Goal: Task Accomplishment & Management: Manage account settings

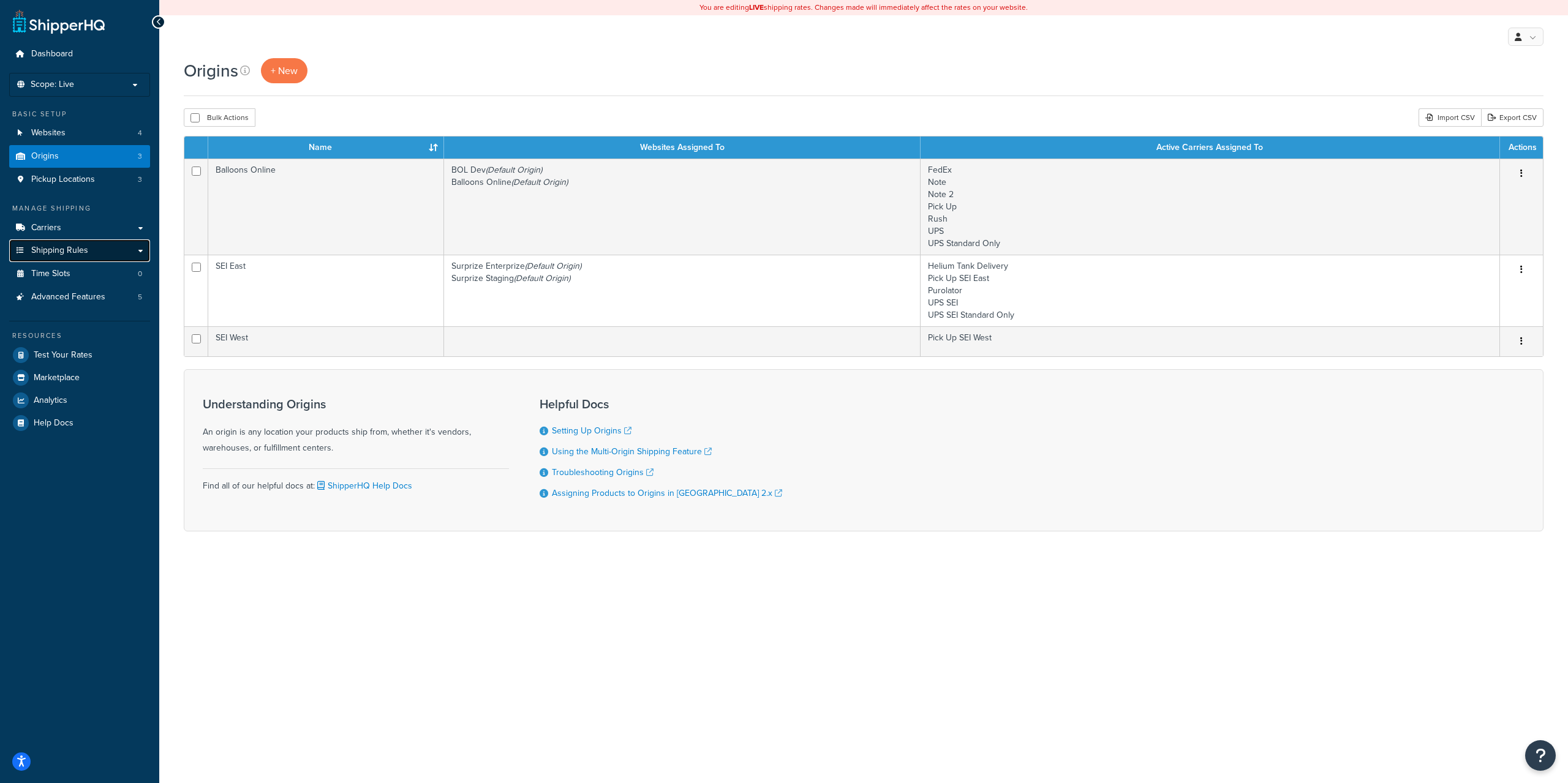
click at [92, 244] on link "Shipping Rules" at bounding box center [80, 251] width 141 height 23
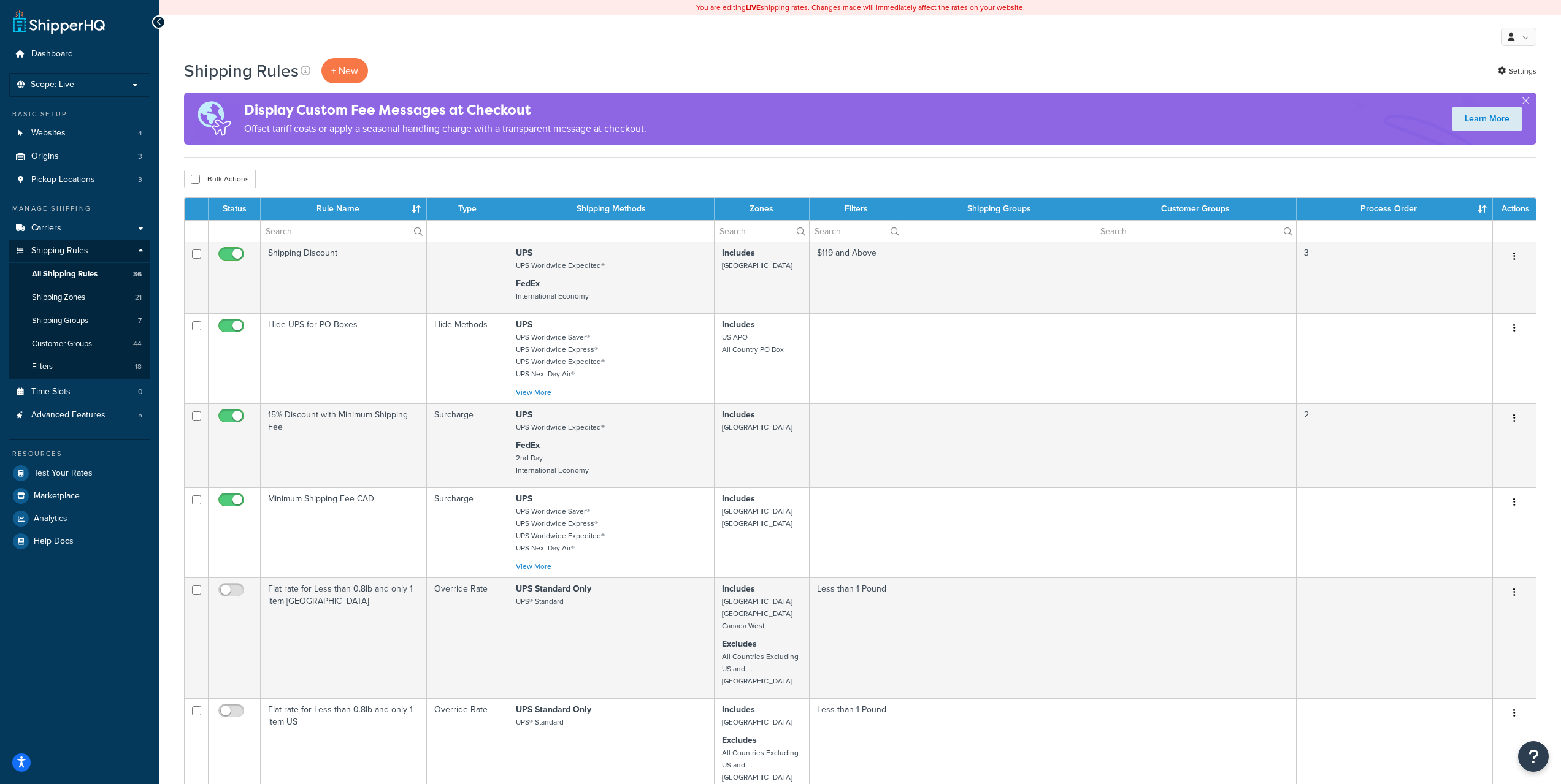
scroll to position [409, 0]
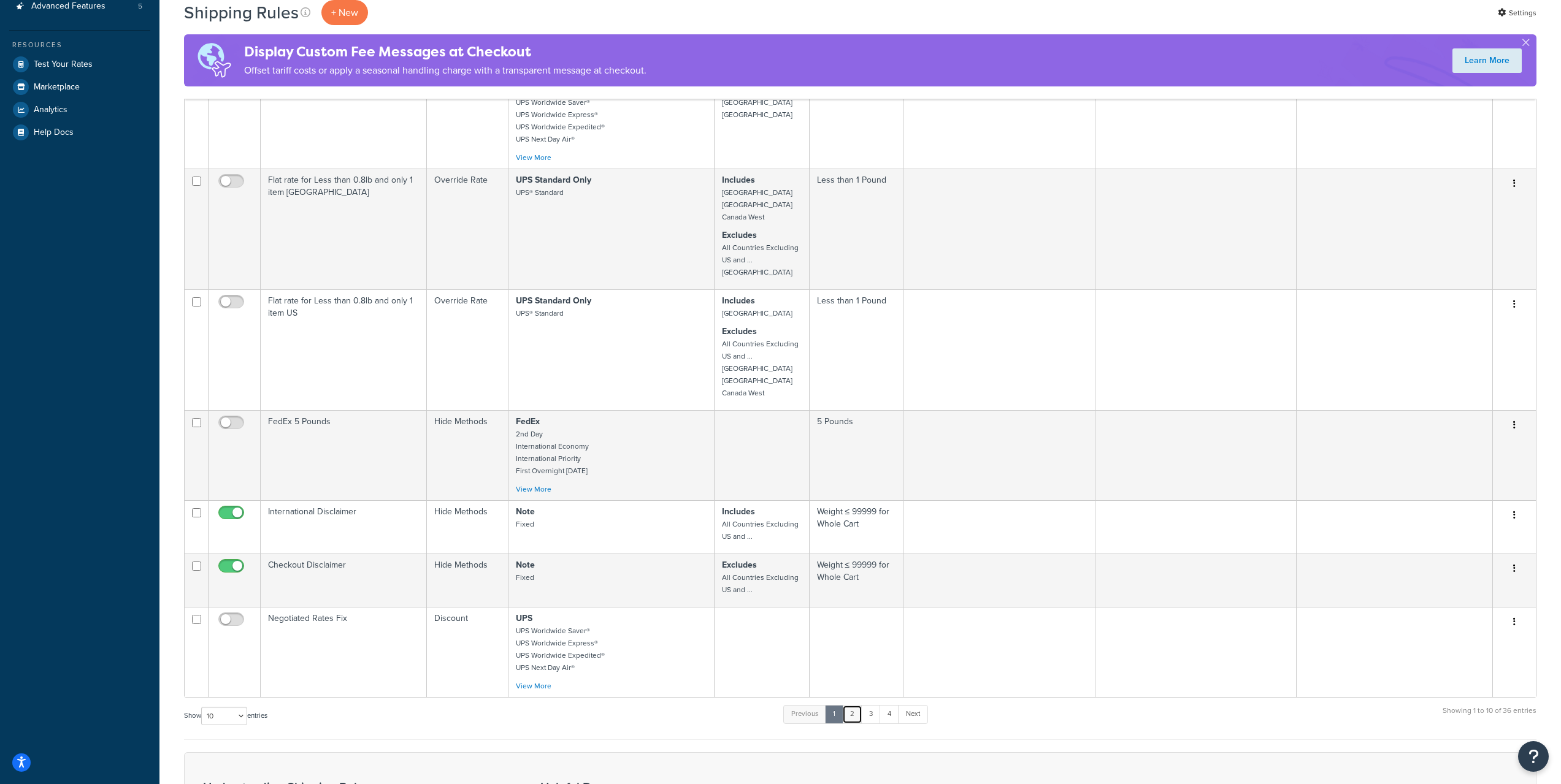
click at [861, 707] on link "2" at bounding box center [852, 714] width 21 height 18
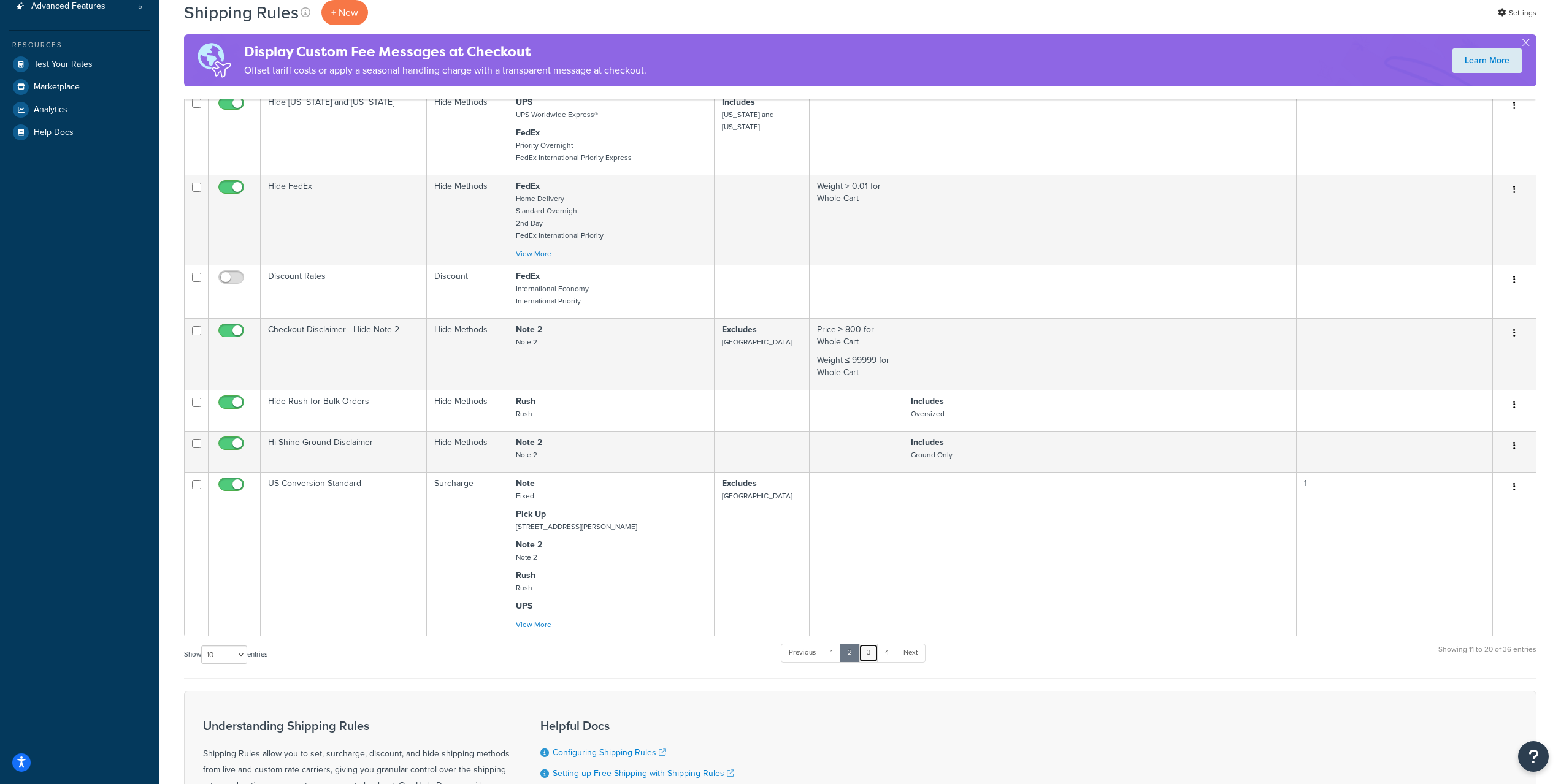
click at [869, 652] on link "3" at bounding box center [868, 653] width 20 height 18
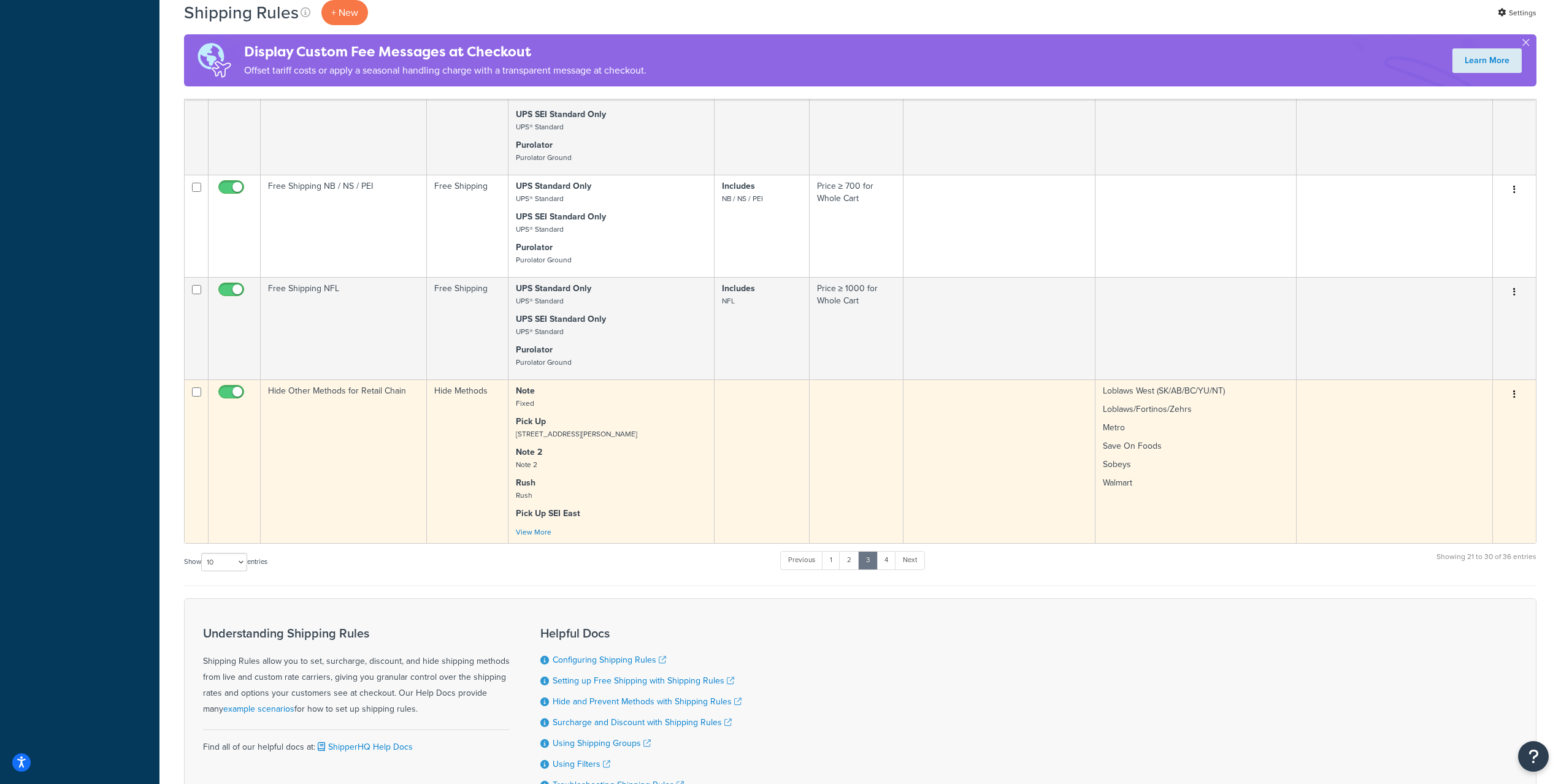
scroll to position [765, 0]
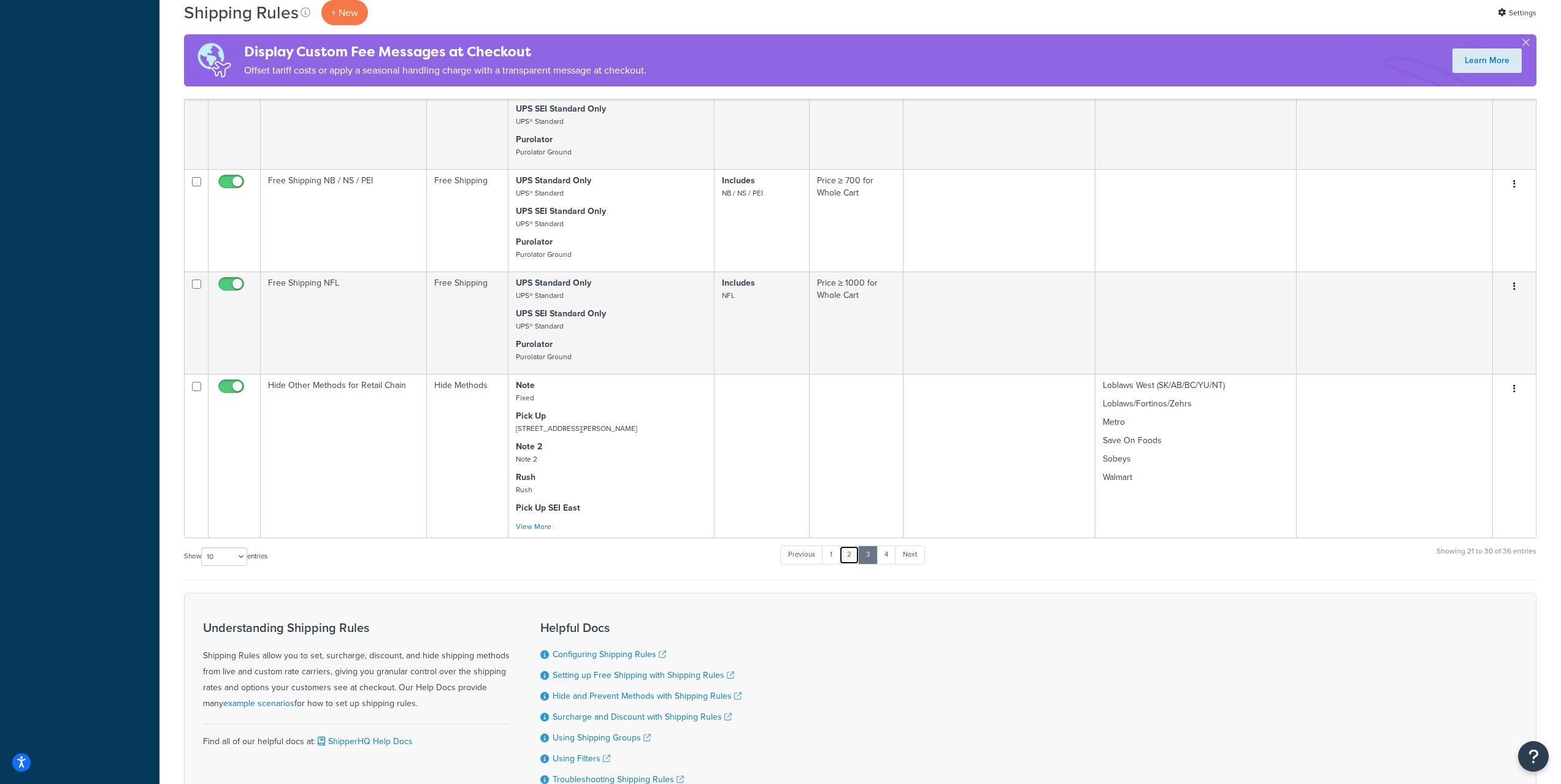
click at [852, 553] on link "2" at bounding box center [849, 554] width 21 height 18
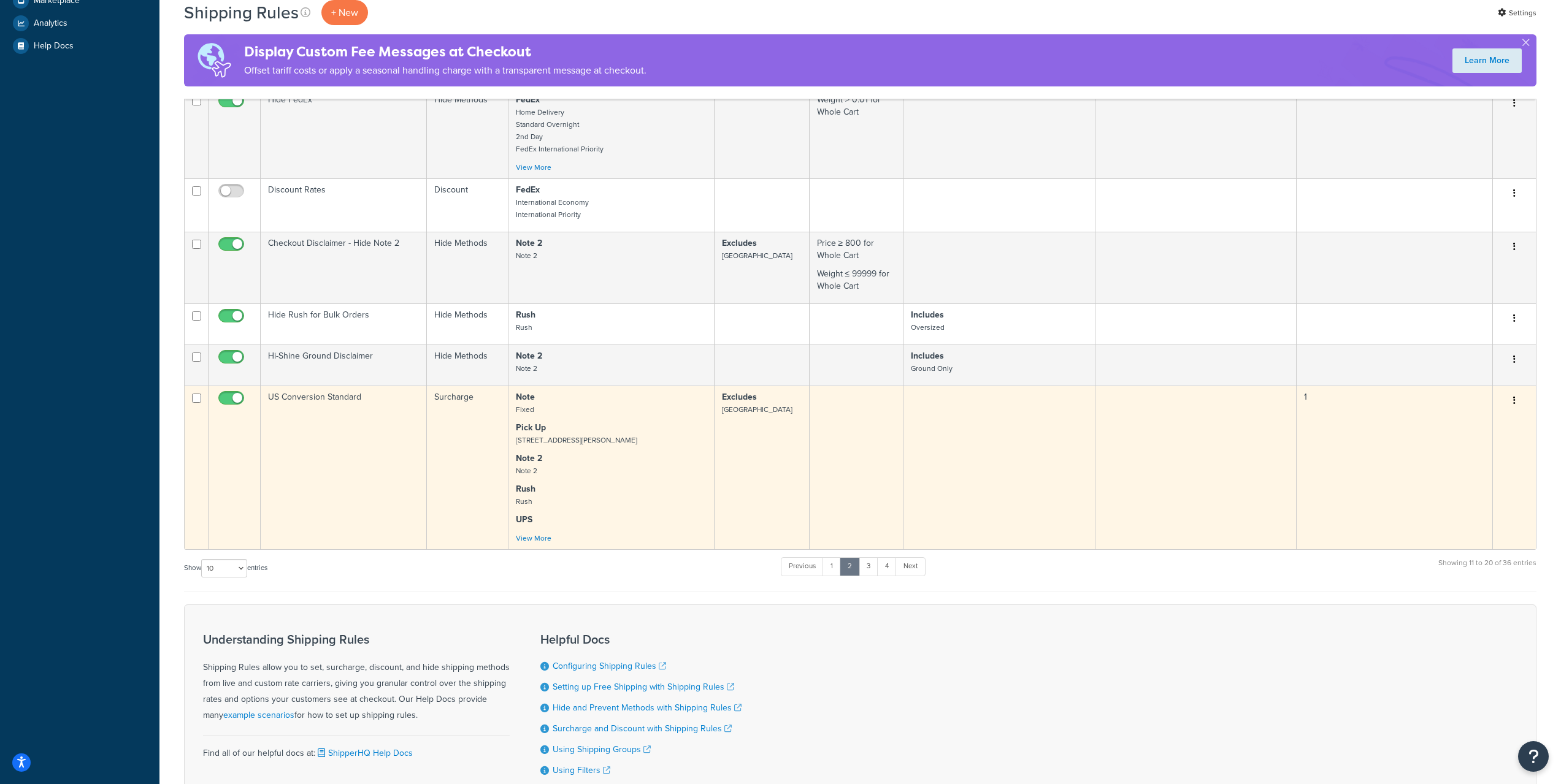
scroll to position [510, 0]
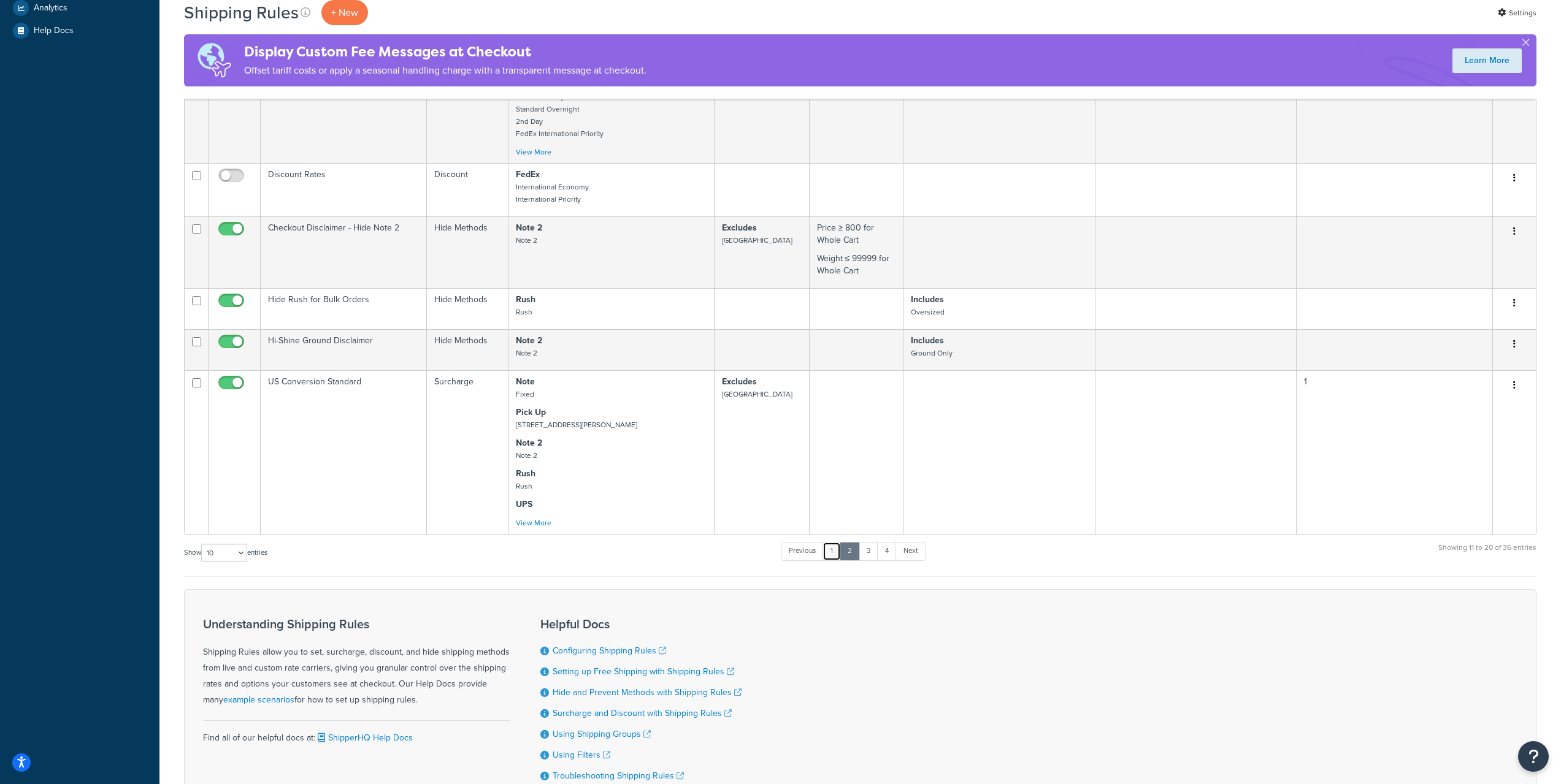
click at [833, 544] on link "1" at bounding box center [831, 551] width 18 height 18
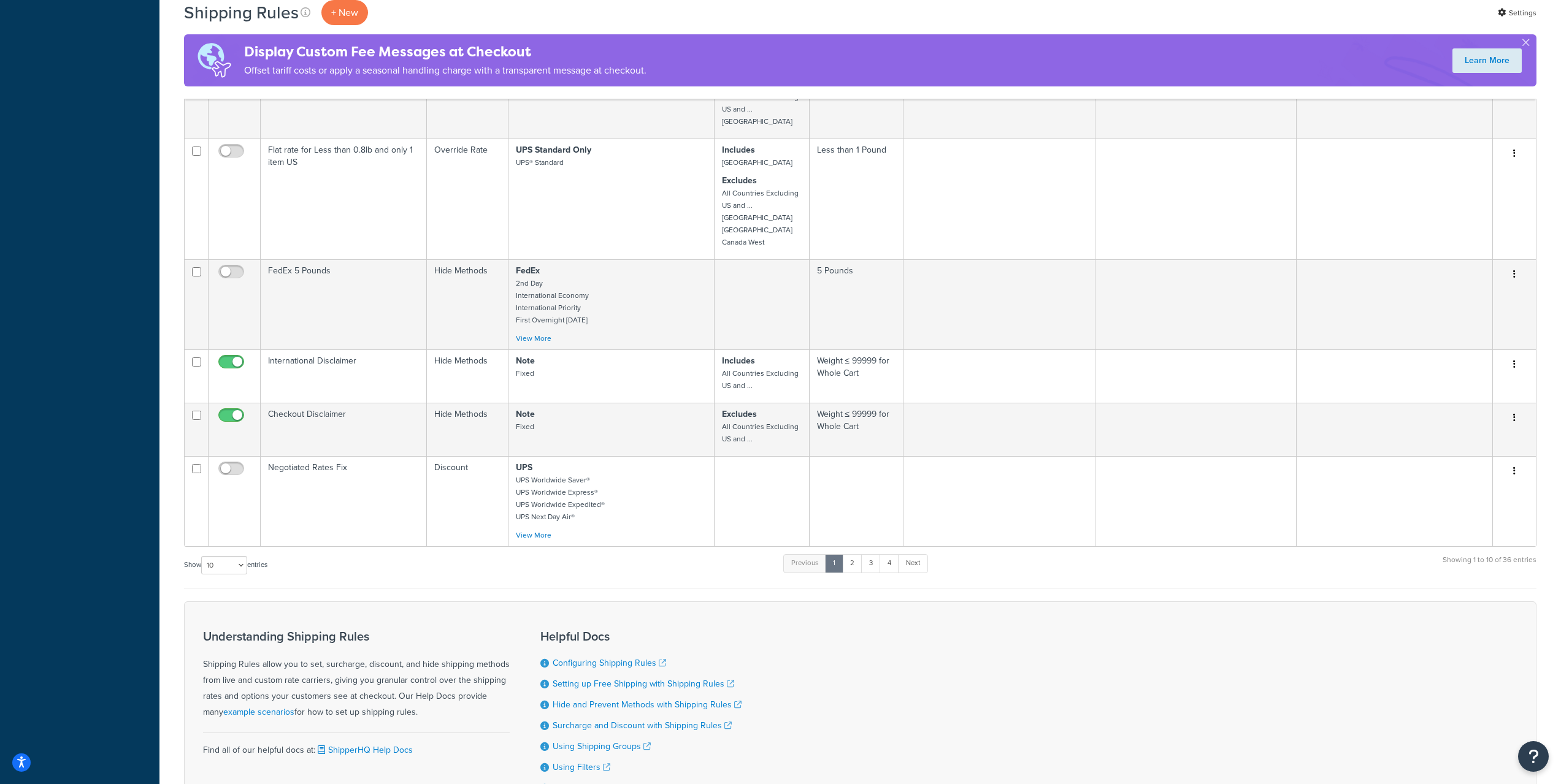
scroll to position [568, 0]
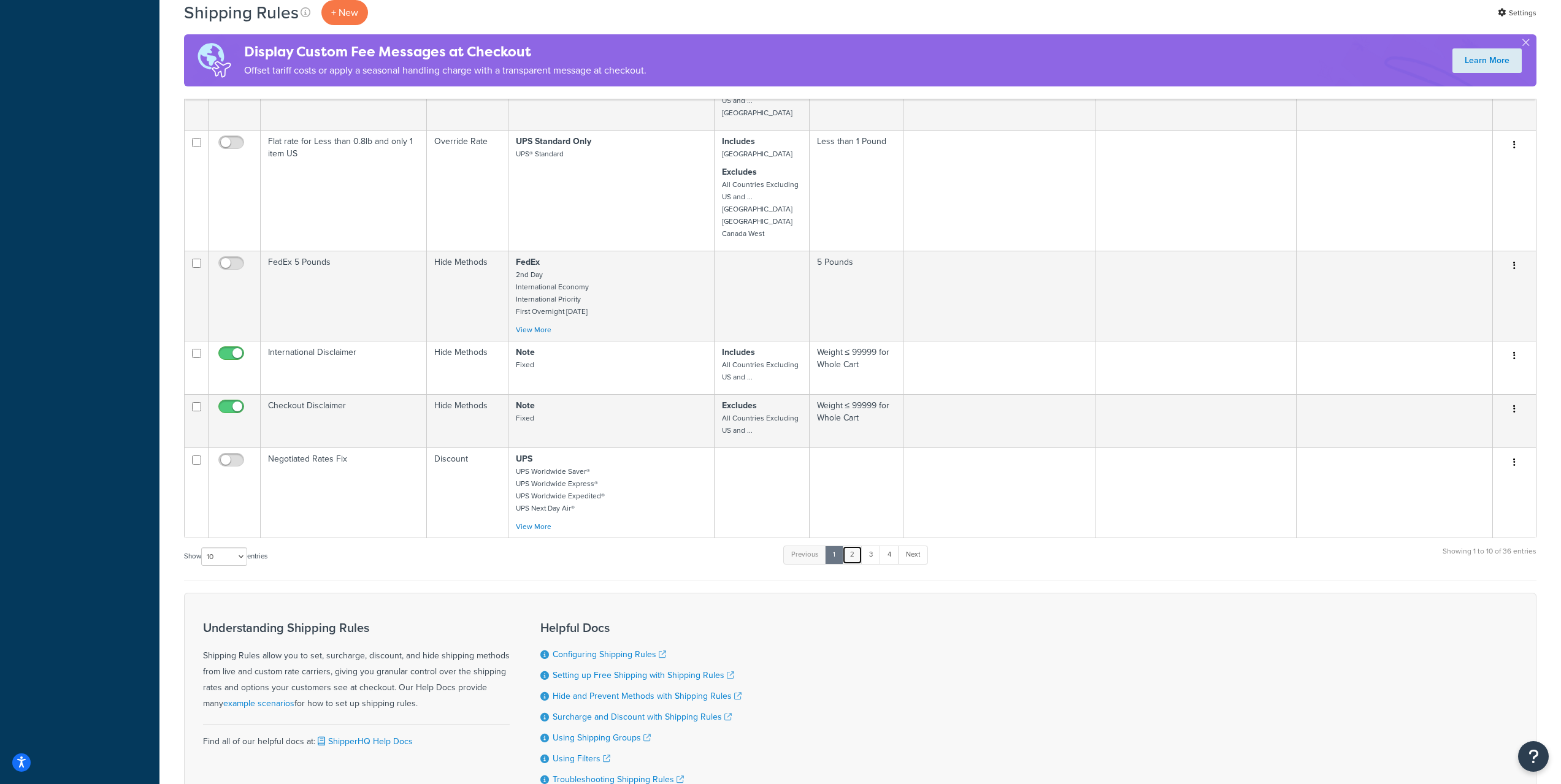
click at [853, 555] on link "2" at bounding box center [852, 554] width 21 height 18
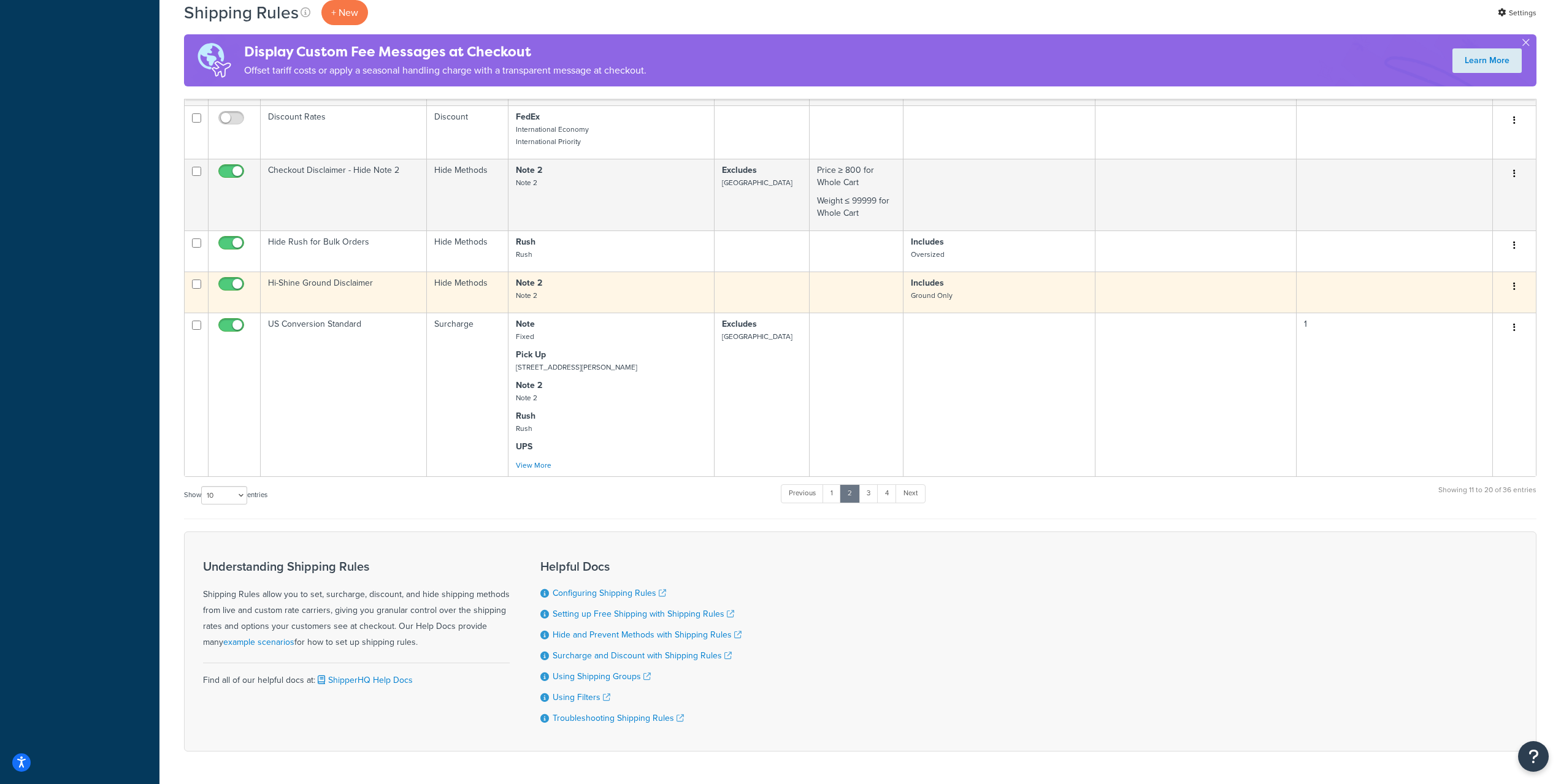
click at [556, 290] on p "Note 2 Note 2" at bounding box center [611, 289] width 191 height 24
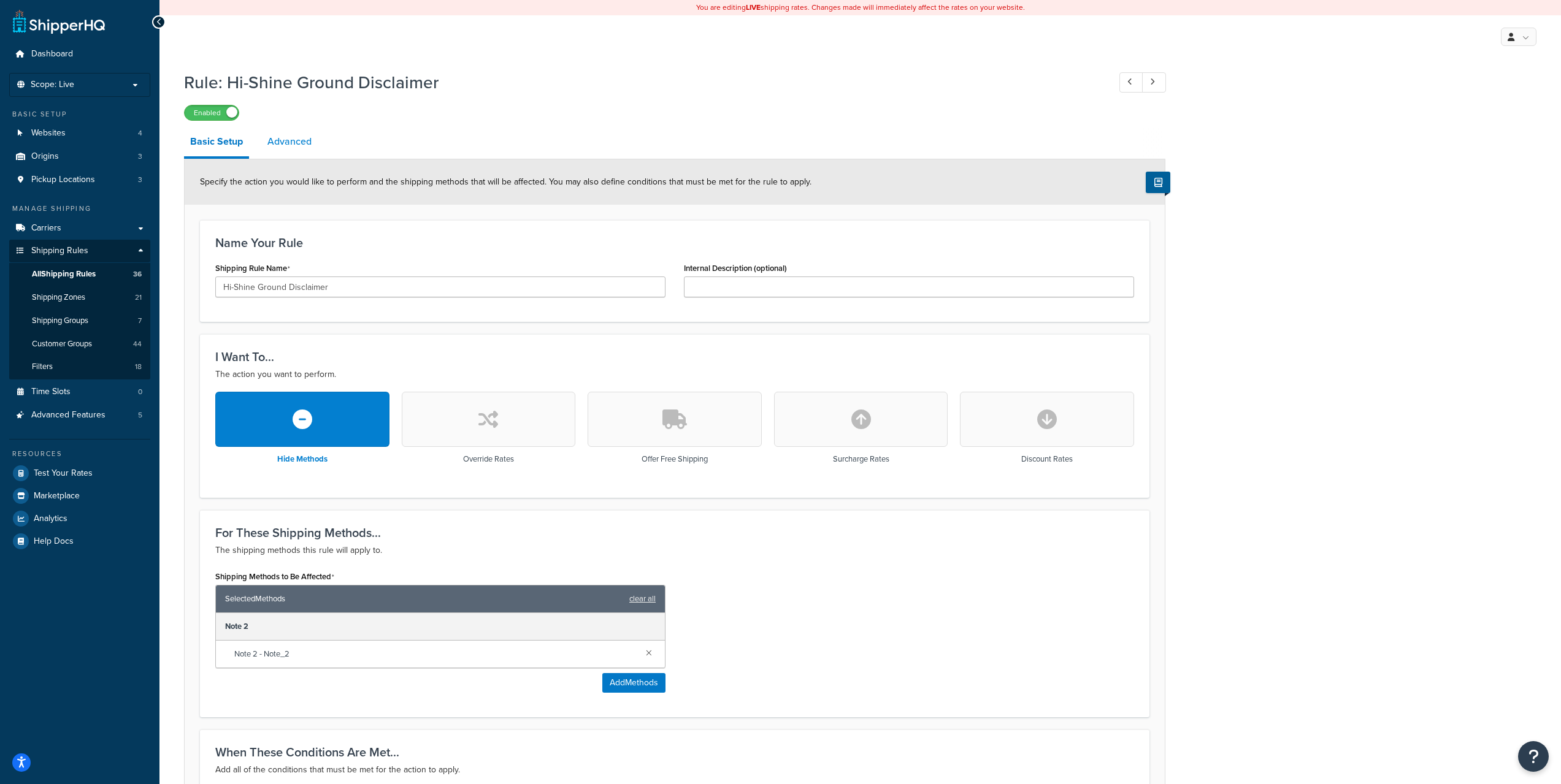
click at [274, 146] on link "Advanced" at bounding box center [289, 142] width 56 height 29
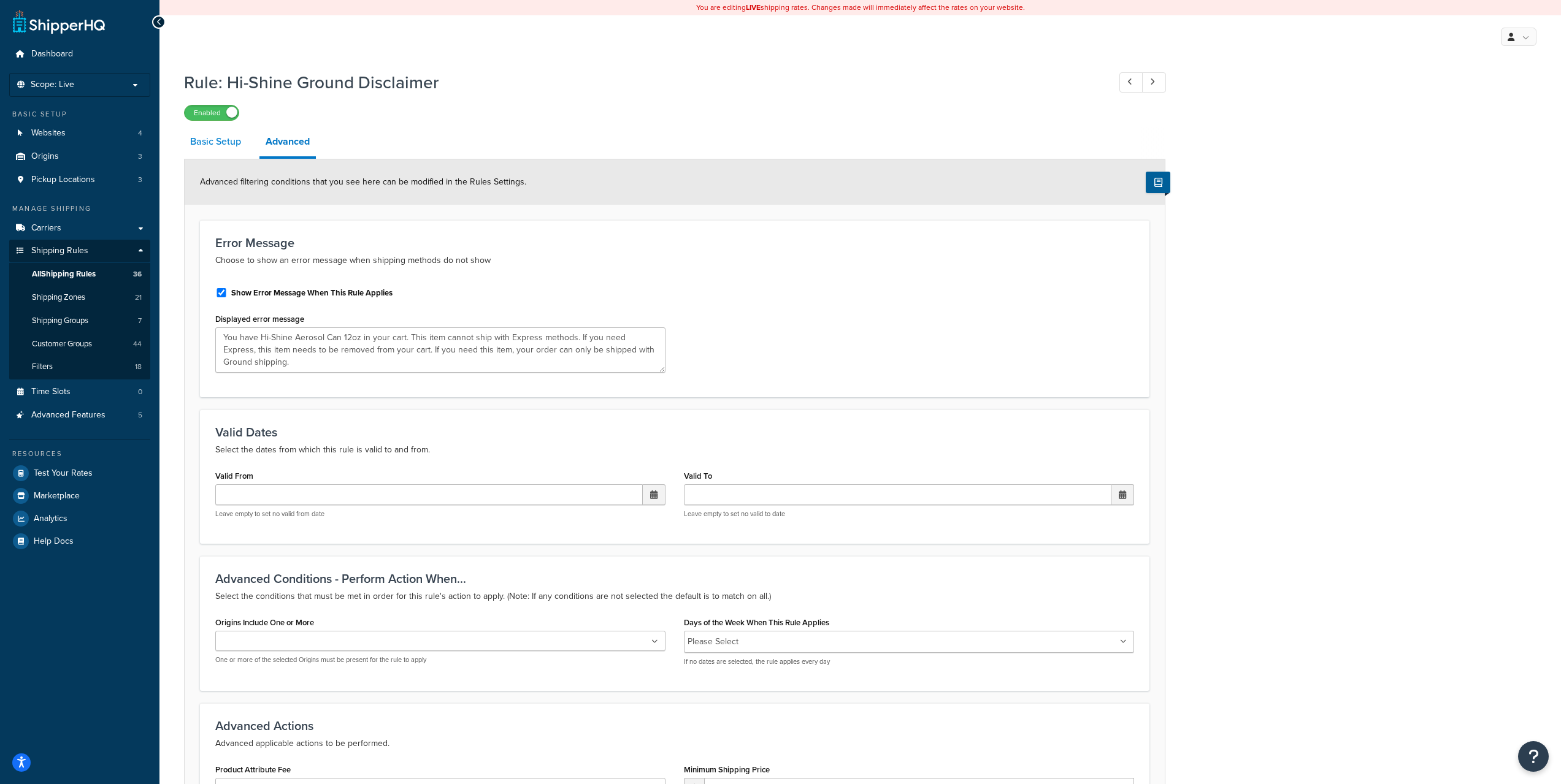
click at [227, 146] on link "Basic Setup" at bounding box center [216, 142] width 63 height 29
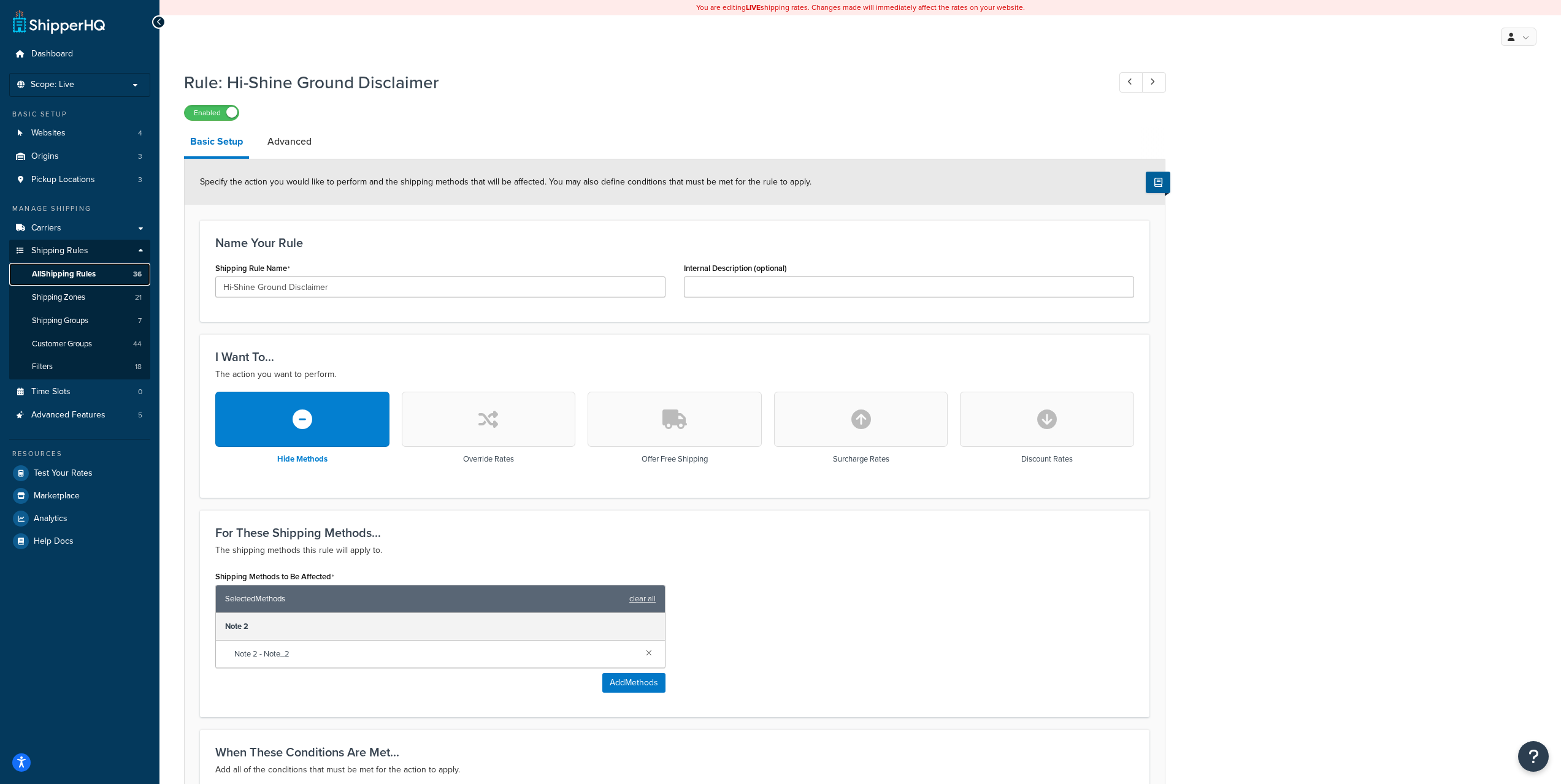
click at [81, 276] on span "All Shipping Rules" at bounding box center [63, 274] width 64 height 10
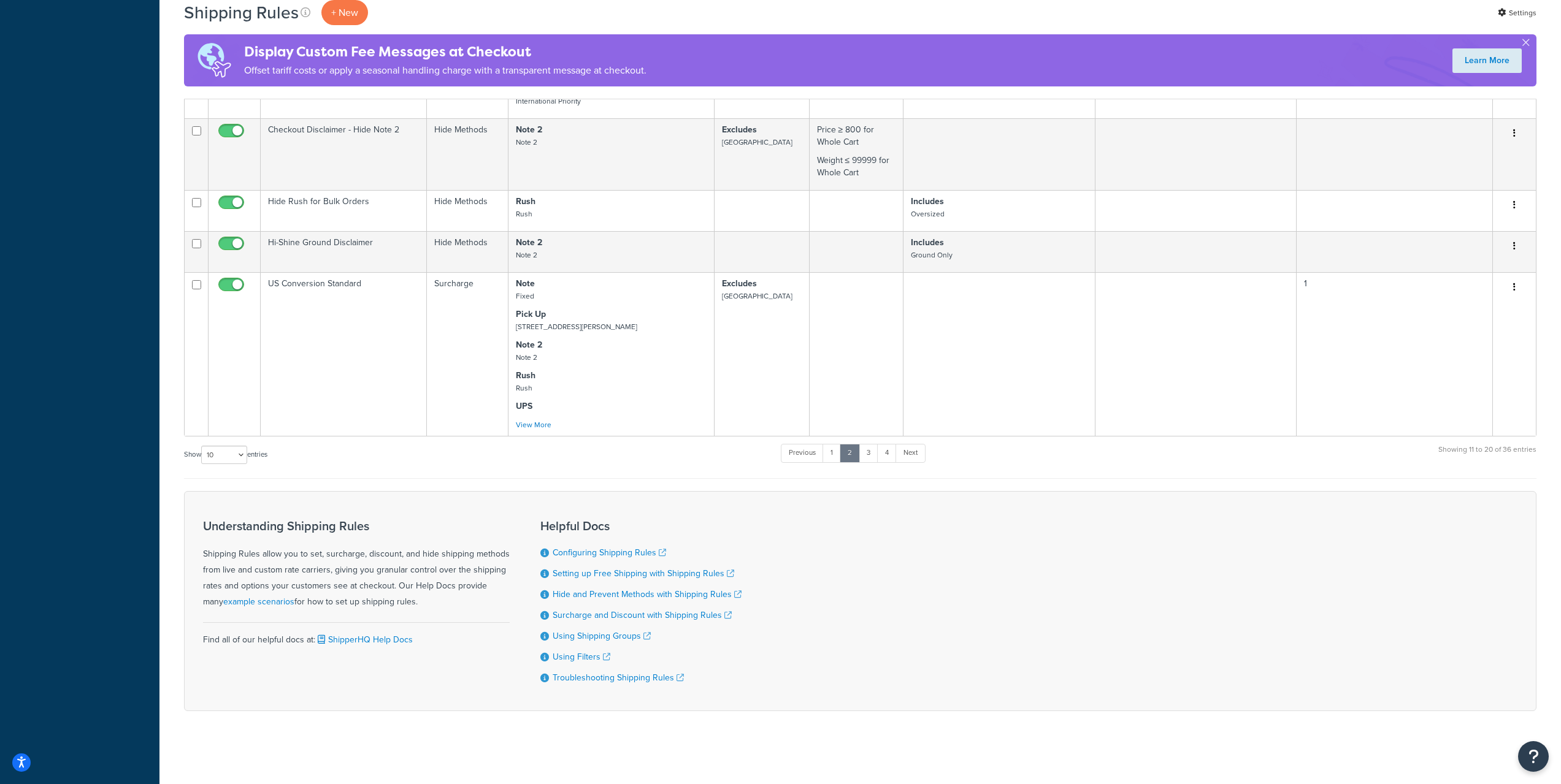
scroll to position [609, 0]
click at [874, 459] on link "3" at bounding box center [868, 452] width 20 height 18
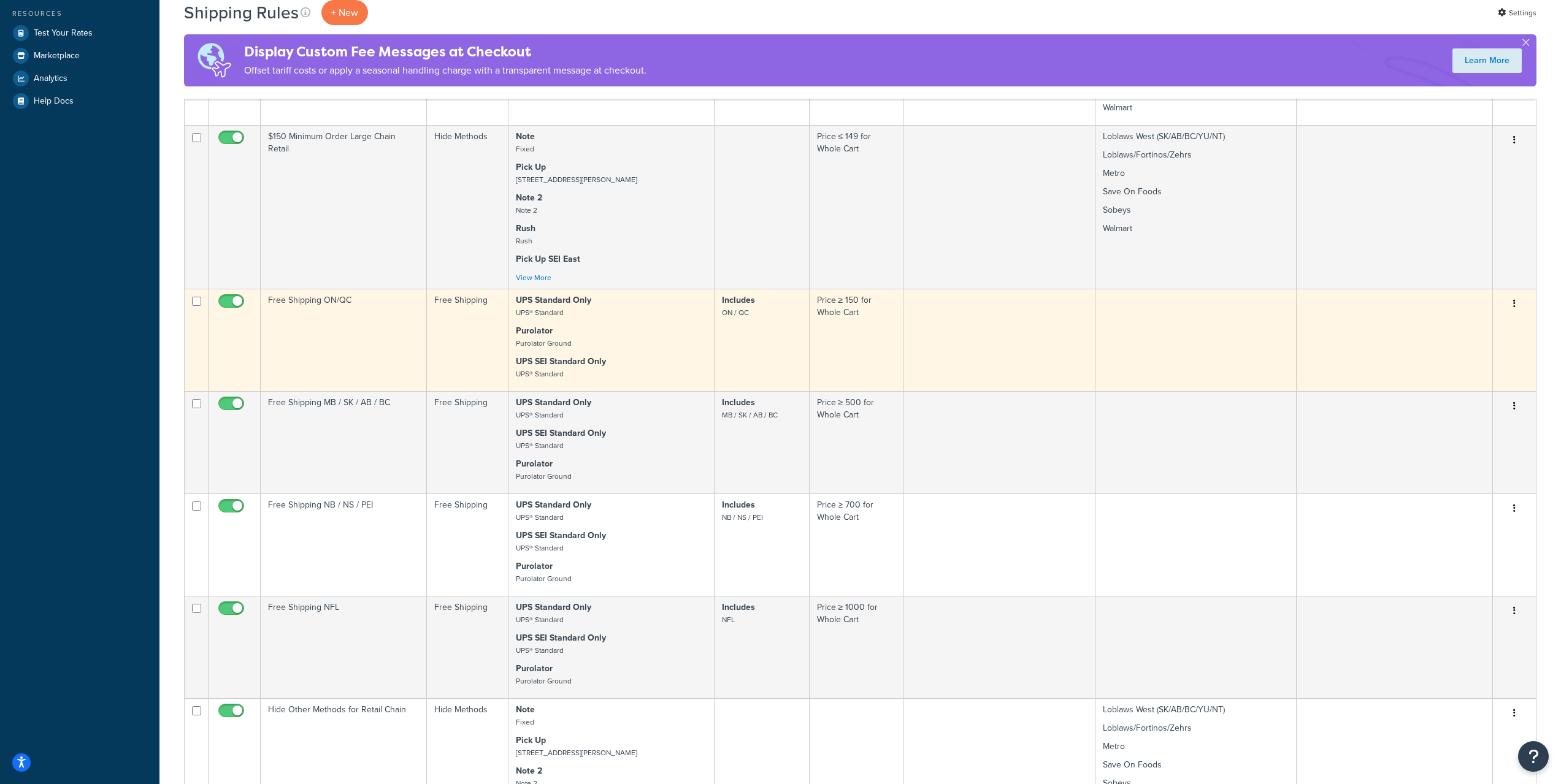
scroll to position [716, 0]
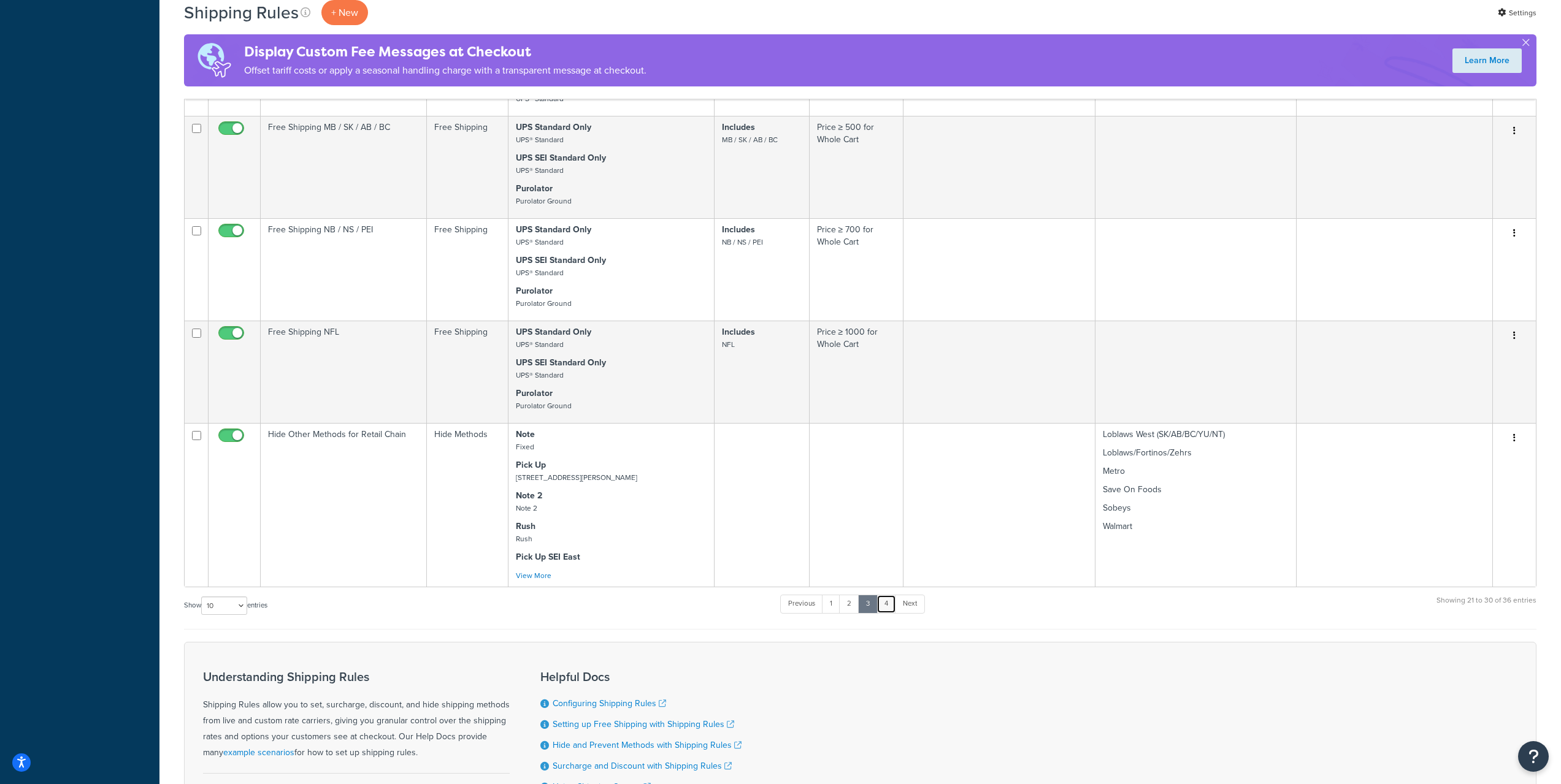
click at [886, 607] on link "4" at bounding box center [886, 604] width 20 height 18
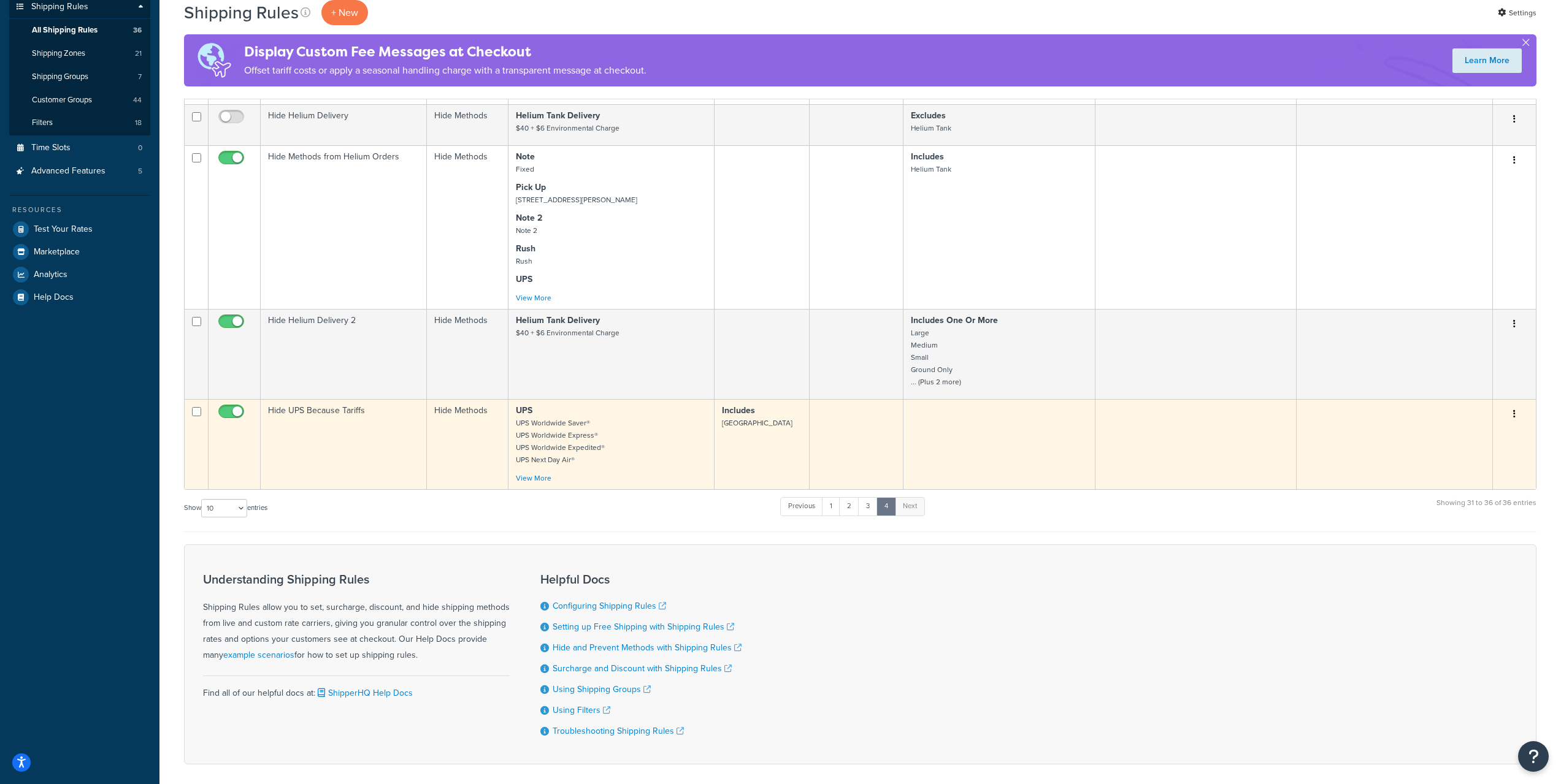
scroll to position [0, 0]
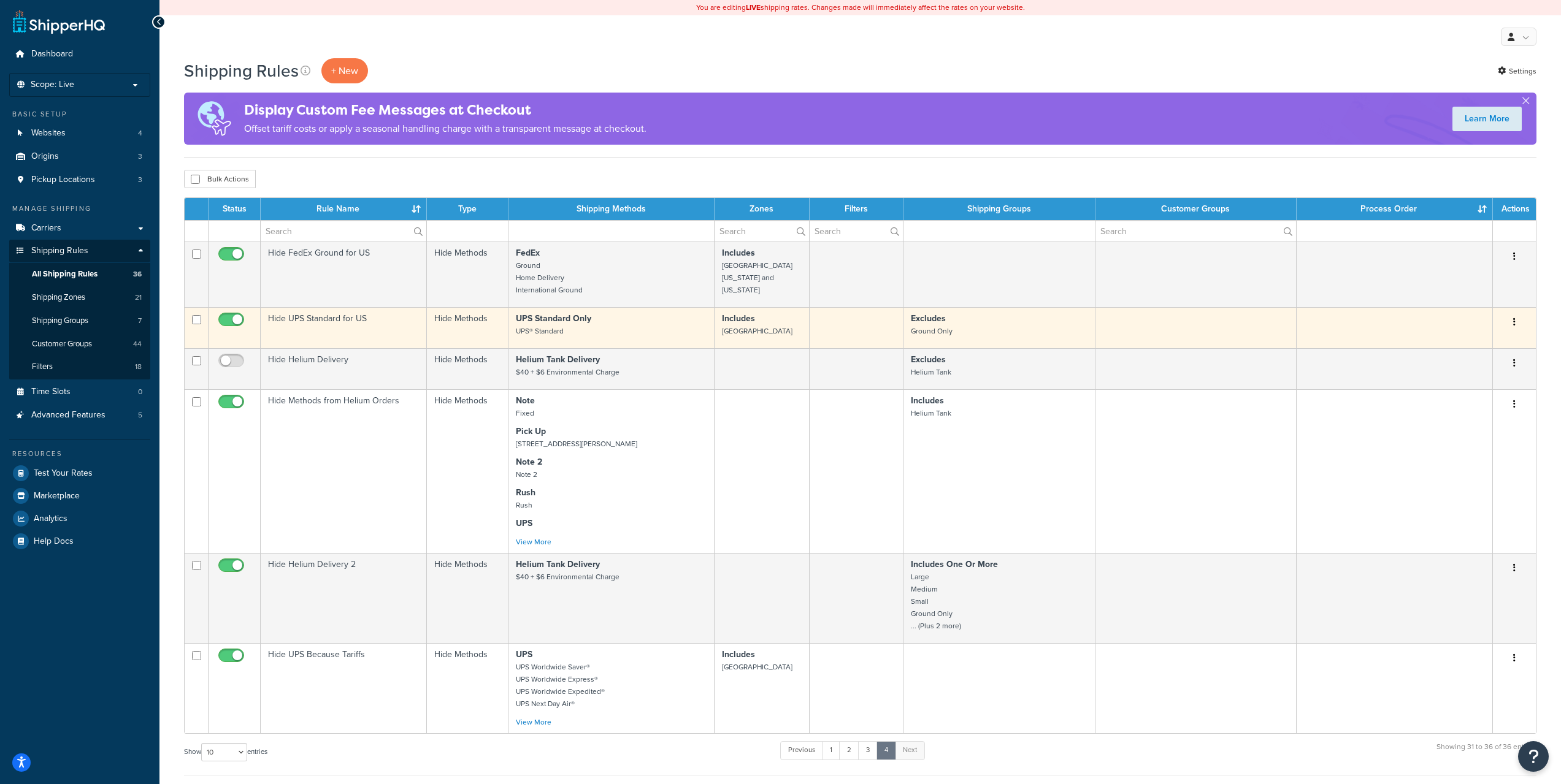
click at [587, 326] on p "UPS Standard Only UPS® Standard" at bounding box center [611, 324] width 191 height 24
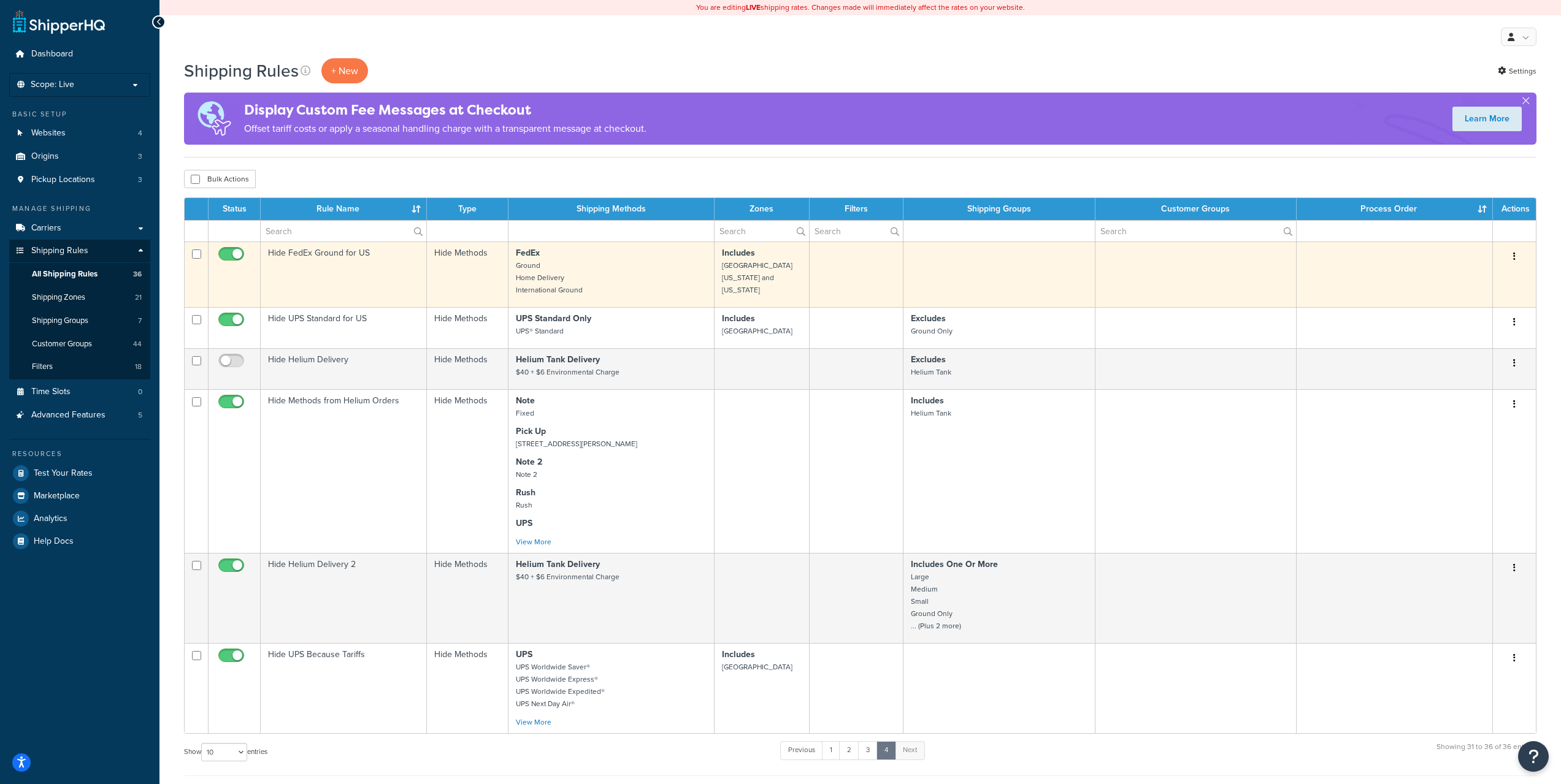
click at [336, 268] on td "Hide FedEx Ground for US" at bounding box center [343, 274] width 167 height 65
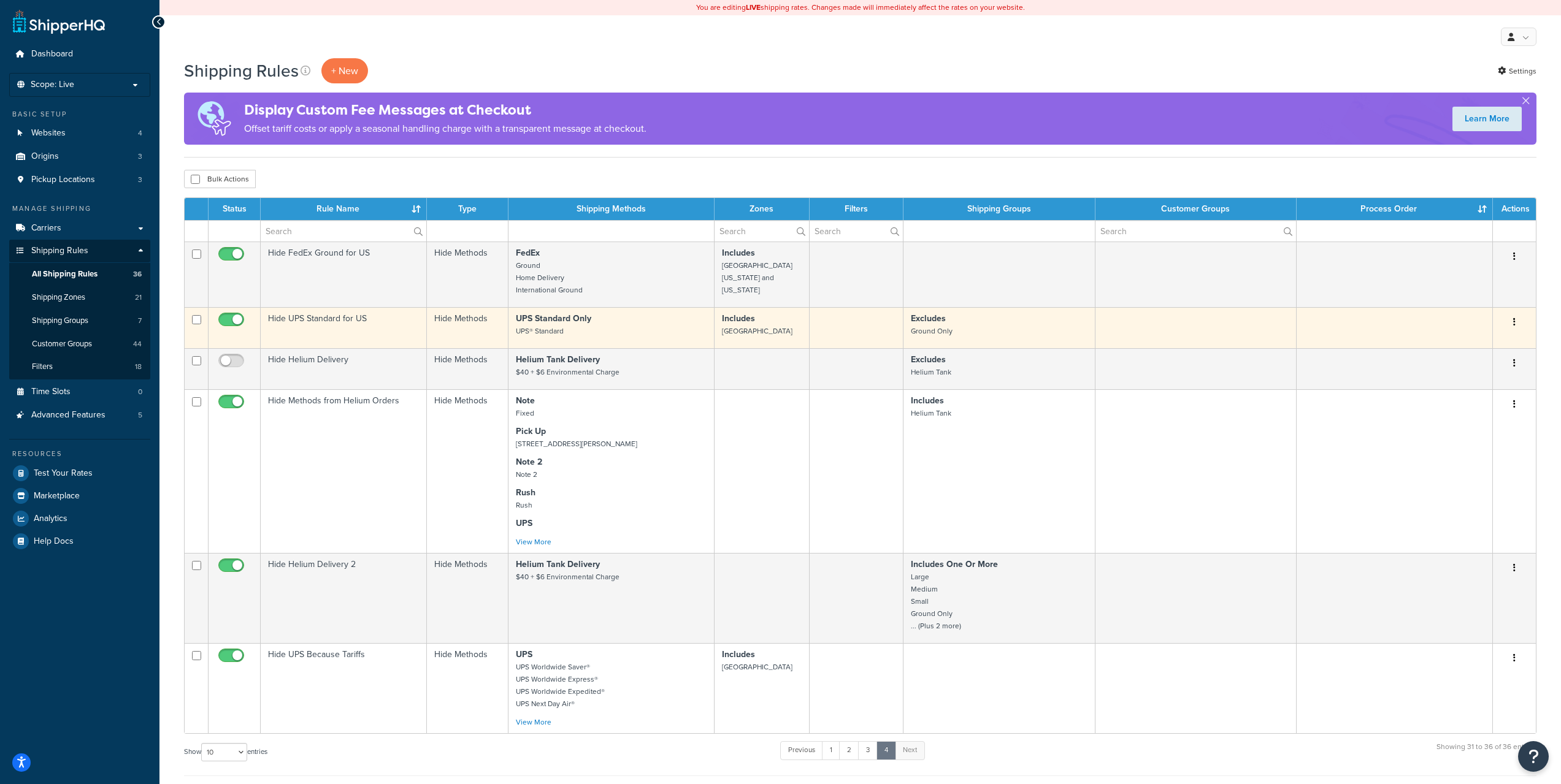
click at [353, 320] on td "Hide UPS Standard for US" at bounding box center [343, 328] width 167 height 41
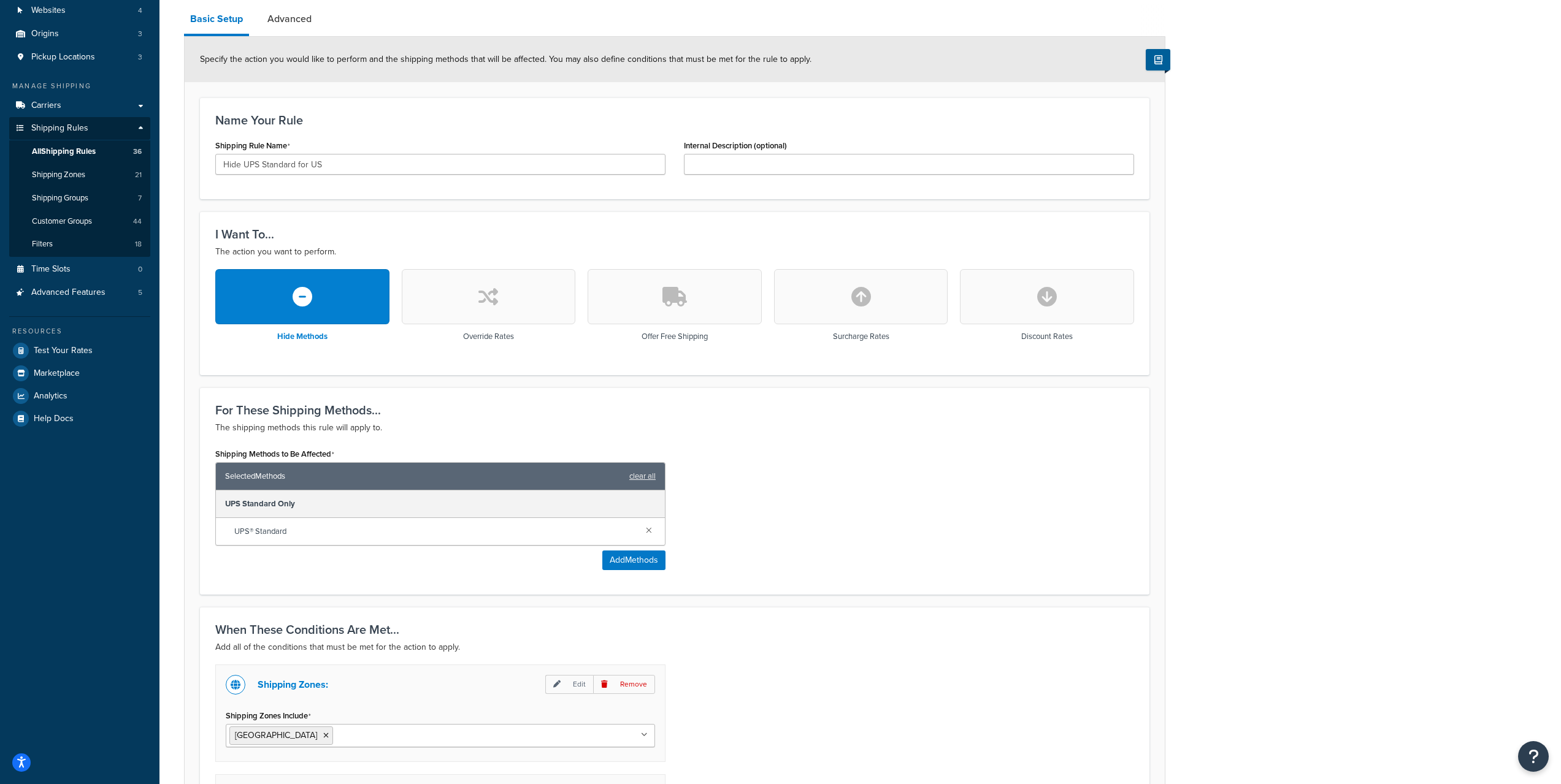
scroll to position [370, 0]
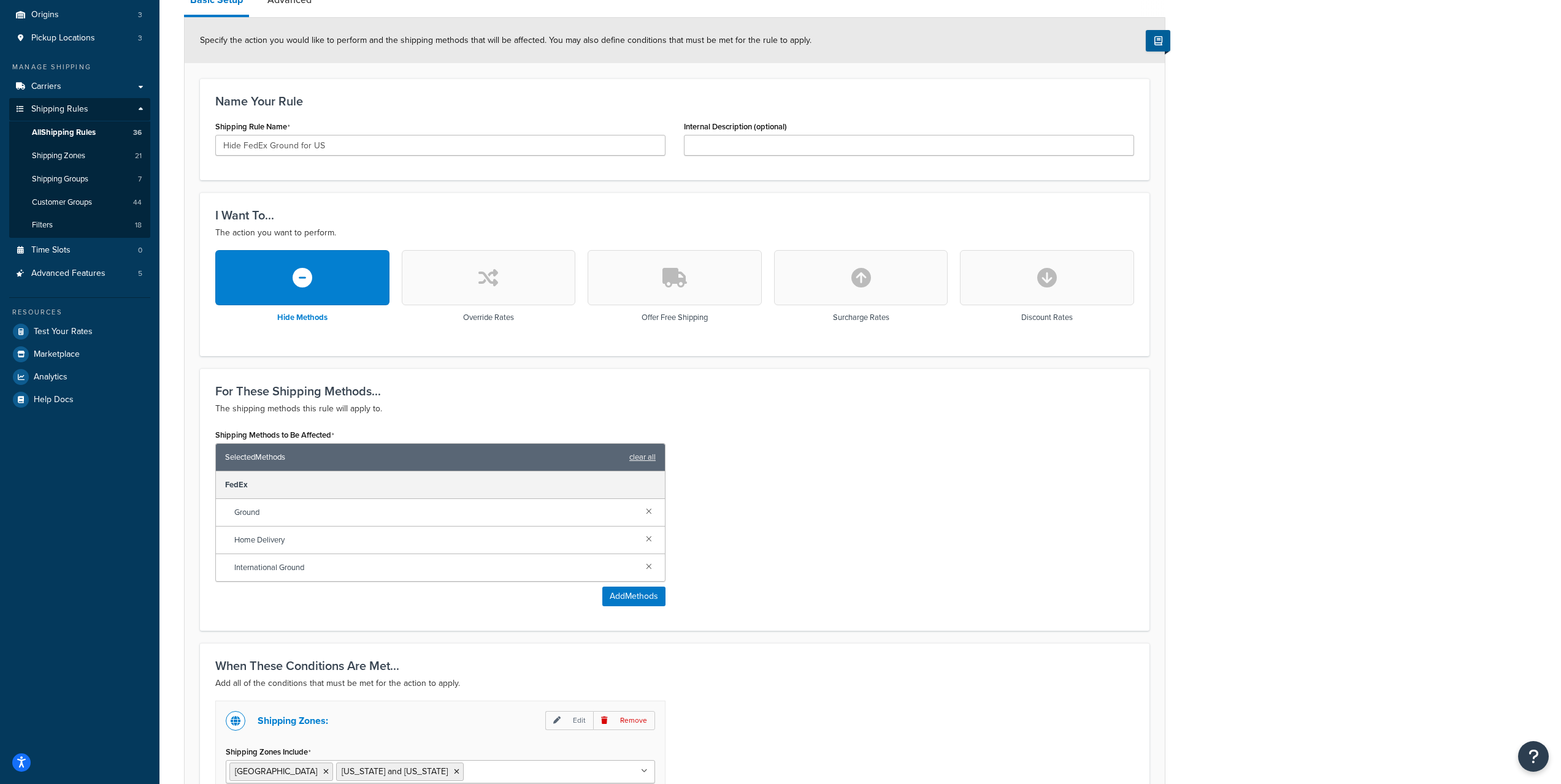
scroll to position [307, 0]
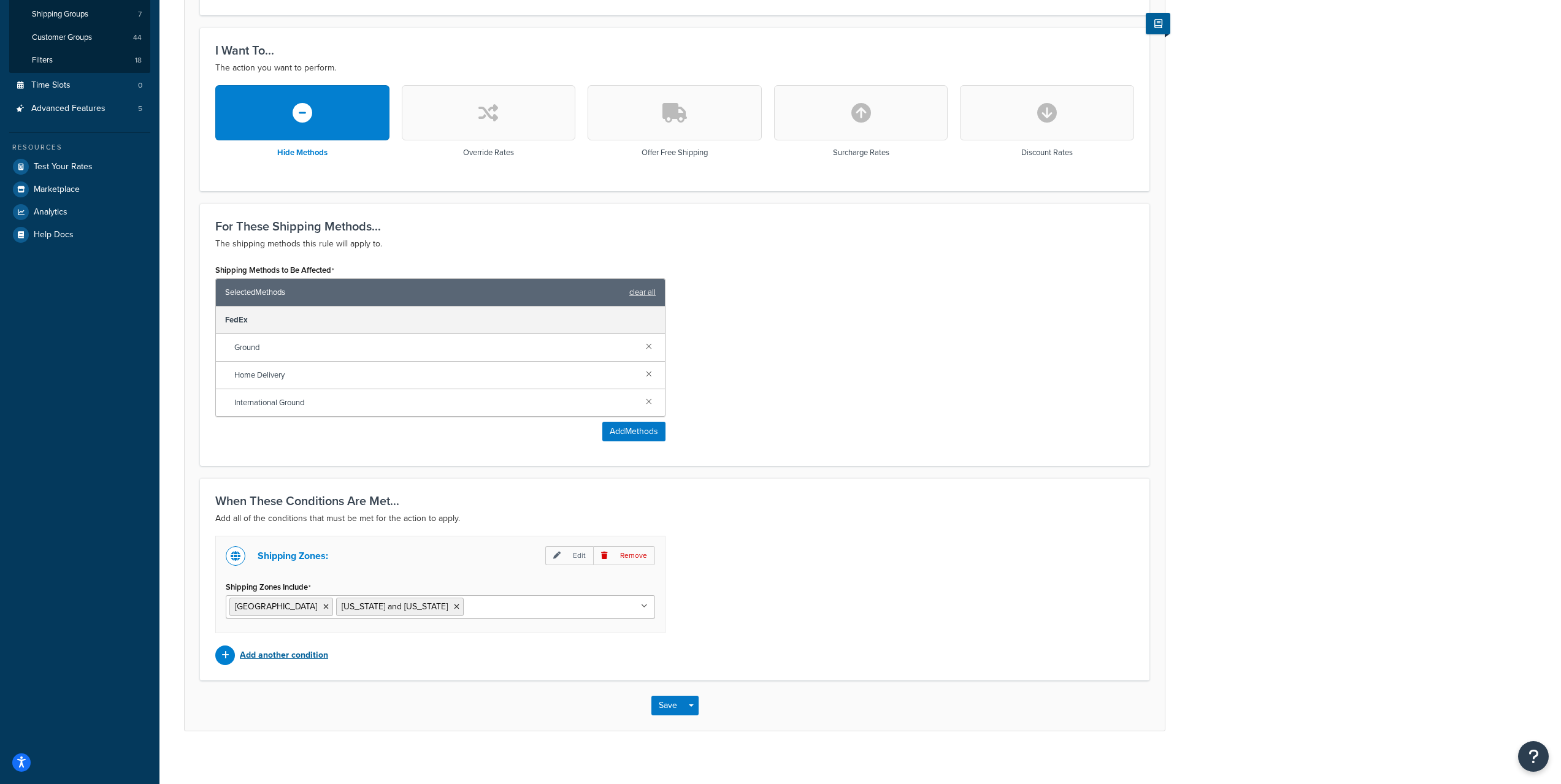
click at [286, 652] on p "Add another condition" at bounding box center [284, 655] width 88 height 17
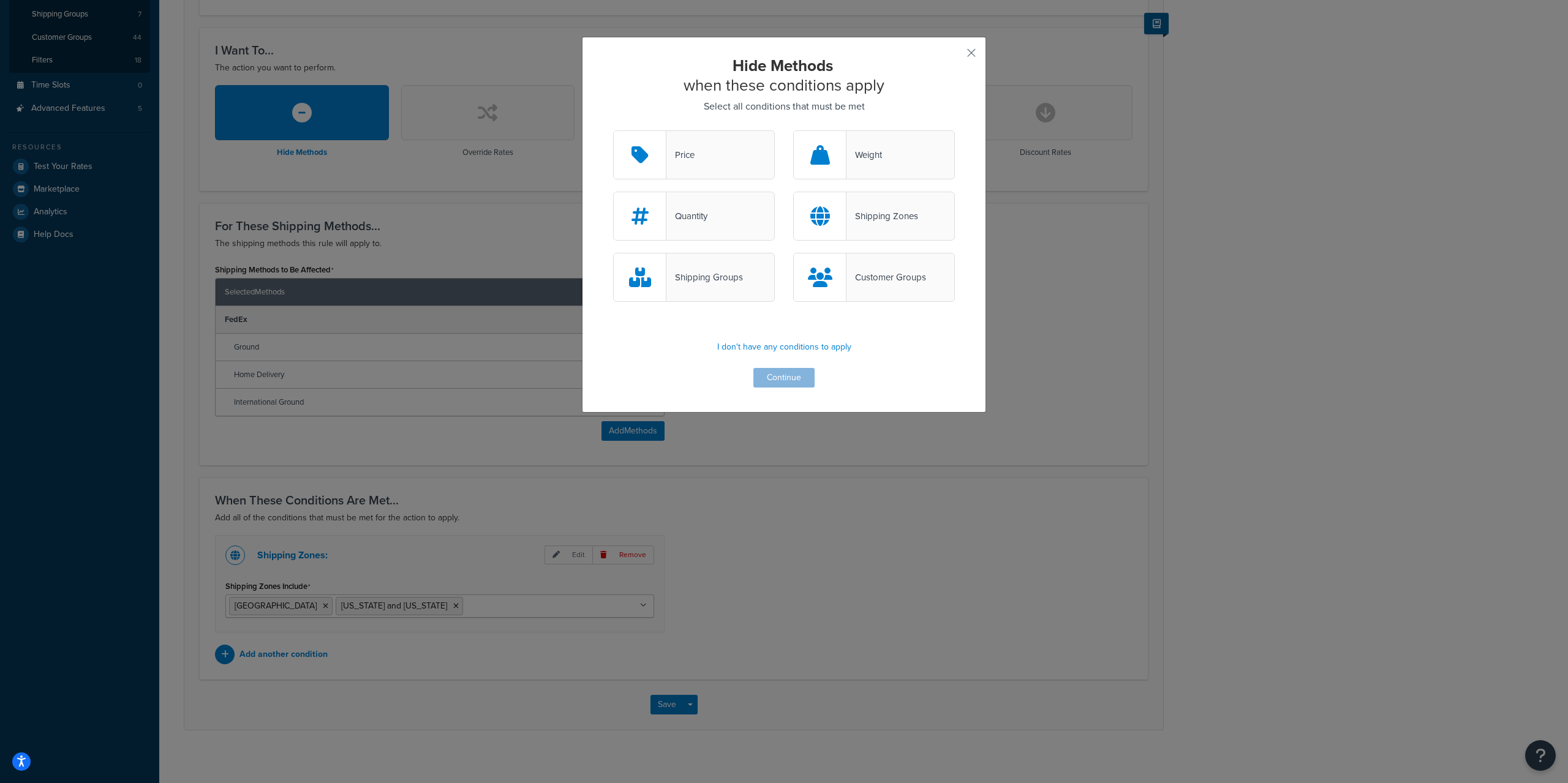
click at [825, 550] on div "Hide Methods when these conditions apply Select all conditions that must be met…" at bounding box center [784, 391] width 1568 height 783
click at [1150, 450] on div "Hide Methods when these conditions apply Select all conditions that must be met…" at bounding box center [784, 391] width 1568 height 783
click at [966, 45] on div "Hide Methods when these conditions apply Select all conditions that must be met…" at bounding box center [784, 224] width 404 height 376
click at [955, 56] on button "button" at bounding box center [953, 57] width 3 height 3
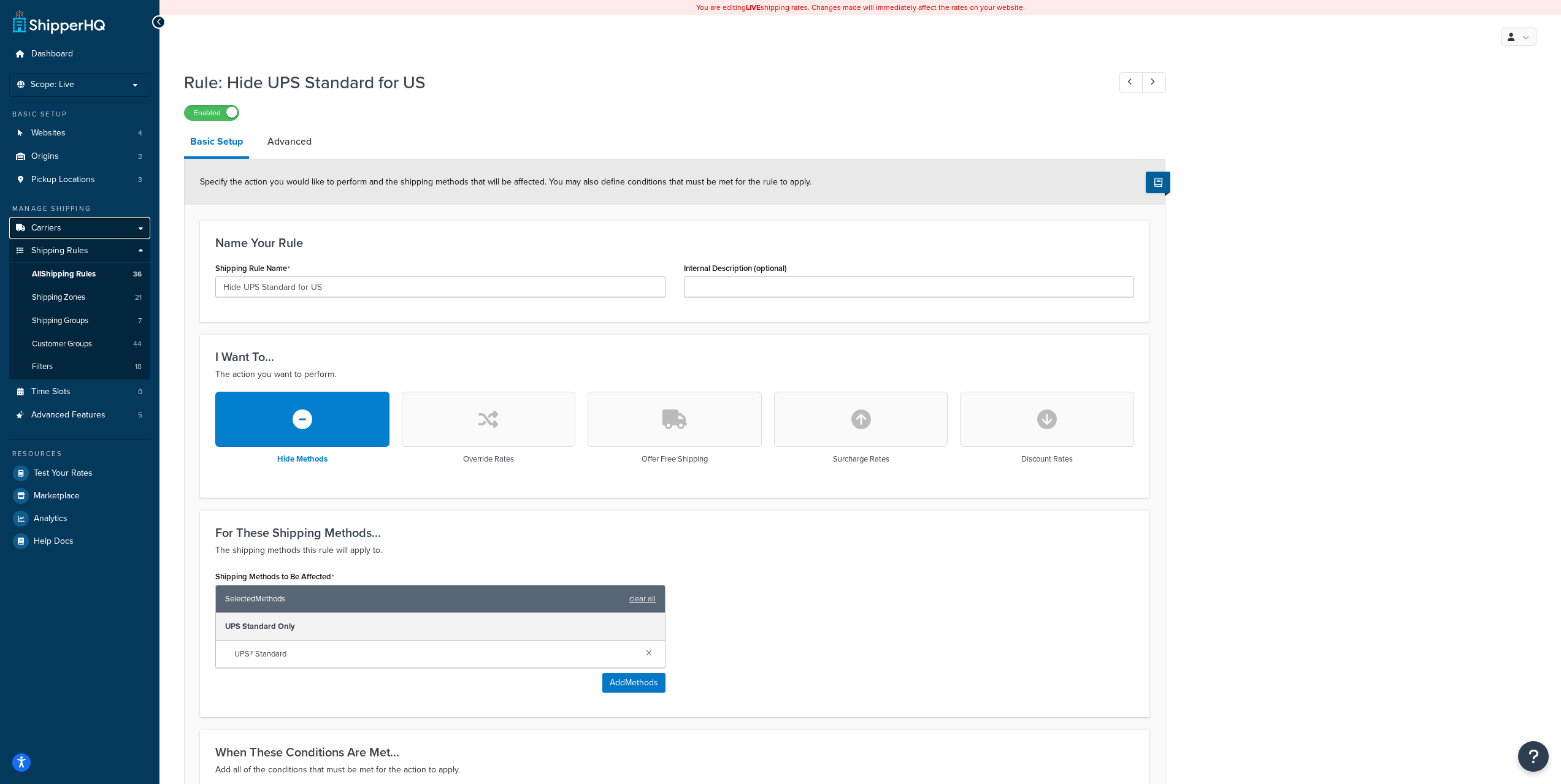
click at [78, 232] on link "Carriers" at bounding box center [80, 228] width 141 height 23
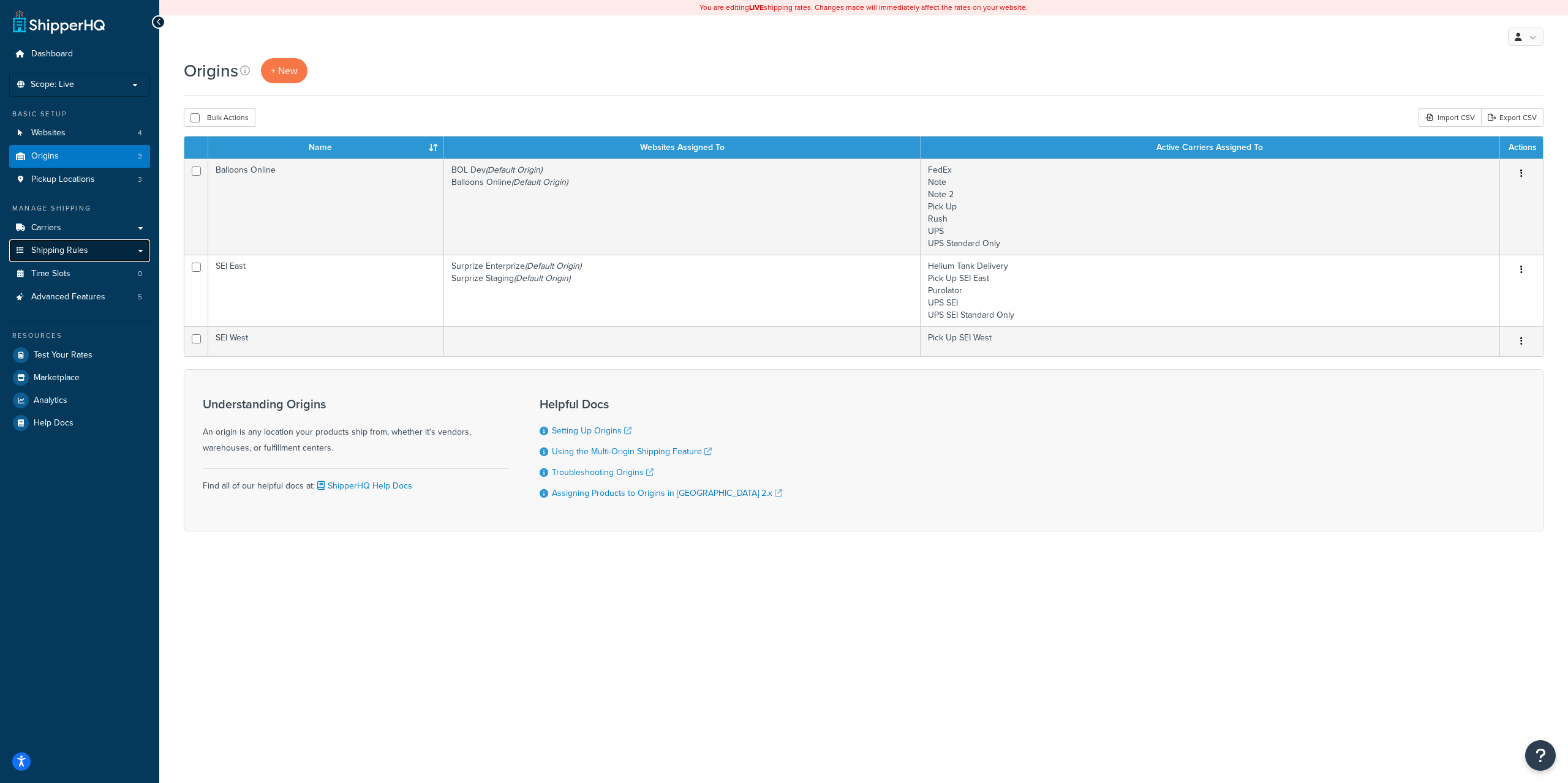
click at [73, 255] on span "Shipping Rules" at bounding box center [60, 251] width 57 height 10
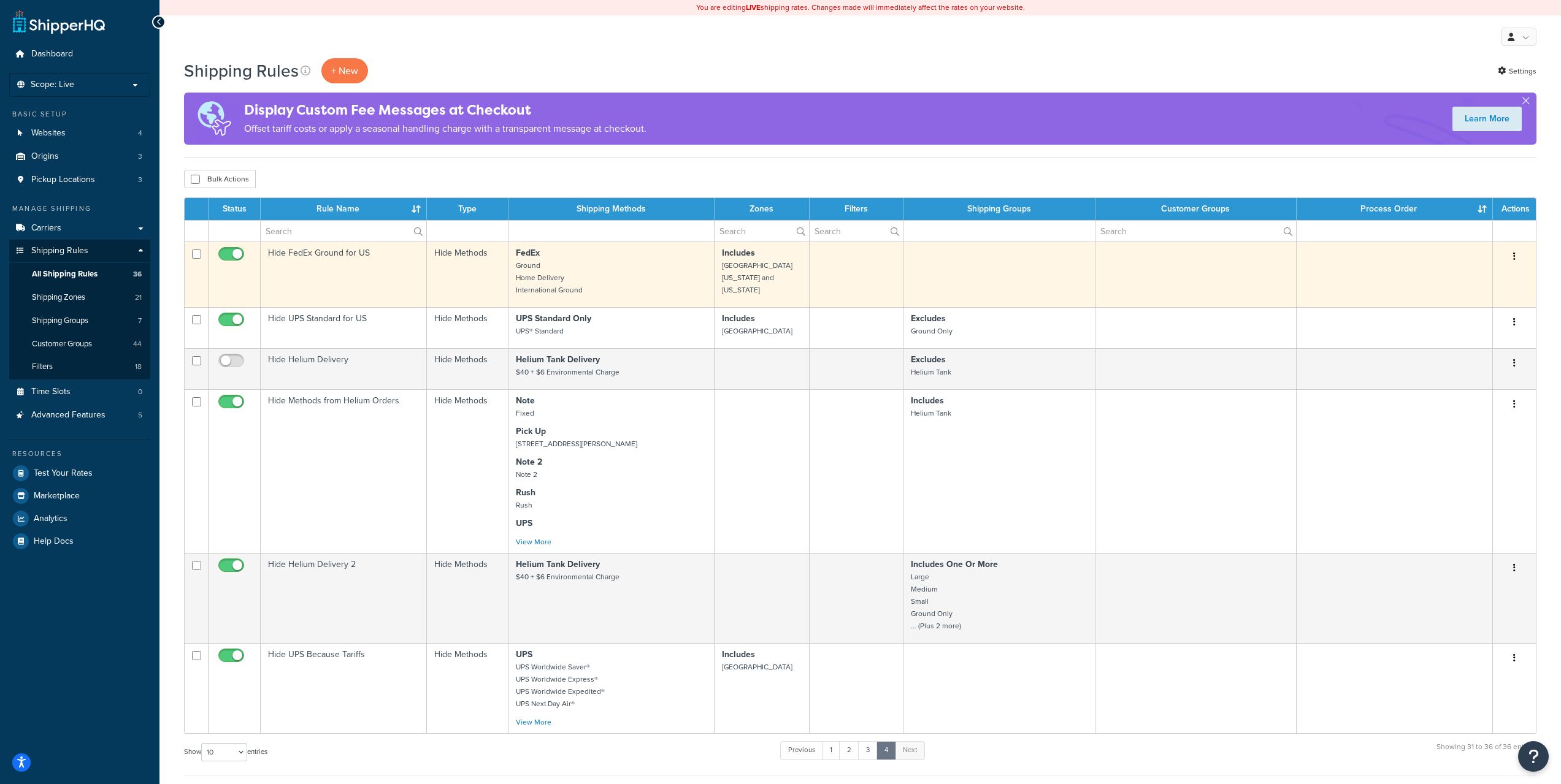
click at [356, 278] on td "Hide FedEx Ground for US" at bounding box center [343, 274] width 167 height 65
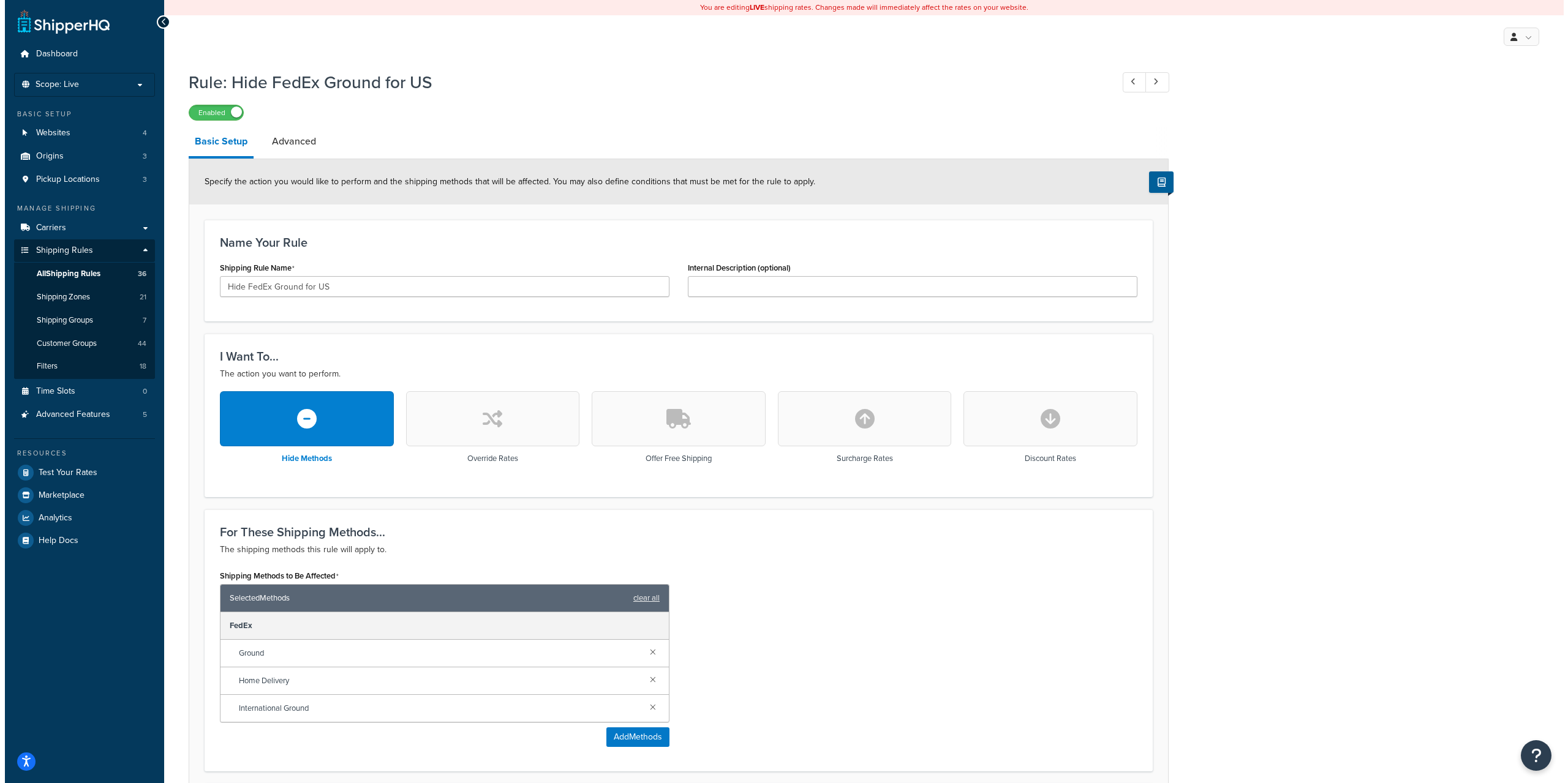
scroll to position [315, 0]
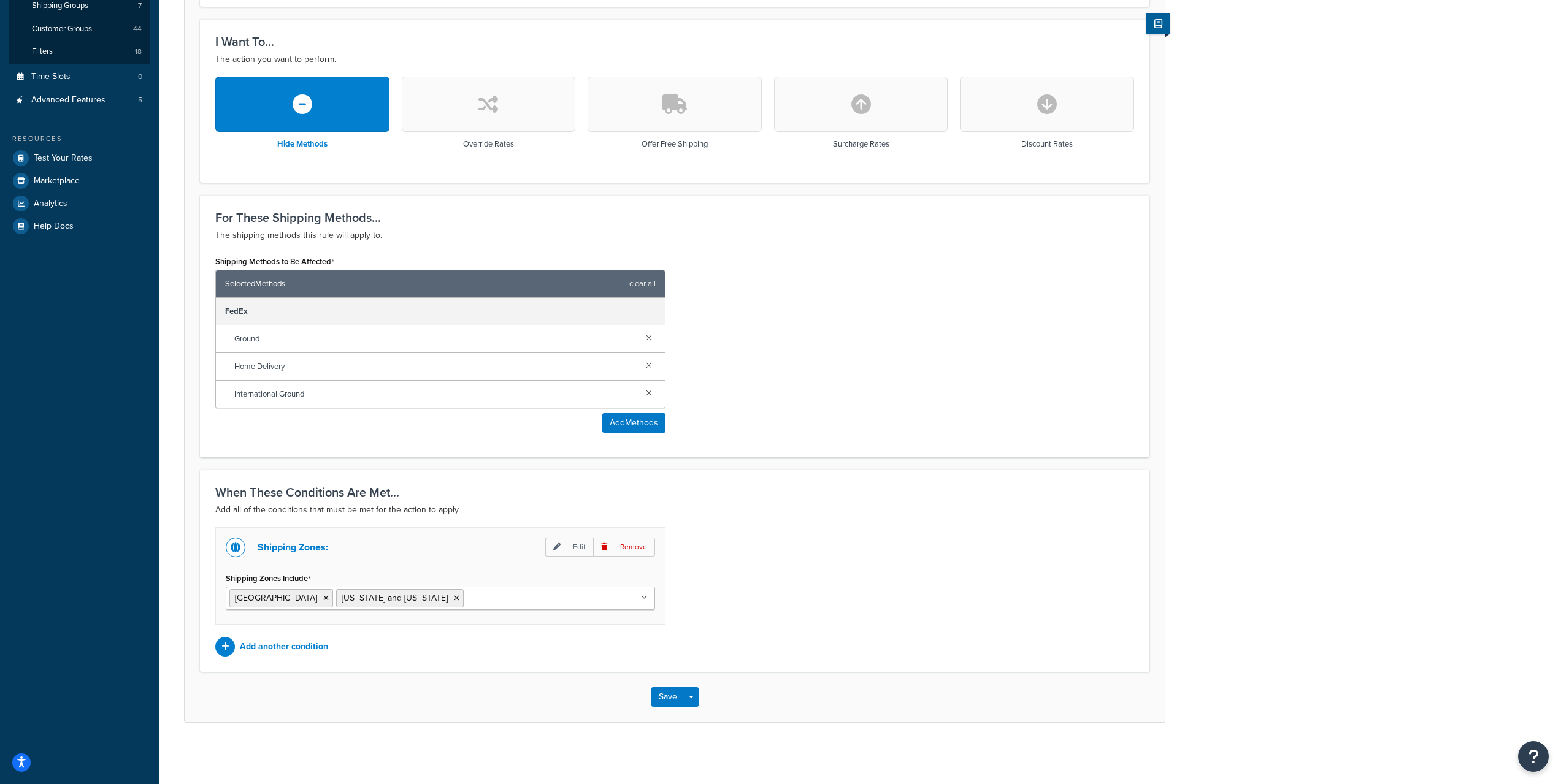
click at [268, 634] on div "Shipping Zones: Edit Remove Shipping Zones Include United States Hawaii and Ala…" at bounding box center [440, 592] width 469 height 129
click at [260, 645] on p "Add another condition" at bounding box center [284, 646] width 88 height 17
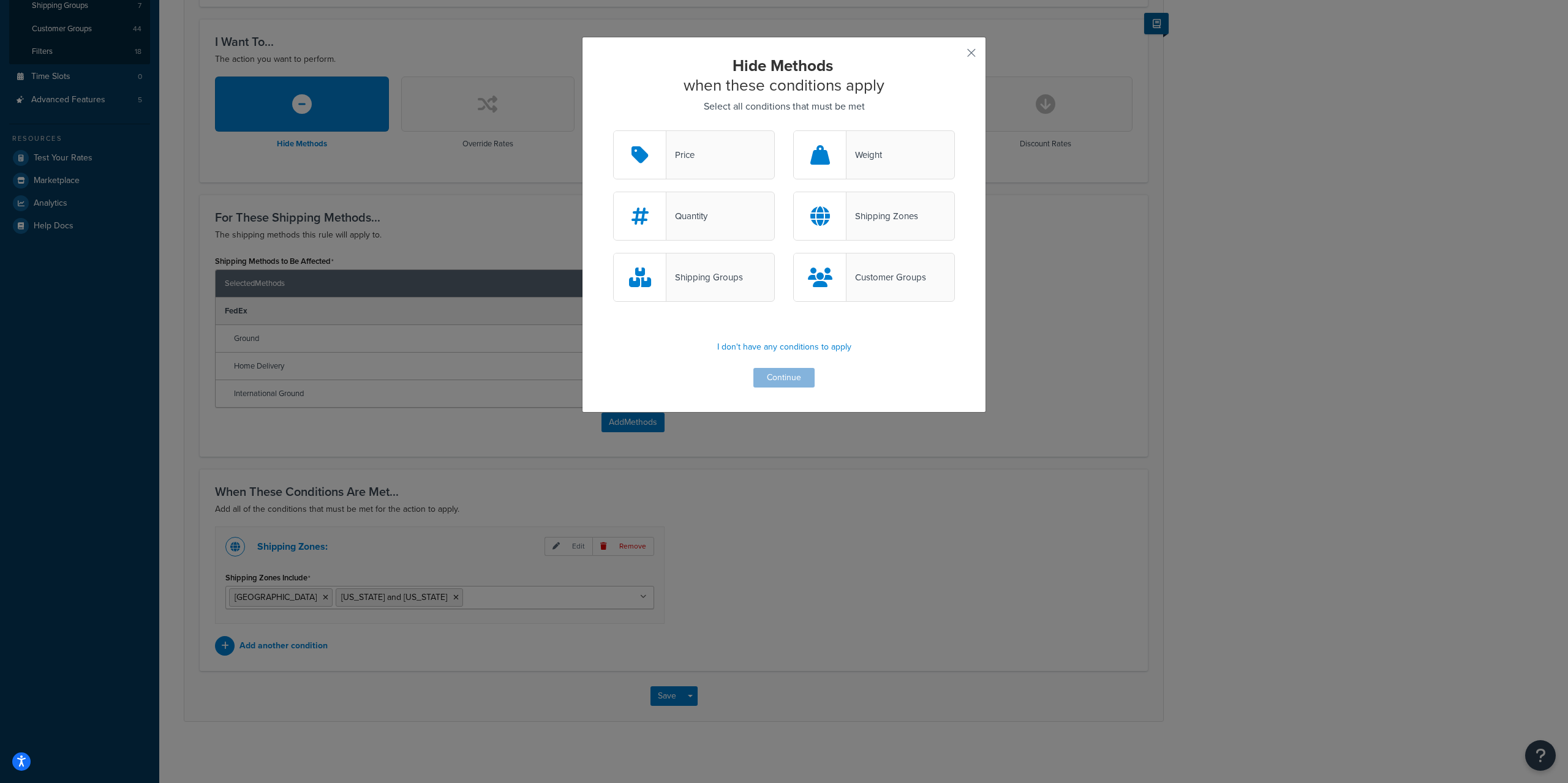
click at [877, 265] on div "Customer Groups" at bounding box center [874, 277] width 162 height 49
click at [0, 0] on input "Customer Groups" at bounding box center [0, 0] width 0 height 0
click at [772, 279] on div "Shipping Groups" at bounding box center [694, 277] width 180 height 49
click at [742, 279] on div "Shipping Groups" at bounding box center [694, 277] width 162 height 49
click at [0, 0] on input "Shipping Groups" at bounding box center [0, 0] width 0 height 0
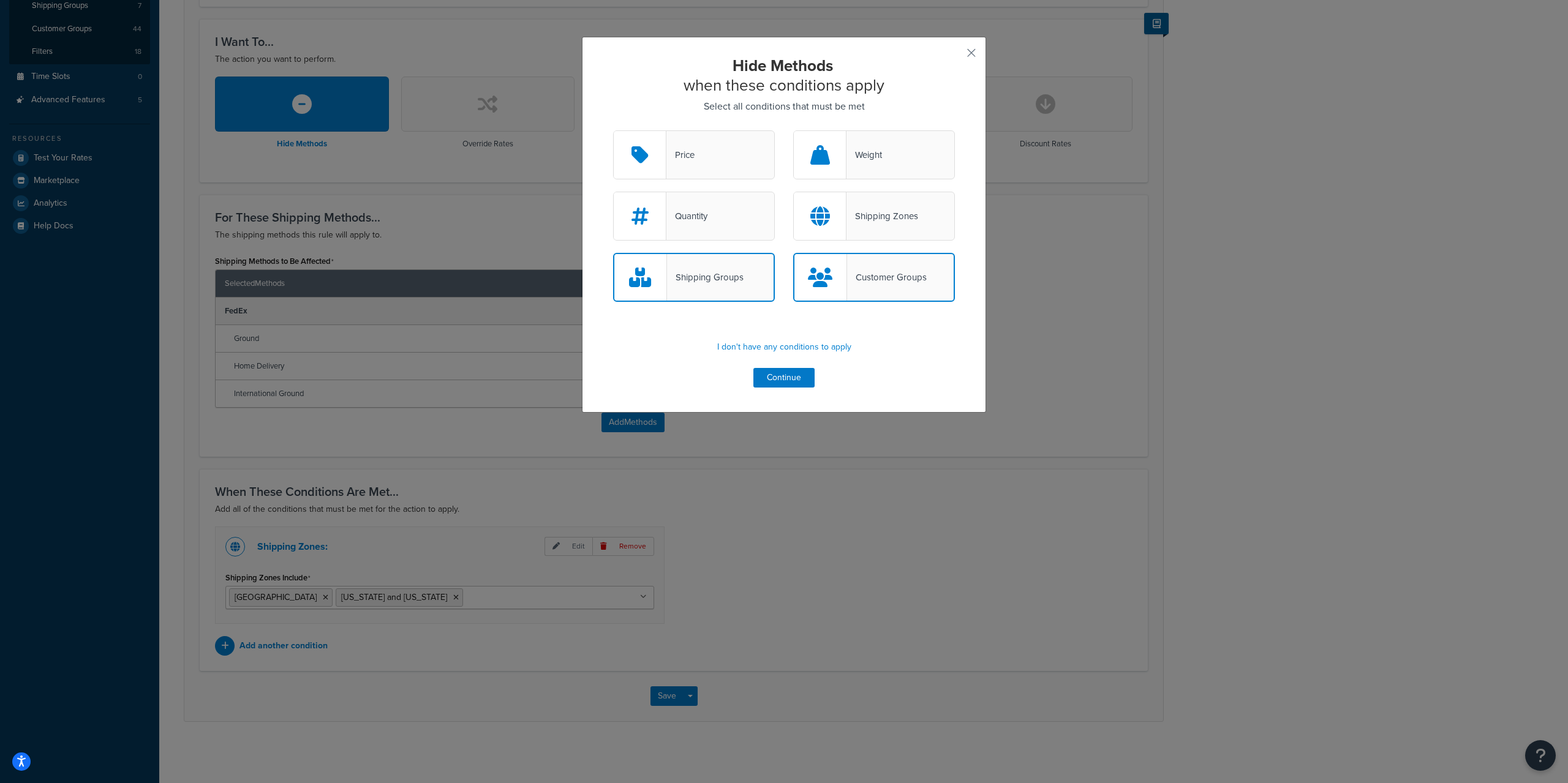
click at [862, 281] on div "Customer Groups" at bounding box center [887, 277] width 80 height 17
click at [0, 0] on input "Customer Groups" at bounding box center [0, 0] width 0 height 0
click at [784, 378] on button "Continue" at bounding box center [784, 377] width 62 height 20
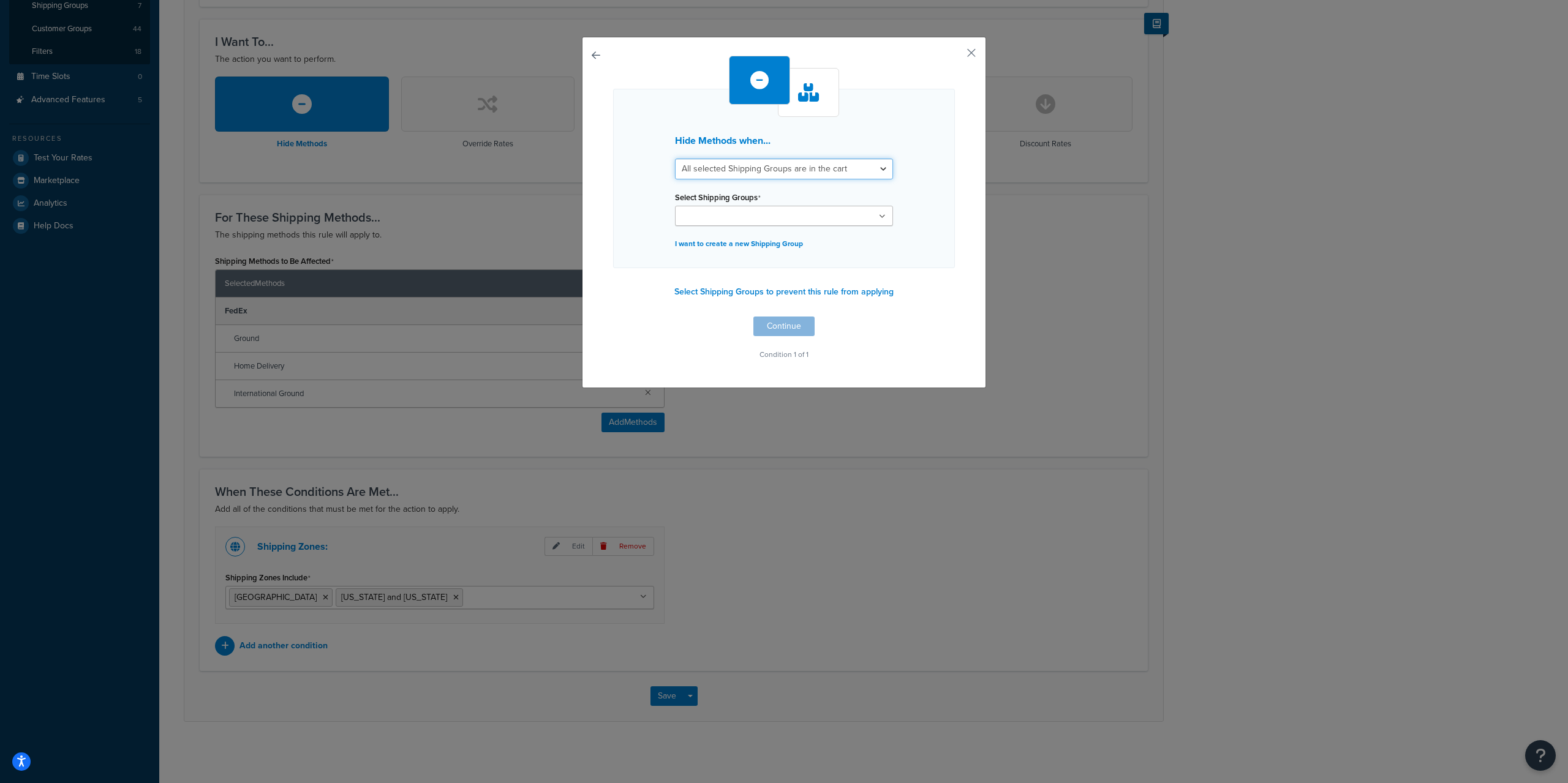
click at [818, 166] on select "All selected Shipping Groups are in the cart Any selected Shipping Groups are i…" at bounding box center [784, 169] width 218 height 21
click at [675, 159] on select "All selected Shipping Groups are in the cart Any selected Shipping Groups are i…" at bounding box center [784, 169] width 218 height 21
click at [879, 218] on icon at bounding box center [882, 217] width 7 height 7
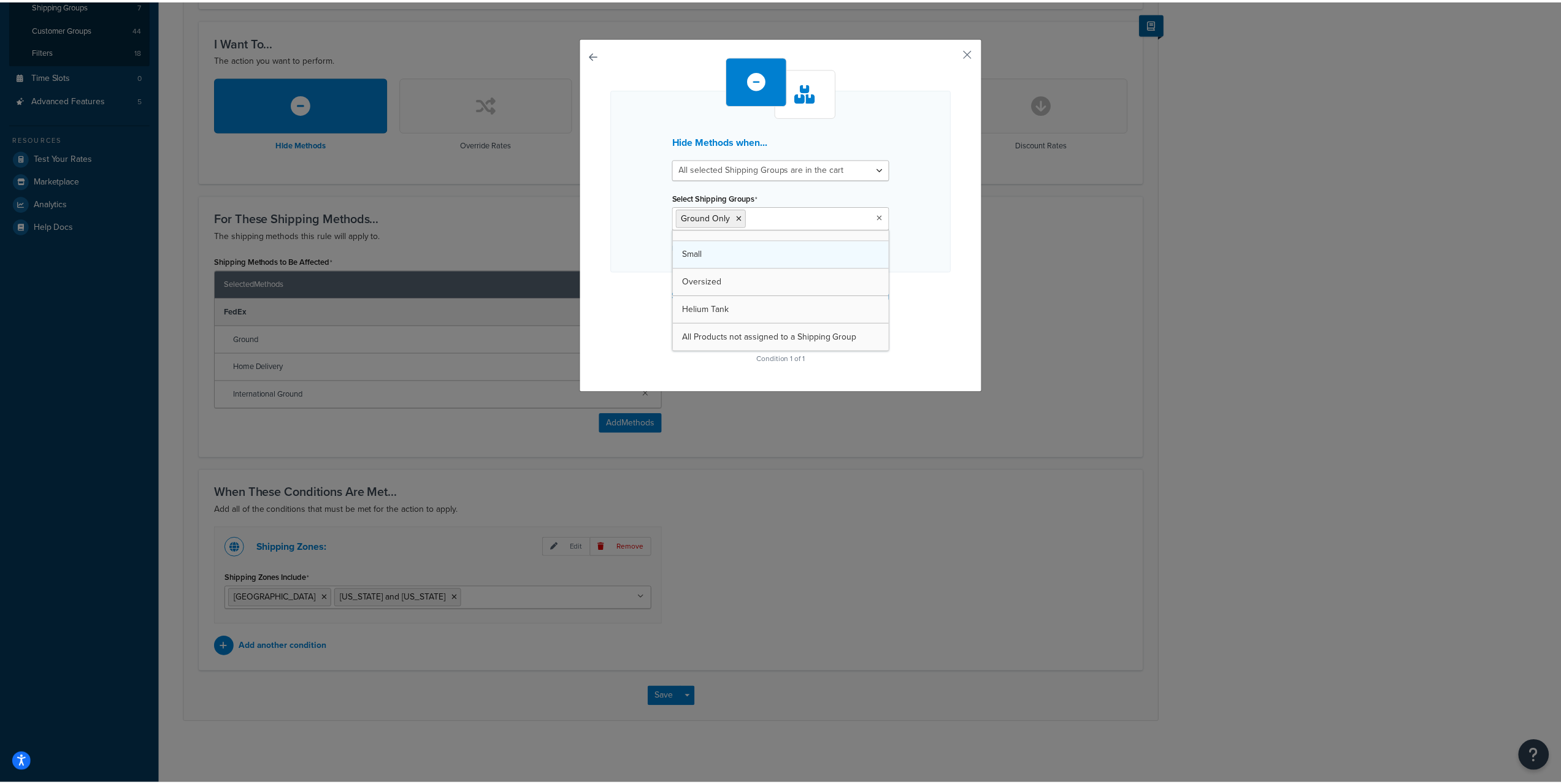
scroll to position [43, 0]
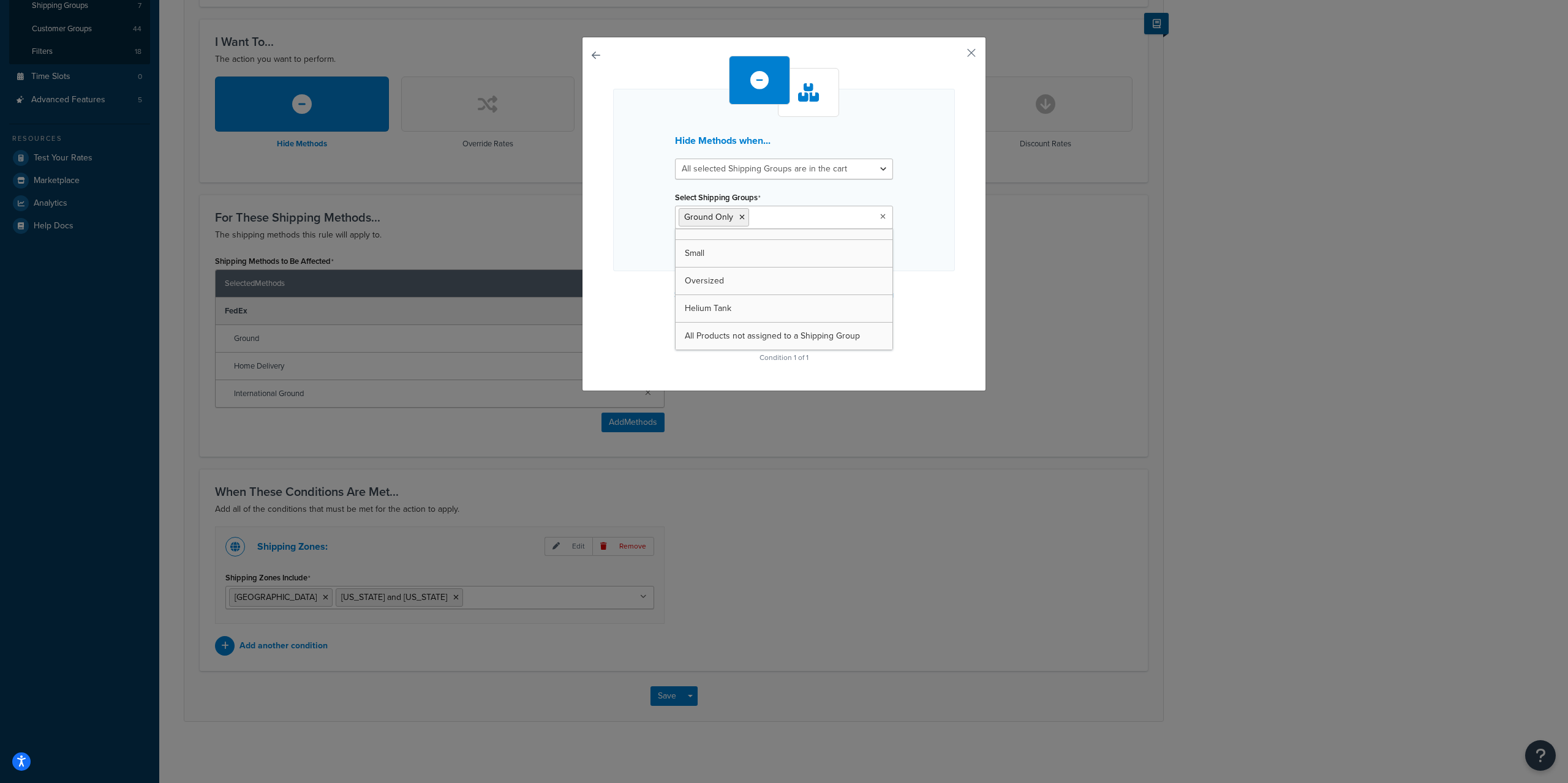
click at [626, 303] on div "Hide Methods when... All selected Shipping Groups are in the cart Any selected …" at bounding box center [784, 211] width 341 height 311
click at [766, 320] on button "Continue" at bounding box center [784, 329] width 62 height 20
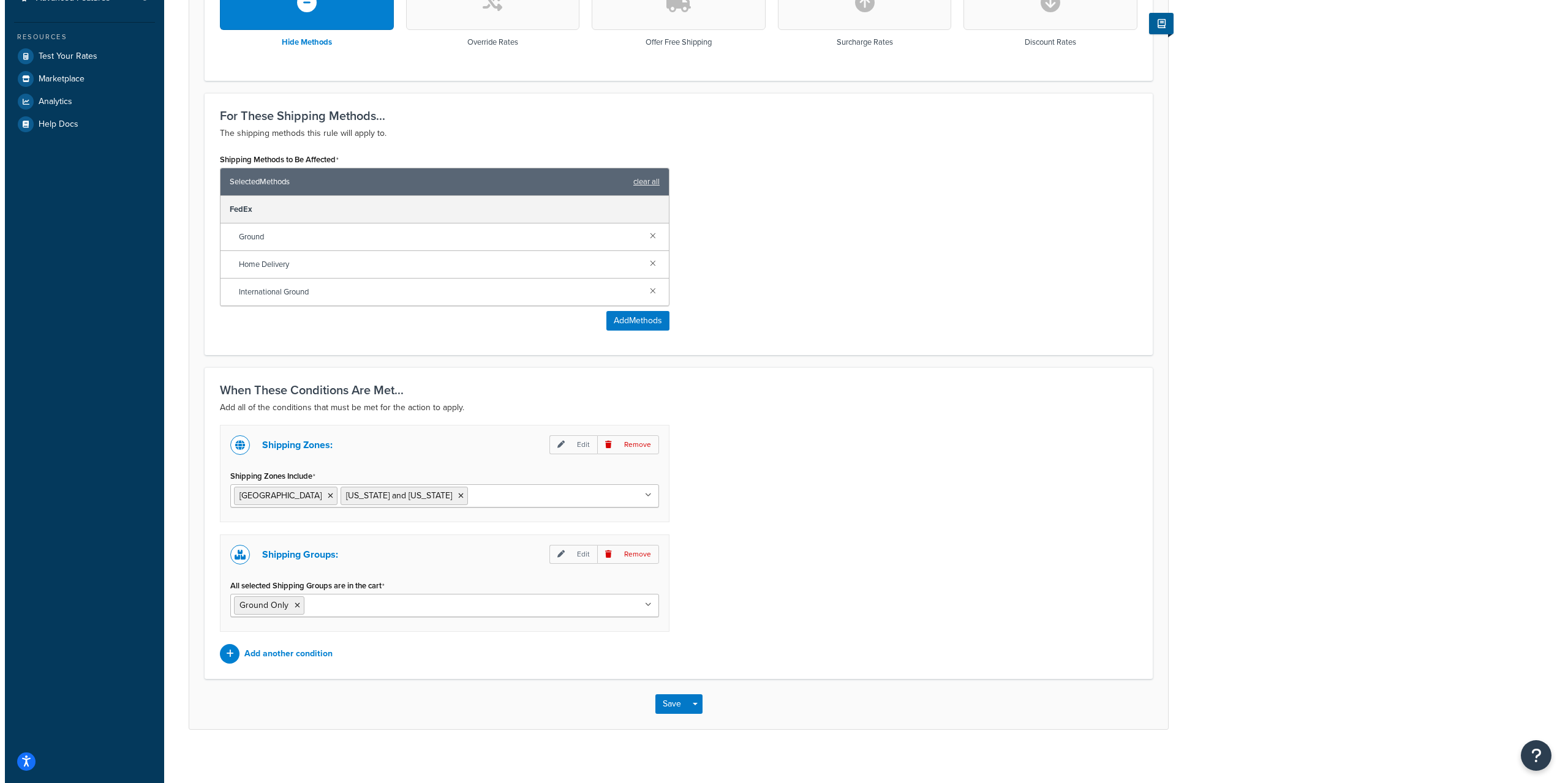
scroll to position [417, 0]
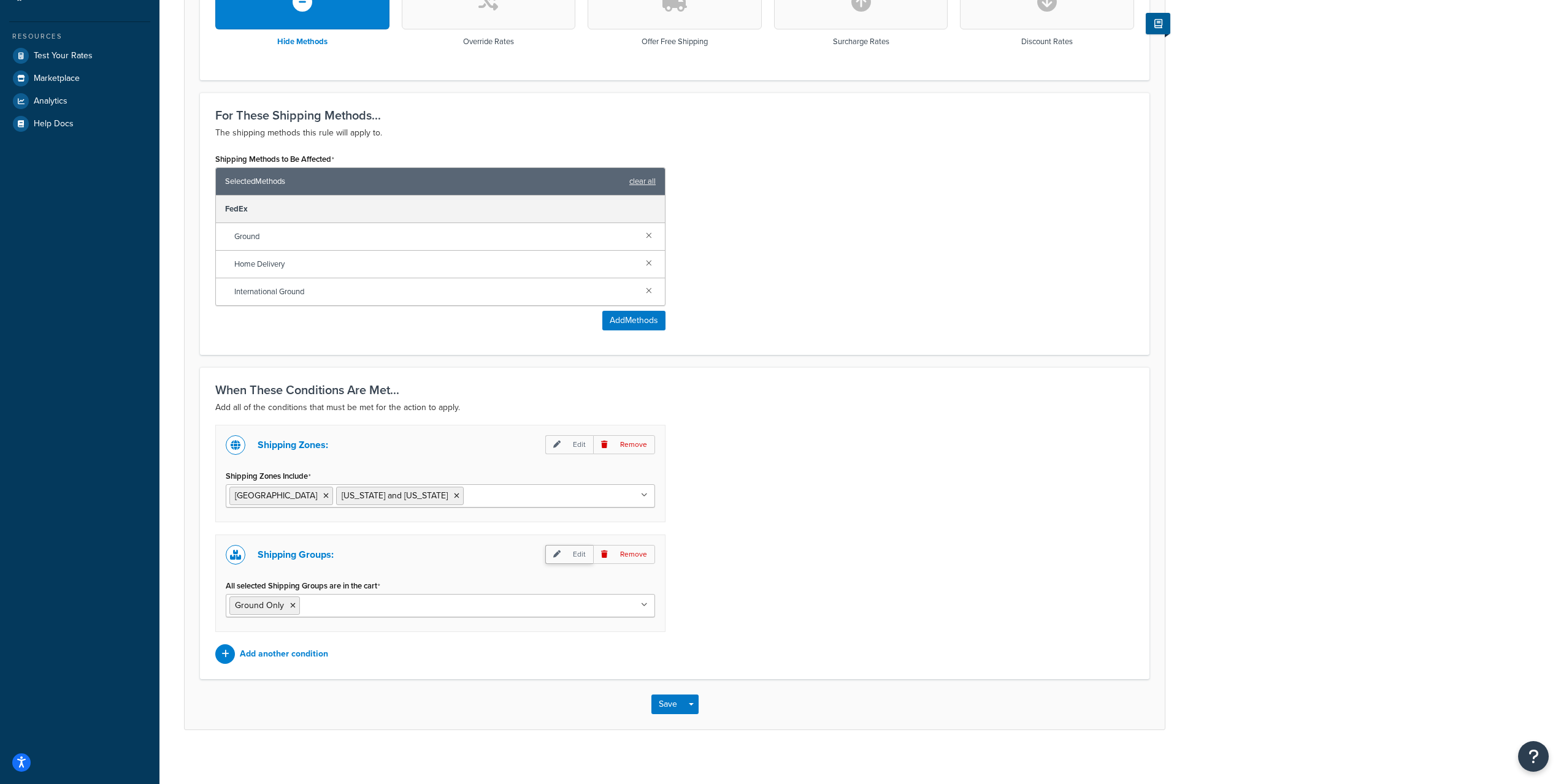
click at [572, 548] on p "Edit" at bounding box center [569, 554] width 48 height 19
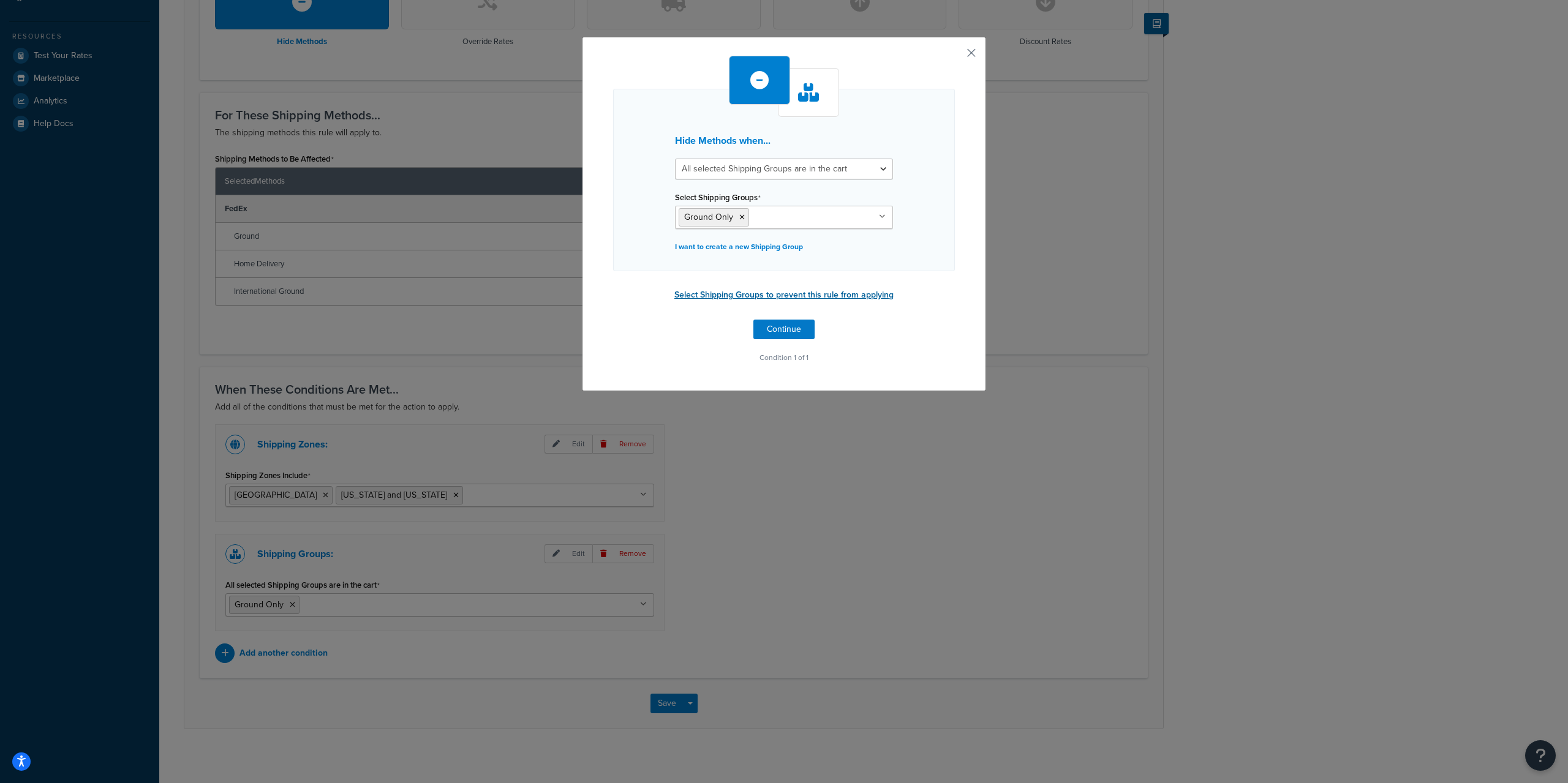
click at [725, 294] on button "Select Shipping Groups to prevent this rule from applying" at bounding box center [783, 294] width 226 height 18
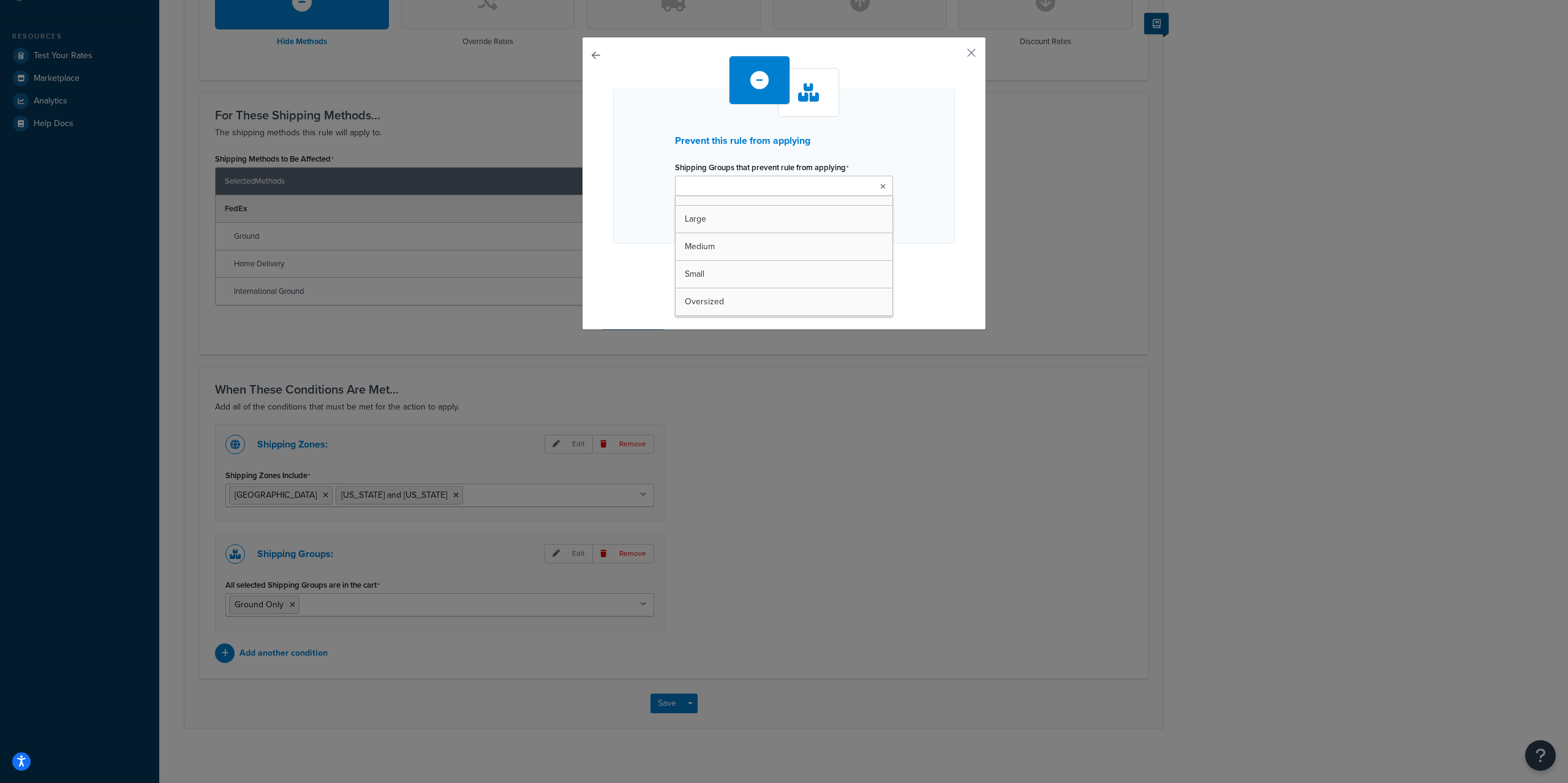
click at [842, 178] on ul at bounding box center [784, 186] width 218 height 21
click at [958, 226] on div "Prevent this rule from applying Shipping Groups that prevent rule from applying…" at bounding box center [784, 183] width 404 height 293
click at [955, 57] on button "button" at bounding box center [953, 57] width 3 height 3
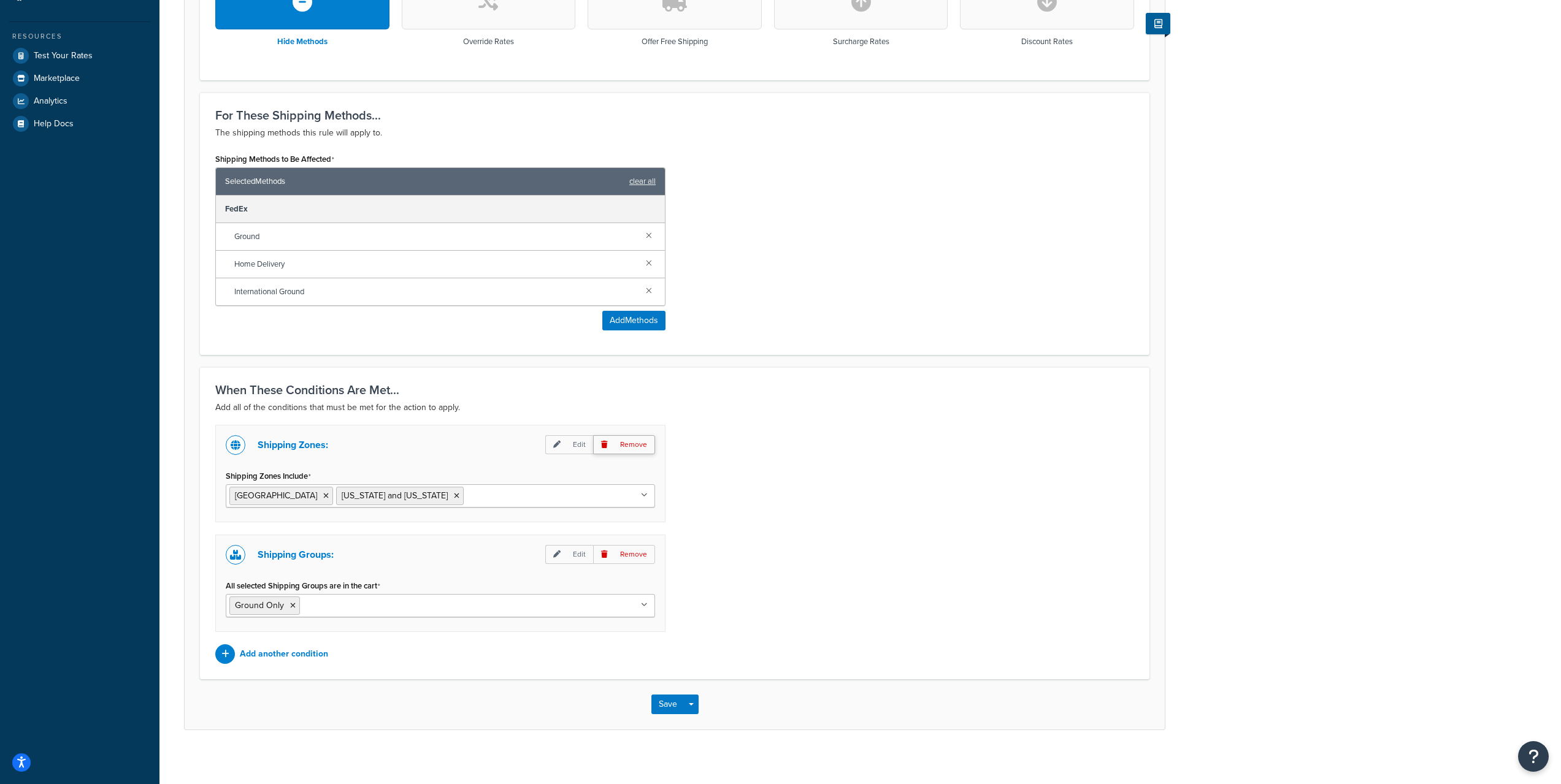
click at [630, 554] on p "Remove" at bounding box center [624, 554] width 62 height 19
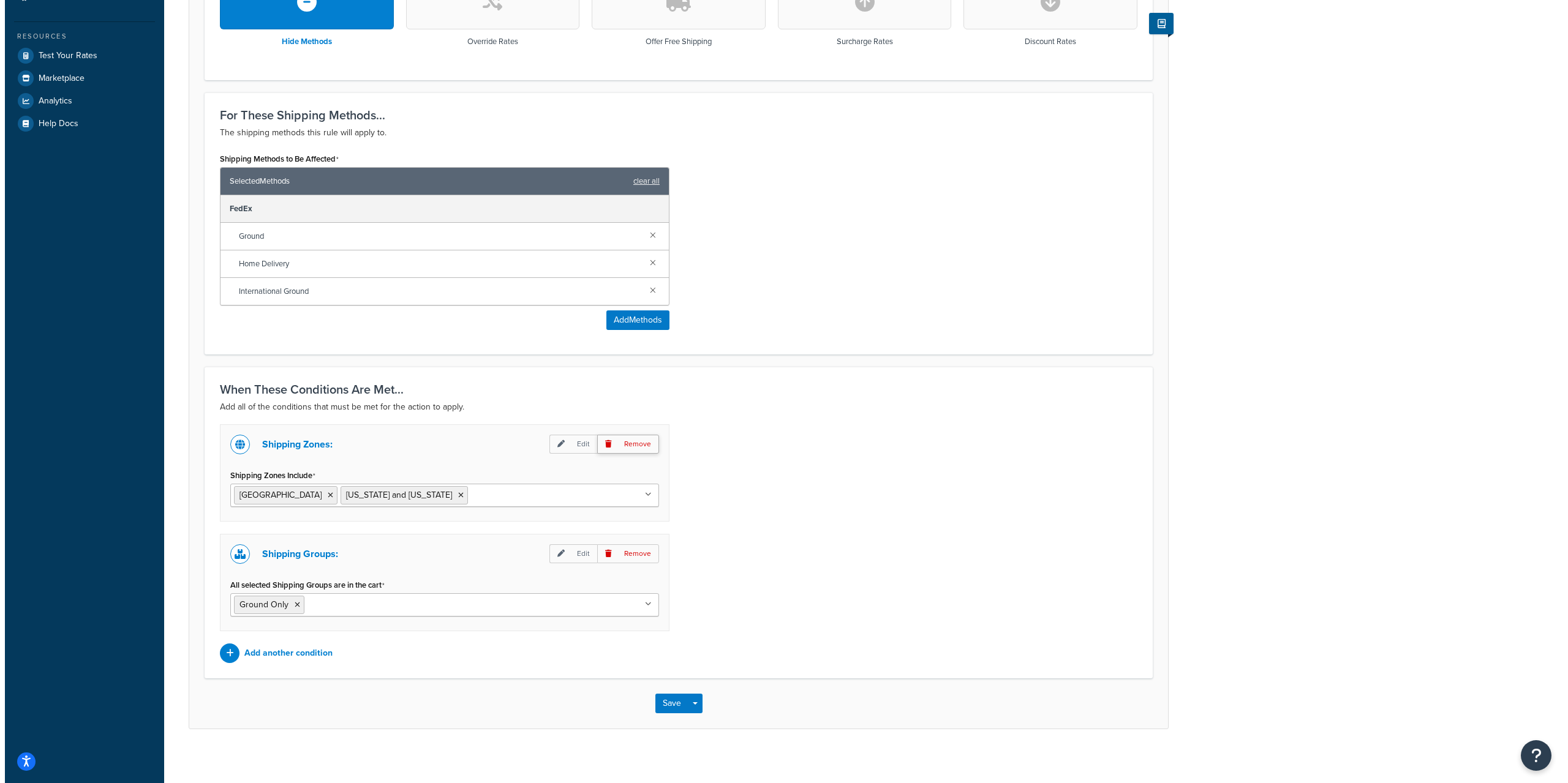
scroll to position [315, 0]
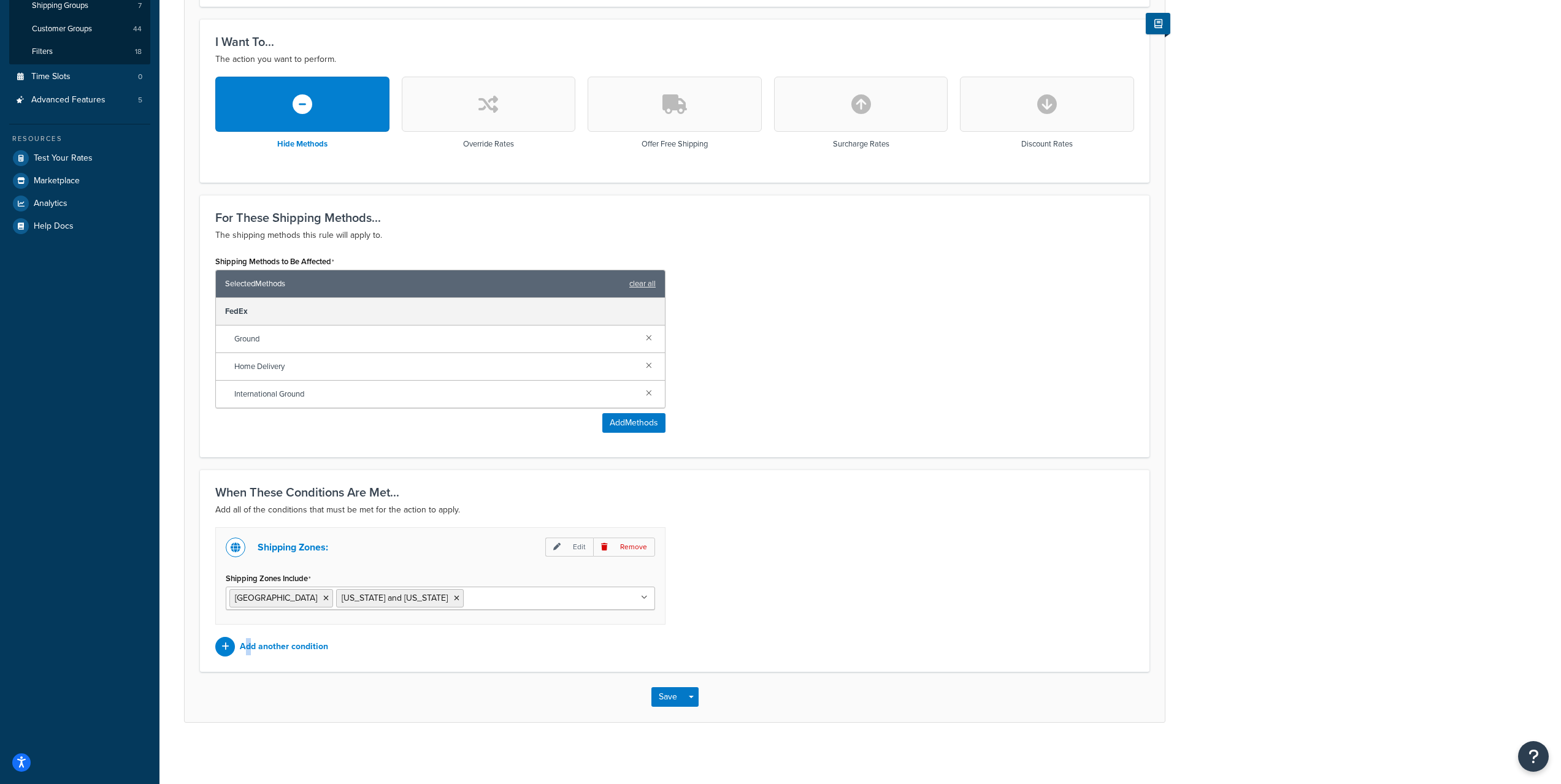
click at [249, 635] on div "Shipping Zones: Edit Remove Shipping Zones Include United States Hawaii and Ala…" at bounding box center [440, 592] width 469 height 129
click at [258, 639] on p "Add another condition" at bounding box center [284, 646] width 88 height 17
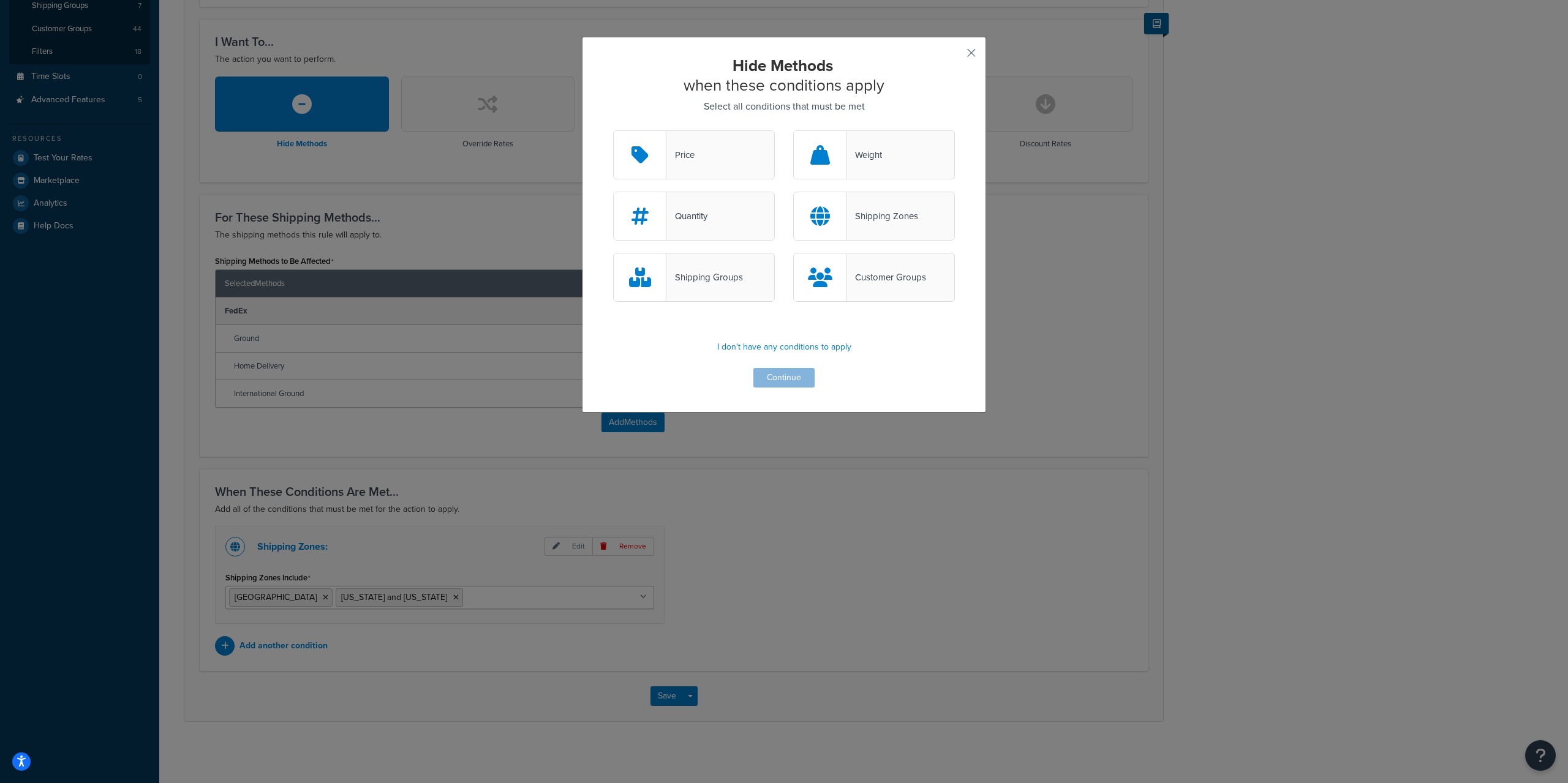
click at [700, 278] on div "Shipping Groups" at bounding box center [705, 277] width 77 height 17
click at [0, 0] on input "Shipping Groups" at bounding box center [0, 0] width 0 height 0
click at [770, 373] on button "Continue" at bounding box center [784, 377] width 62 height 20
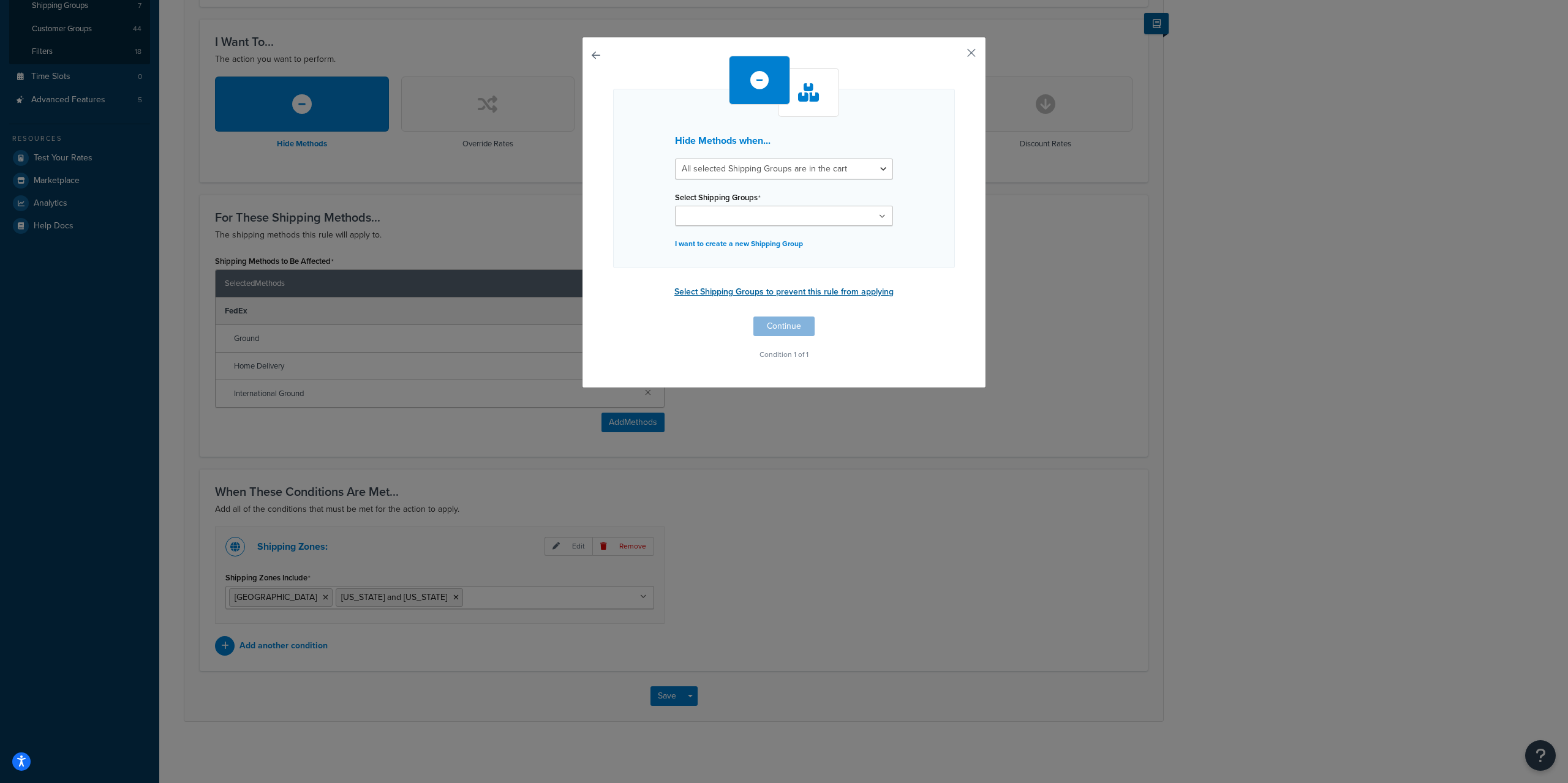
click at [742, 289] on button "Select Shipping Groups to prevent this rule from applying" at bounding box center [783, 292] width 226 height 18
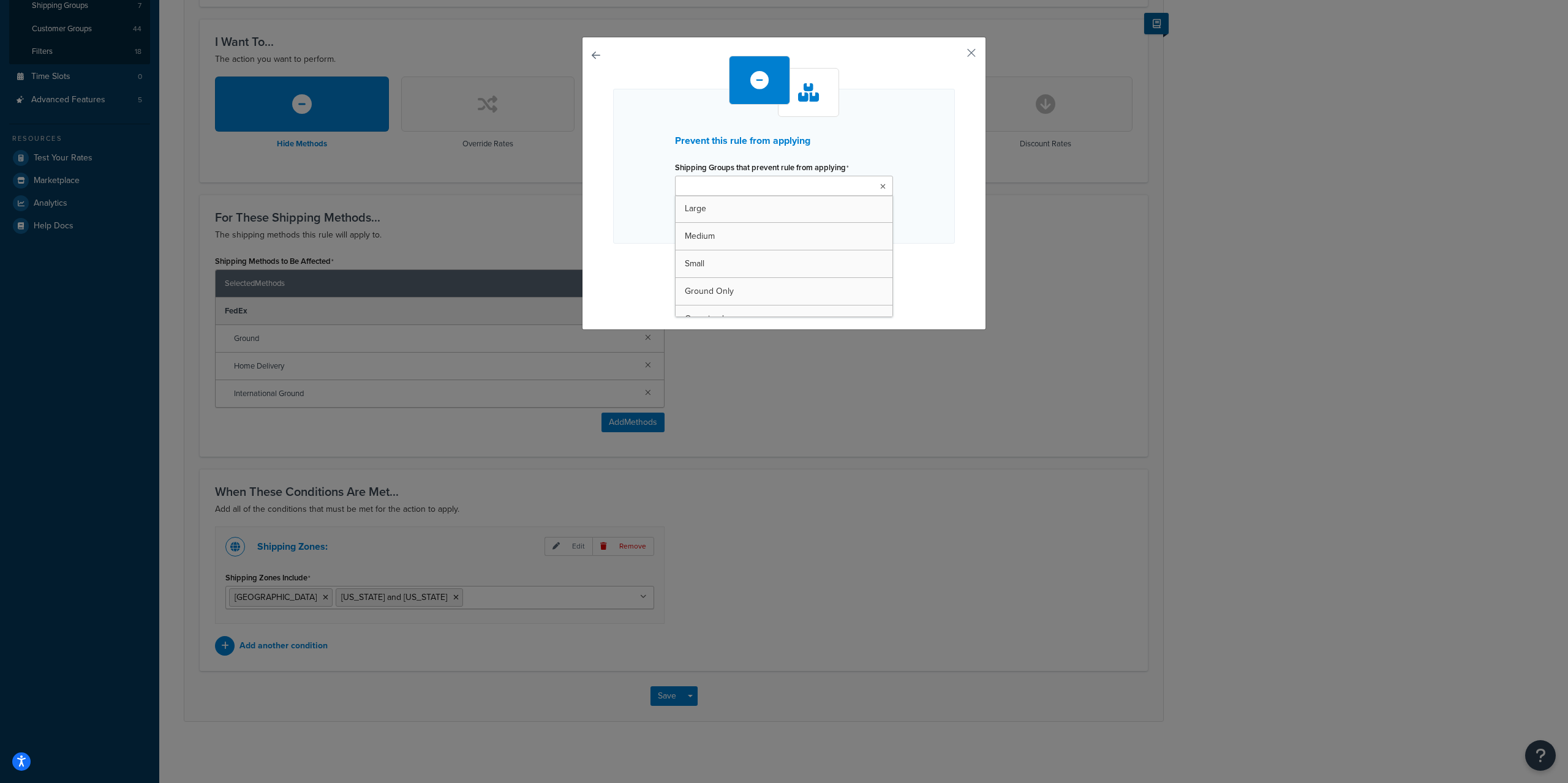
click at [787, 179] on ul at bounding box center [784, 186] width 218 height 21
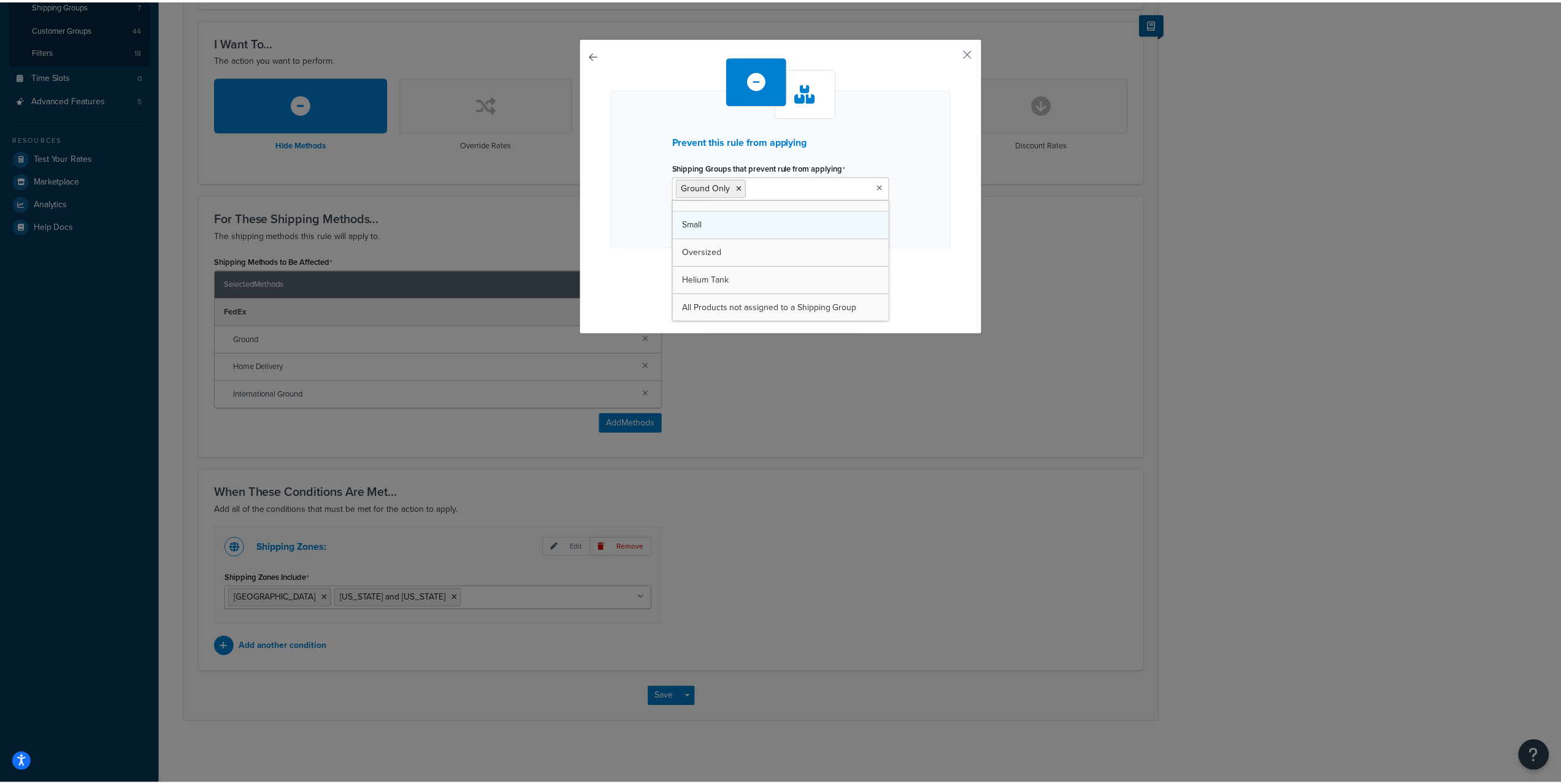
scroll to position [43, 0]
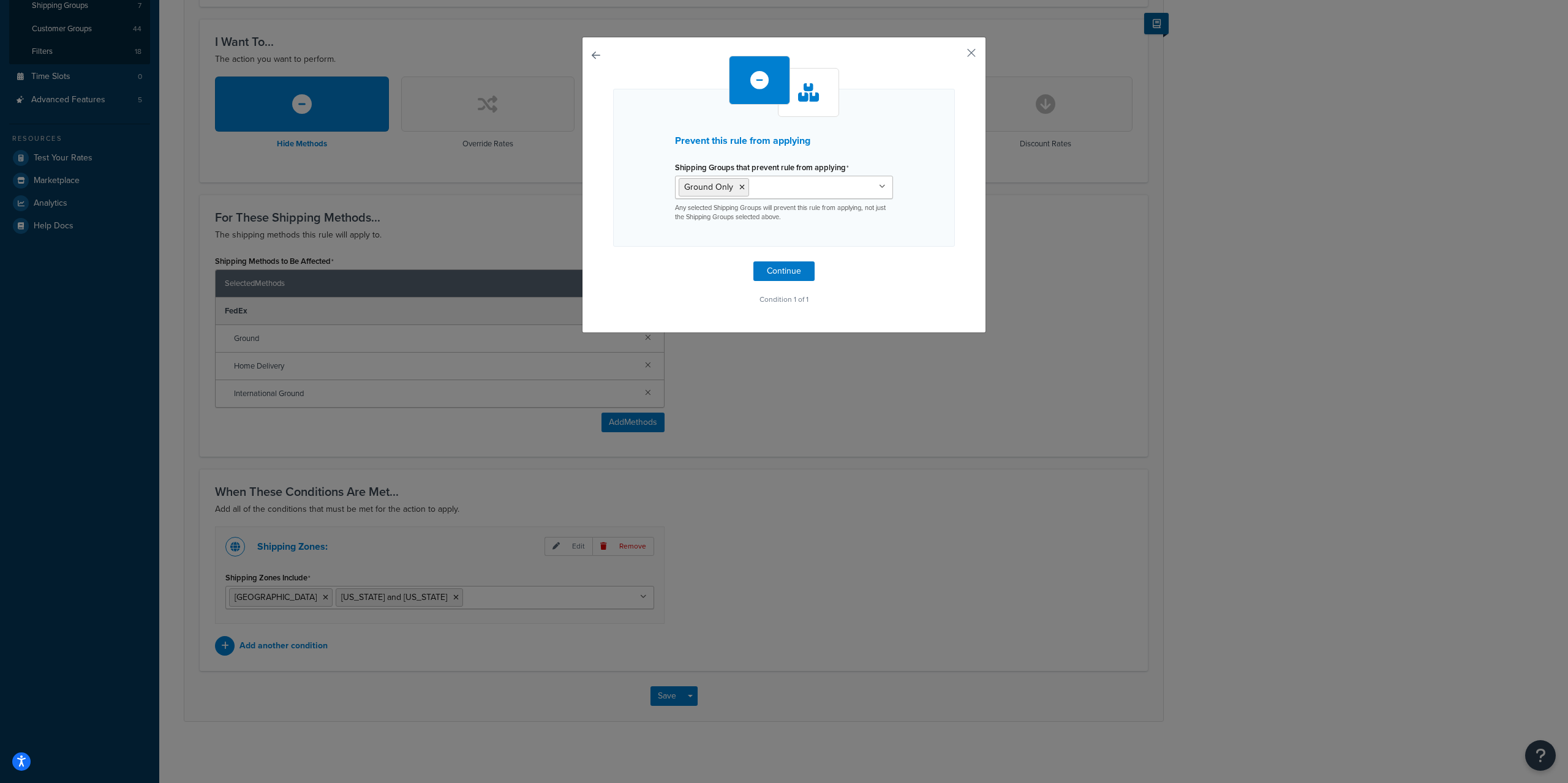
click at [598, 263] on div "Prevent this rule from applying Shipping Groups that prevent rule from applying…" at bounding box center [784, 185] width 404 height 297
click at [764, 276] on button "Continue" at bounding box center [784, 271] width 62 height 20
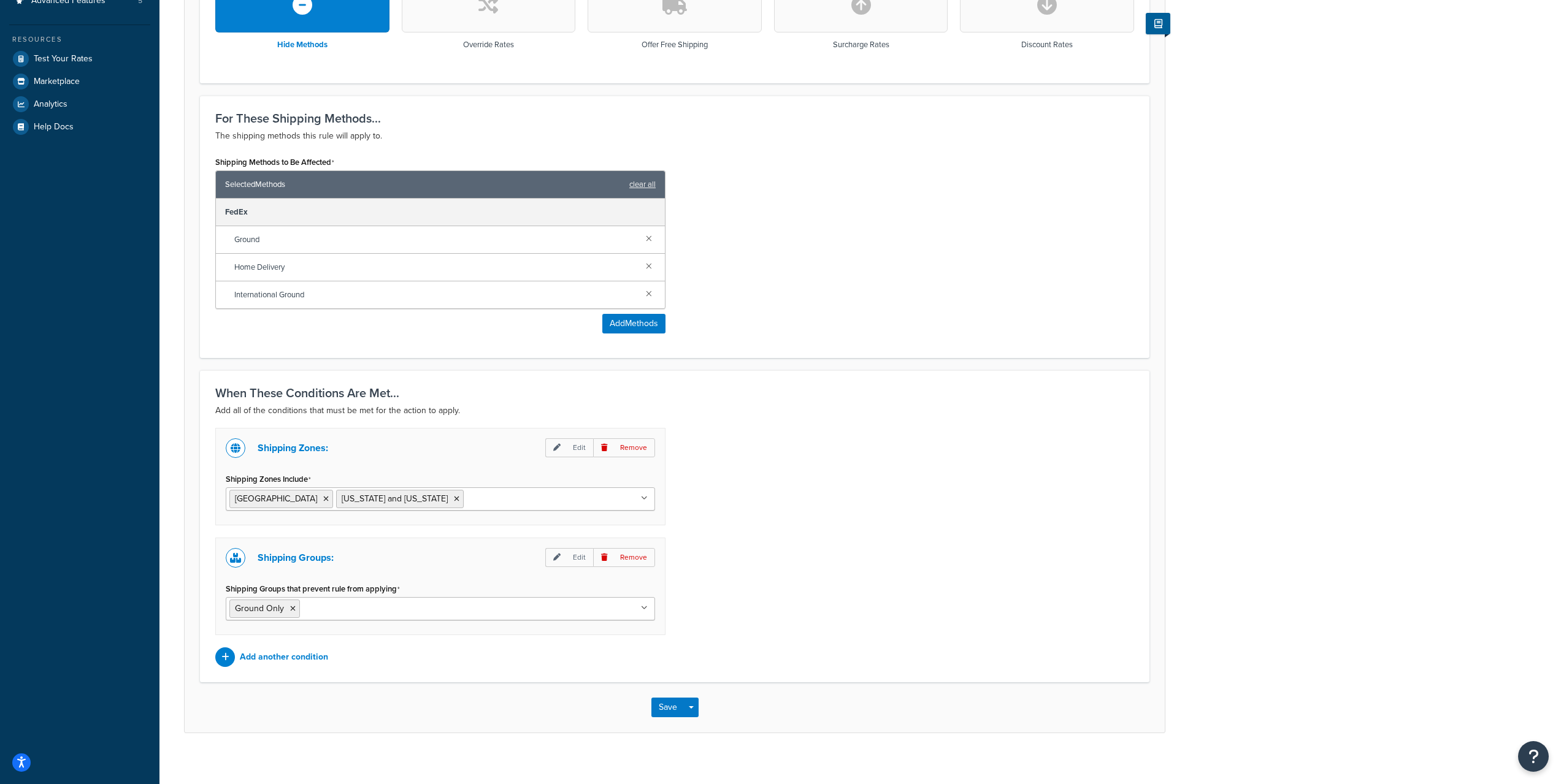
scroll to position [425, 0]
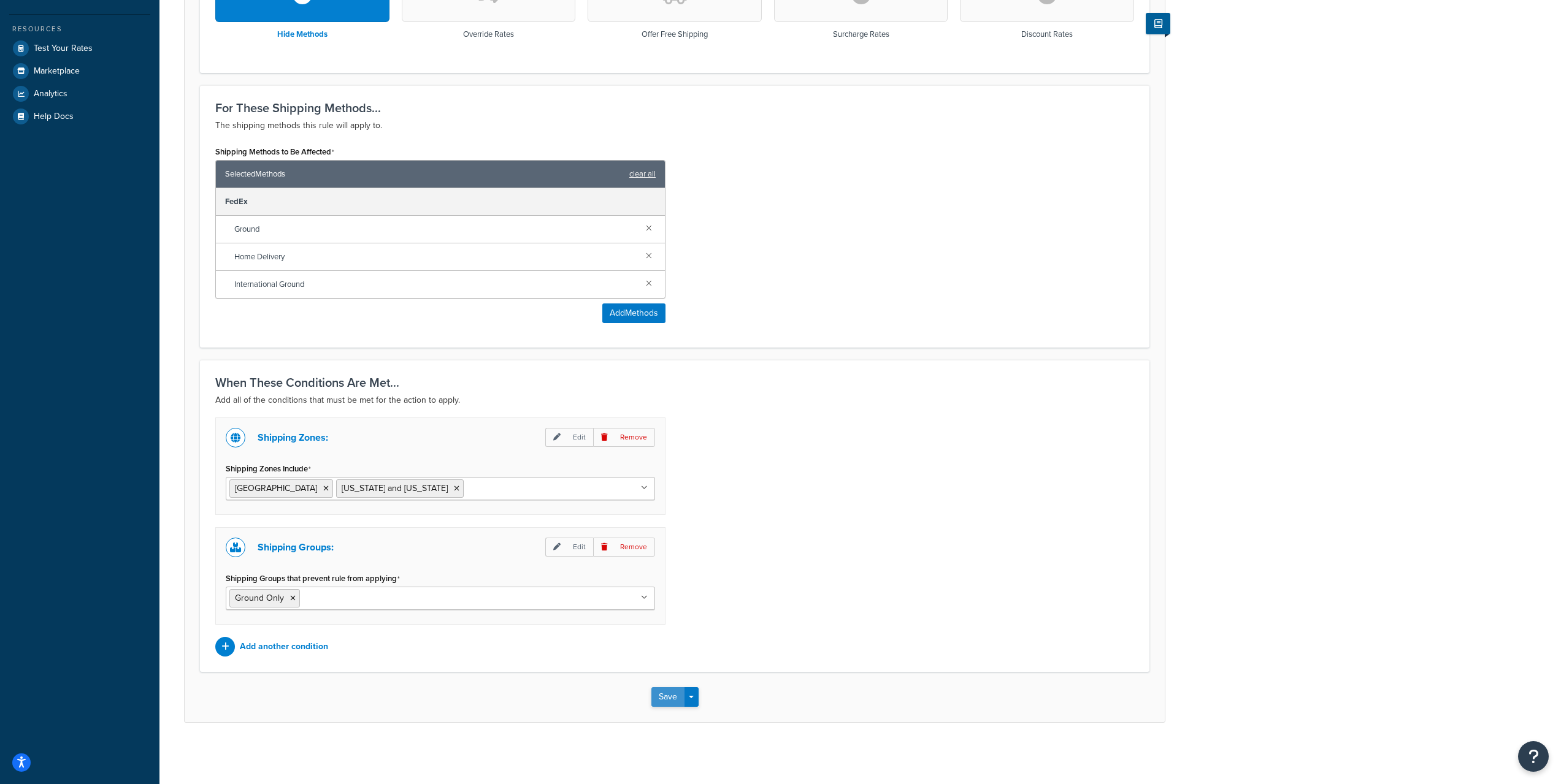
click at [668, 697] on button "Save" at bounding box center [668, 697] width 33 height 20
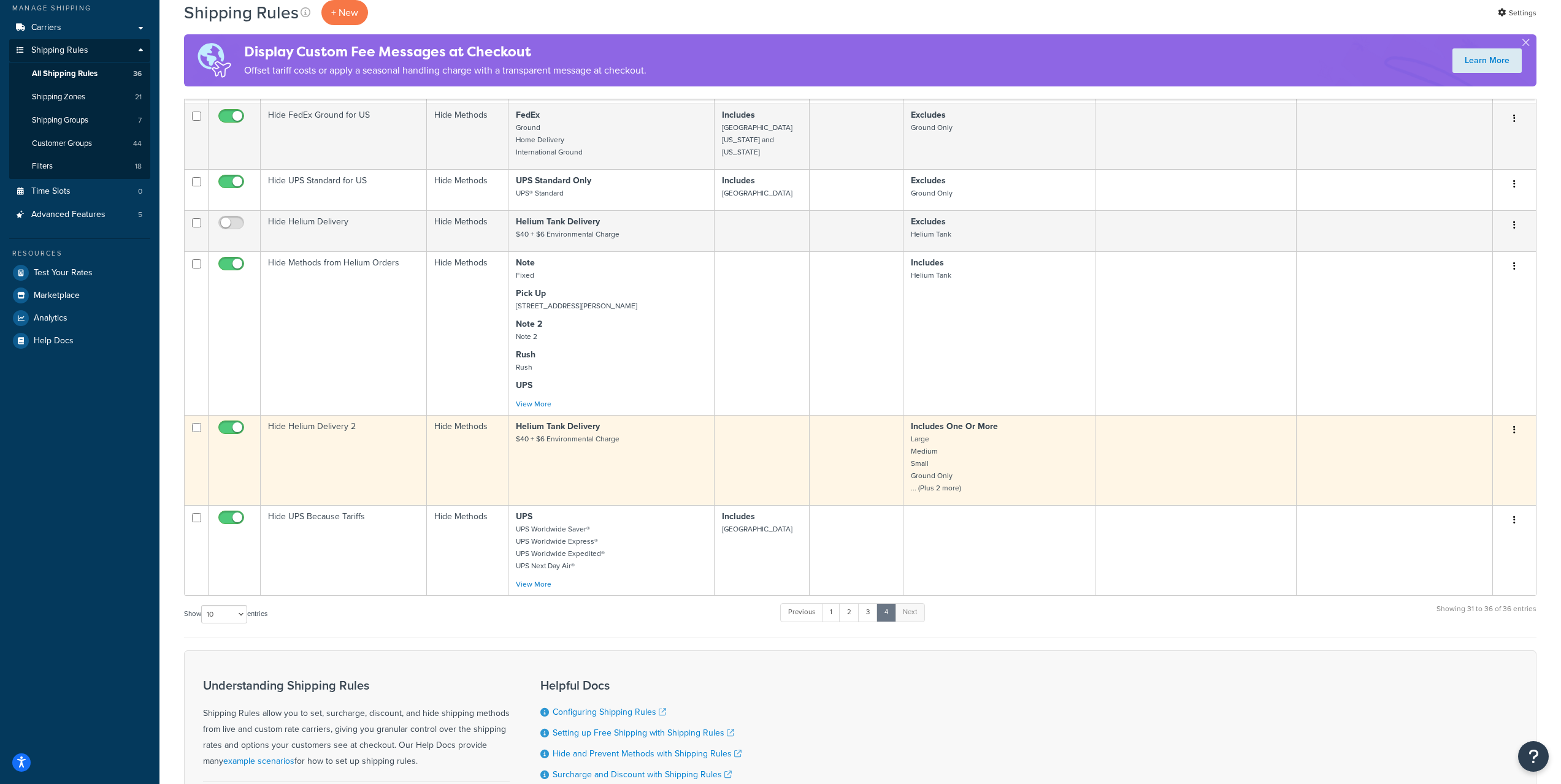
scroll to position [204, 0]
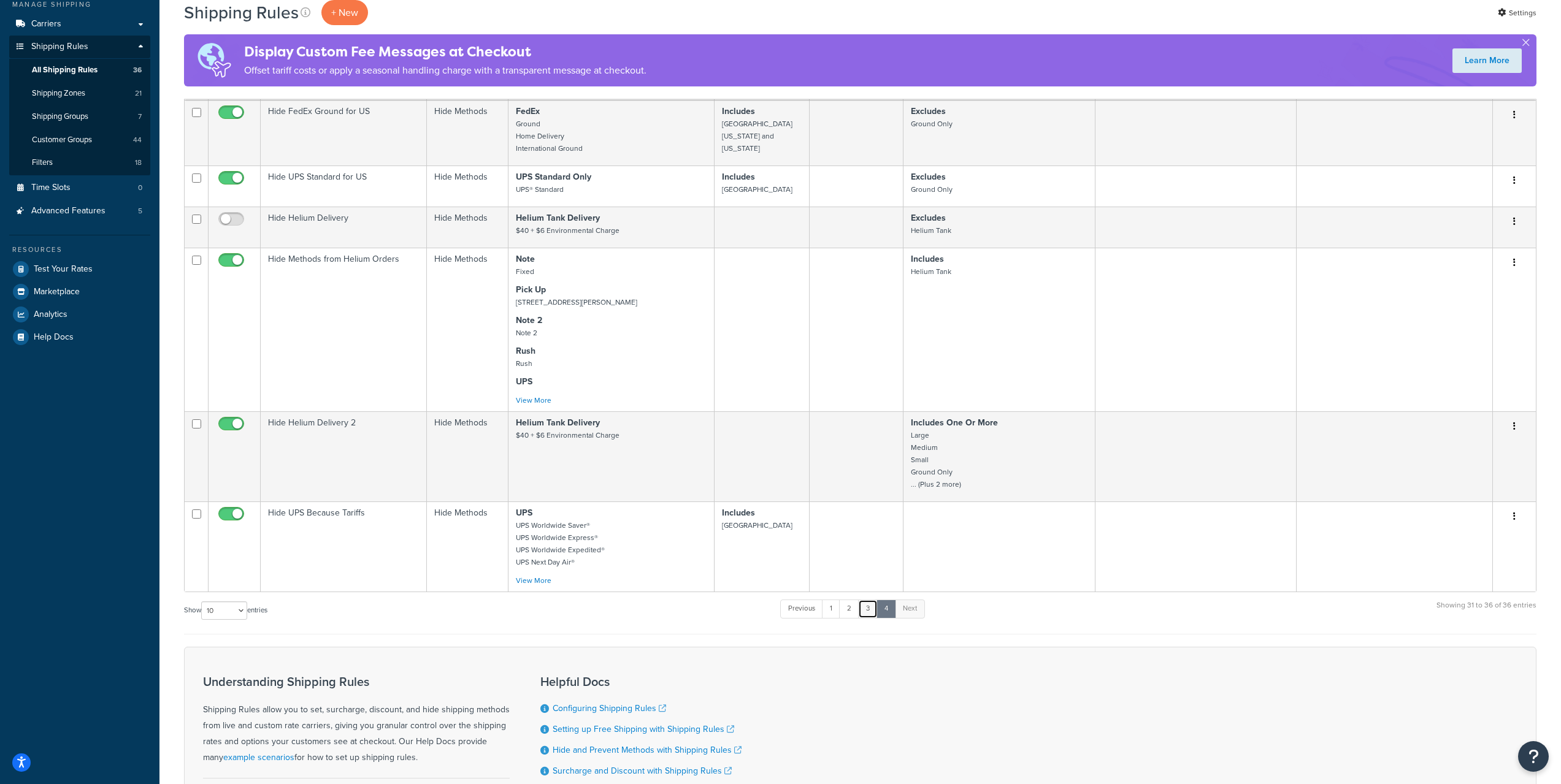
click at [877, 614] on link "3" at bounding box center [868, 609] width 20 height 18
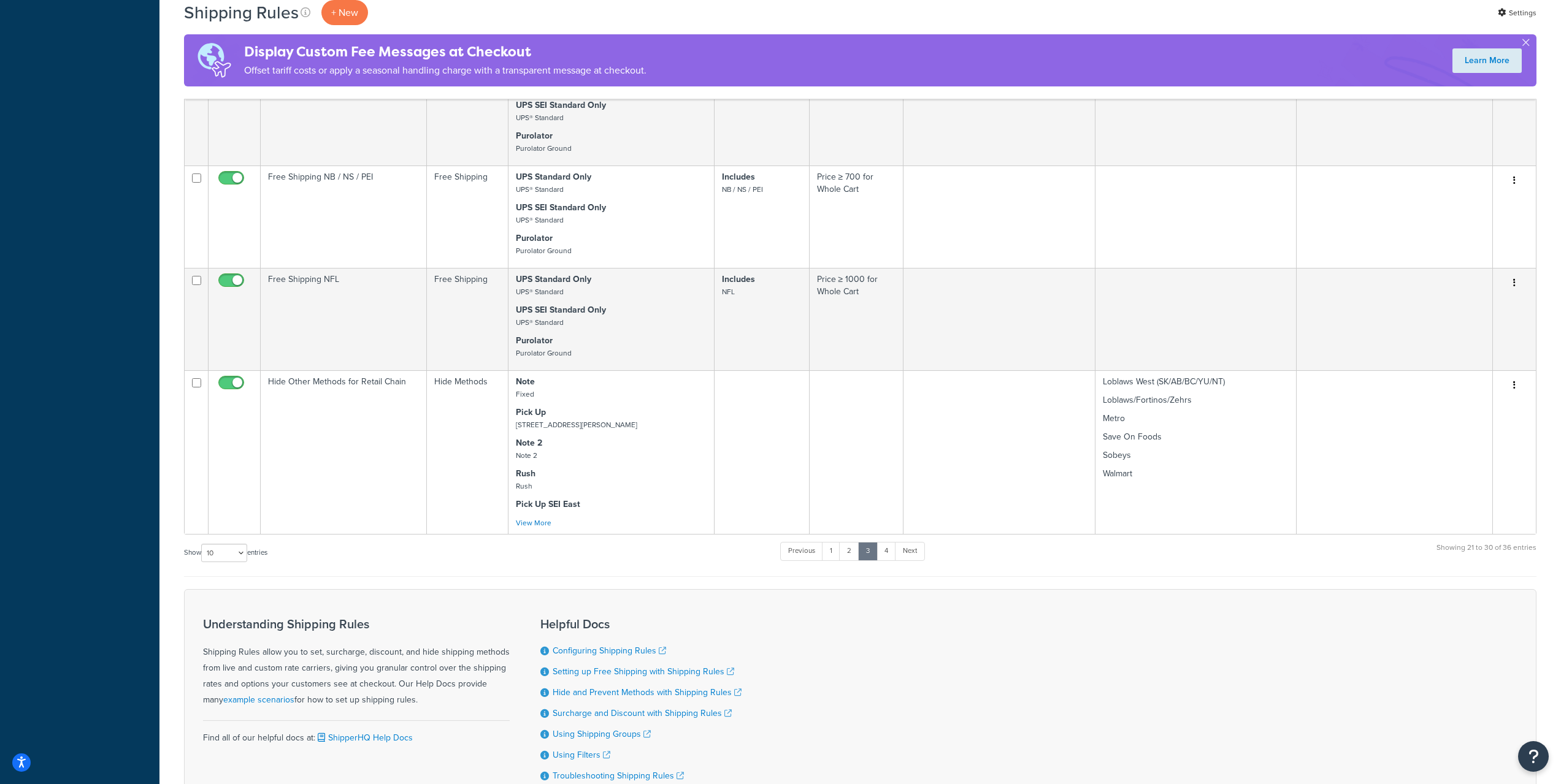
scroll to position [827, 0]
click at [858, 559] on link "2" at bounding box center [849, 554] width 21 height 18
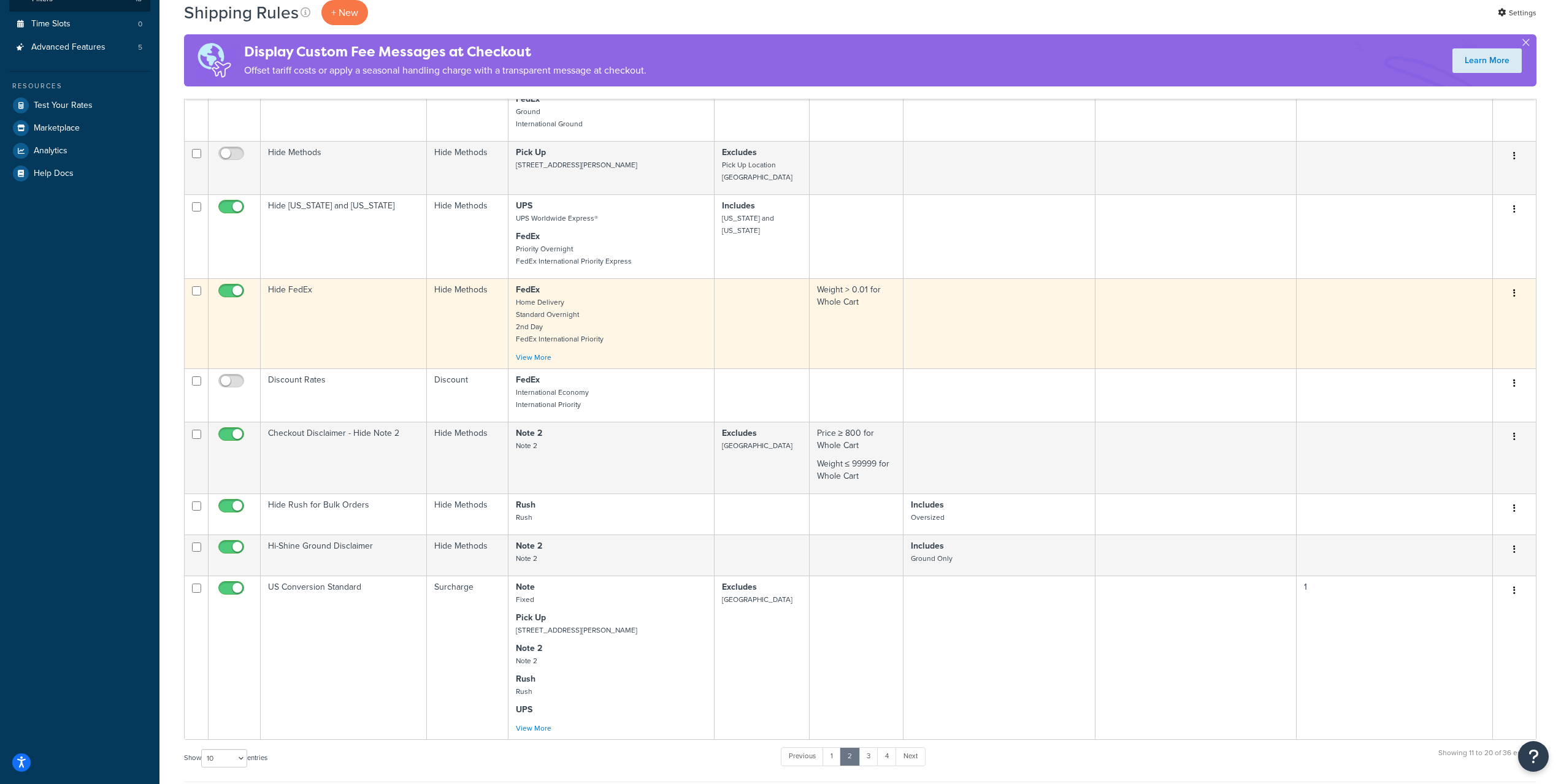
scroll to position [263, 0]
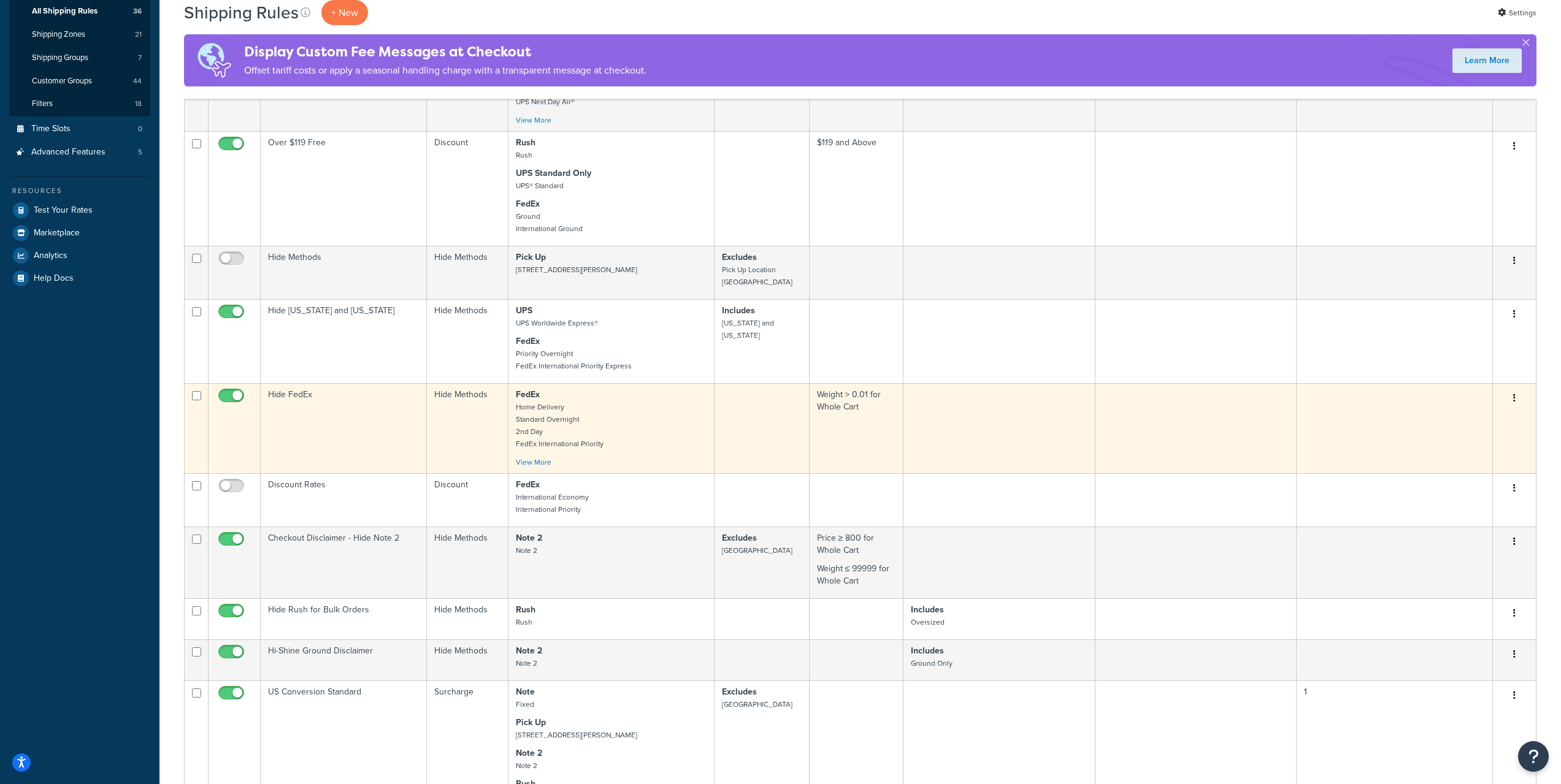
click at [409, 417] on td "Hide FedEx" at bounding box center [343, 428] width 167 height 90
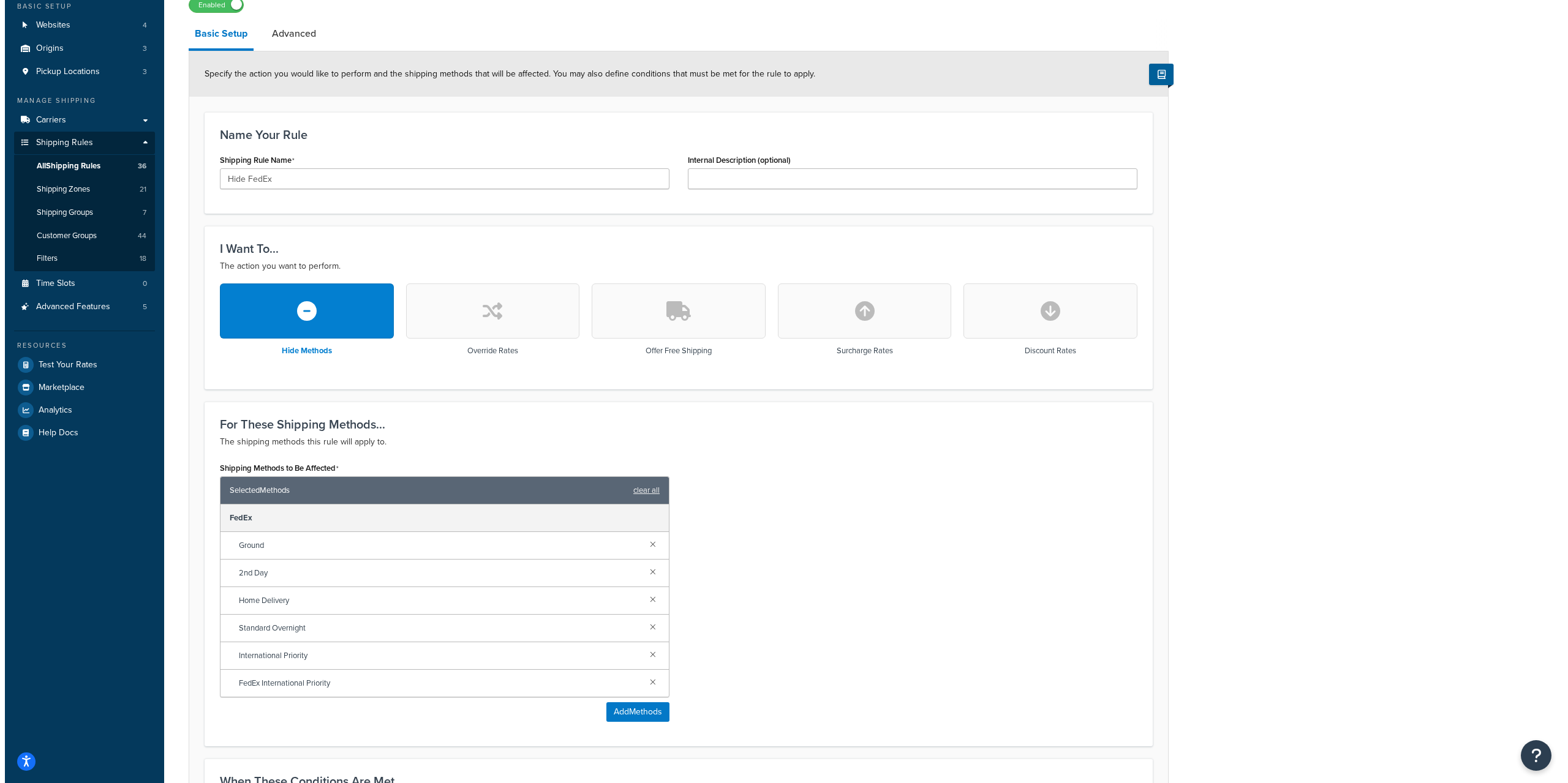
scroll to position [204, 0]
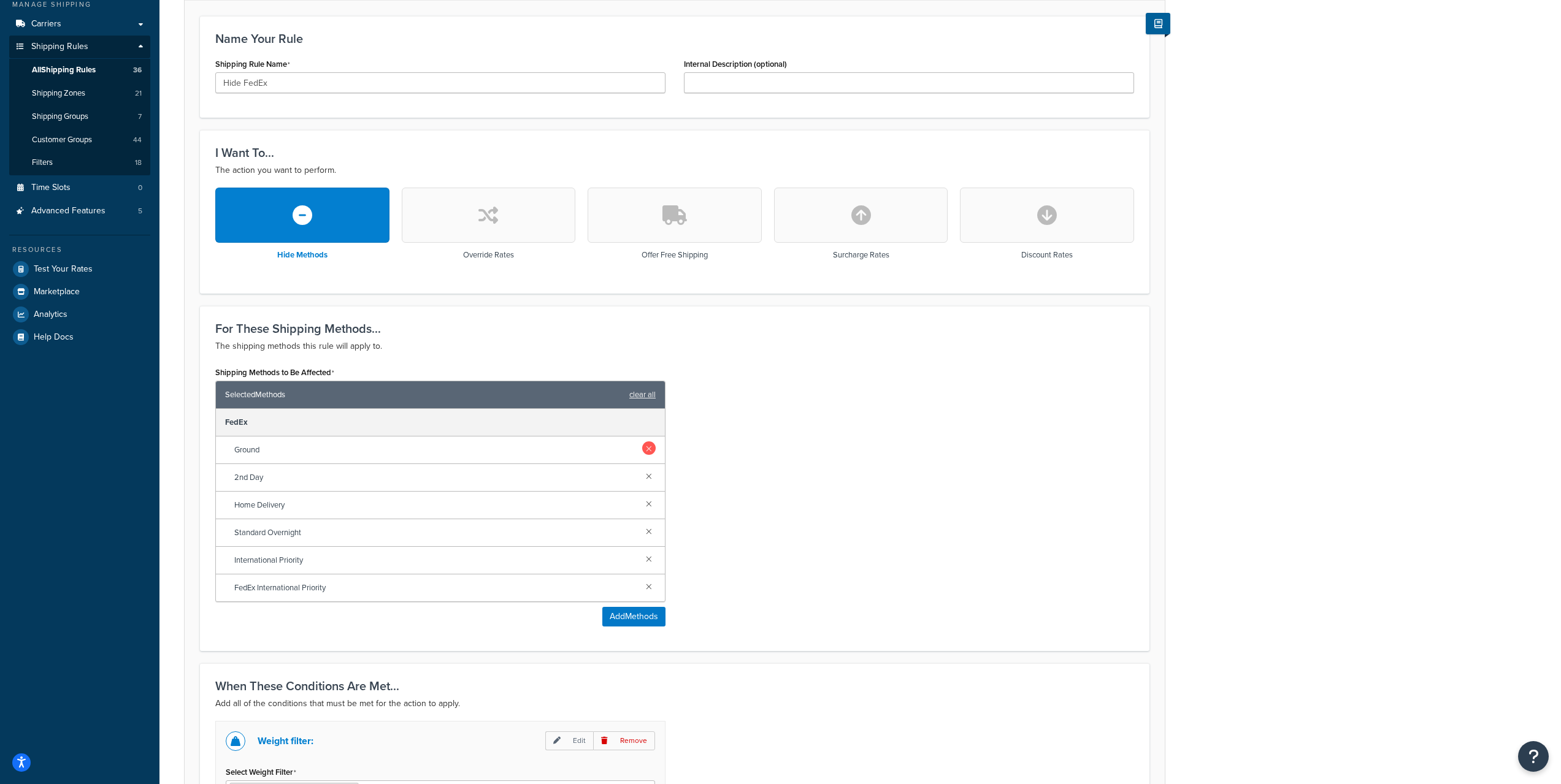
click at [648, 452] on link at bounding box center [648, 448] width 13 height 13
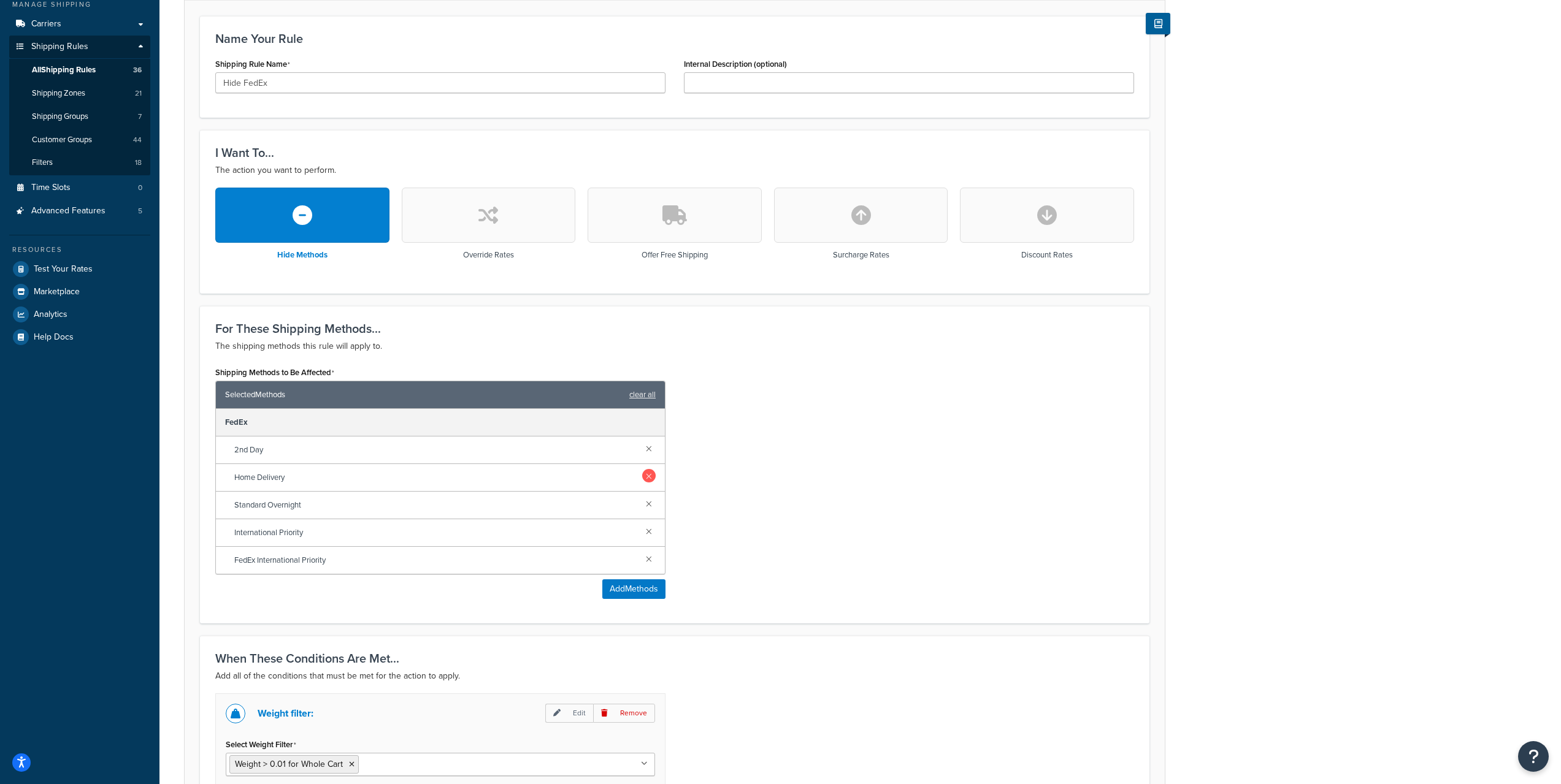
click at [651, 477] on link at bounding box center [648, 476] width 13 height 13
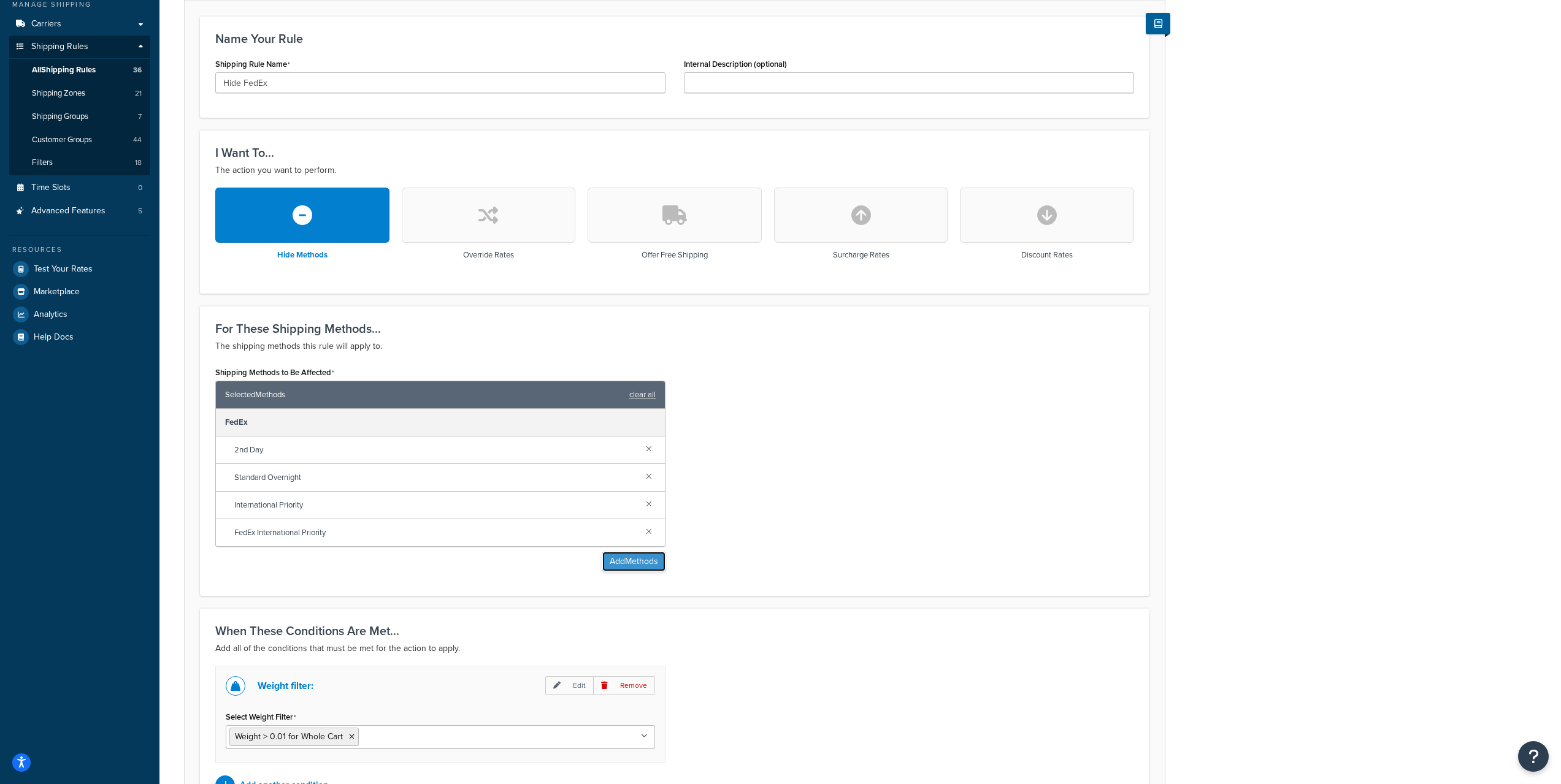
click at [626, 557] on button "Add Methods" at bounding box center [634, 561] width 63 height 20
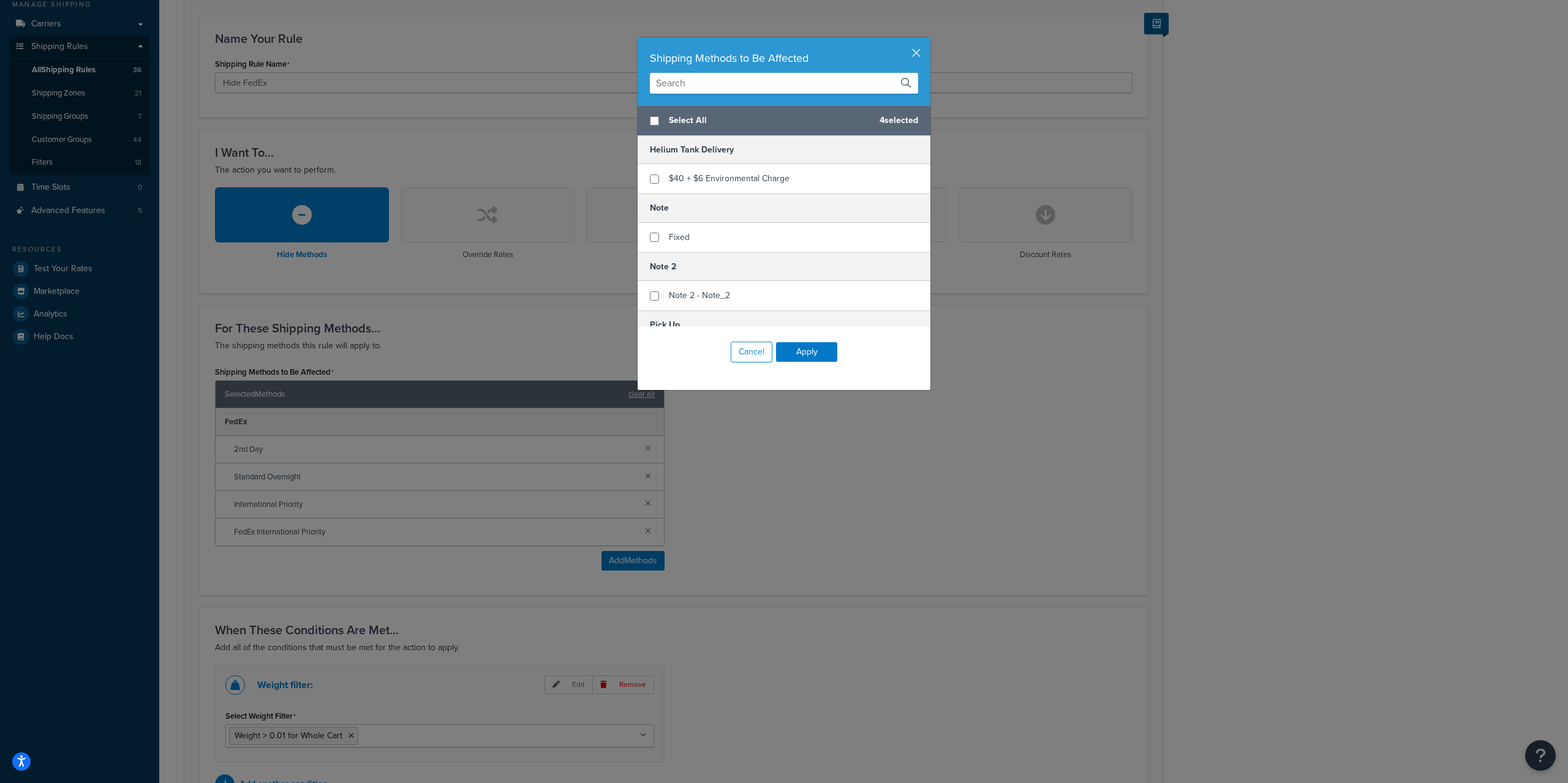
click at [714, 89] on input "text" at bounding box center [784, 83] width 268 height 21
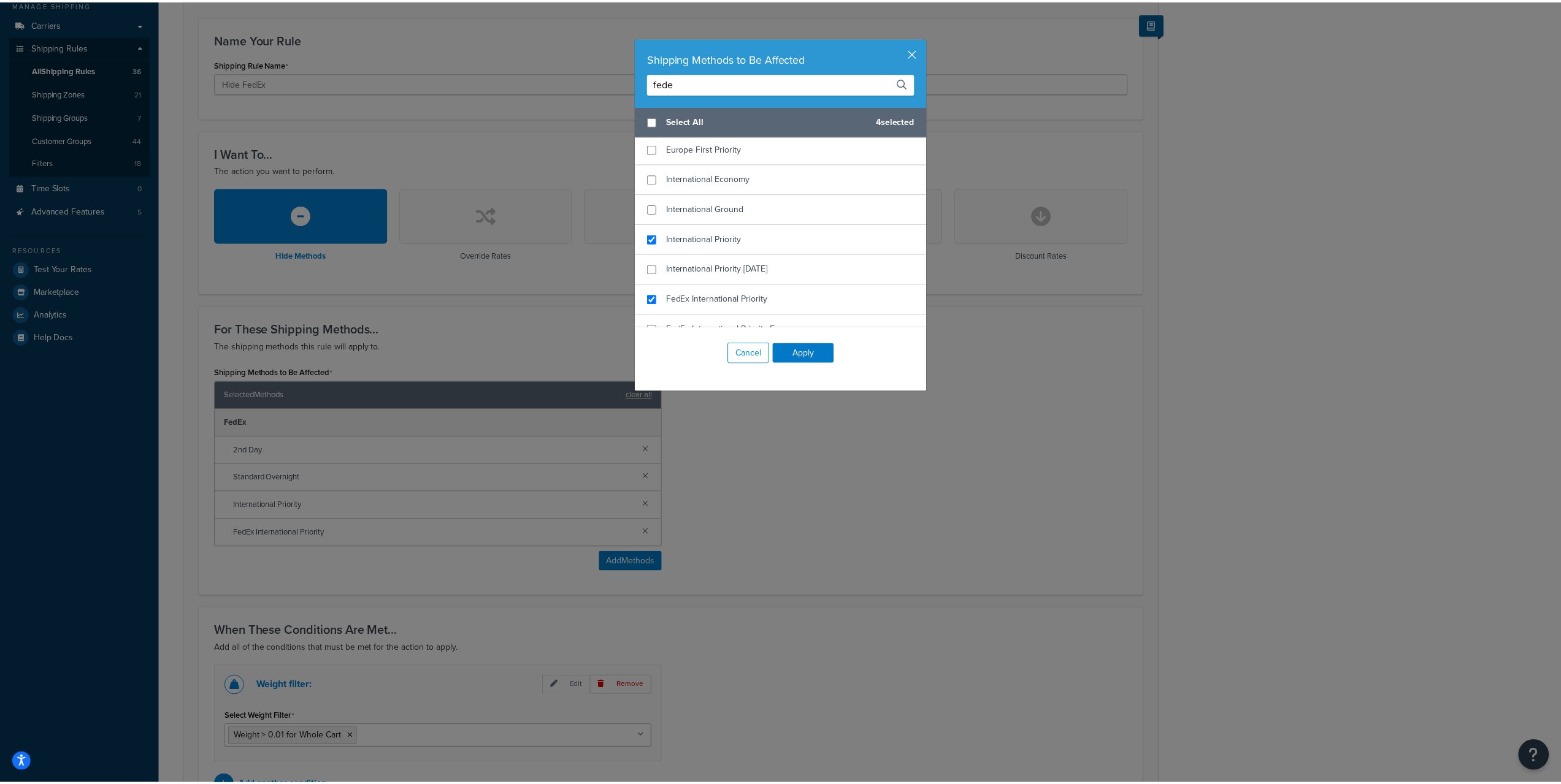
scroll to position [227, 0]
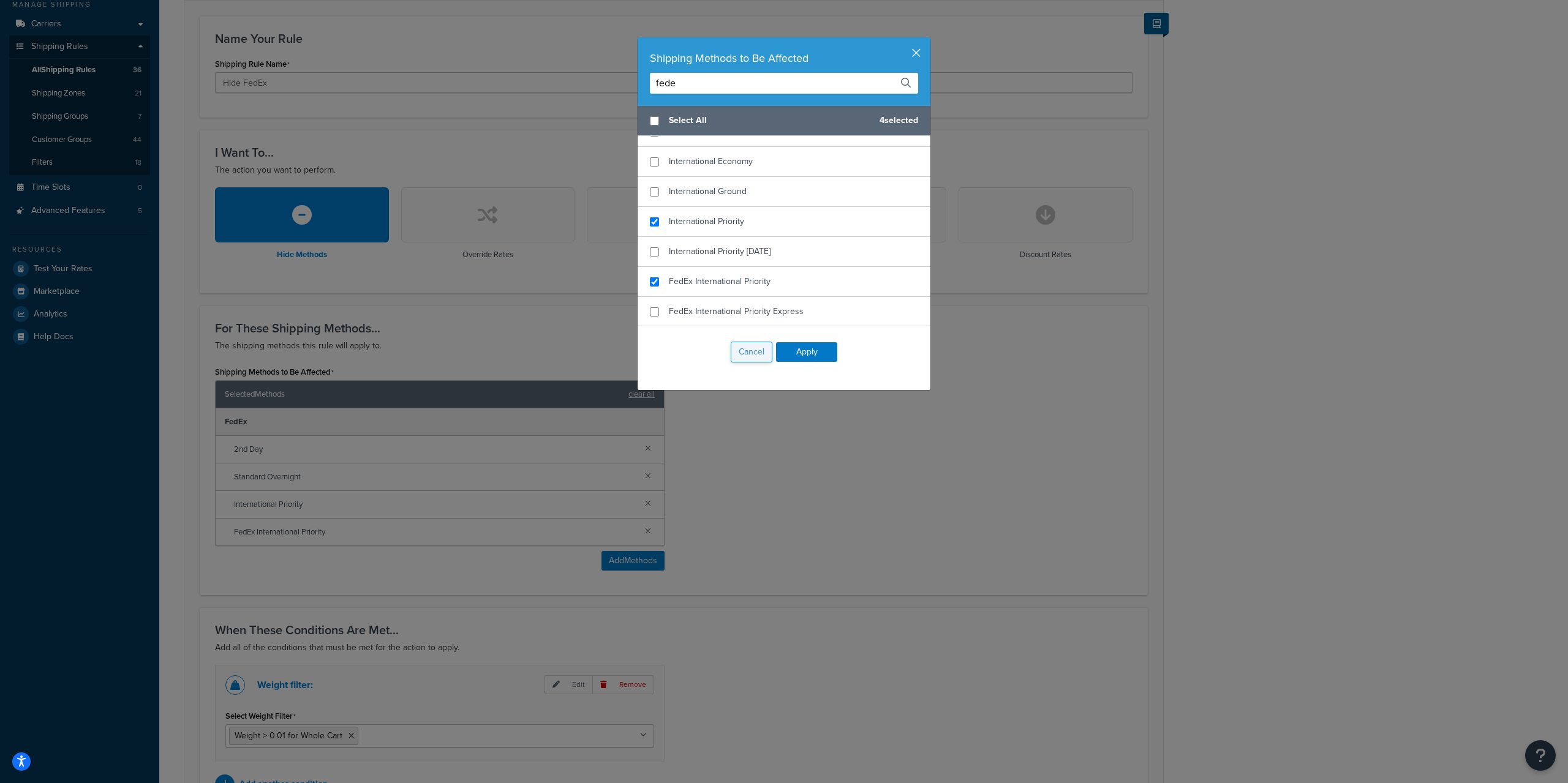
type input "fede"
click at [756, 353] on button "Cancel" at bounding box center [751, 352] width 42 height 21
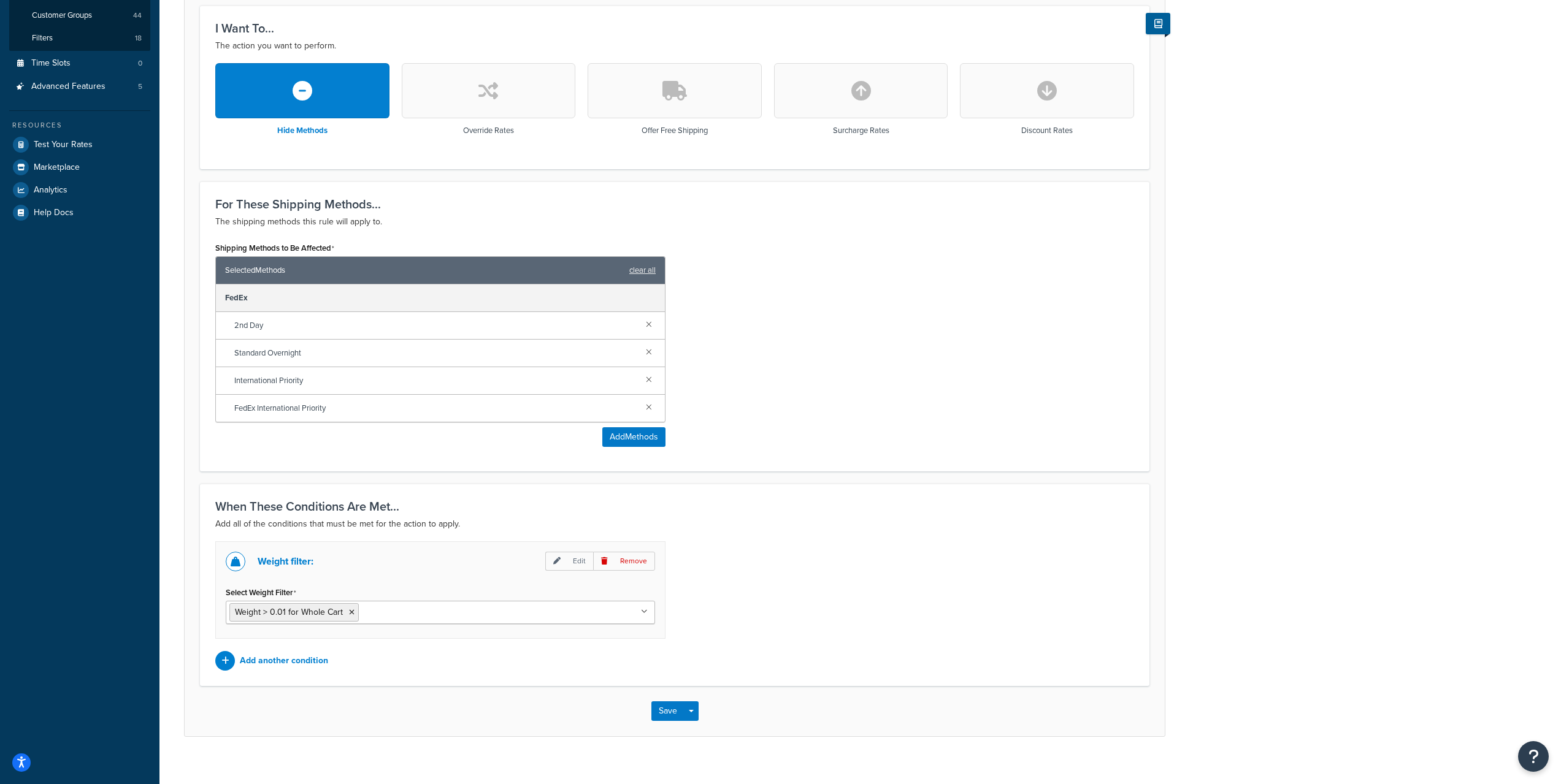
scroll to position [342, 0]
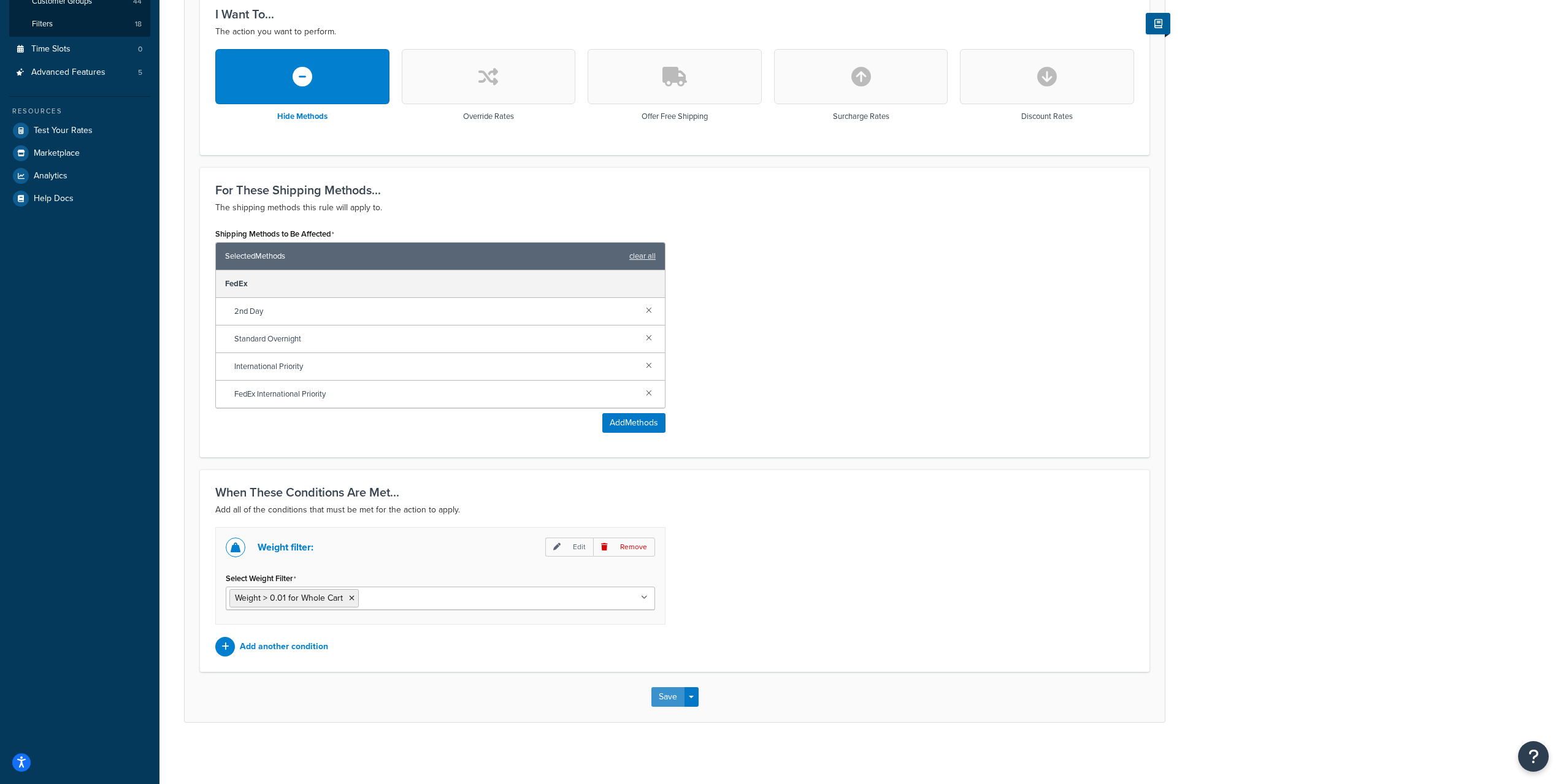
click at [676, 695] on button "Save" at bounding box center [668, 697] width 33 height 20
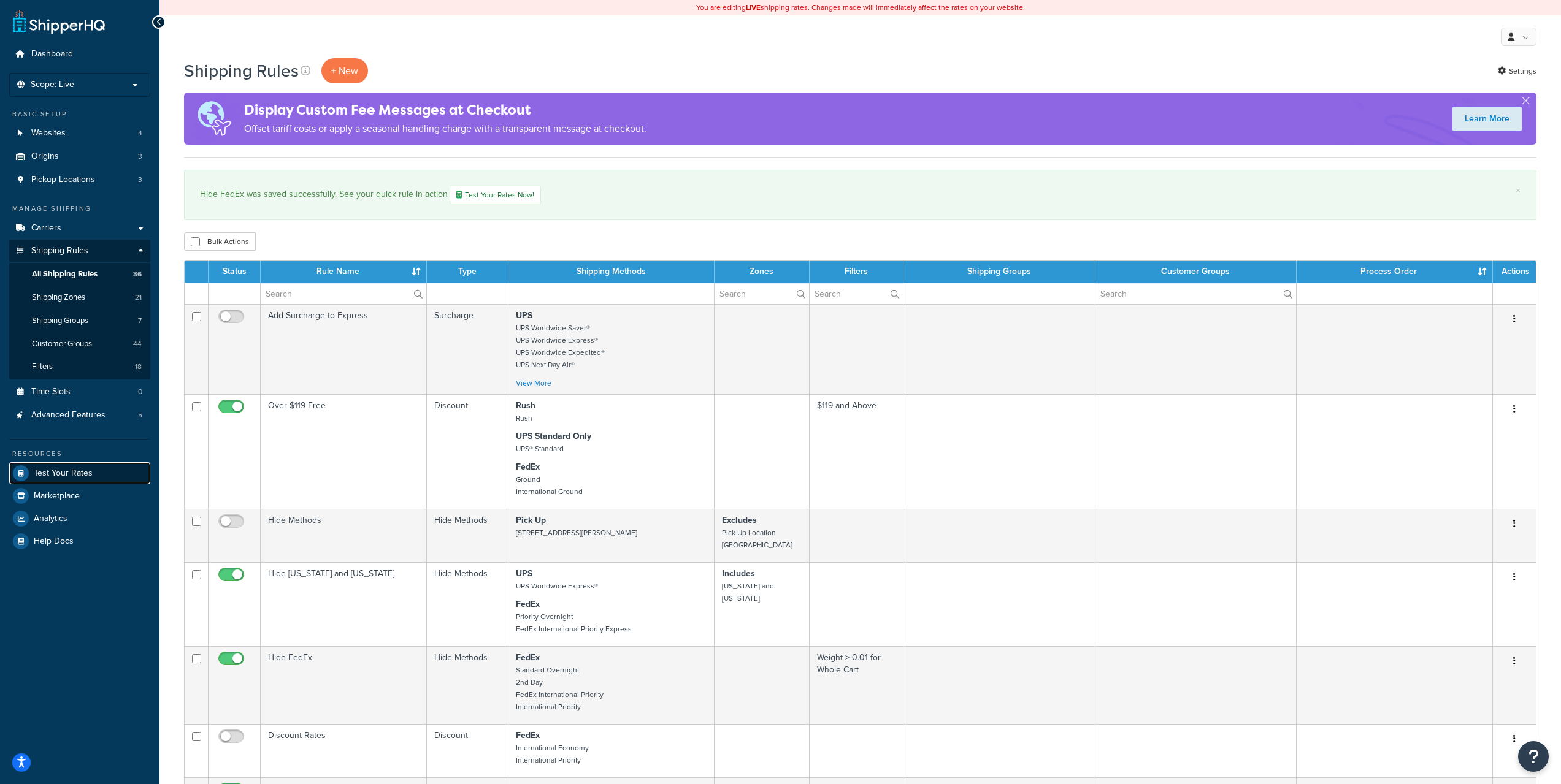
click at [101, 472] on link "Test Your Rates" at bounding box center [80, 473] width 141 height 22
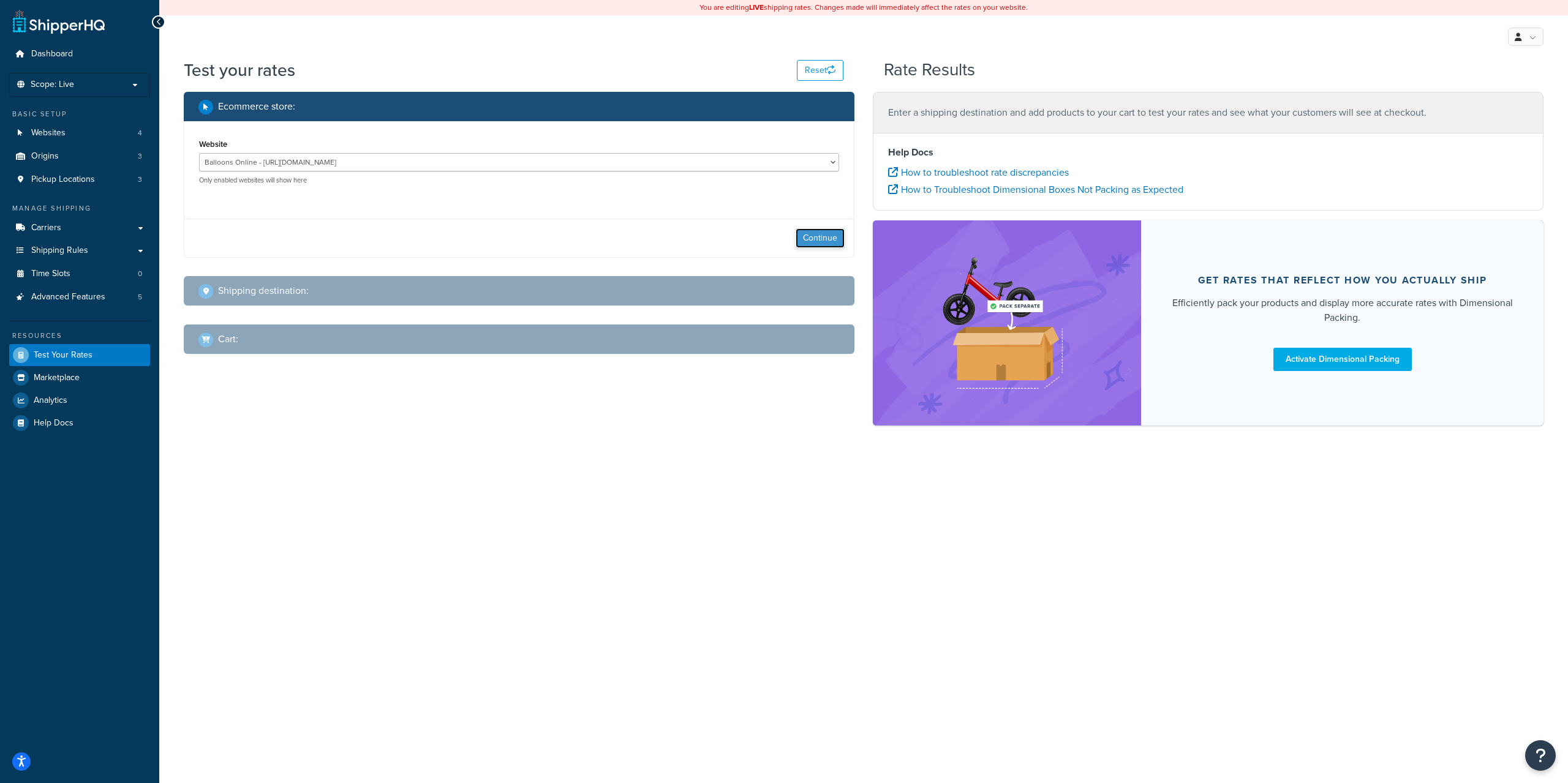
click at [837, 229] on button "Continue" at bounding box center [820, 238] width 49 height 20
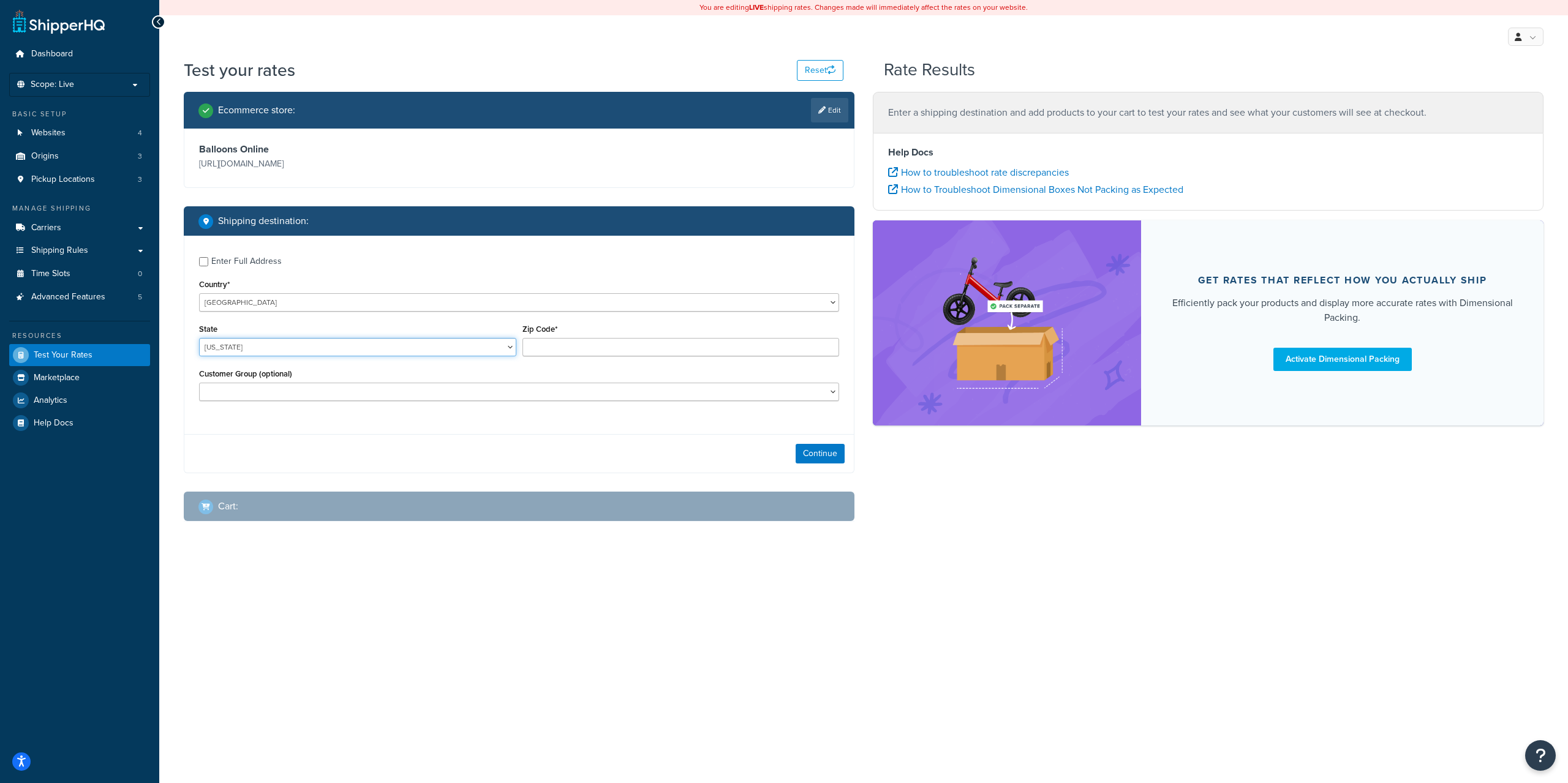
click at [396, 346] on select "Alabama Alaska American Samoa Arizona Arkansas Armed Forces Americas Armed Forc…" at bounding box center [358, 346] width 317 height 18
select select "CA"
click at [199, 338] on select "Alabama Alaska American Samoa Arizona Arkansas Armed Forces Americas Armed Forc…" at bounding box center [358, 346] width 317 height 18
click at [610, 349] on input "Zip Code*" at bounding box center [681, 346] width 317 height 18
type input "90210"
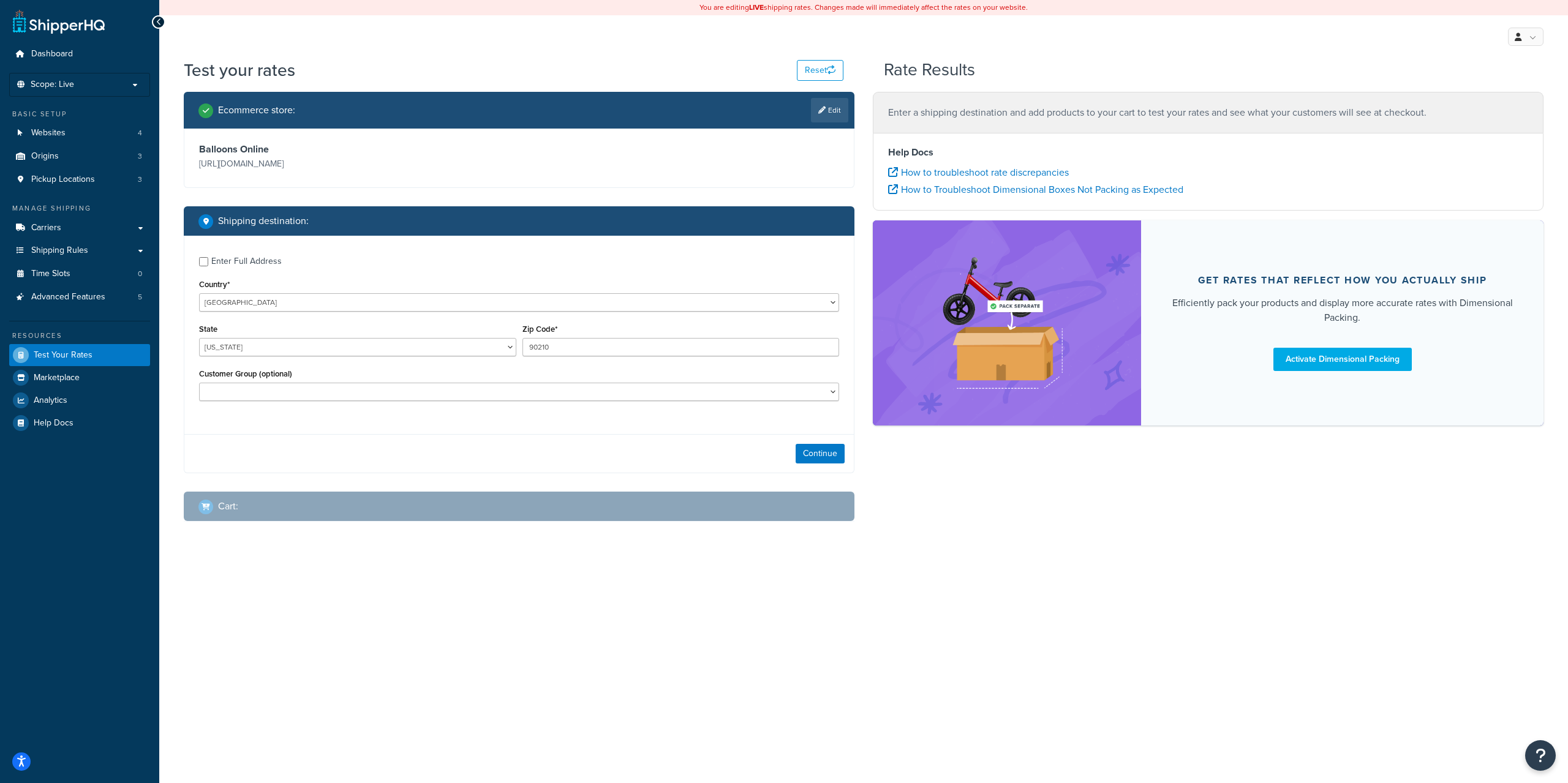
click at [816, 443] on div "Continue" at bounding box center [519, 453] width 670 height 39
click at [820, 446] on button "Continue" at bounding box center [820, 453] width 49 height 20
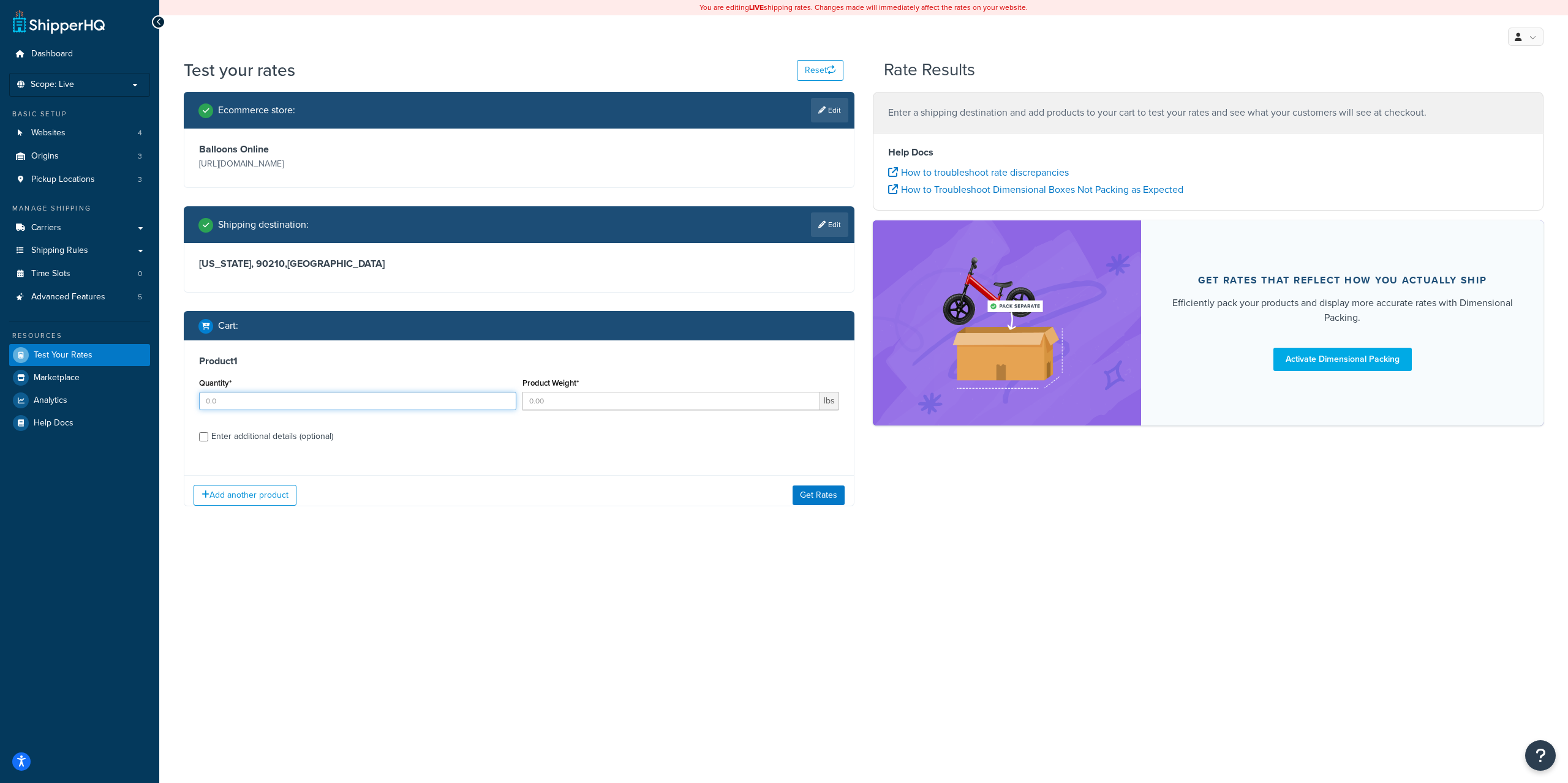
click at [402, 398] on input "Quantity*" at bounding box center [358, 401] width 317 height 18
type input "1"
click at [794, 487] on div "Add another product Get Rates" at bounding box center [519, 495] width 670 height 40
click at [799, 489] on button "Get Rates" at bounding box center [818, 495] width 52 height 20
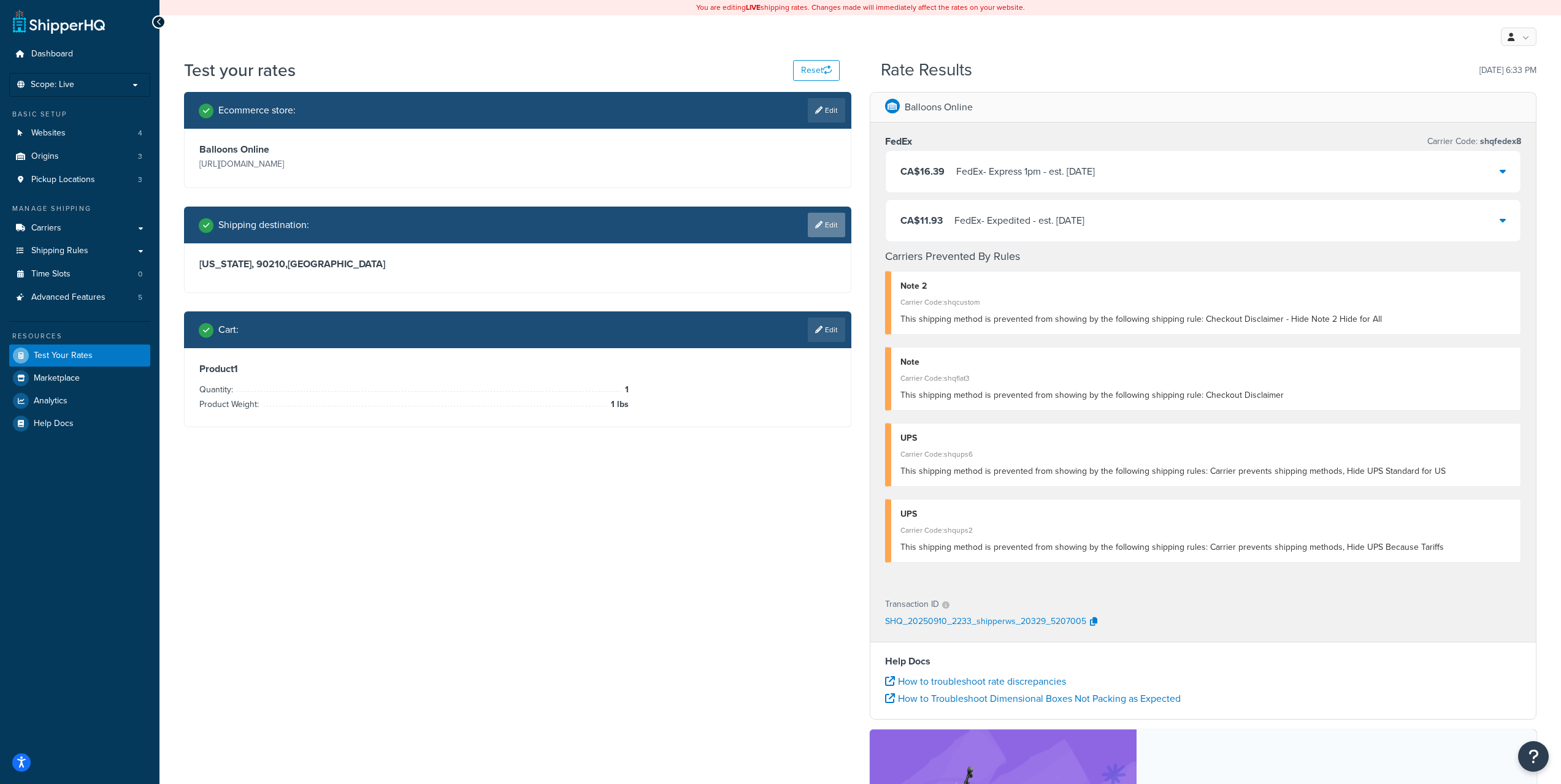
click at [821, 230] on link "Edit" at bounding box center [826, 224] width 37 height 24
select select "CA"
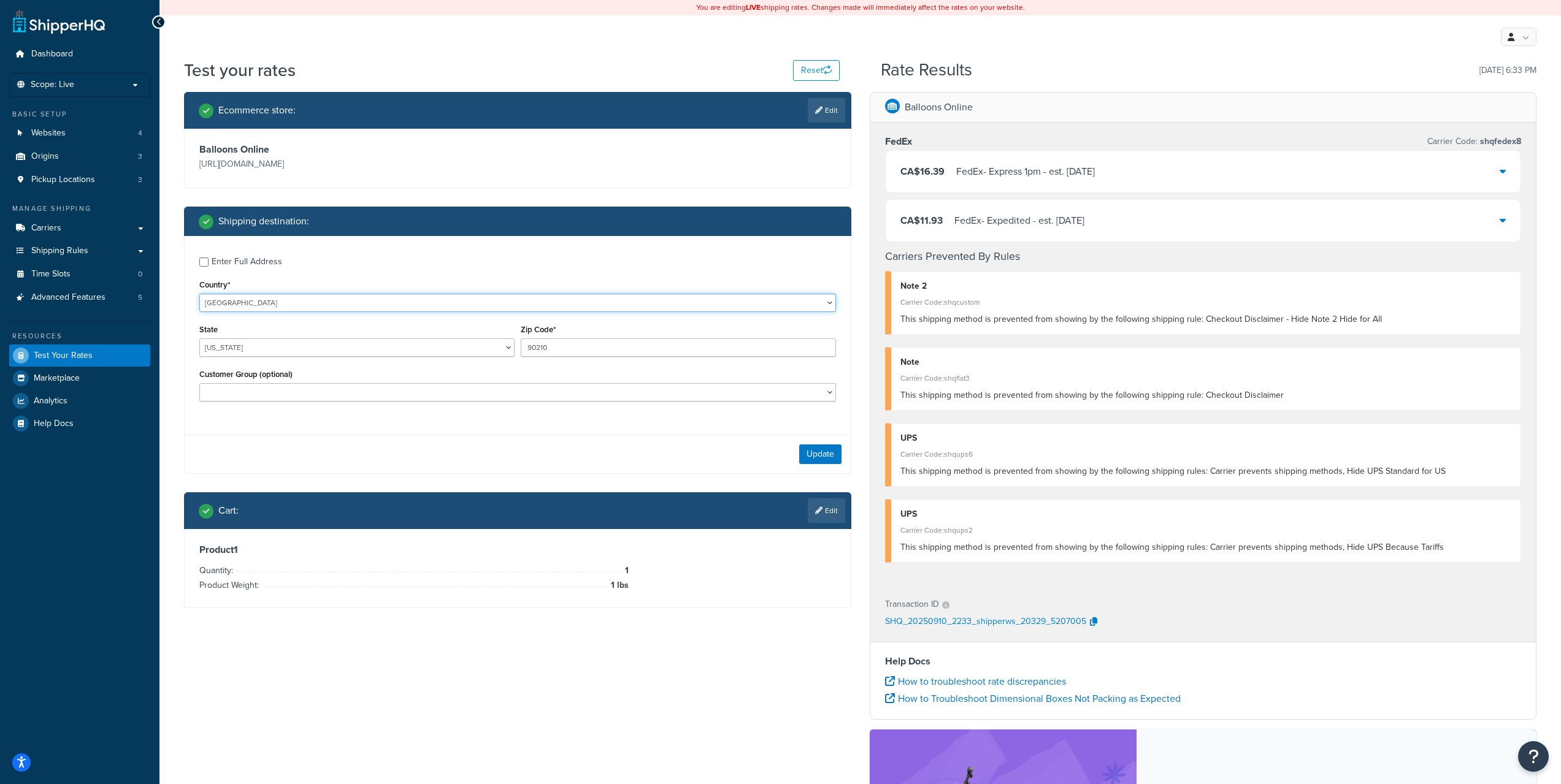
click at [305, 309] on select "United States United Kingdom Afghanistan Åland Islands Albania Algeria American…" at bounding box center [518, 302] width 637 height 18
select select "CA"
click at [200, 293] on select "United States United Kingdom Afghanistan Åland Islands Albania Algeria American…" at bounding box center [518, 302] width 637 height 18
click at [372, 348] on select "Alberta British Columbia Manitoba New Brunswick Newfoundland and Labrador North…" at bounding box center [357, 347] width 315 height 18
select select "ON"
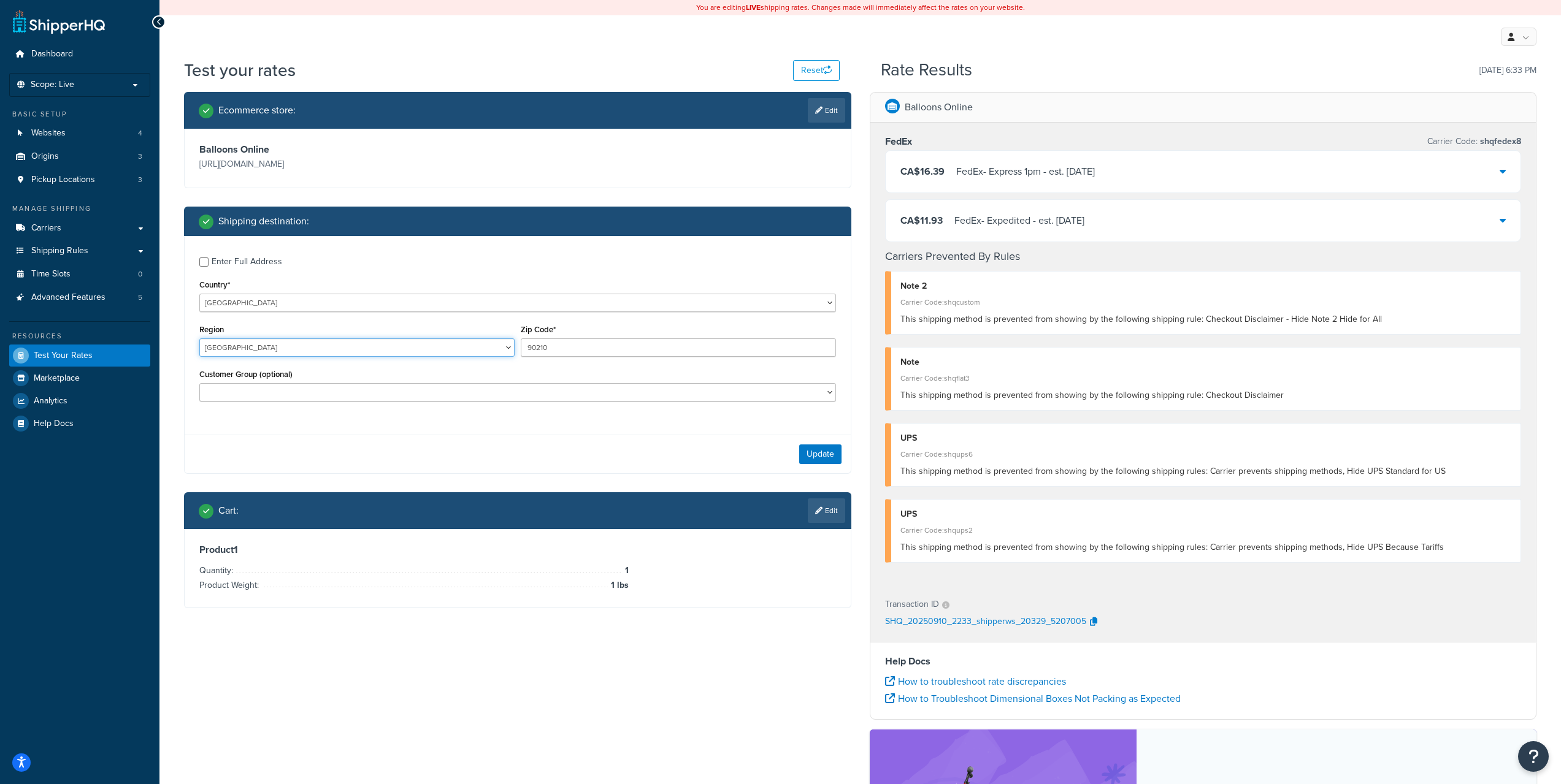
click at [200, 338] on select "Alberta British Columbia Manitoba New Brunswick Newfoundland and Labrador North…" at bounding box center [357, 347] width 315 height 18
click at [572, 343] on input "90210" at bounding box center [679, 347] width 315 height 18
type input "l4l7h8"
click at [828, 454] on button "Update" at bounding box center [820, 454] width 43 height 20
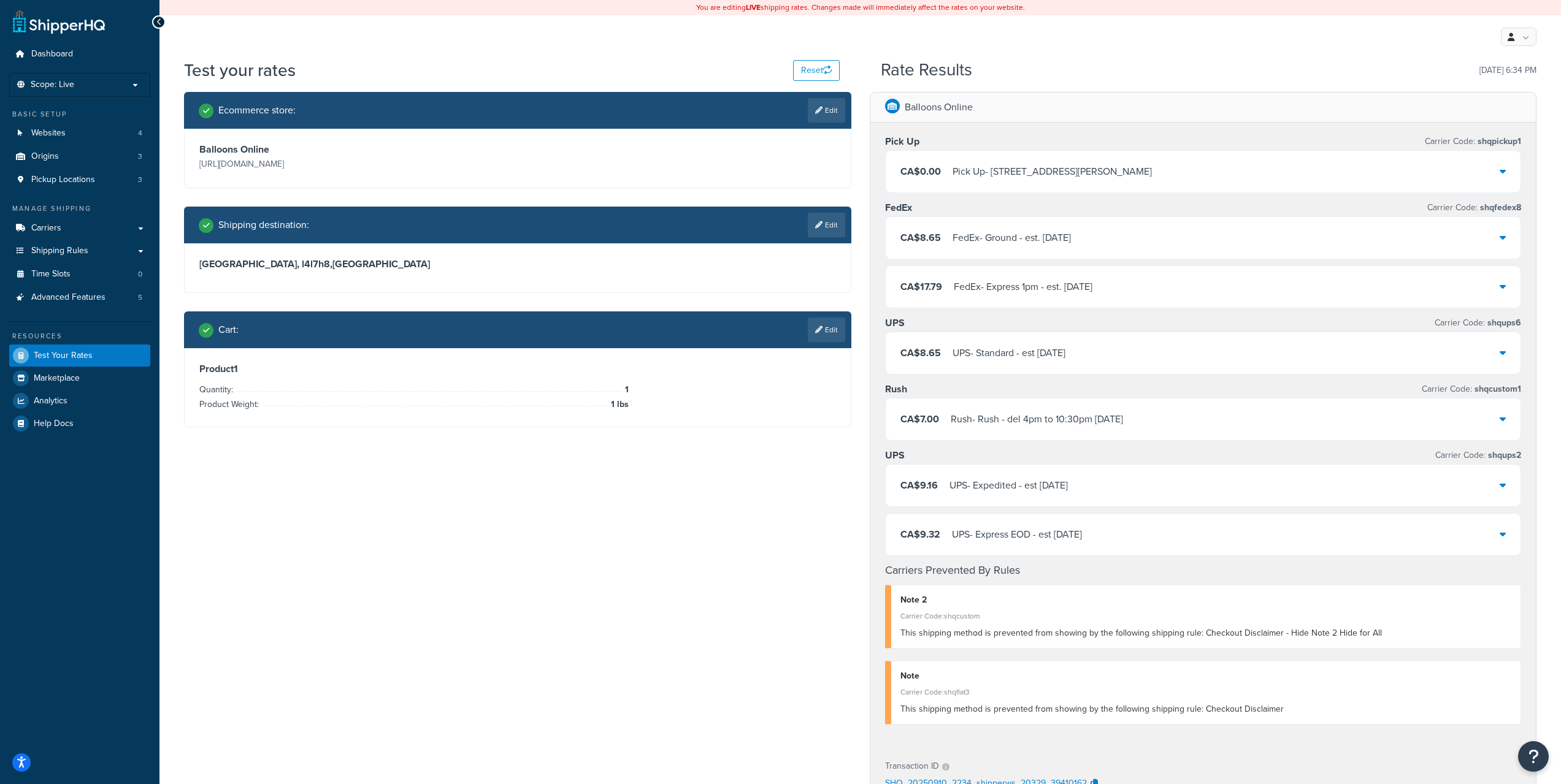
click at [1028, 245] on div "FedEx - Ground - est. Fri, Sep 12" at bounding box center [1011, 238] width 118 height 17
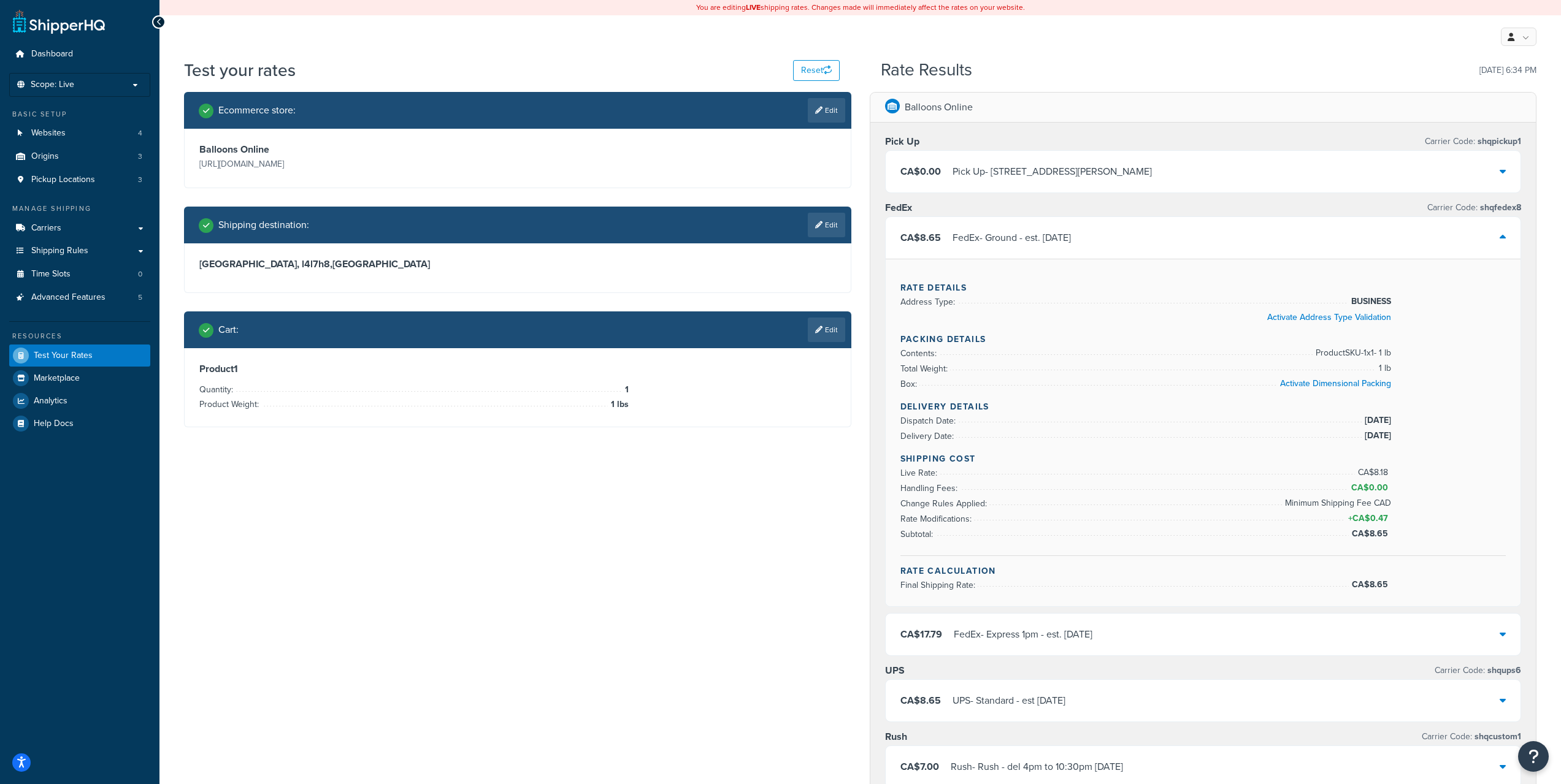
click at [835, 235] on link "Edit" at bounding box center [826, 224] width 37 height 24
select select "CA"
select select "ON"
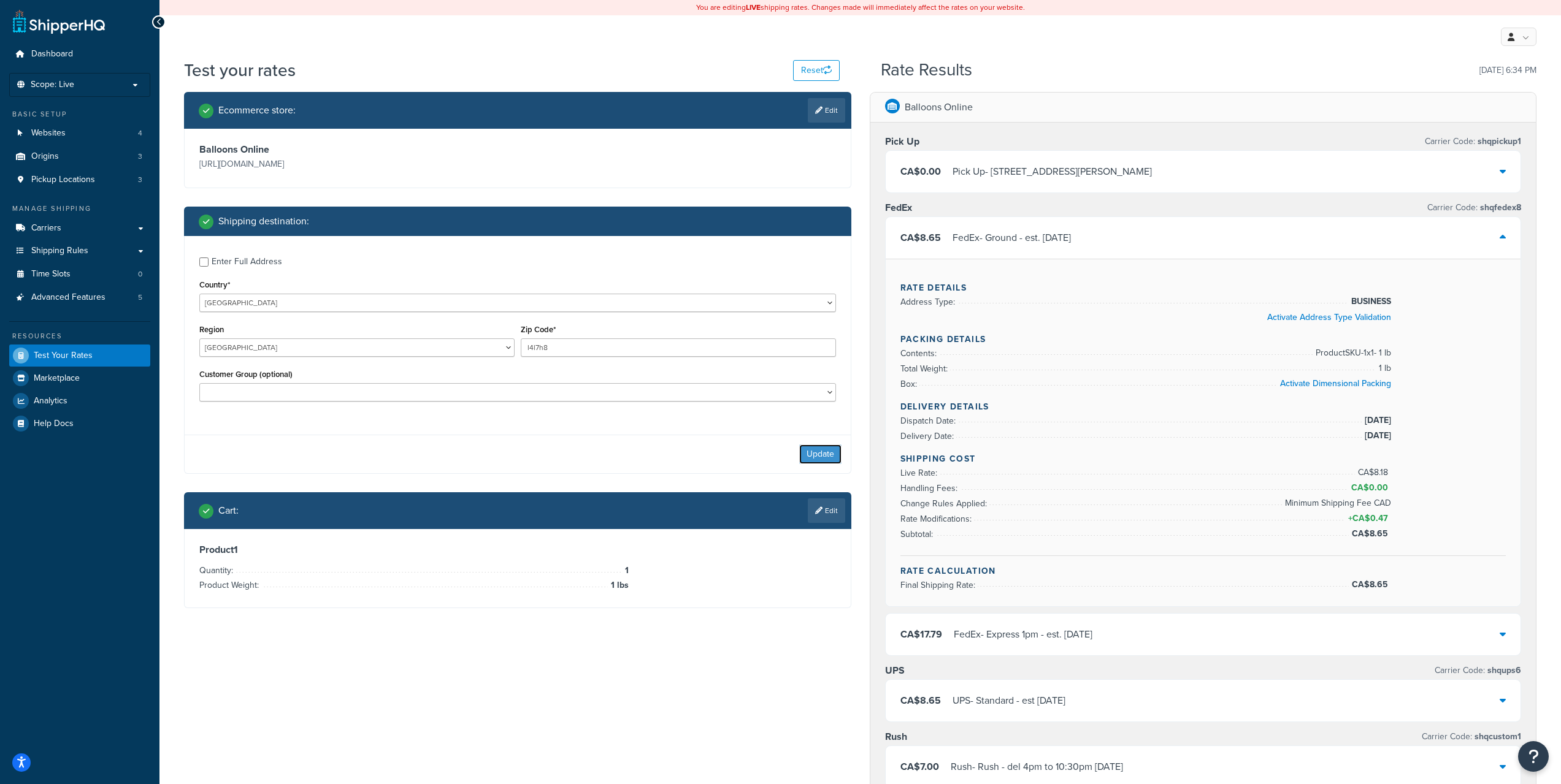
click at [829, 458] on button "Update" at bounding box center [820, 454] width 43 height 20
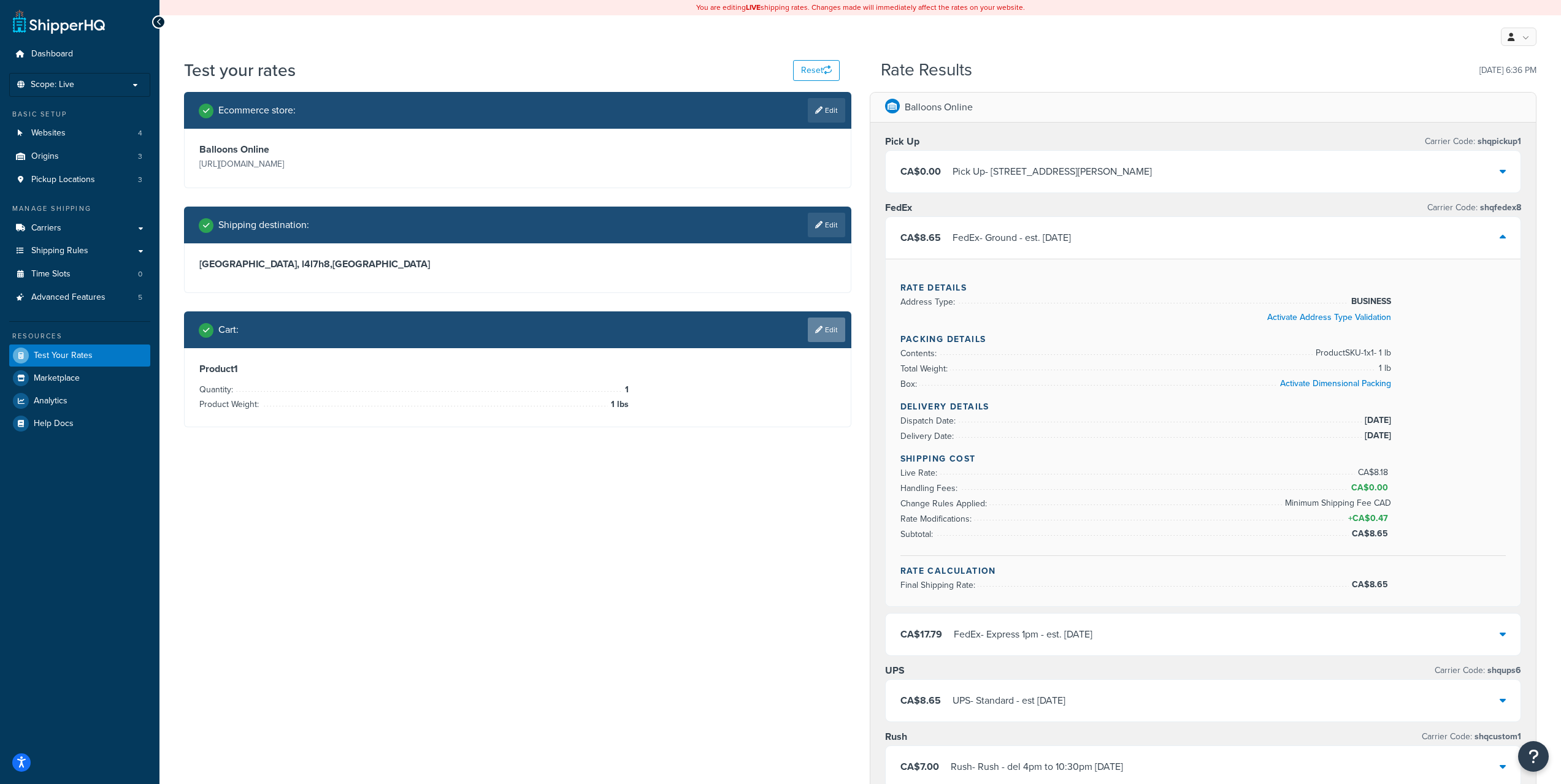
click at [820, 323] on link "Edit" at bounding box center [826, 329] width 37 height 24
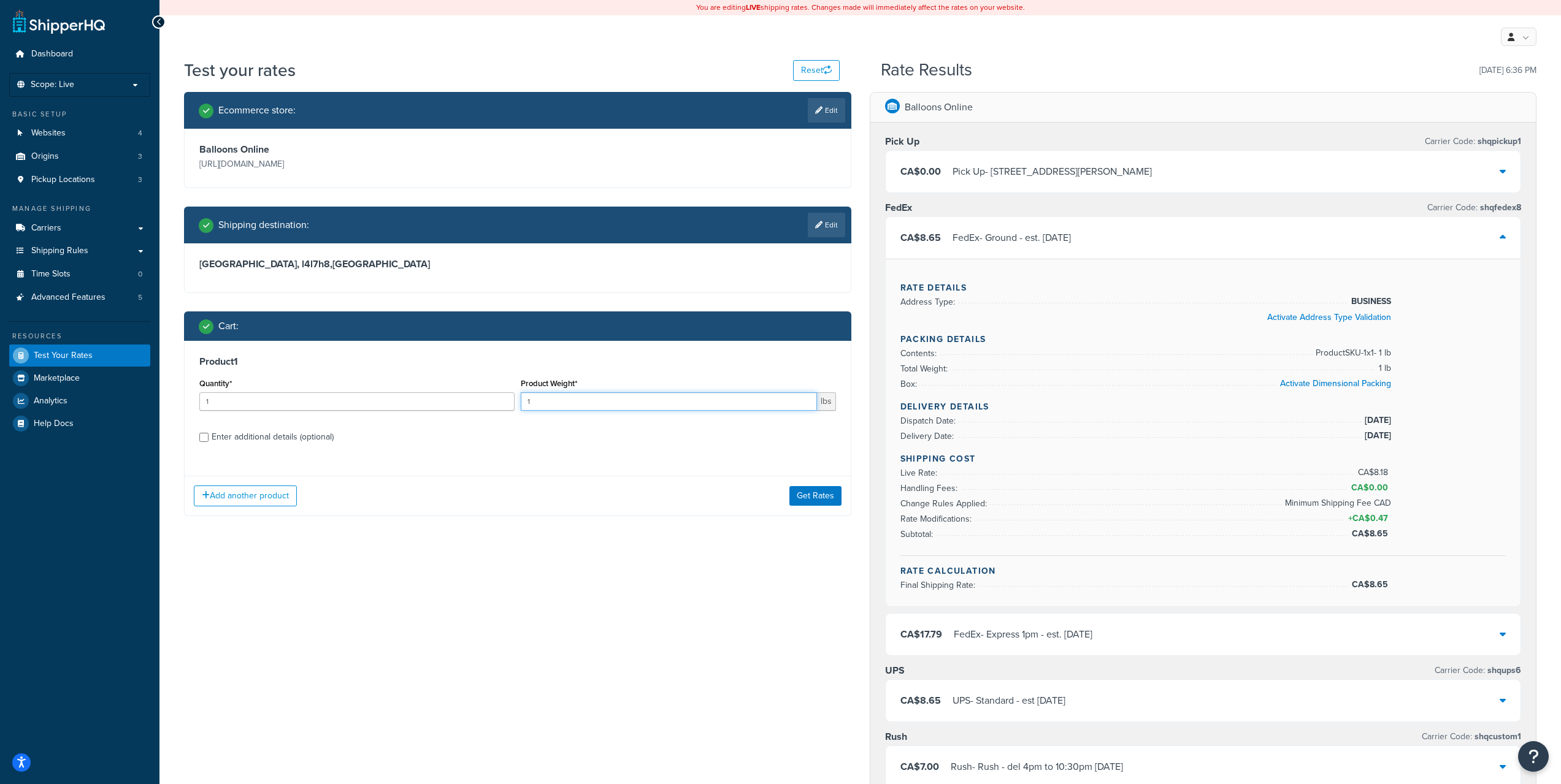
drag, startPoint x: 608, startPoint y: 399, endPoint x: 502, endPoint y: 398, distance: 106.0
click at [502, 398] on div "Quantity* 1 Product Weight* 1 lbs" at bounding box center [518, 398] width 643 height 45
type input "2"
click at [822, 488] on button "Get Rates" at bounding box center [815, 496] width 52 height 20
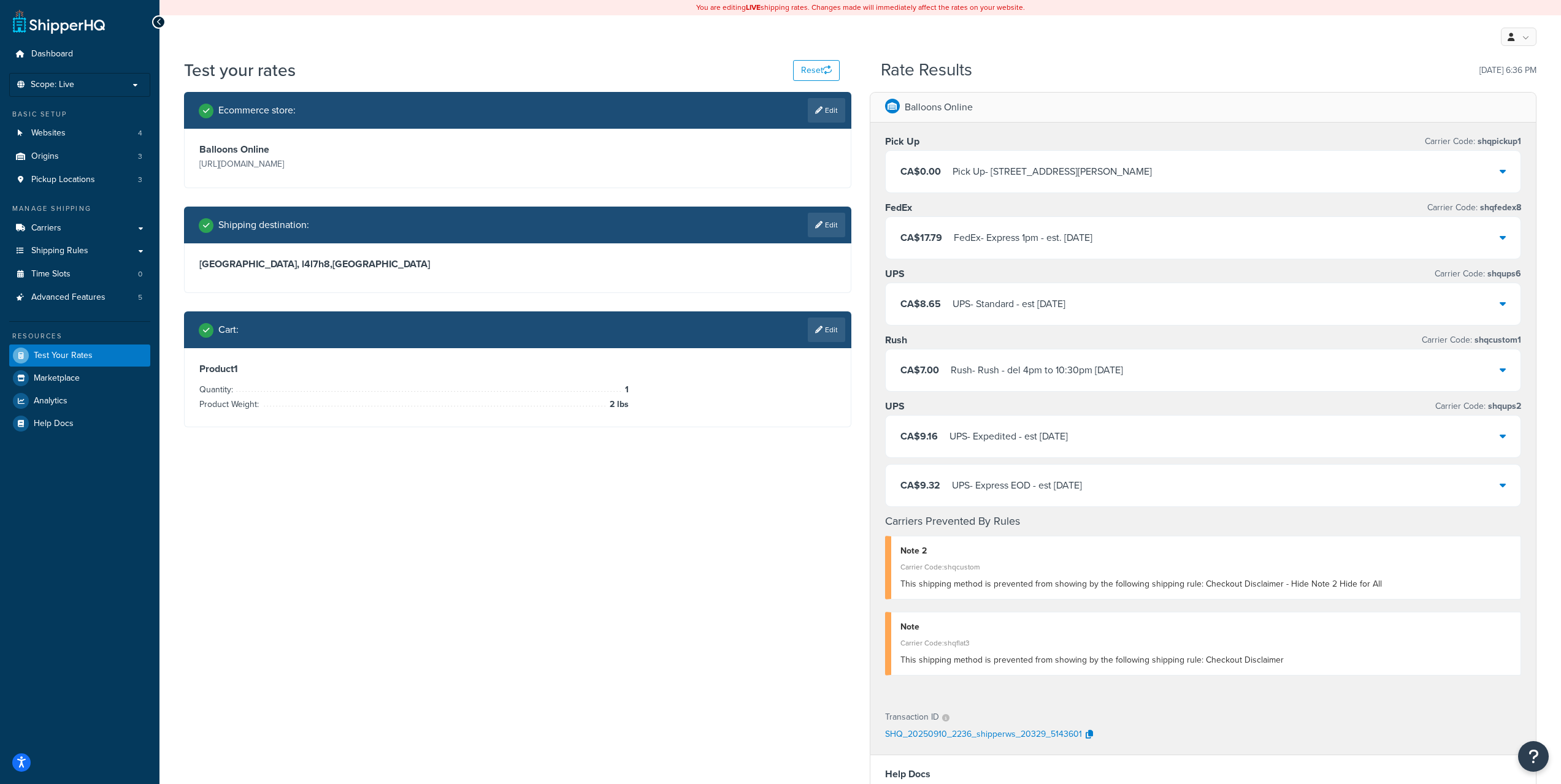
click at [832, 329] on link "Edit" at bounding box center [826, 329] width 37 height 24
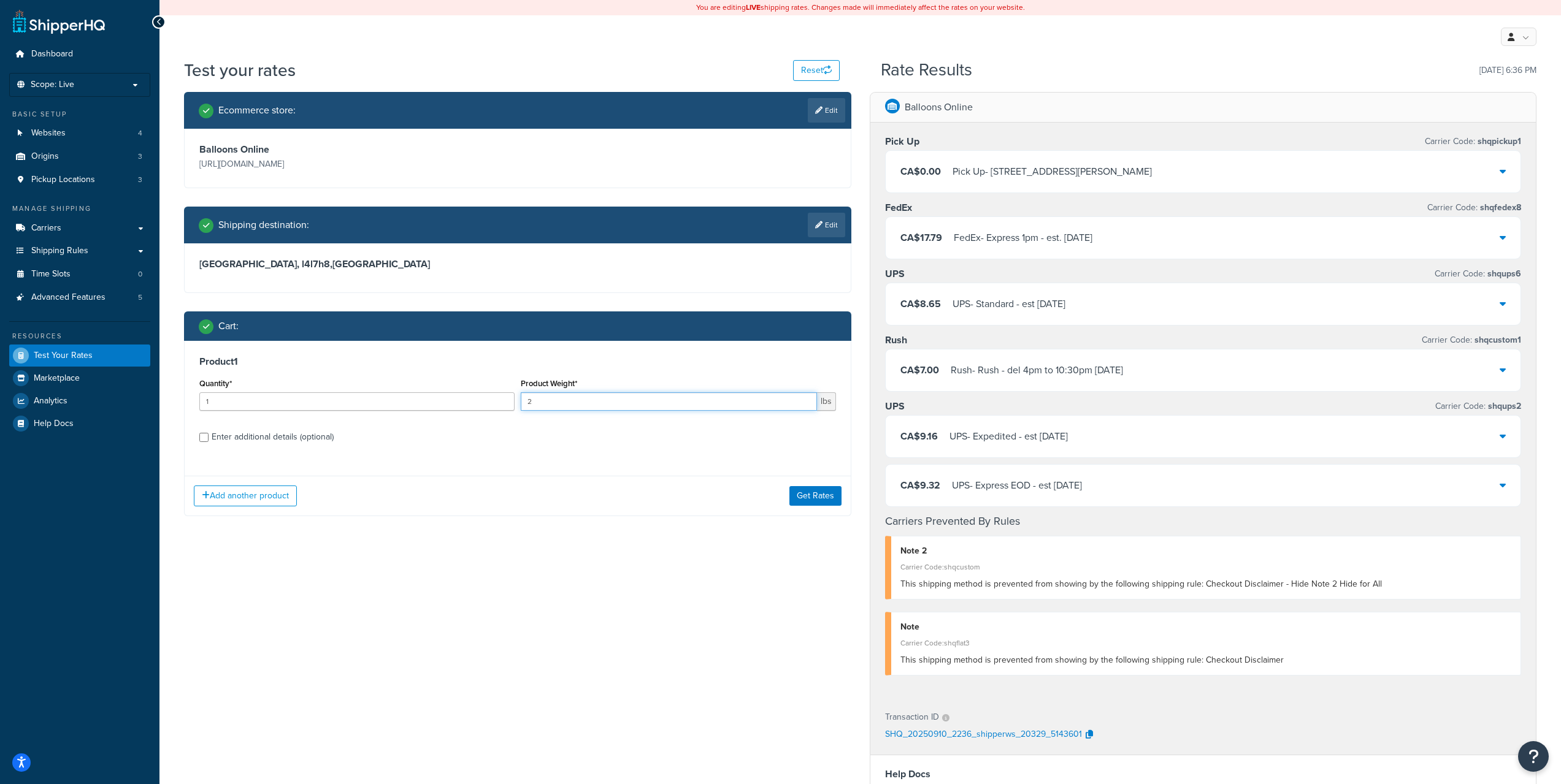
drag, startPoint x: 548, startPoint y: 408, endPoint x: 514, endPoint y: 406, distance: 34.1
click at [514, 406] on div "Quantity* 1 Product Weight* 2 lbs" at bounding box center [518, 398] width 643 height 45
type input "3"
click at [817, 492] on button "Get Rates" at bounding box center [815, 496] width 52 height 20
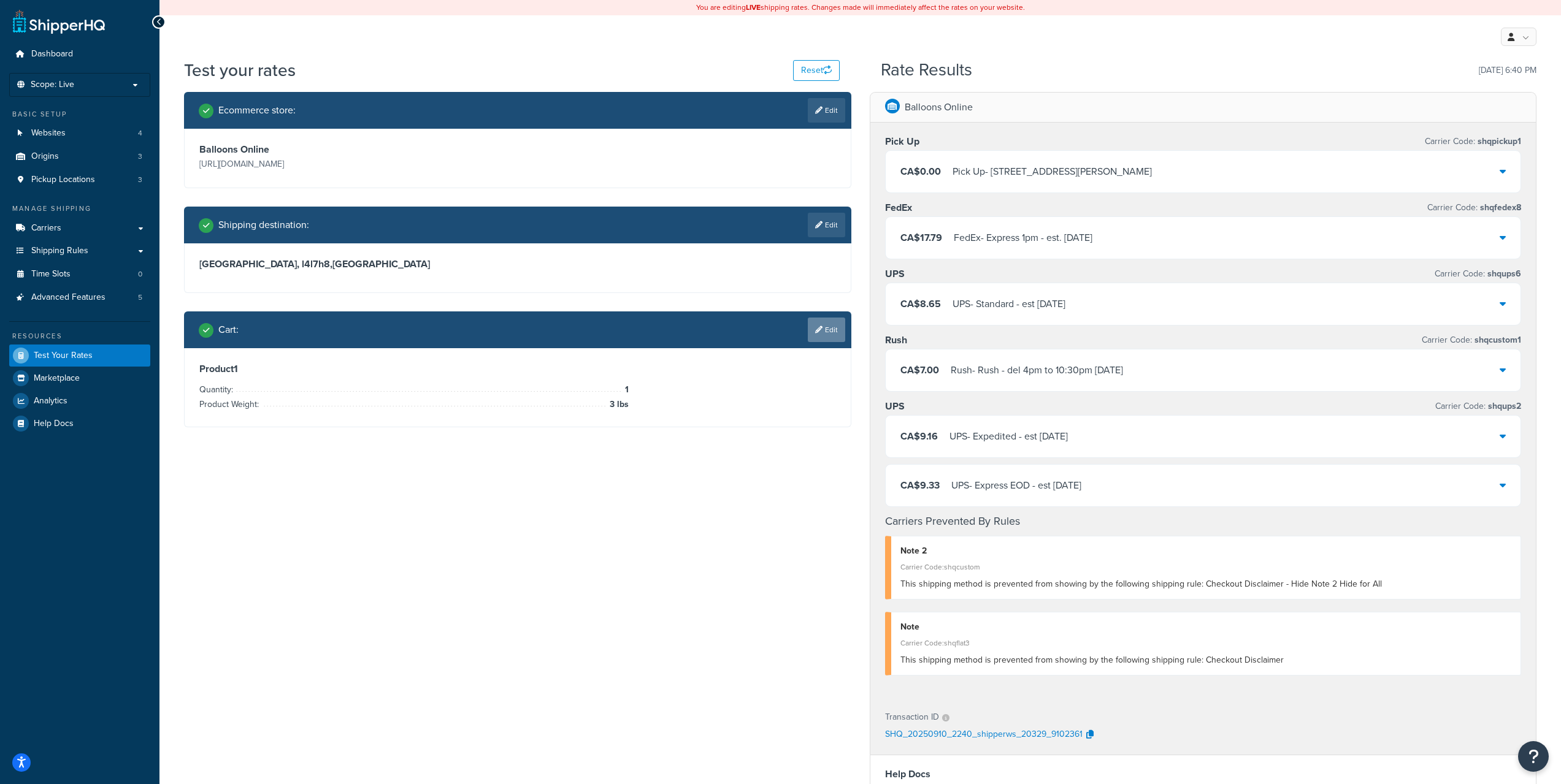
click at [808, 327] on link "Edit" at bounding box center [826, 329] width 37 height 24
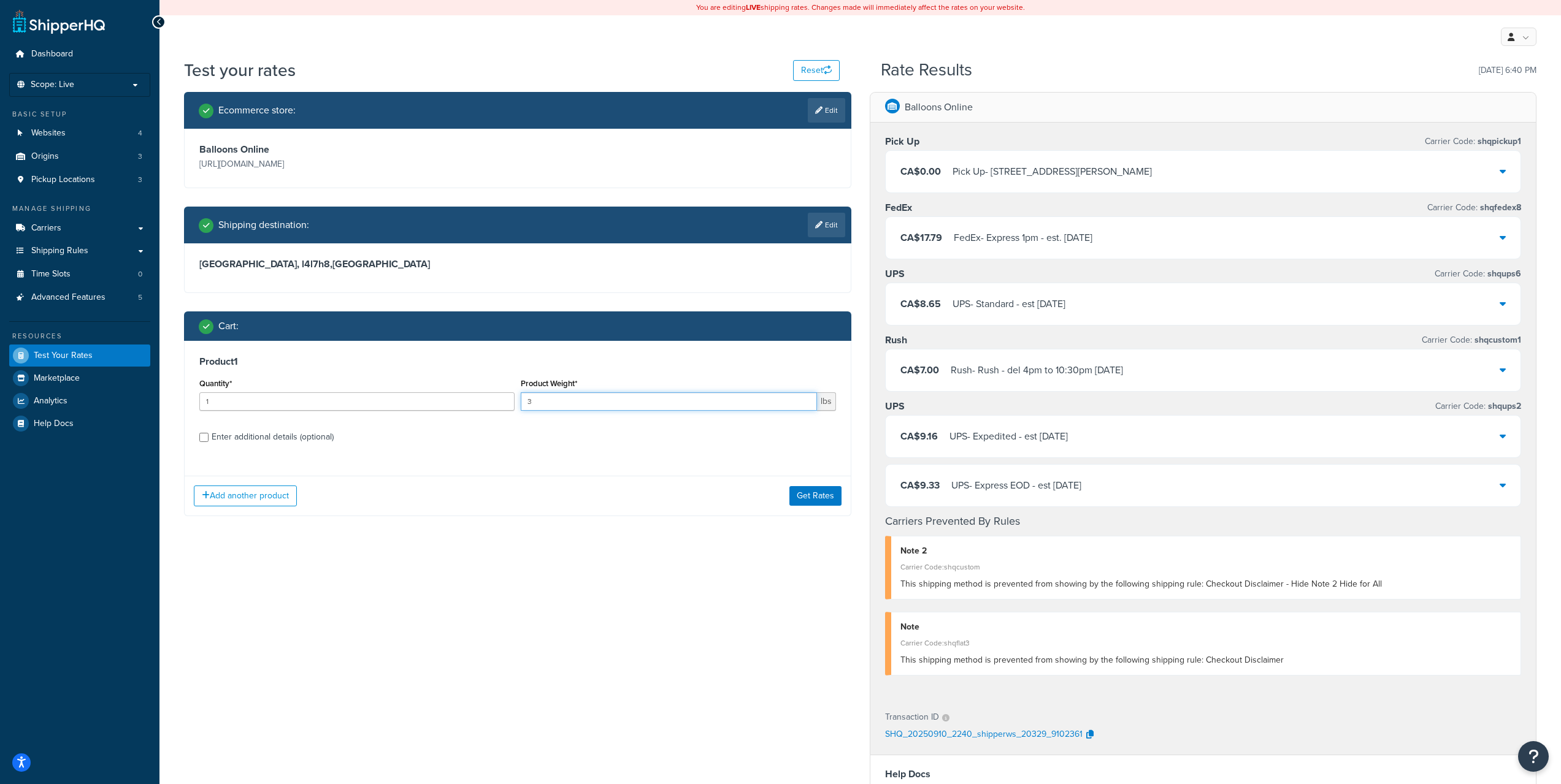
click at [649, 405] on input "3" at bounding box center [669, 401] width 296 height 18
type input "34"
click at [808, 493] on button "Get Rates" at bounding box center [815, 496] width 52 height 20
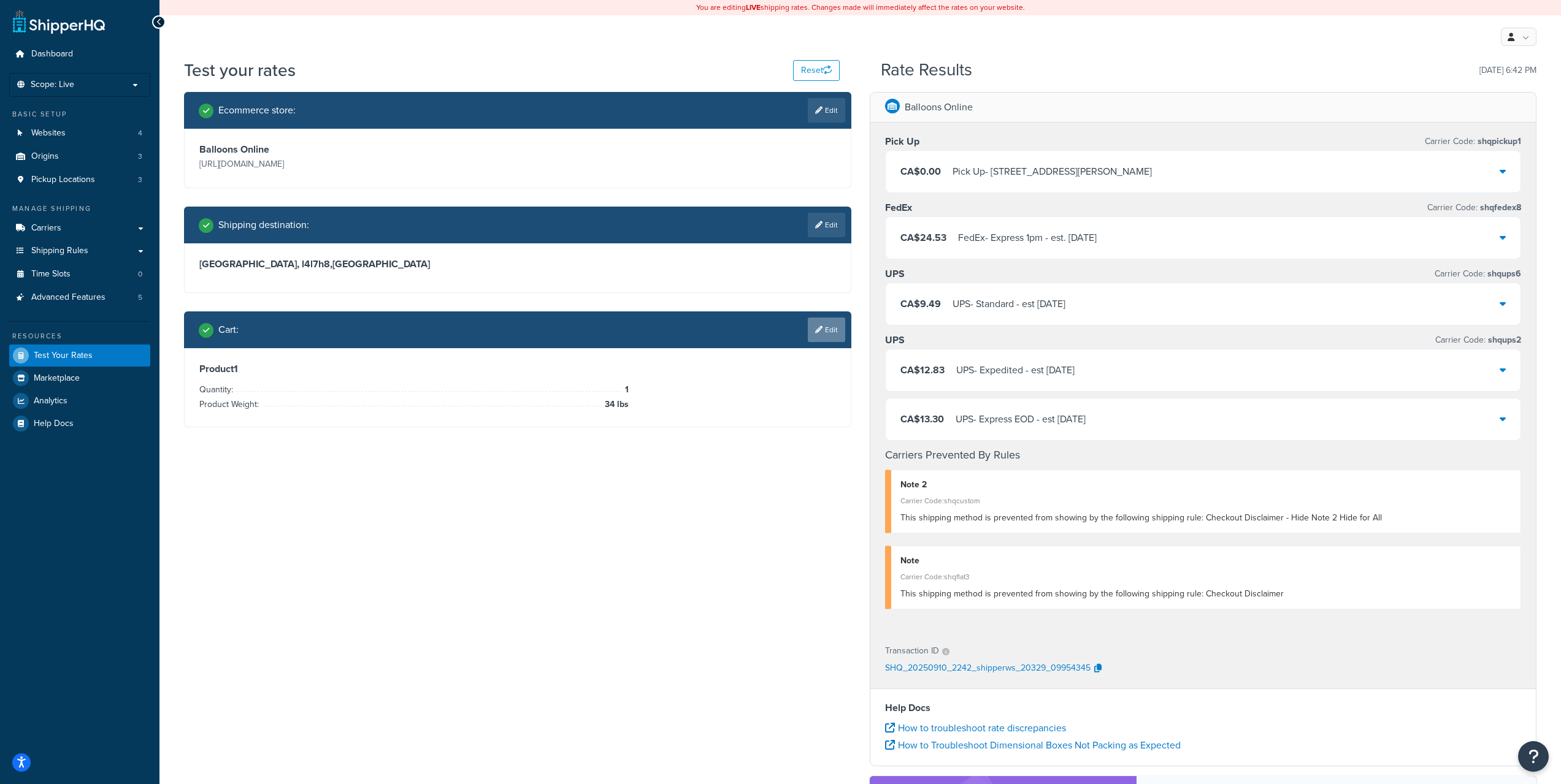
click at [820, 329] on icon at bounding box center [819, 330] width 7 height 7
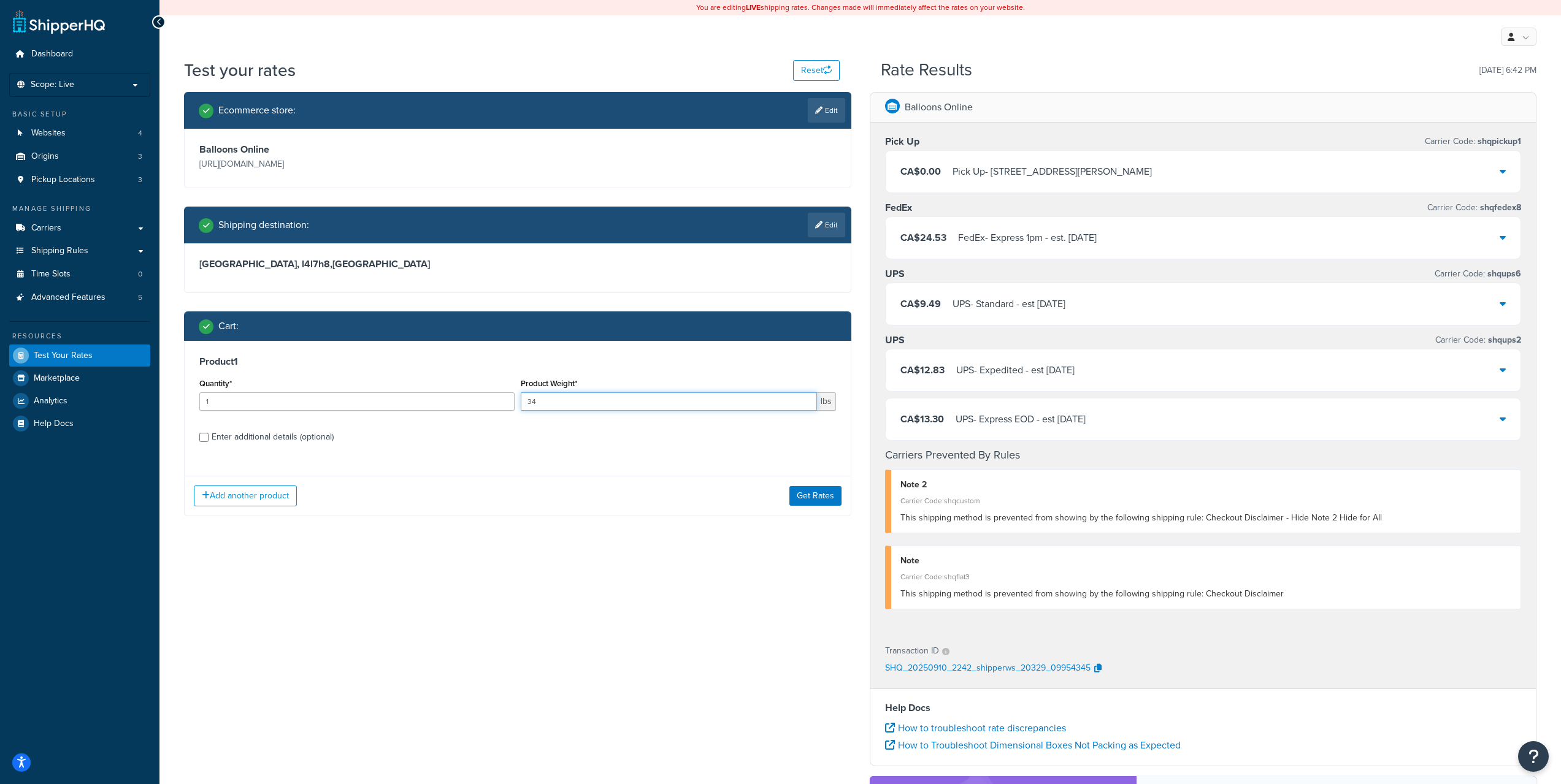
click at [543, 407] on input "34" at bounding box center [669, 401] width 296 height 18
drag, startPoint x: 545, startPoint y: 407, endPoint x: 518, endPoint y: 407, distance: 27.0
click at [519, 407] on div "Product Weight* 34 lbs" at bounding box center [679, 398] width 321 height 45
type input "1"
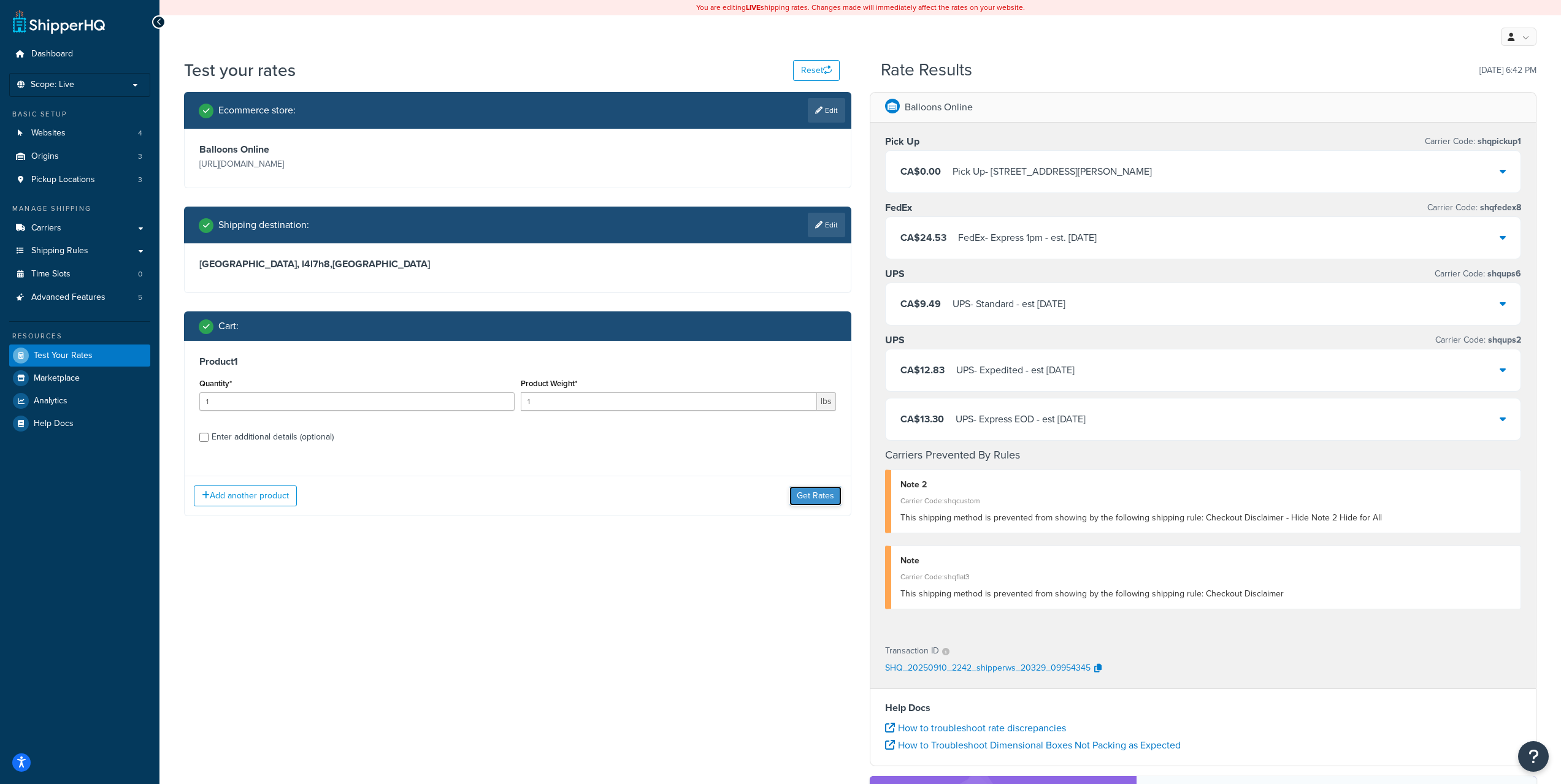
click at [810, 499] on button "Get Rates" at bounding box center [815, 496] width 52 height 20
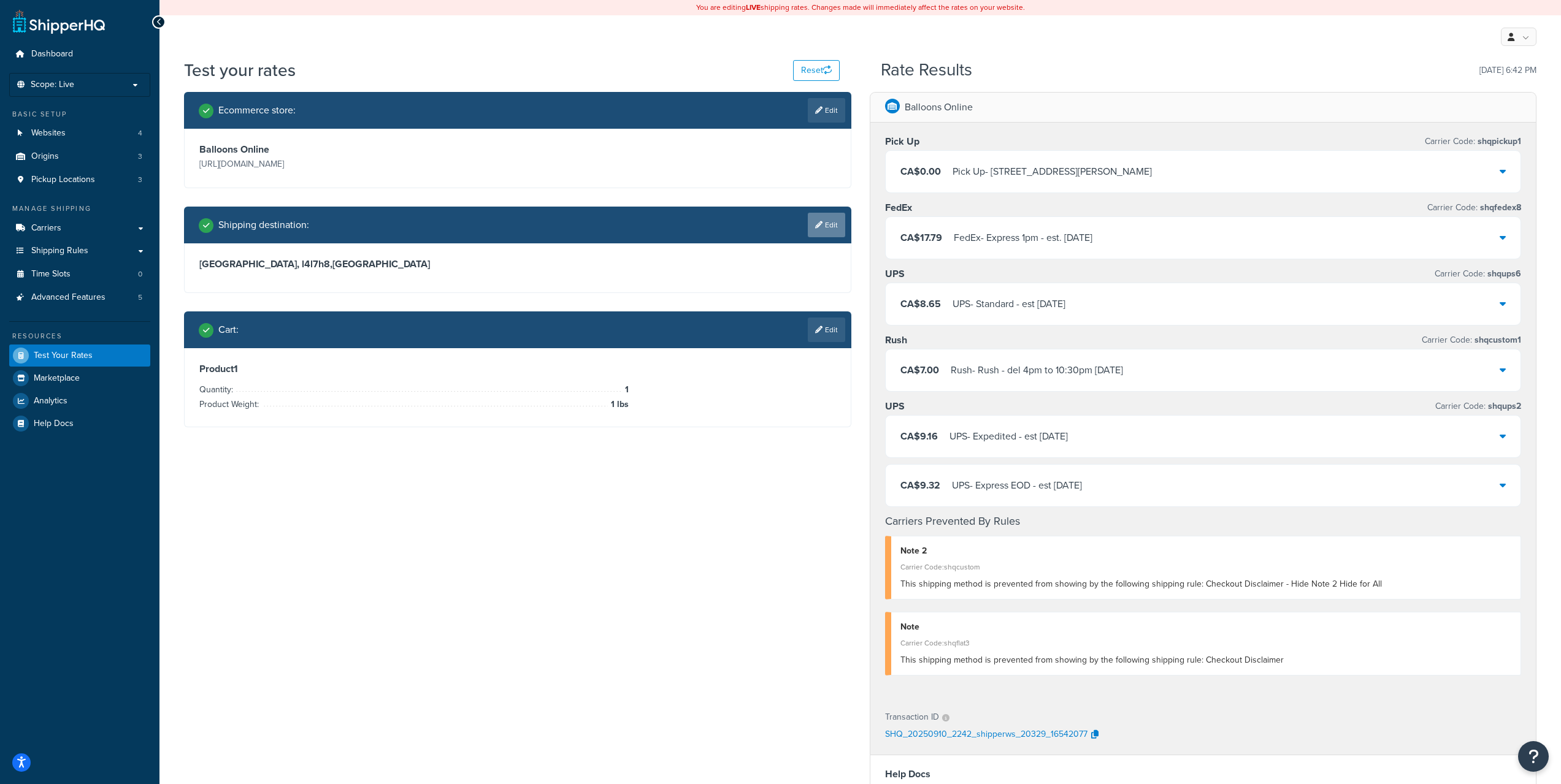
click at [826, 215] on link "Edit" at bounding box center [826, 224] width 37 height 24
select select "CA"
select select "ON"
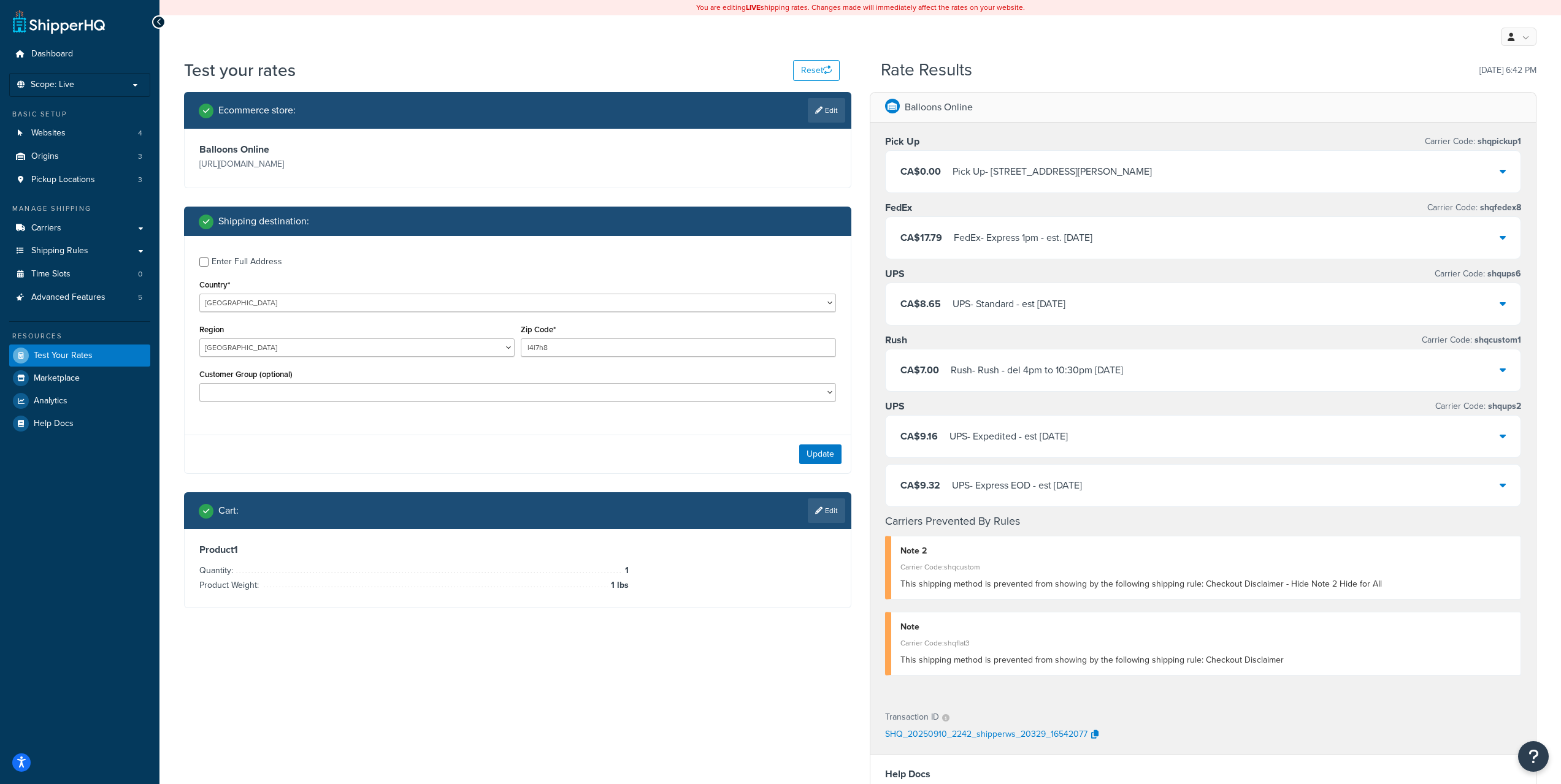
click at [826, 507] on link "Edit" at bounding box center [826, 510] width 37 height 24
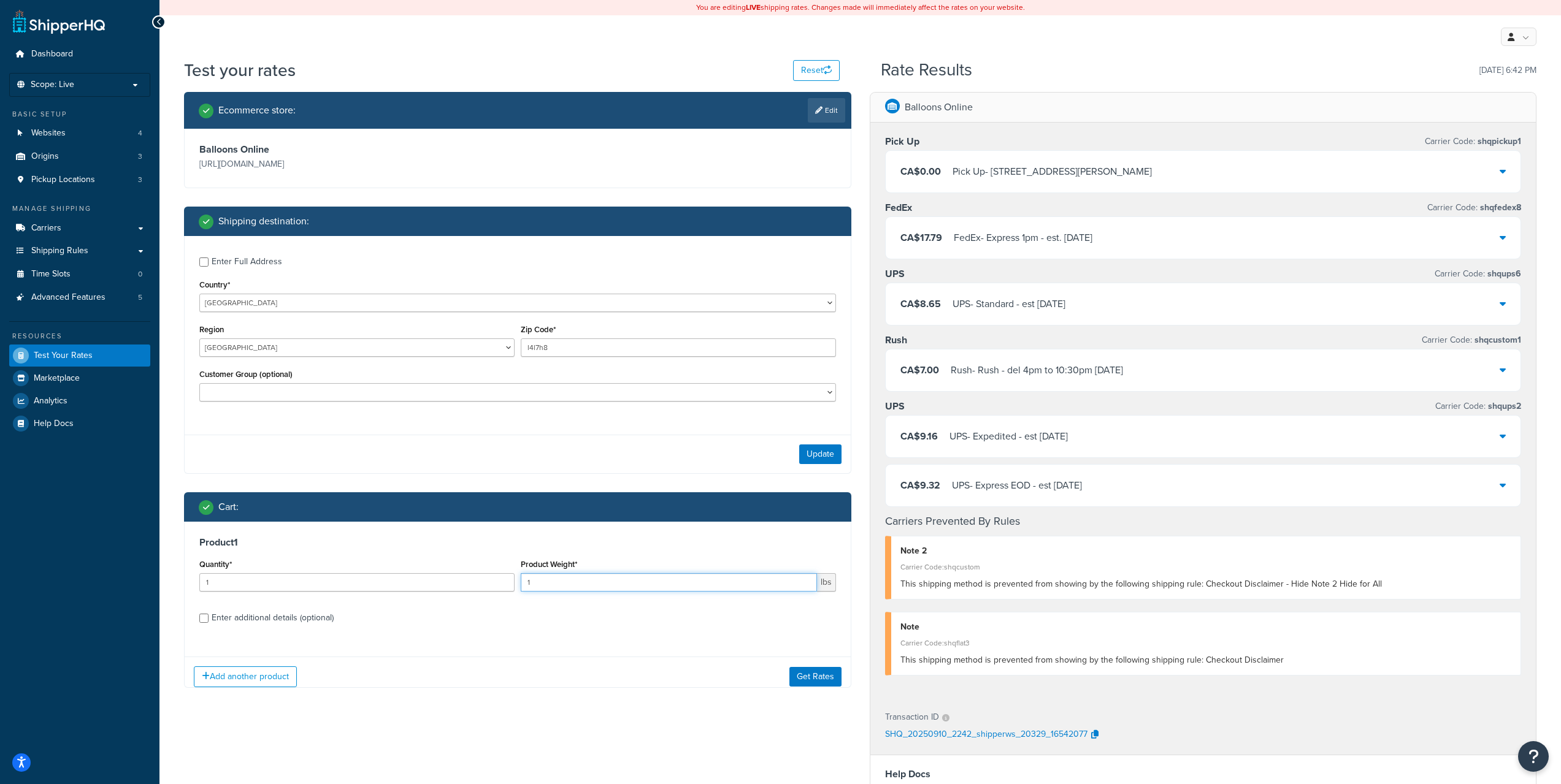
click at [703, 586] on input "1" at bounding box center [669, 582] width 296 height 18
drag, startPoint x: 671, startPoint y: 579, endPoint x: 520, endPoint y: 580, distance: 151.0
click at [491, 581] on div "Quantity* 1 Product Weight* 12 lbs" at bounding box center [518, 578] width 643 height 45
type input "2"
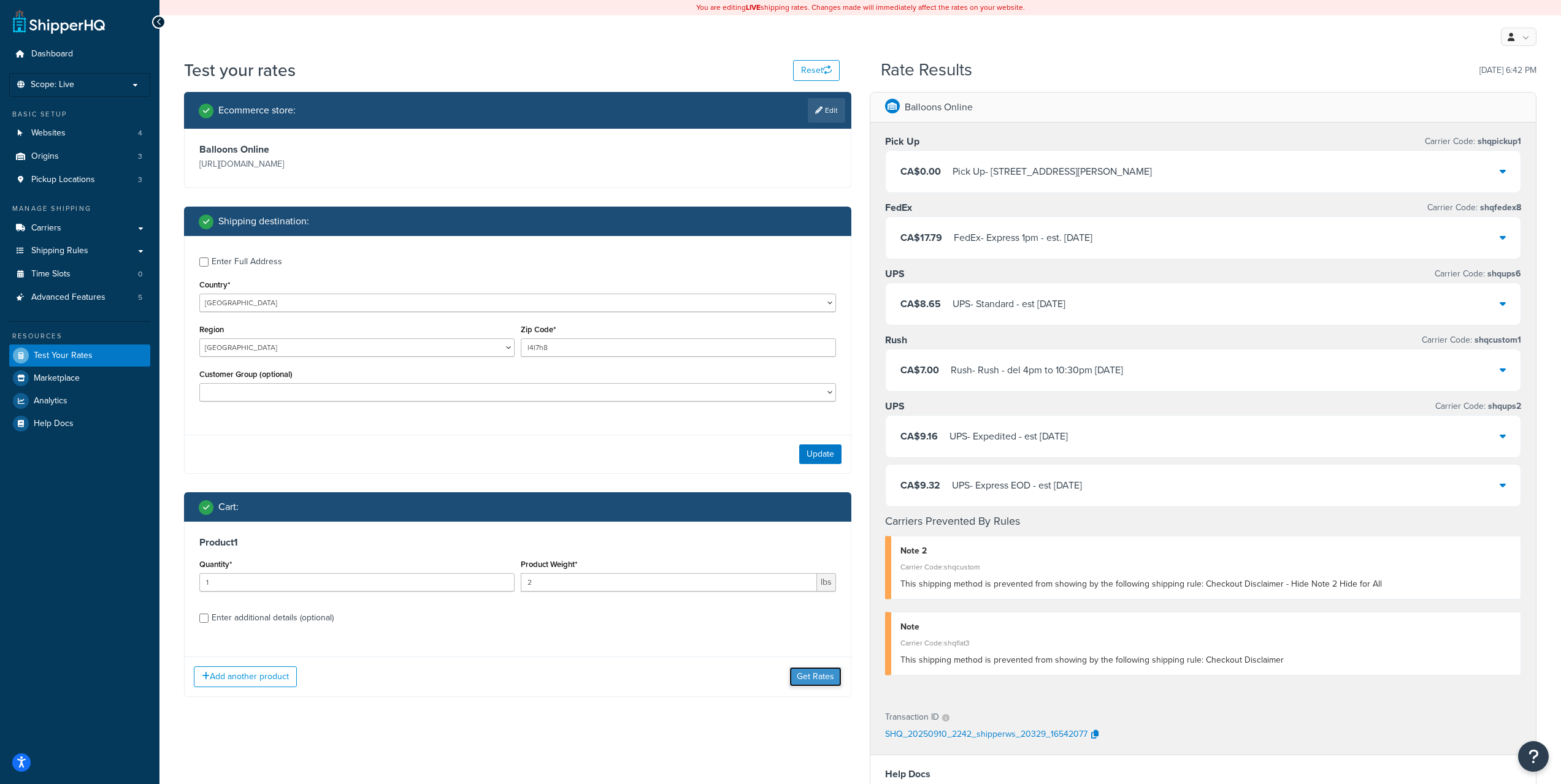
click at [796, 674] on button "Get Rates" at bounding box center [815, 677] width 52 height 20
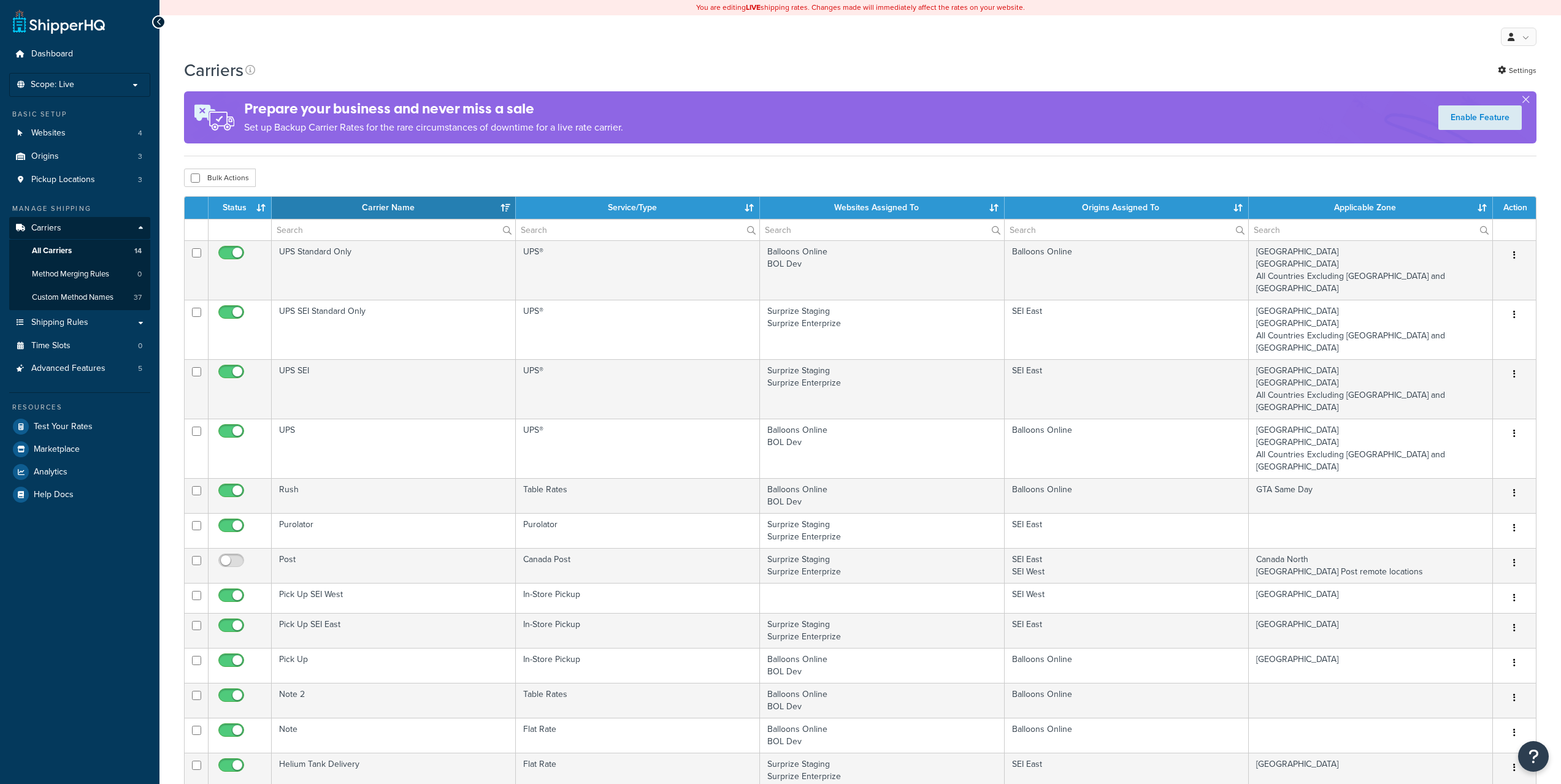
select select "15"
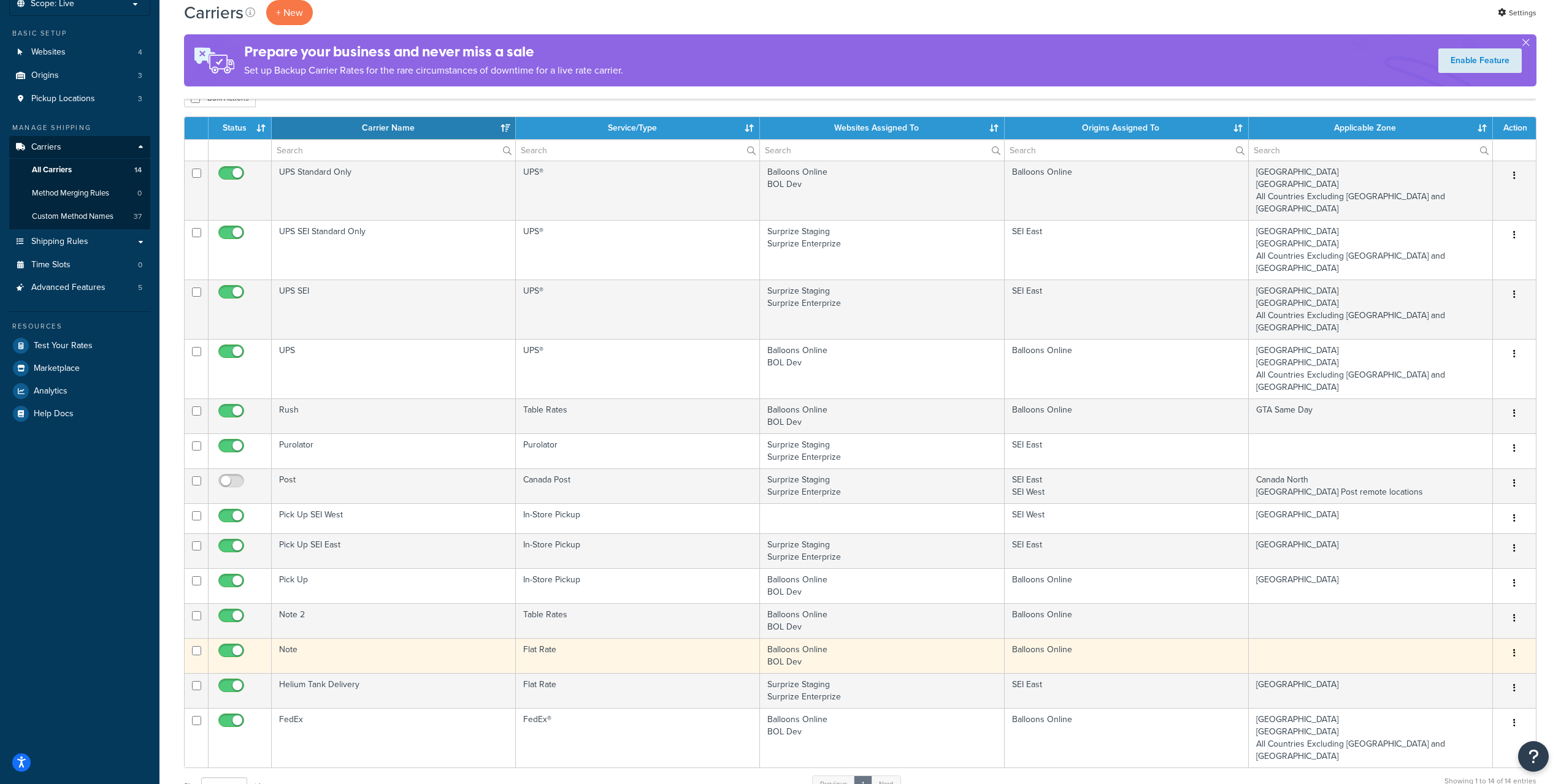
scroll to position [204, 0]
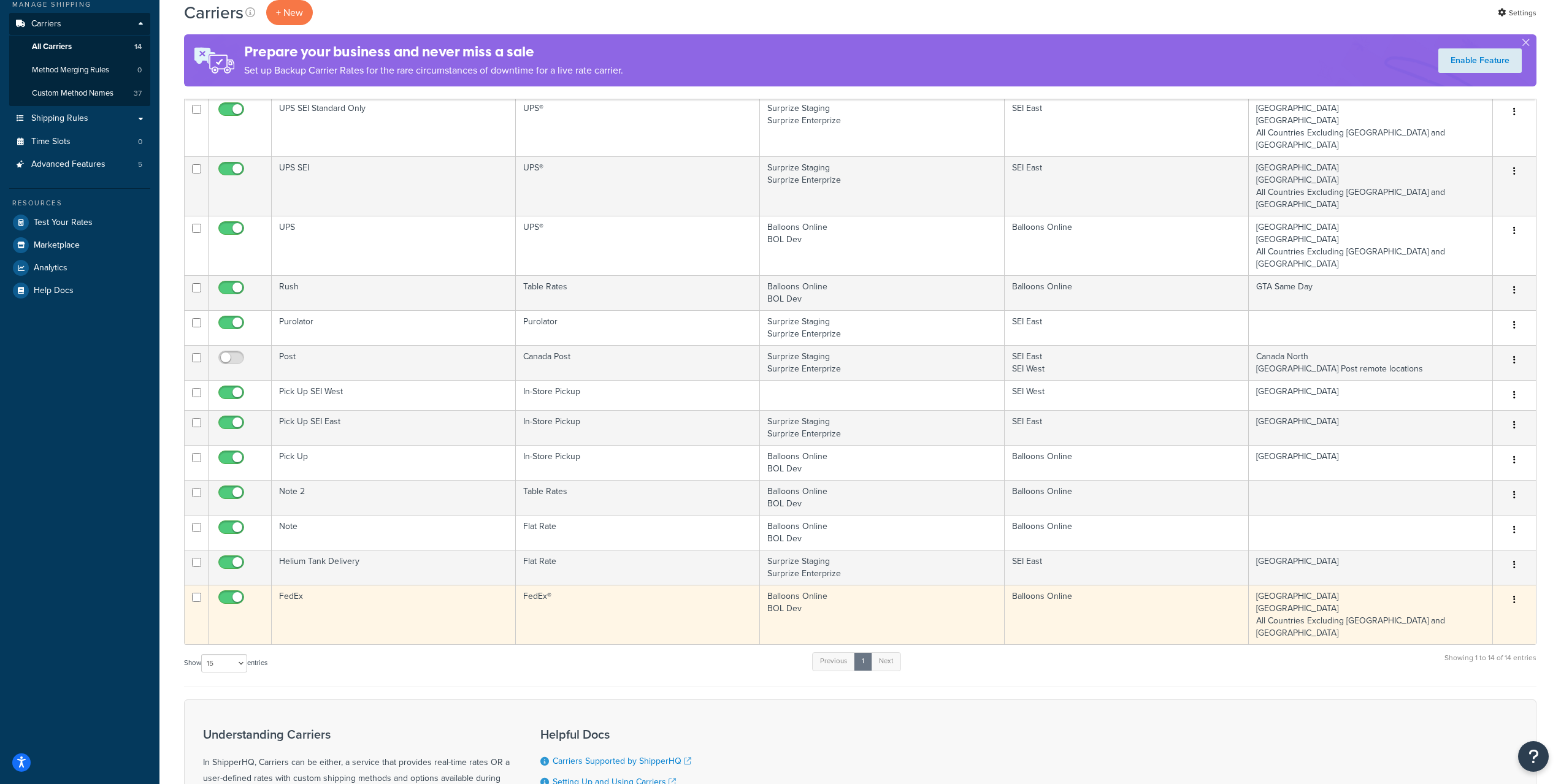
click at [621, 585] on td "FedEx®" at bounding box center [637, 615] width 244 height 59
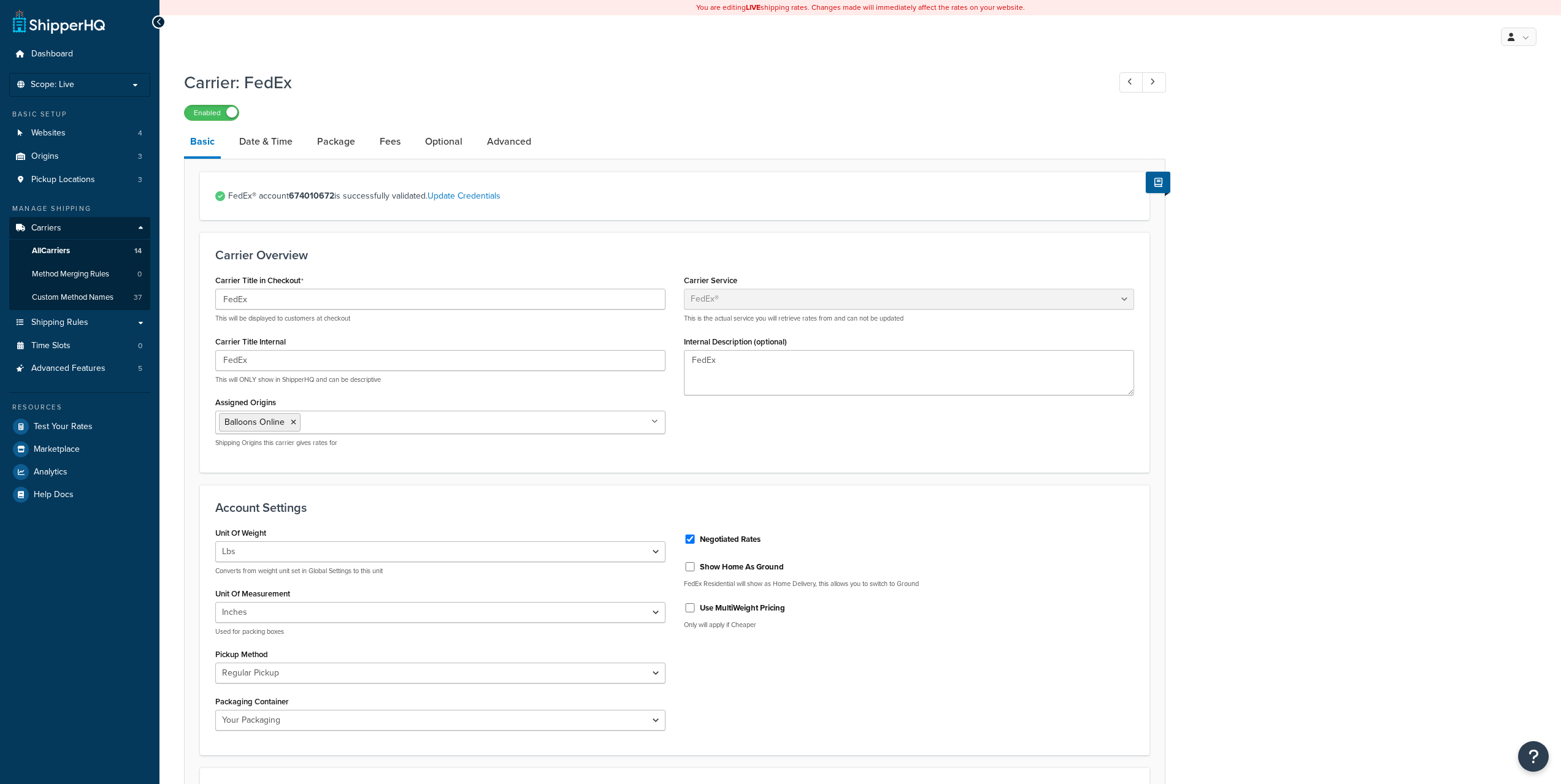
select select "fedEx"
select select "REGULAR_PICKUP"
select select "YOUR_PACKAGING"
click at [77, 321] on span "Shipping Rules" at bounding box center [60, 323] width 57 height 10
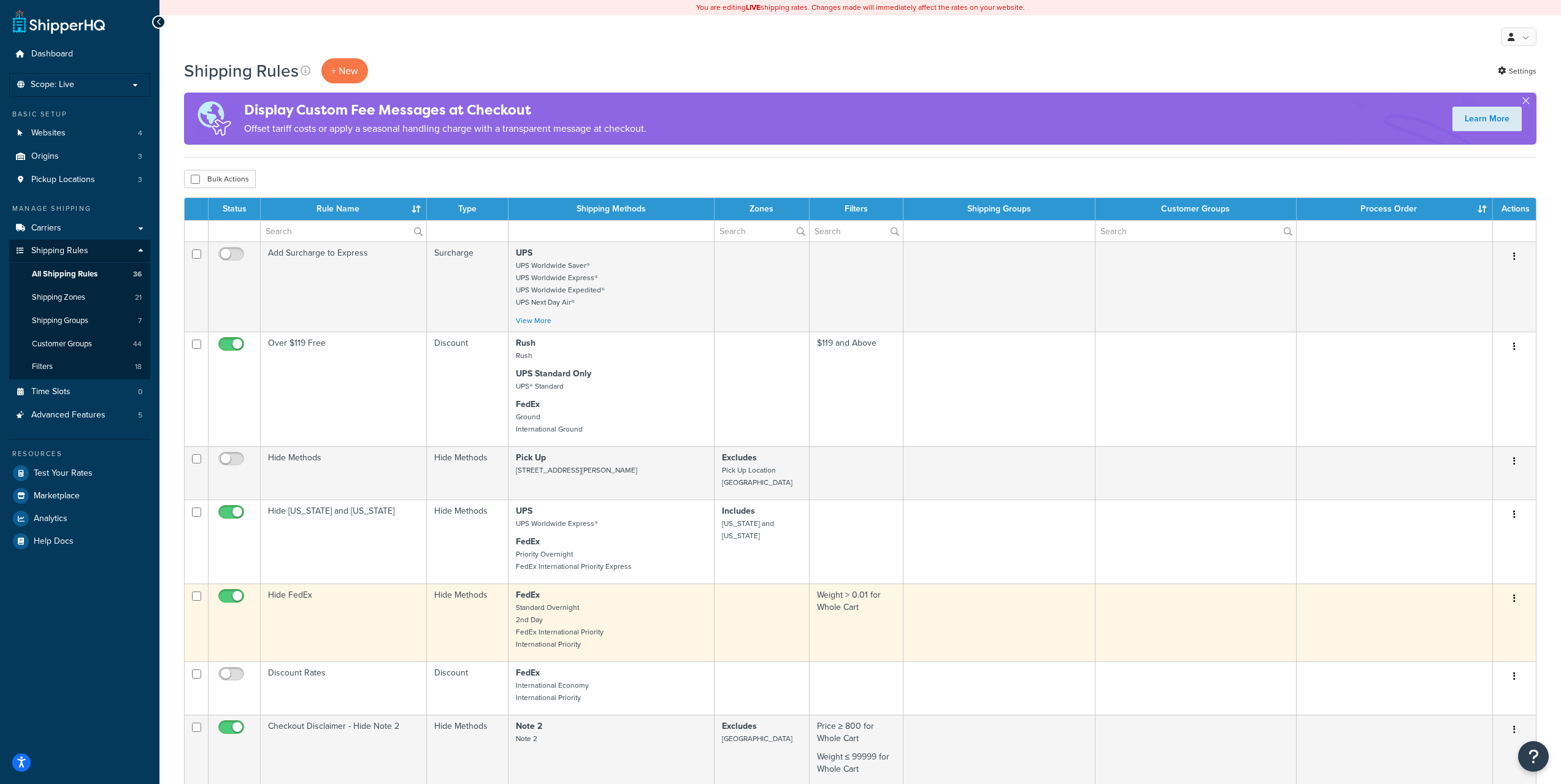
click at [353, 604] on td "Hide FedEx" at bounding box center [343, 623] width 167 height 78
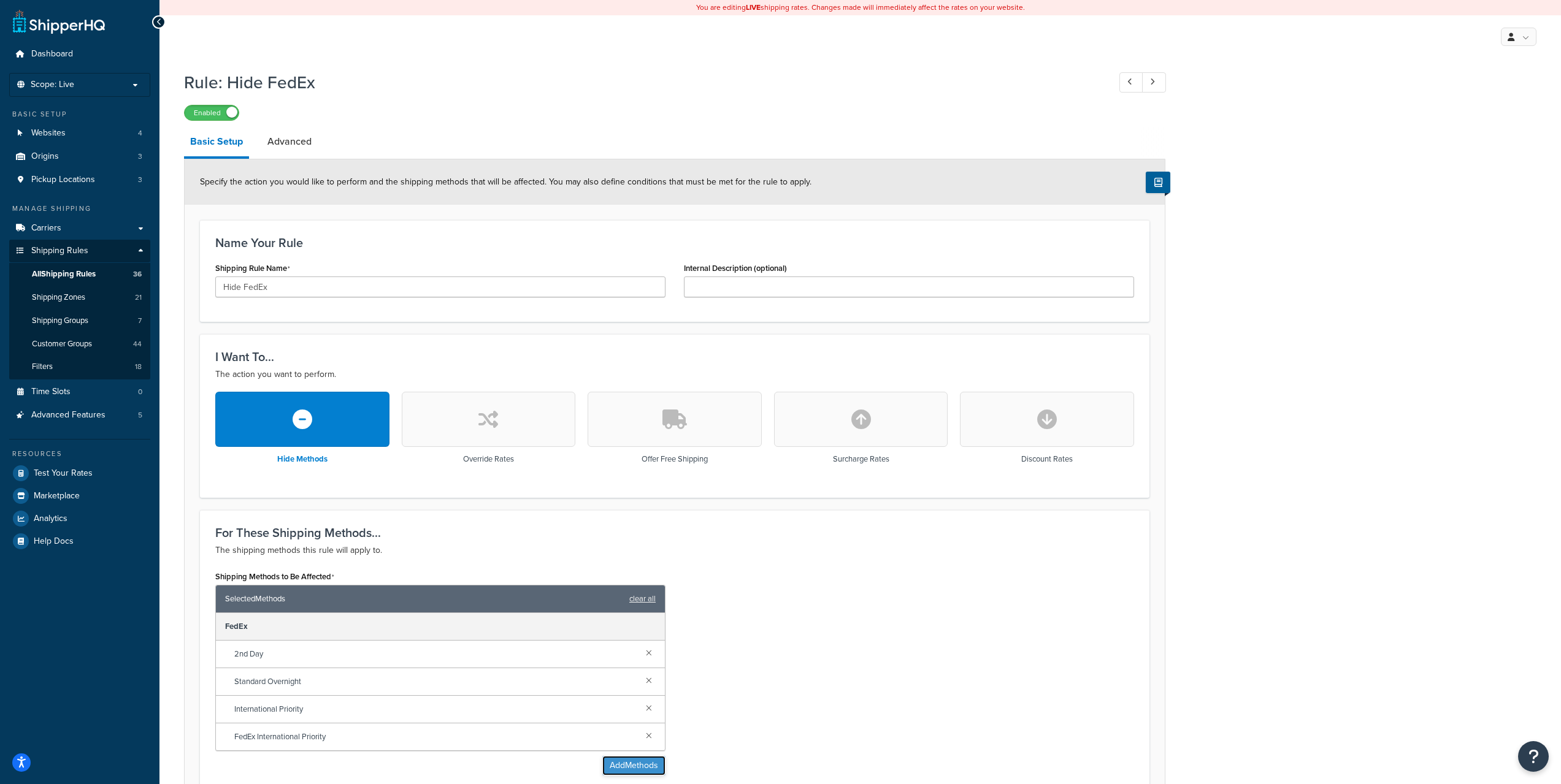
click at [654, 761] on button "Add Methods" at bounding box center [634, 766] width 63 height 20
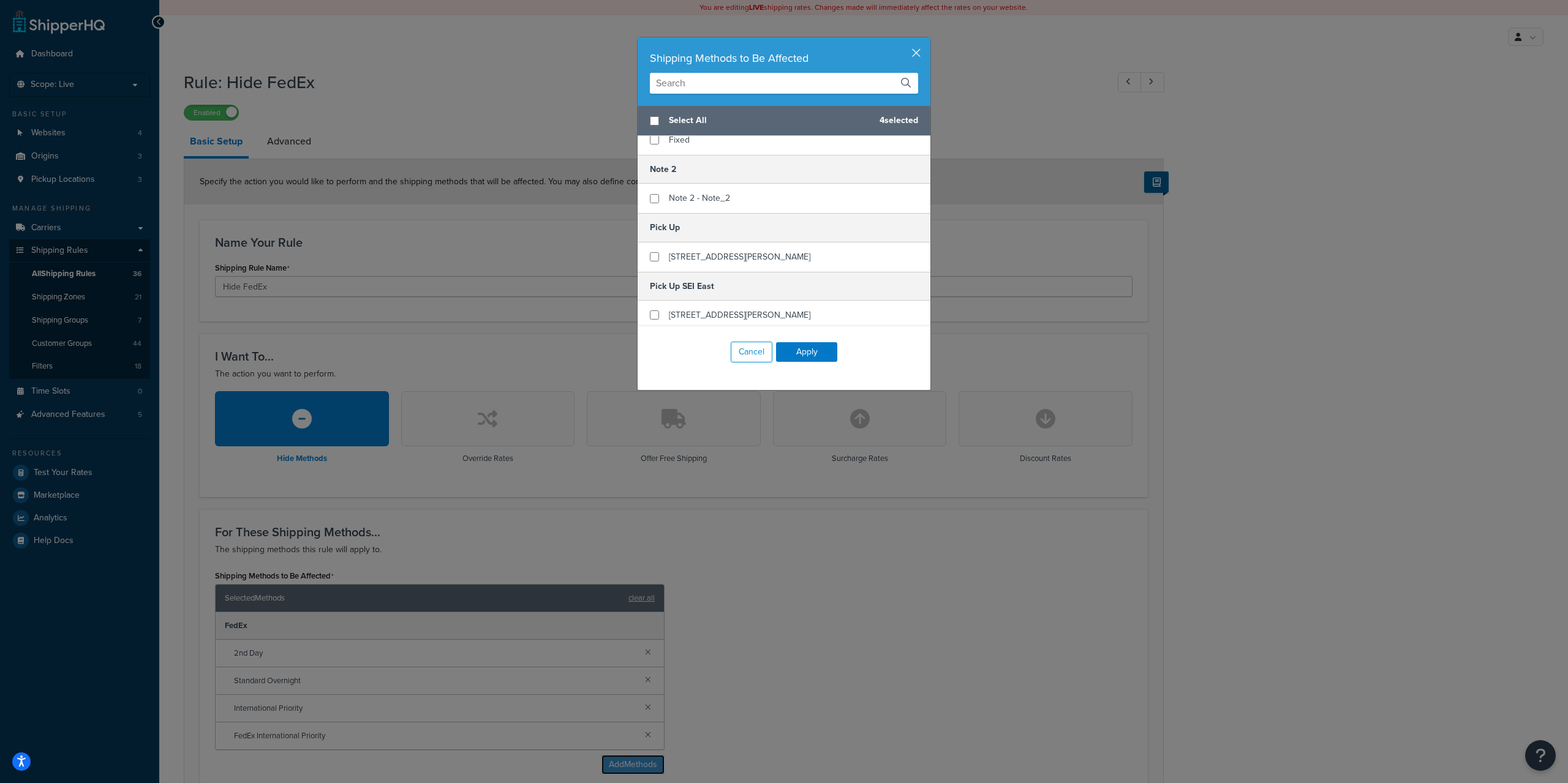
scroll to position [103, 0]
click at [765, 86] on input "text" at bounding box center [784, 83] width 268 height 21
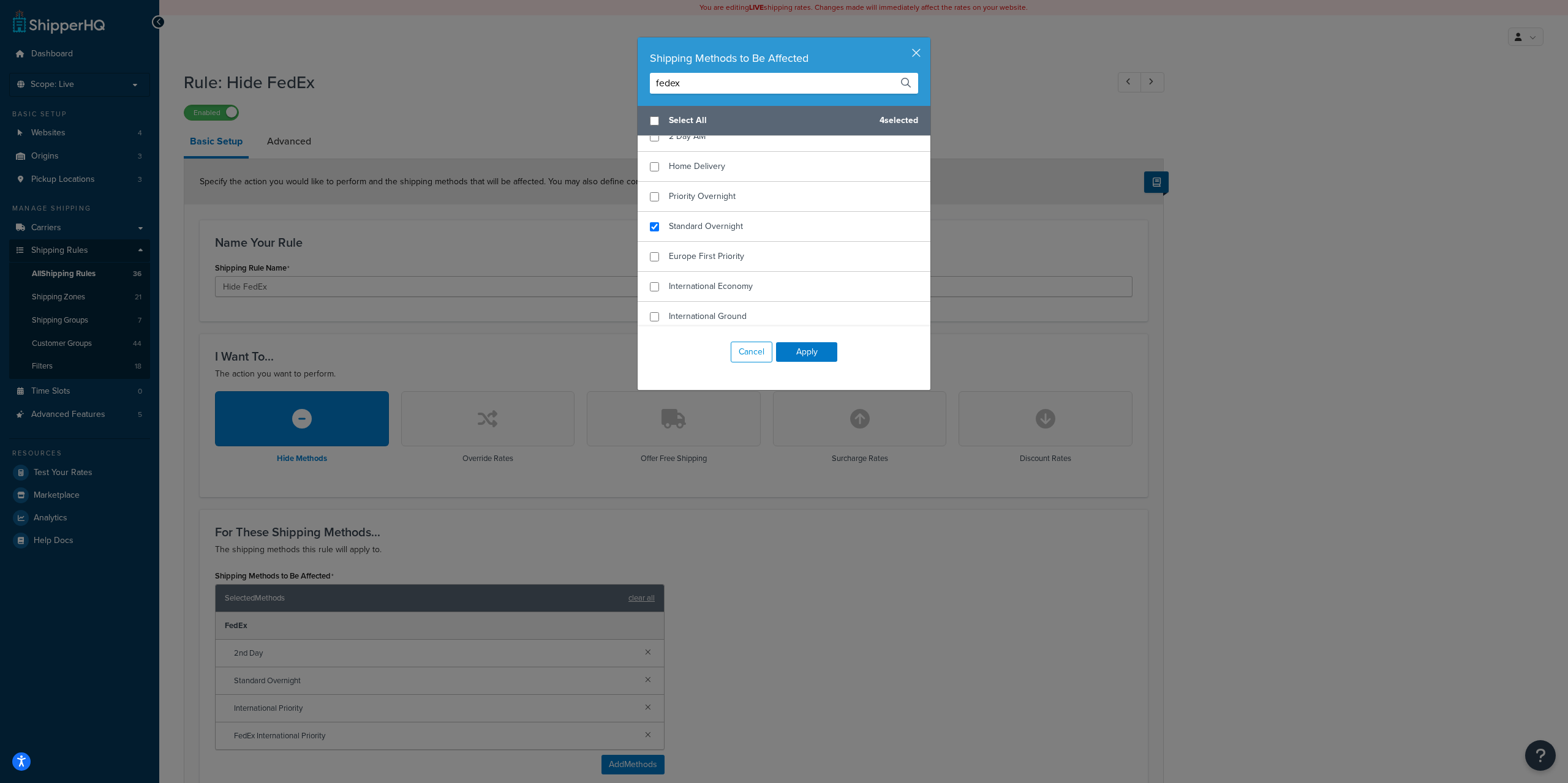
type input "fedex"
checkbox input "true"
click at [738, 181] on div "Ground" at bounding box center [784, 179] width 293 height 30
checkbox input "true"
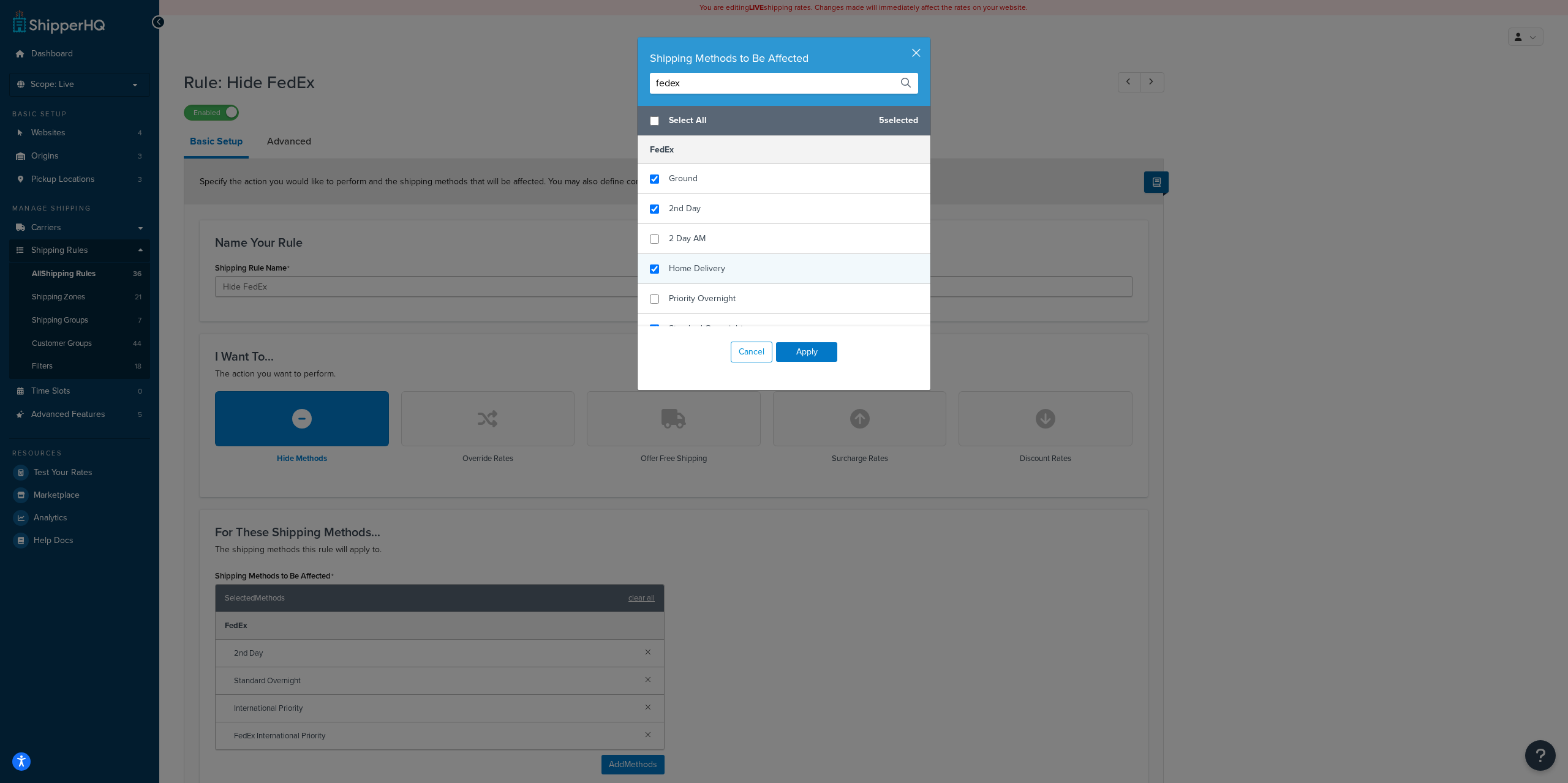
click at [731, 263] on div "Home Delivery" at bounding box center [784, 269] width 293 height 30
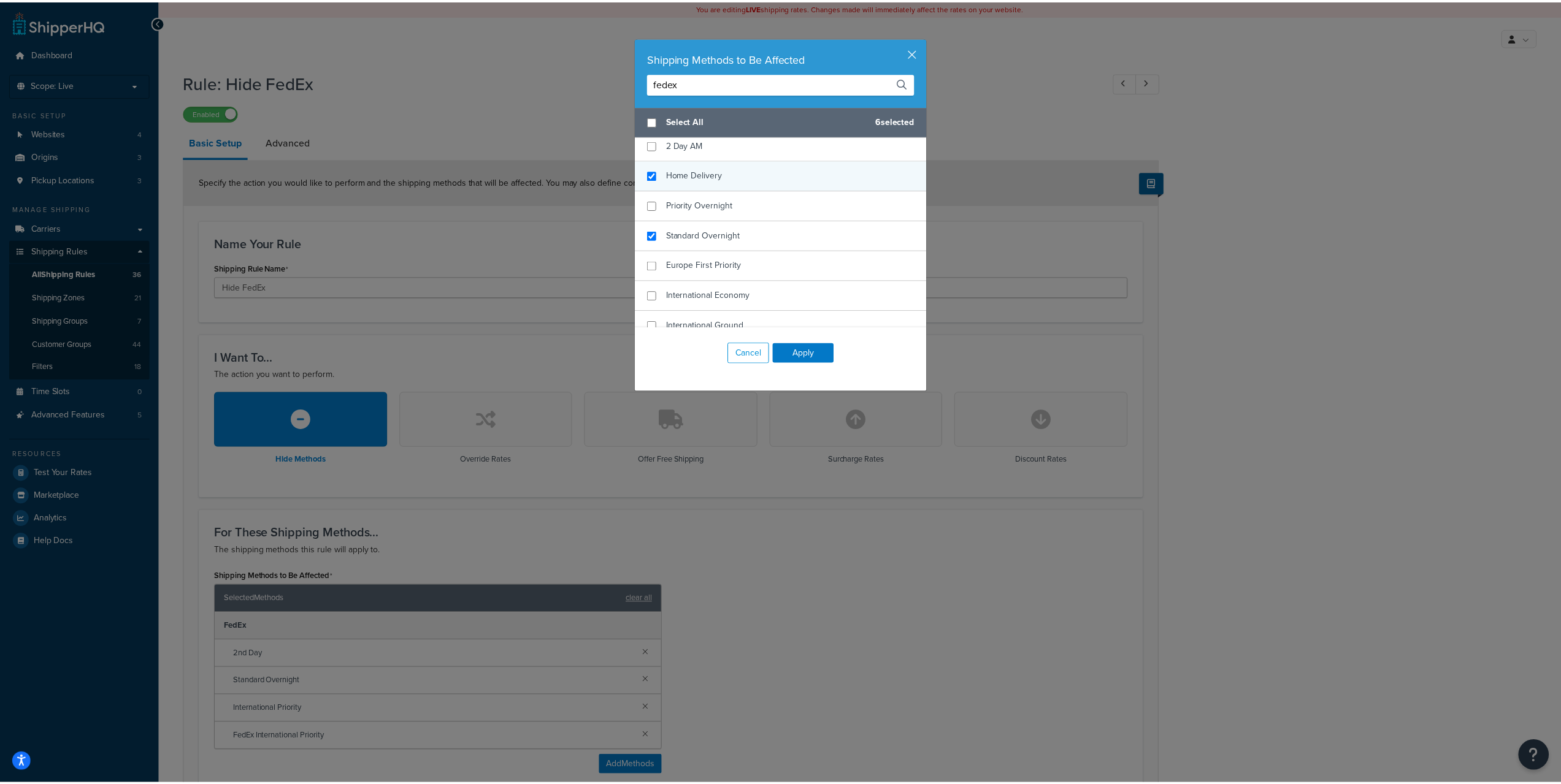
scroll to position [103, 0]
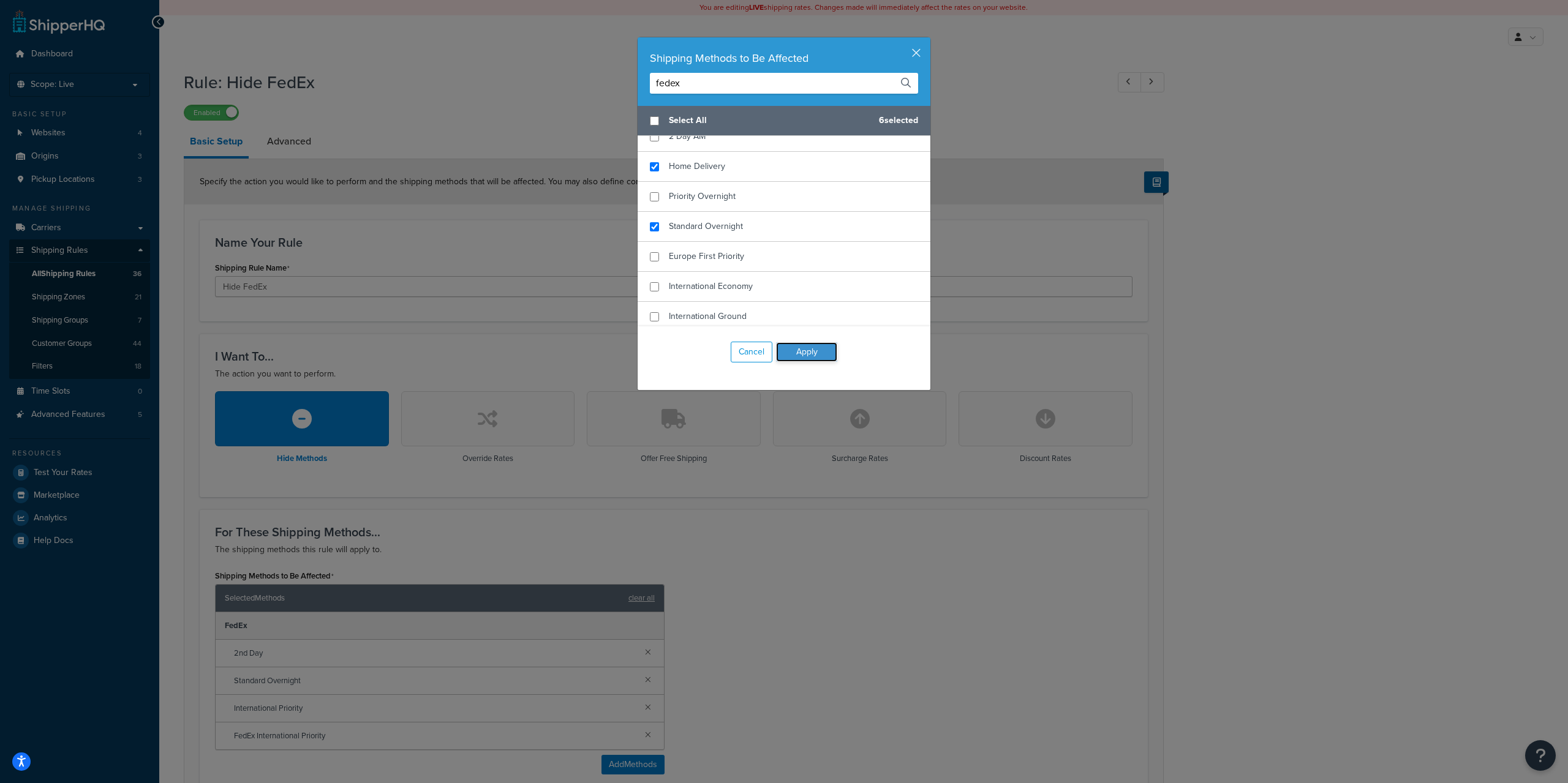
click at [807, 357] on button "Apply" at bounding box center [807, 352] width 62 height 20
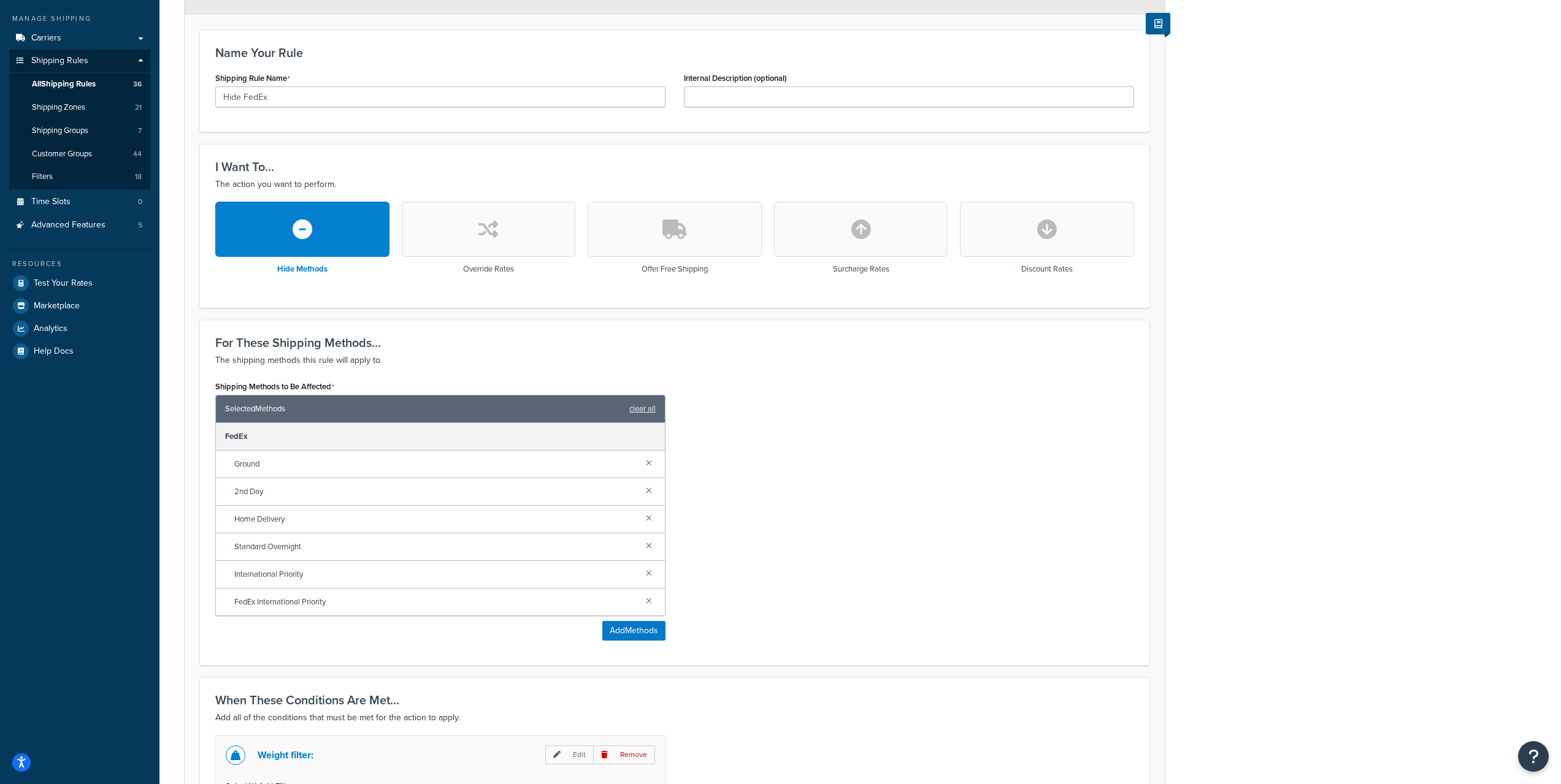
scroll to position [398, 0]
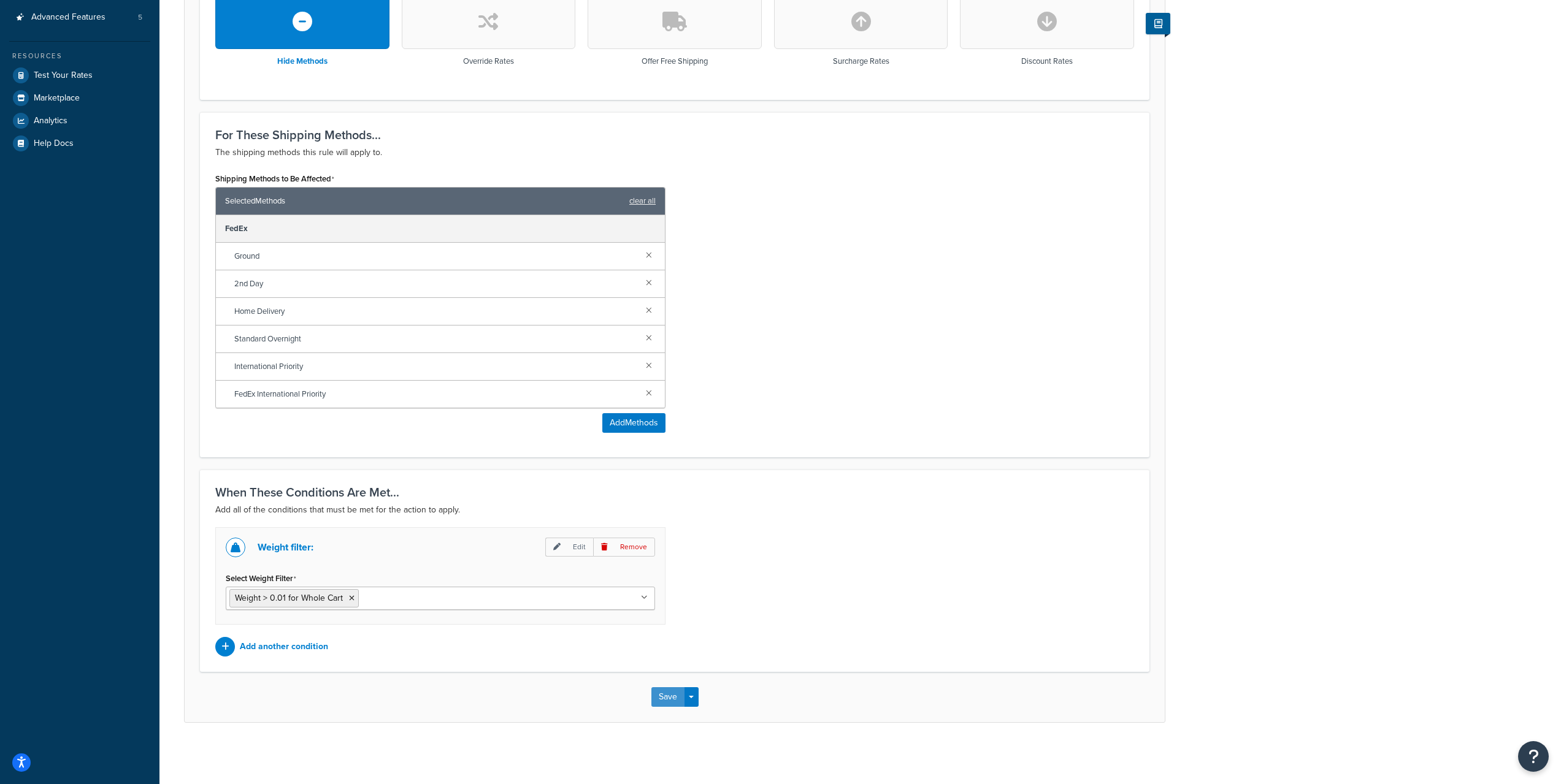
click at [666, 694] on button "Save" at bounding box center [668, 697] width 33 height 20
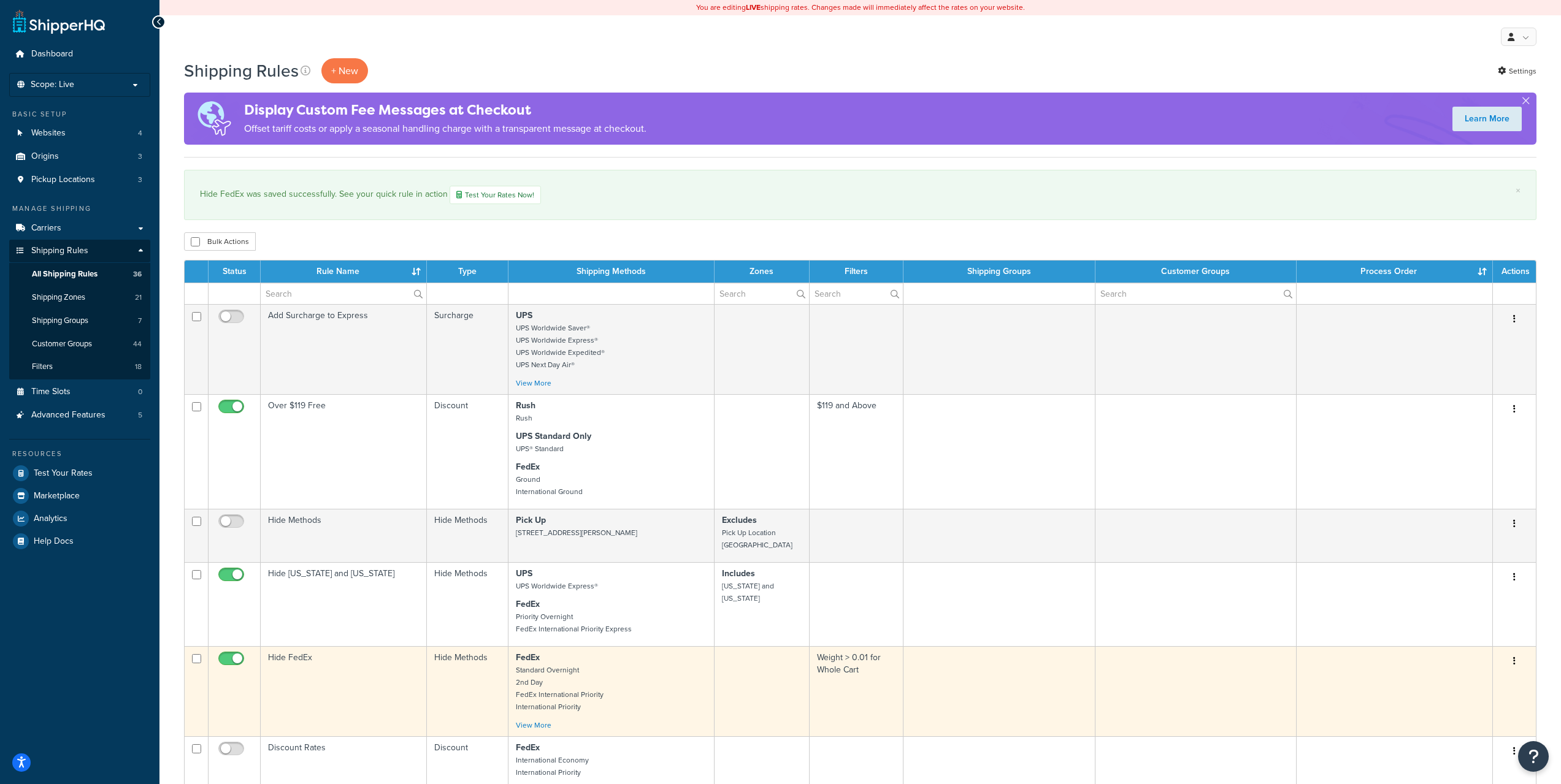
click at [370, 662] on td "Hide FedEx" at bounding box center [343, 691] width 167 height 90
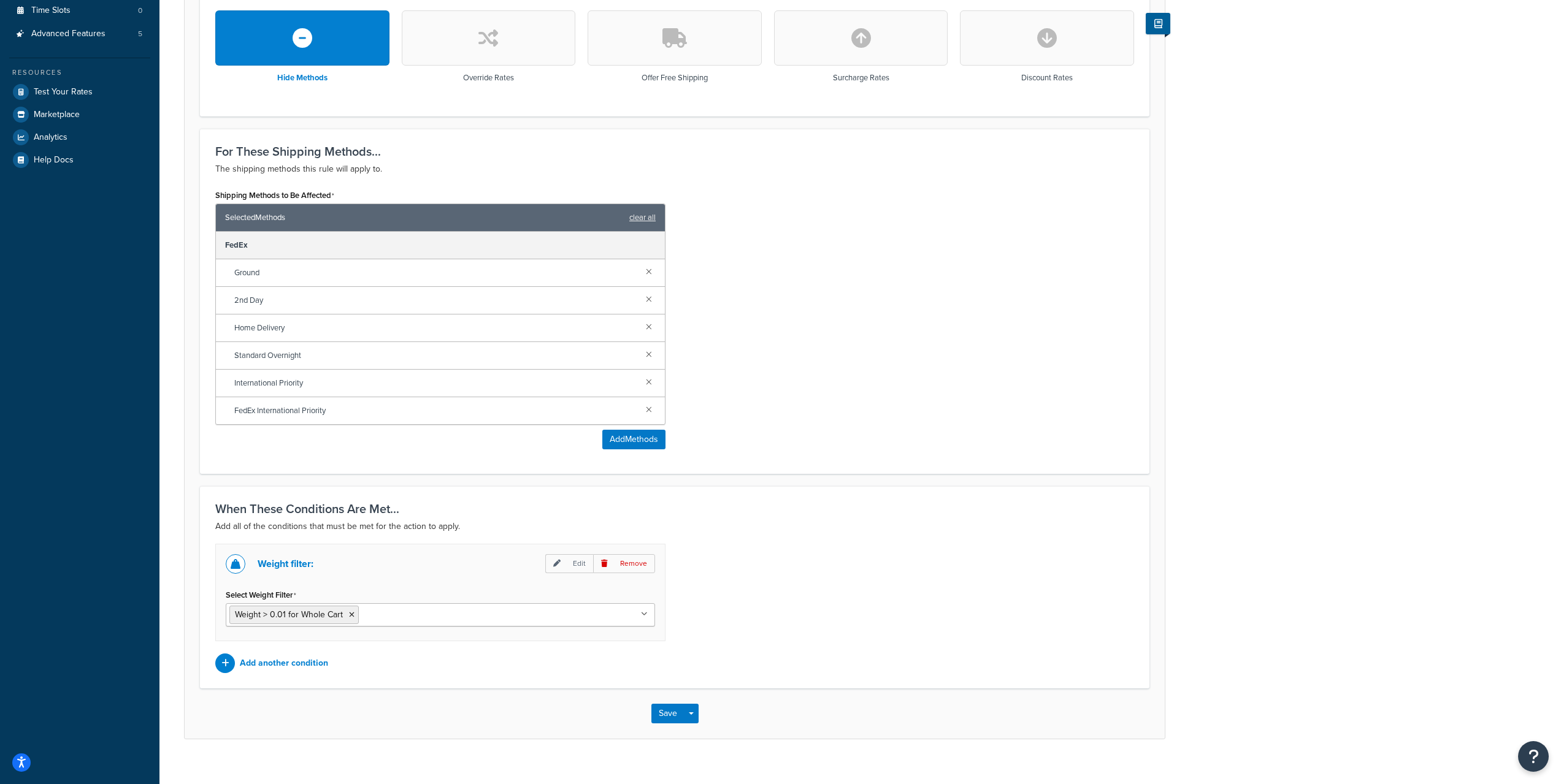
scroll to position [398, 0]
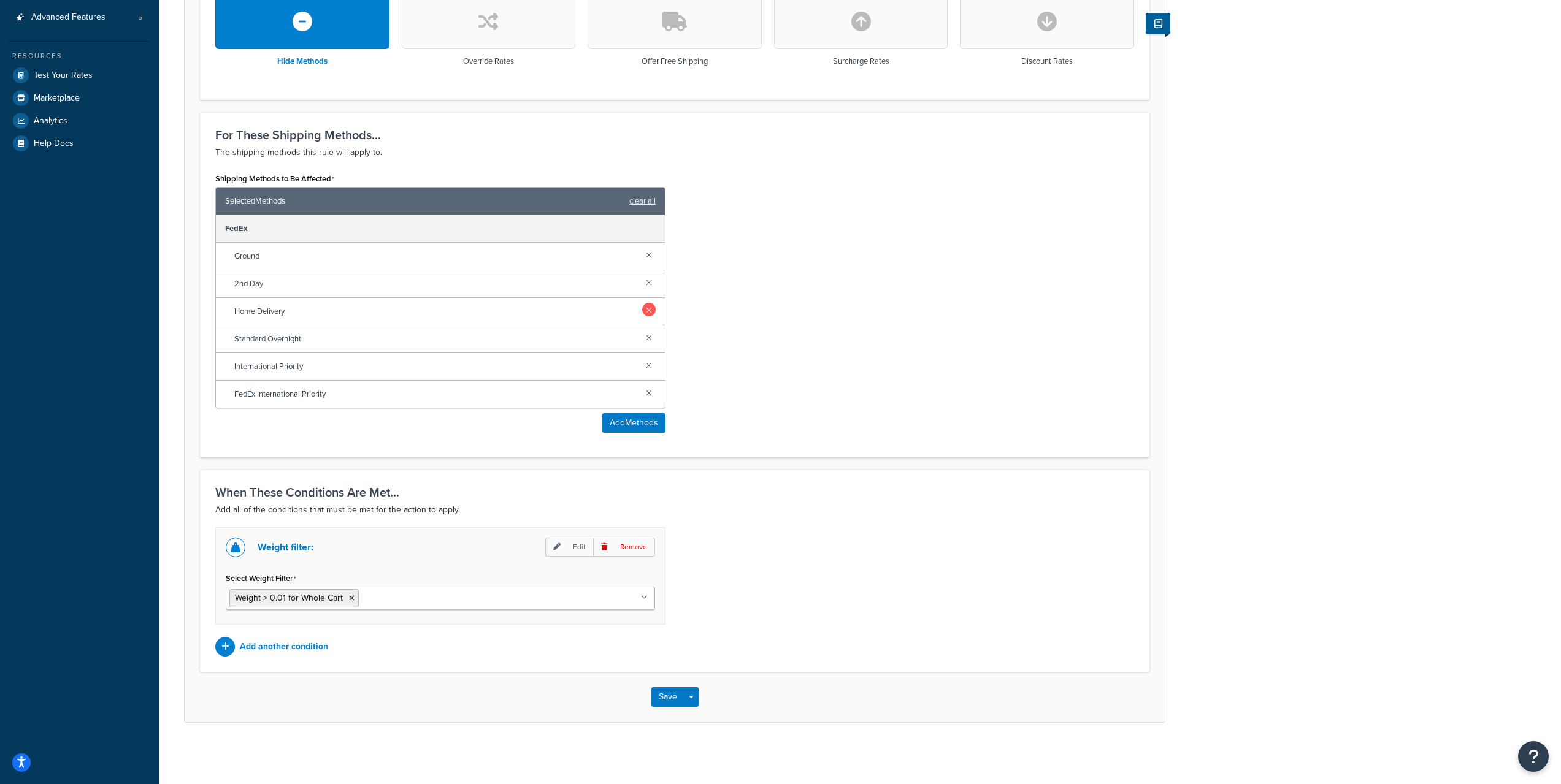
click at [650, 304] on link at bounding box center [648, 309] width 13 height 13
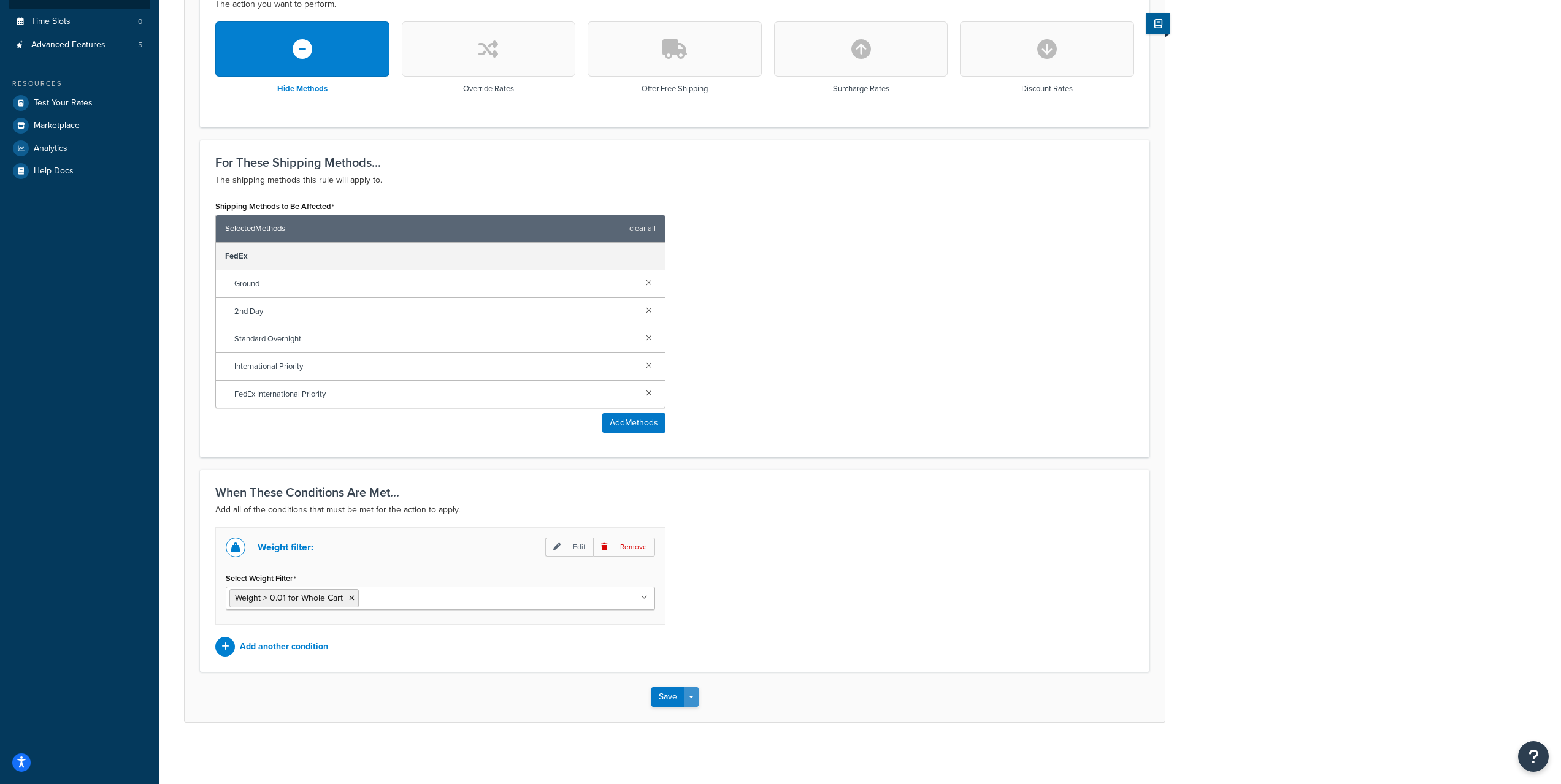
click at [696, 697] on button "Save Dropdown" at bounding box center [691, 697] width 15 height 20
click at [704, 716] on button "Save and Edit" at bounding box center [710, 719] width 118 height 26
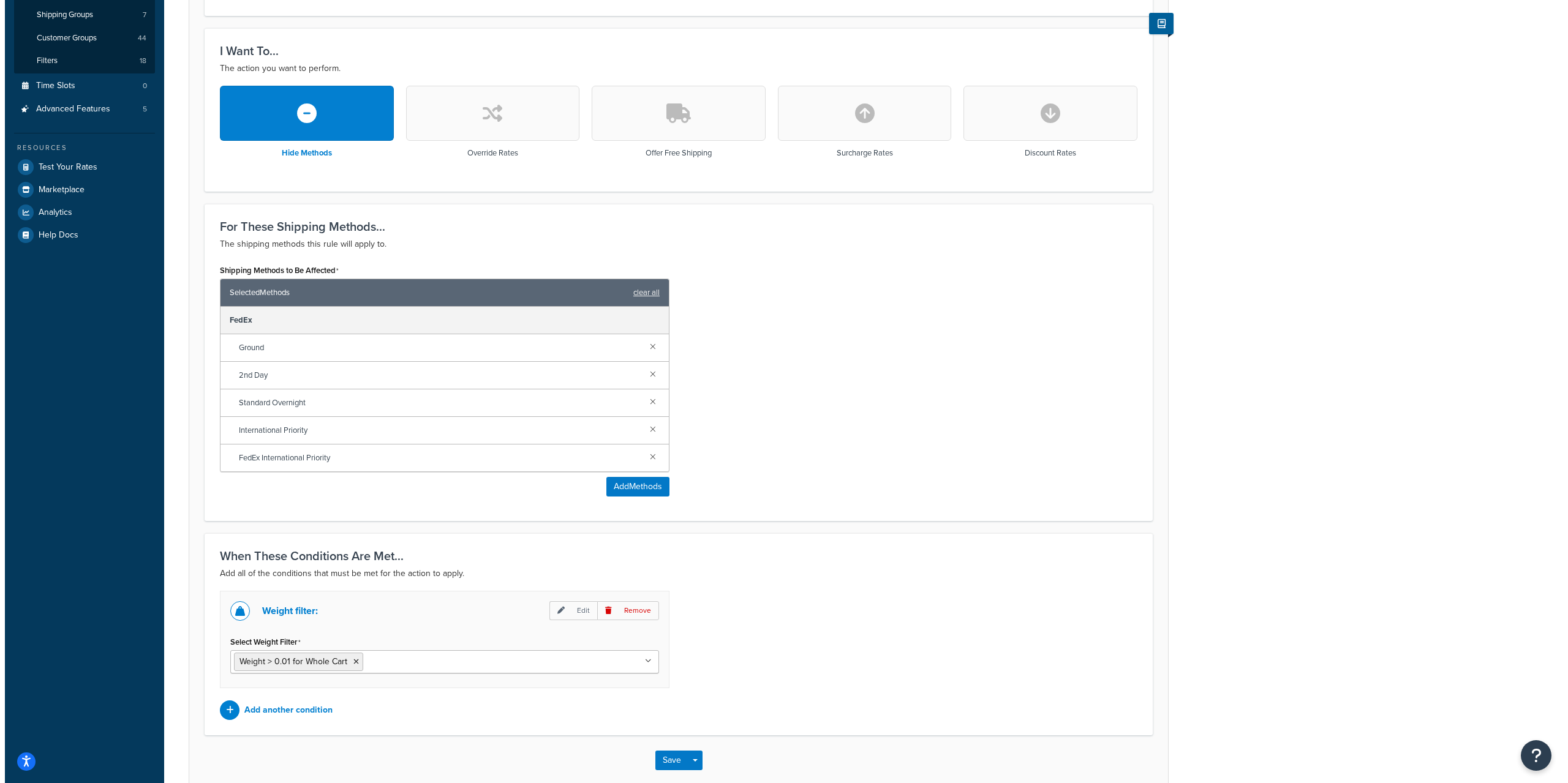
scroll to position [306, 0]
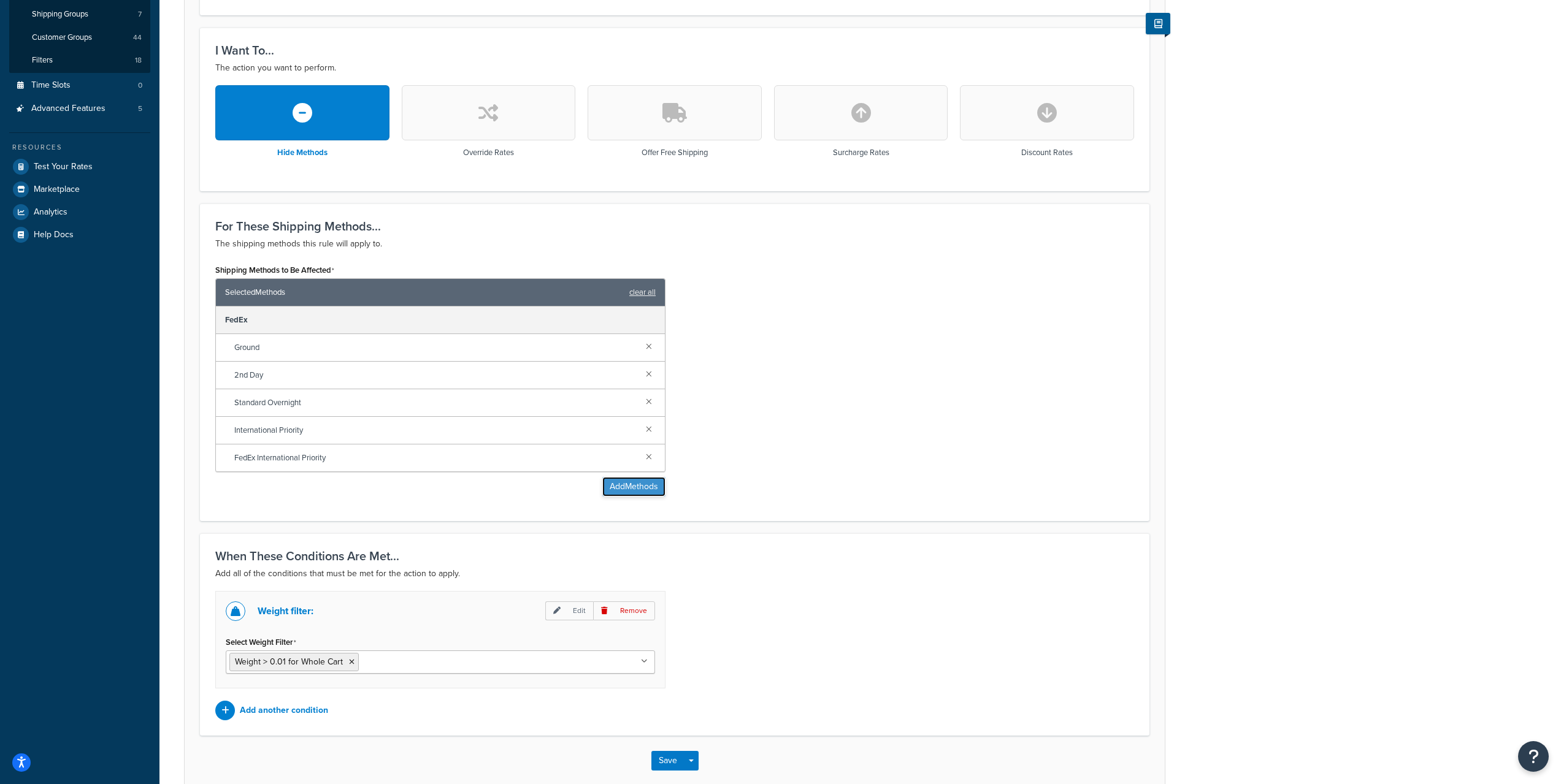
click at [636, 491] on button "Add Methods" at bounding box center [634, 486] width 63 height 20
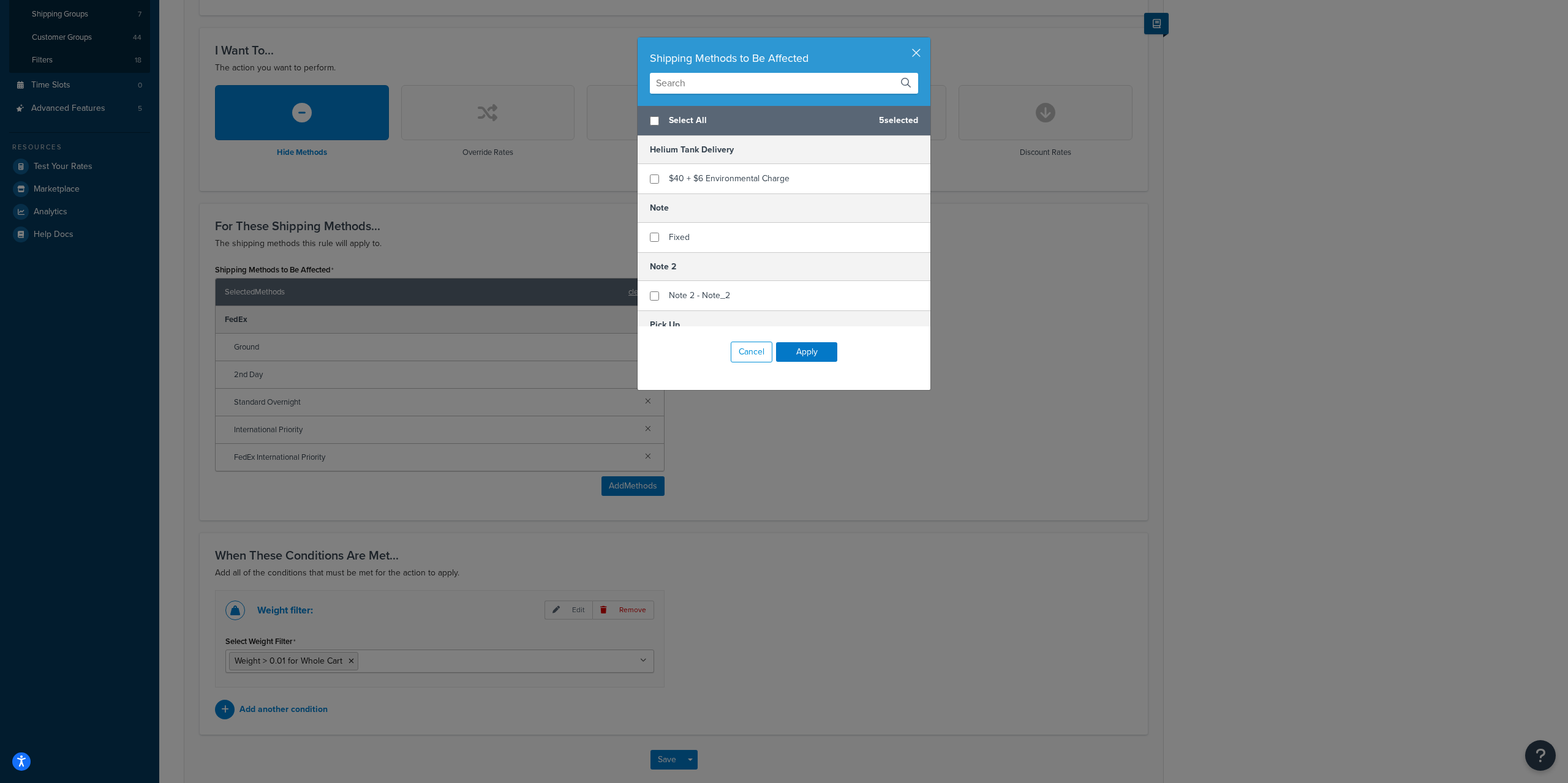
click at [727, 94] on div "Shipping Methods to Be Affected" at bounding box center [784, 72] width 293 height 69
click at [725, 90] on input "text" at bounding box center [784, 83] width 268 height 21
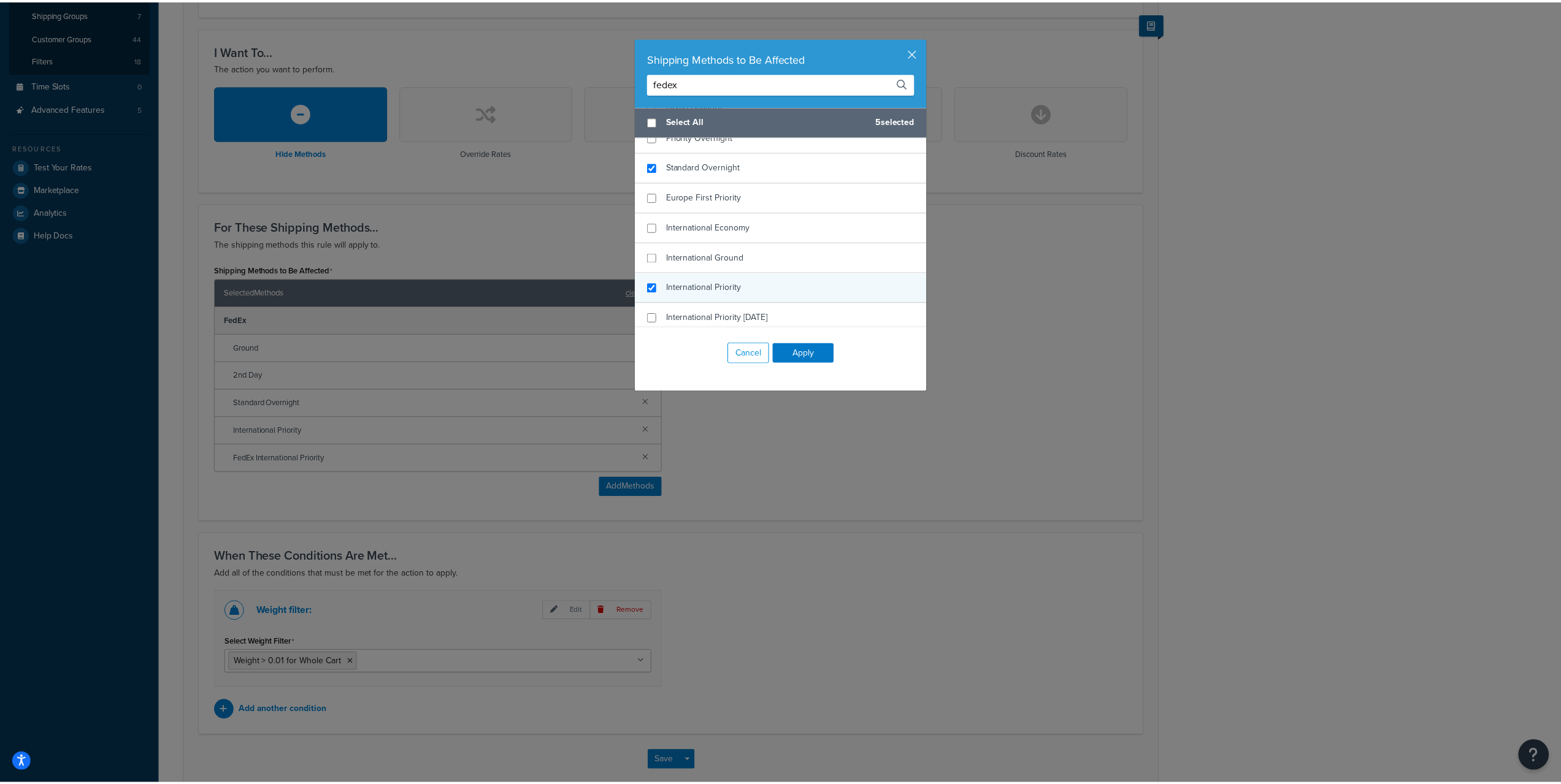
scroll to position [204, 0]
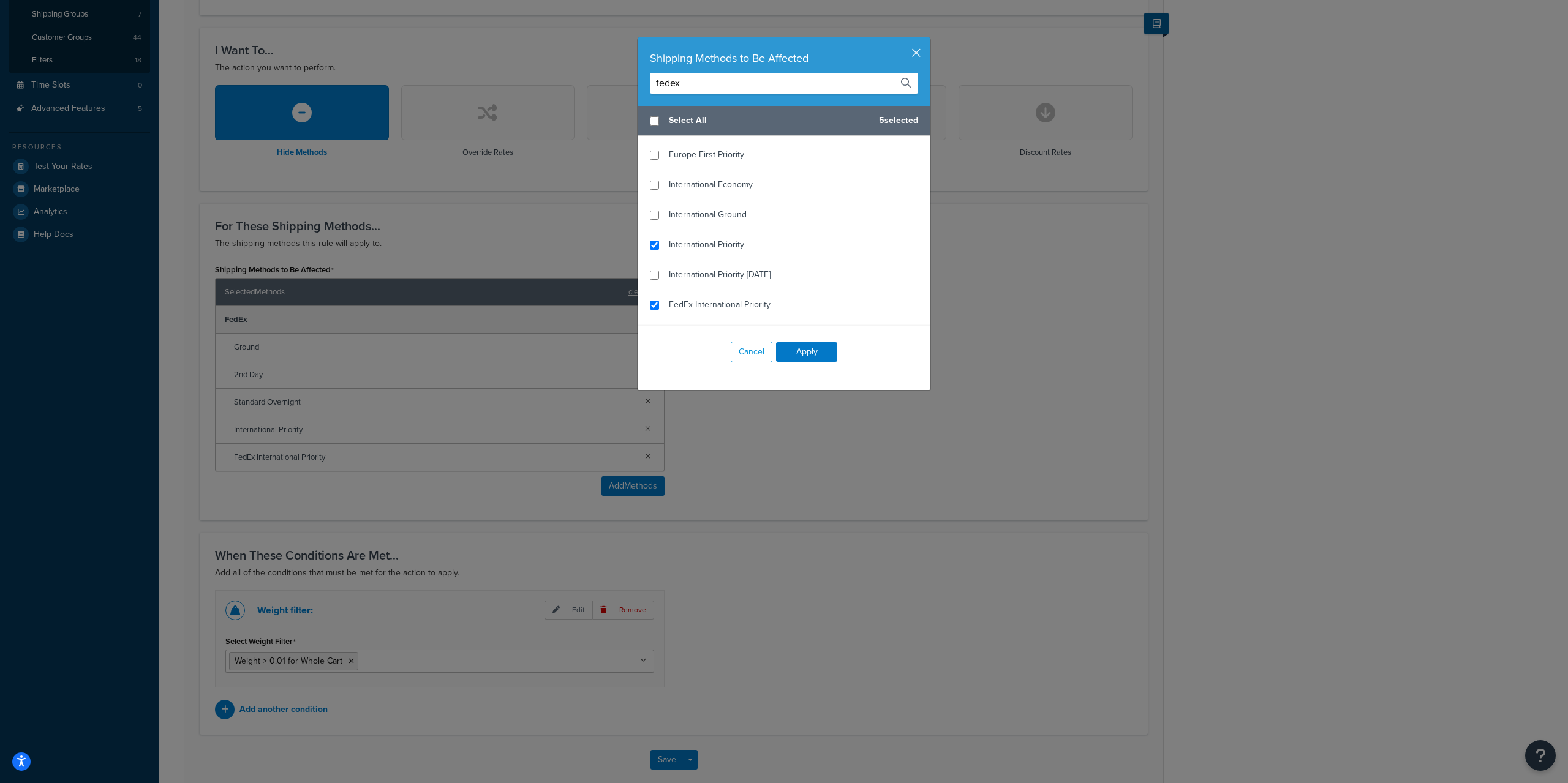
type input "fedex"
click at [1055, 517] on div "Shipping Methods to Be Affected fedex Select All 5 selected FedEx Ground 2nd Da…" at bounding box center [784, 391] width 1568 height 783
click at [742, 353] on button "Cancel" at bounding box center [751, 352] width 42 height 21
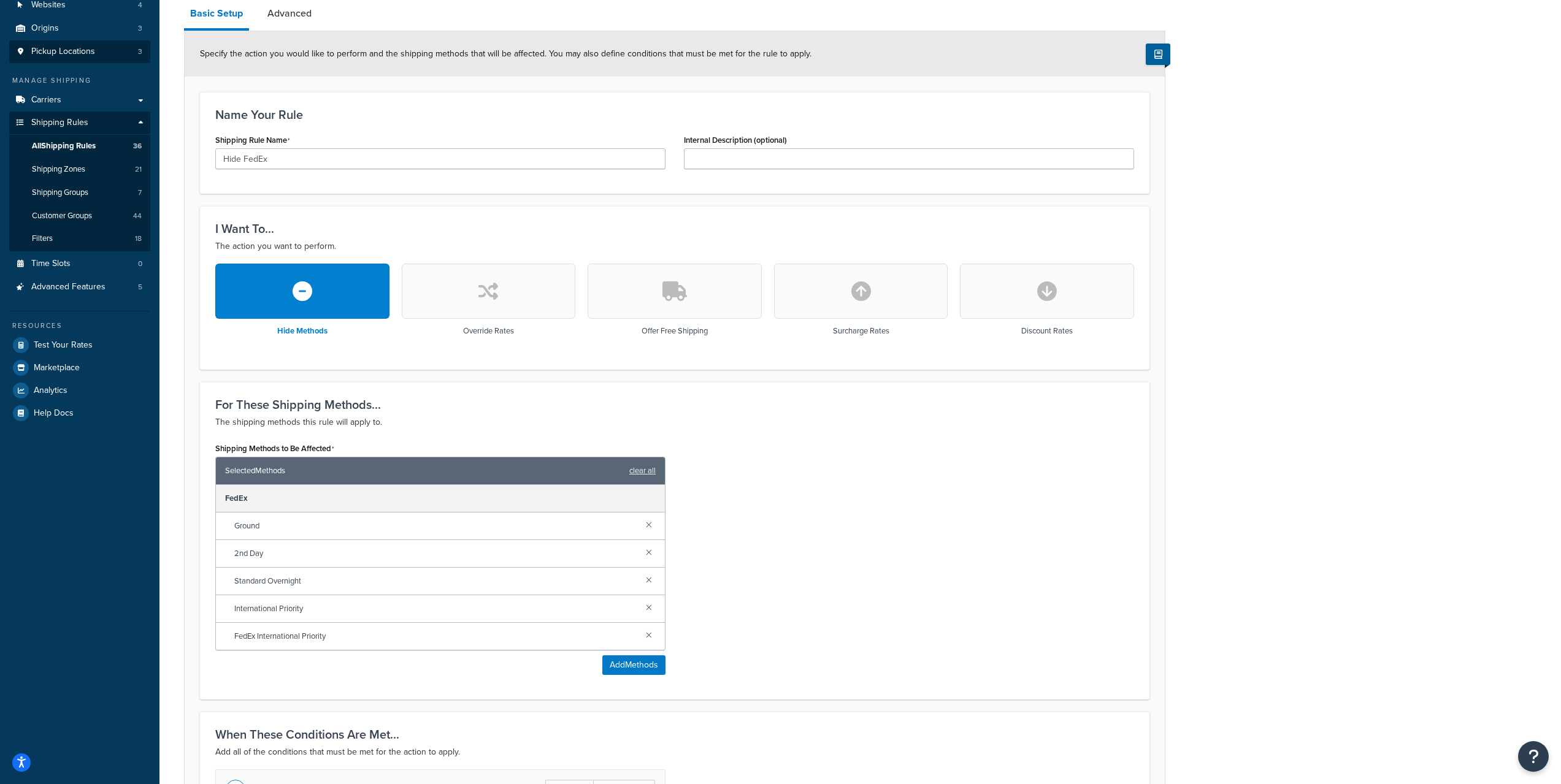
scroll to position [0, 0]
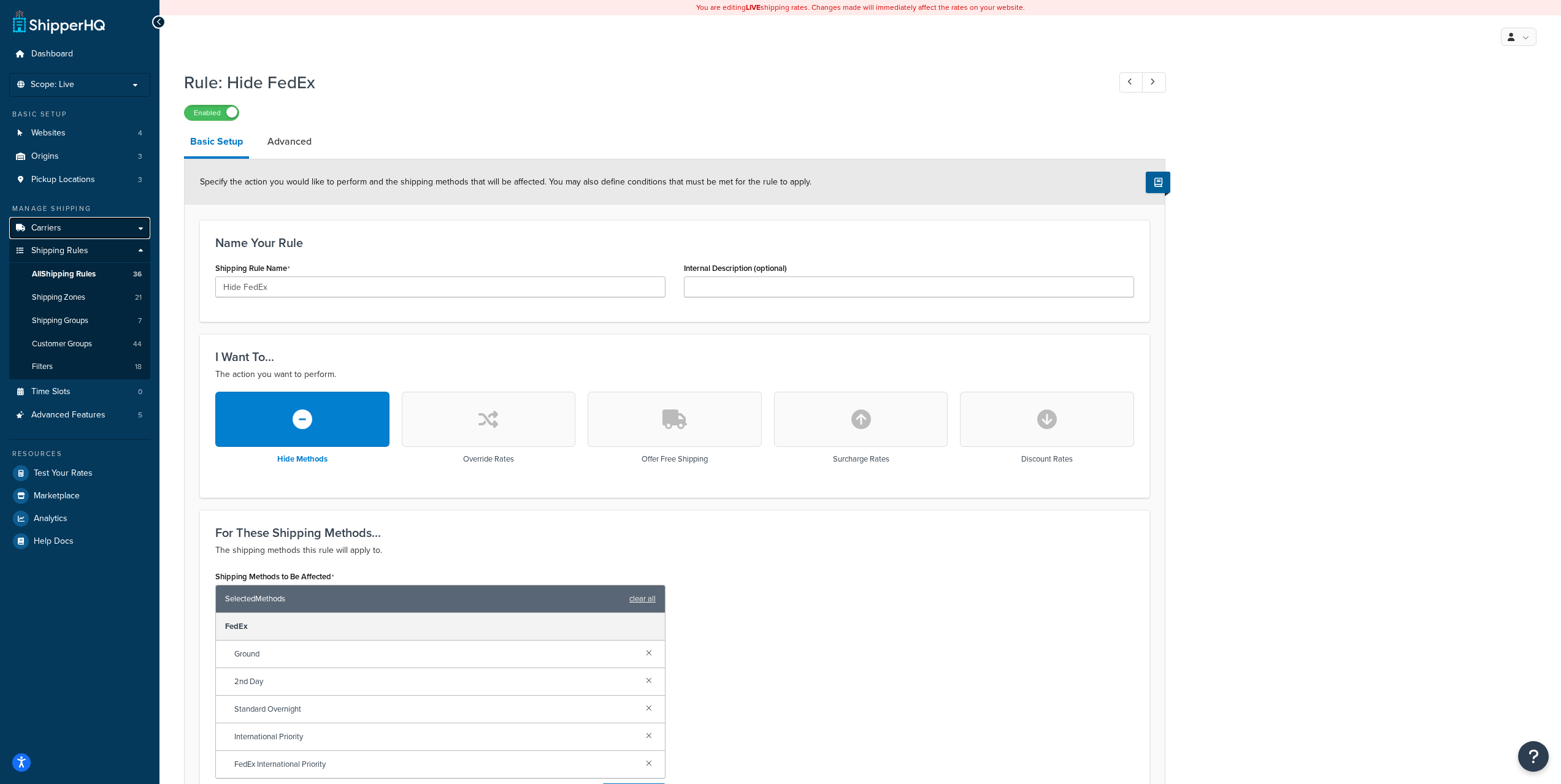
click at [51, 224] on span "Carriers" at bounding box center [46, 228] width 30 height 10
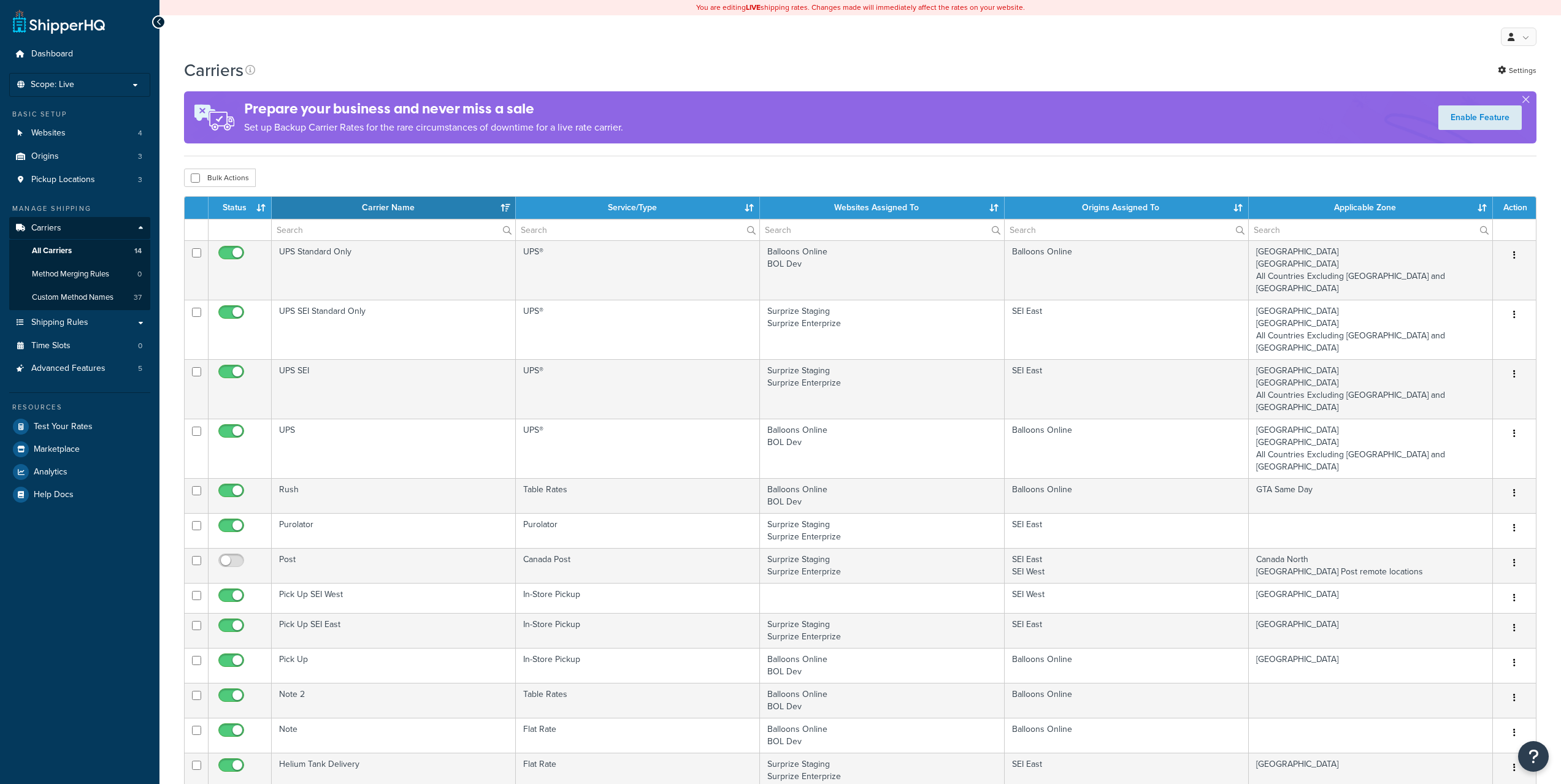
select select "15"
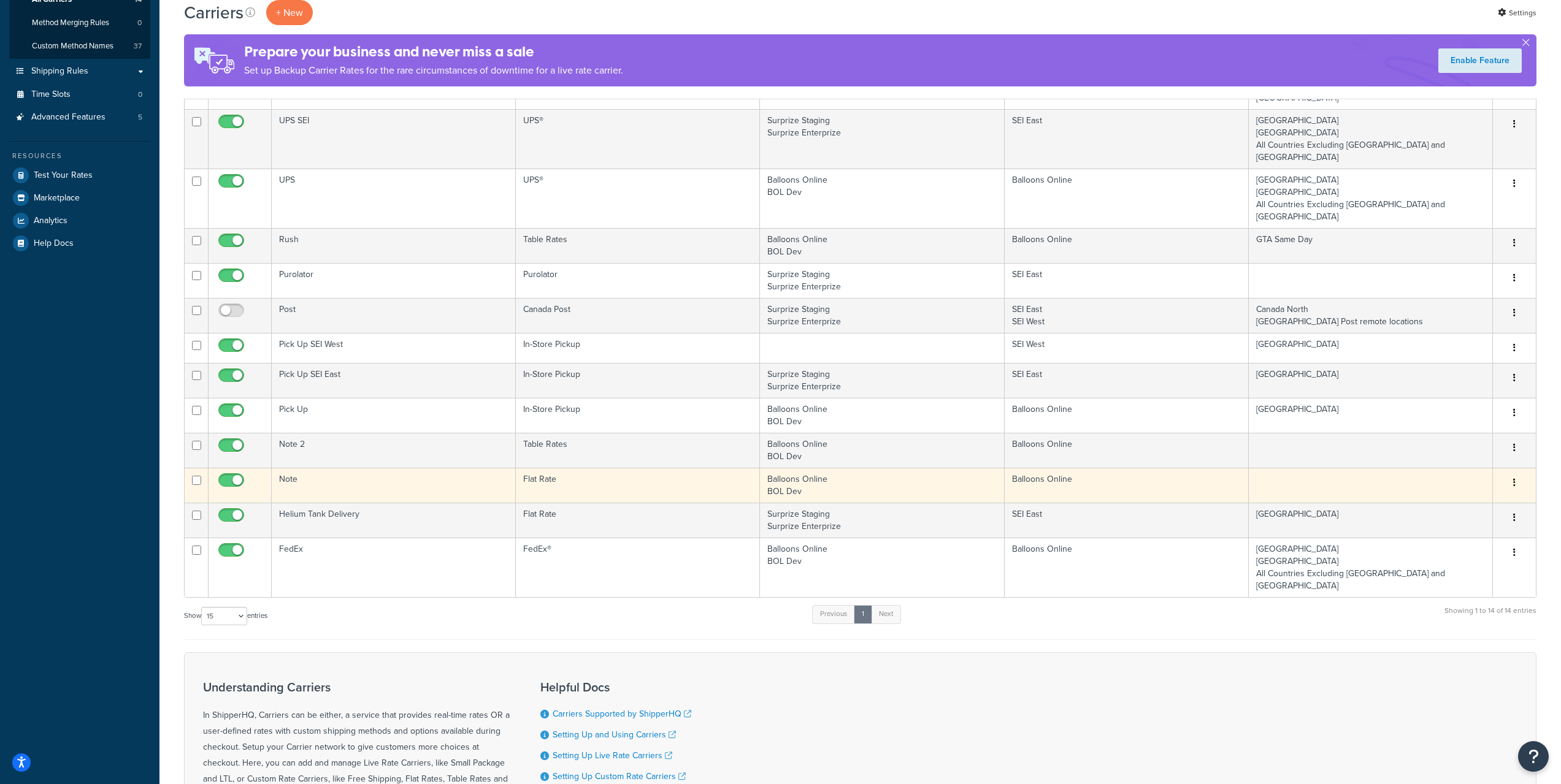
scroll to position [307, 0]
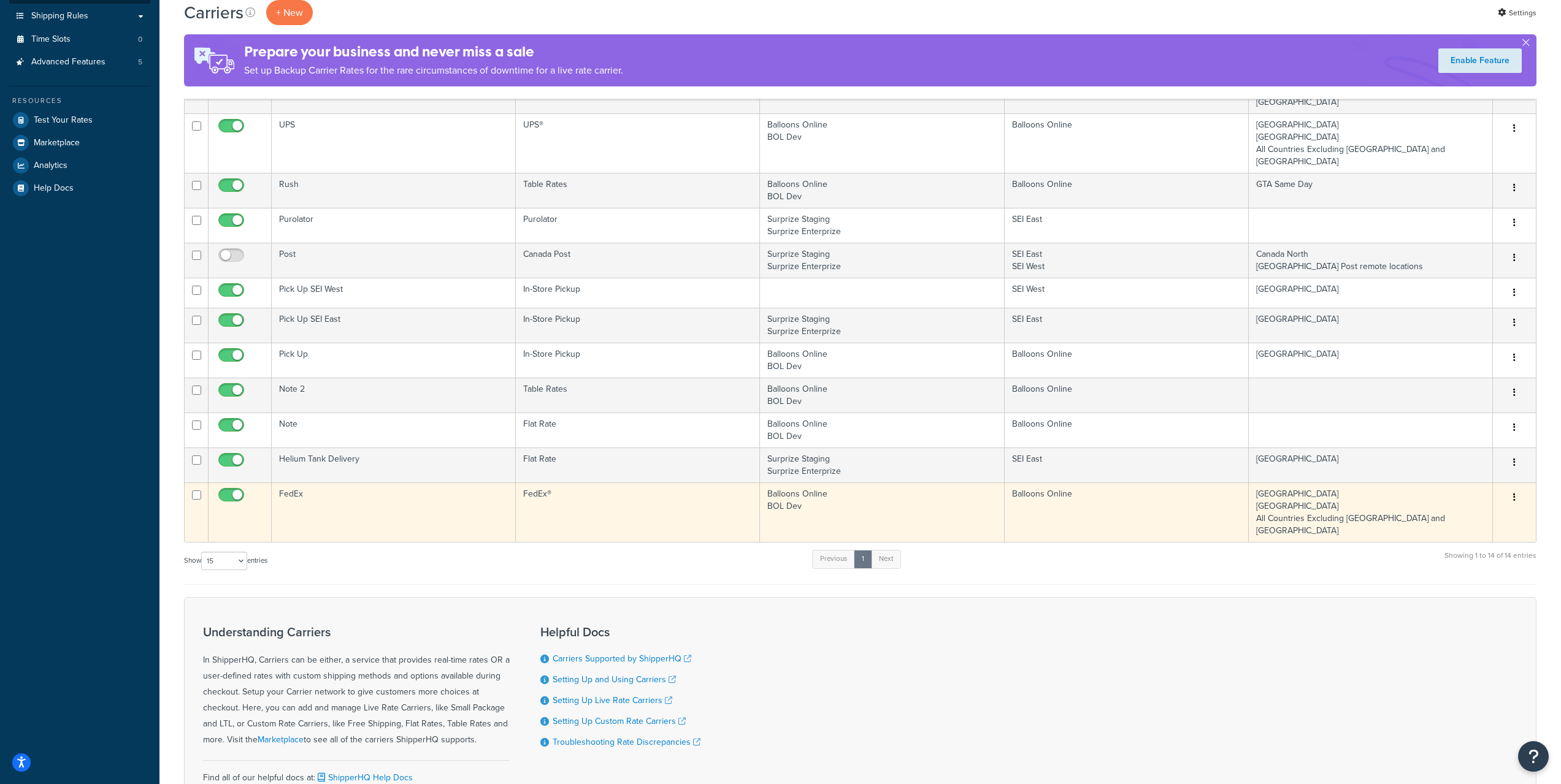
click at [368, 483] on td "FedEx" at bounding box center [393, 512] width 244 height 59
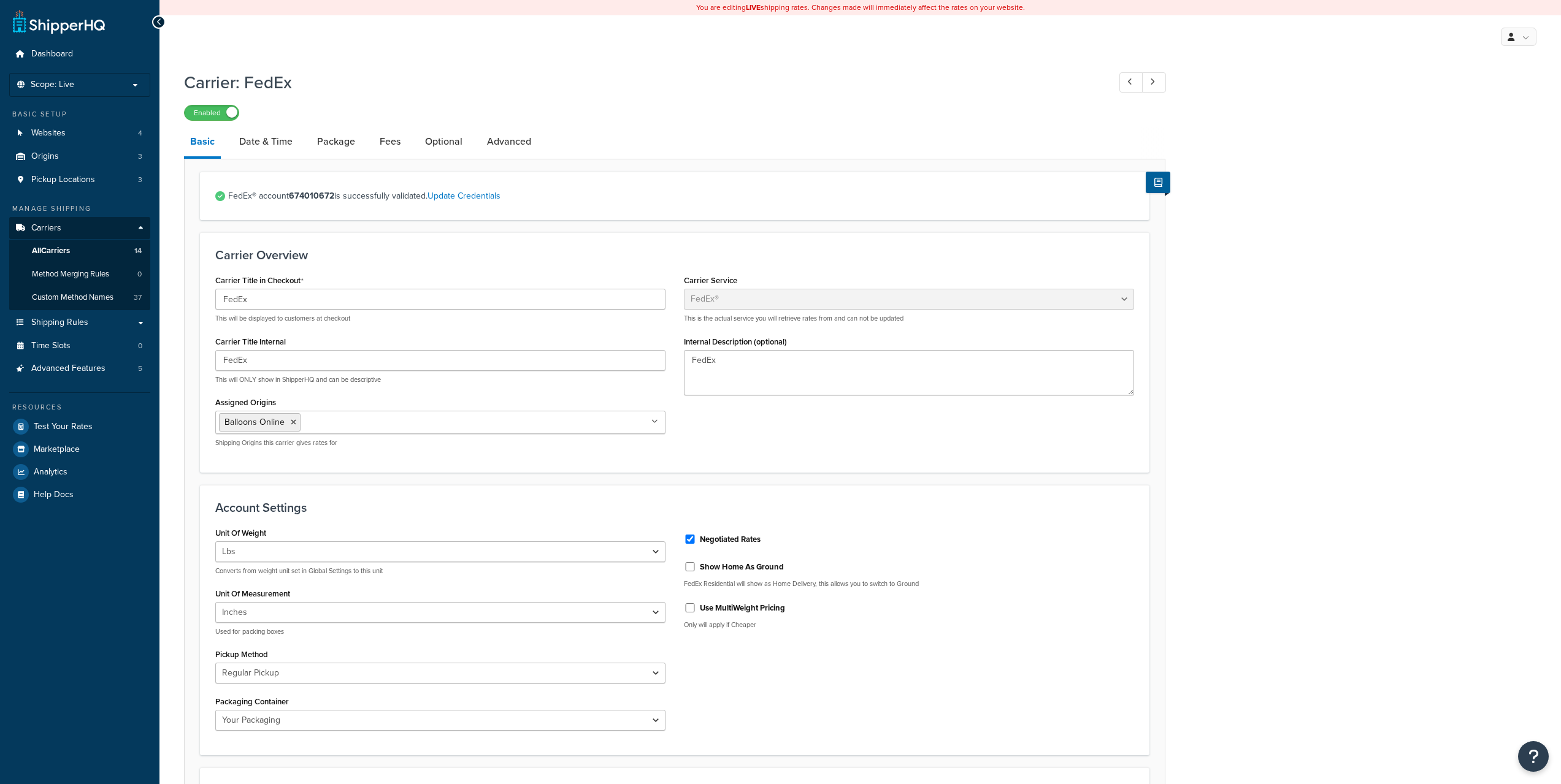
select select "fedEx"
select select "REGULAR_PICKUP"
select select "YOUR_PACKAGING"
click at [54, 249] on span "All Carriers" at bounding box center [51, 251] width 38 height 10
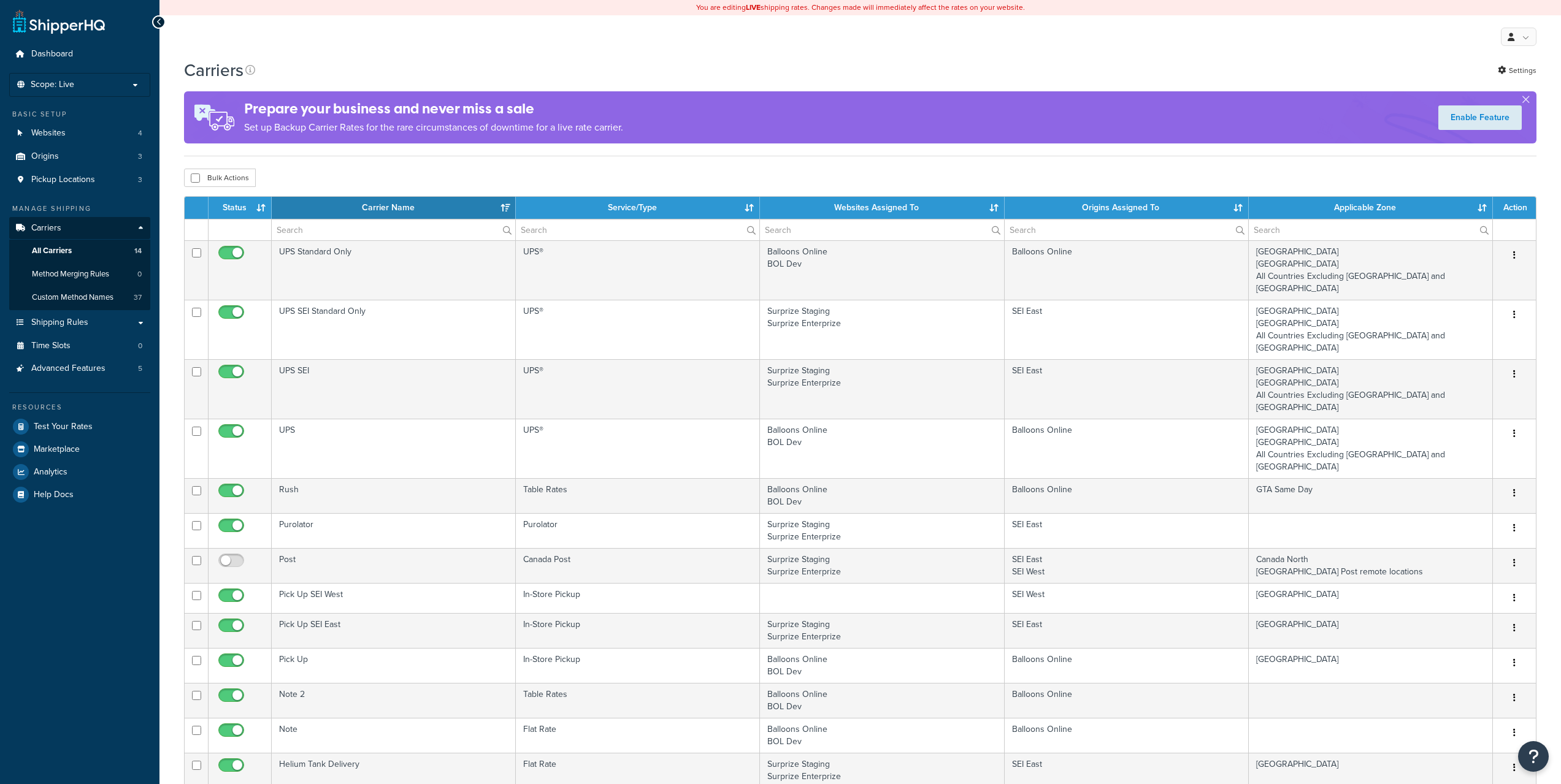
select select "15"
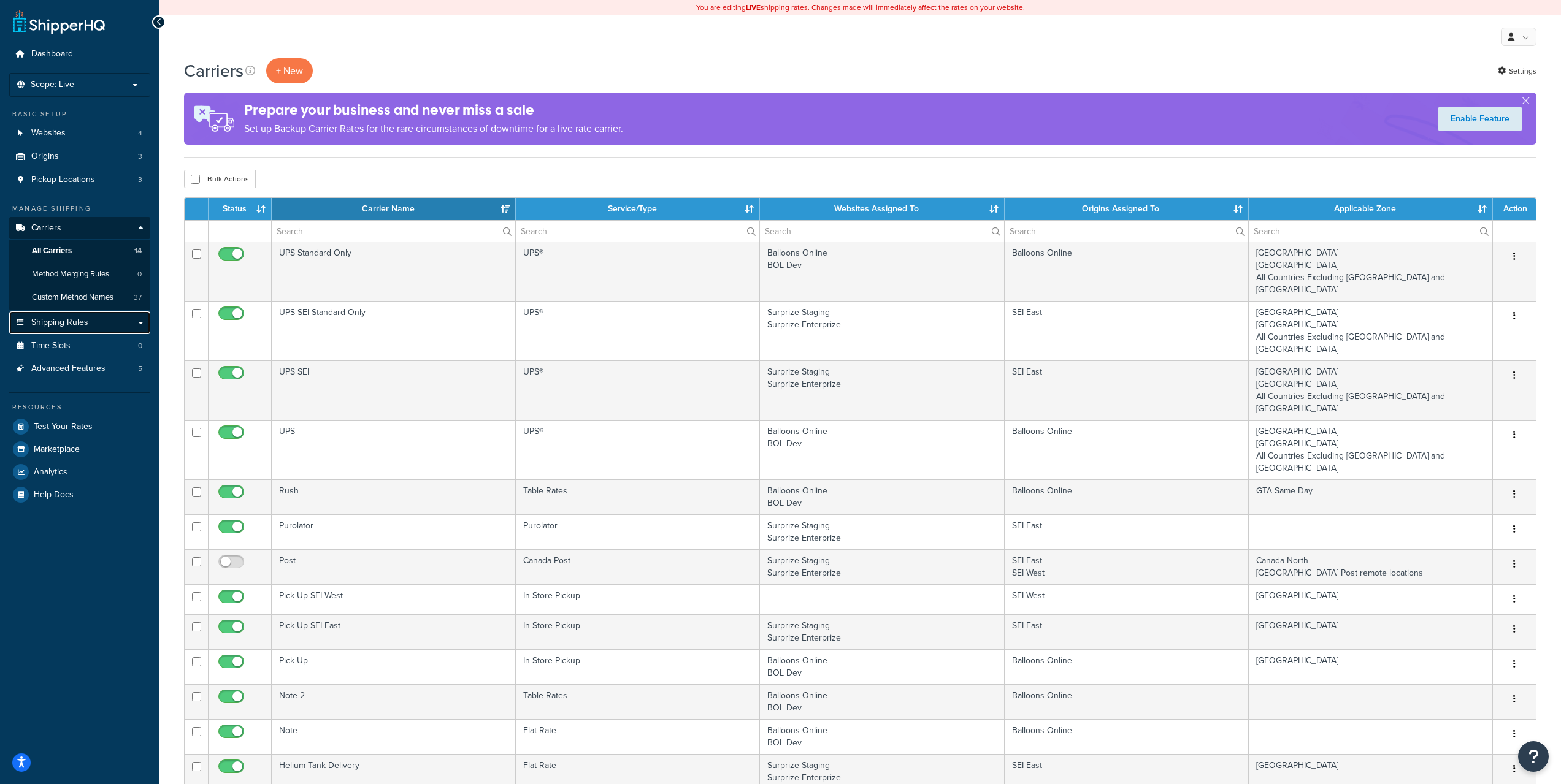
click at [51, 325] on span "Shipping Rules" at bounding box center [60, 323] width 57 height 10
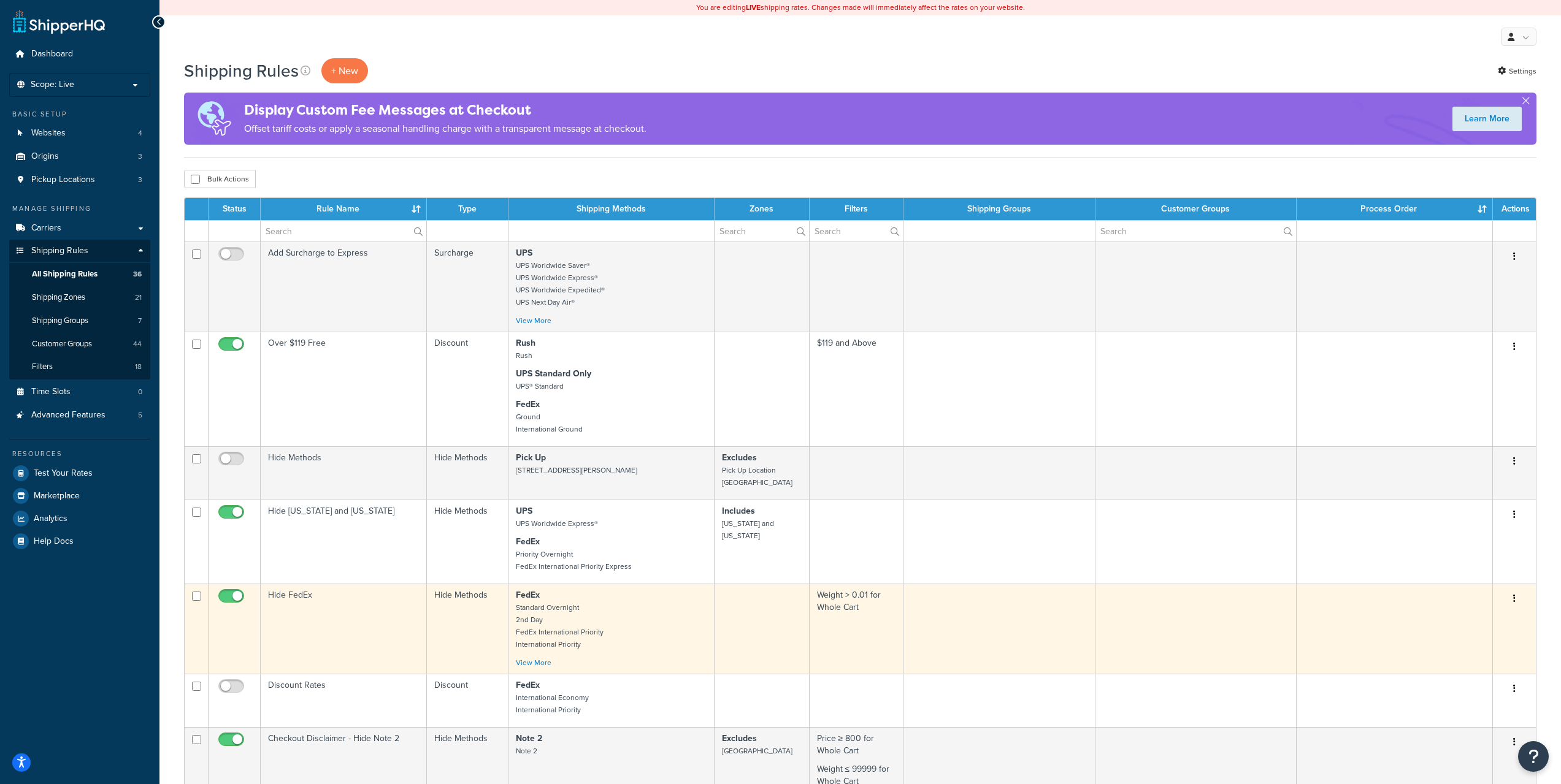
click at [341, 600] on td "Hide FedEx" at bounding box center [343, 629] width 167 height 90
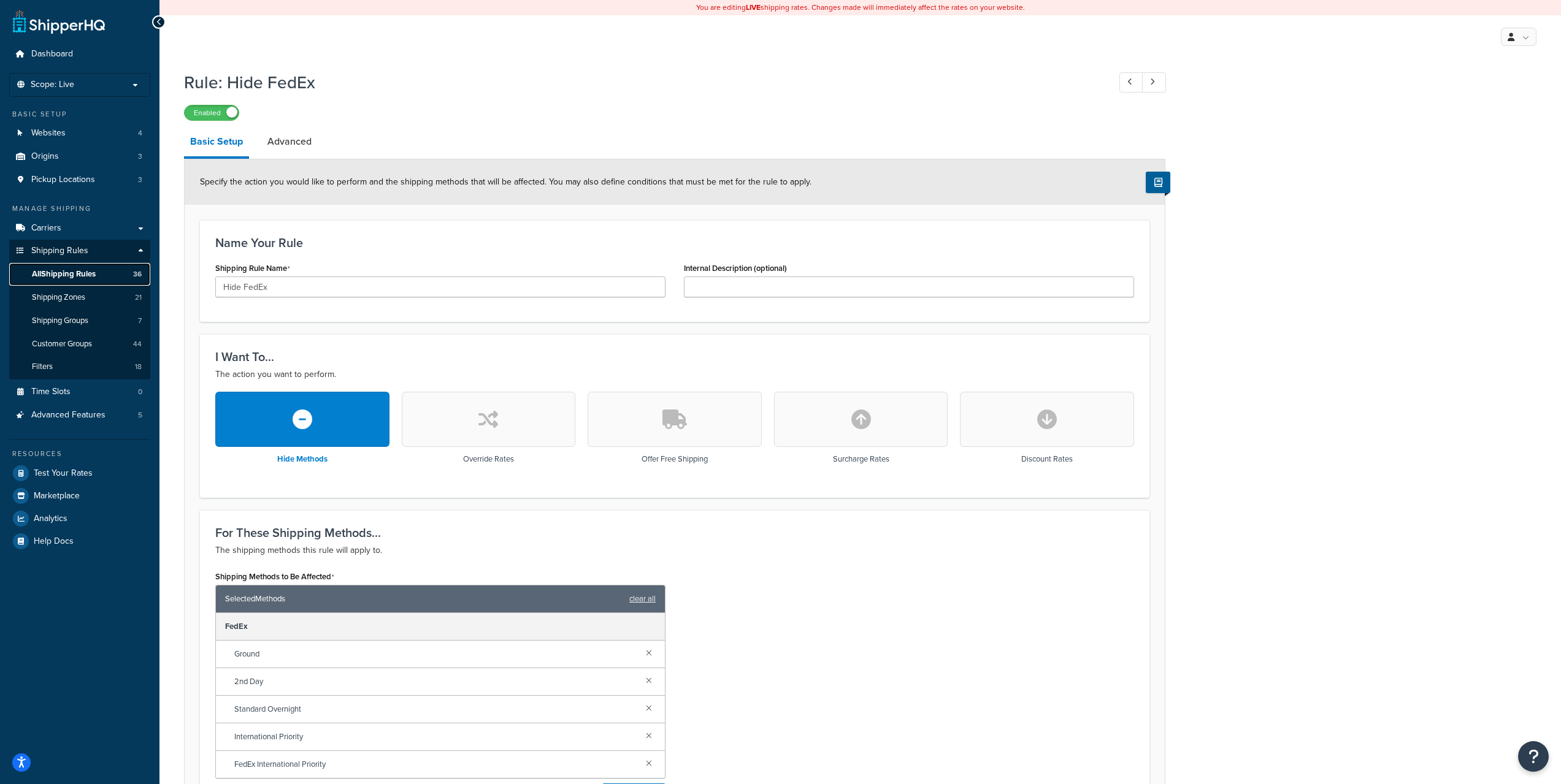
click at [67, 275] on span "All Shipping Rules" at bounding box center [63, 274] width 64 height 10
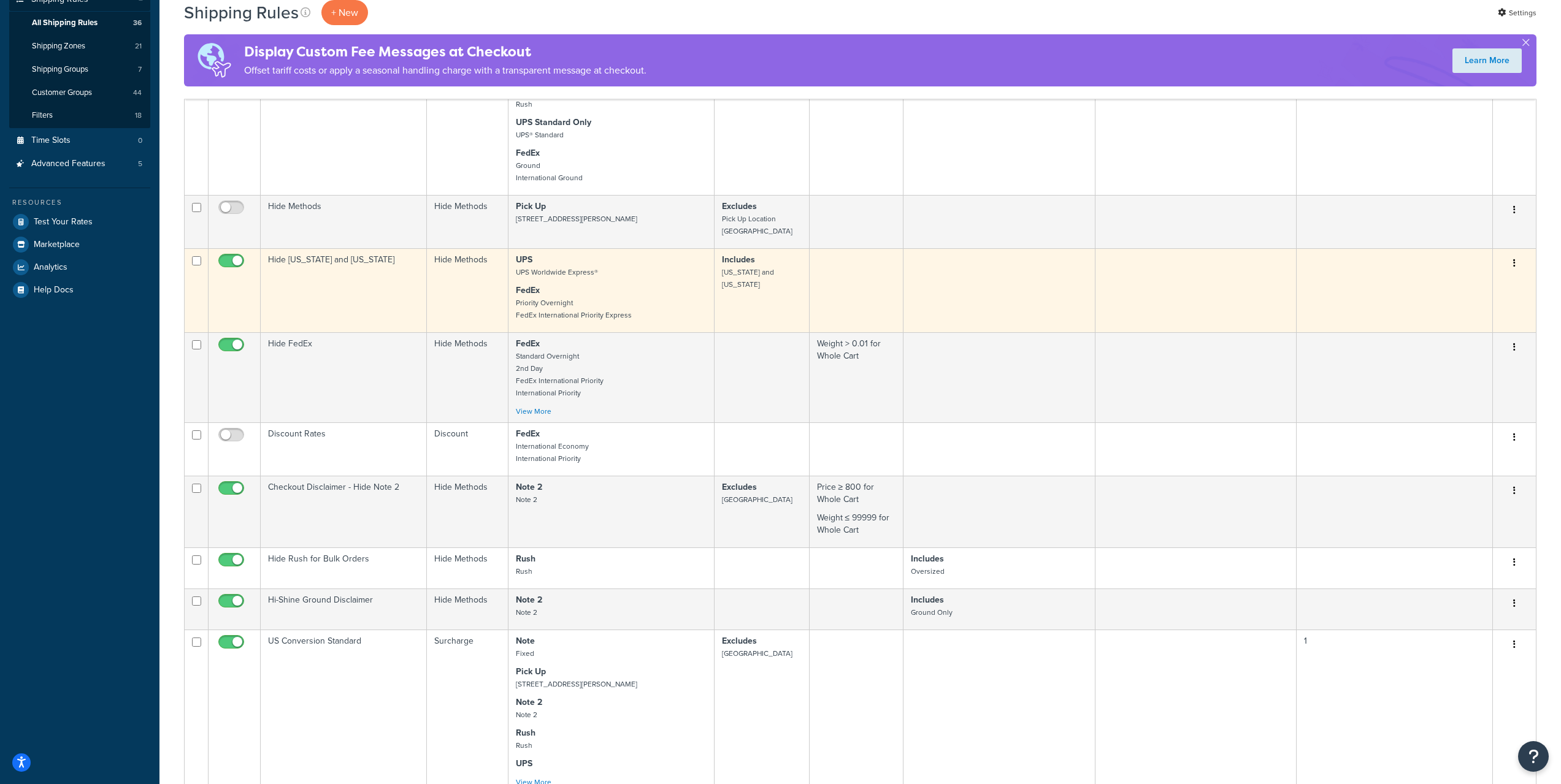
scroll to position [609, 0]
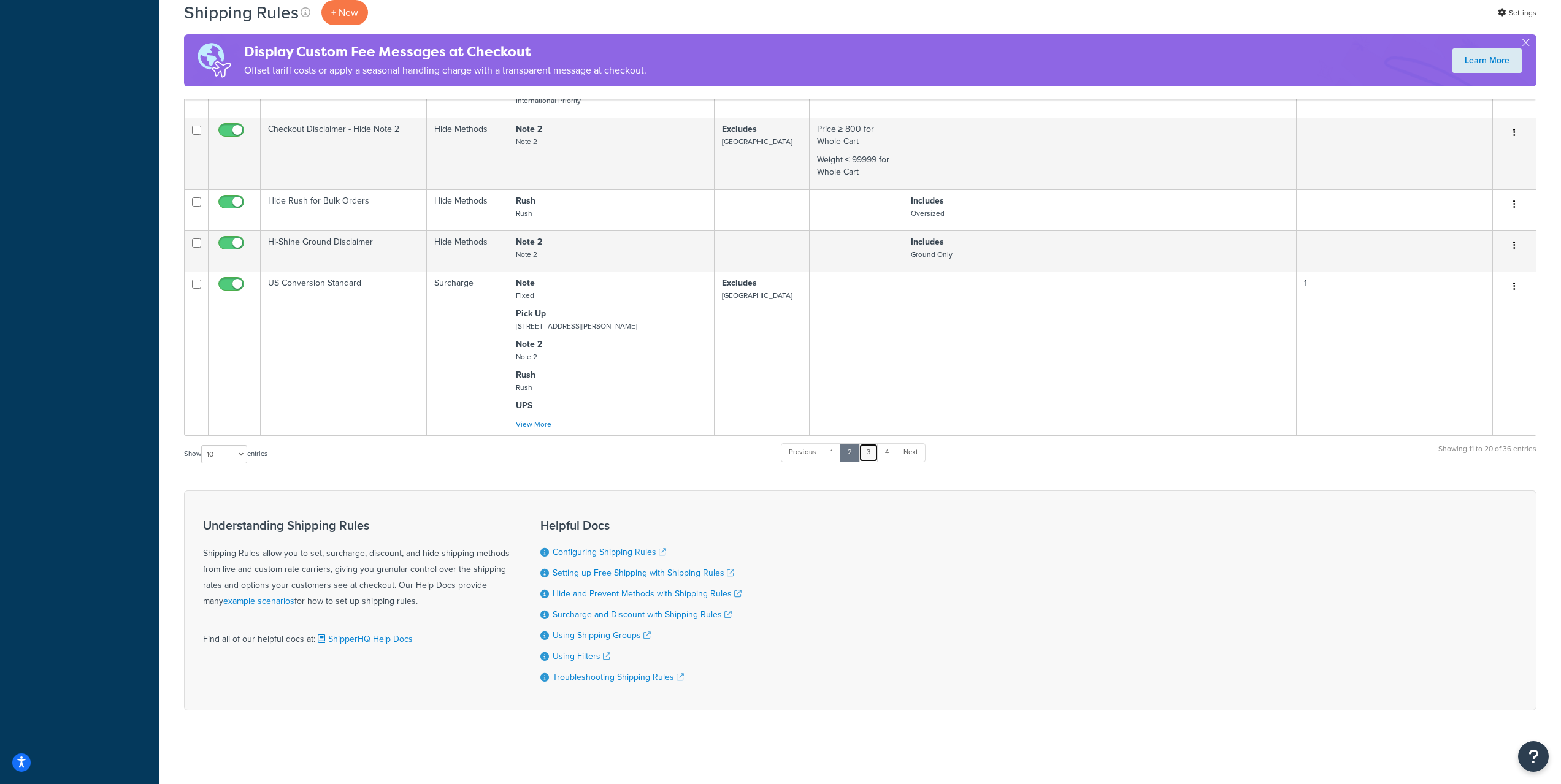
click at [873, 455] on link "3" at bounding box center [868, 452] width 20 height 18
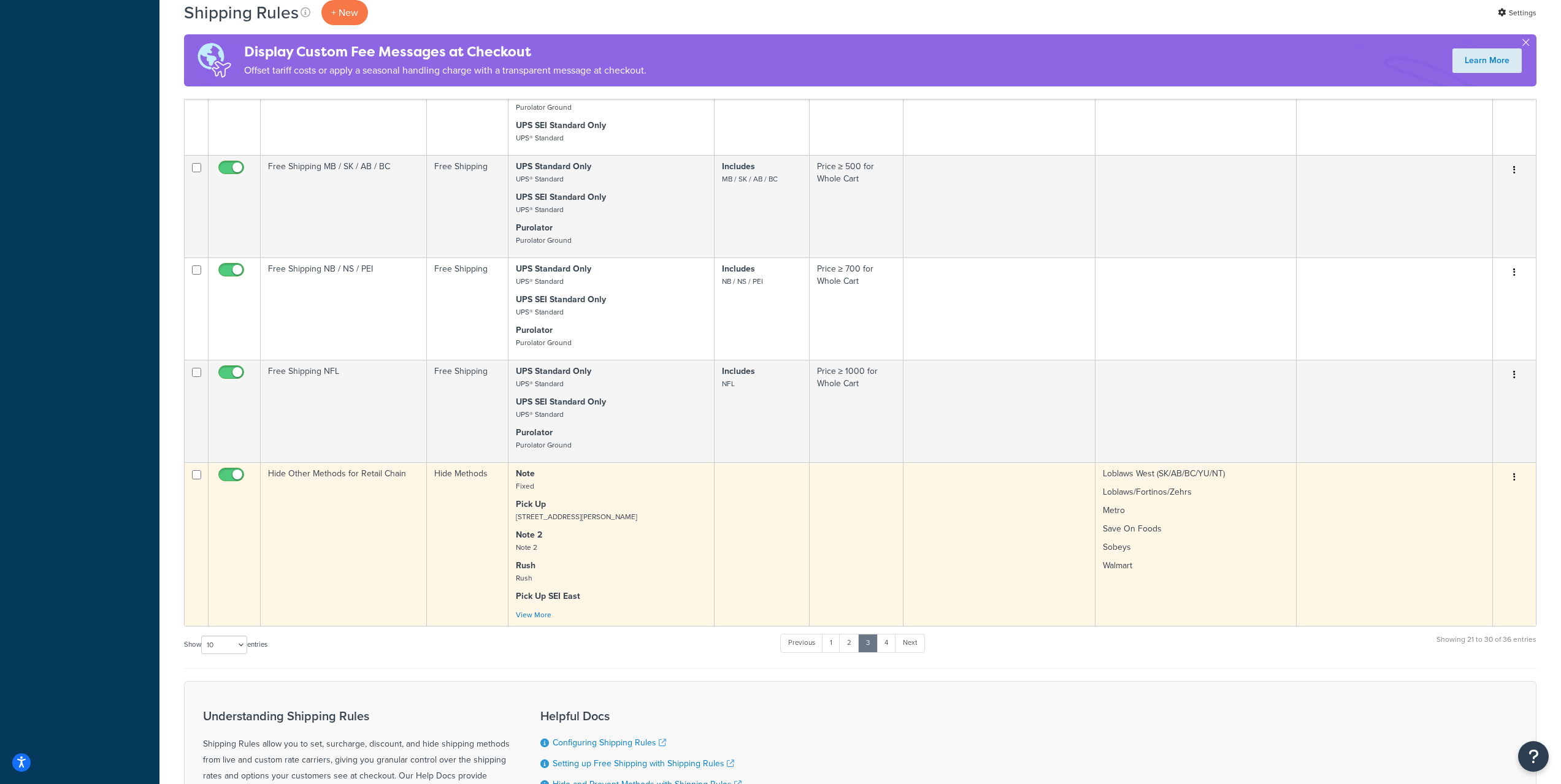
scroll to position [716, 0]
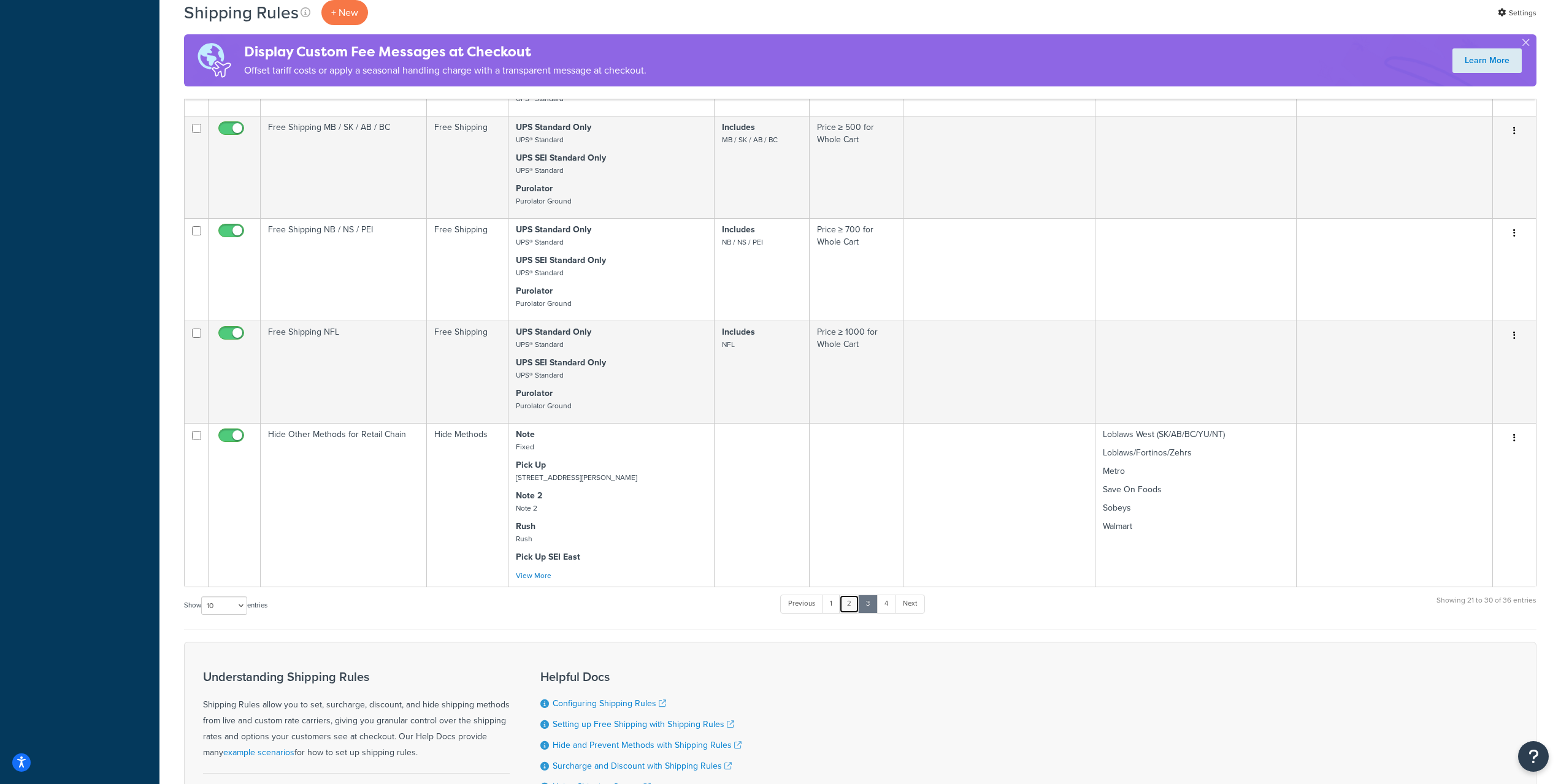
click at [852, 604] on link "2" at bounding box center [849, 604] width 21 height 18
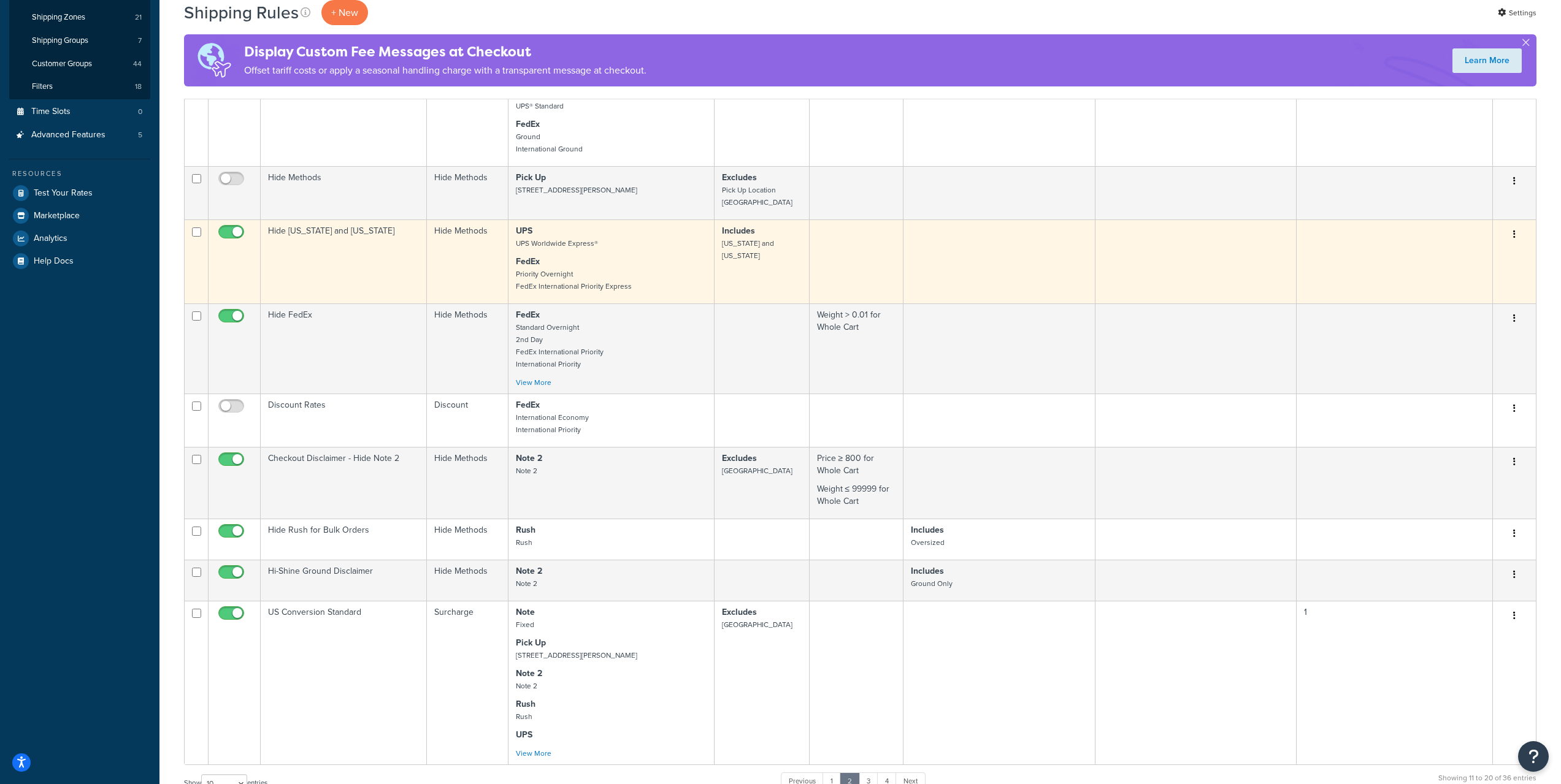
scroll to position [307, 0]
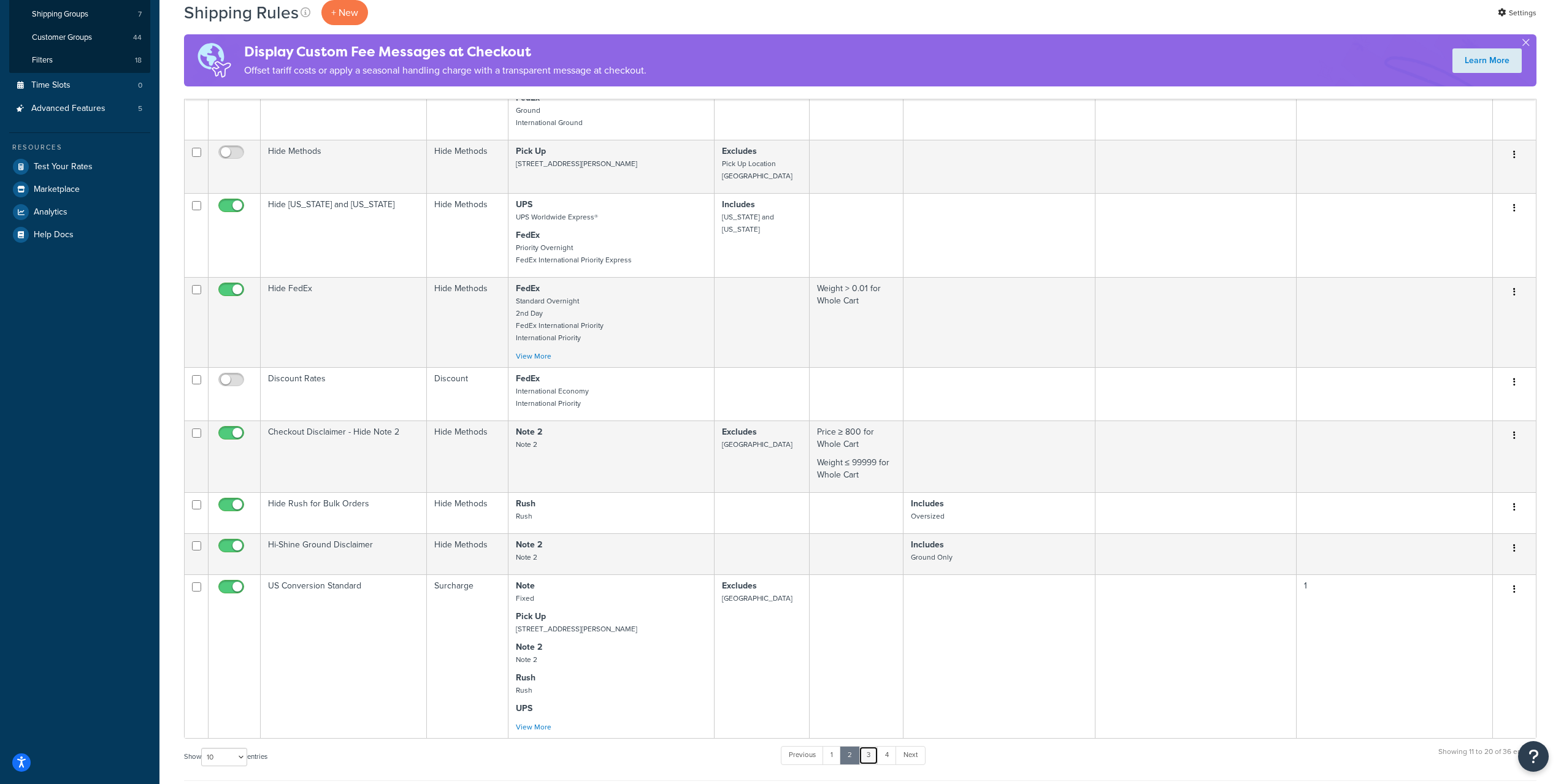
click at [869, 753] on link "3" at bounding box center [868, 755] width 20 height 18
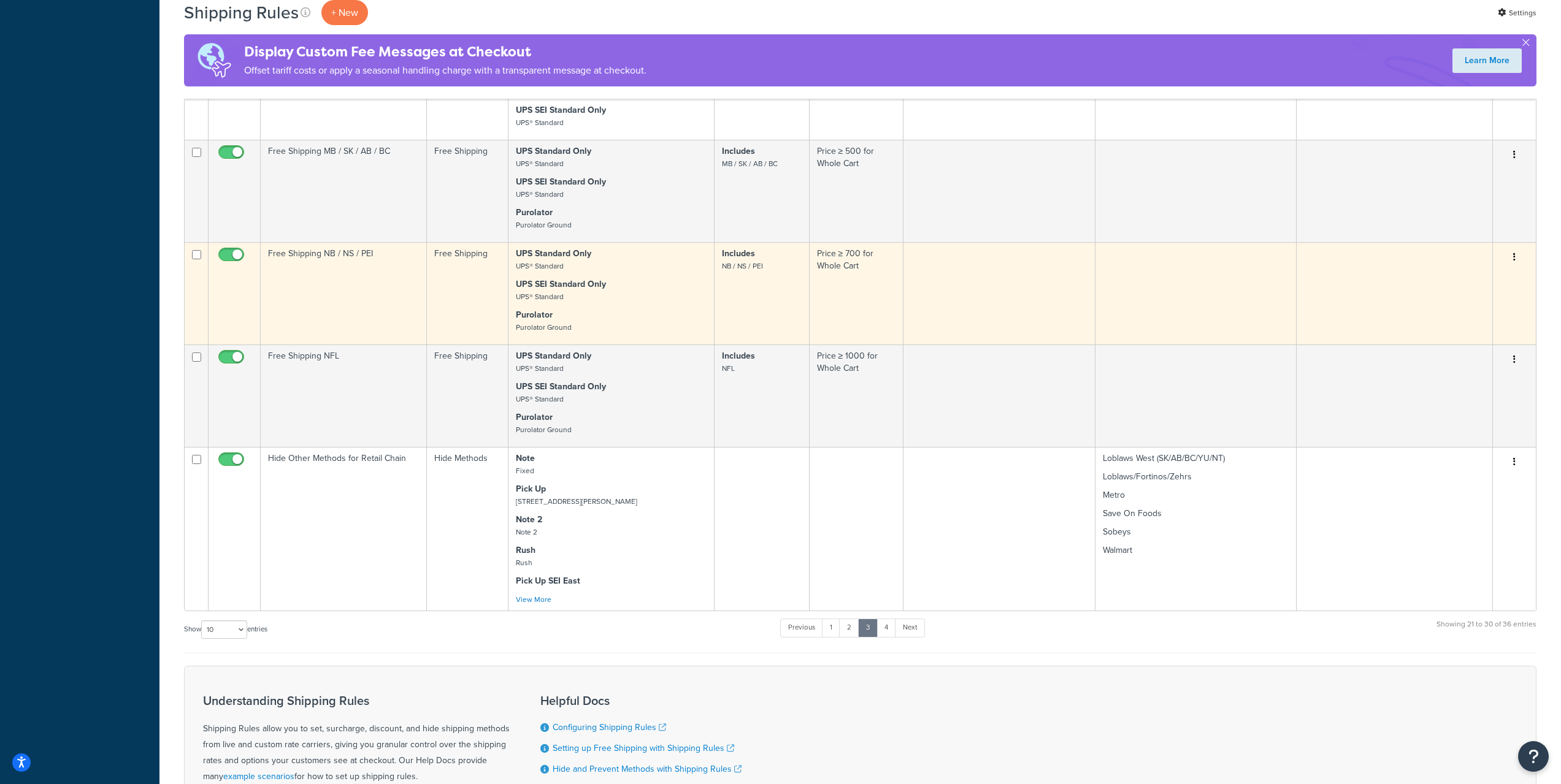
scroll to position [716, 0]
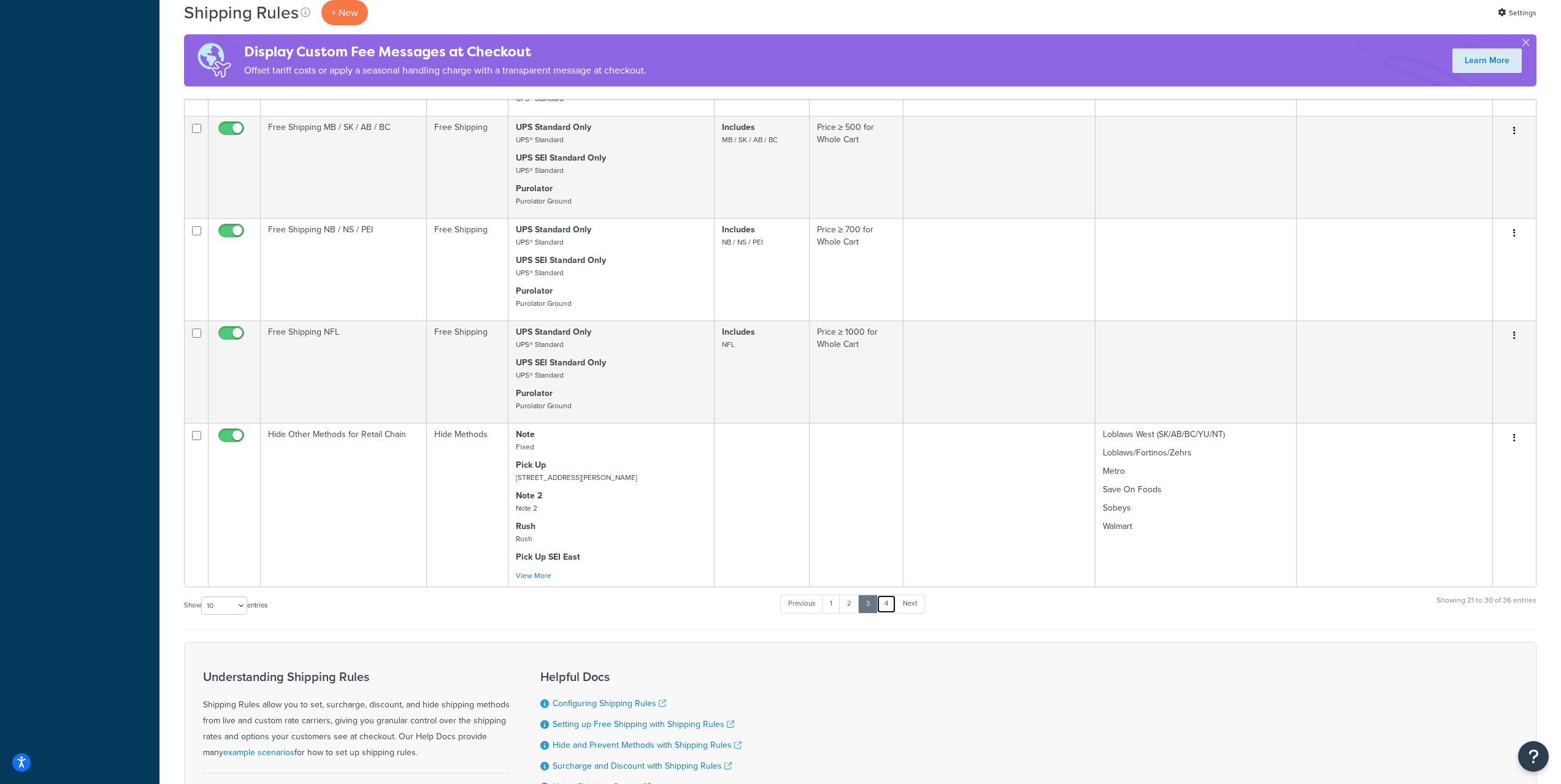
click at [888, 598] on link "4" at bounding box center [886, 604] width 20 height 18
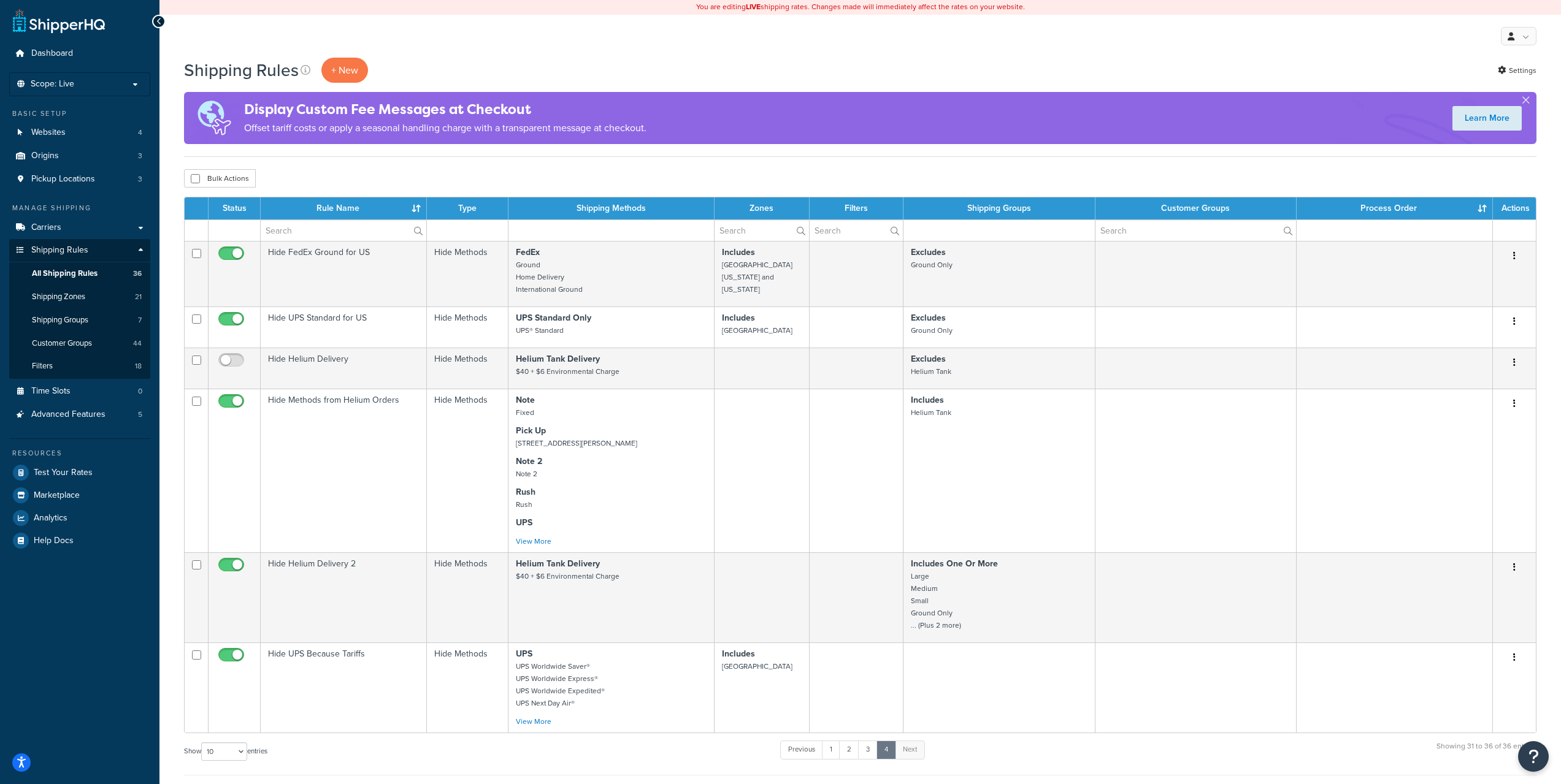
scroll to position [0, 0]
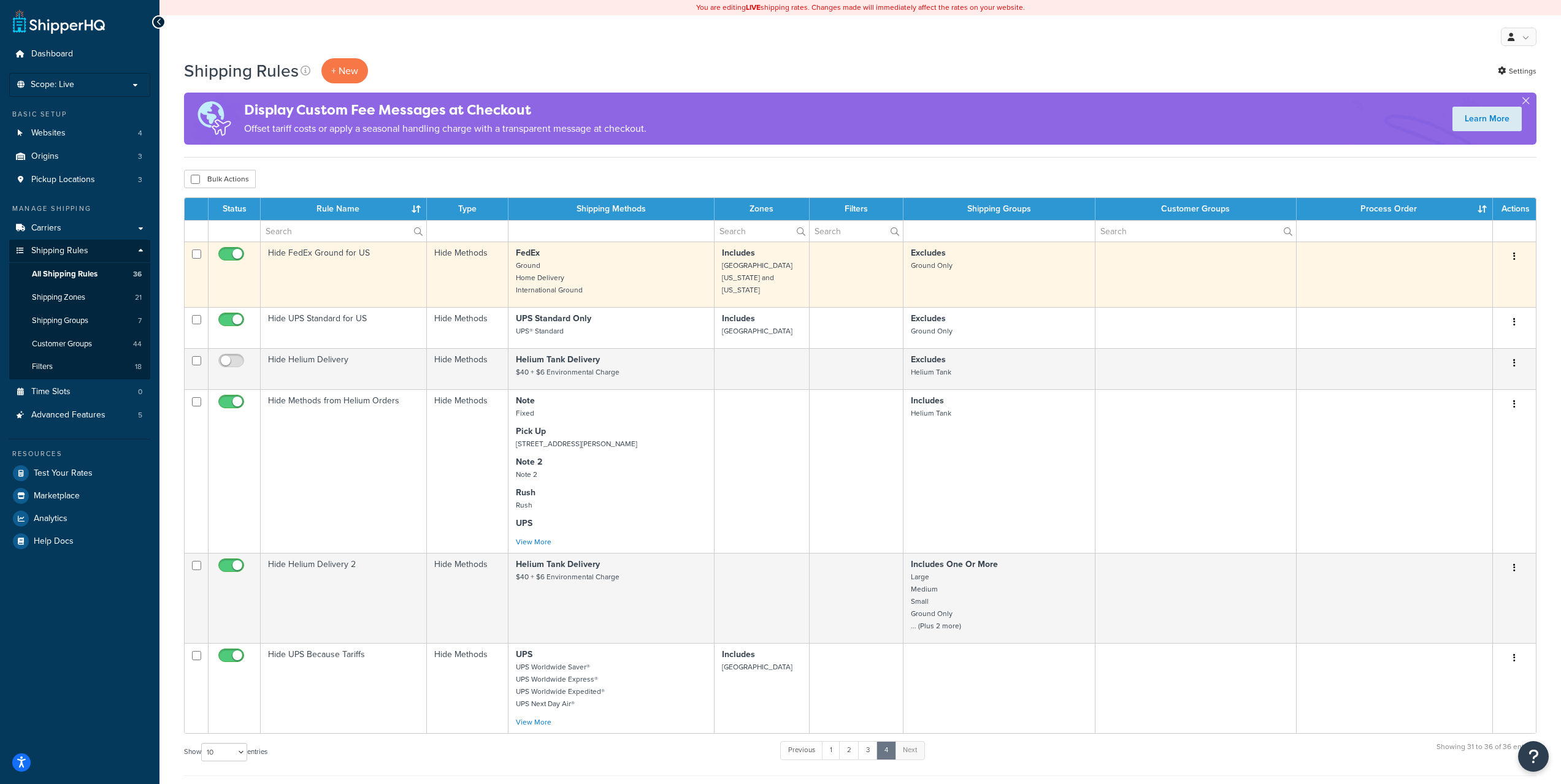
click at [646, 278] on p "FedEx Ground Home Delivery International Ground" at bounding box center [611, 271] width 191 height 49
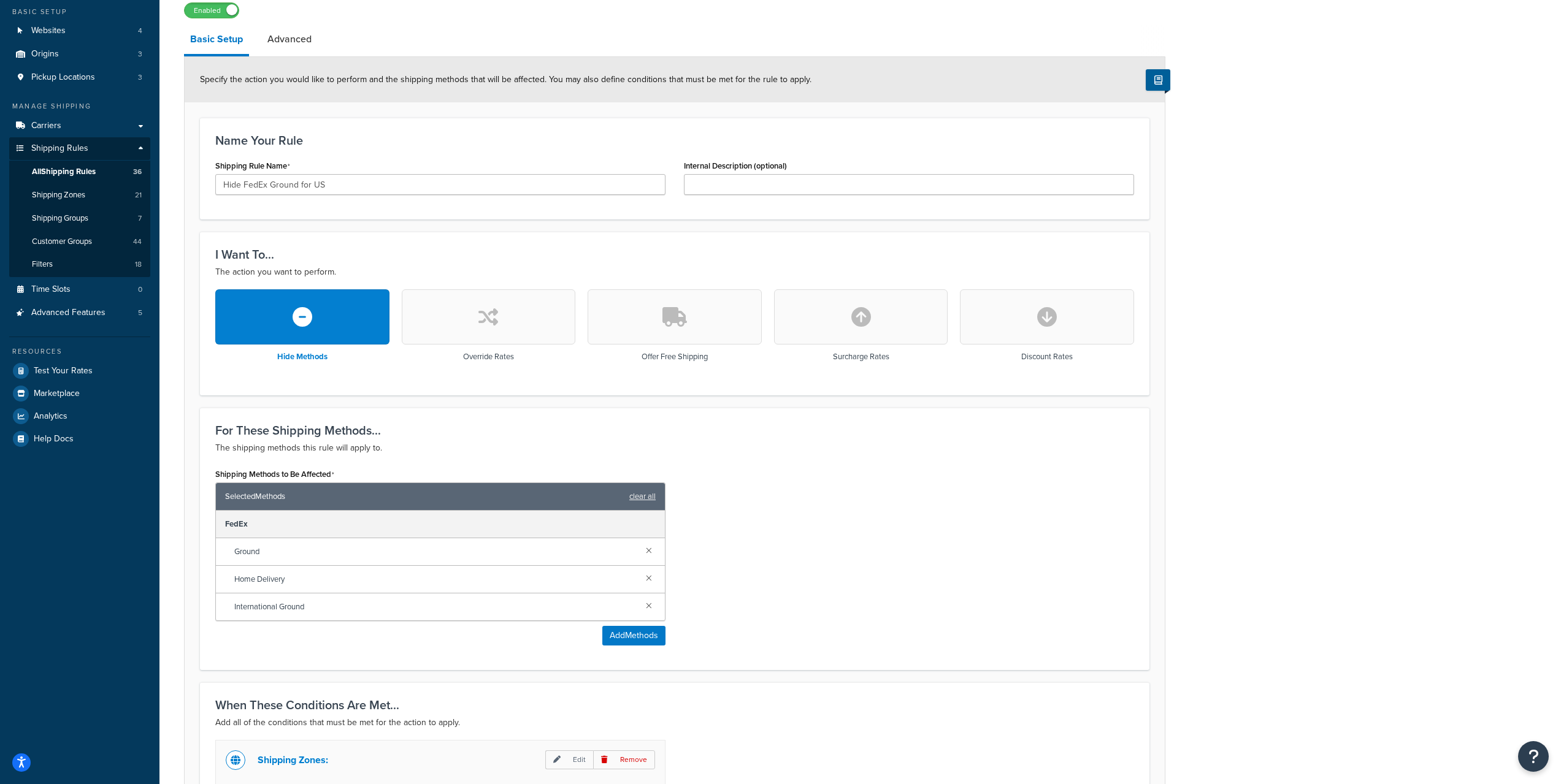
scroll to position [425, 0]
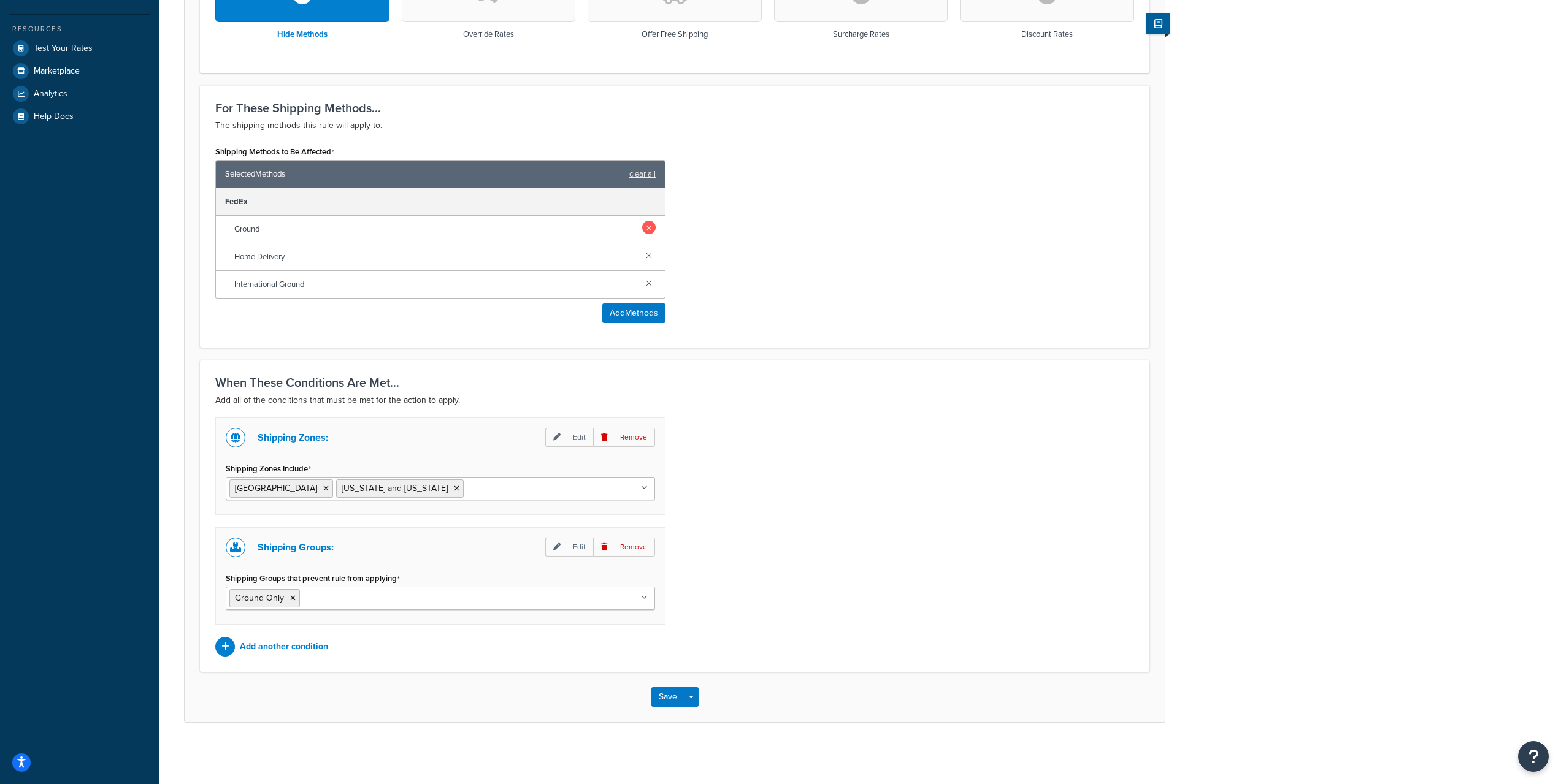
click at [645, 223] on link at bounding box center [648, 227] width 13 height 13
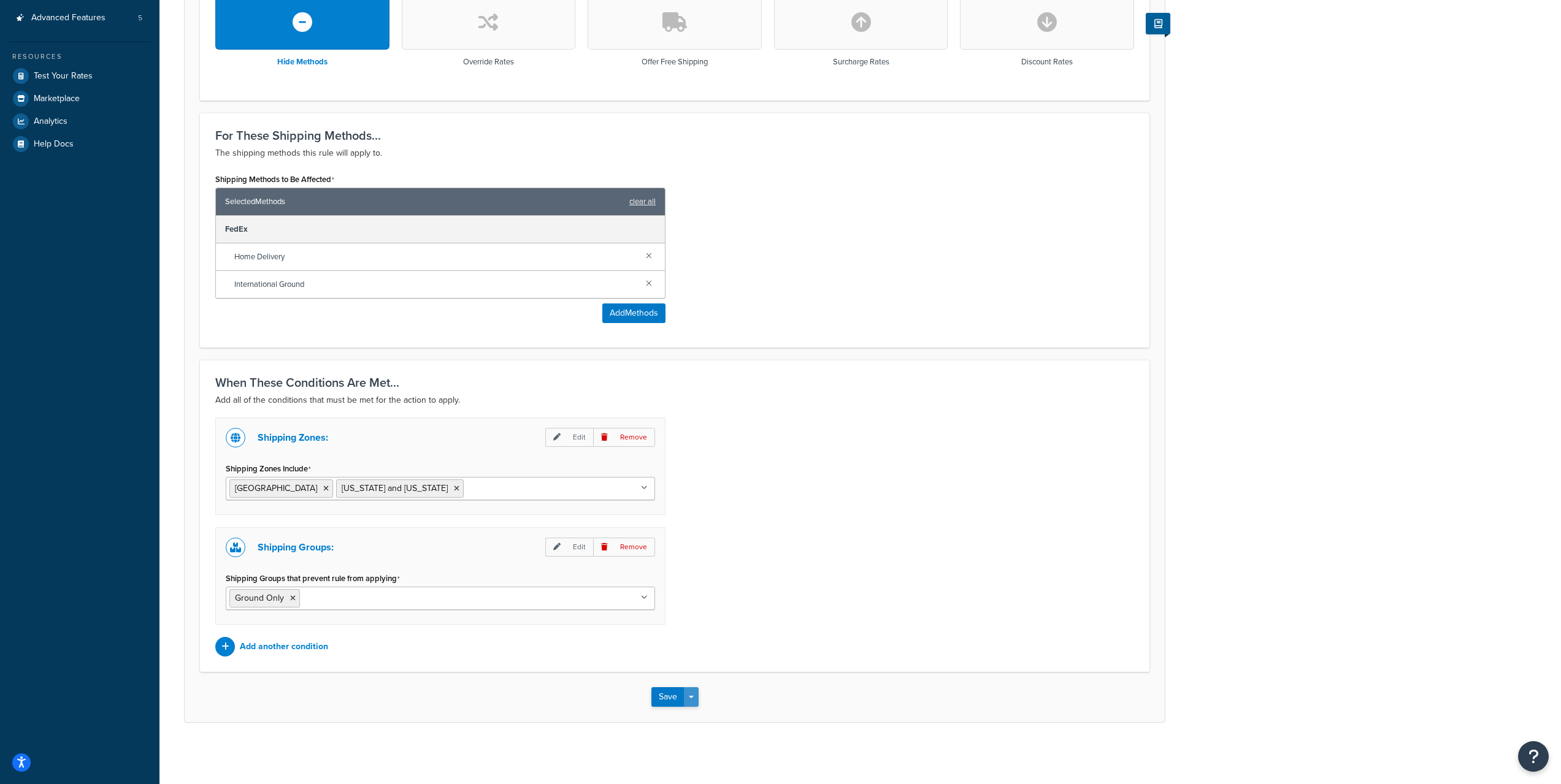
click at [691, 703] on button "Save Dropdown" at bounding box center [691, 697] width 15 height 20
click at [709, 719] on button "Save and Edit" at bounding box center [710, 719] width 118 height 26
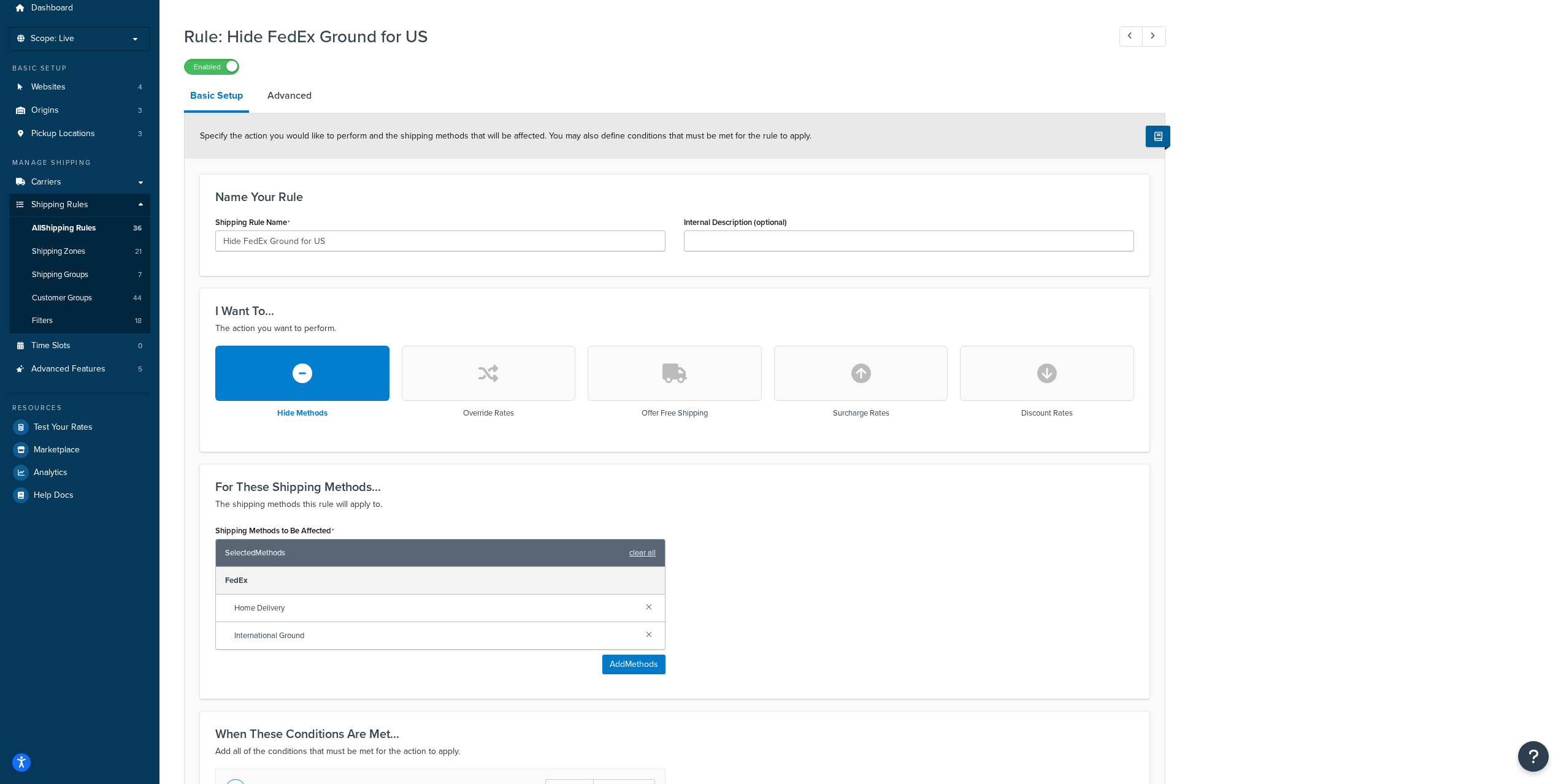
scroll to position [0, 0]
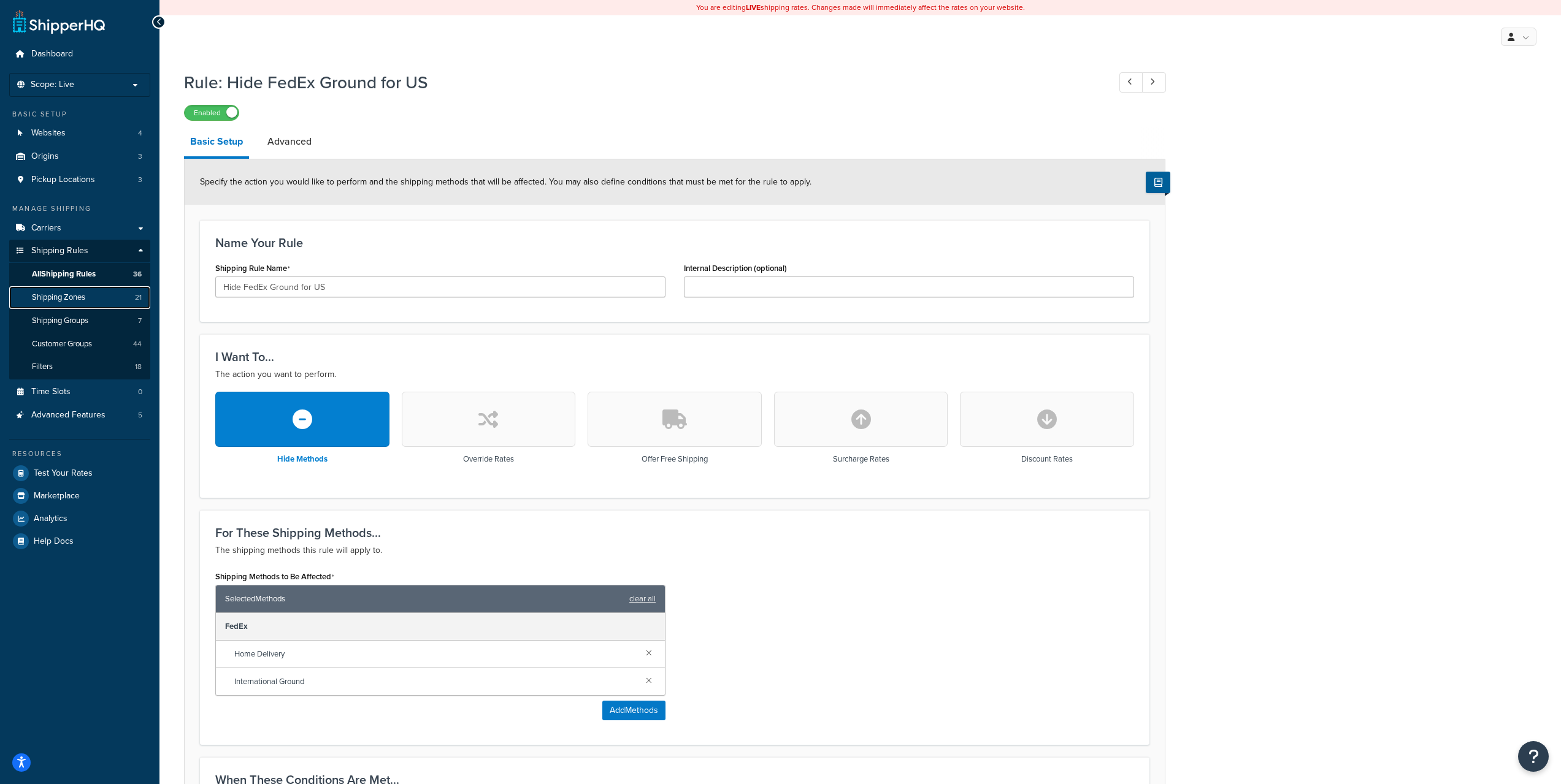
click at [73, 301] on span "Shipping Zones" at bounding box center [58, 298] width 54 height 10
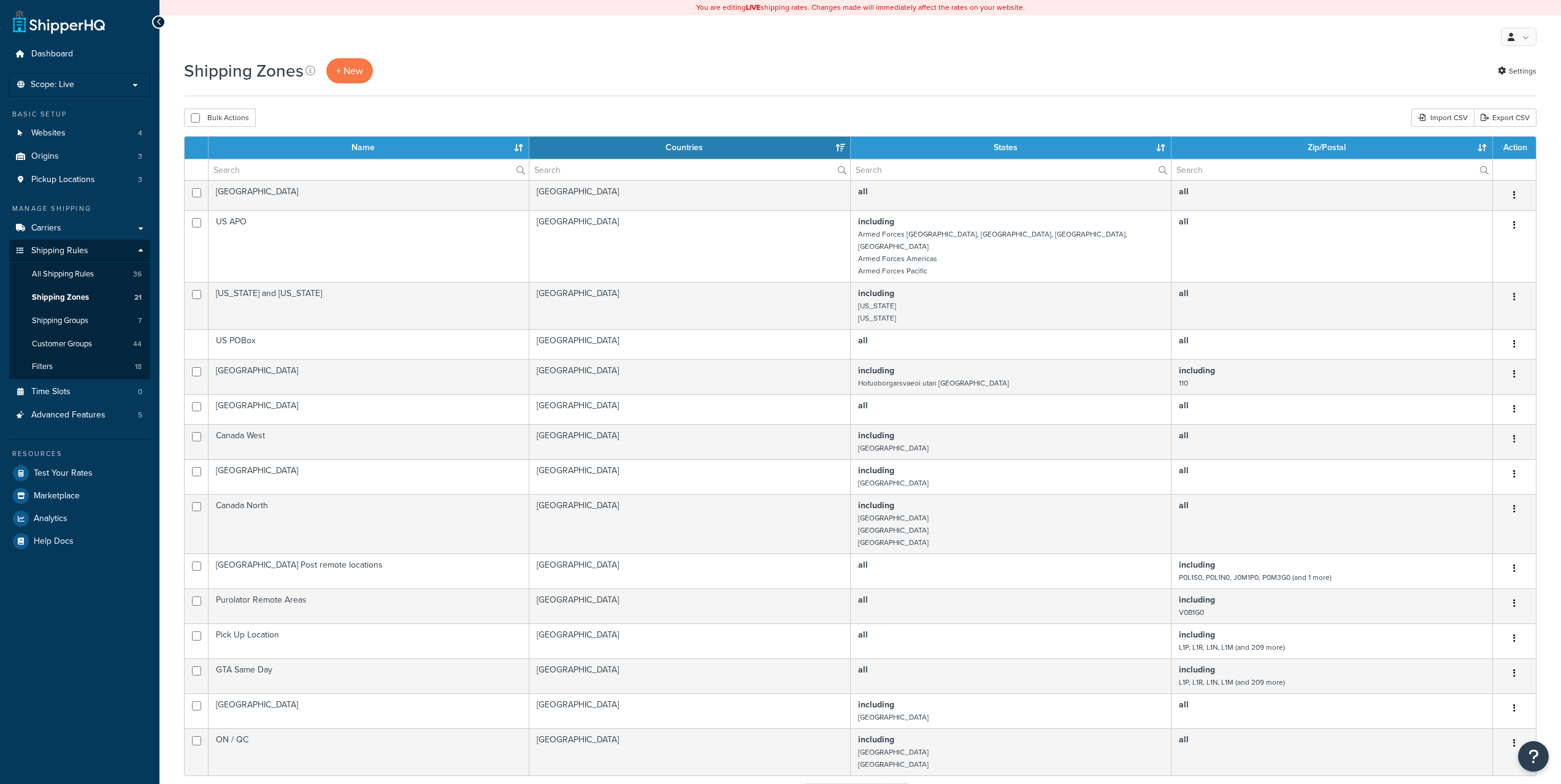
select select "15"
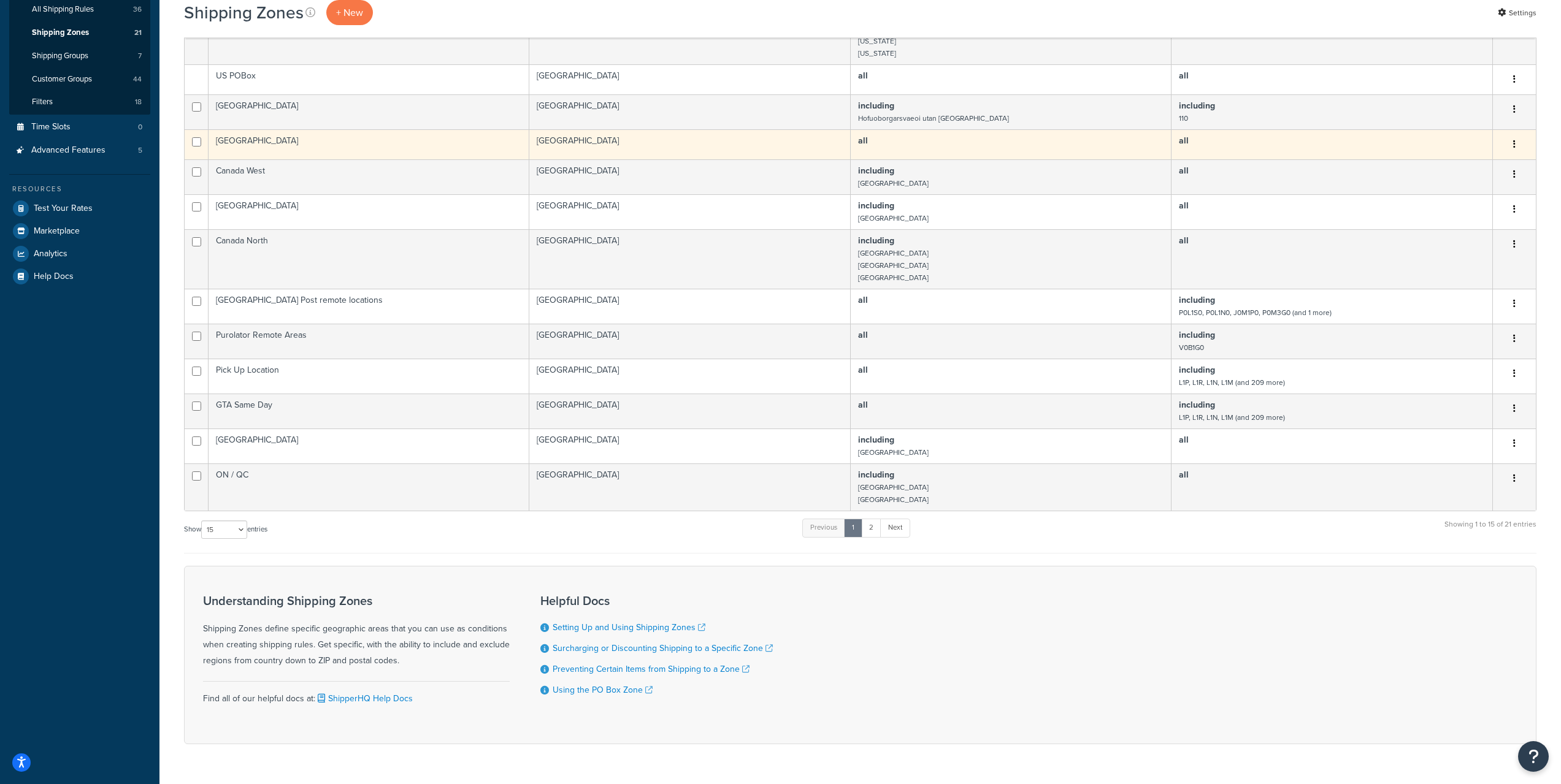
scroll to position [286, 0]
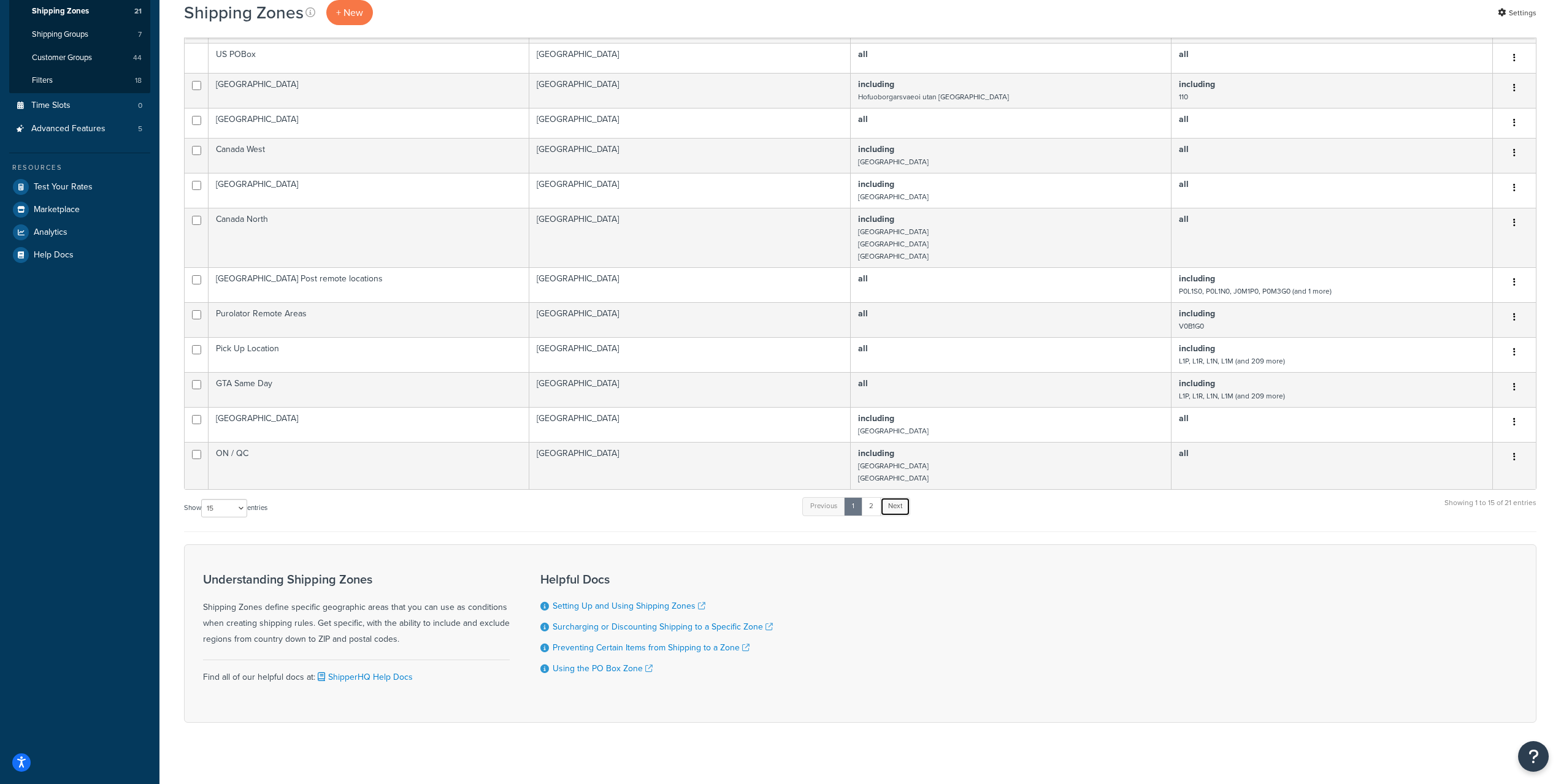
click at [894, 497] on link "Next" at bounding box center [895, 506] width 30 height 18
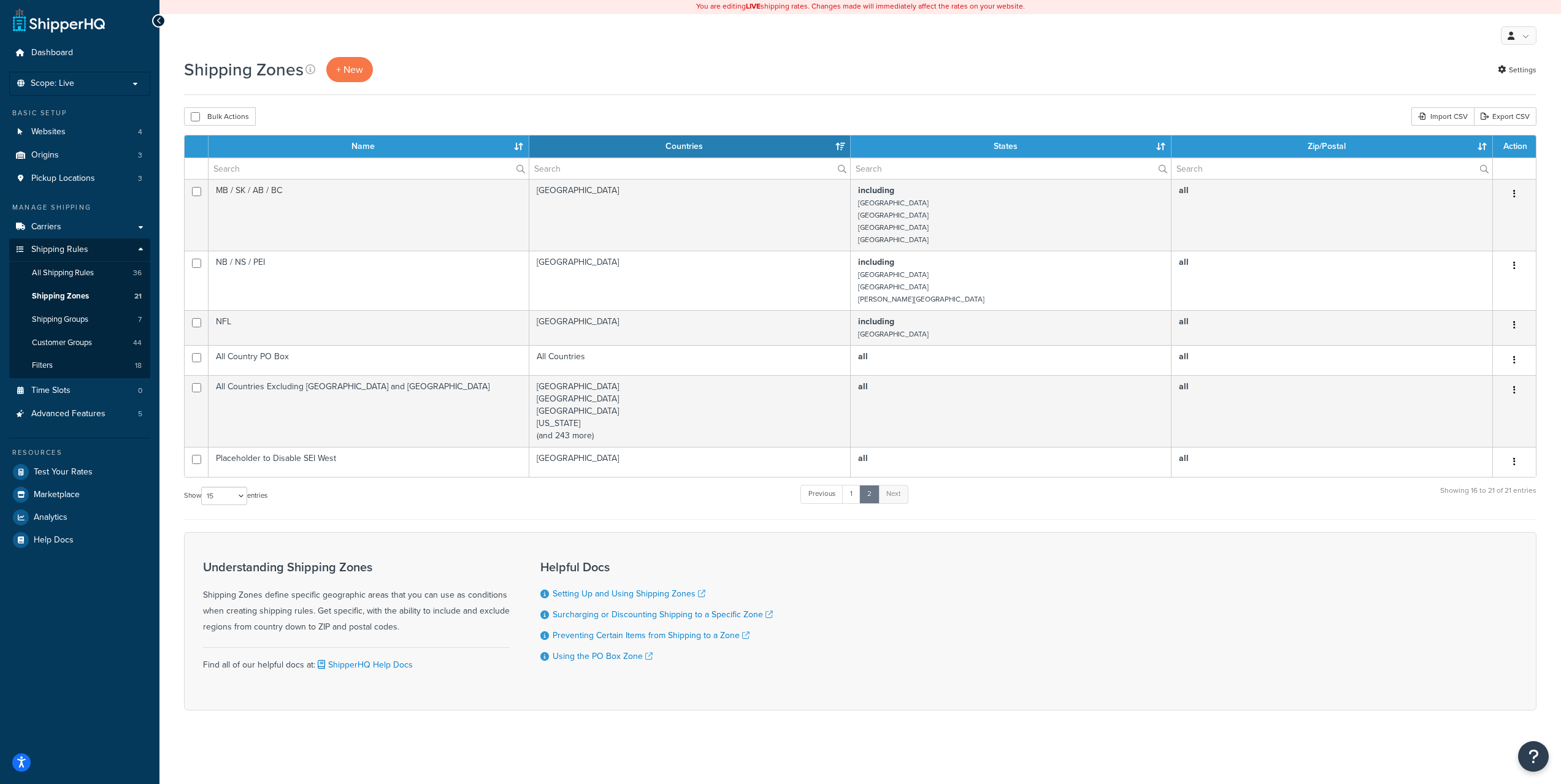
scroll to position [1, 0]
click at [831, 495] on link "Previous" at bounding box center [822, 494] width 43 height 18
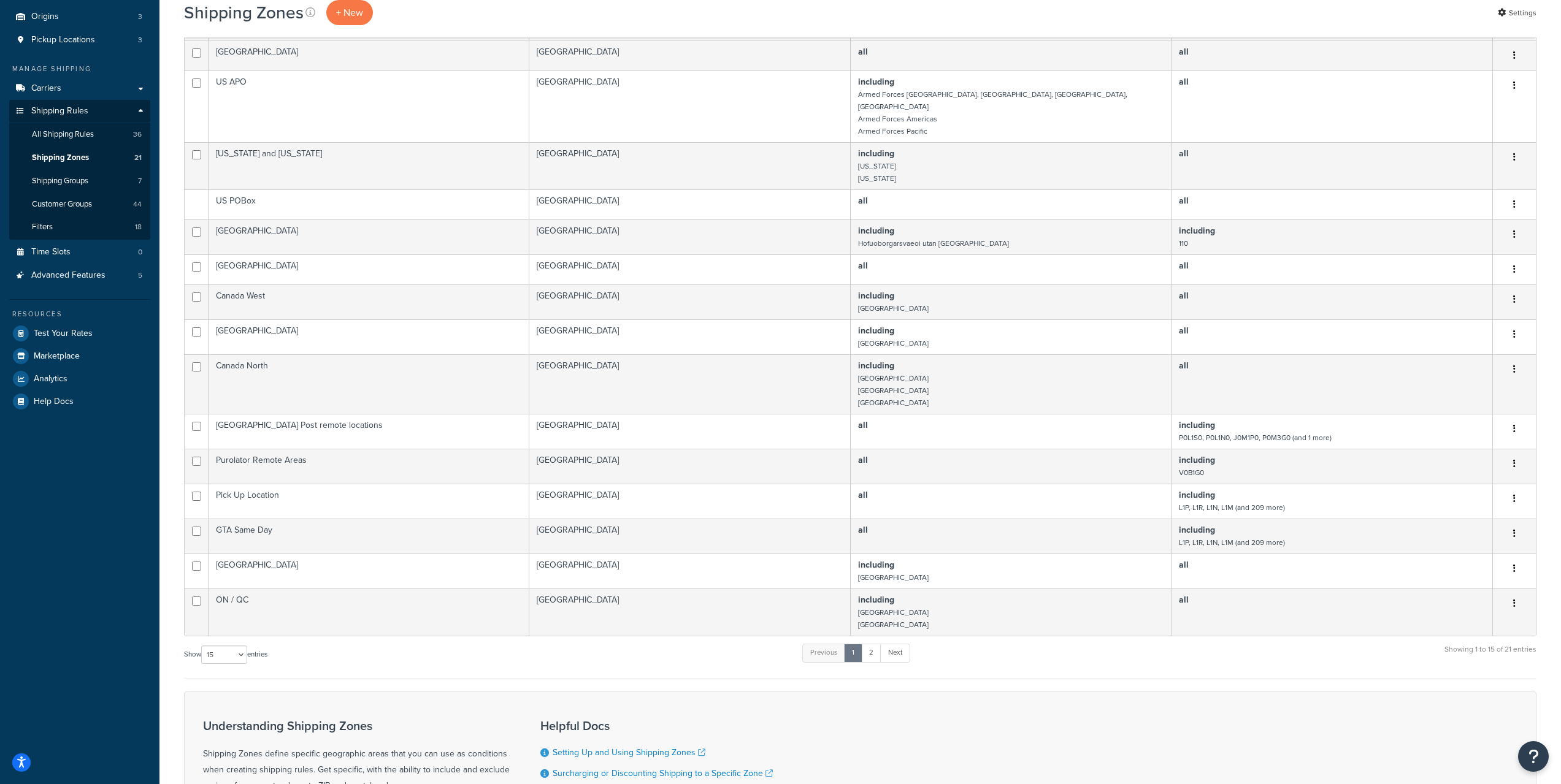
scroll to position [0, 0]
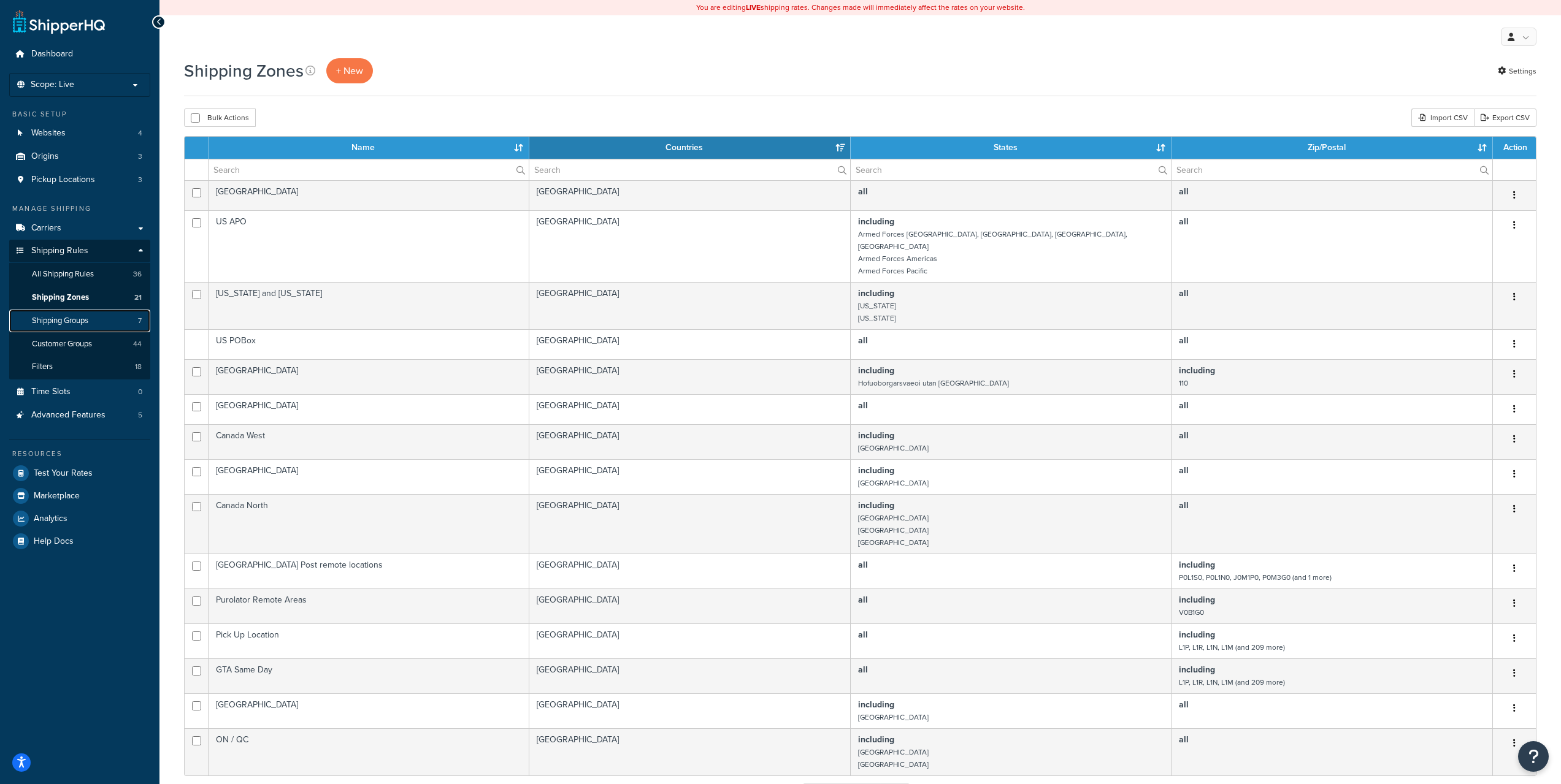
click at [94, 312] on link "Shipping Groups 7" at bounding box center [80, 320] width 141 height 23
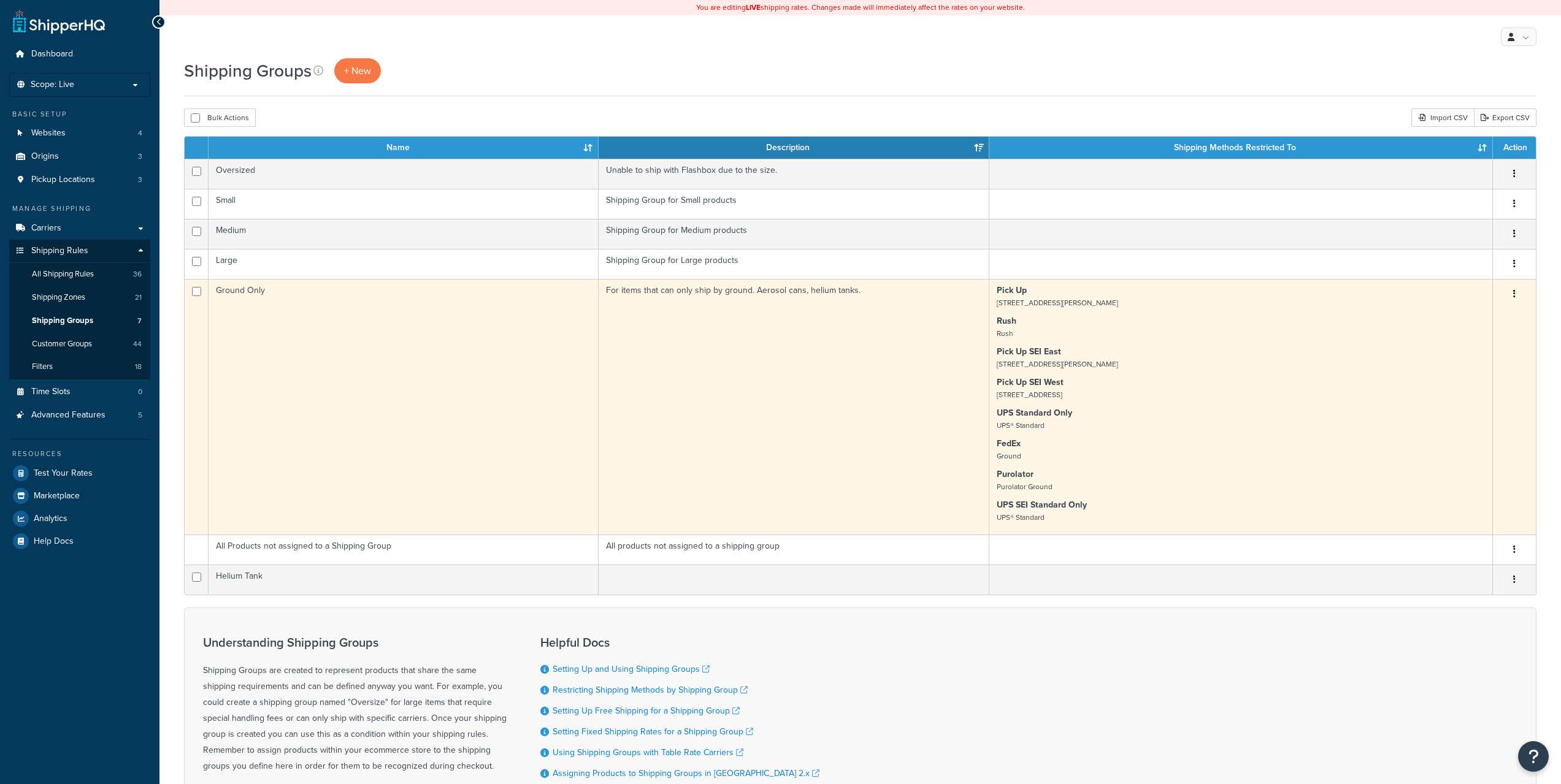
click at [442, 334] on td "Ground Only" at bounding box center [403, 406] width 390 height 256
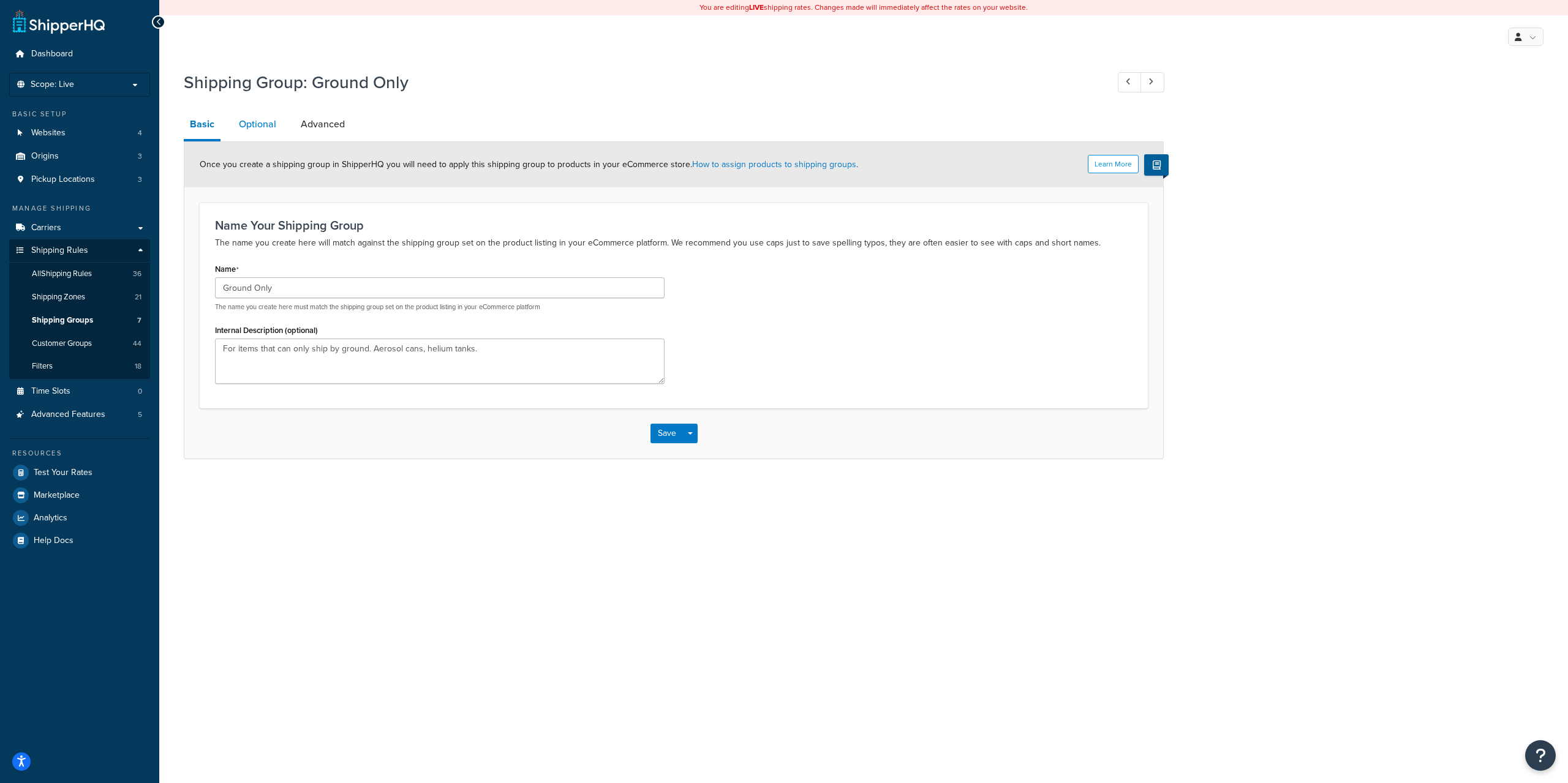
click at [244, 129] on link "Optional" at bounding box center [258, 125] width 50 height 29
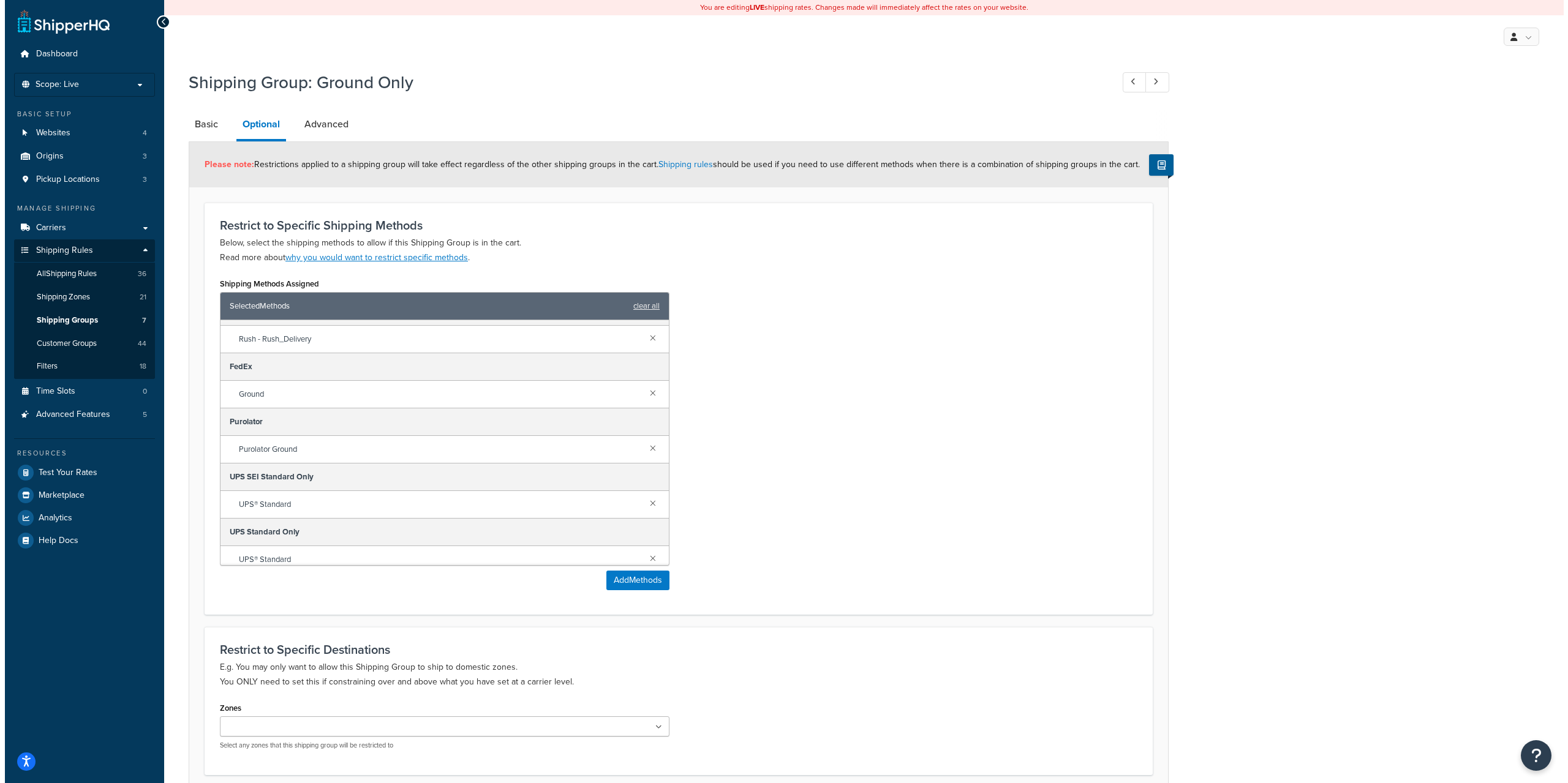
scroll to position [196, 0]
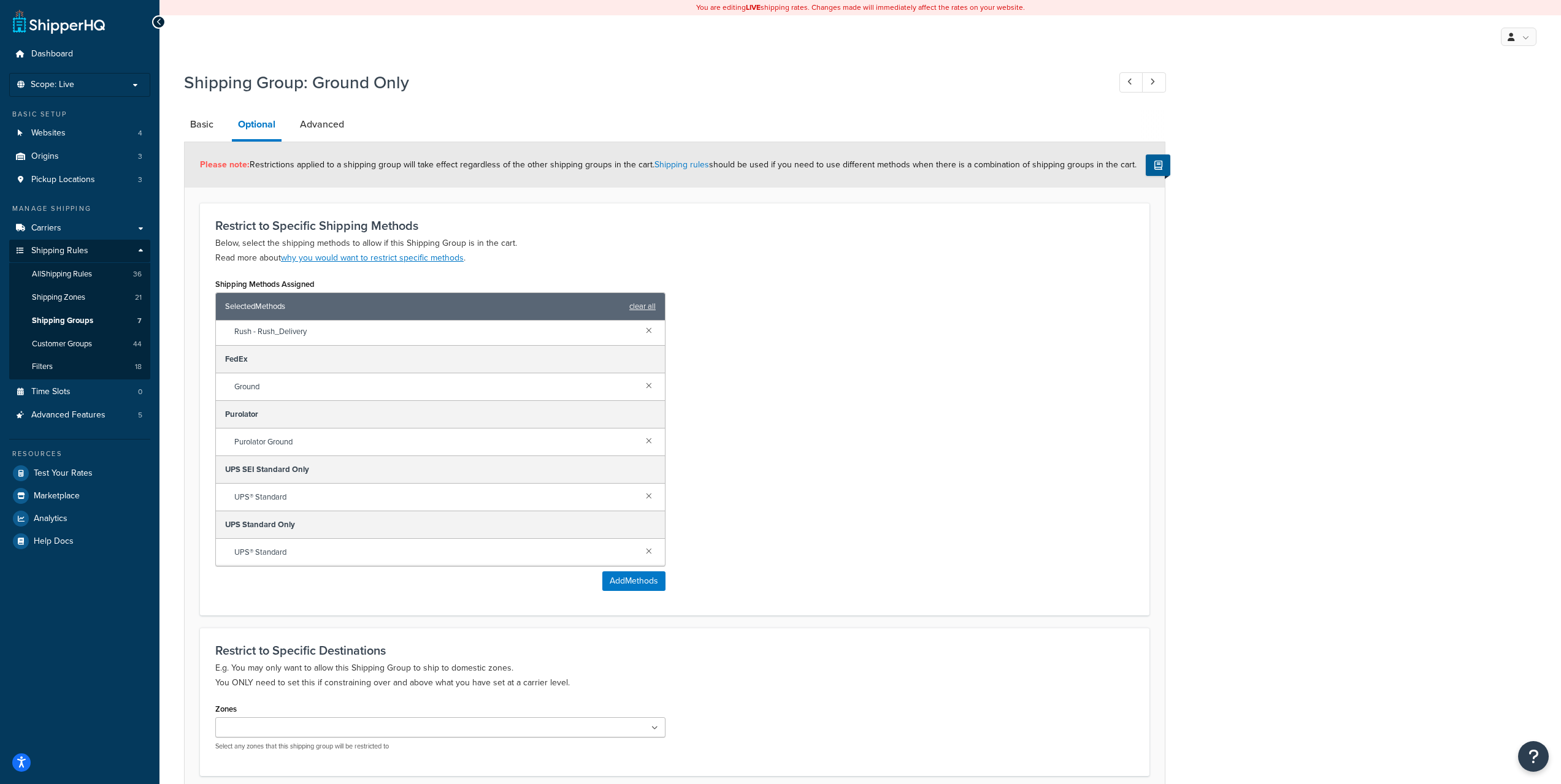
click at [622, 571] on div "Shipping Methods Assigned Selected Methods clear all Pick Up 6600 Dixie Rd Unit…" at bounding box center [440, 433] width 450 height 316
click at [621, 574] on button "Add Methods" at bounding box center [634, 581] width 63 height 20
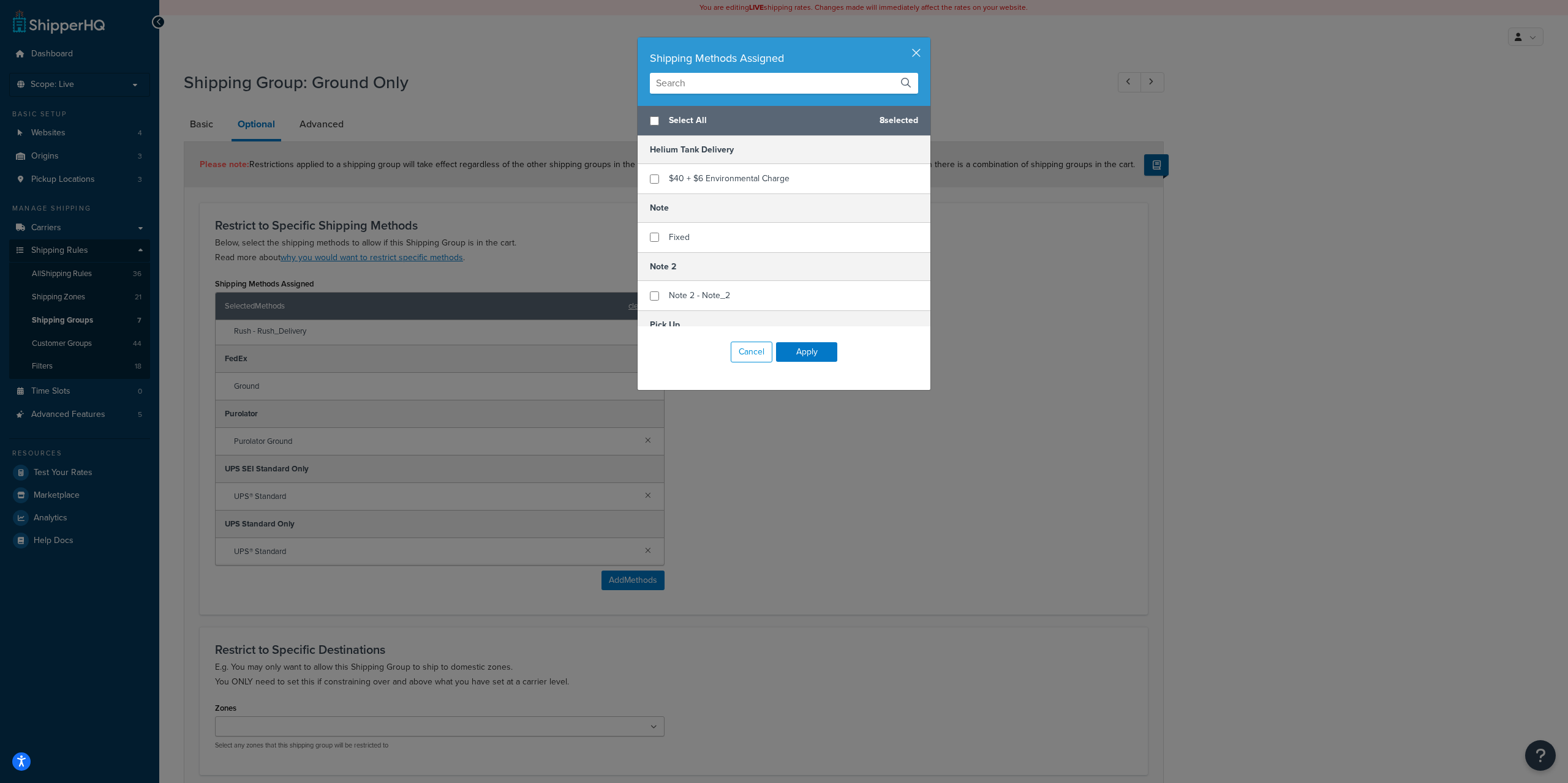
click at [734, 89] on input "text" at bounding box center [784, 83] width 268 height 21
type input "fedex"
checkbox input "true"
click at [772, 215] on div "International Ground" at bounding box center [784, 215] width 293 height 30
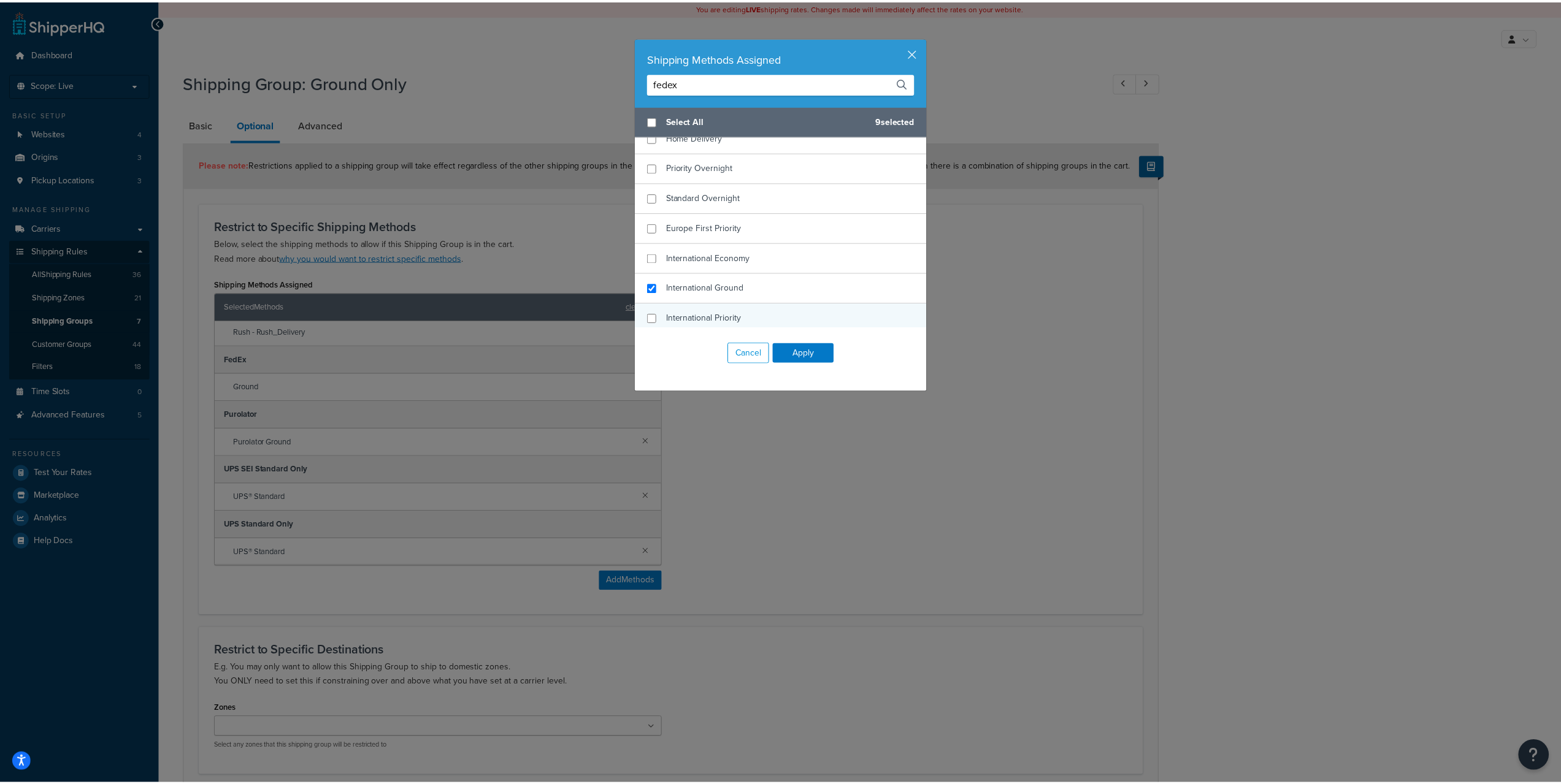
scroll to position [125, 0]
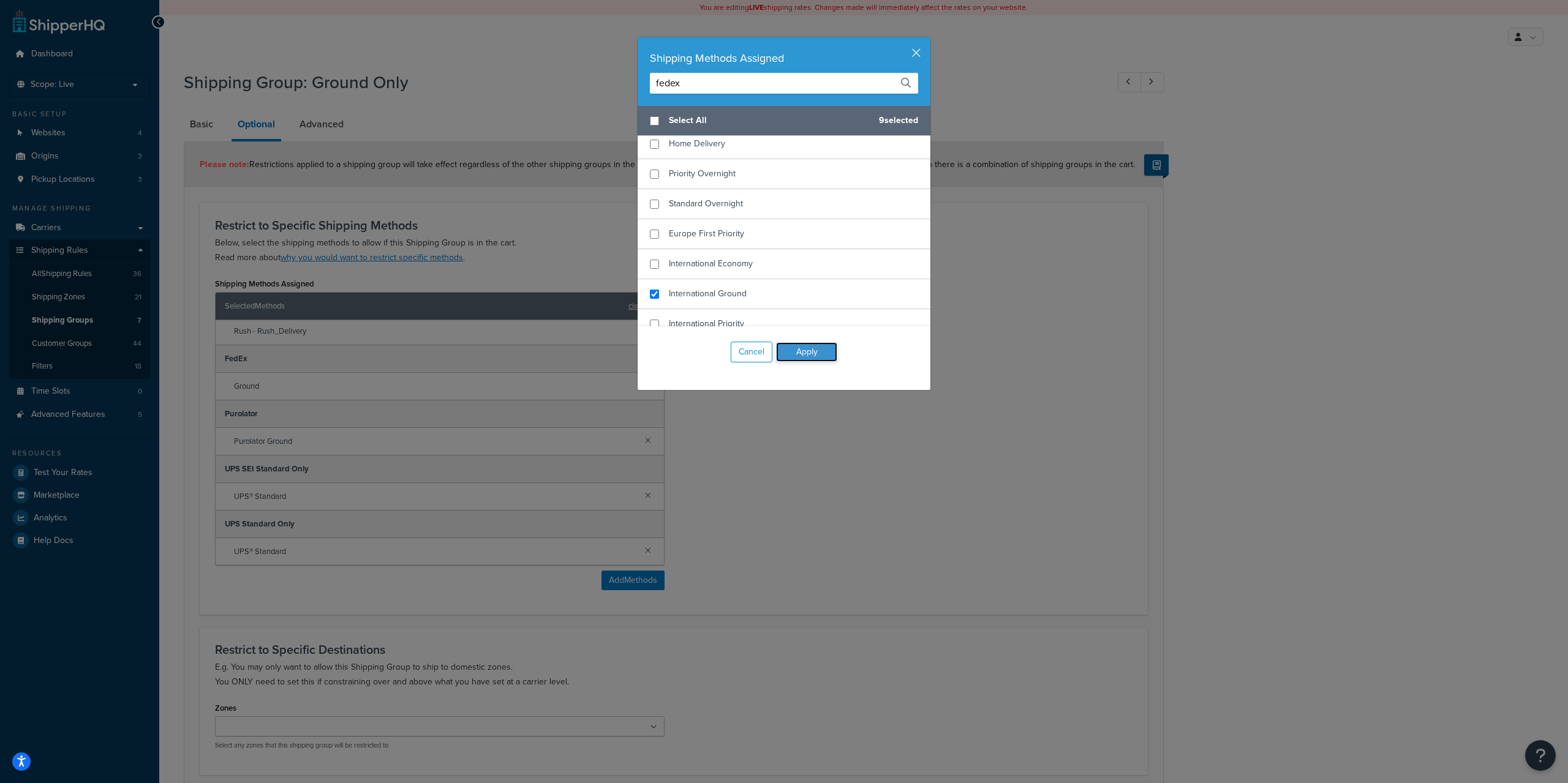
click at [799, 355] on button "Apply" at bounding box center [807, 352] width 62 height 20
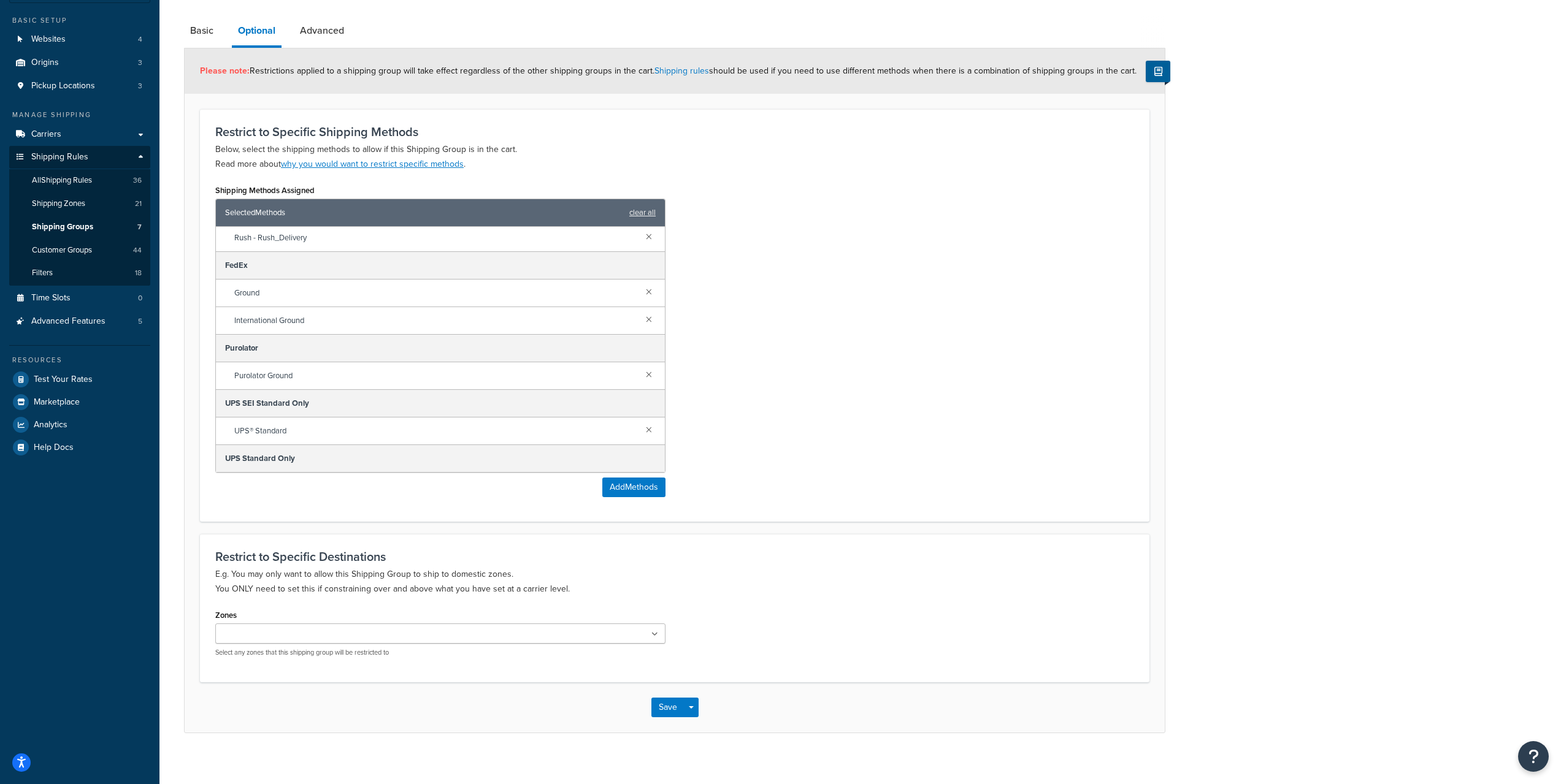
scroll to position [104, 0]
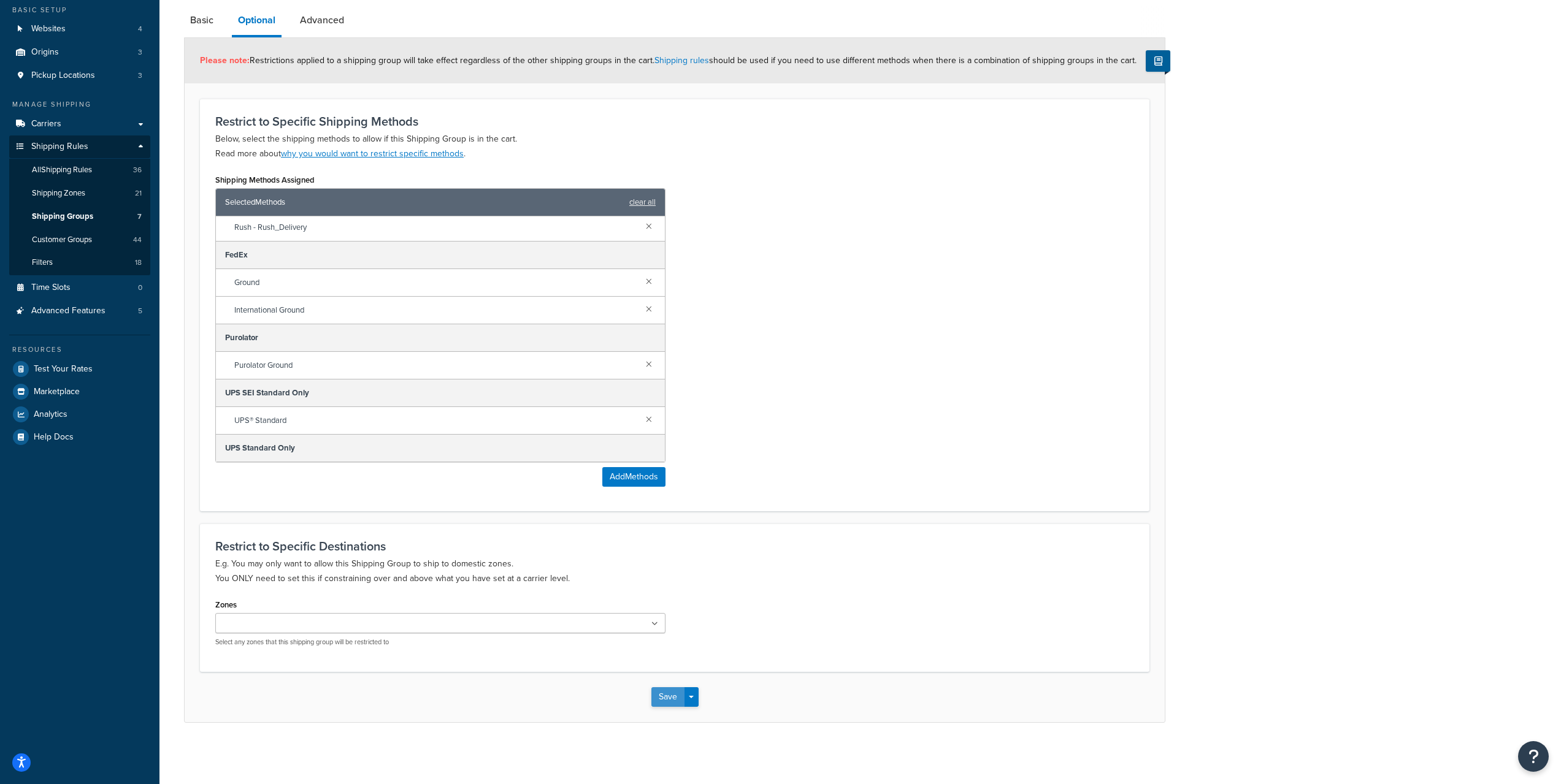
click at [671, 689] on button "Save" at bounding box center [668, 697] width 33 height 20
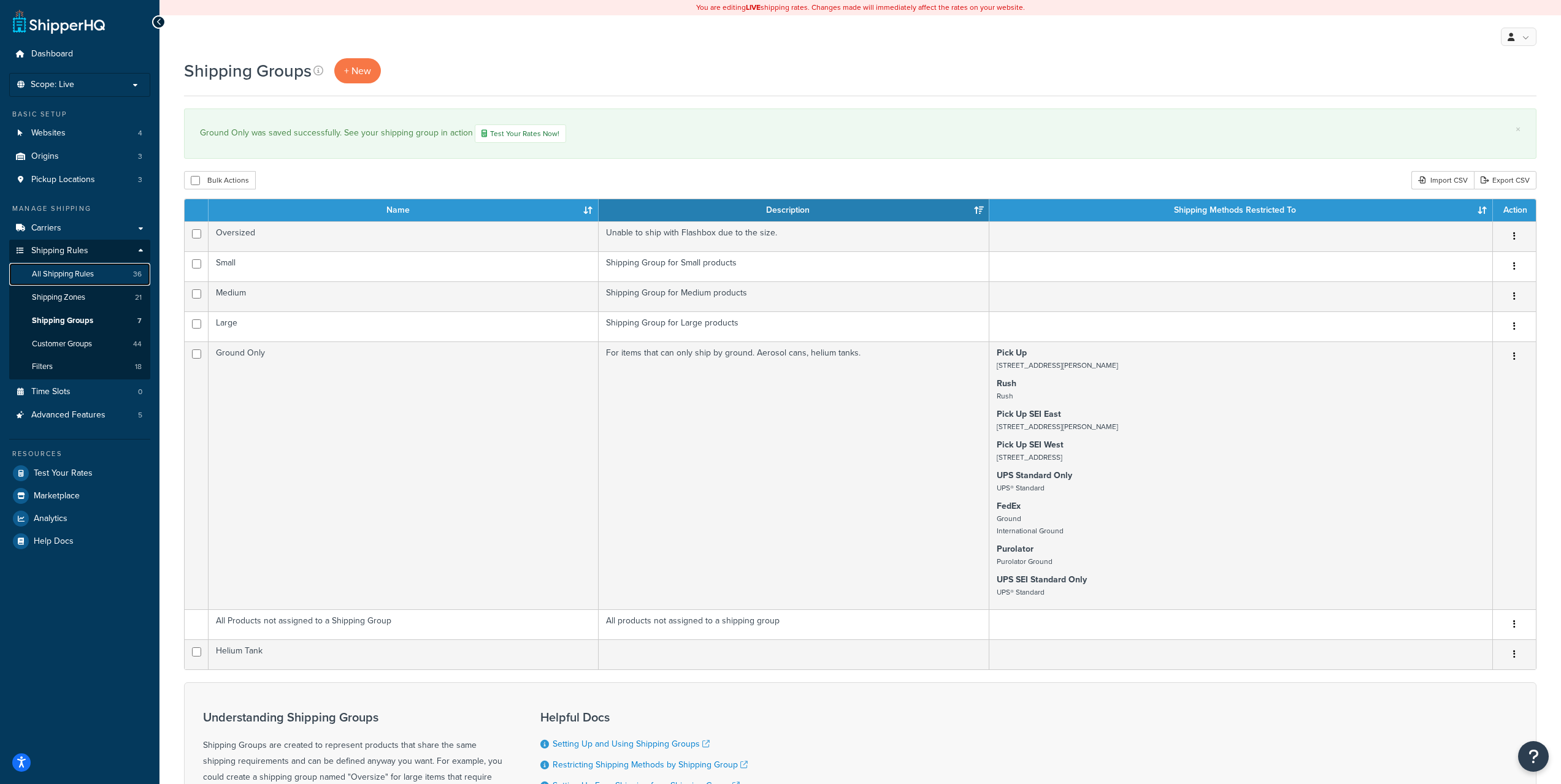
click at [78, 279] on span "All Shipping Rules" at bounding box center [62, 274] width 62 height 10
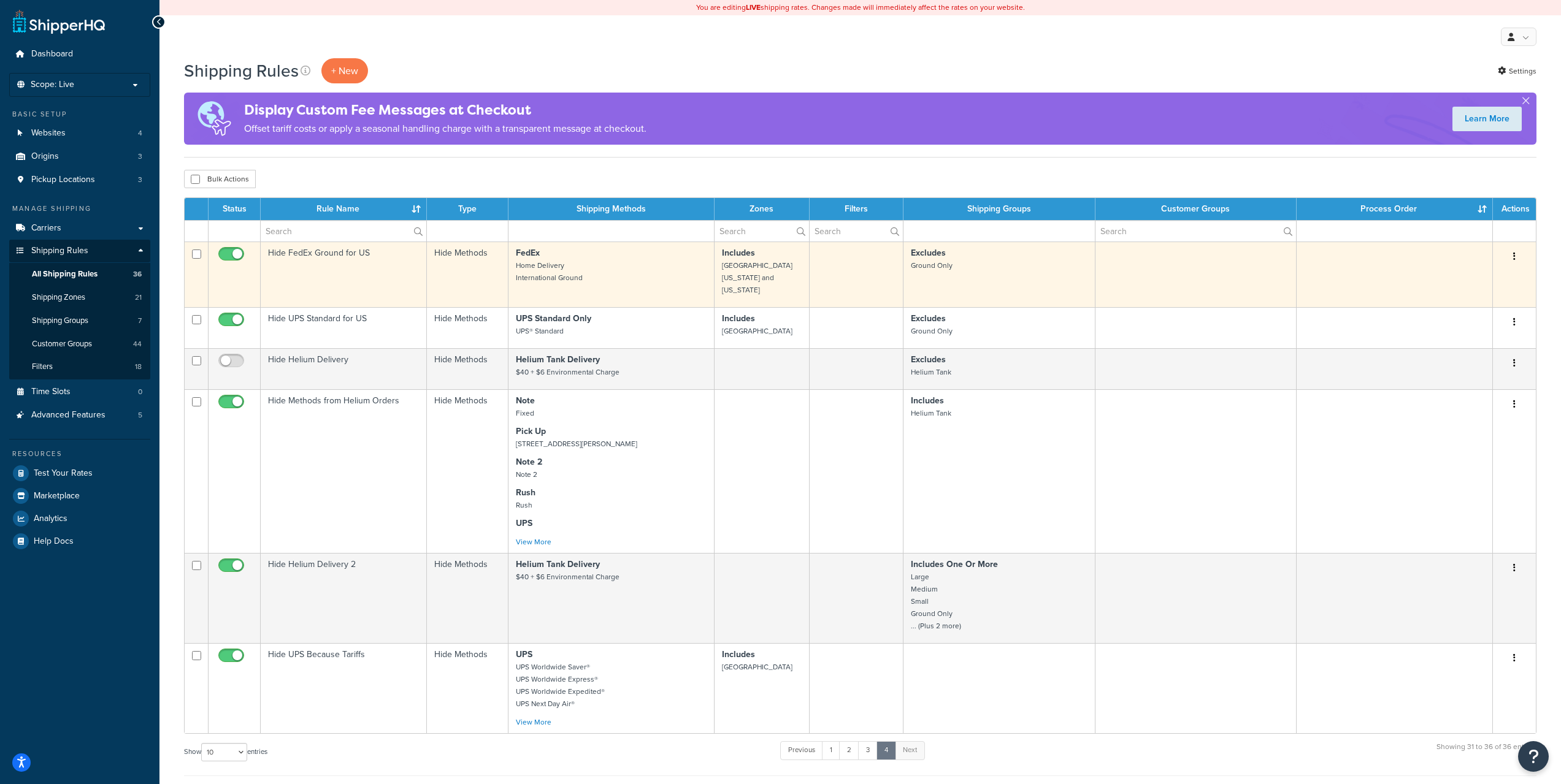
click at [366, 271] on td "Hide FedEx Ground for US" at bounding box center [343, 274] width 167 height 65
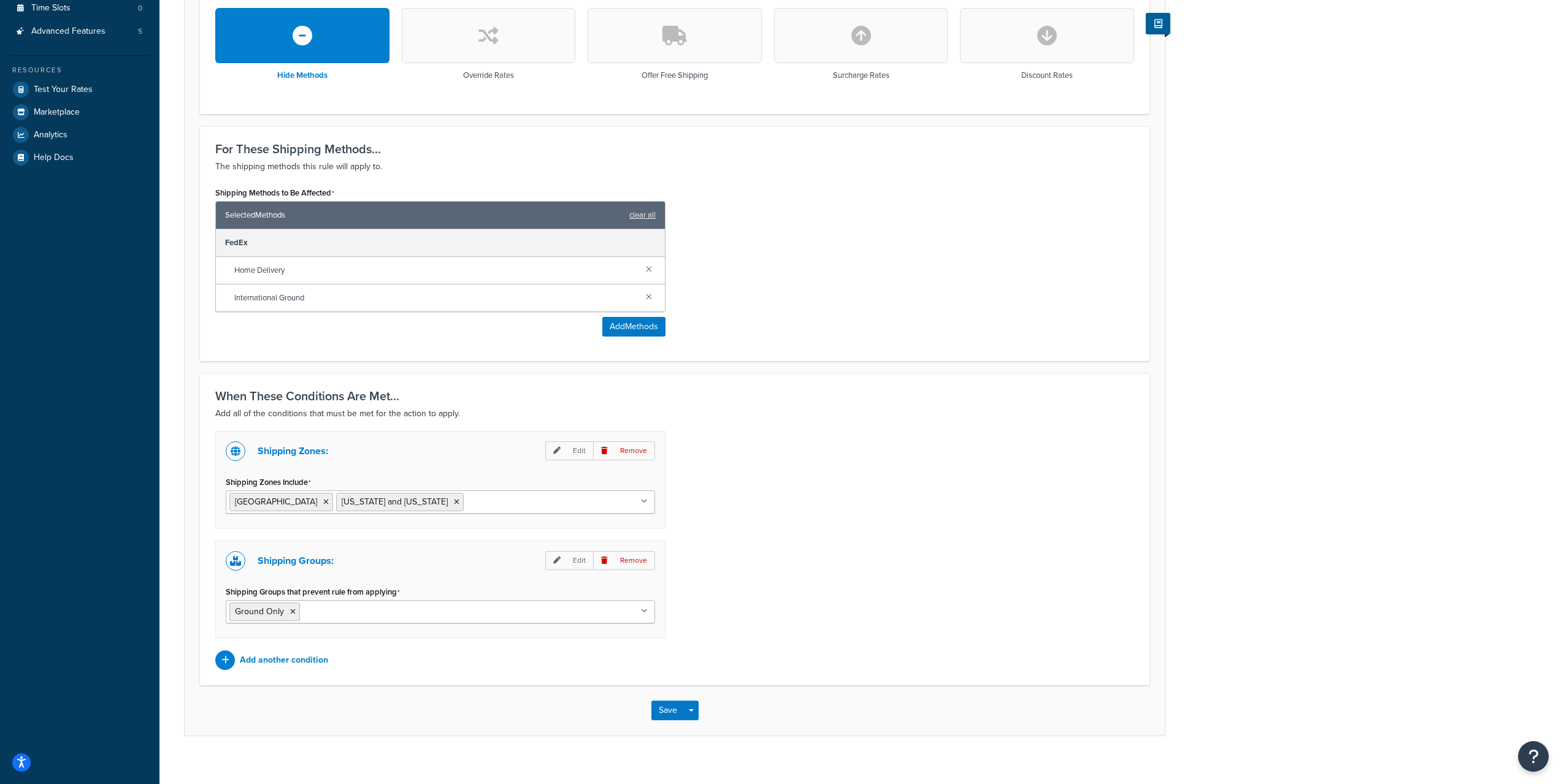
scroll to position [398, 0]
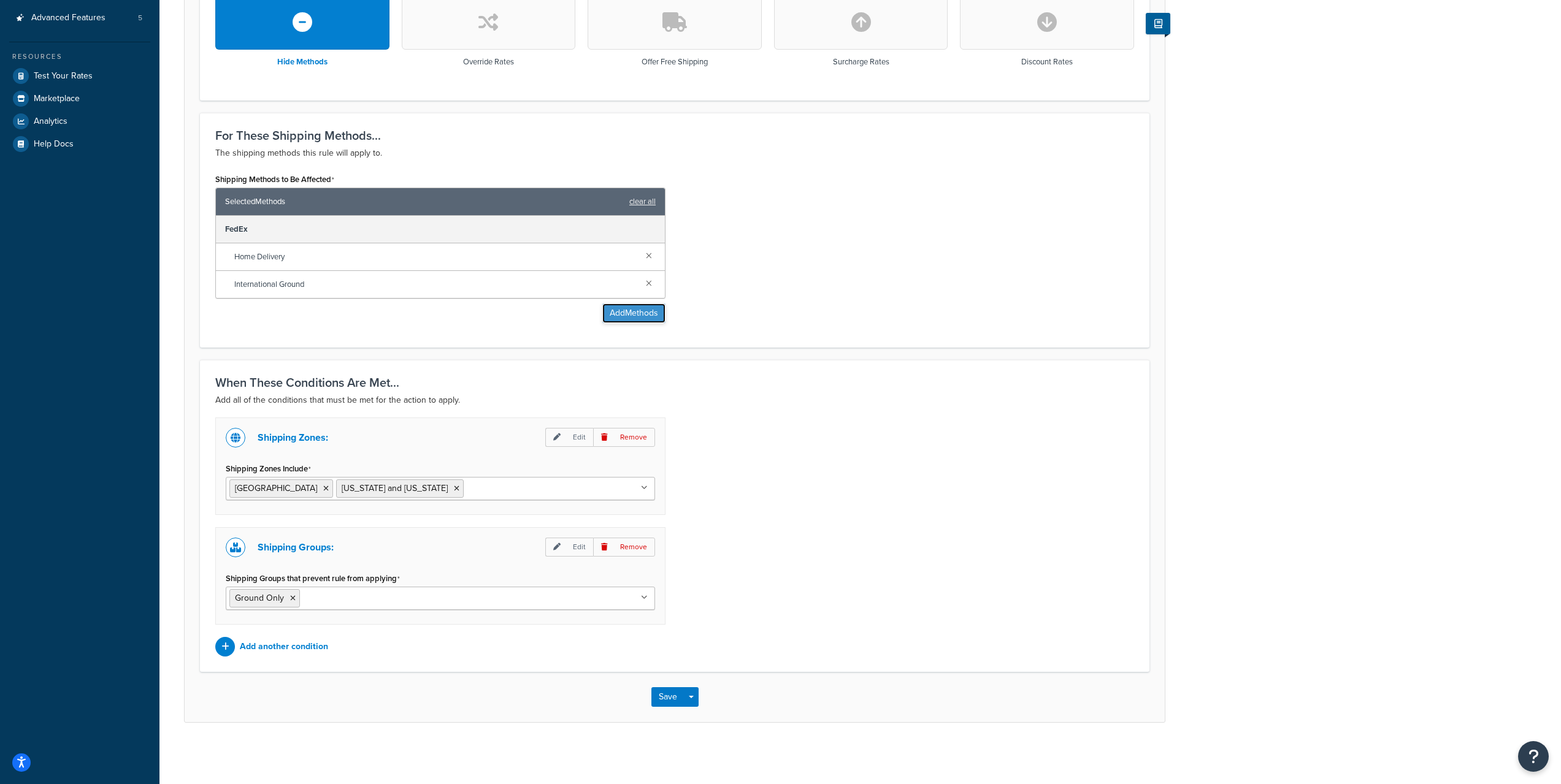
click at [619, 320] on button "Add Methods" at bounding box center [634, 313] width 63 height 20
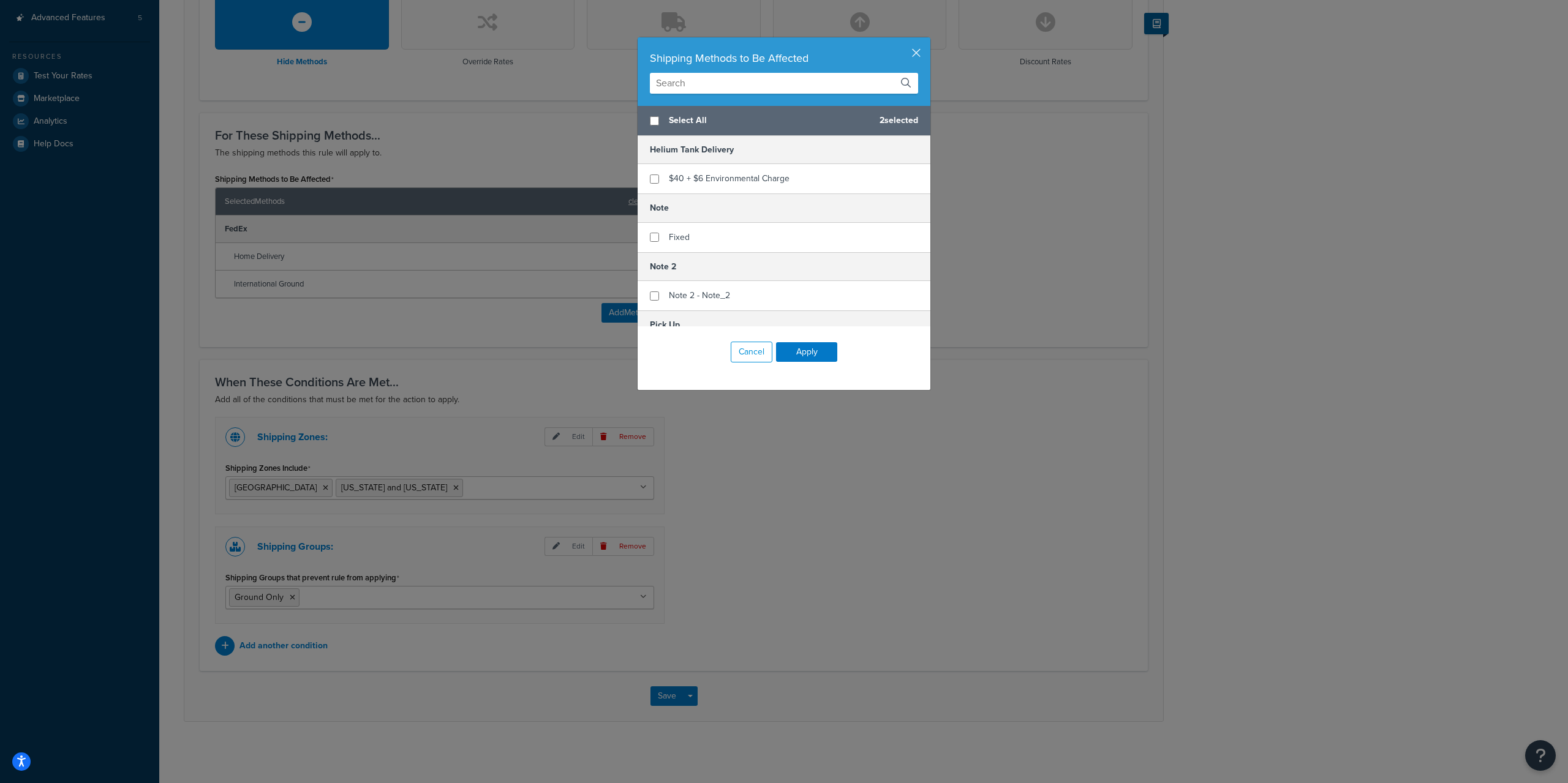
click at [703, 91] on input "text" at bounding box center [784, 83] width 268 height 21
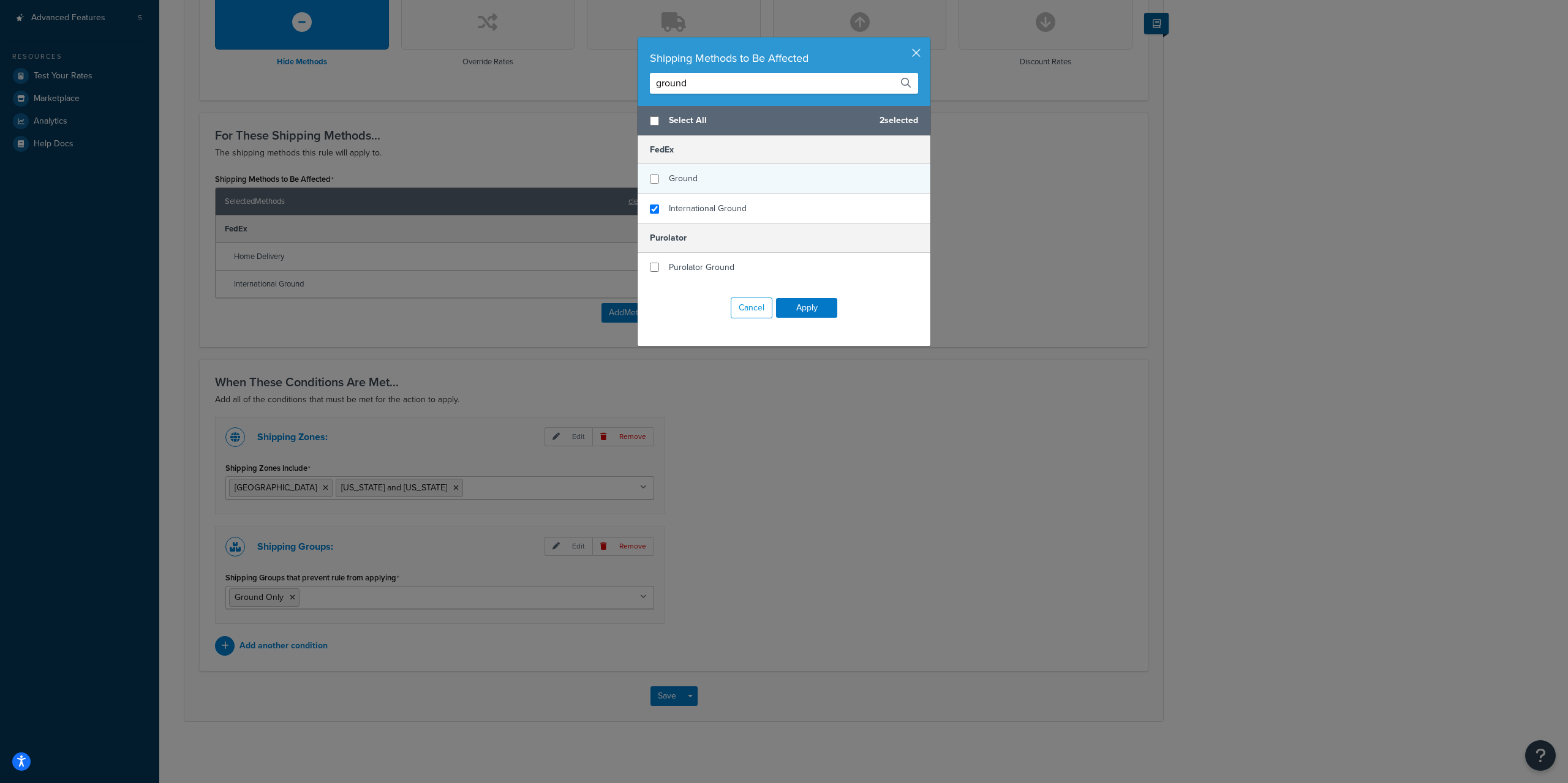
type input "ground"
checkbox input "true"
click at [714, 171] on div "Ground" at bounding box center [784, 179] width 293 height 30
click at [805, 311] on button "Apply" at bounding box center [807, 308] width 62 height 20
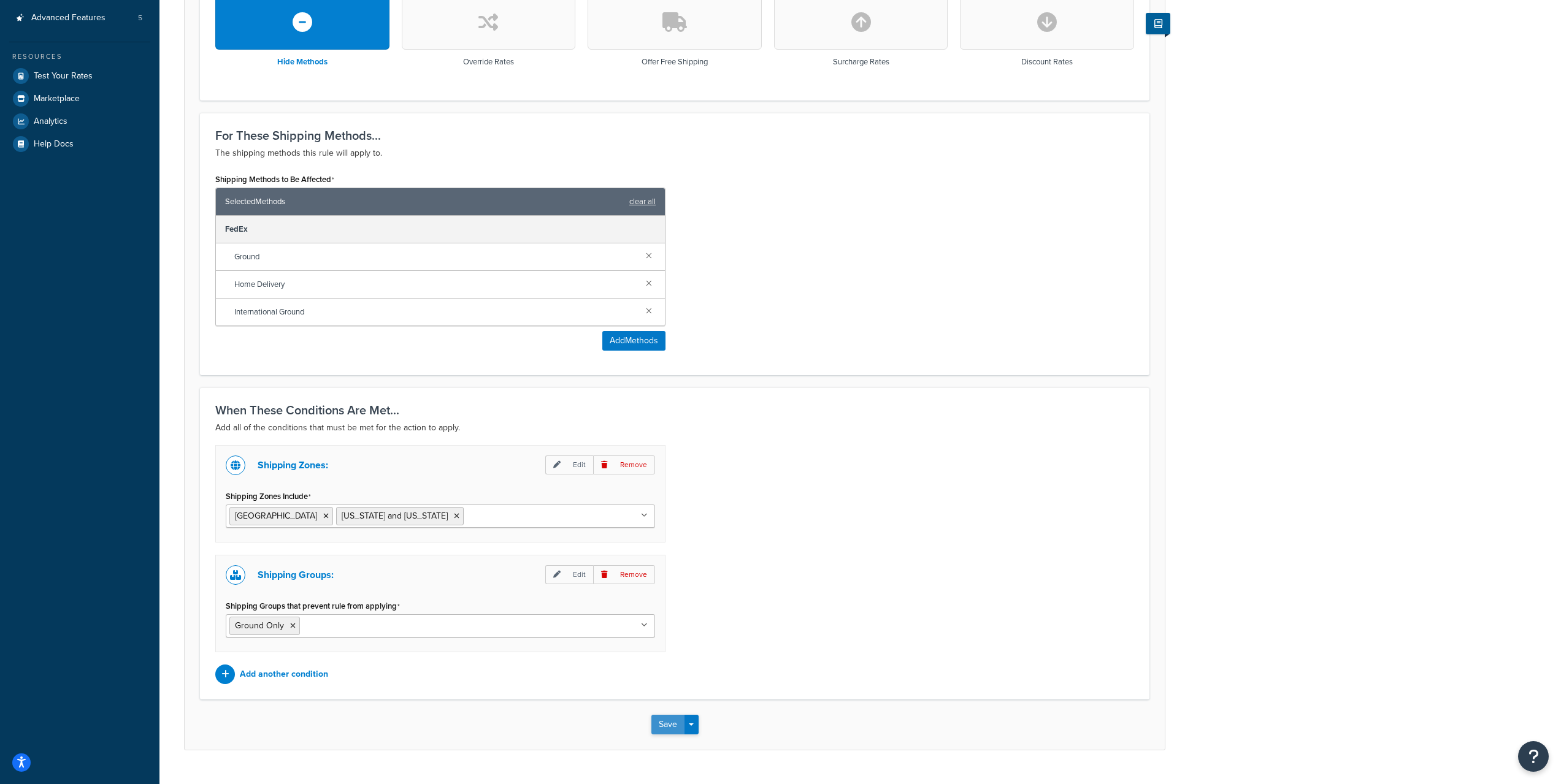
click at [659, 725] on button "Save" at bounding box center [668, 725] width 33 height 20
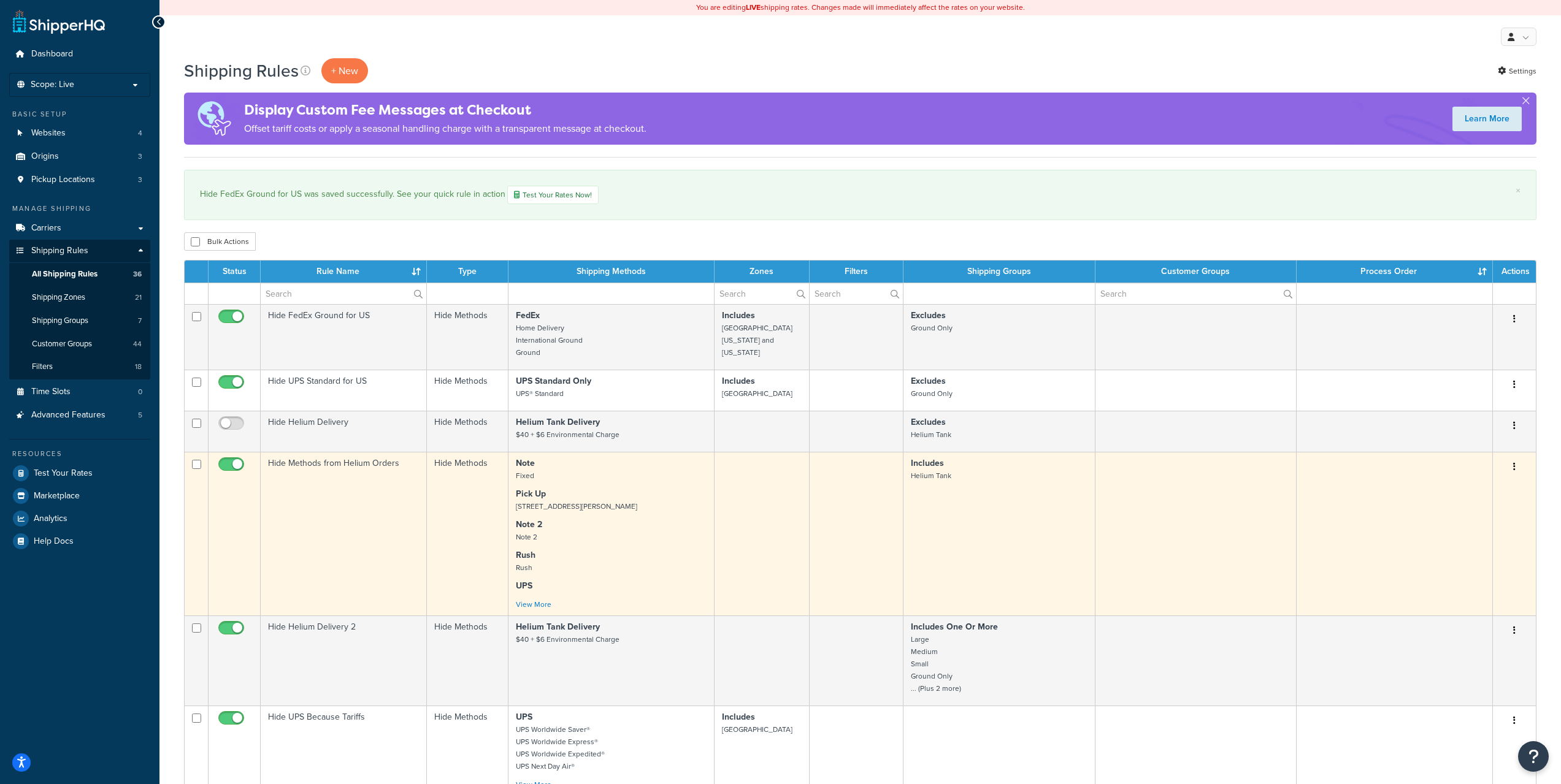
scroll to position [361, 0]
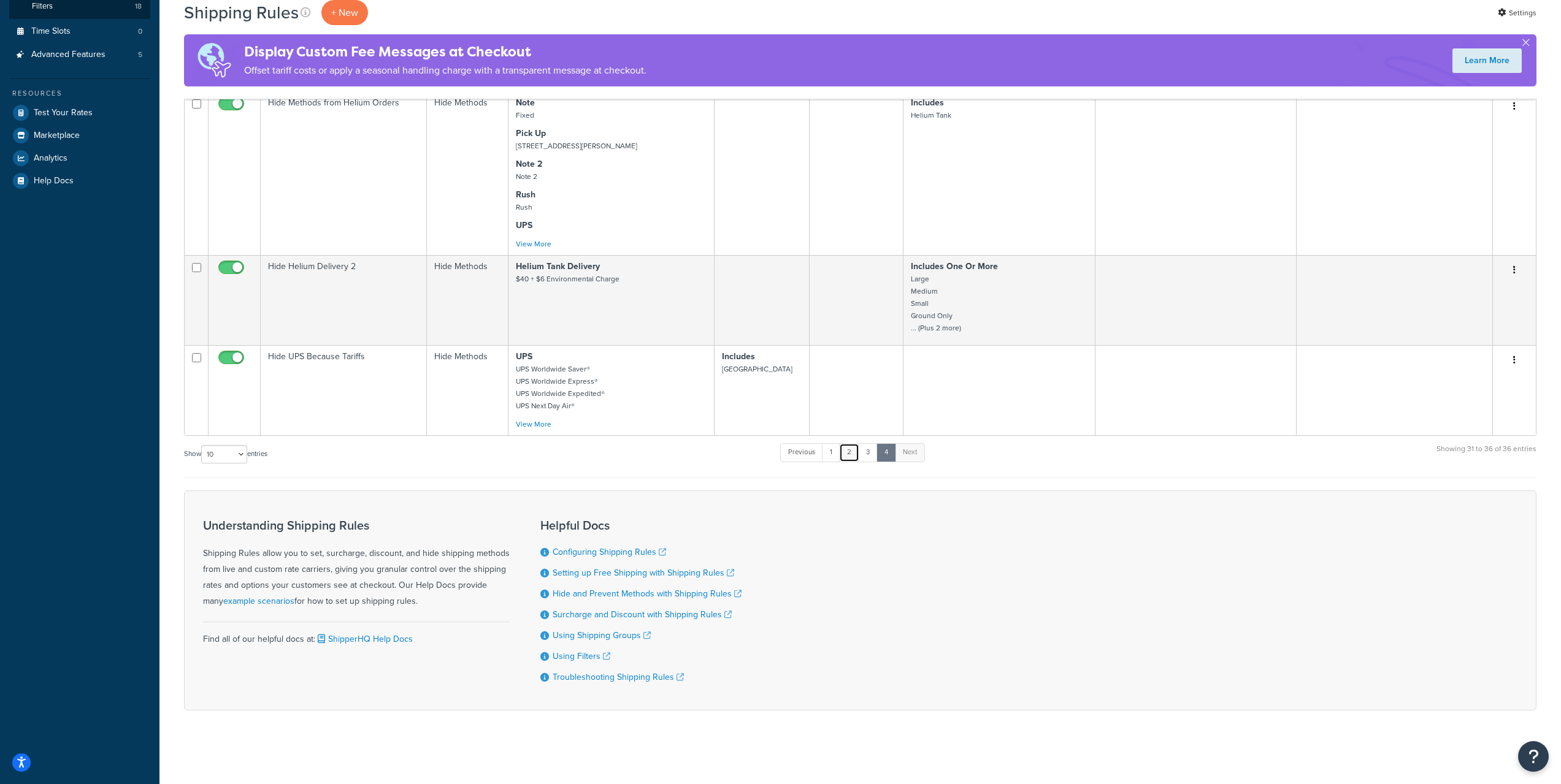
click at [850, 447] on link "2" at bounding box center [849, 452] width 21 height 18
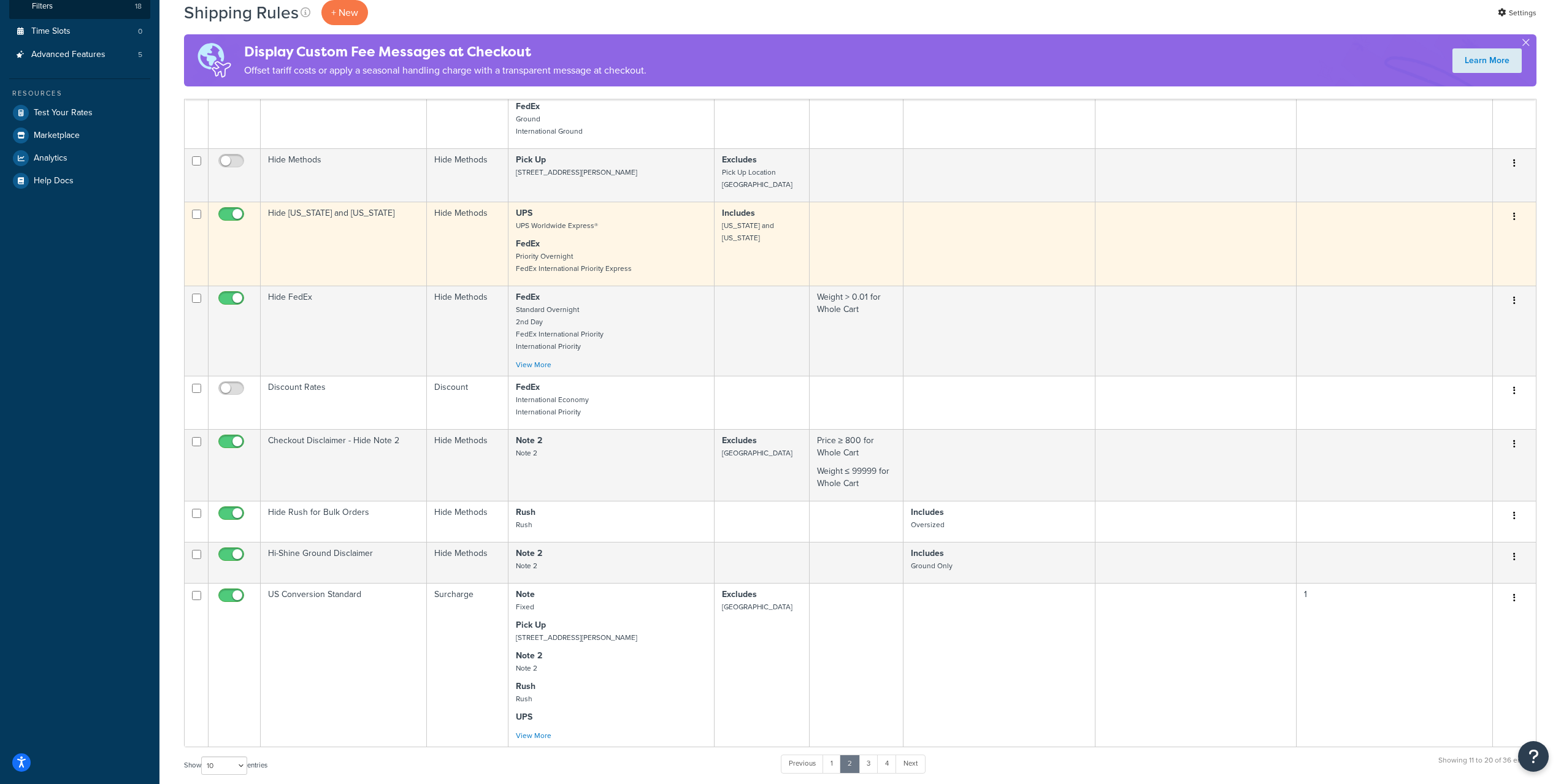
click at [348, 284] on td "Hide Hawaii and Alaska" at bounding box center [343, 243] width 167 height 84
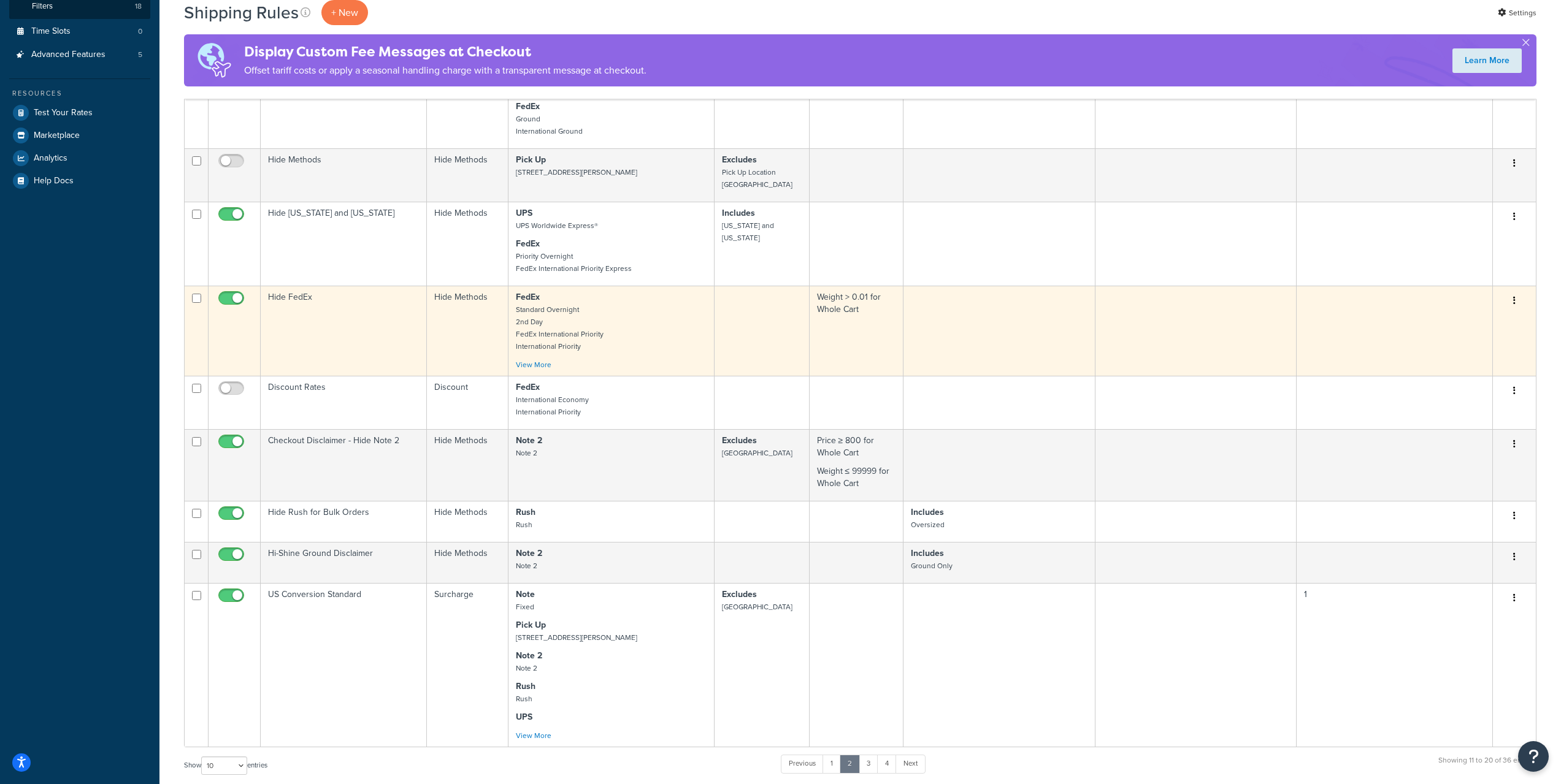
click at [395, 320] on td "Hide FedEx" at bounding box center [343, 331] width 167 height 90
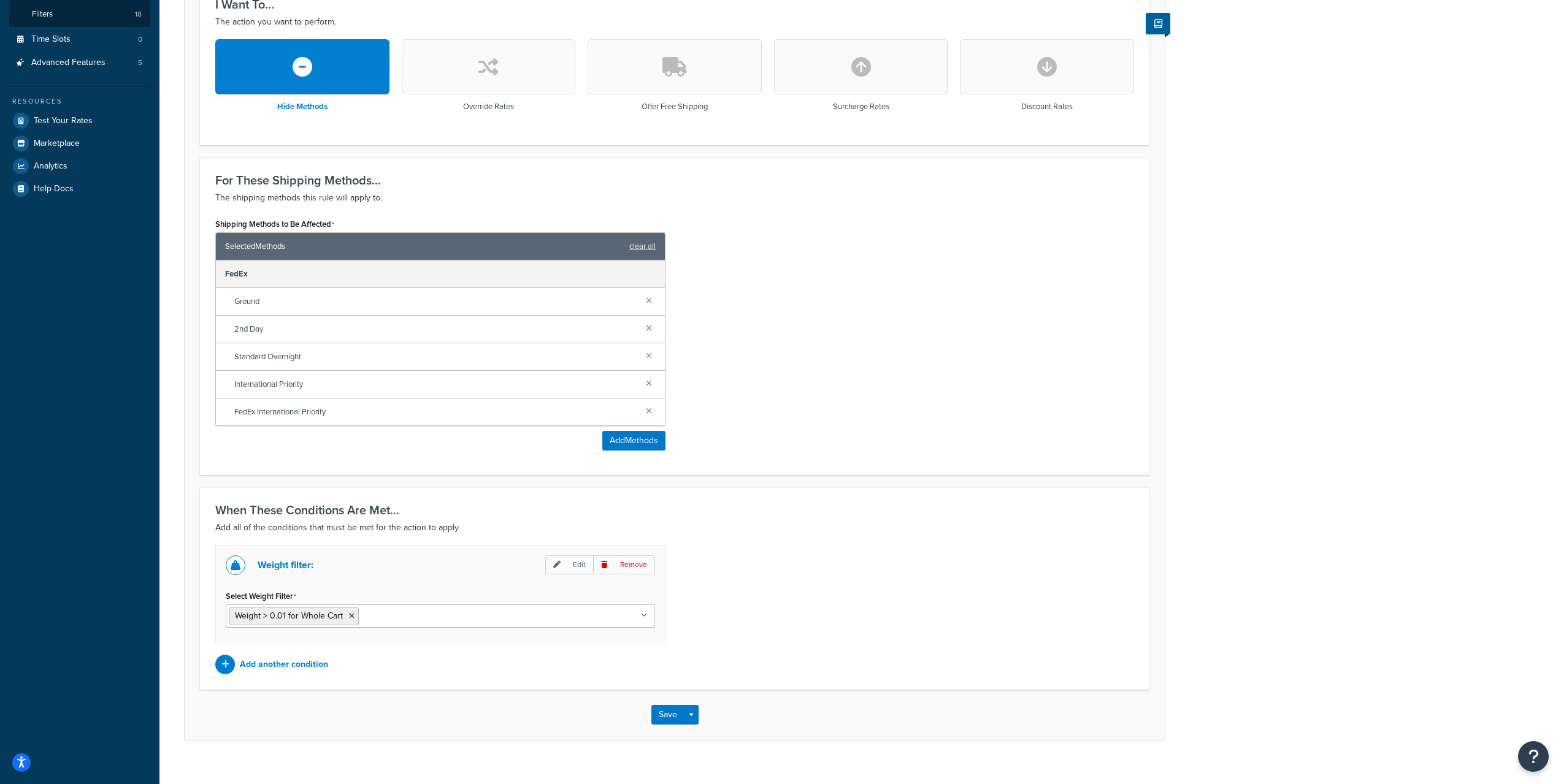
scroll to position [370, 0]
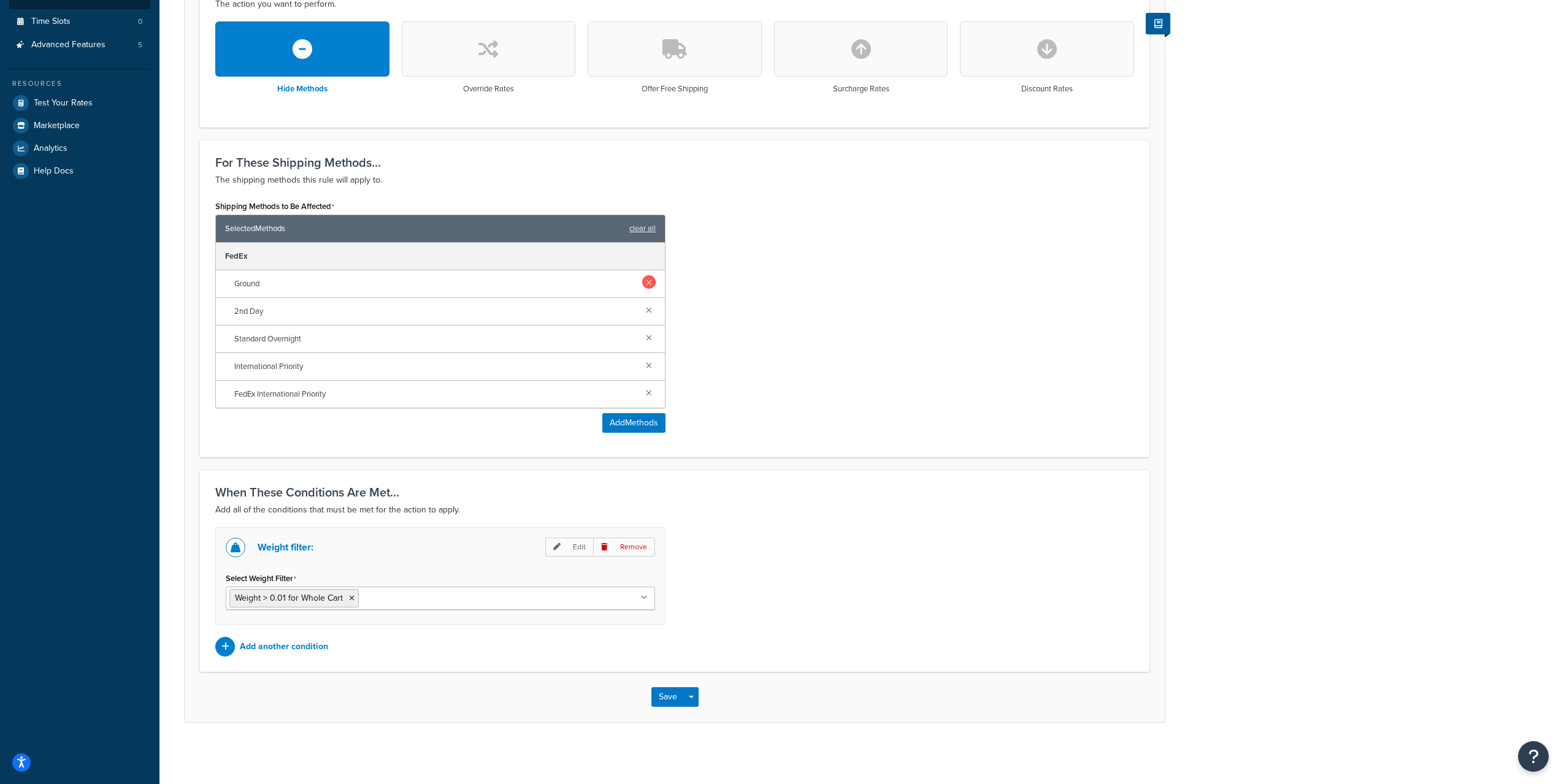
click at [648, 282] on link at bounding box center [648, 282] width 13 height 13
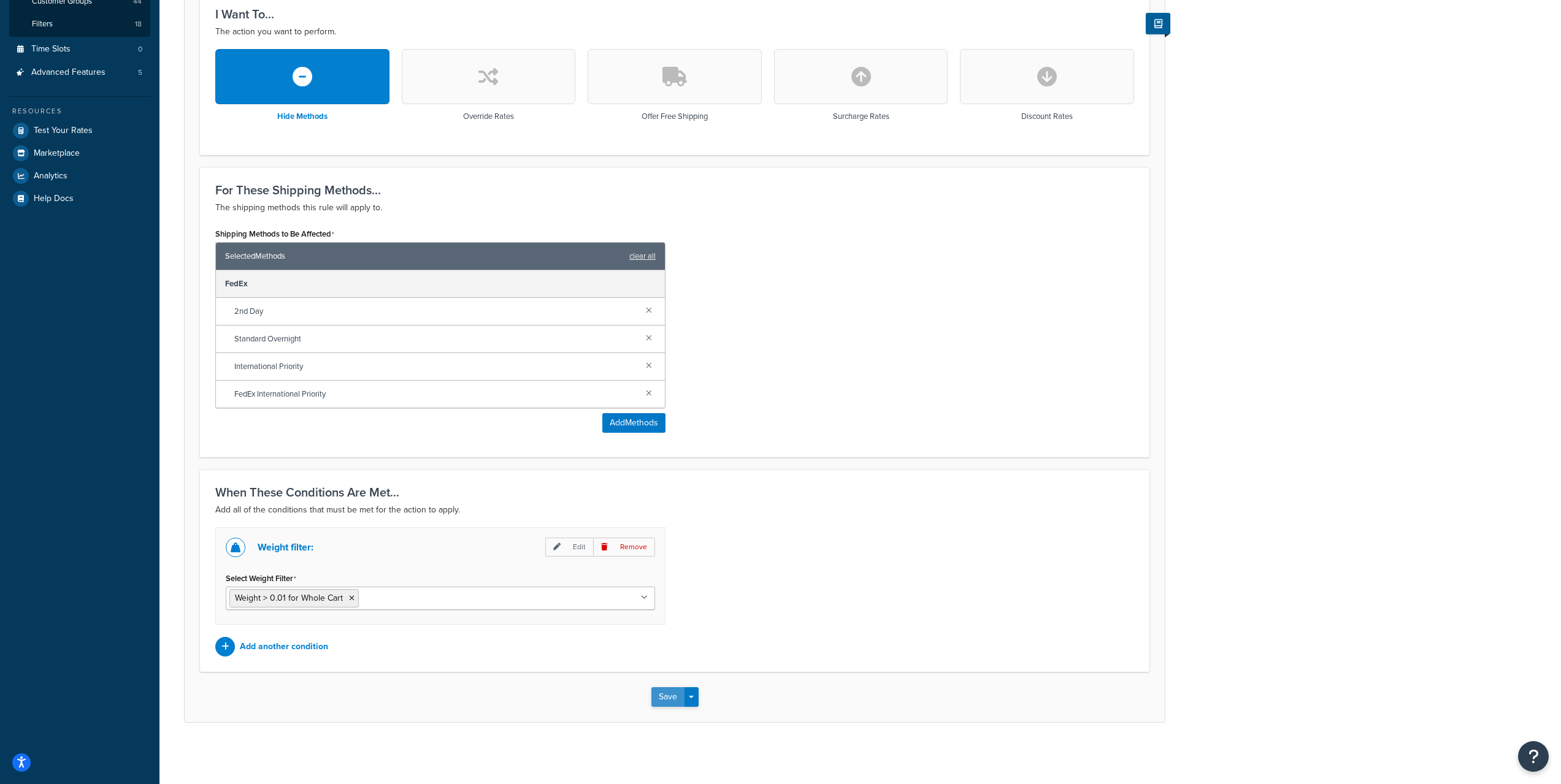
click at [668, 697] on button "Save" at bounding box center [668, 697] width 33 height 20
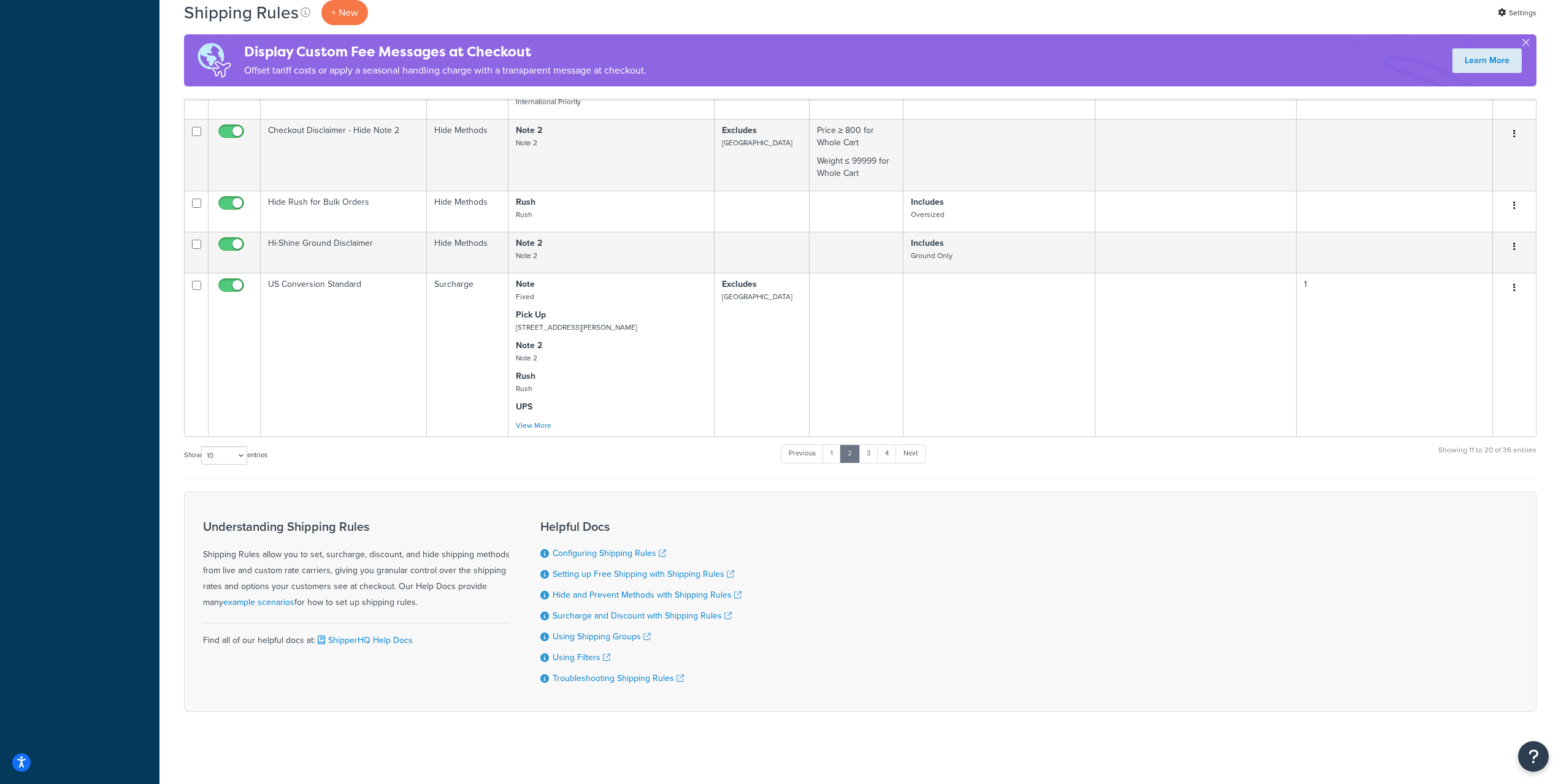
scroll to position [660, 0]
click at [885, 455] on link "4" at bounding box center [886, 452] width 20 height 18
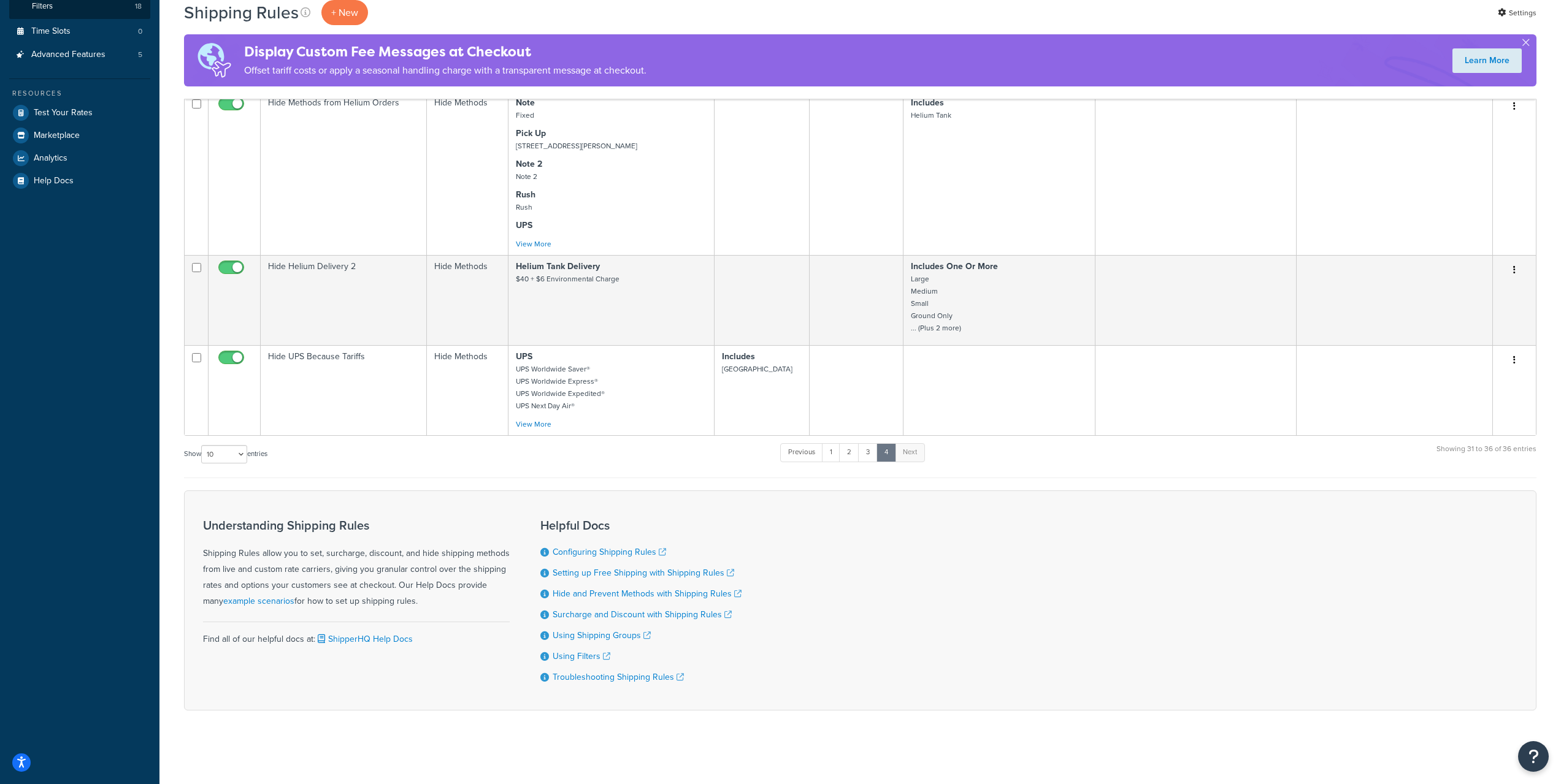
scroll to position [0, 0]
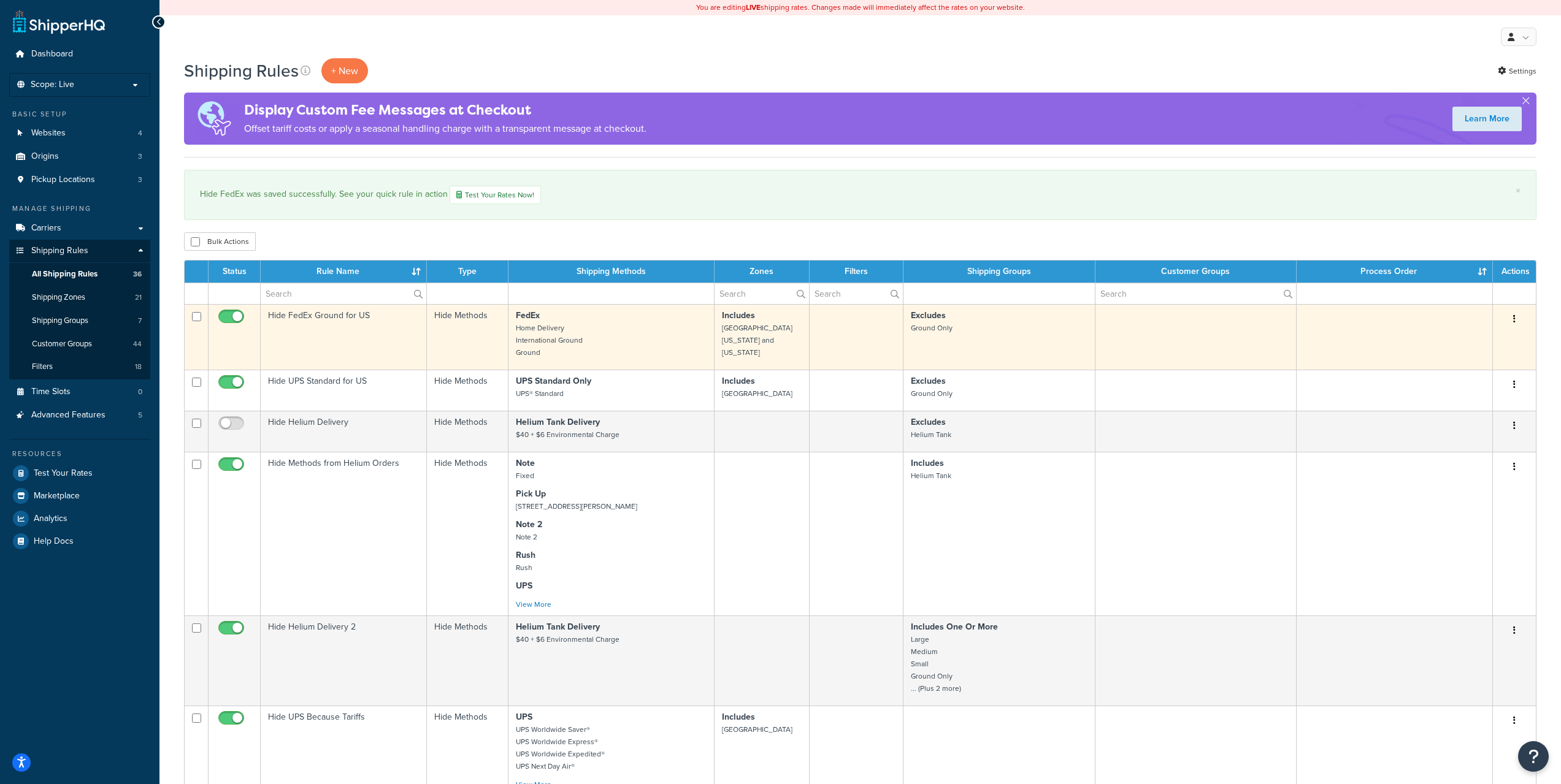
click at [370, 334] on td "Hide FedEx Ground for US" at bounding box center [343, 337] width 167 height 65
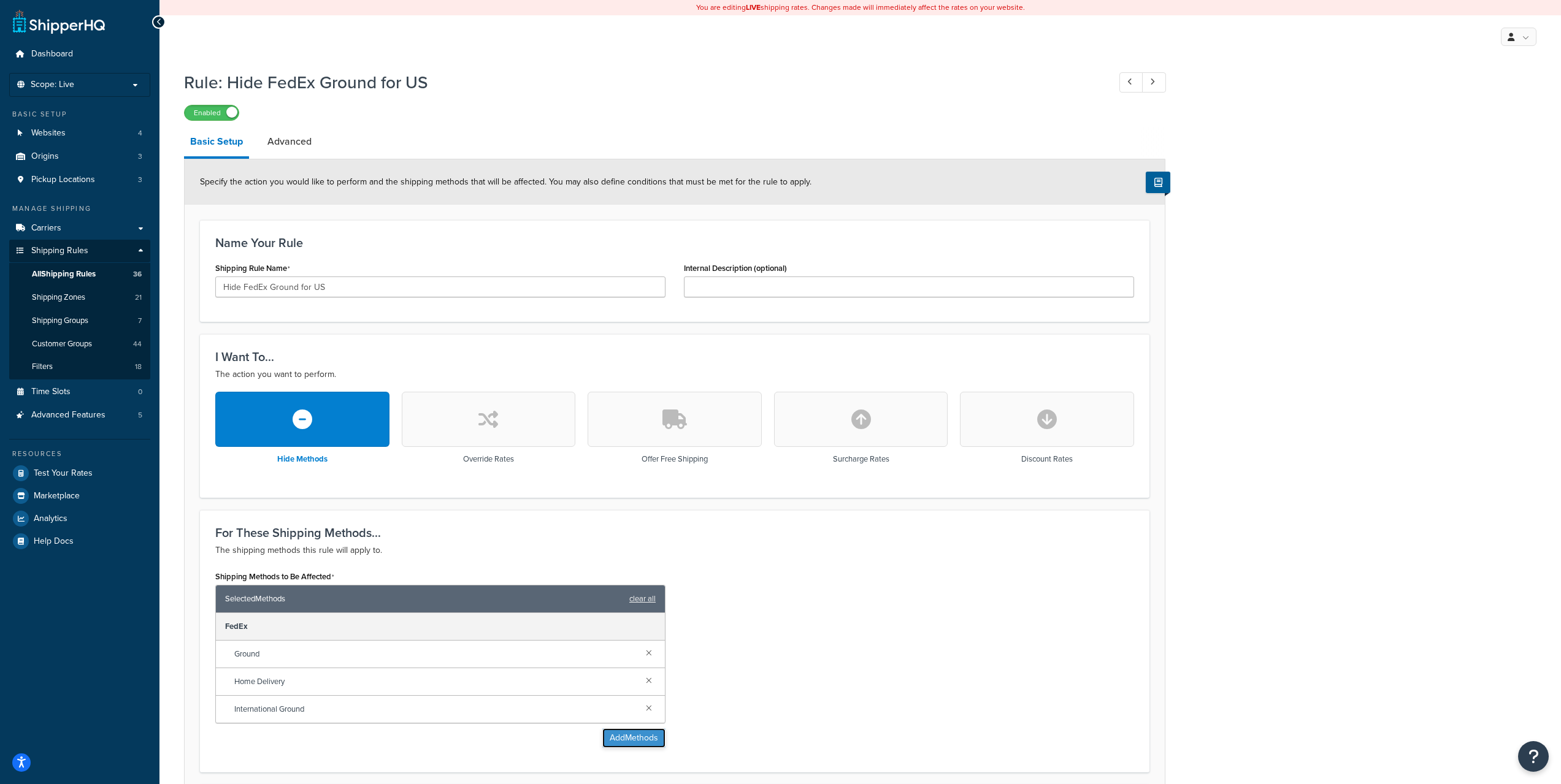
click at [634, 734] on button "Add Methods" at bounding box center [634, 738] width 63 height 20
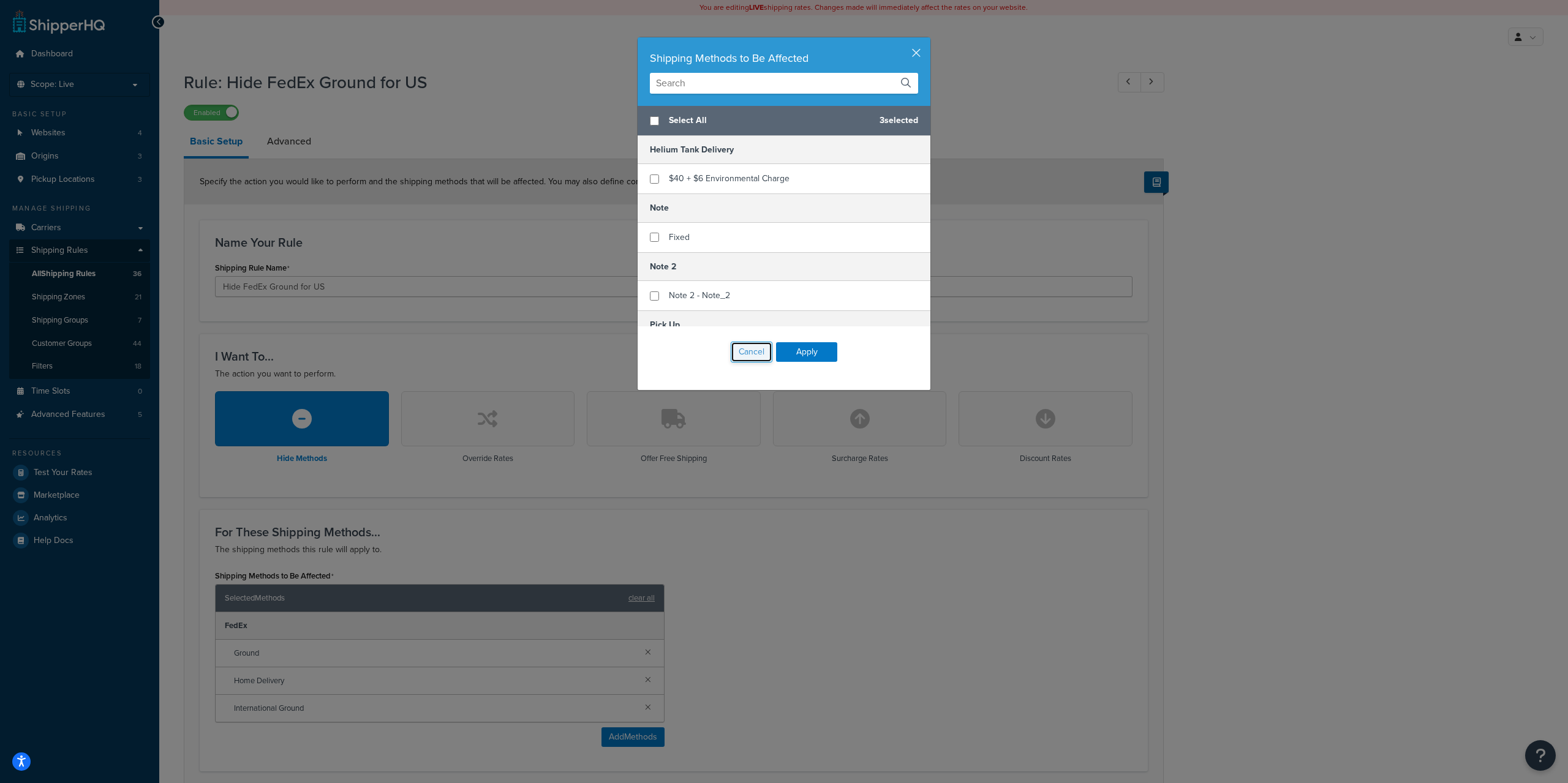
click at [747, 349] on button "Cancel" at bounding box center [751, 352] width 42 height 21
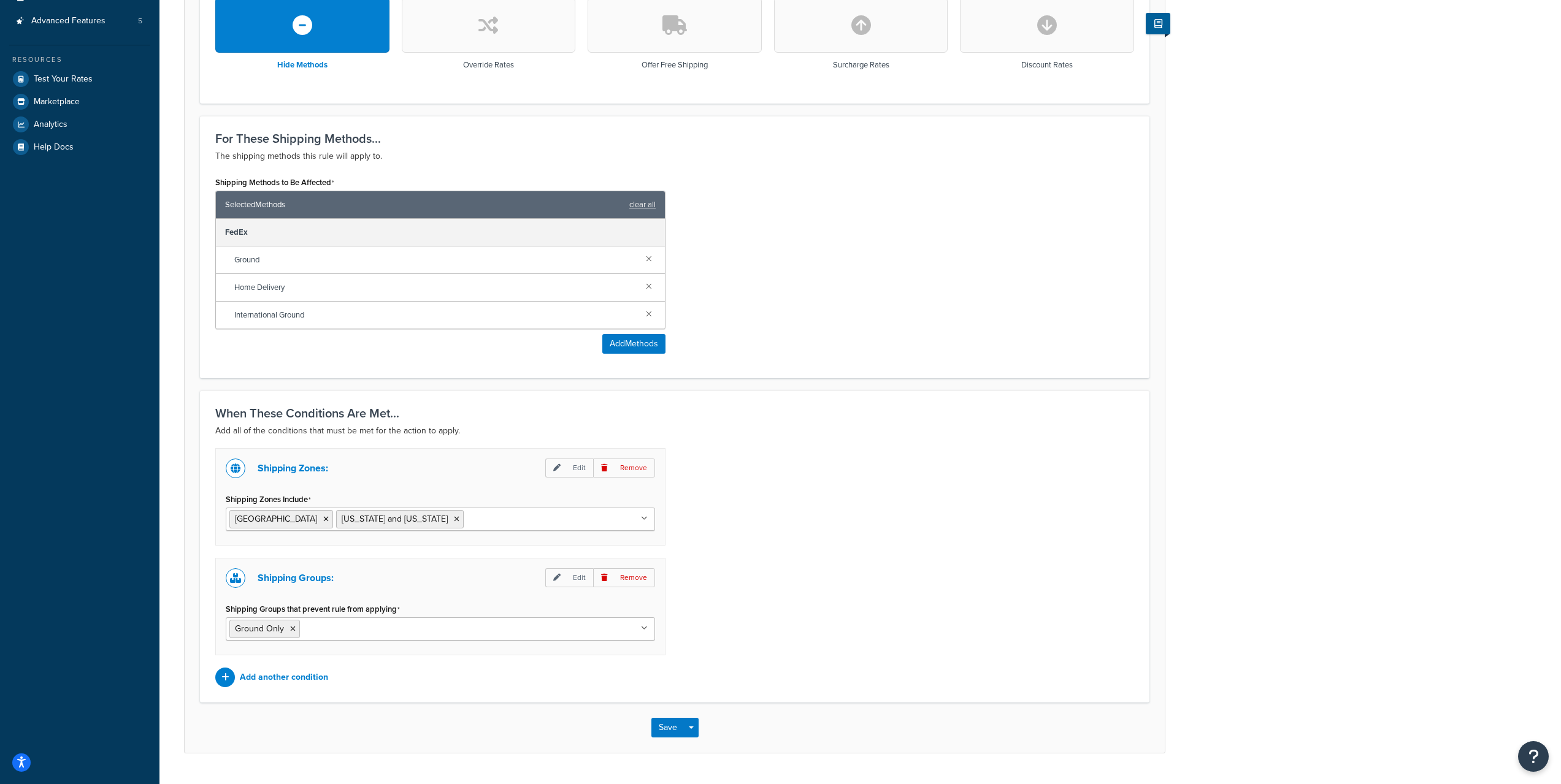
scroll to position [409, 0]
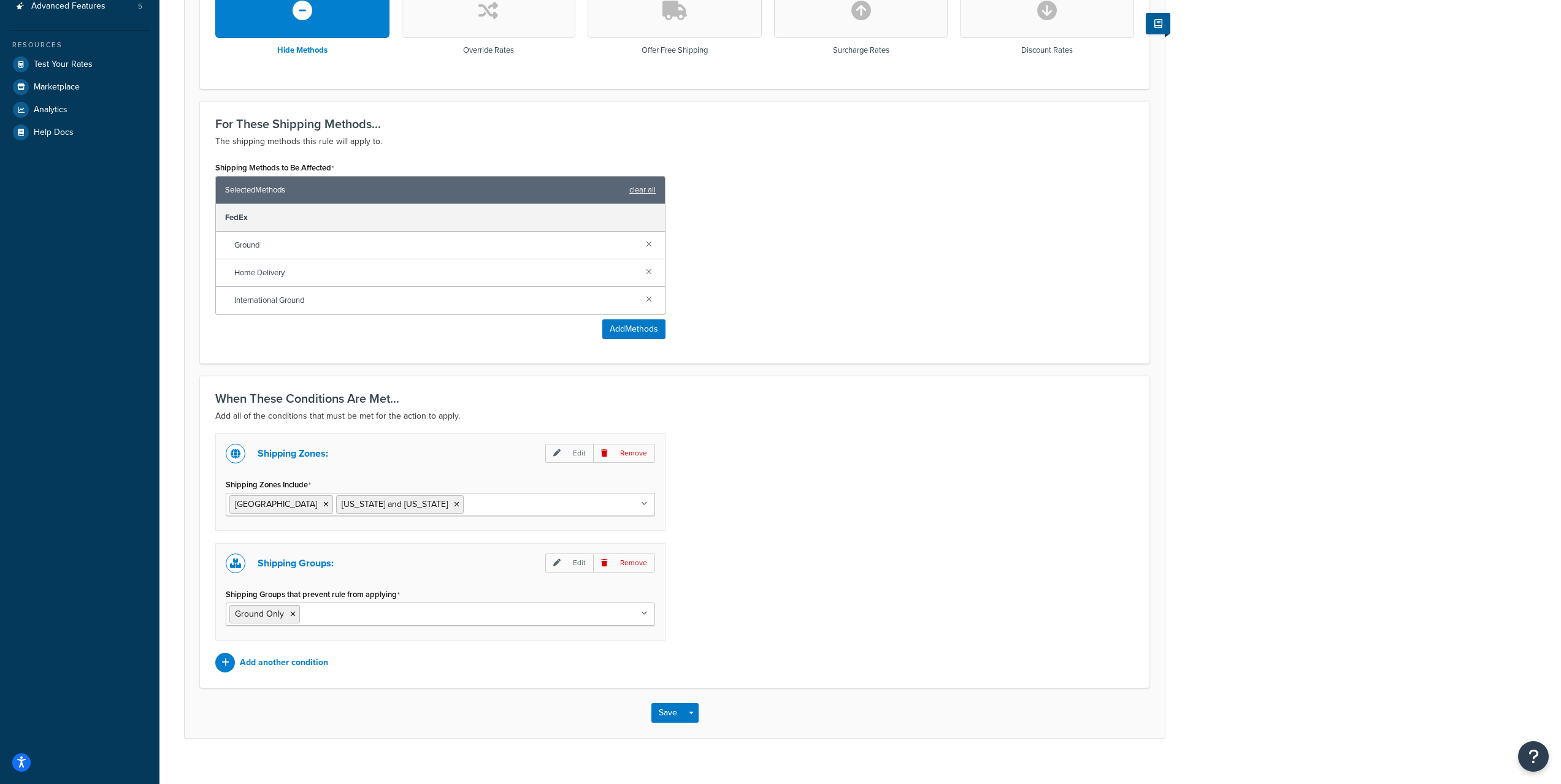
click at [454, 511] on ul "United States Hawaii and Alaska" at bounding box center [440, 505] width 429 height 23
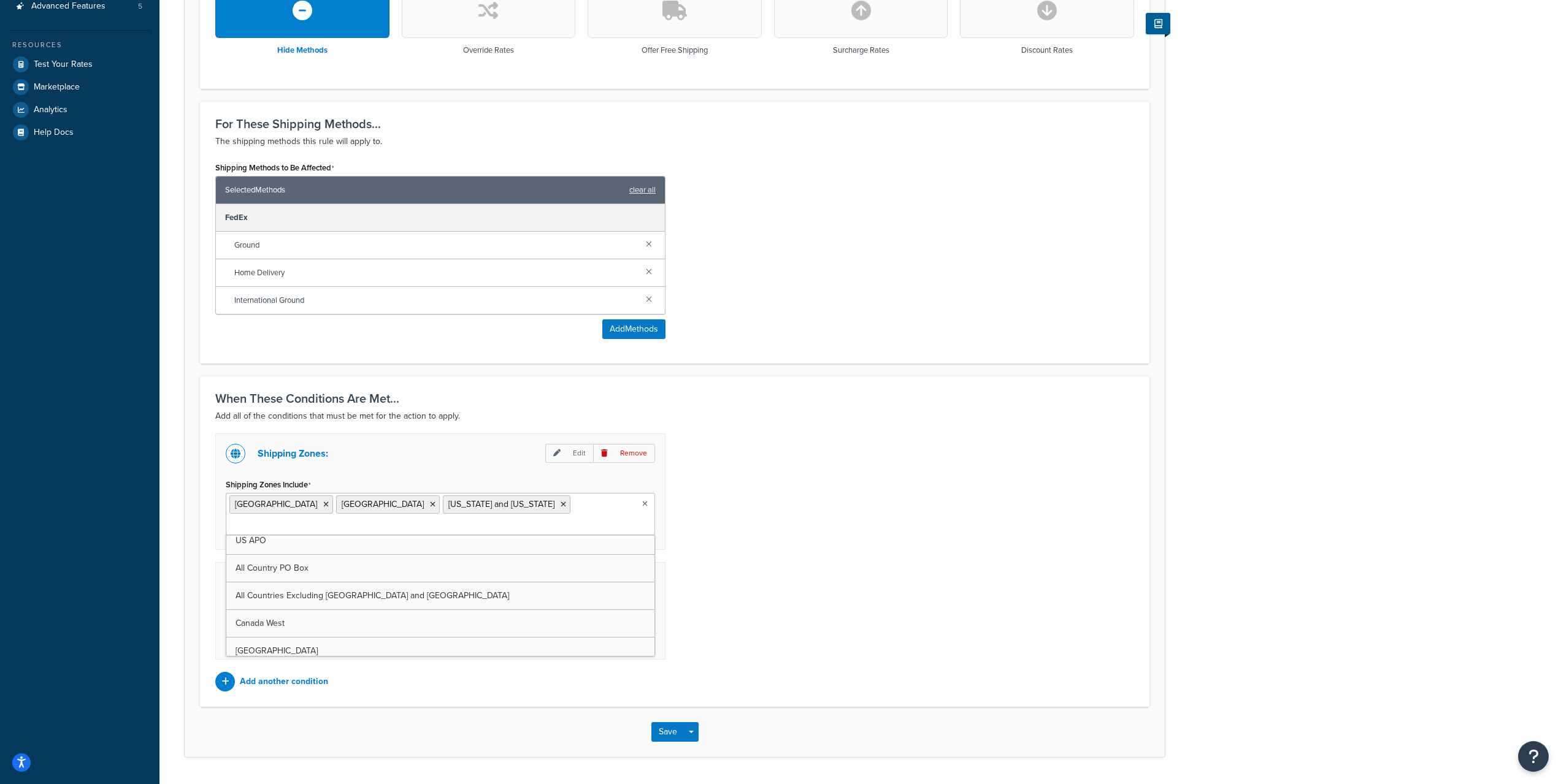
scroll to position [0, 0]
click at [955, 578] on div "Shipping Zones: Edit Remove Shipping Zones Include United States Canada Hawaii …" at bounding box center [674, 563] width 937 height 258
click at [664, 722] on button "Save" at bounding box center [668, 732] width 33 height 20
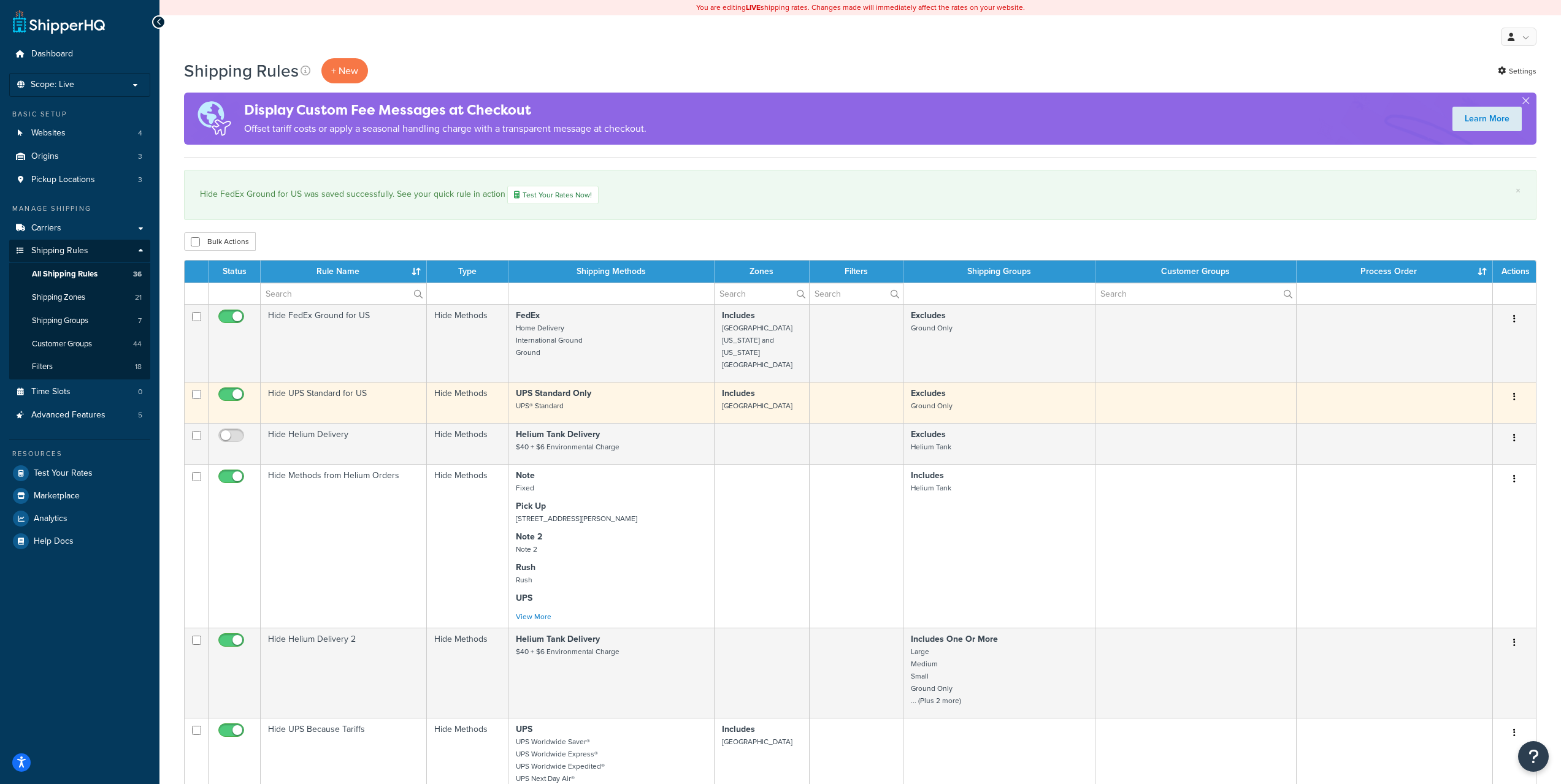
click at [482, 382] on td "Hide Methods" at bounding box center [468, 403] width 82 height 41
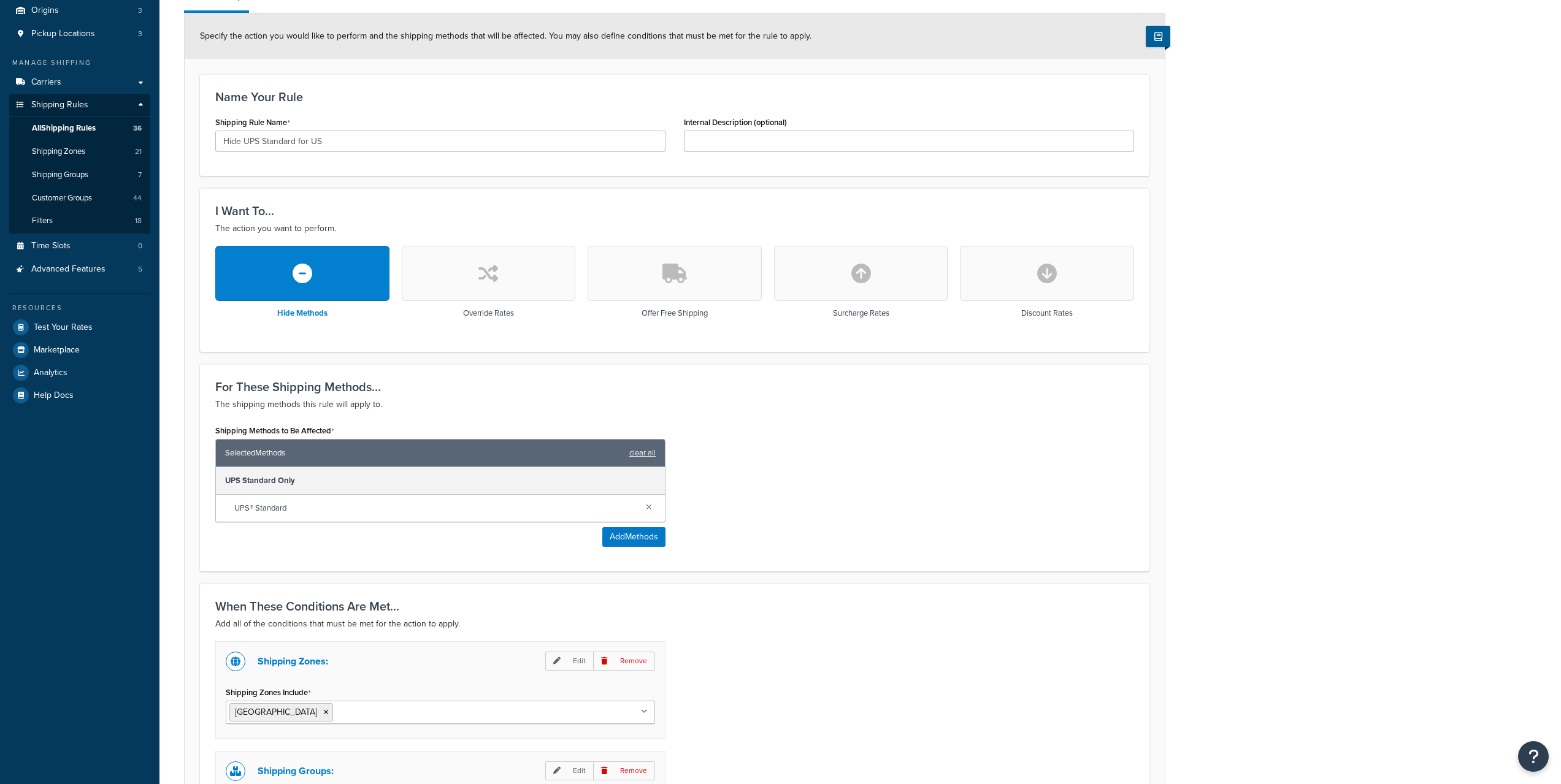
scroll to position [307, 0]
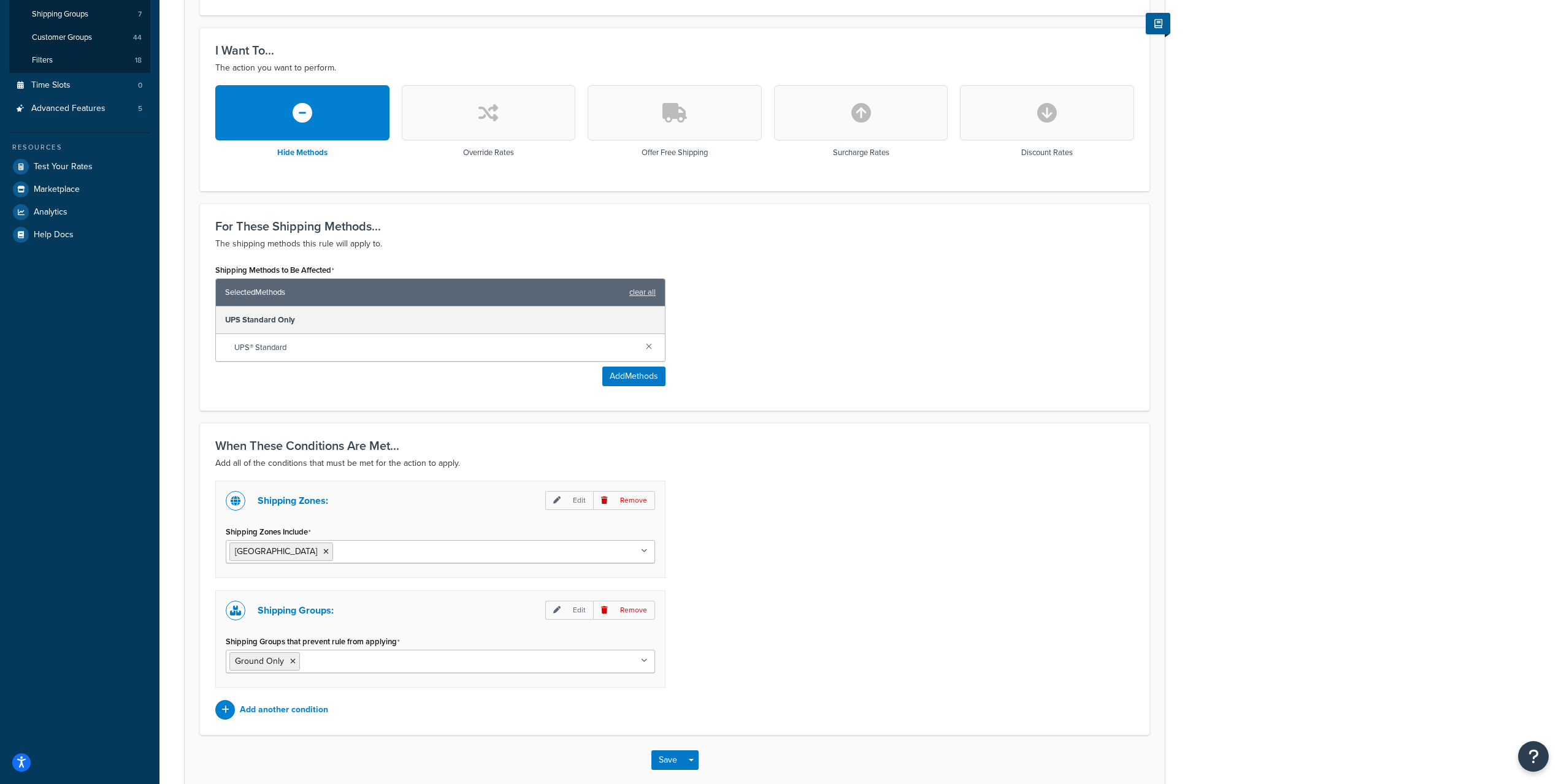
click at [392, 661] on input "Shipping Groups that prevent rule from applying" at bounding box center [357, 661] width 109 height 13
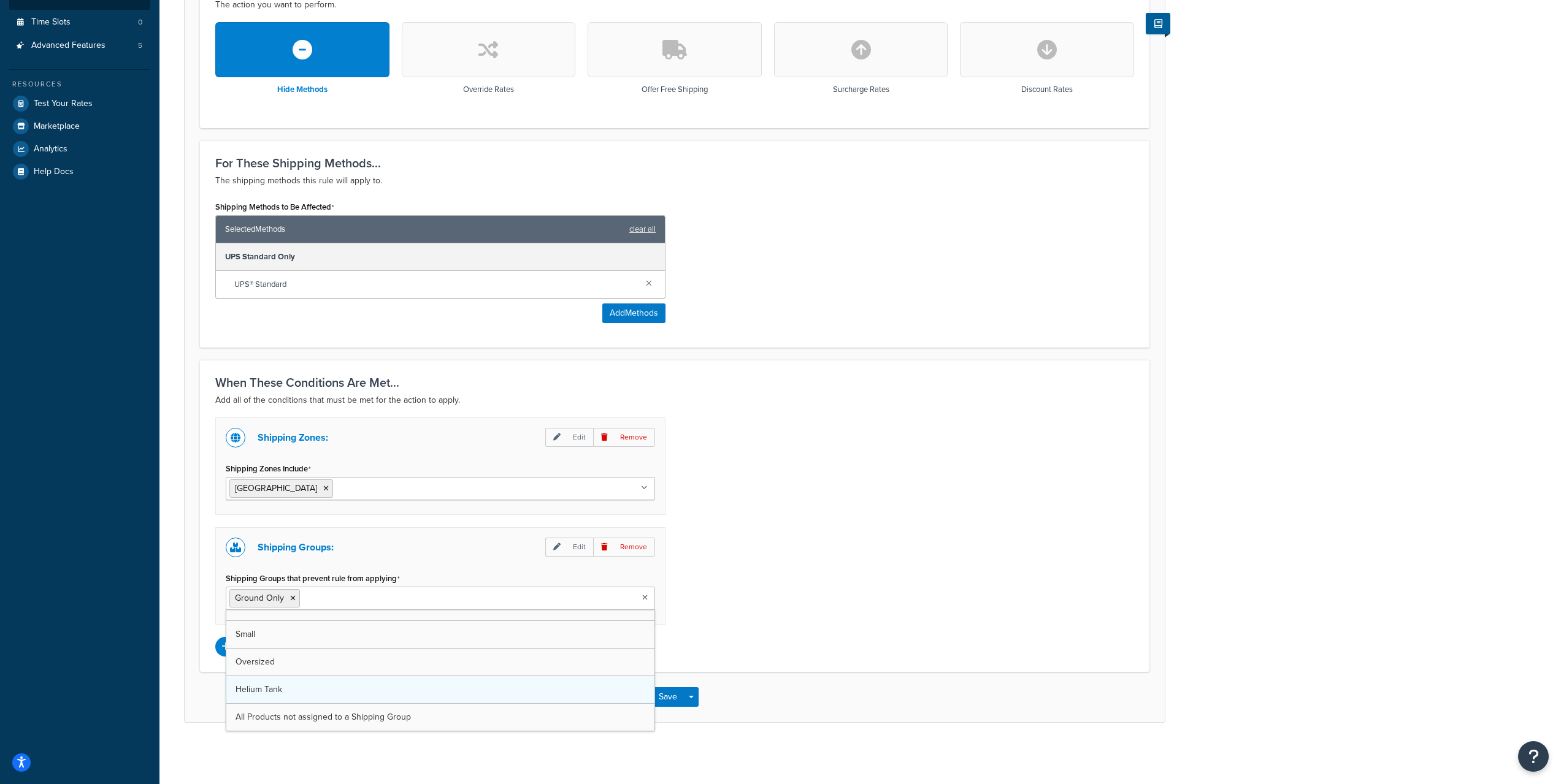
scroll to position [16, 0]
click at [290, 598] on icon at bounding box center [293, 598] width 6 height 7
click at [926, 574] on div "Shipping Zones: Edit Remove Shipping Zones Include United States US APO Canada …" at bounding box center [674, 537] width 937 height 239
click at [654, 694] on button "Save" at bounding box center [668, 697] width 33 height 20
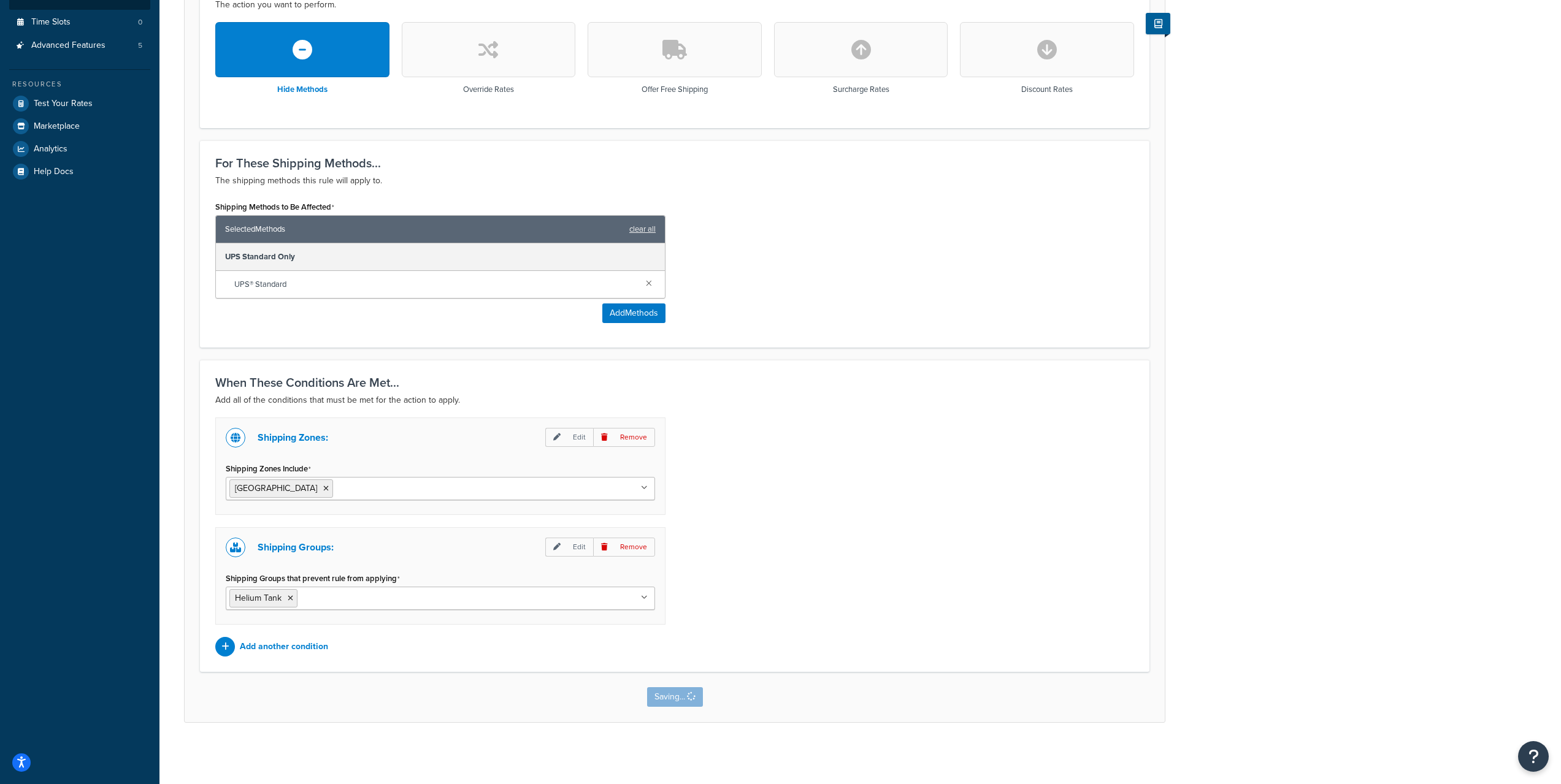
scroll to position [0, 0]
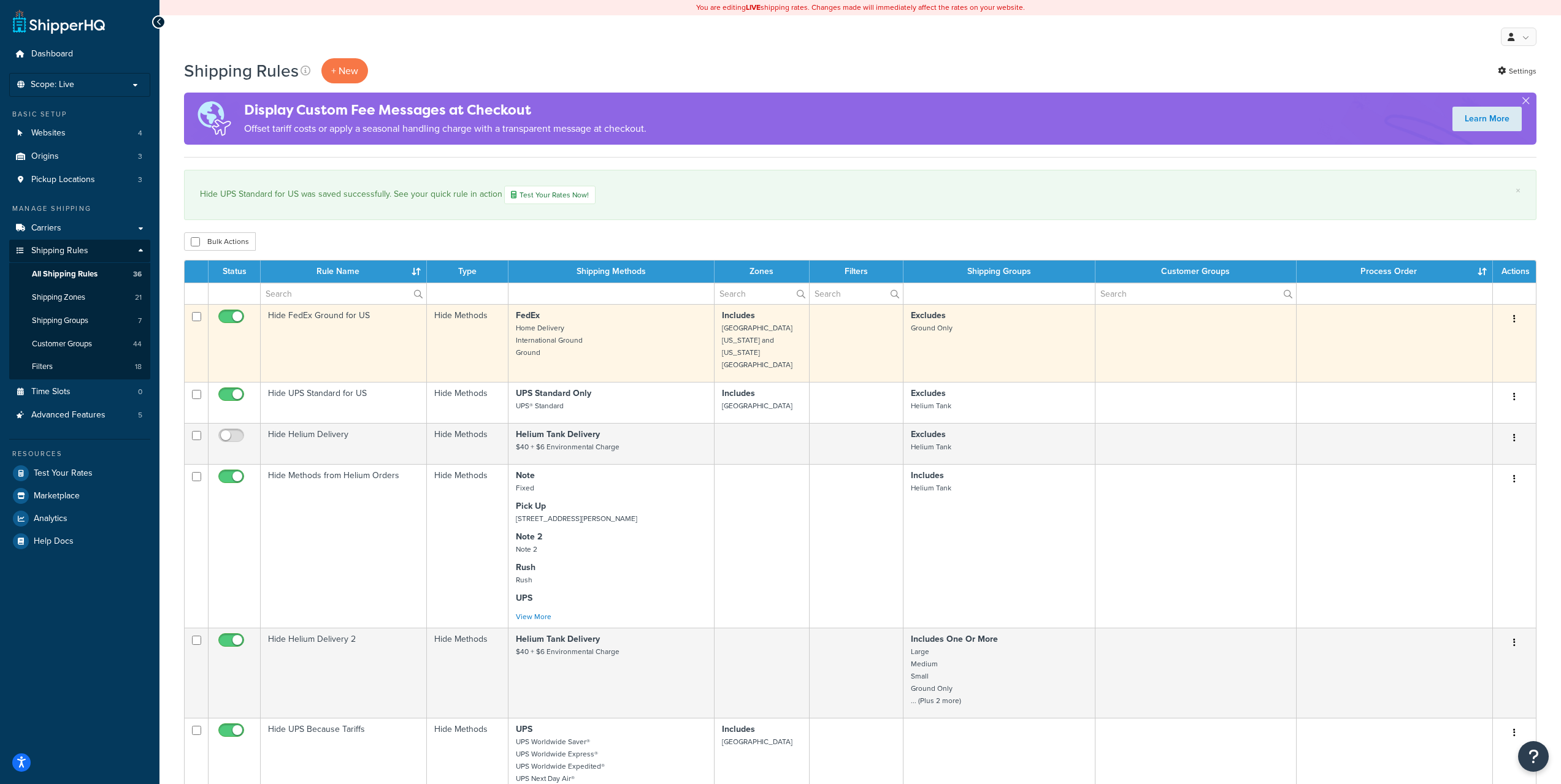
click at [374, 351] on td "Hide FedEx Ground for US" at bounding box center [343, 343] width 167 height 78
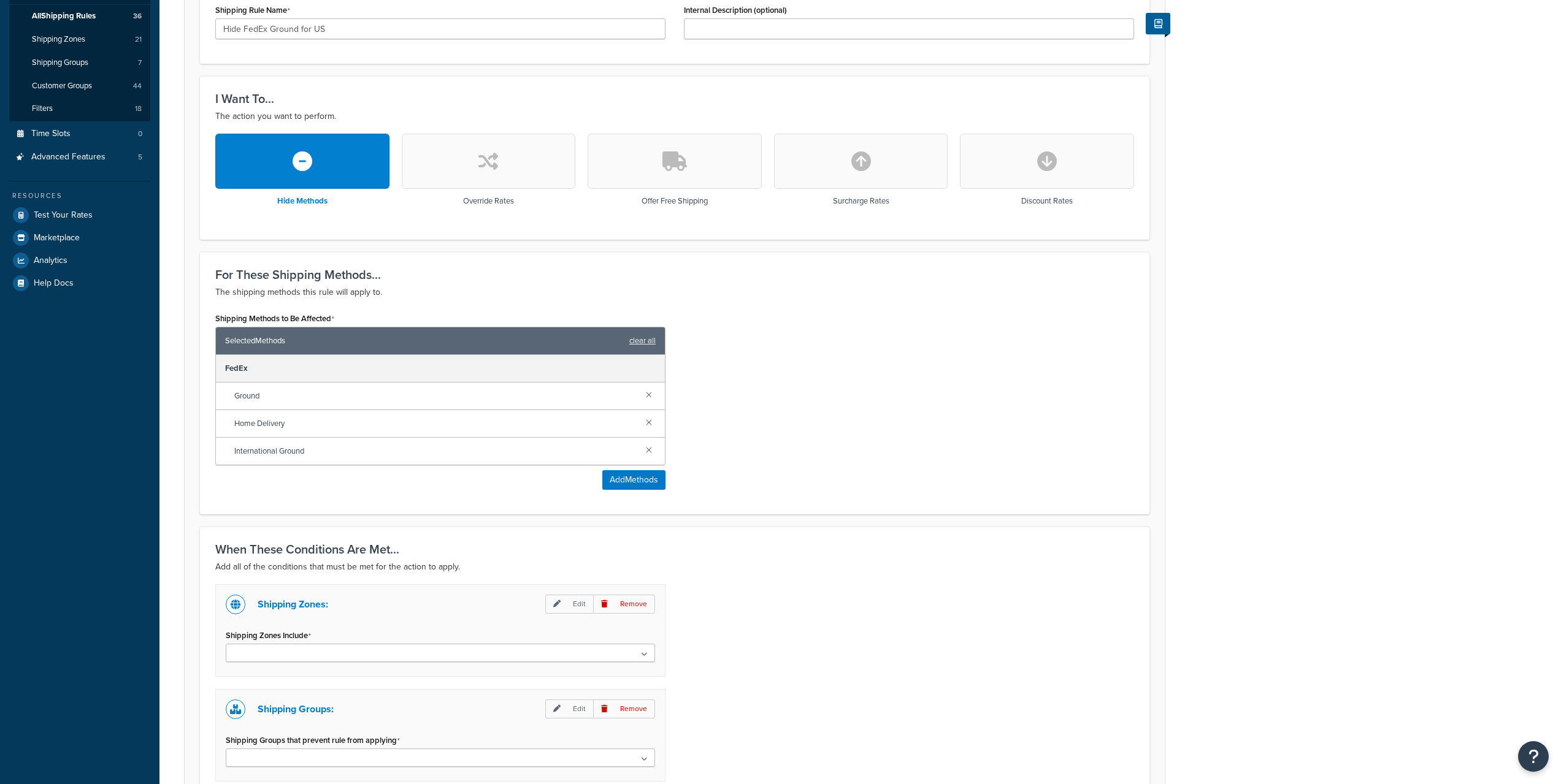
scroll to position [415, 0]
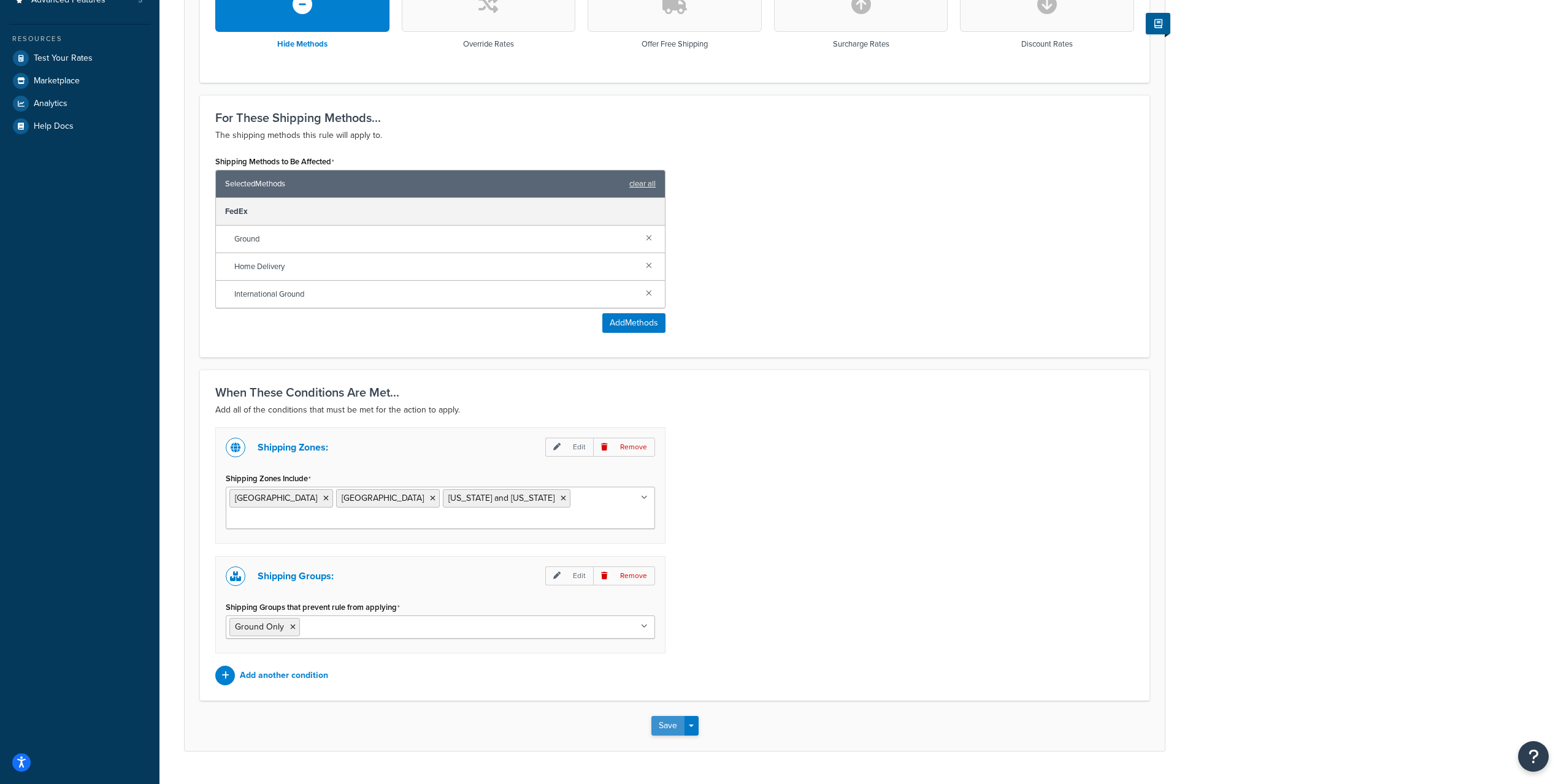
click at [657, 716] on button "Save" at bounding box center [668, 725] width 33 height 20
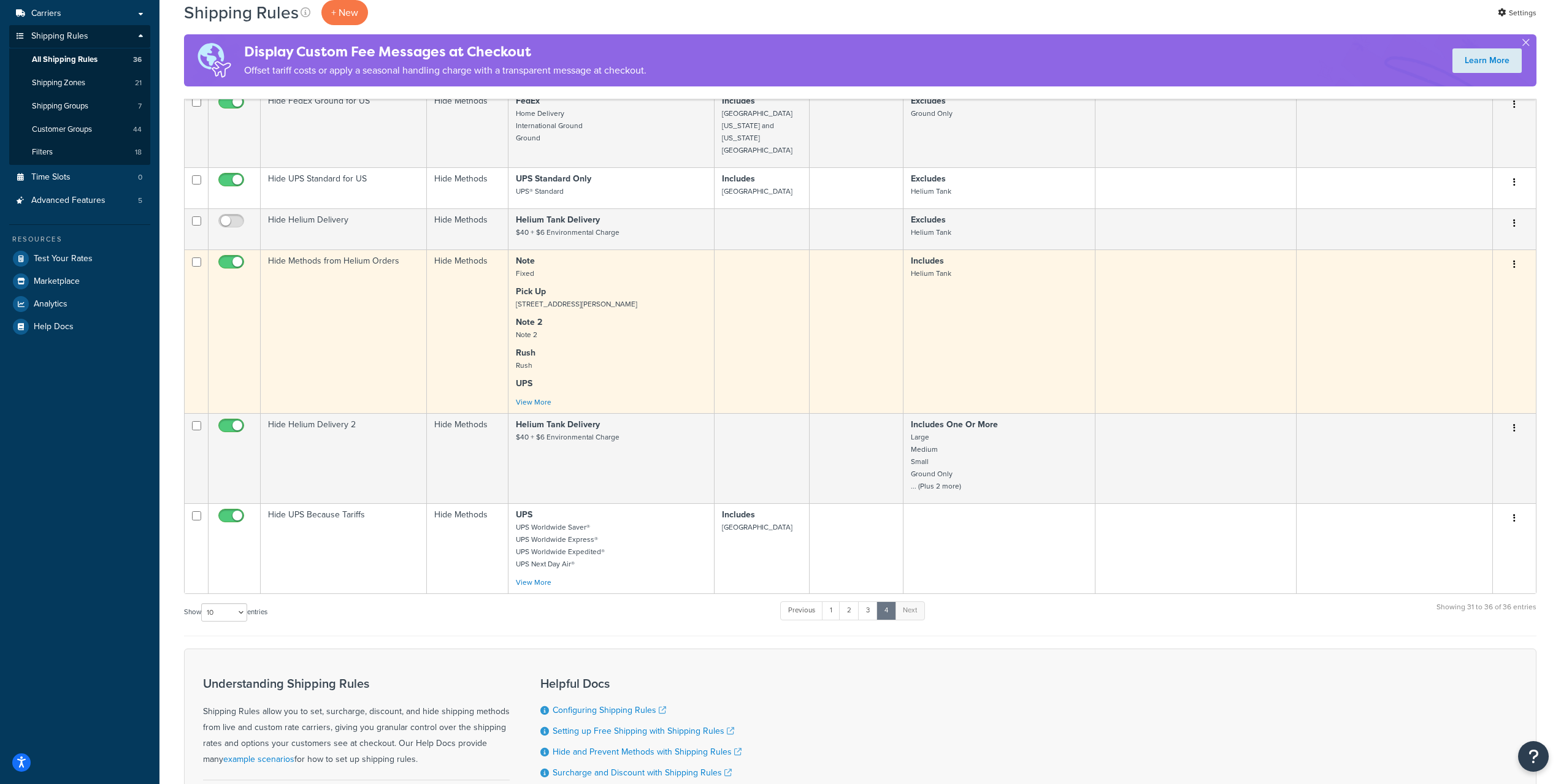
scroll to position [361, 0]
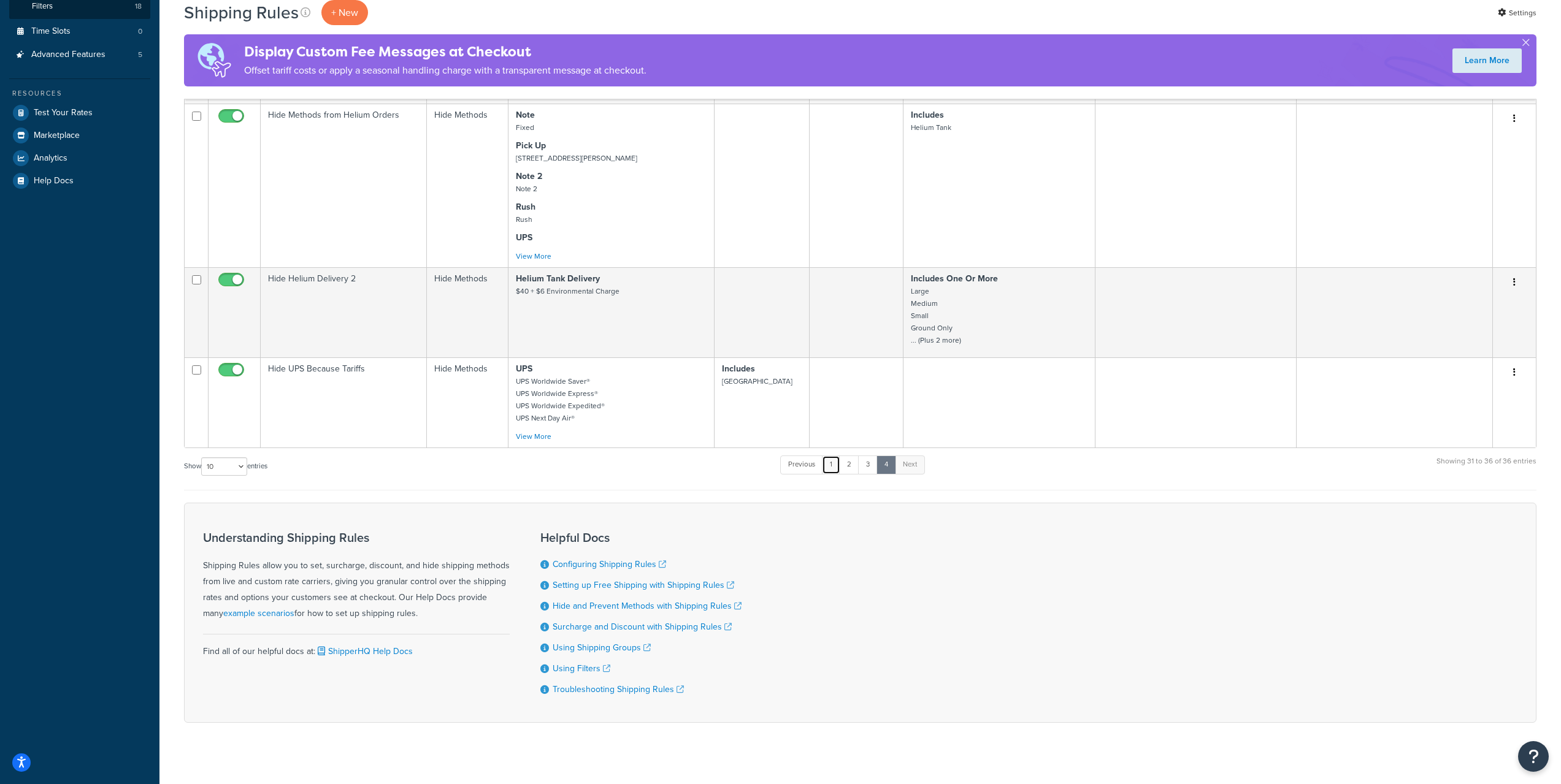
click at [828, 455] on link "1" at bounding box center [830, 464] width 18 height 18
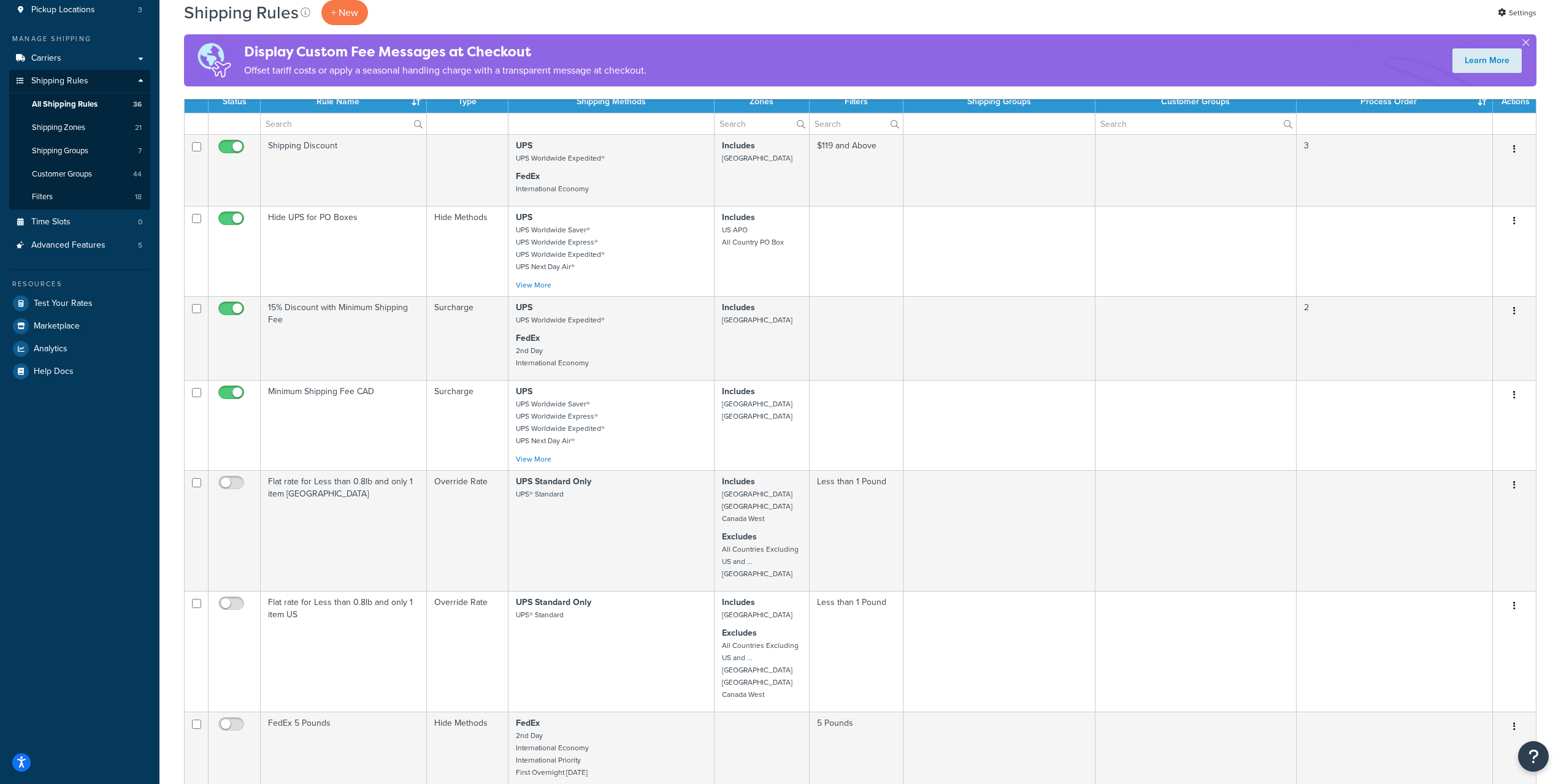
scroll to position [120, 0]
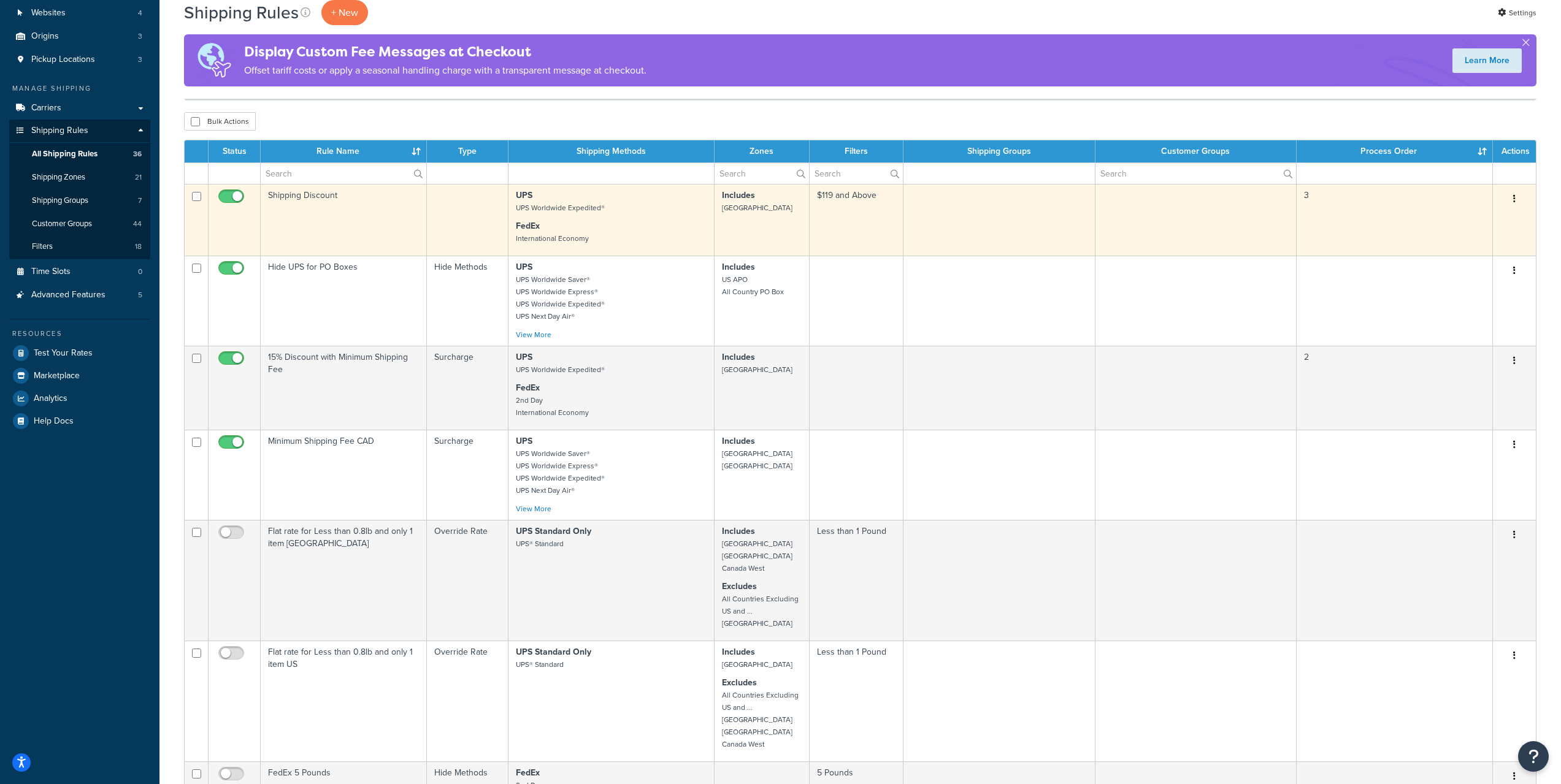
click at [369, 208] on td "Shipping Discount" at bounding box center [343, 220] width 167 height 72
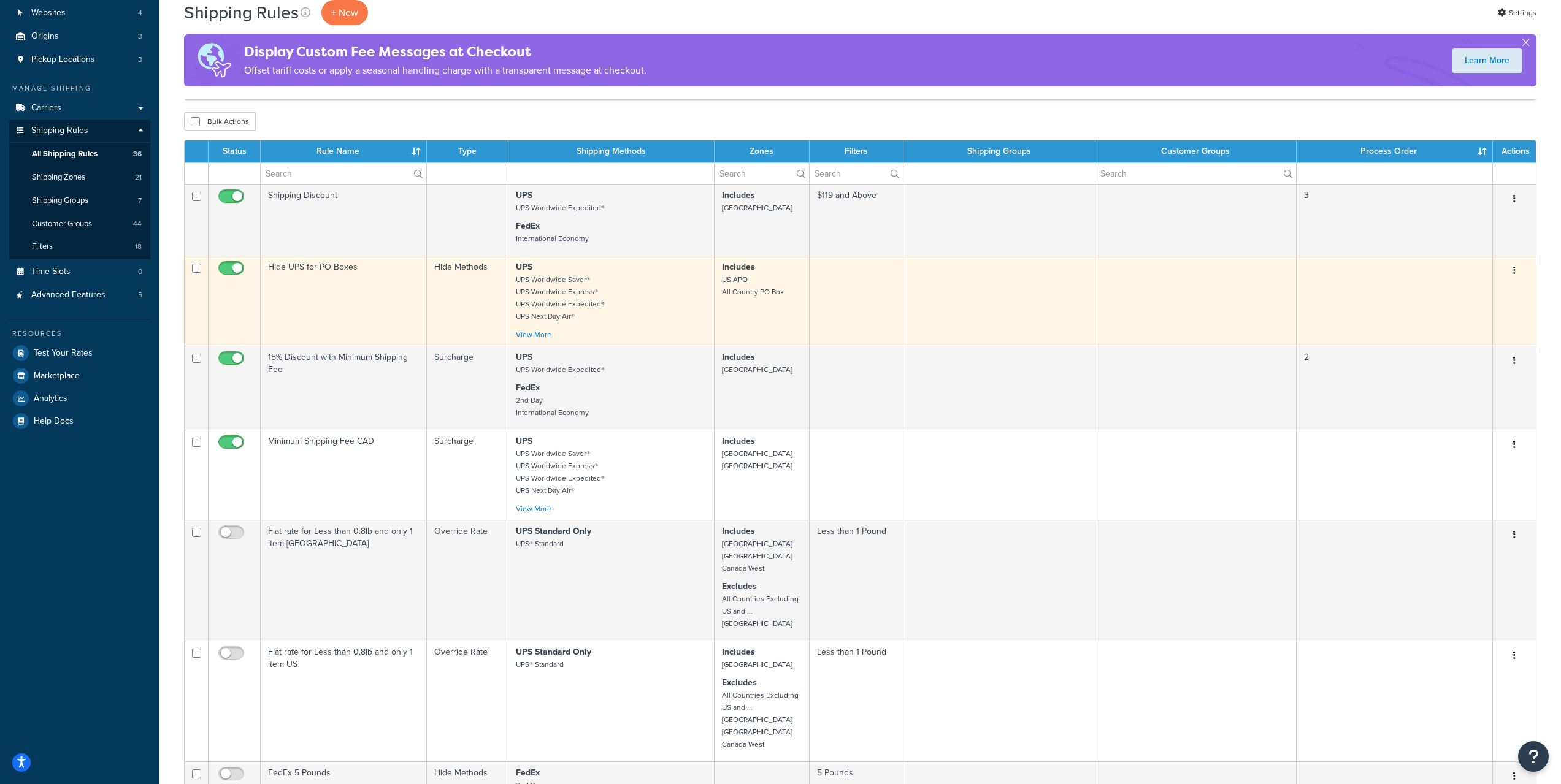
click at [353, 290] on td "Hide UPS for PO Boxes" at bounding box center [343, 301] width 167 height 90
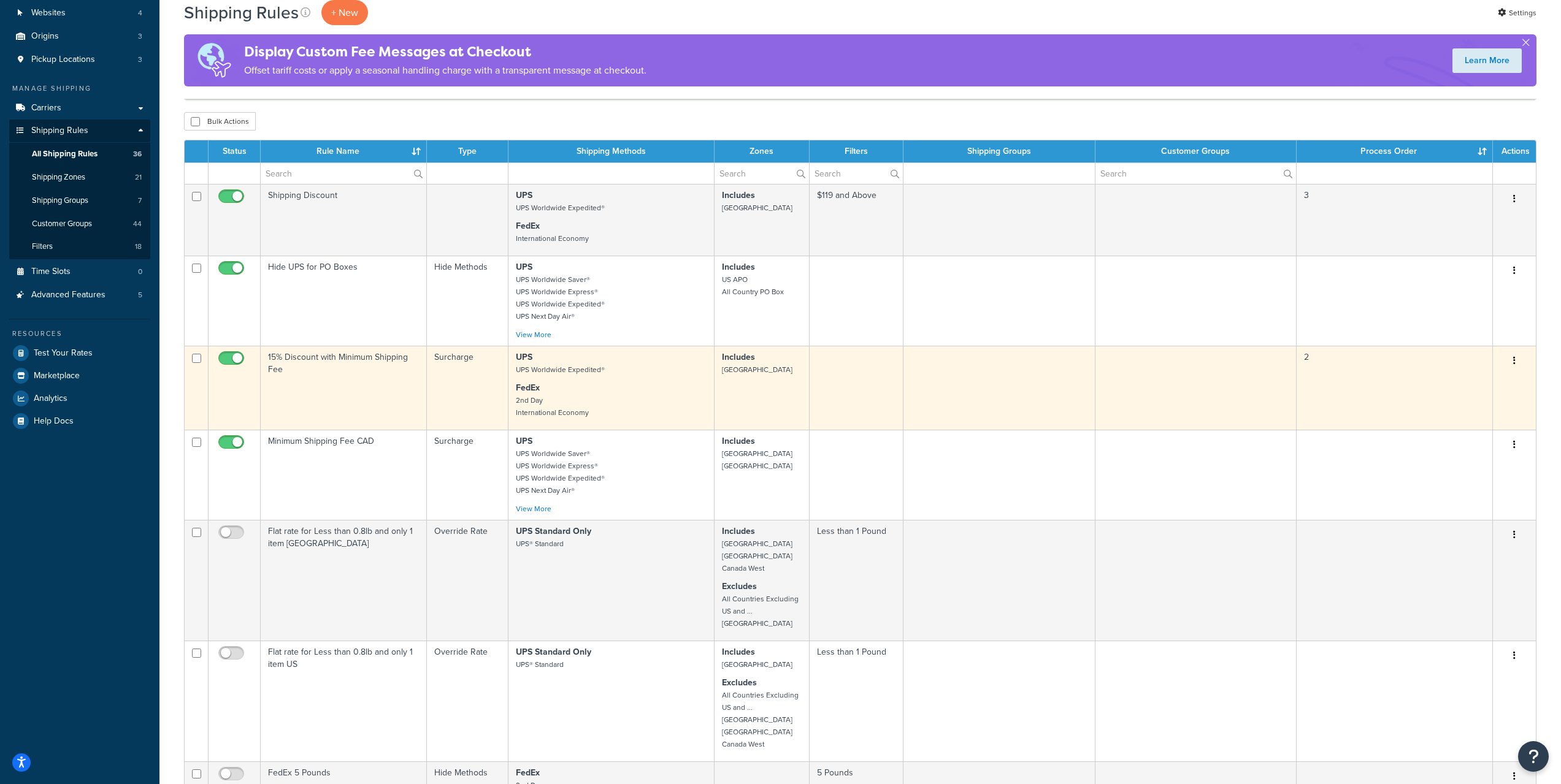
click at [363, 370] on td "15% Discount with Minimum Shipping Fee" at bounding box center [343, 388] width 167 height 84
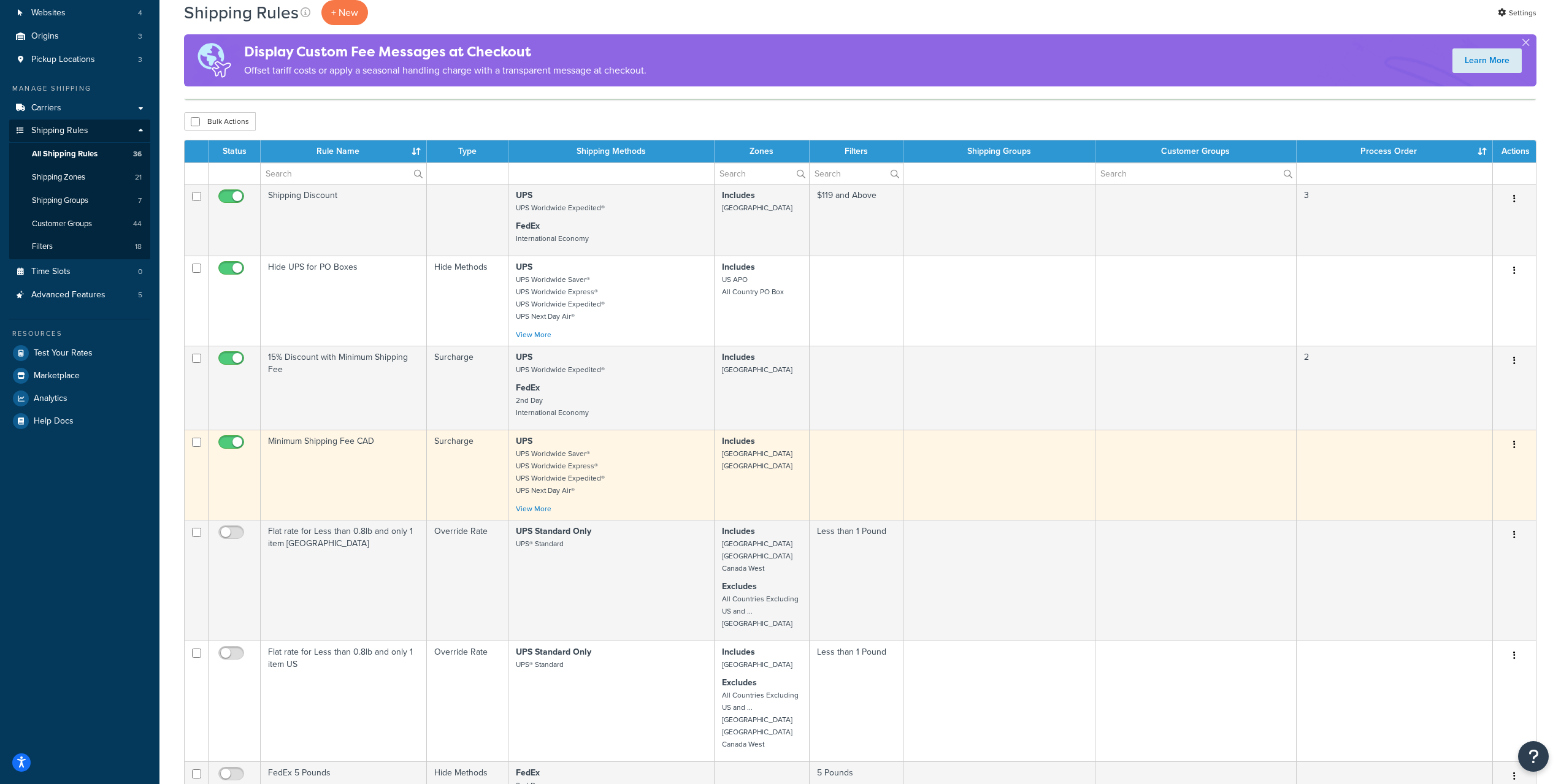
click at [344, 461] on td "Minimum Shipping Fee CAD" at bounding box center [343, 475] width 167 height 90
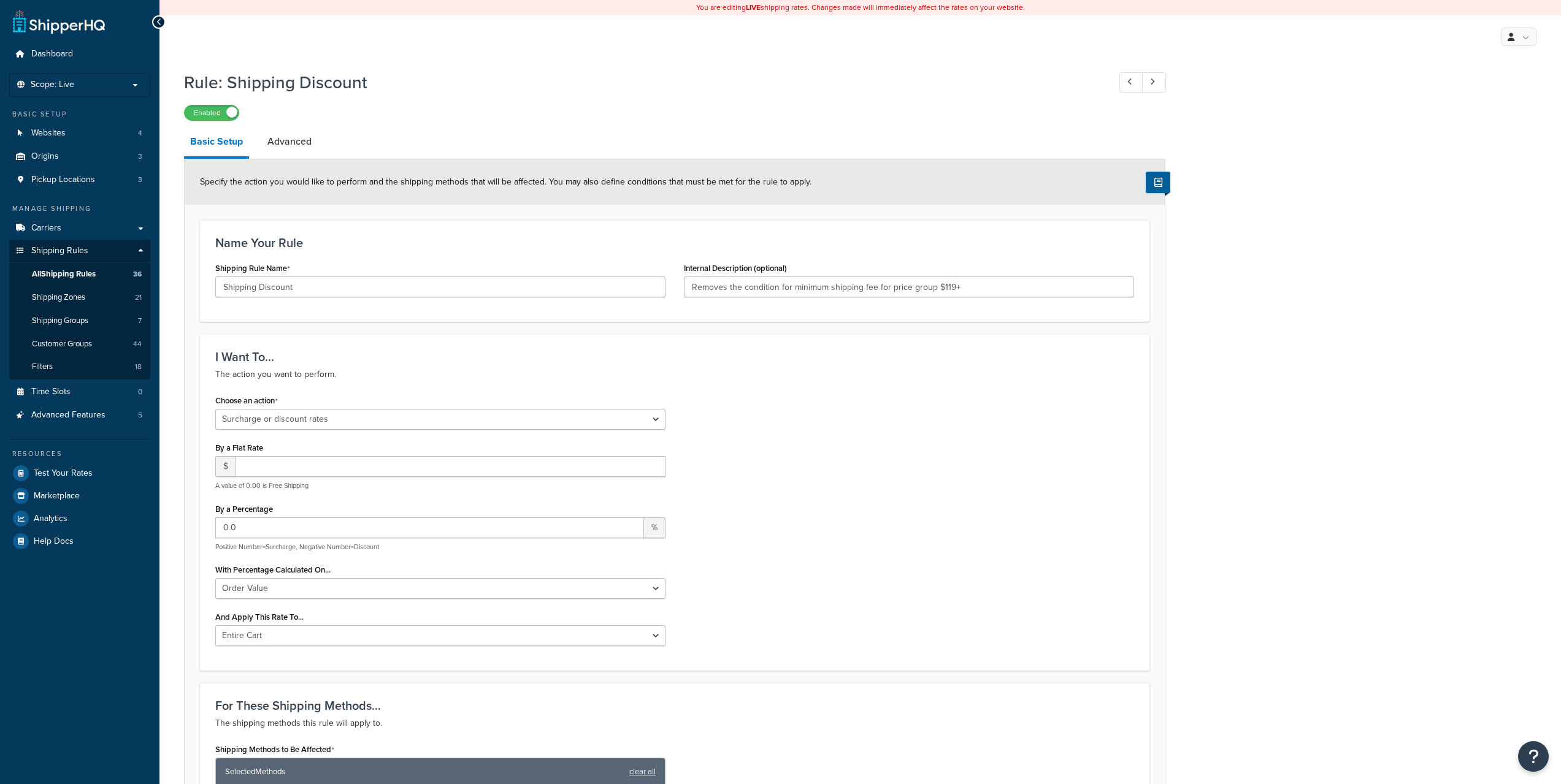
select select "SURCHARGE"
select select "ORDER"
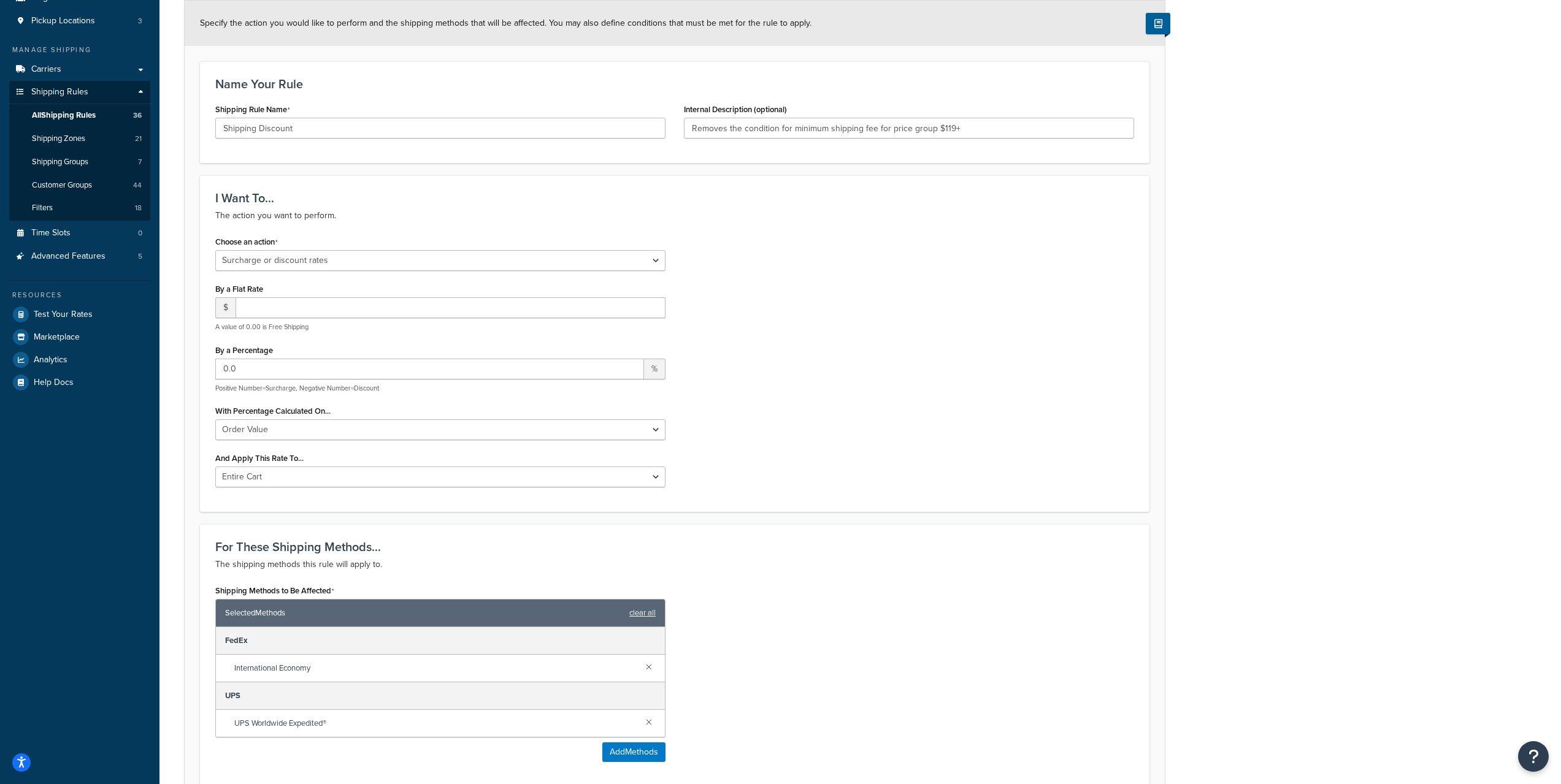
scroll to position [510, 0]
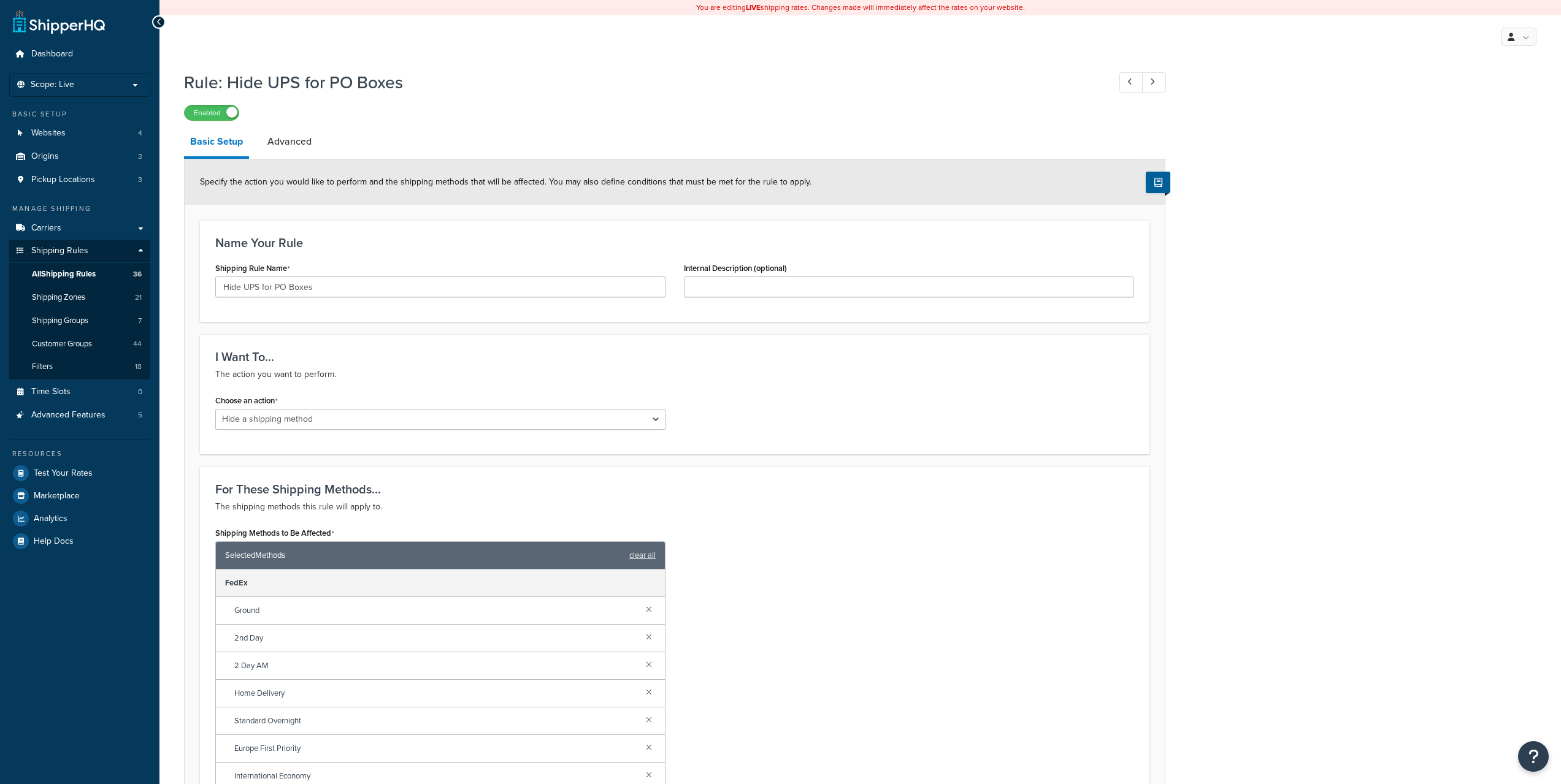
select select "HIDE"
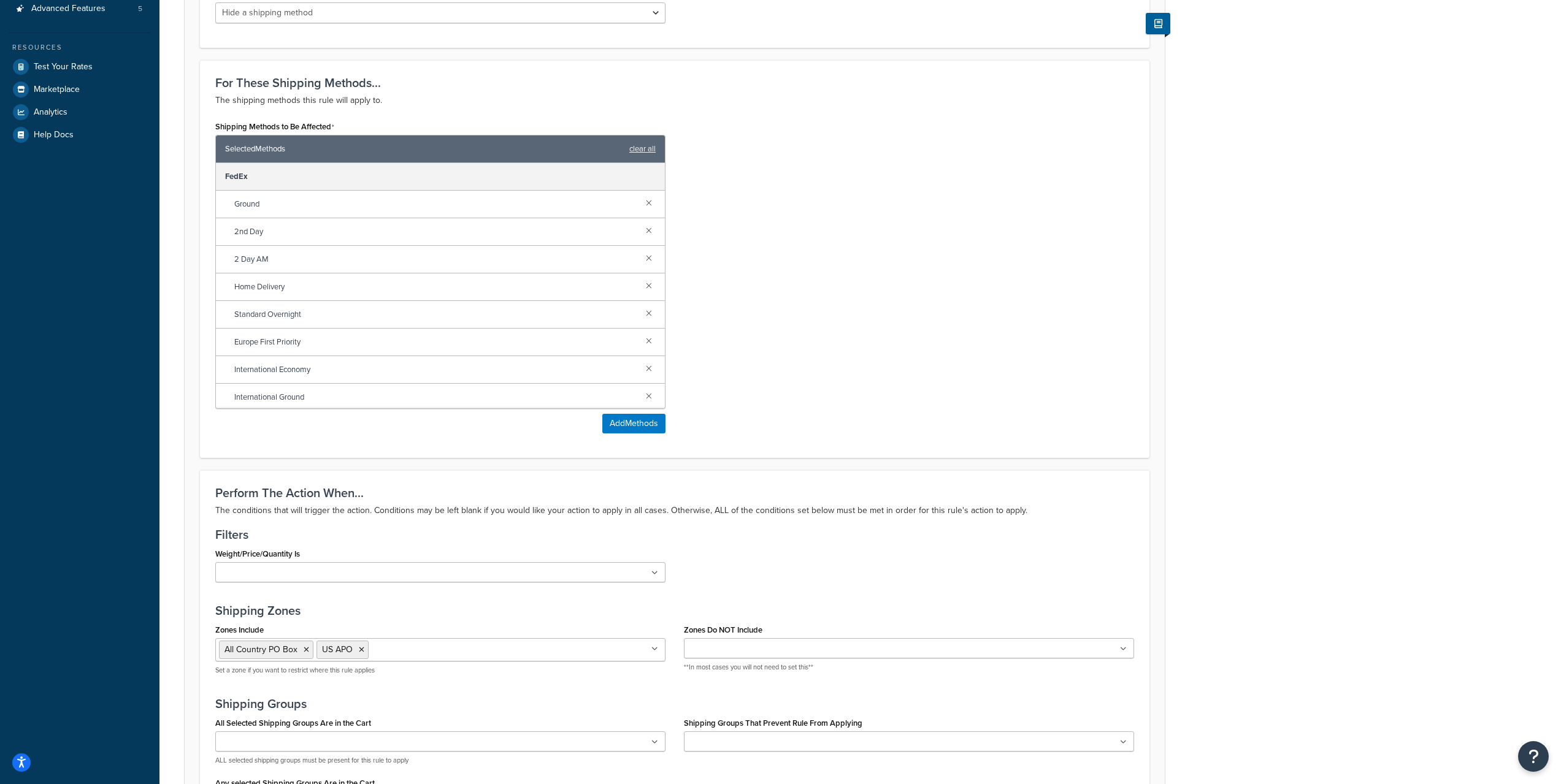
scroll to position [409, 0]
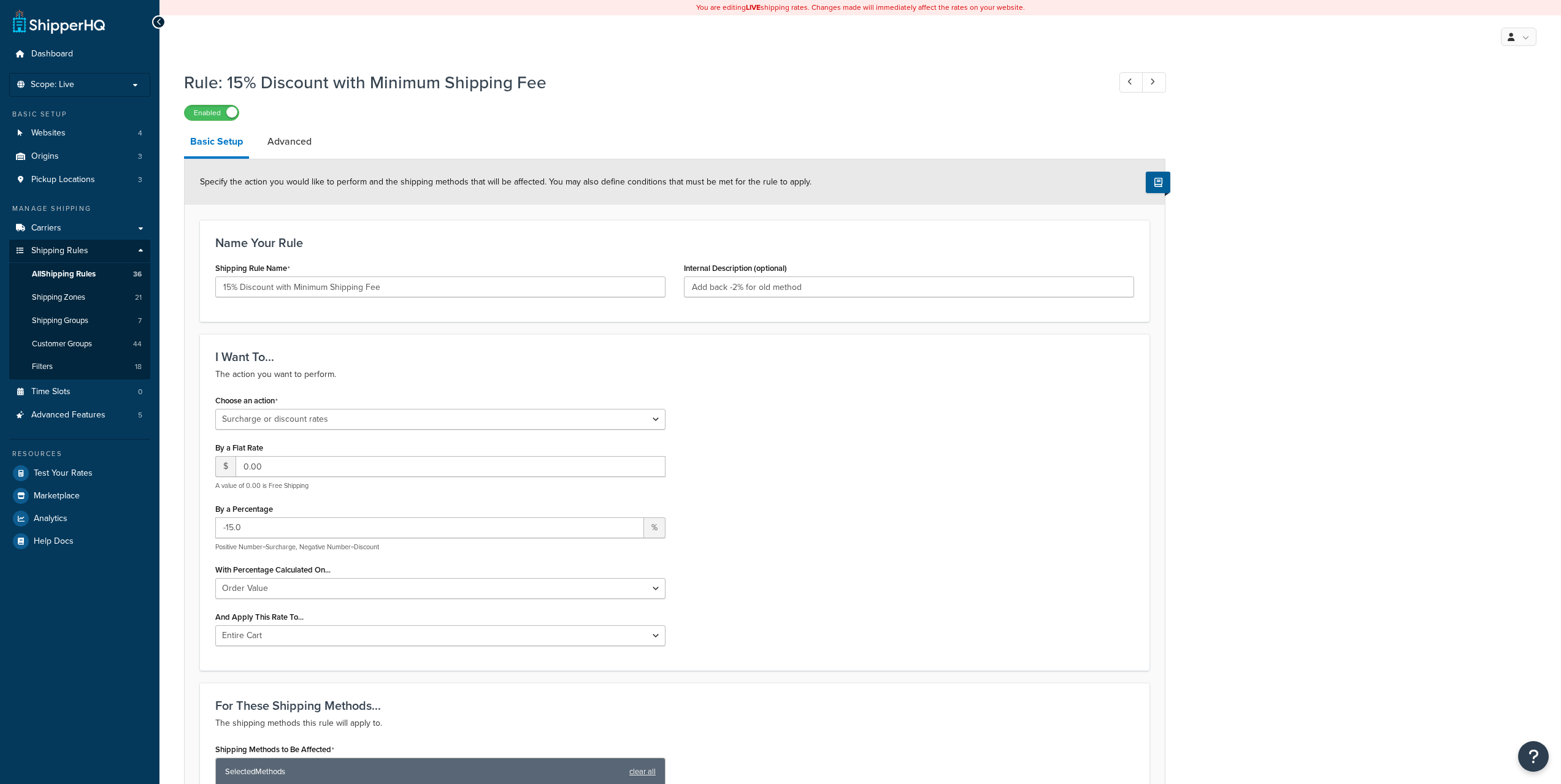
select select "SURCHARGE"
select select "ORDER"
select select "SURCHARGE"
select select "ORDER"
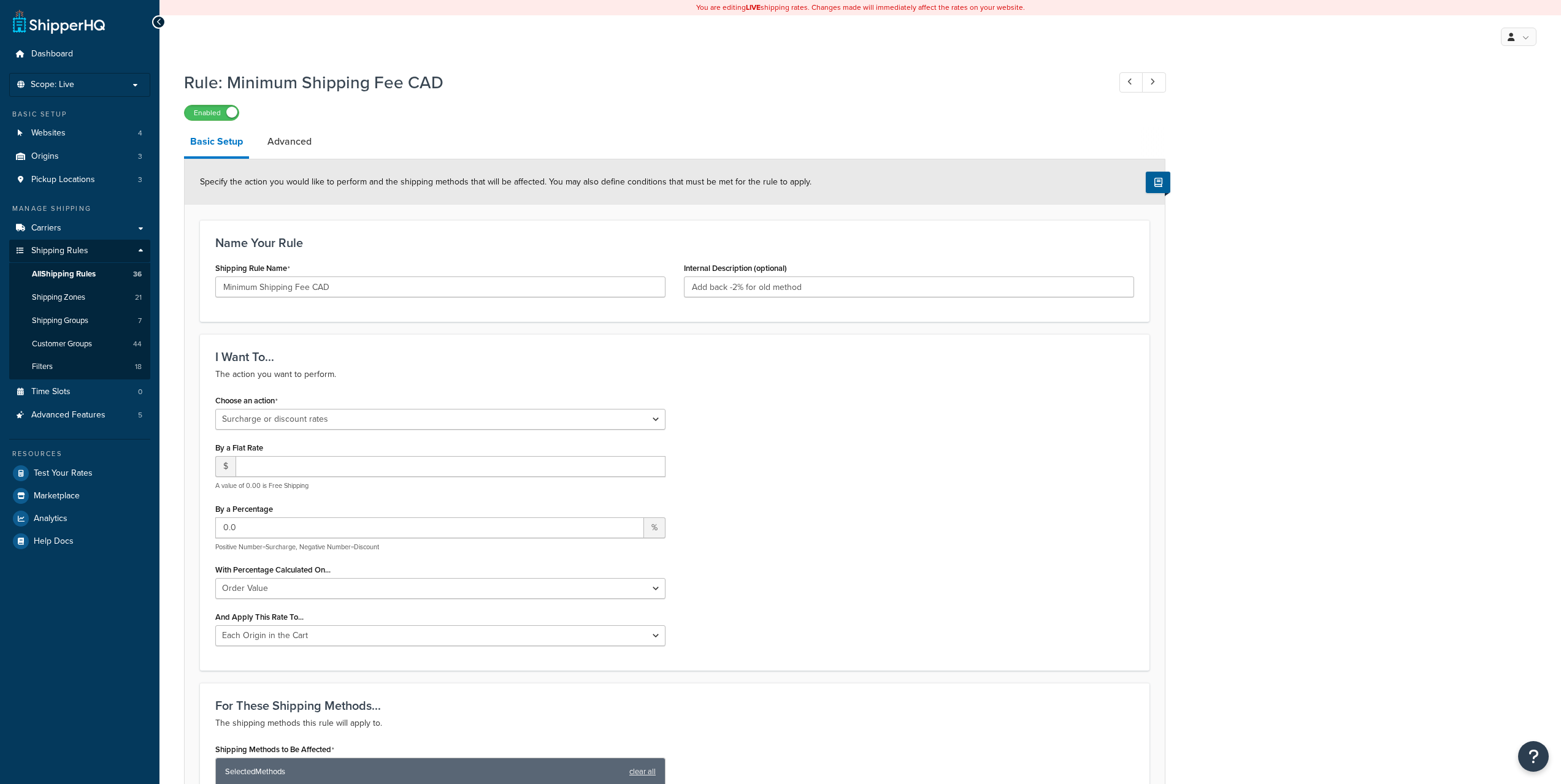
select select "LOCATION"
click at [301, 161] on div "Specify the action you would like to perform and the shipping methods that will…" at bounding box center [675, 182] width 980 height 45
click at [298, 134] on link "Advanced" at bounding box center [289, 142] width 56 height 29
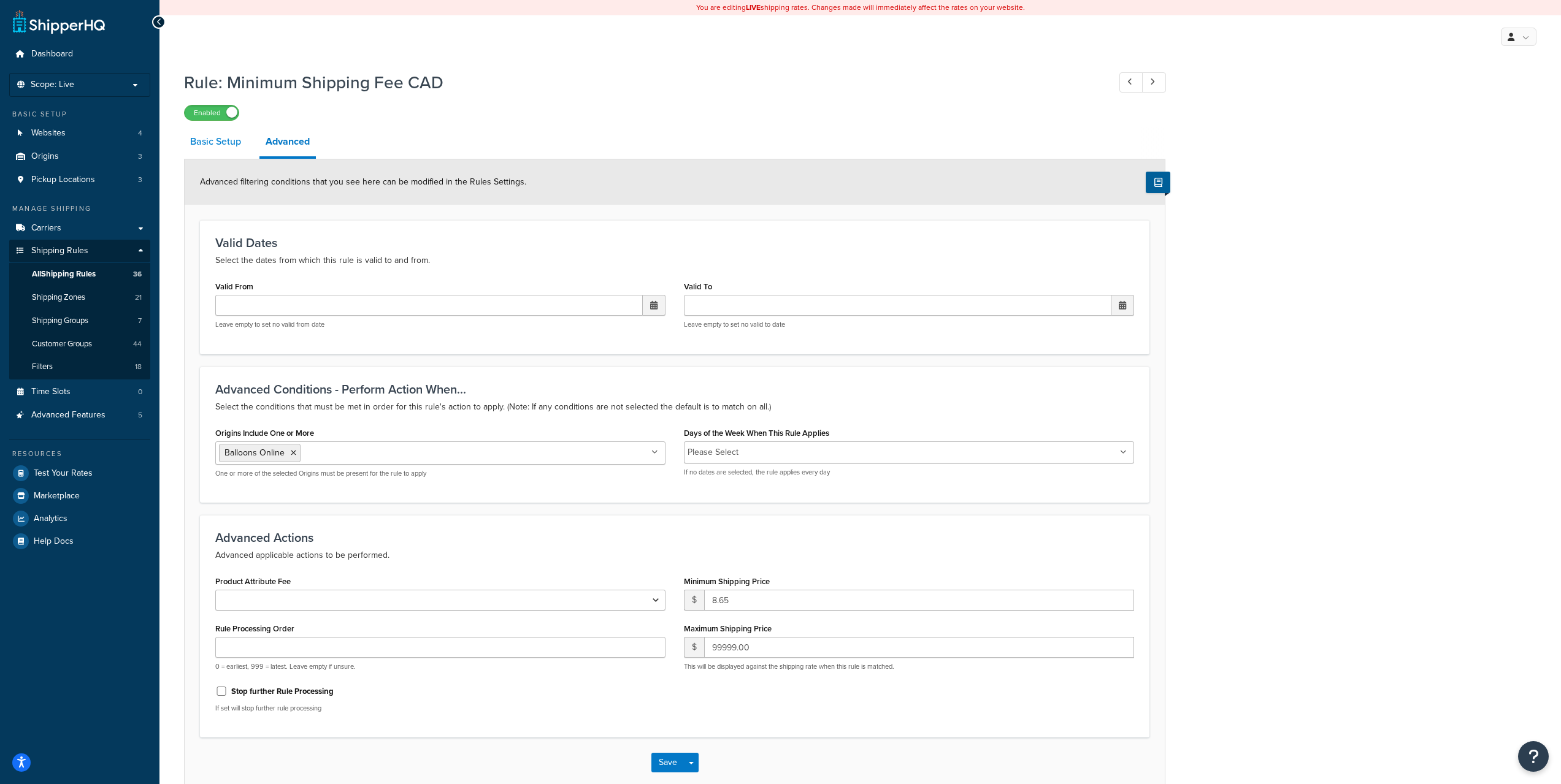
click at [215, 147] on link "Basic Setup" at bounding box center [216, 142] width 63 height 29
select select "SURCHARGE"
select select "ORDER"
select select "LOCATION"
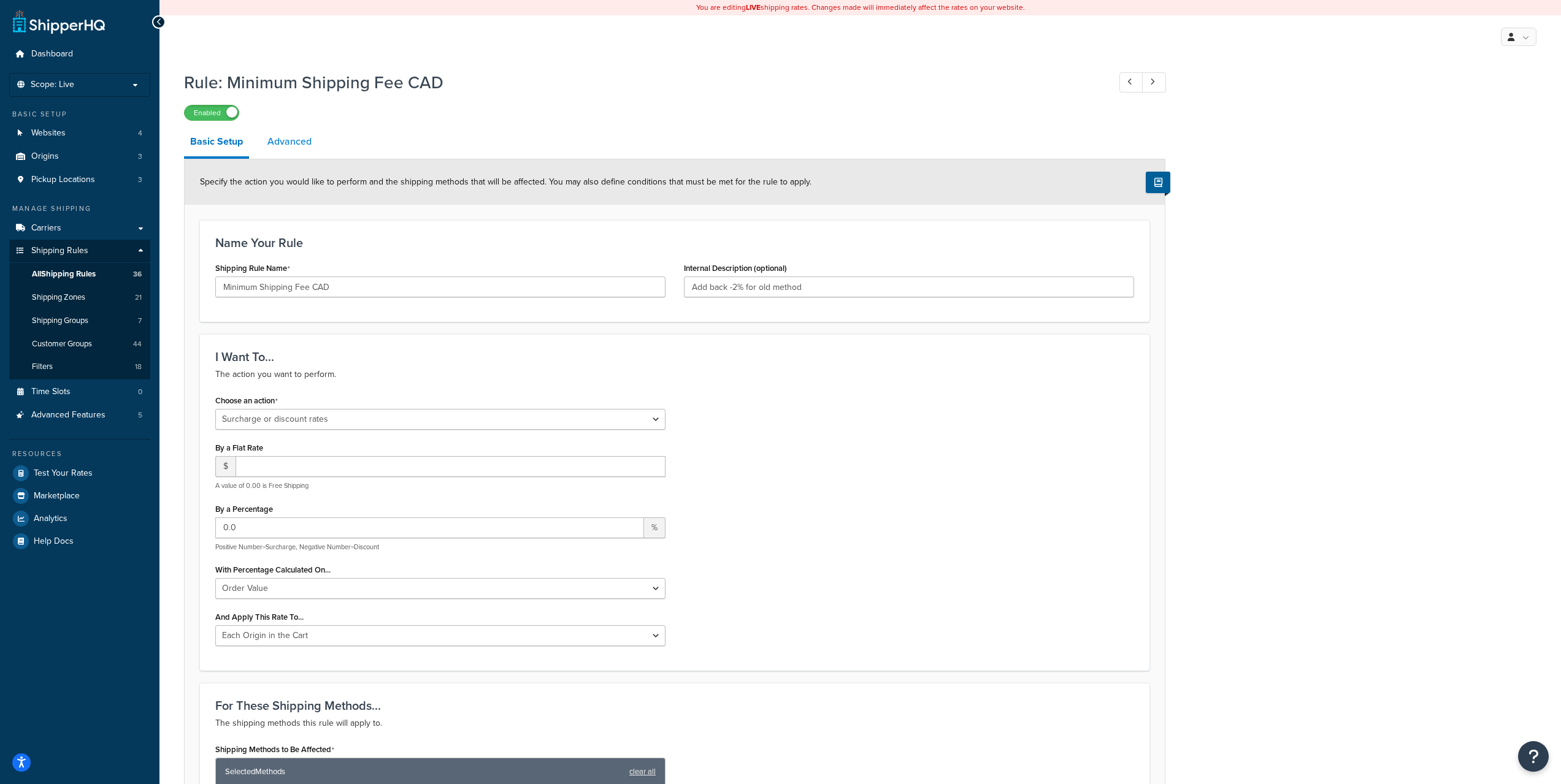
click at [310, 145] on link "Advanced" at bounding box center [289, 142] width 56 height 29
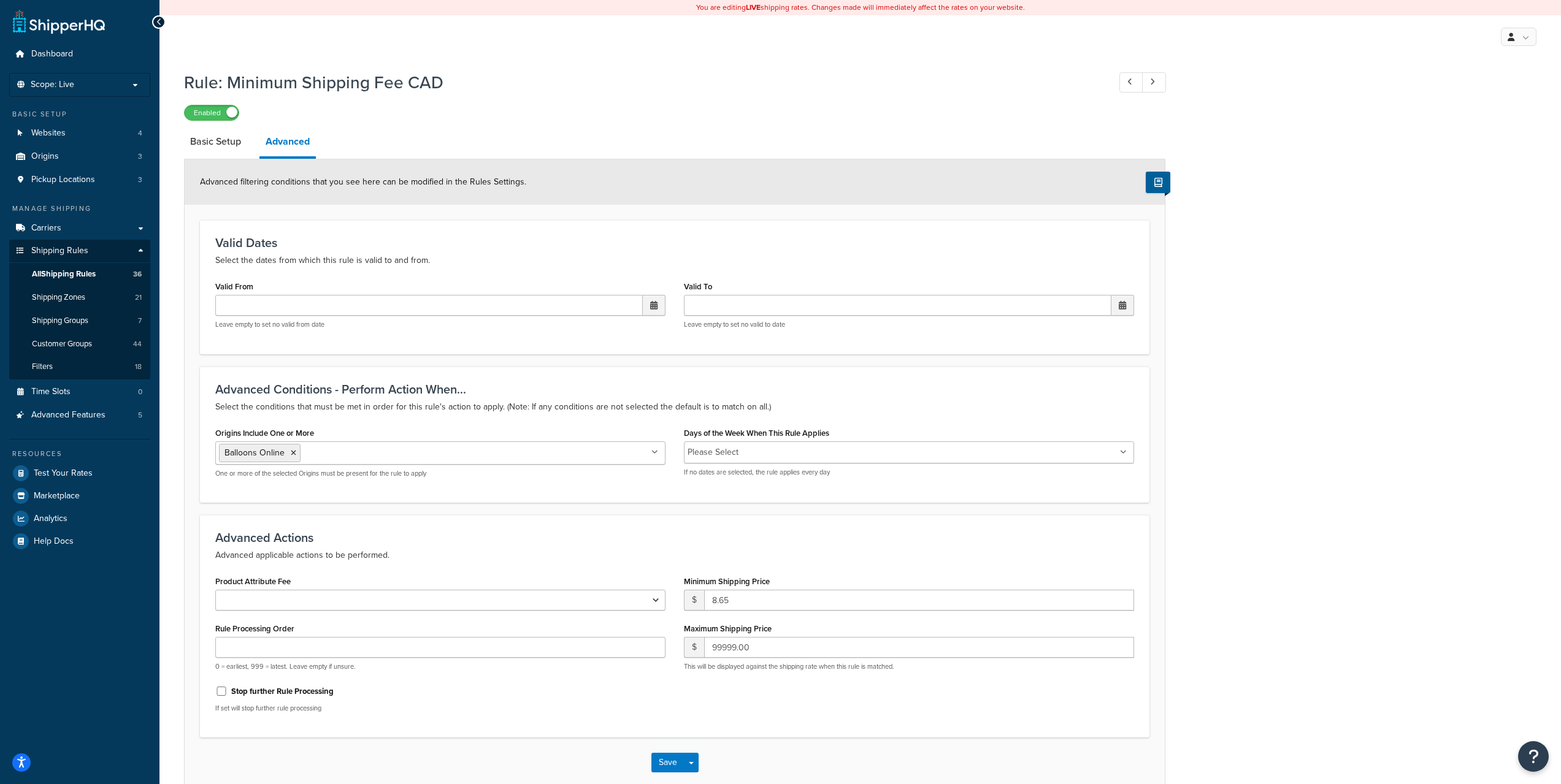
click at [371, 456] on input "Origins Include One or More" at bounding box center [358, 453] width 109 height 13
click at [224, 145] on link "Basic Setup" at bounding box center [216, 142] width 63 height 29
select select "SURCHARGE"
select select "ORDER"
select select "LOCATION"
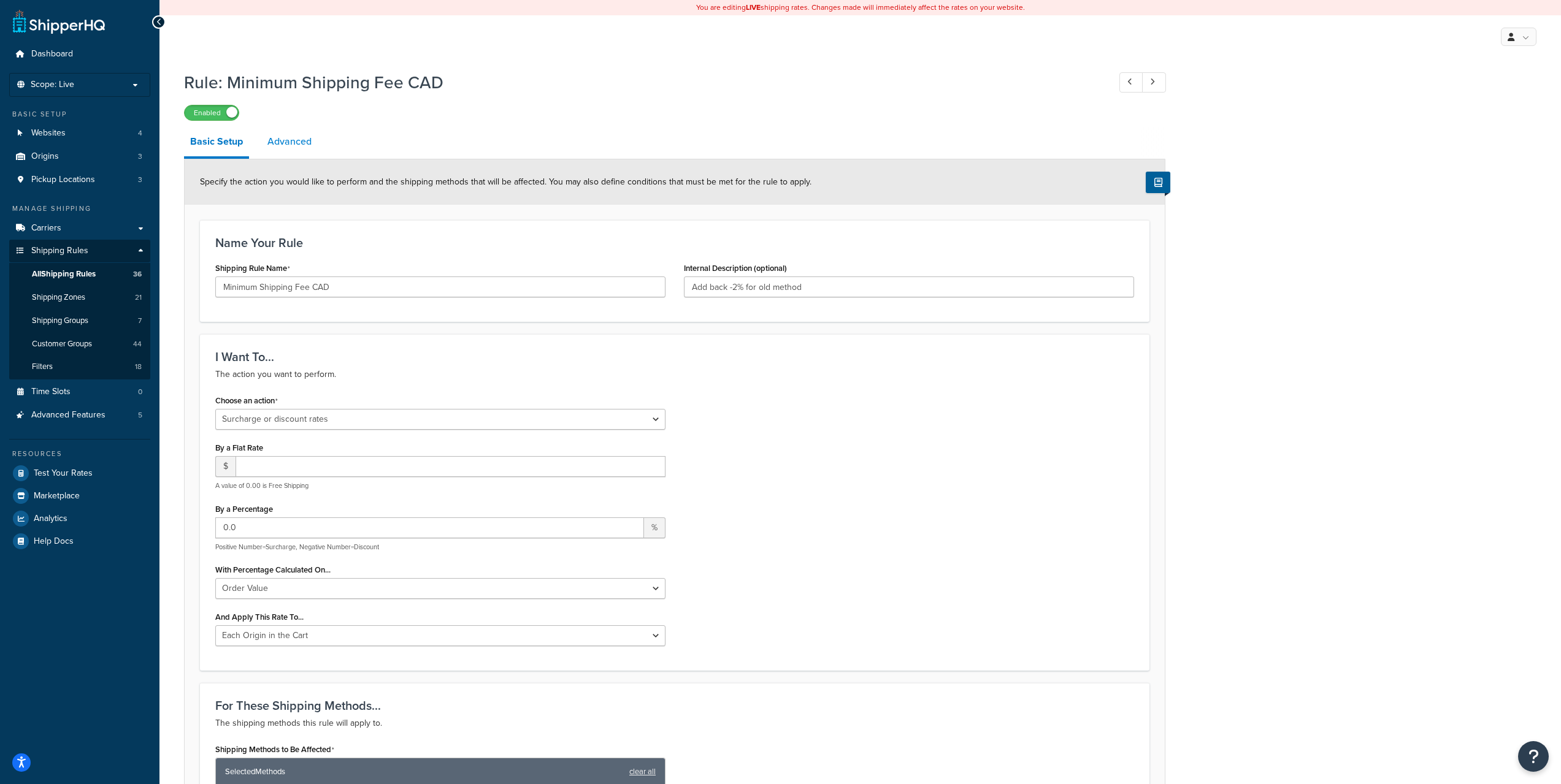
click at [286, 142] on link "Advanced" at bounding box center [289, 142] width 56 height 29
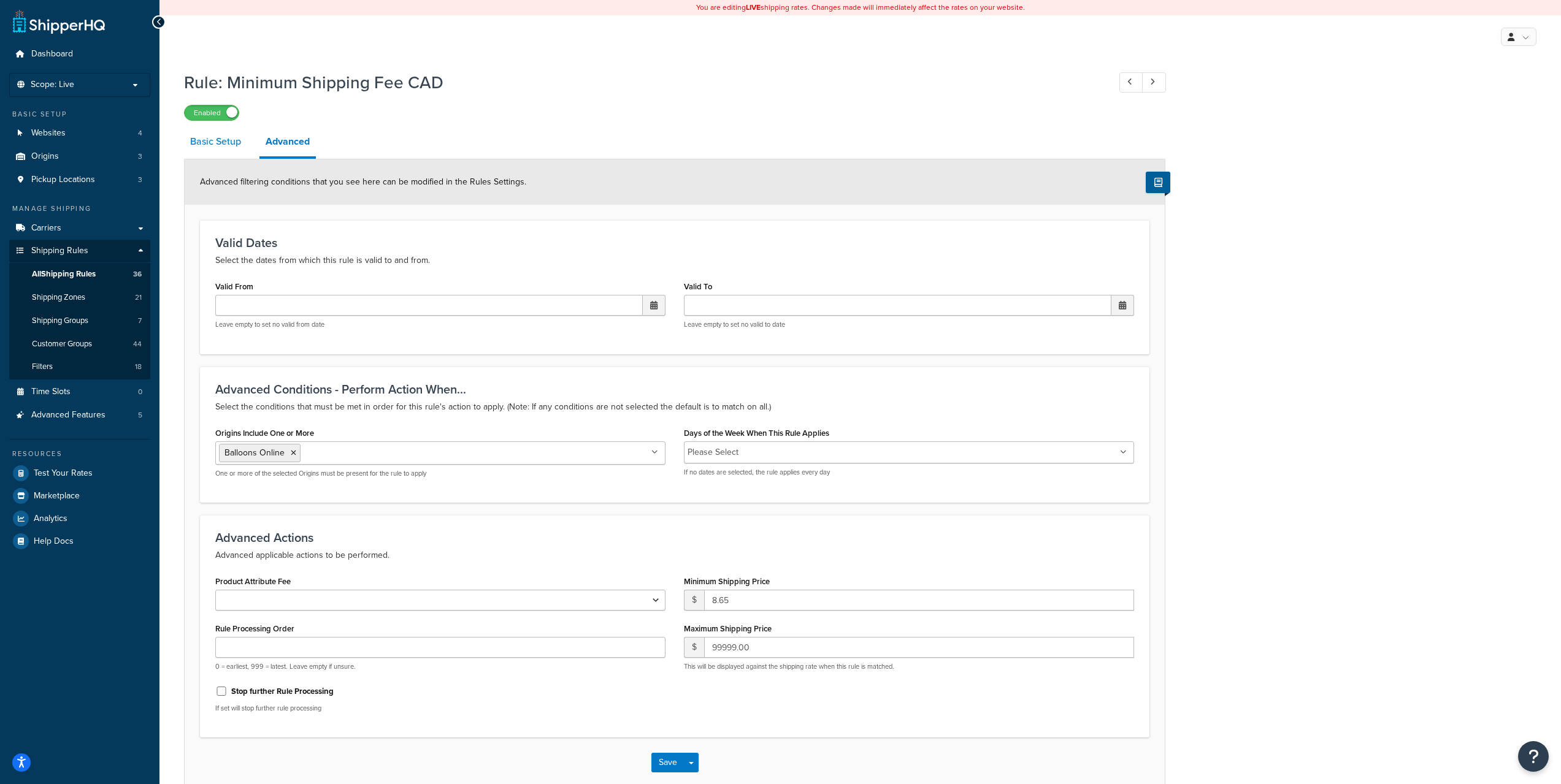
click at [224, 151] on link "Basic Setup" at bounding box center [216, 142] width 63 height 29
select select "SURCHARGE"
select select "ORDER"
select select "LOCATION"
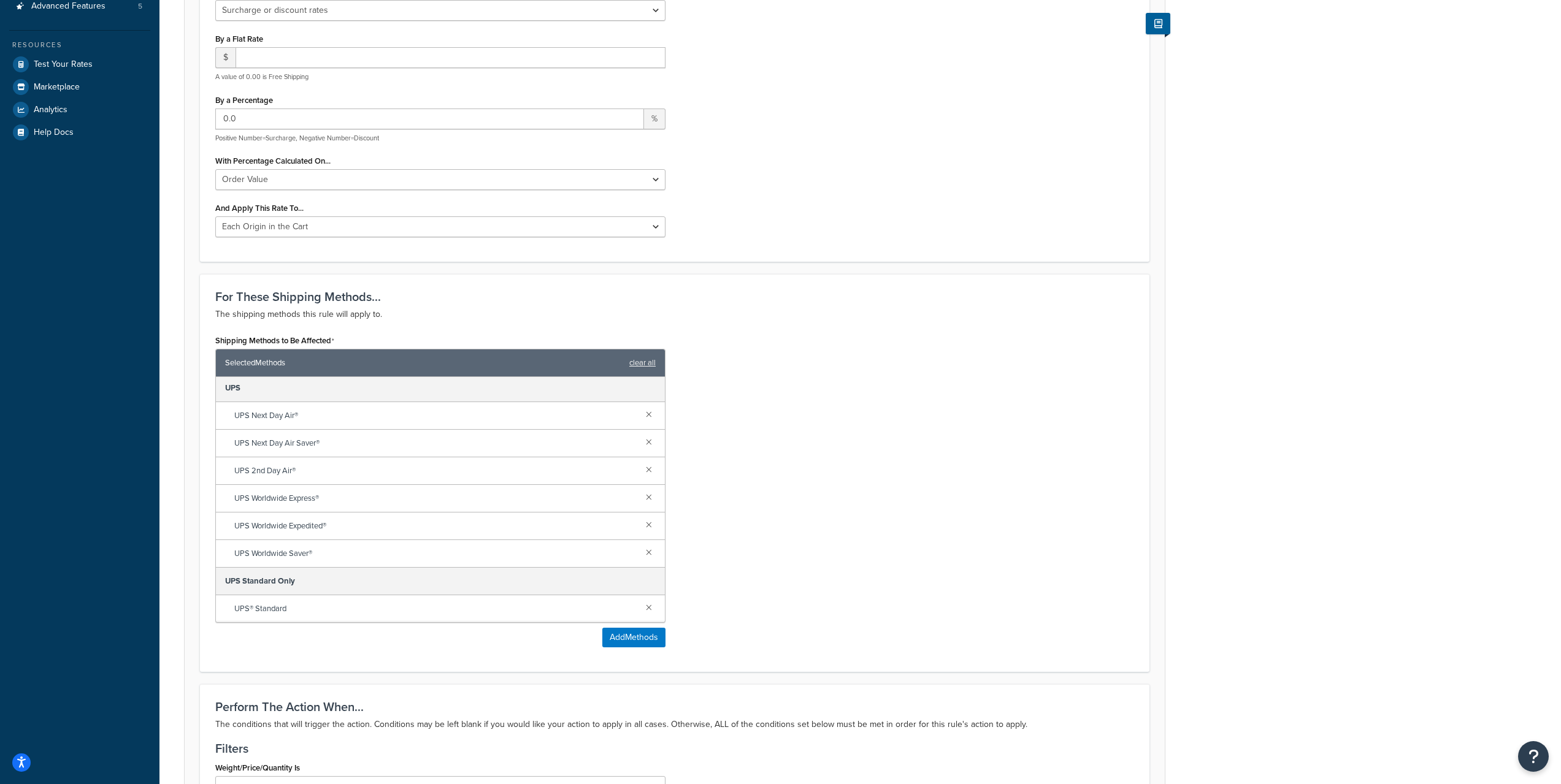
scroll to position [716, 0]
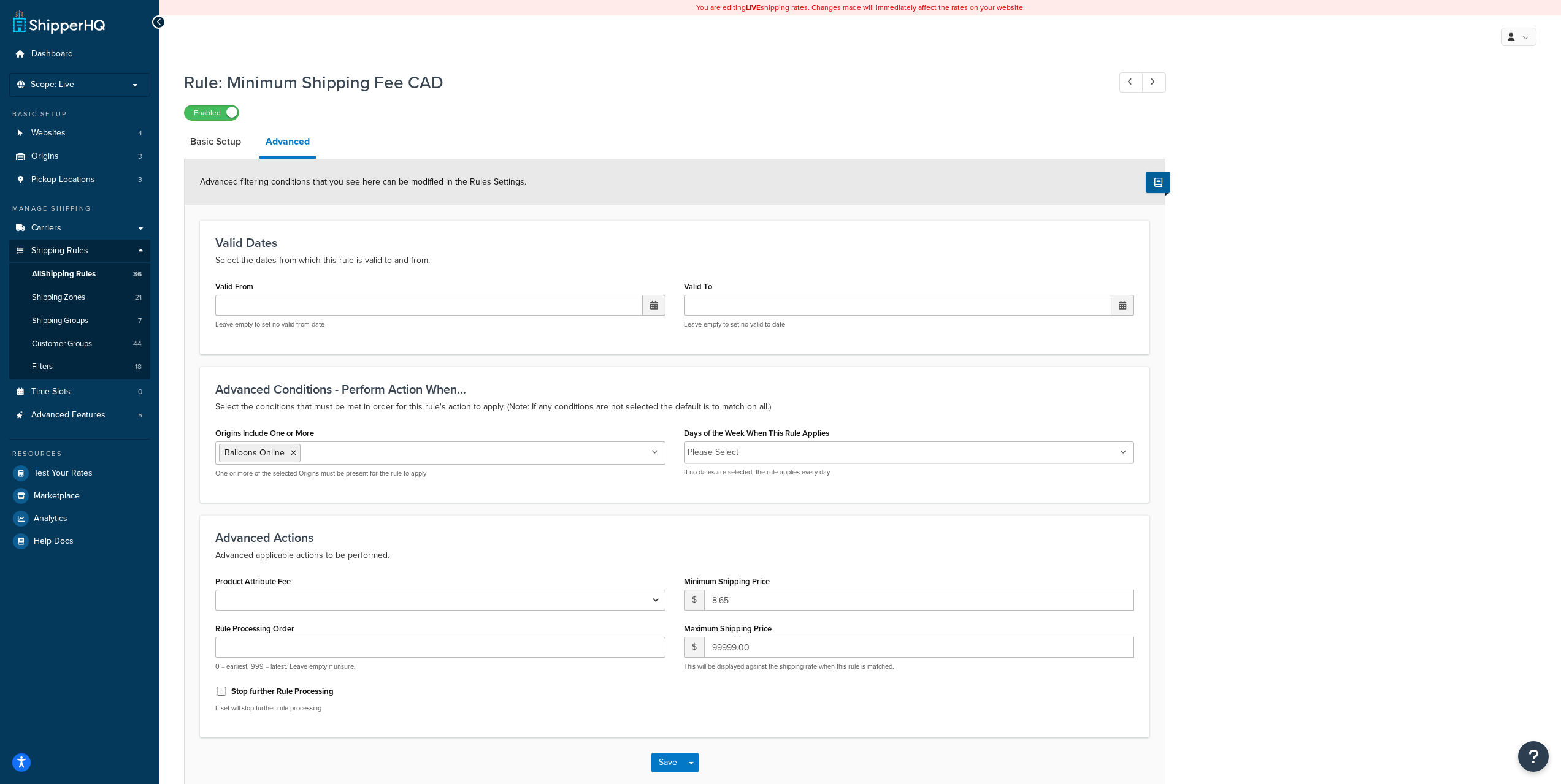
select select "SURCHARGE"
select select "ORDER"
select select "LOCATION"
click at [55, 275] on span "All Shipping Rules" at bounding box center [63, 274] width 64 height 10
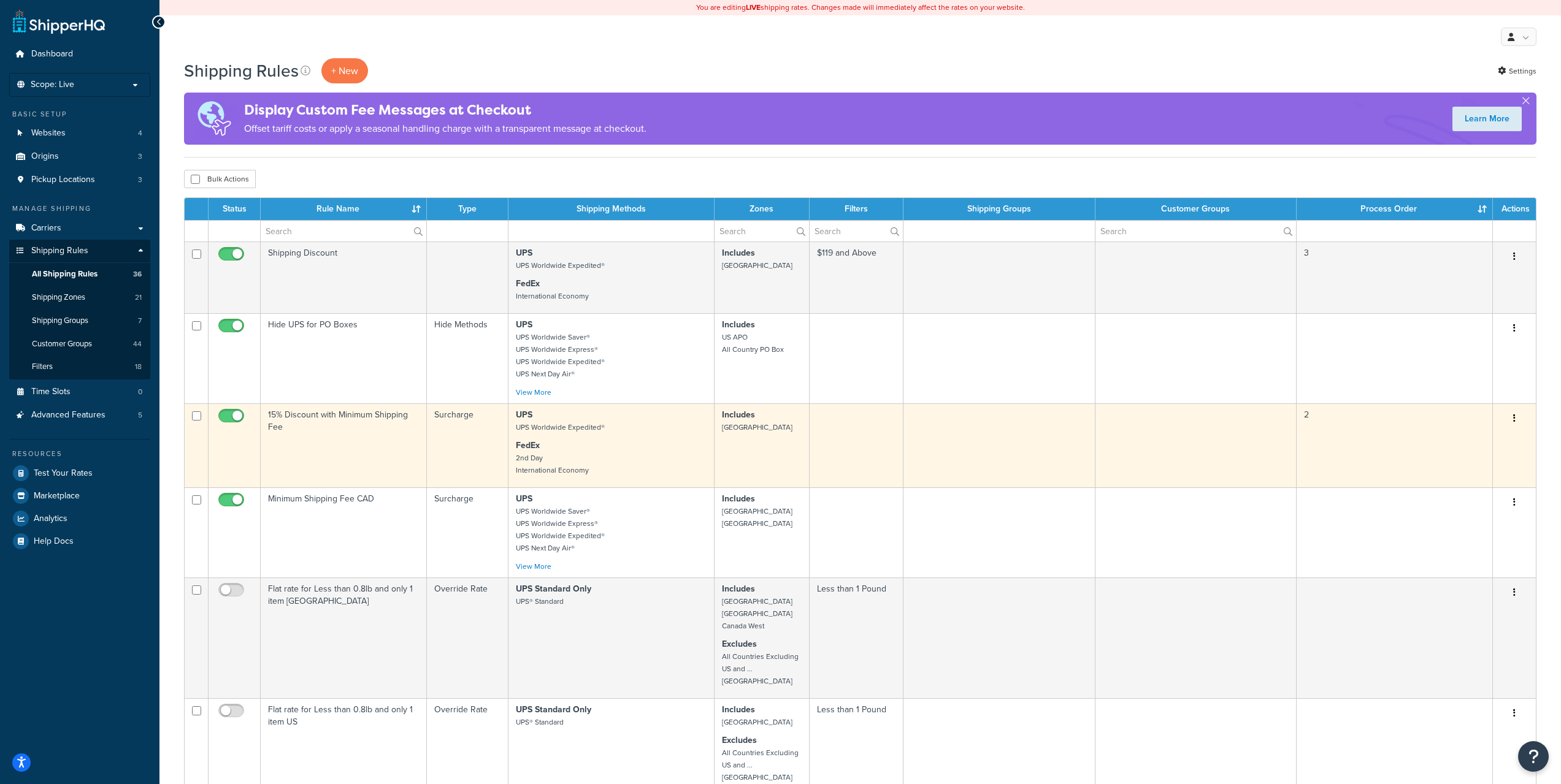
click at [361, 431] on td "15% Discount with Minimum Shipping Fee" at bounding box center [343, 445] width 167 height 84
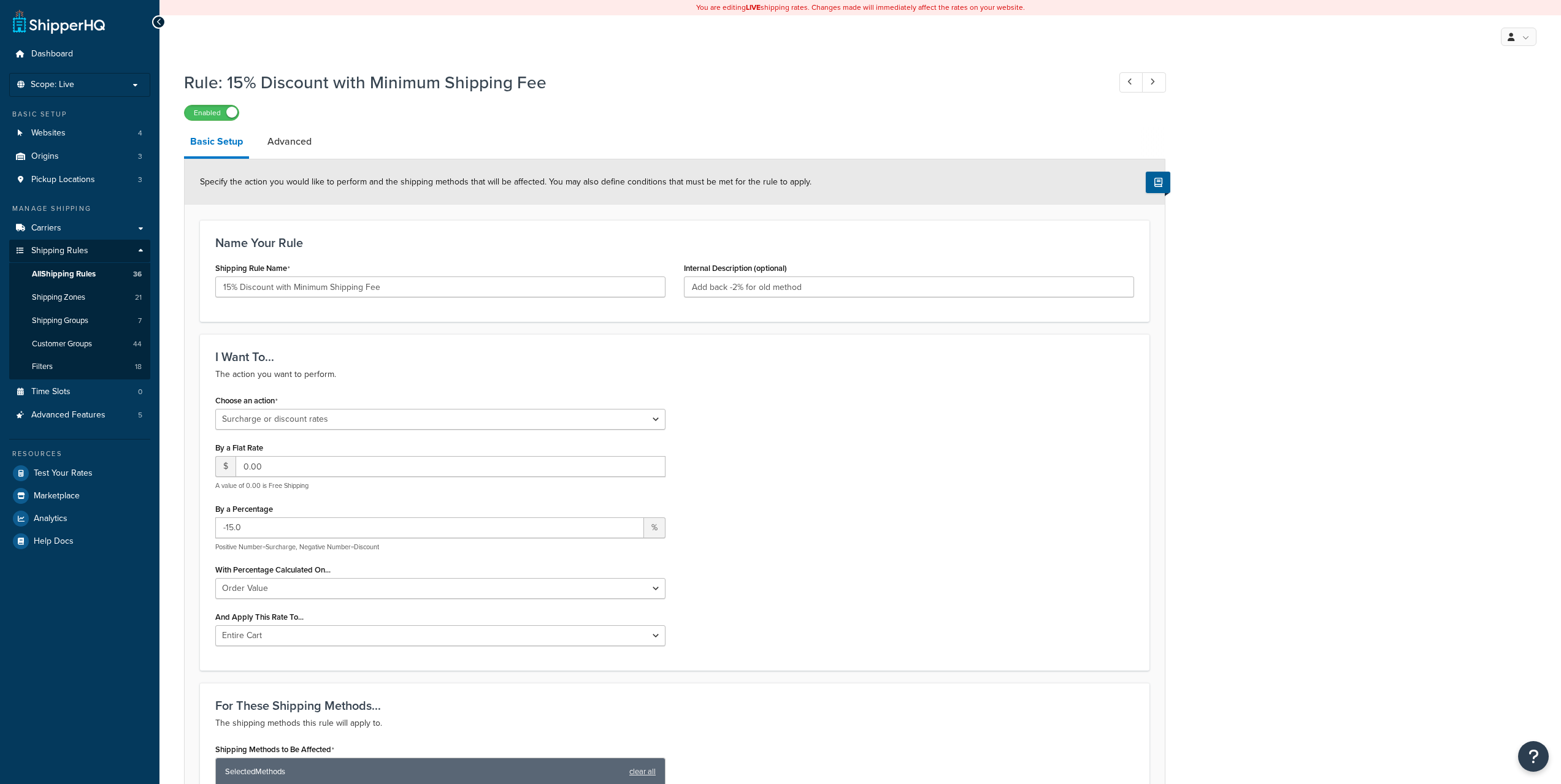
select select "SURCHARGE"
select select "ORDER"
click at [293, 147] on link "Advanced" at bounding box center [289, 142] width 56 height 29
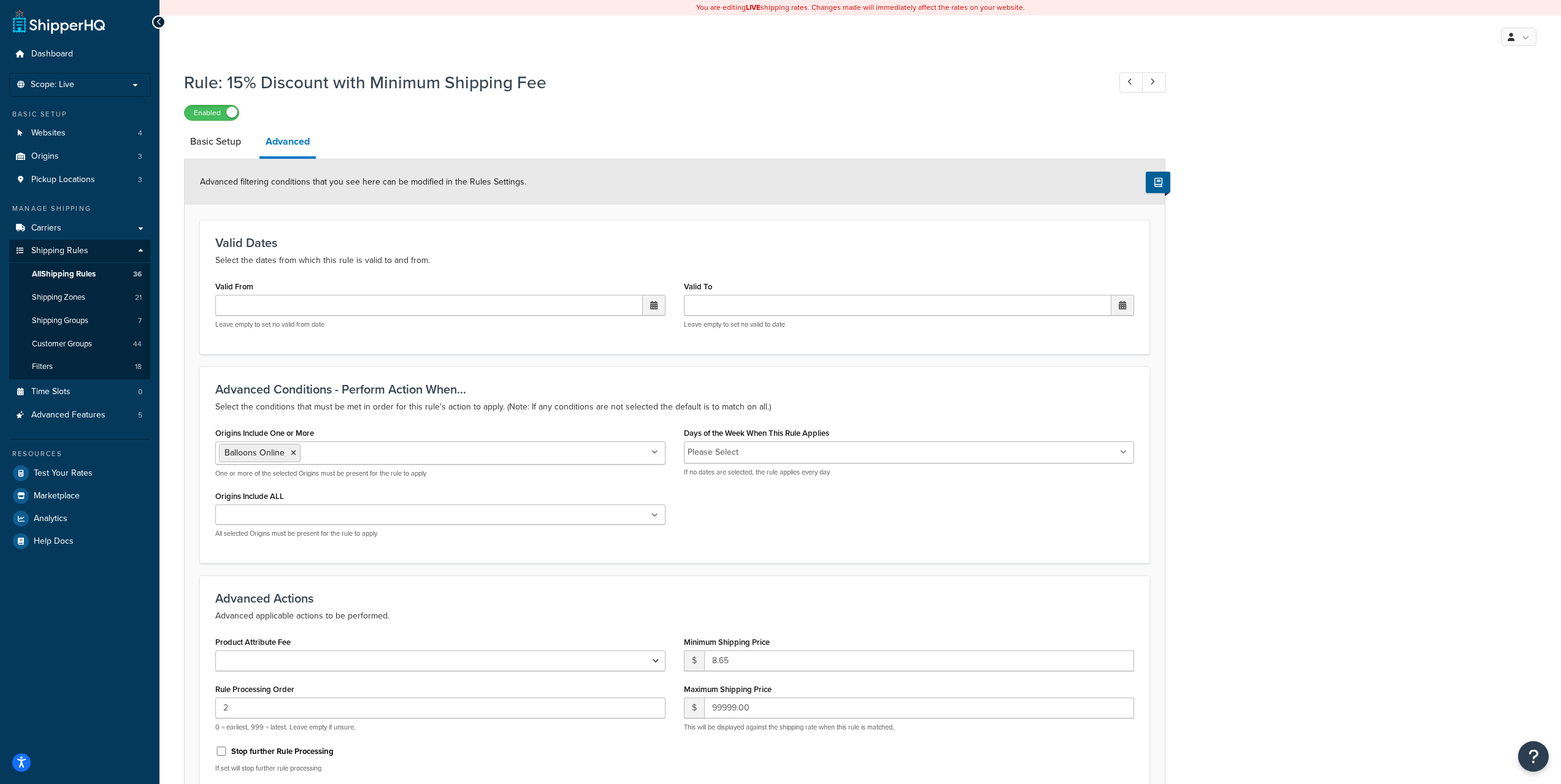
select select "SURCHARGE"
select select "ORDER"
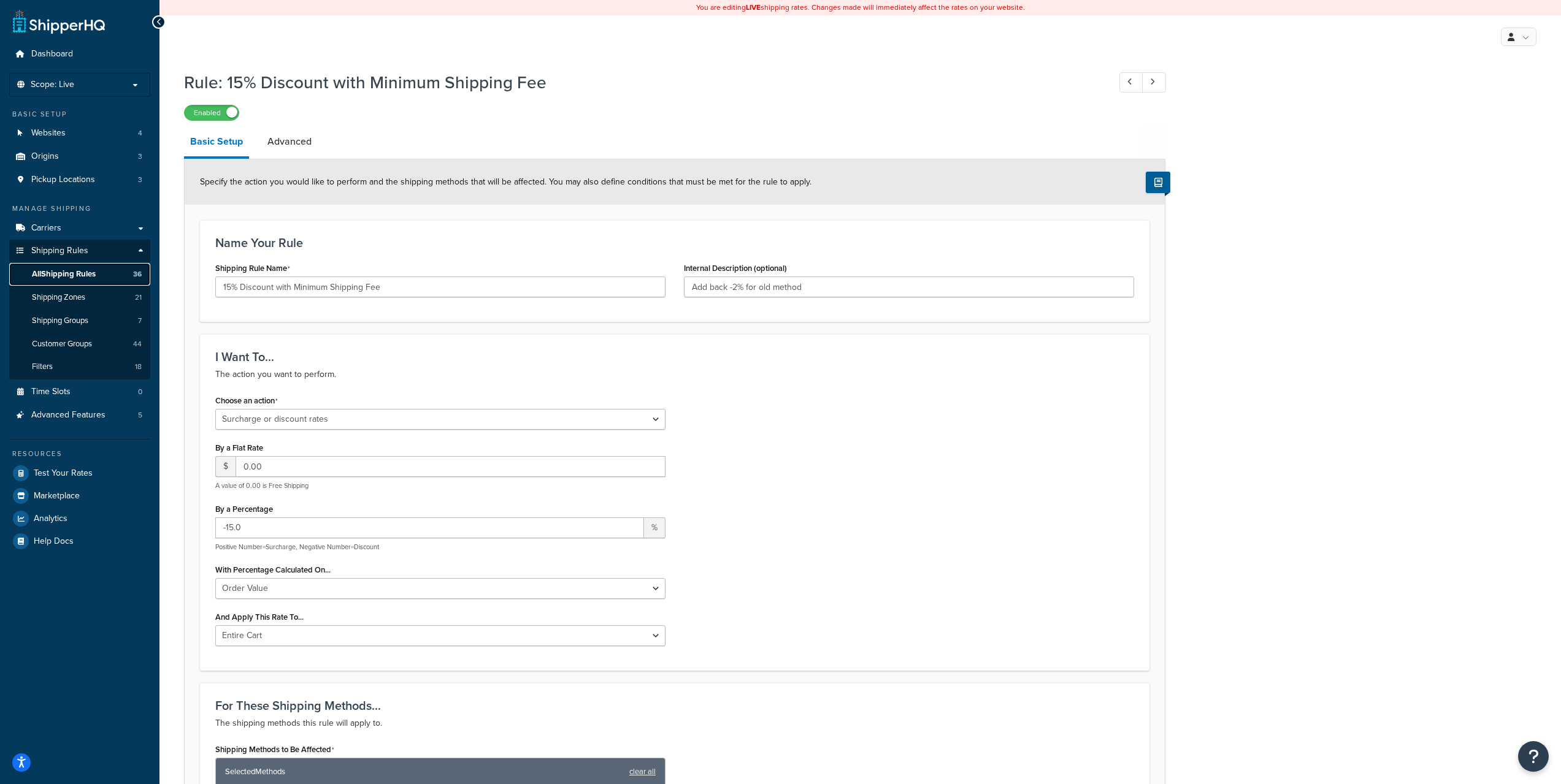
click at [65, 271] on span "All Shipping Rules" at bounding box center [63, 274] width 64 height 10
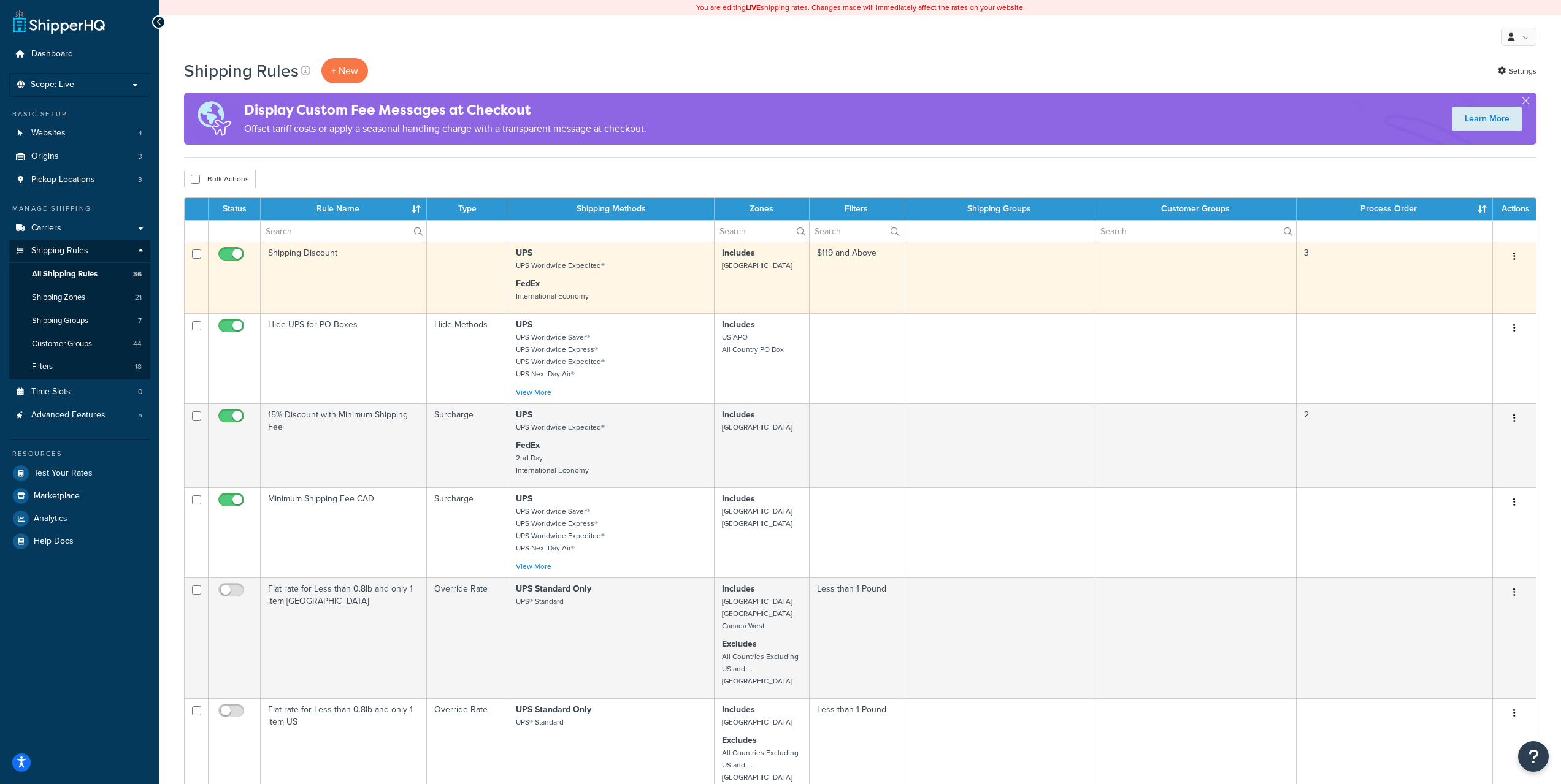
click at [337, 249] on td "Shipping Discount" at bounding box center [343, 277] width 167 height 72
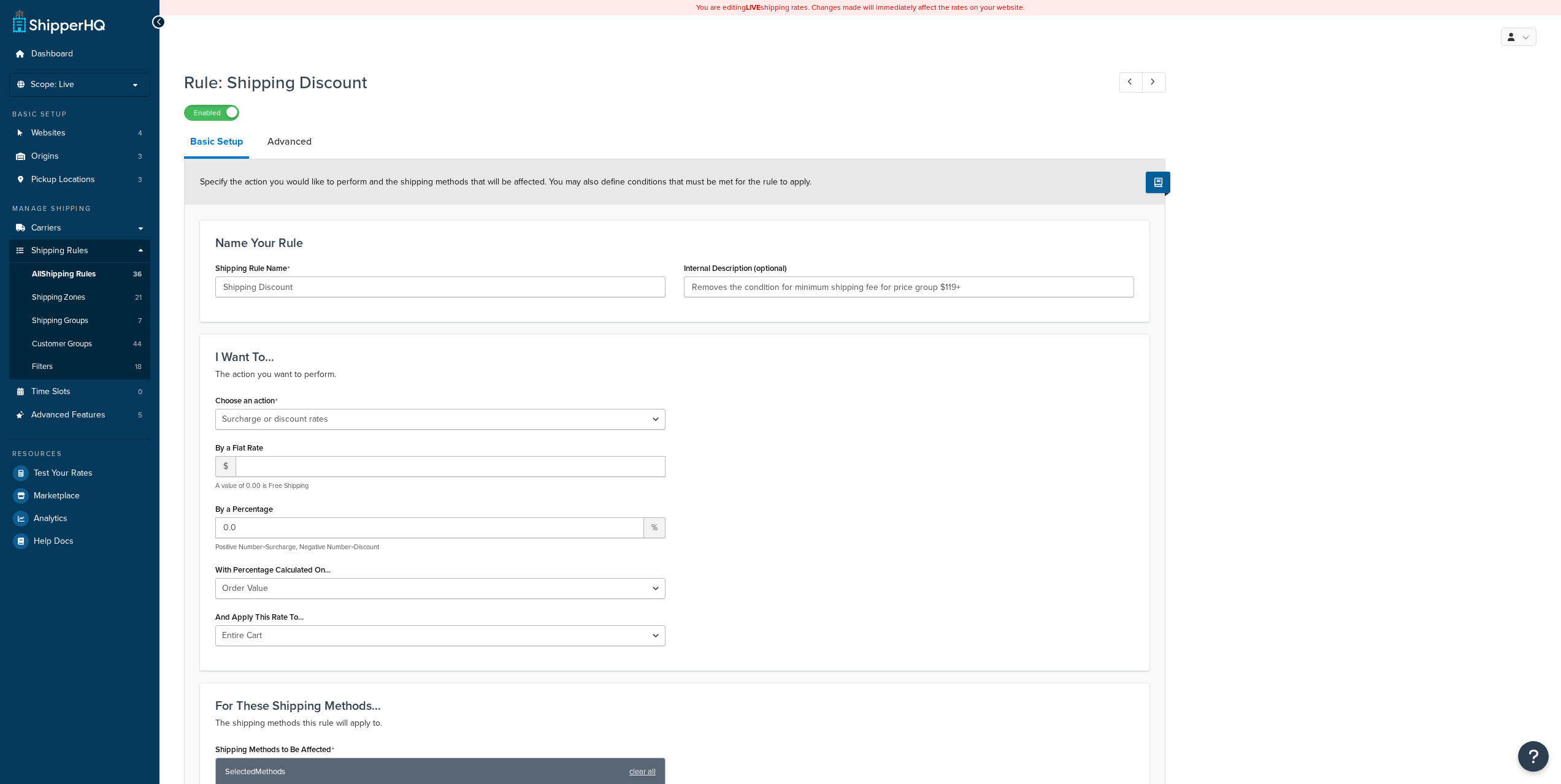
select select "SURCHARGE"
select select "ORDER"
click at [293, 144] on link "Advanced" at bounding box center [289, 142] width 56 height 29
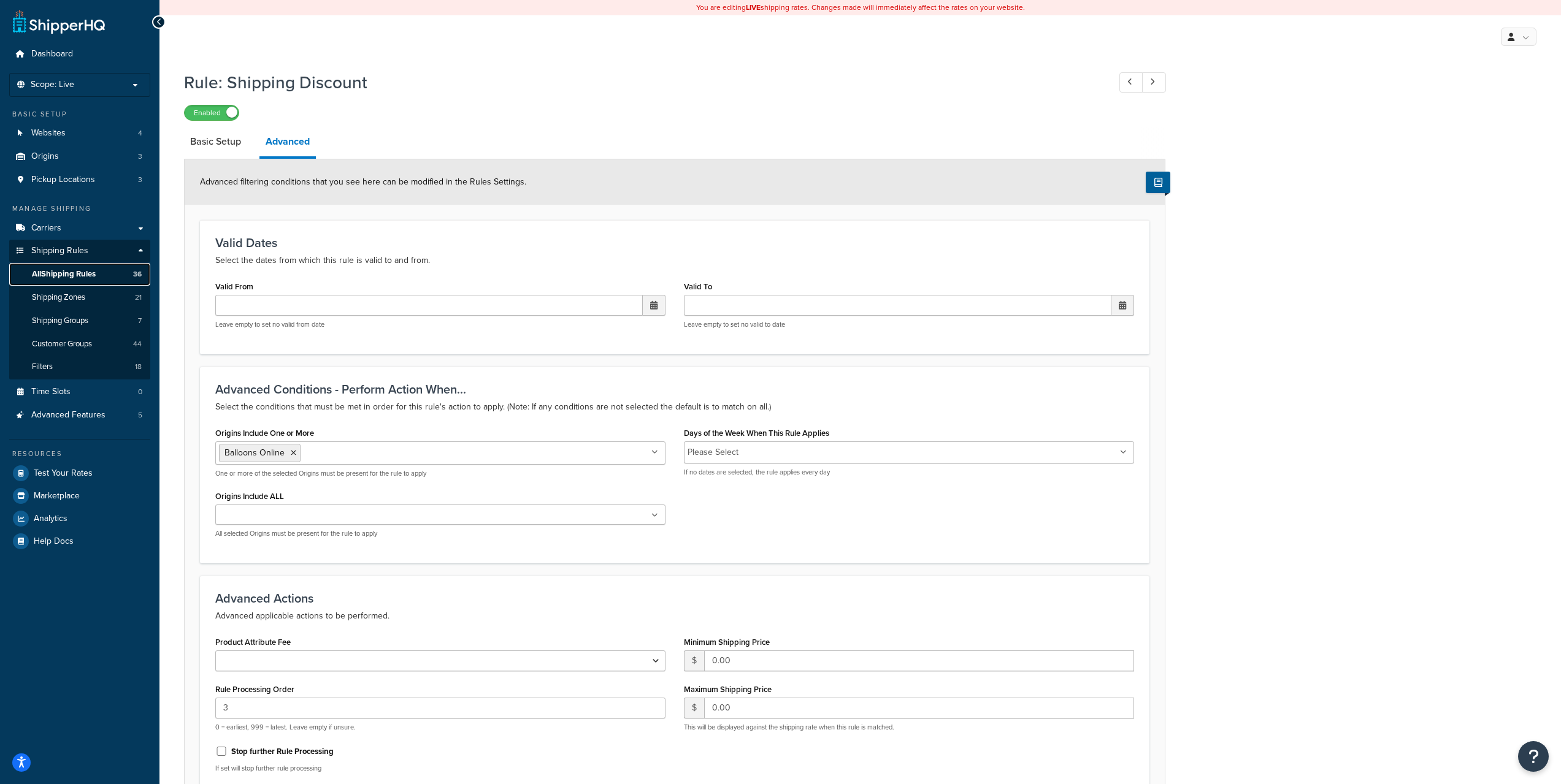
click at [80, 276] on span "All Shipping Rules" at bounding box center [63, 274] width 64 height 10
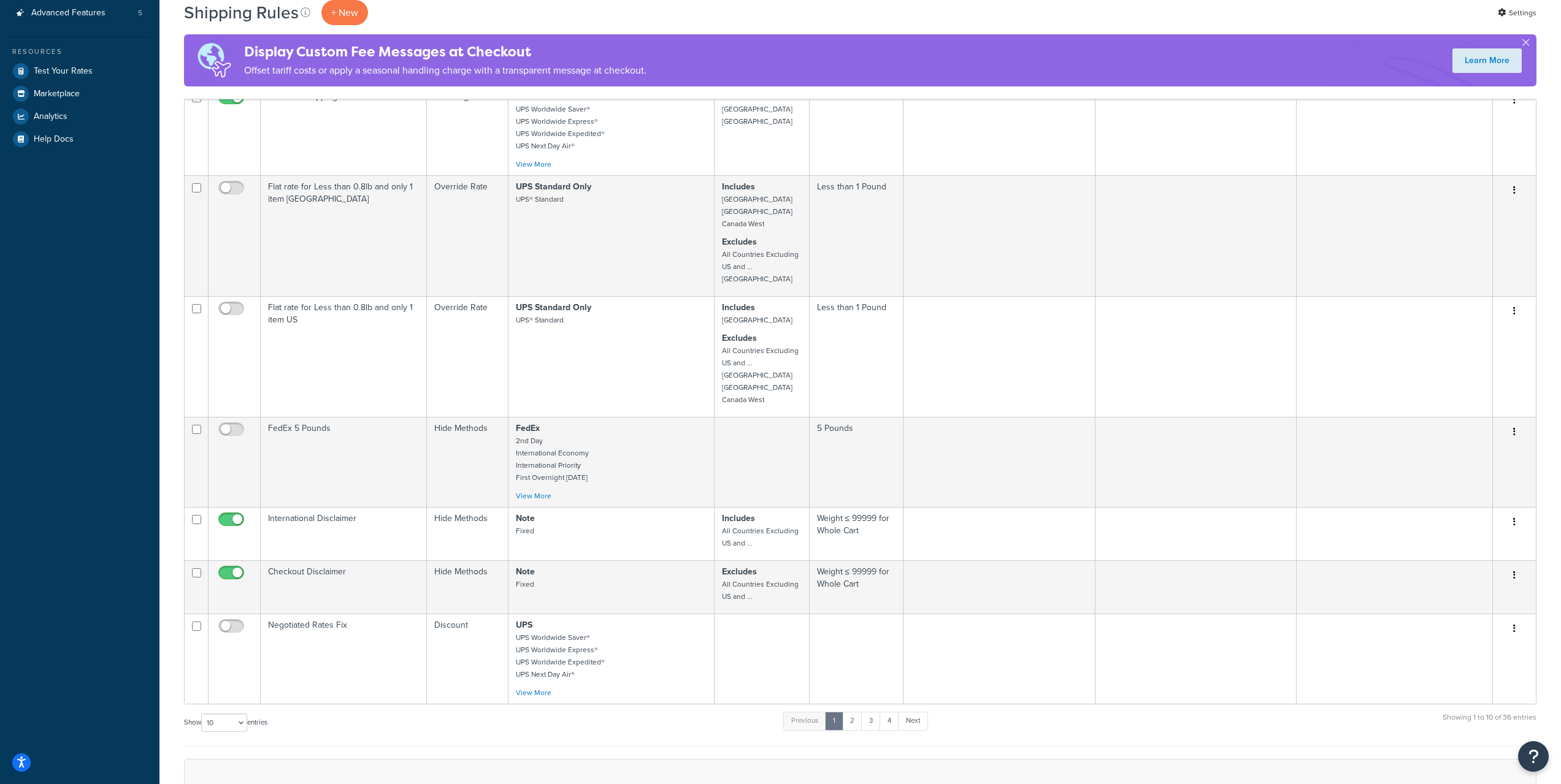
scroll to position [409, 0]
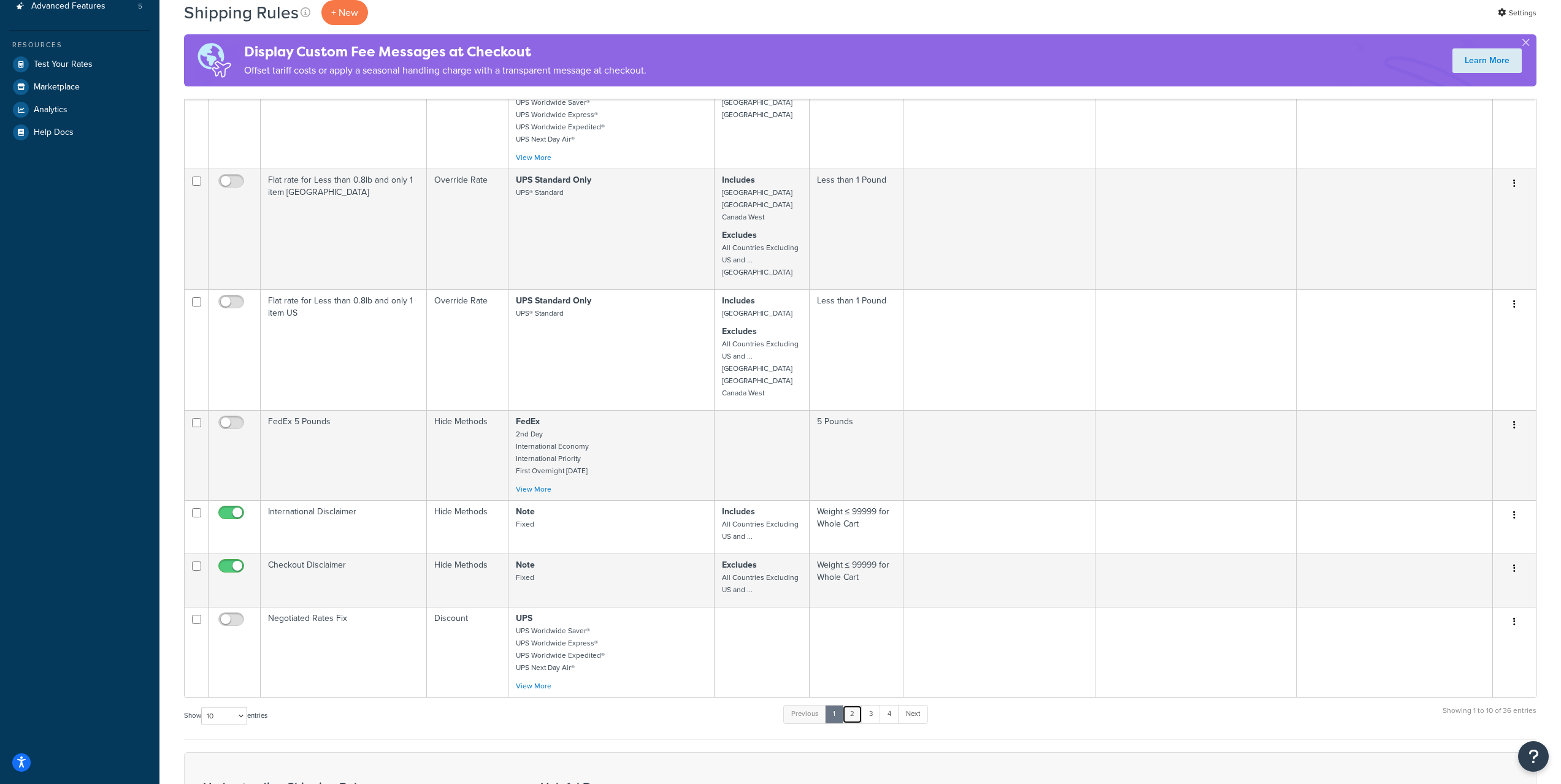
click at [857, 716] on link "2" at bounding box center [852, 714] width 21 height 18
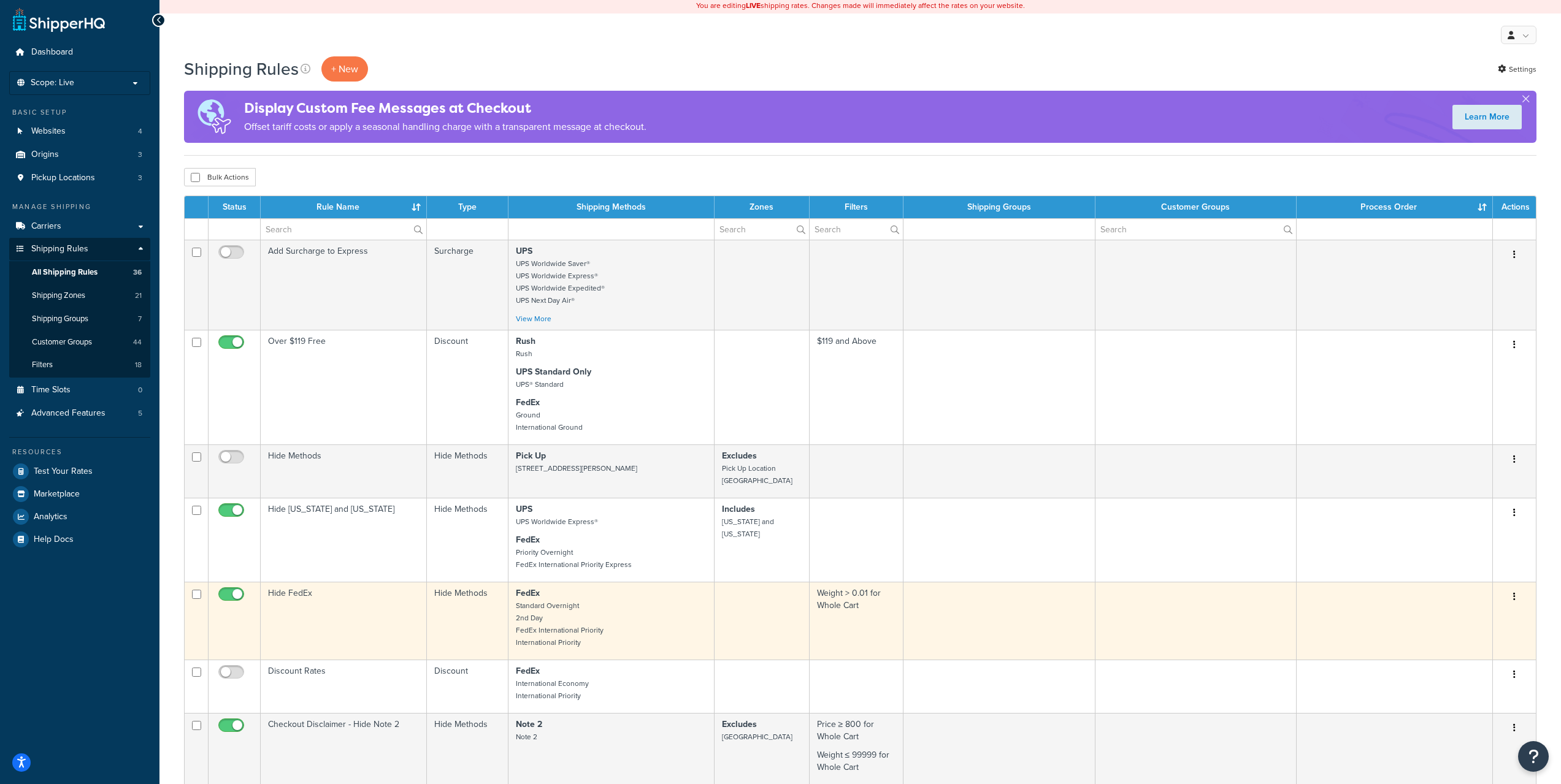
scroll to position [0, 0]
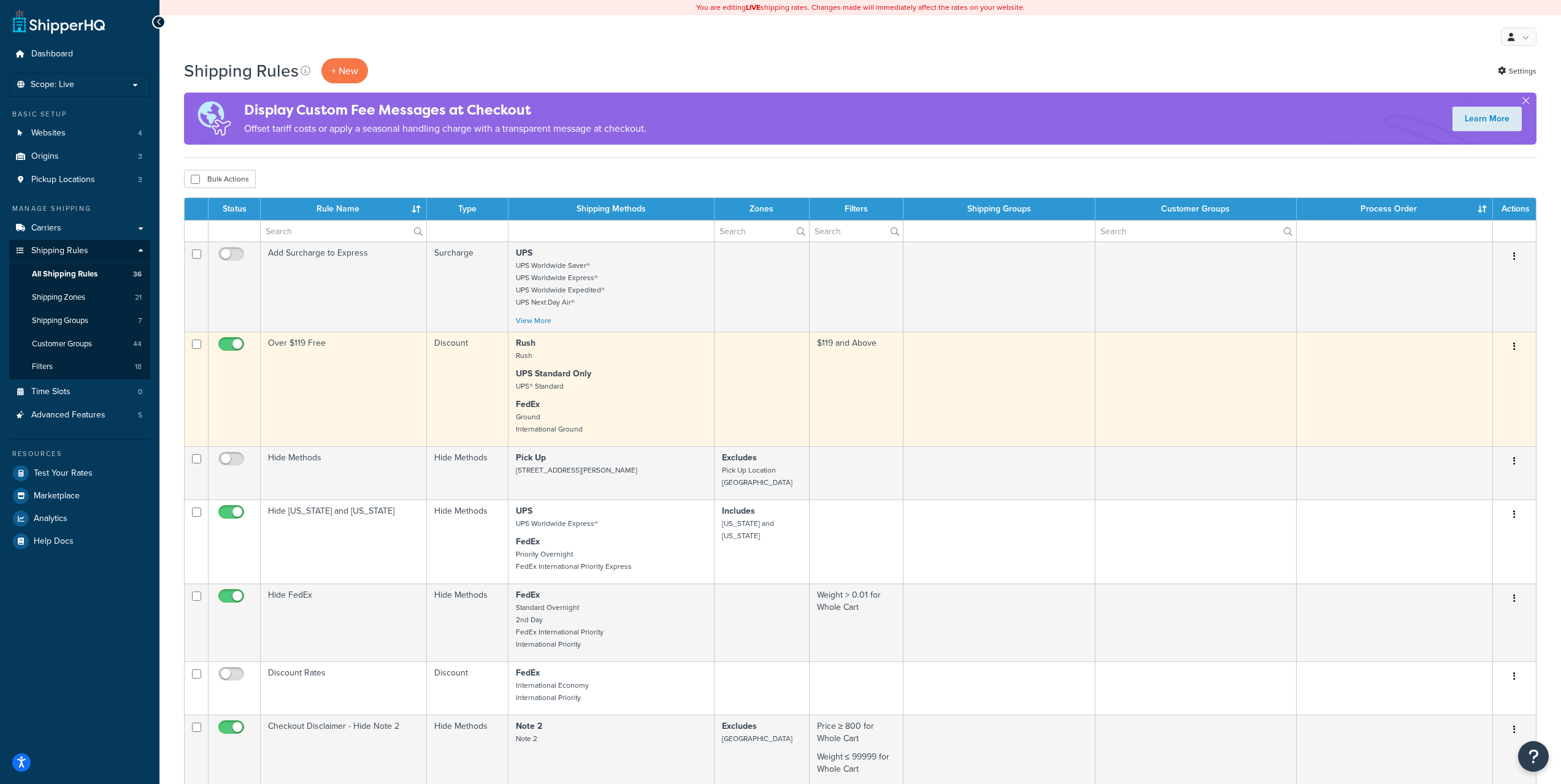
click at [360, 376] on td "Over $119 Free" at bounding box center [343, 389] width 167 height 114
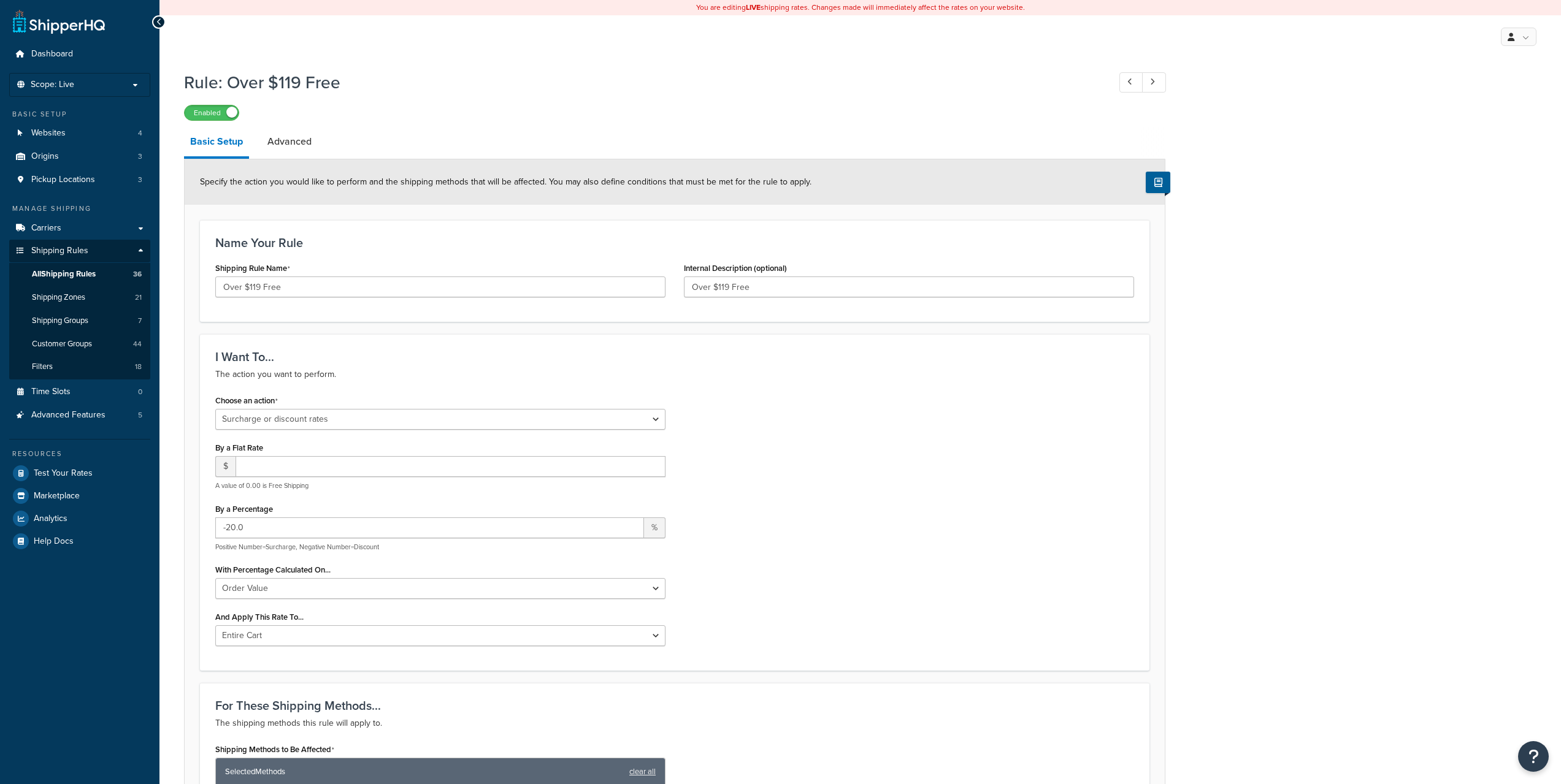
select select "SURCHARGE"
select select "ORDER"
click at [302, 142] on link "Advanced" at bounding box center [289, 142] width 56 height 29
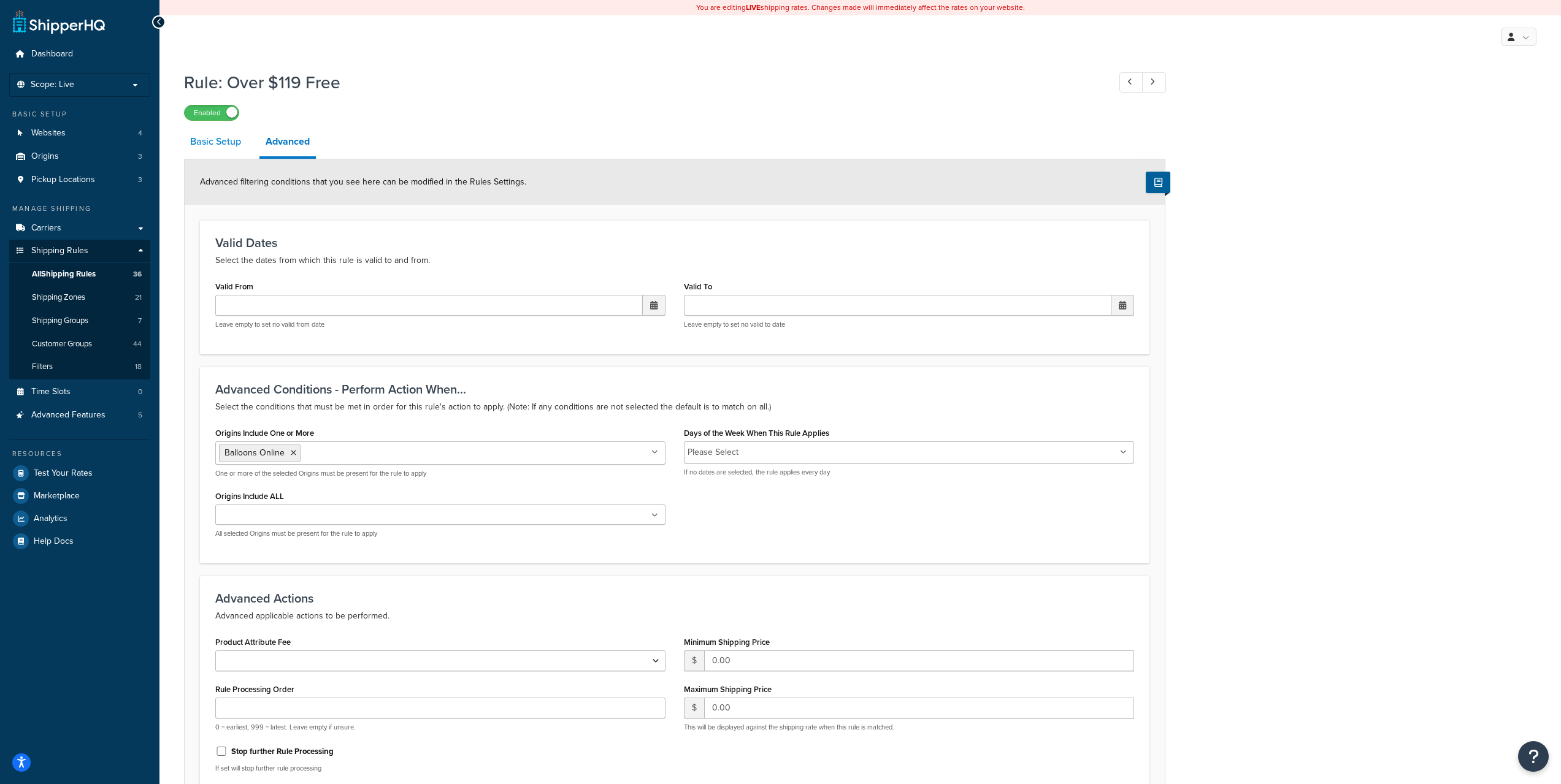
click at [209, 142] on link "Basic Setup" at bounding box center [216, 142] width 63 height 29
select select "SURCHARGE"
select select "ORDER"
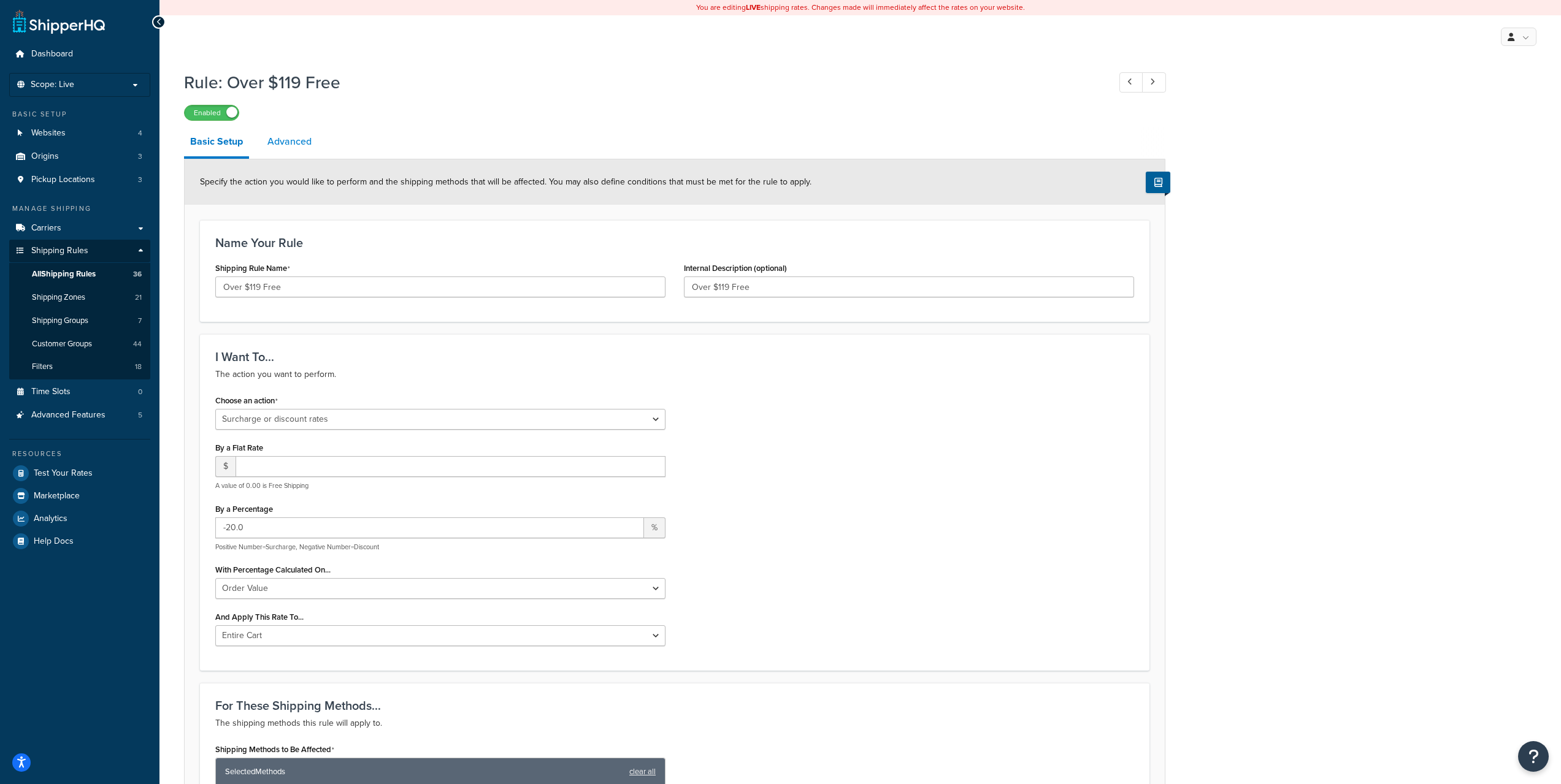
click at [313, 143] on link "Advanced" at bounding box center [289, 142] width 56 height 29
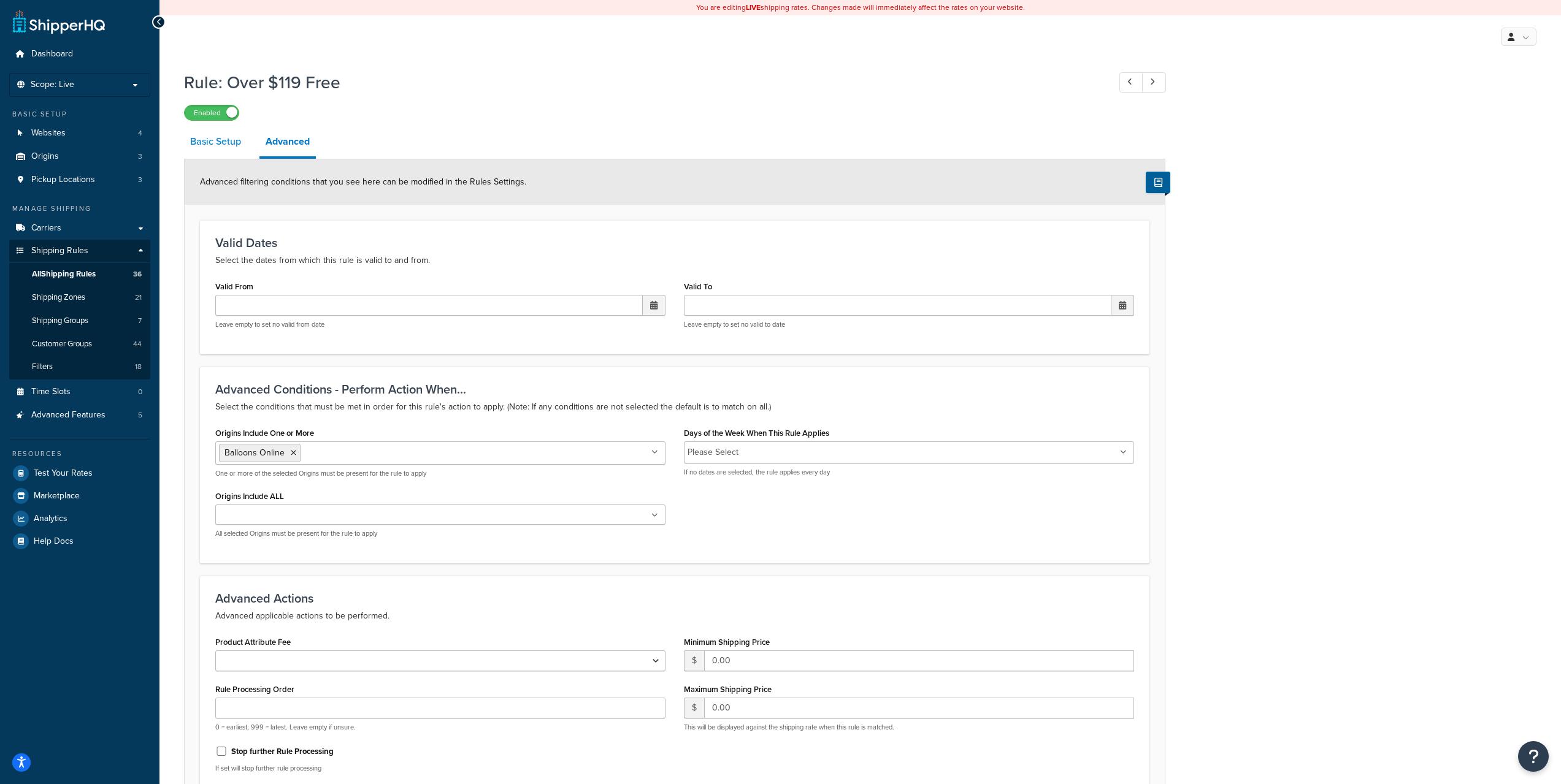
click at [205, 140] on link "Basic Setup" at bounding box center [216, 142] width 63 height 29
select select "SURCHARGE"
select select "ORDER"
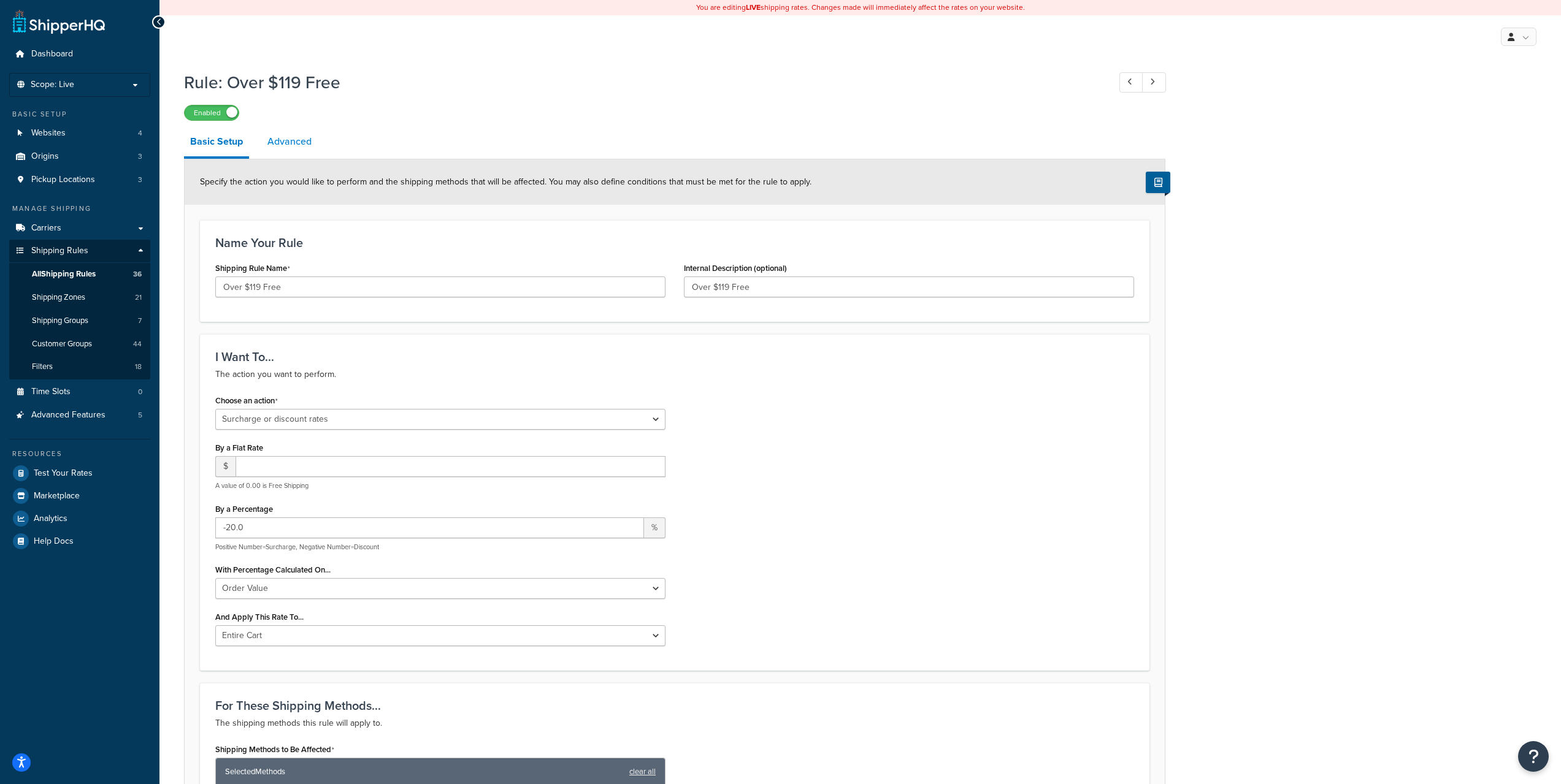
click at [282, 135] on link "Advanced" at bounding box center [289, 142] width 56 height 29
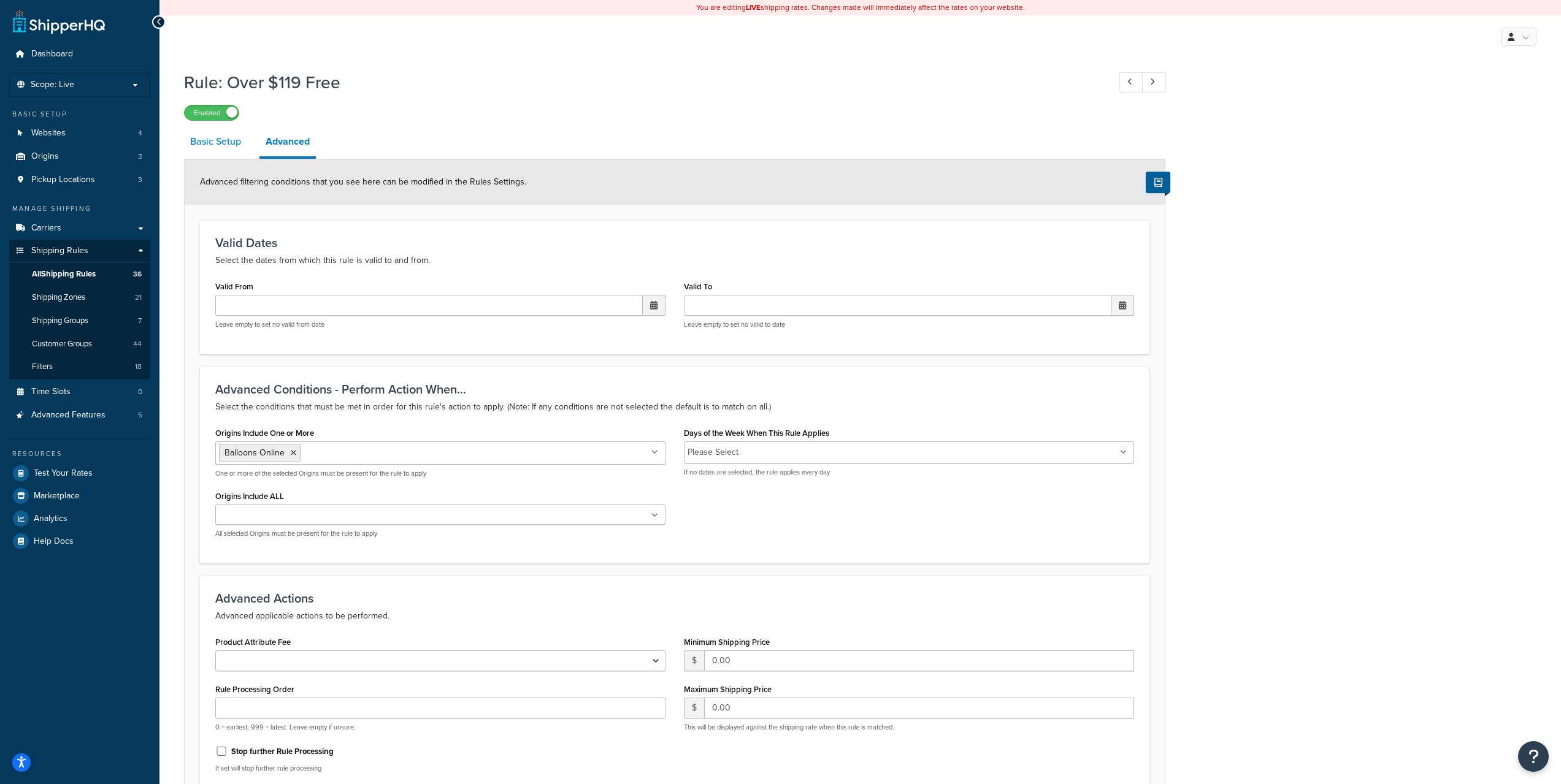
click at [210, 144] on link "Basic Setup" at bounding box center [216, 142] width 63 height 29
select select "SURCHARGE"
select select "ORDER"
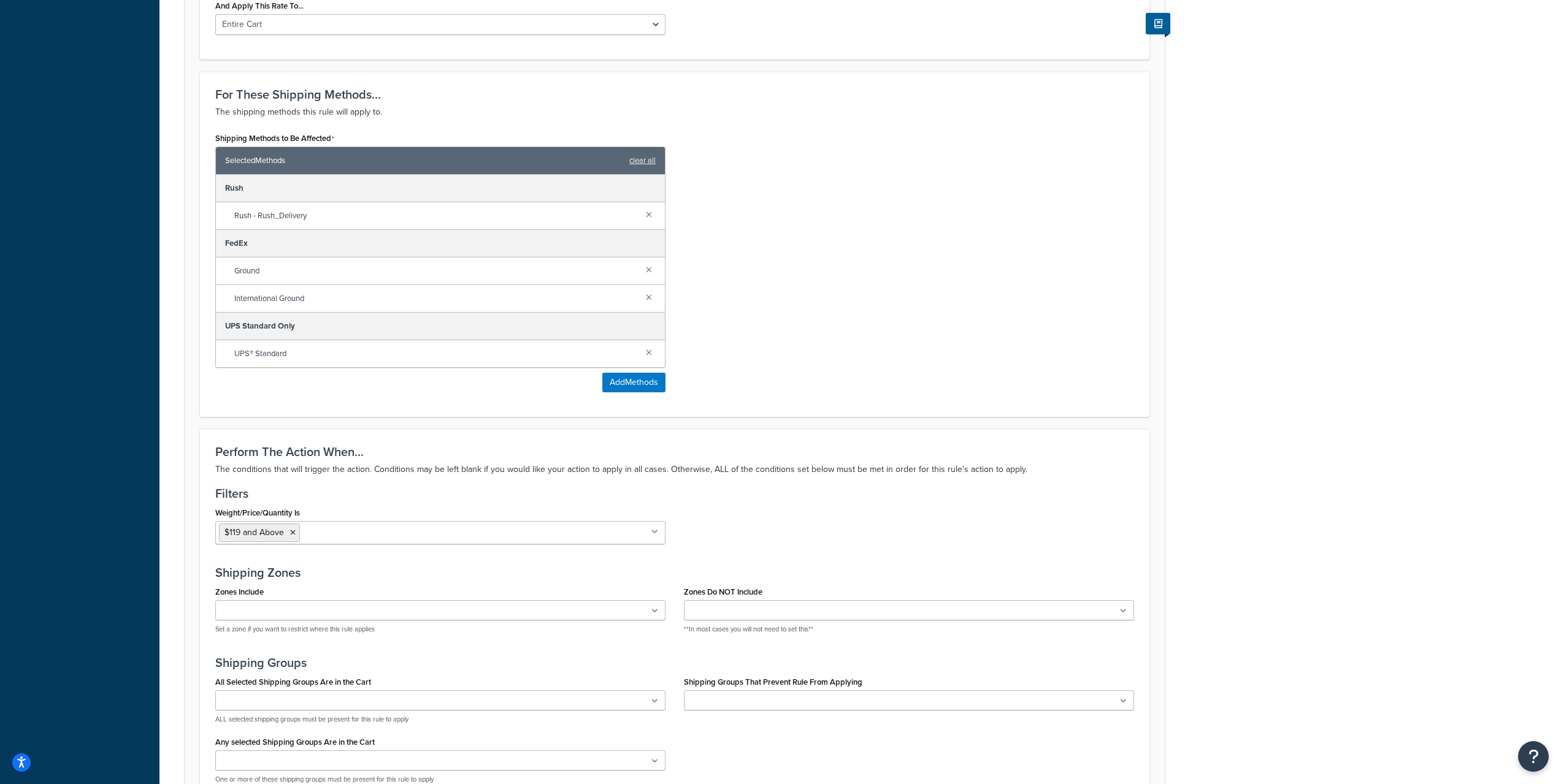
scroll to position [204, 0]
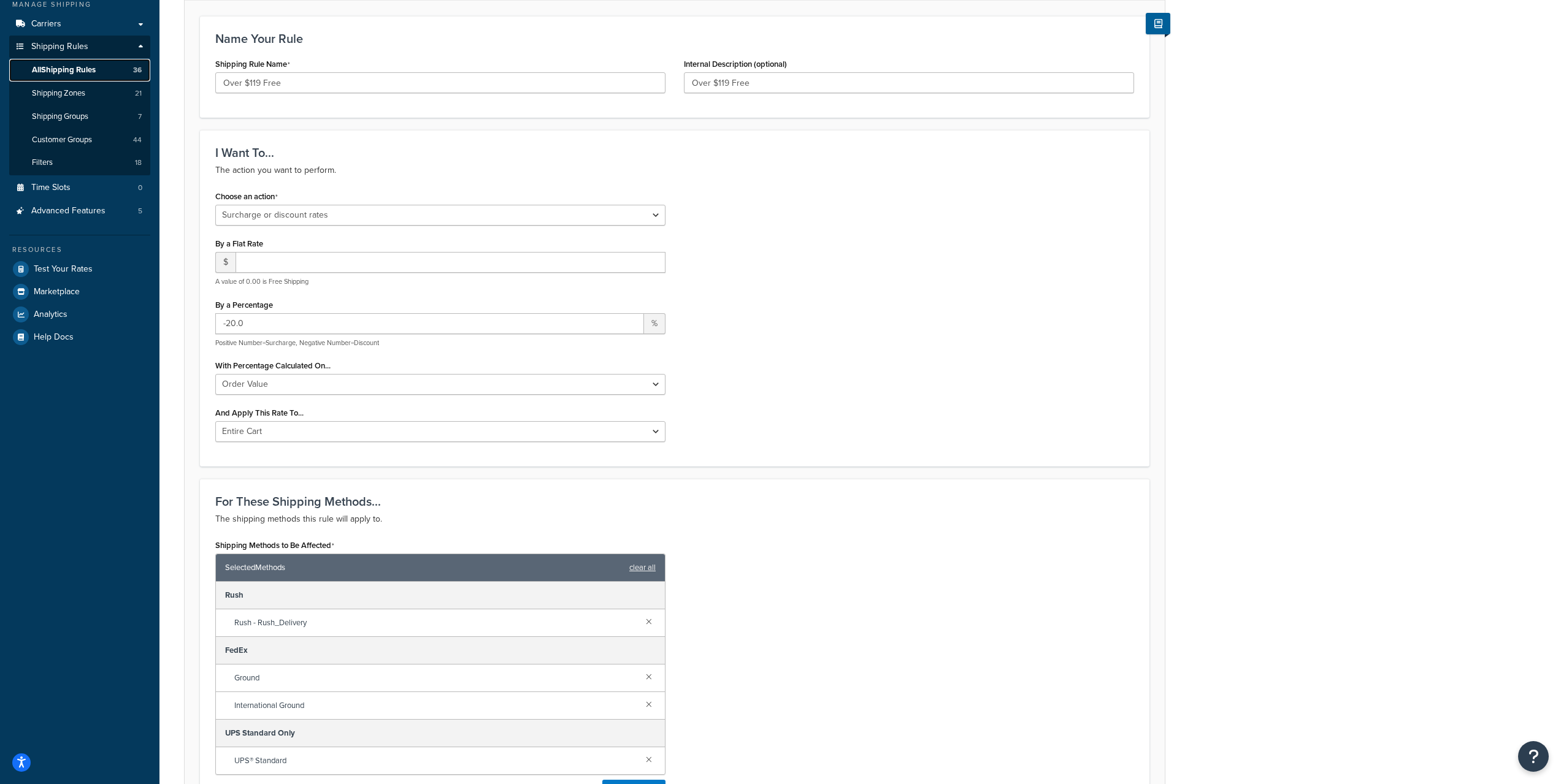
click at [73, 65] on span "All Shipping Rules" at bounding box center [63, 70] width 64 height 10
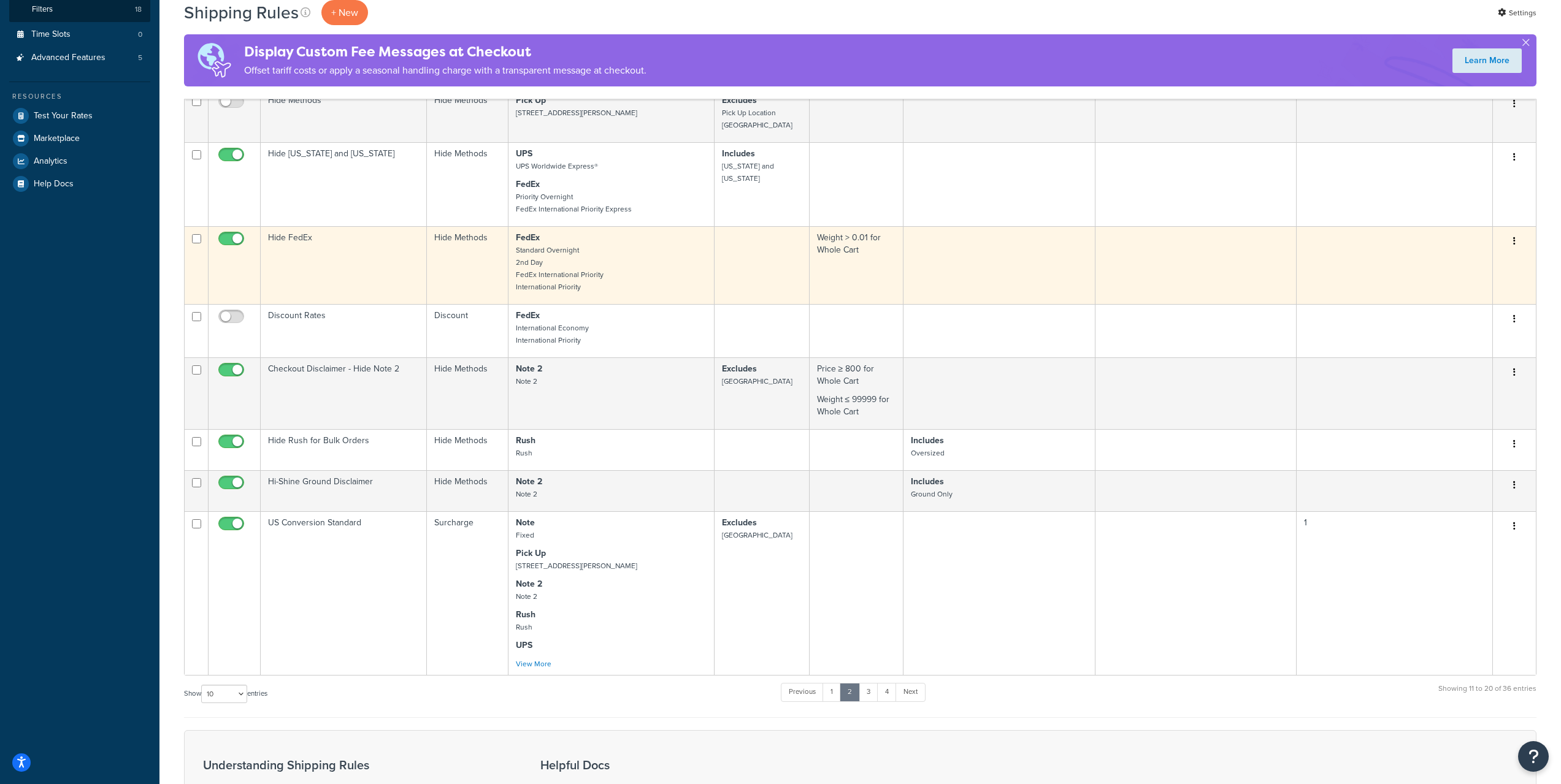
scroll to position [409, 0]
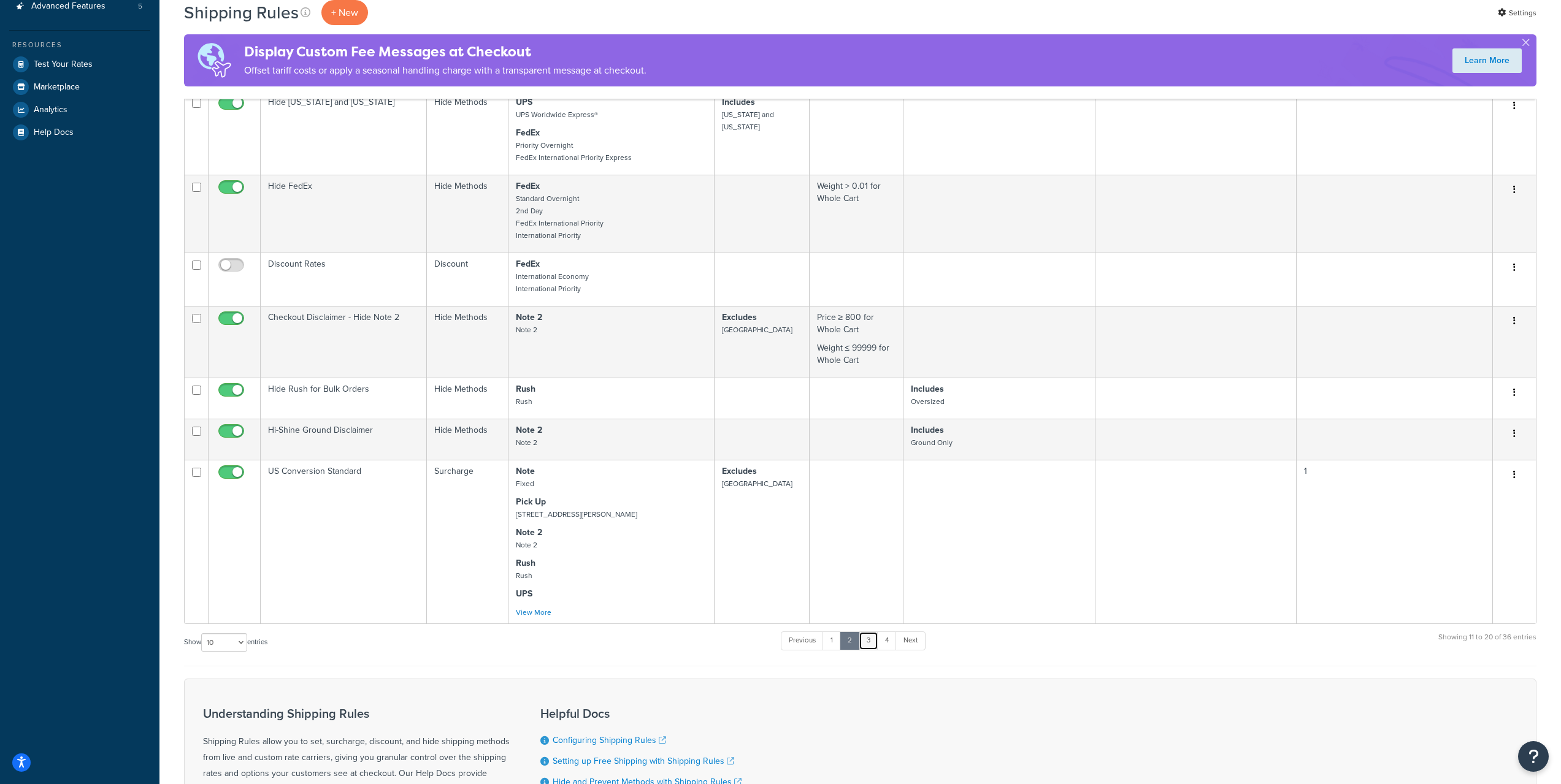
click at [875, 640] on link "3" at bounding box center [868, 640] width 20 height 18
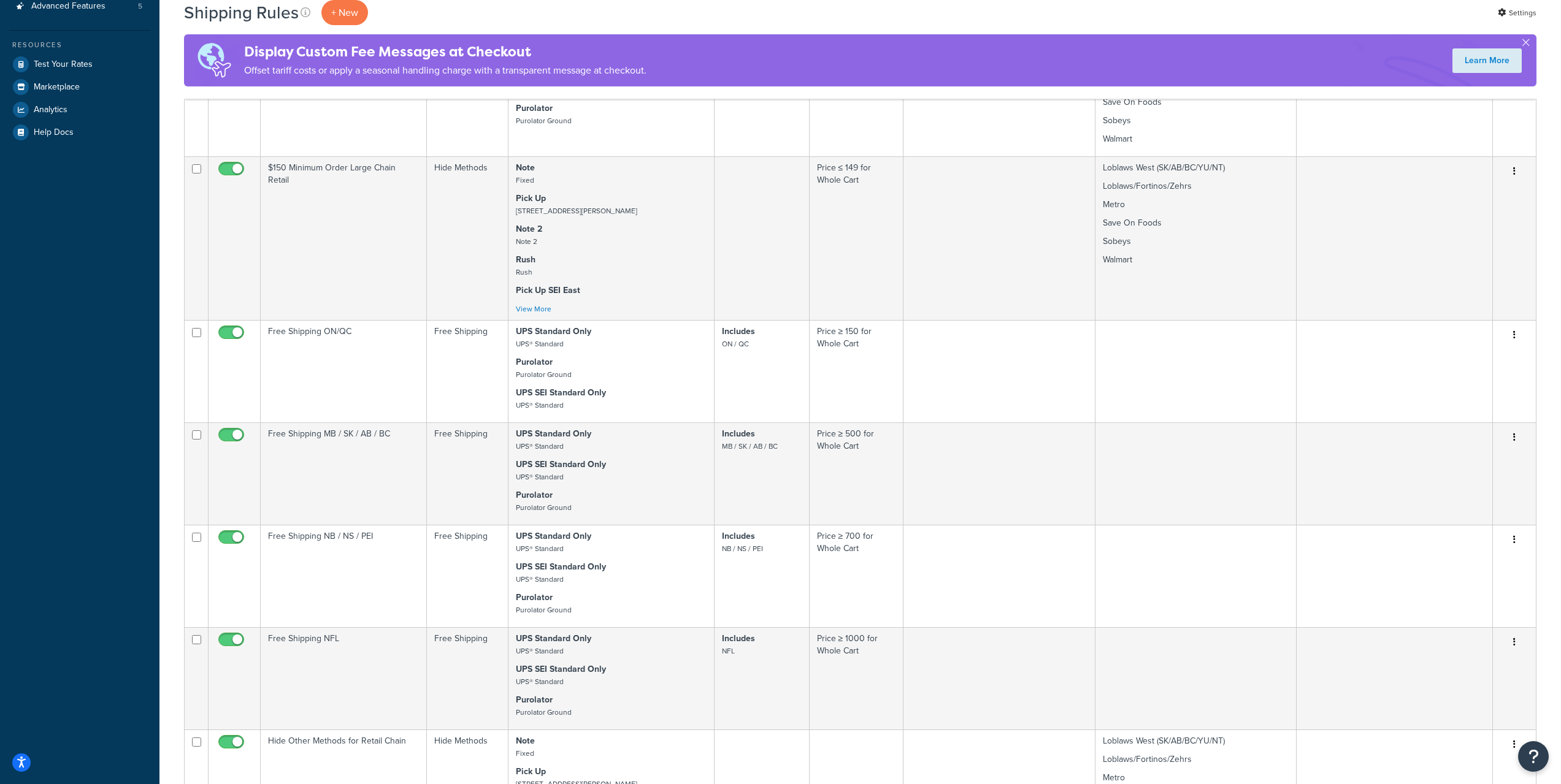
scroll to position [867, 0]
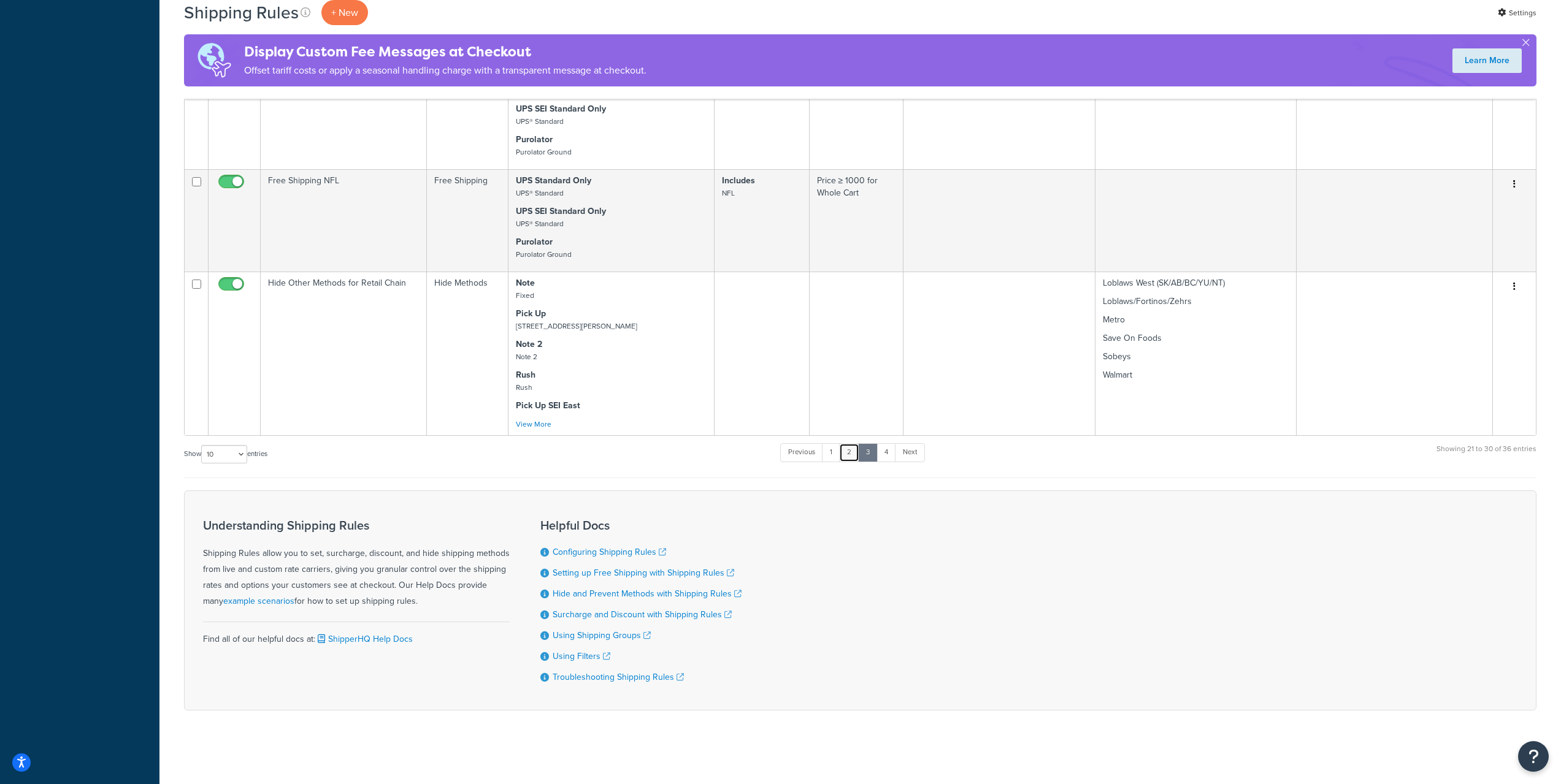
click at [851, 451] on link "2" at bounding box center [849, 452] width 21 height 18
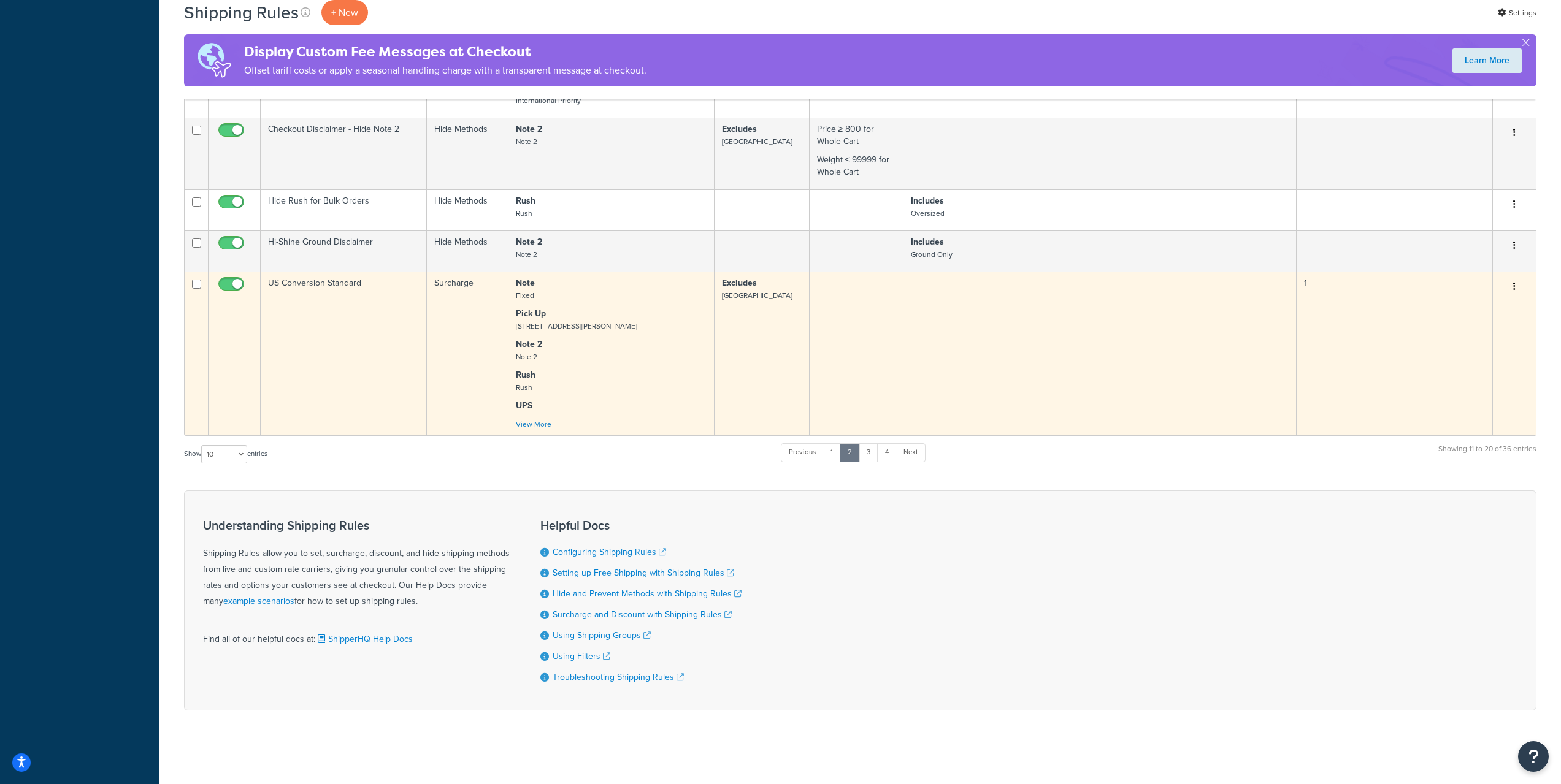
click at [373, 375] on td "US Conversion Standard" at bounding box center [343, 353] width 167 height 164
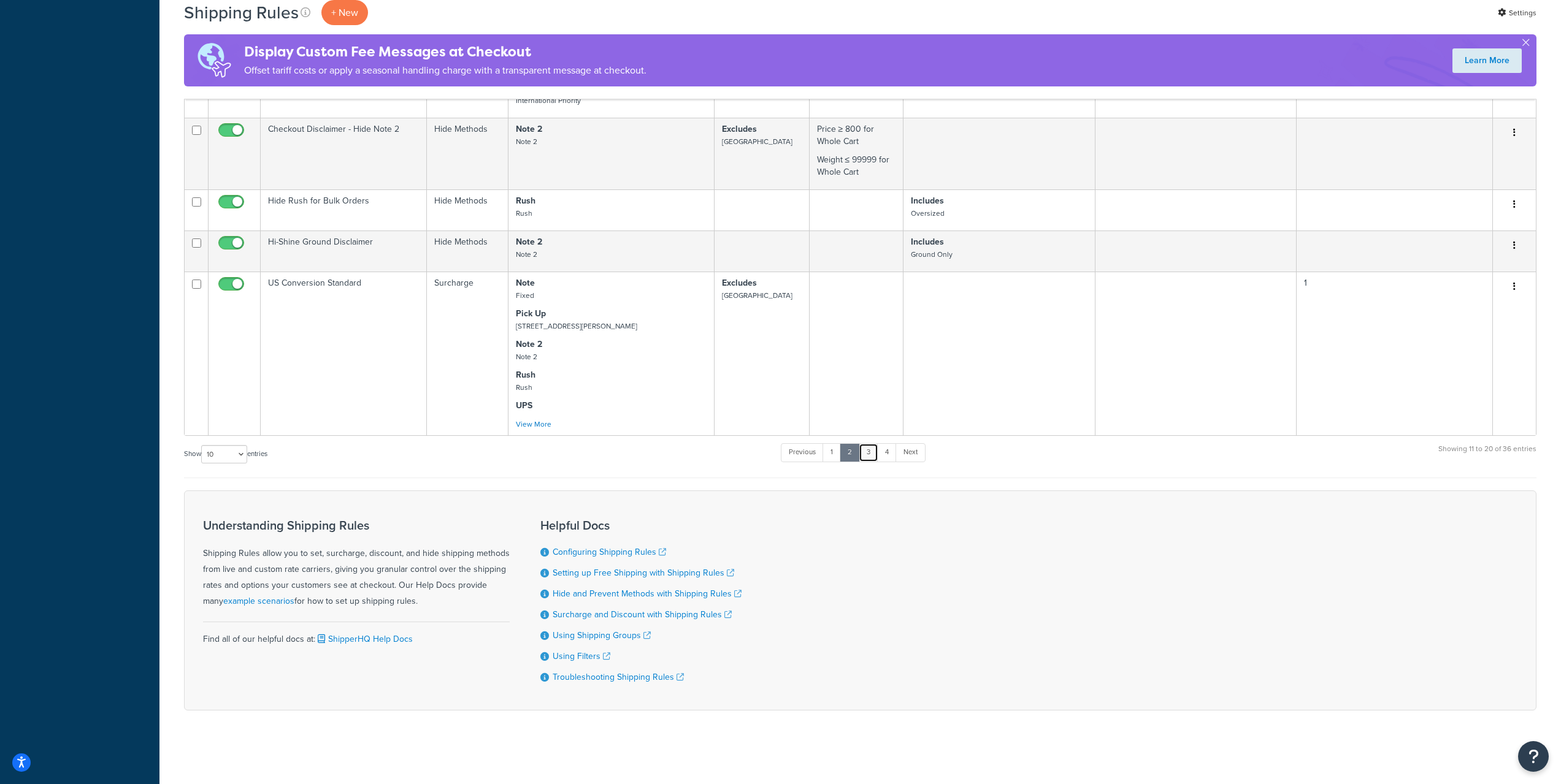
click at [870, 453] on link "3" at bounding box center [868, 452] width 20 height 18
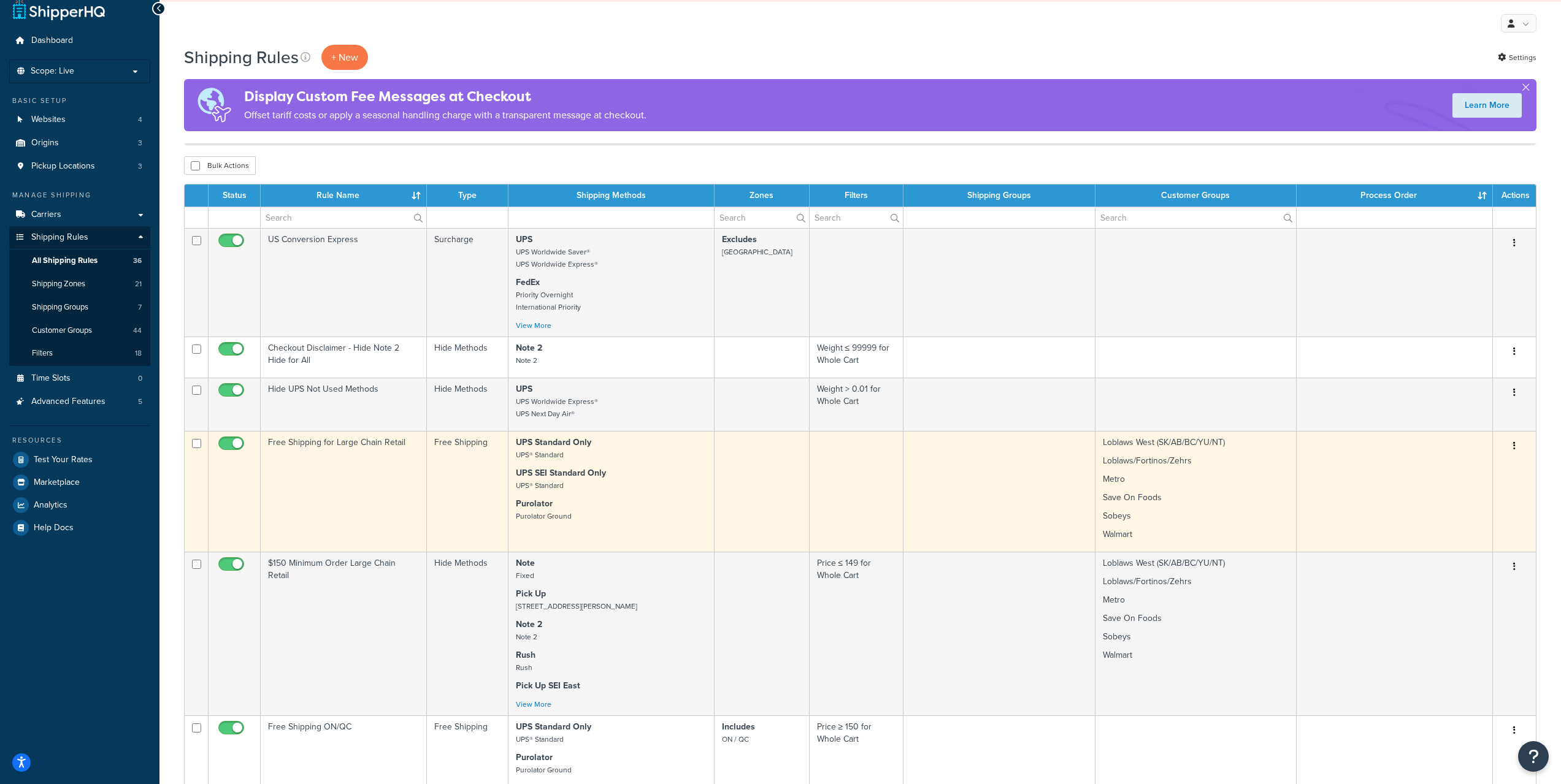
scroll to position [0, 0]
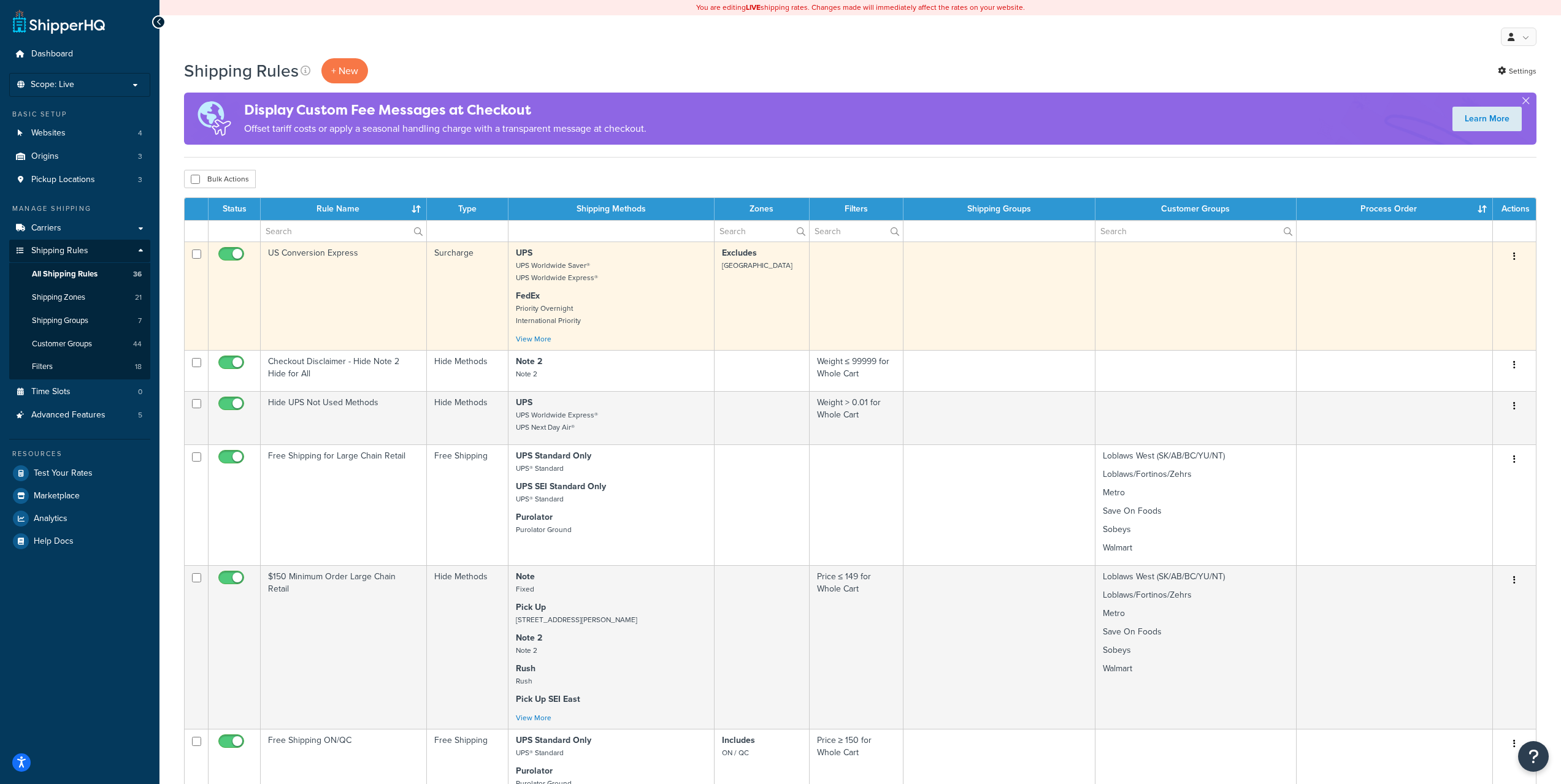
click at [626, 285] on div "UPS UPS Worldwide Saver® UPS Worldwide Express® FedEx Priority Overnight Intern…" at bounding box center [611, 296] width 191 height 98
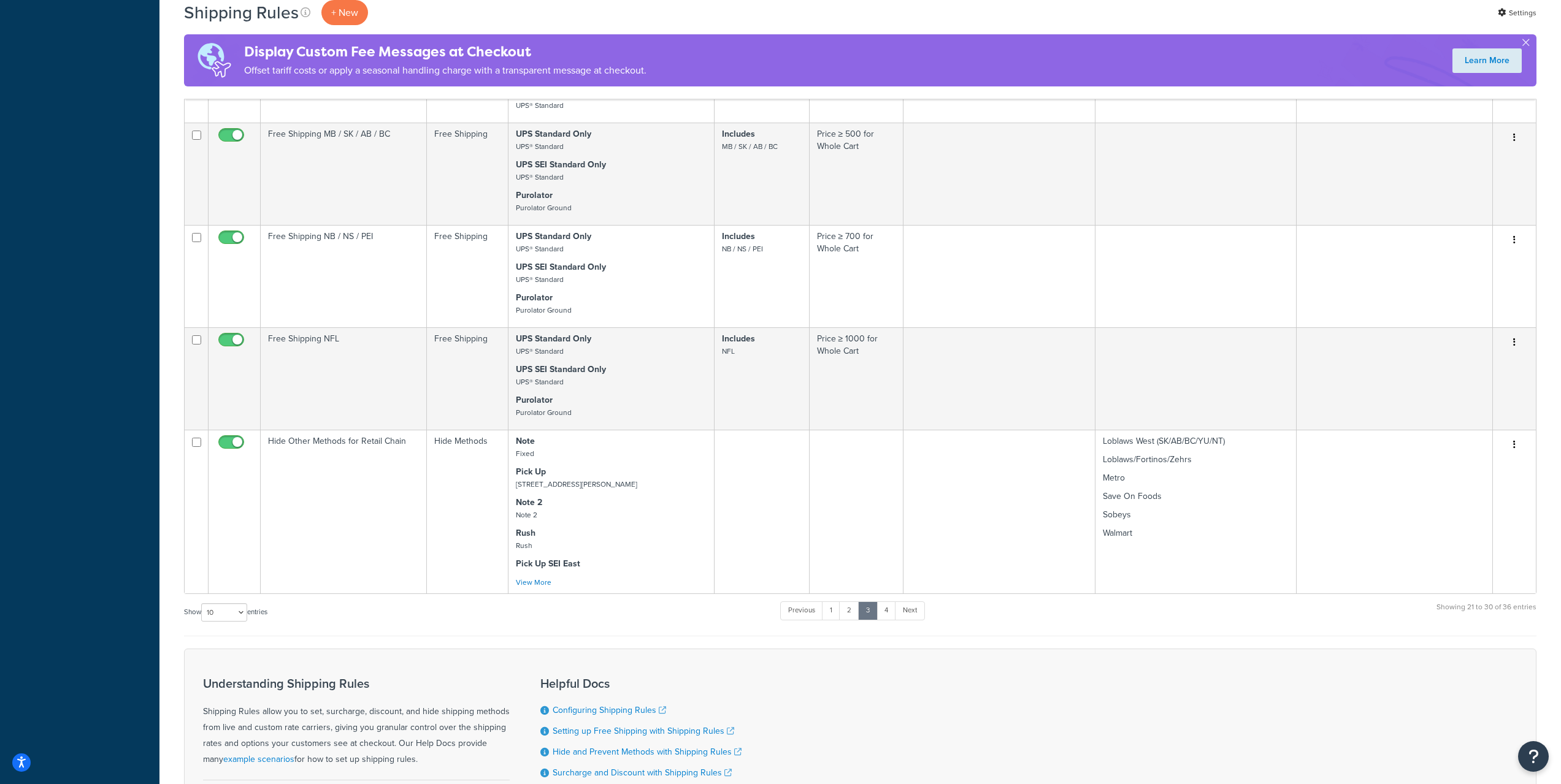
scroll to position [867, 0]
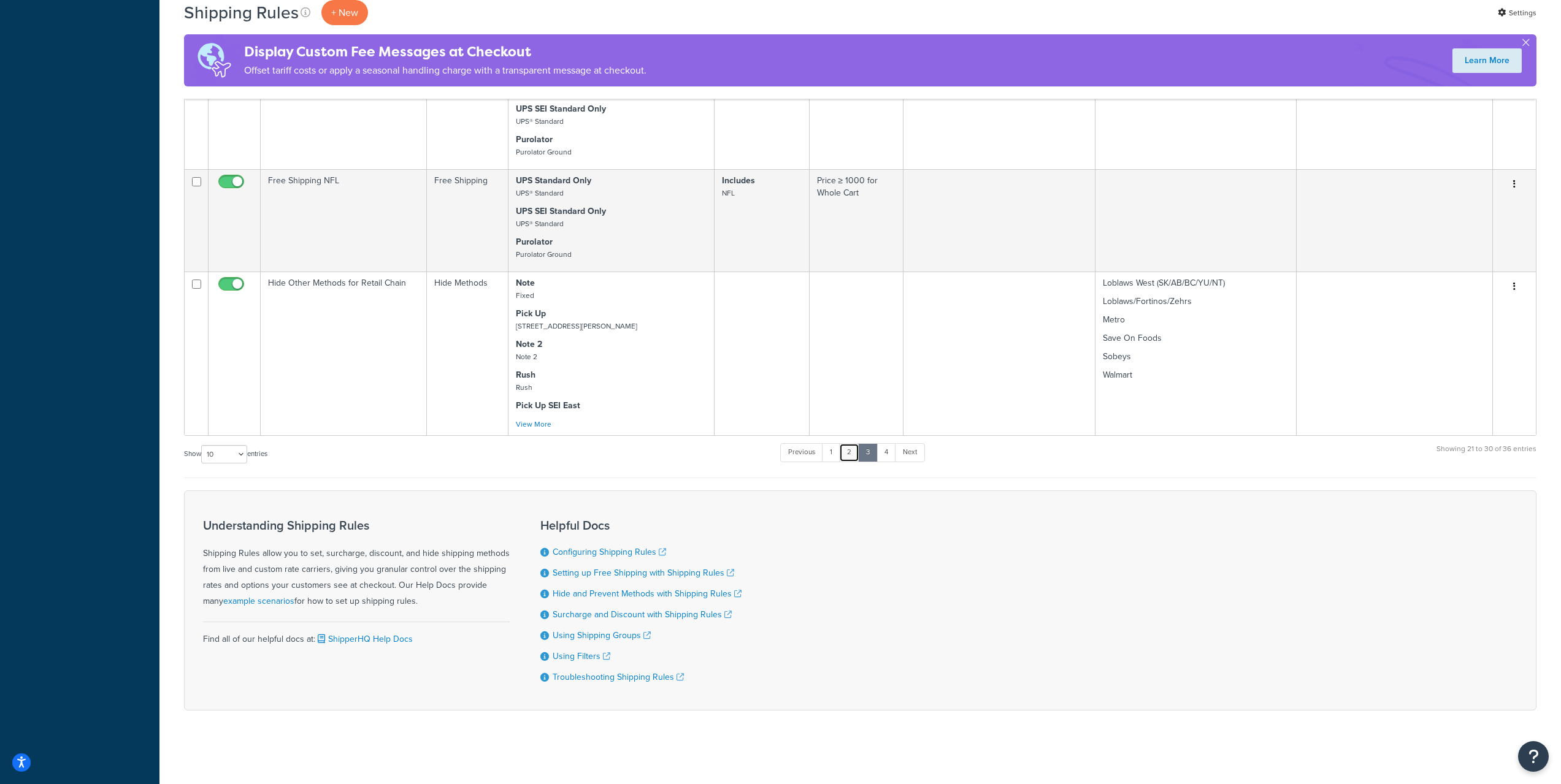
click at [852, 454] on link "2" at bounding box center [849, 452] width 21 height 18
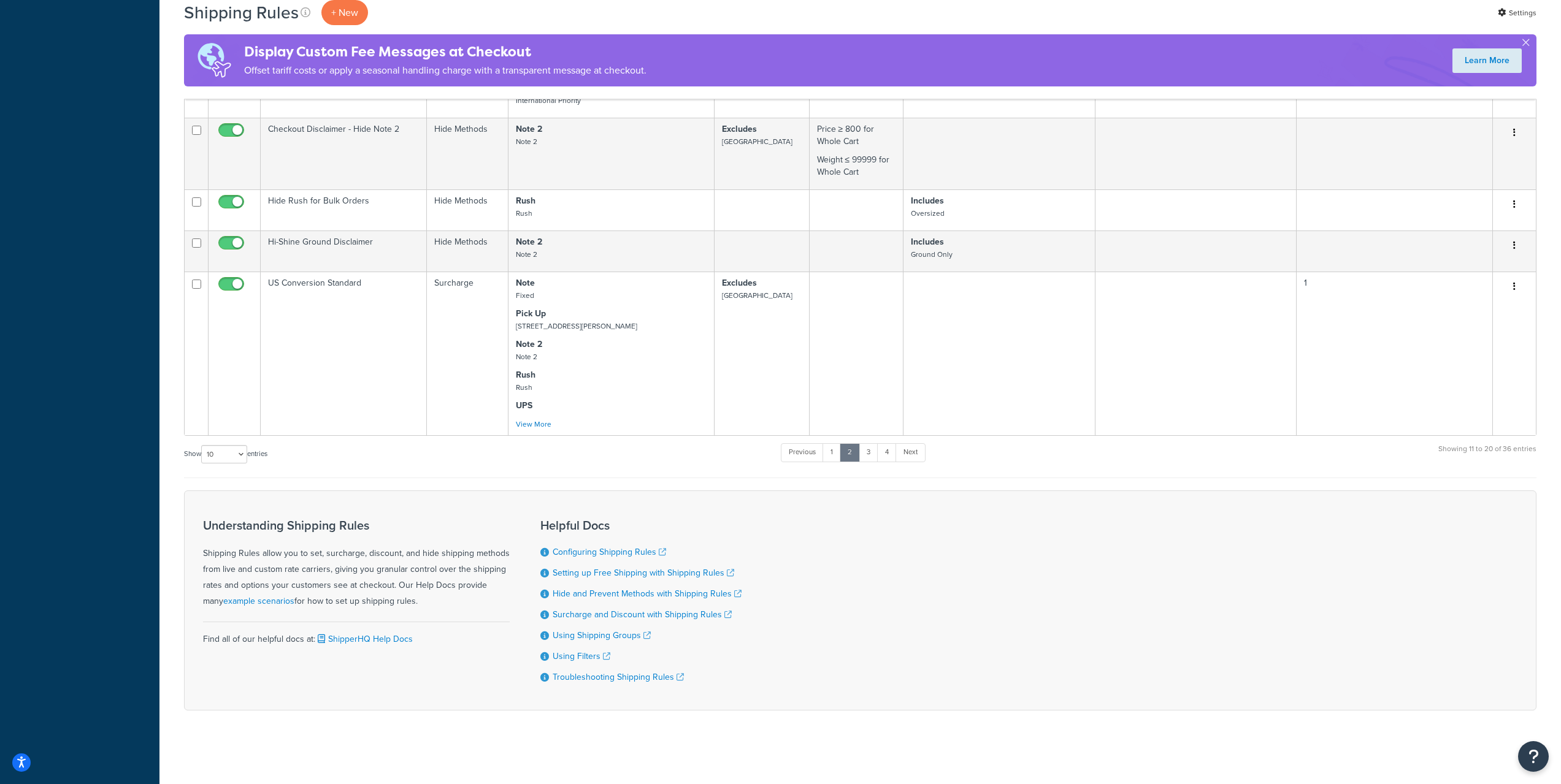
scroll to position [597, 0]
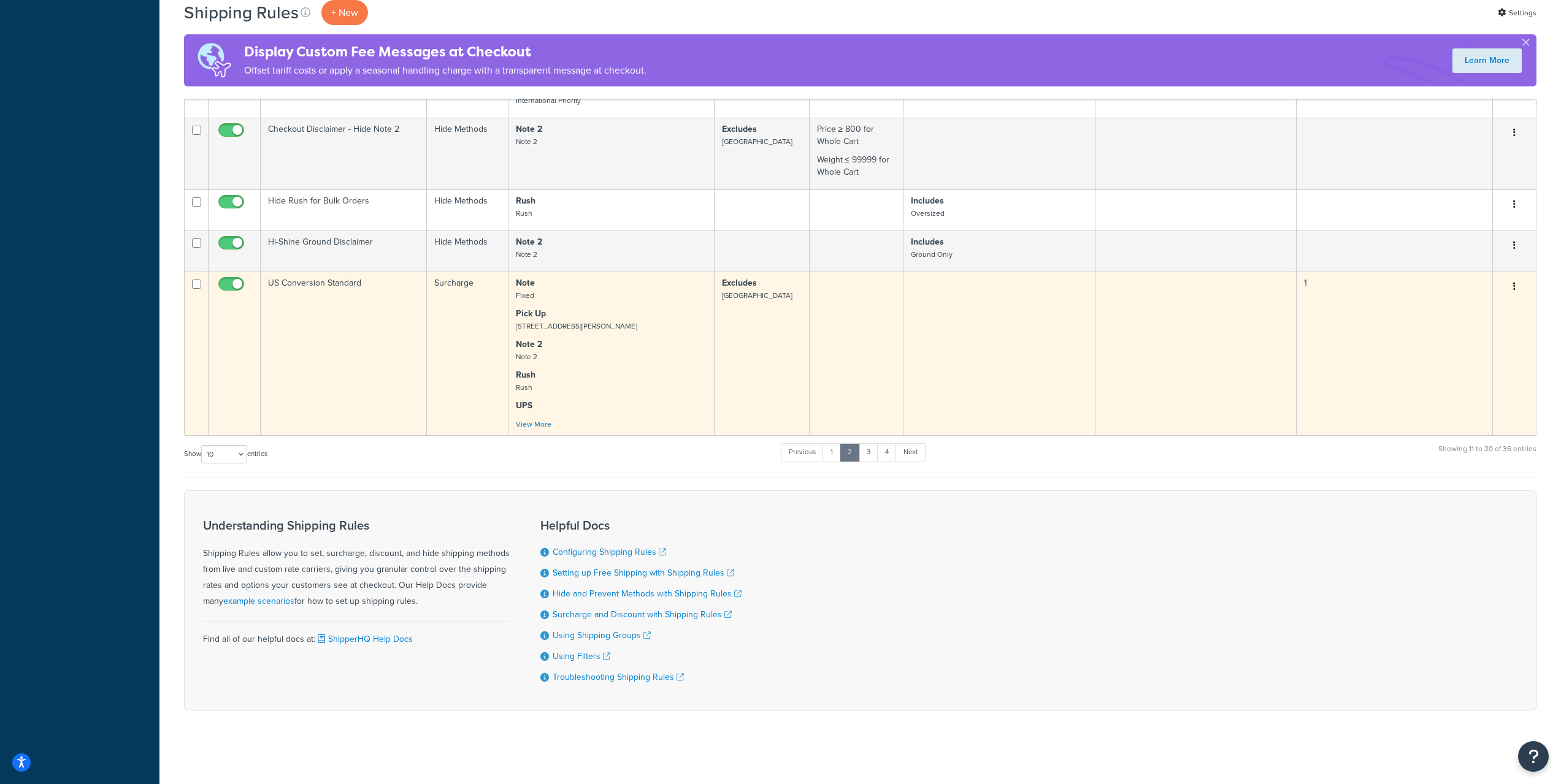
click at [345, 301] on td "US Conversion Standard" at bounding box center [343, 353] width 167 height 164
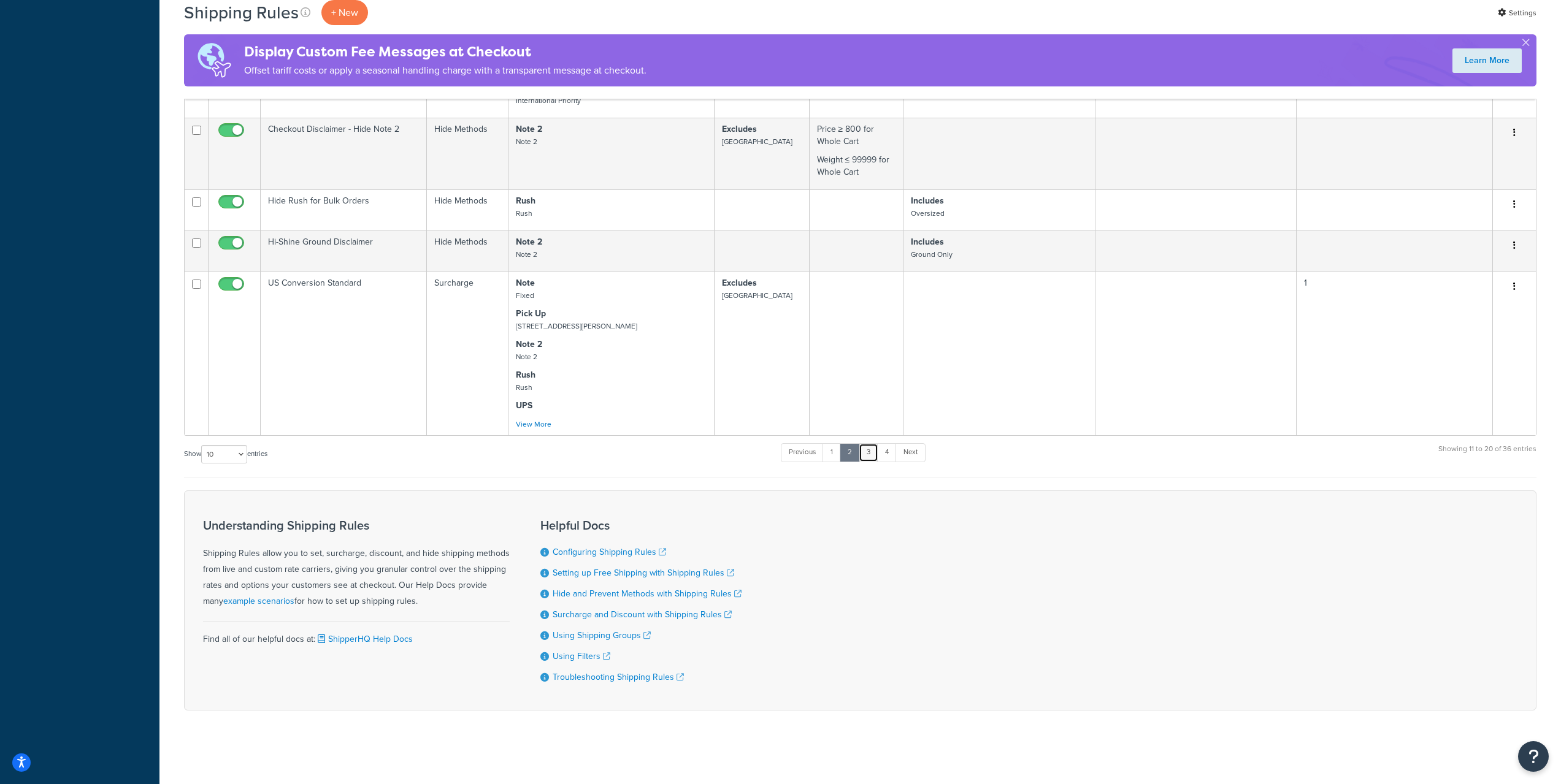
click at [873, 449] on link "3" at bounding box center [868, 452] width 20 height 18
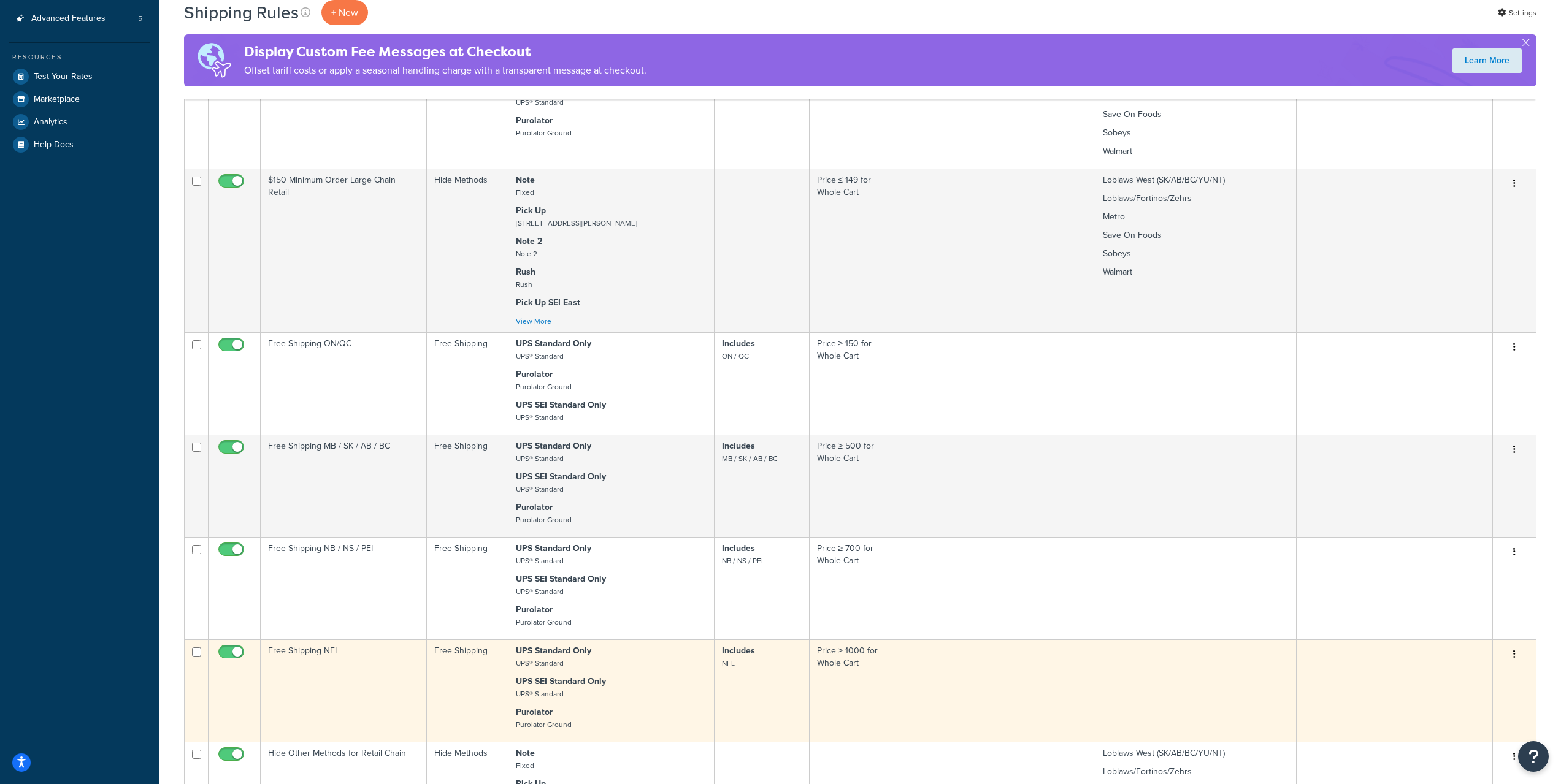
scroll to position [0, 0]
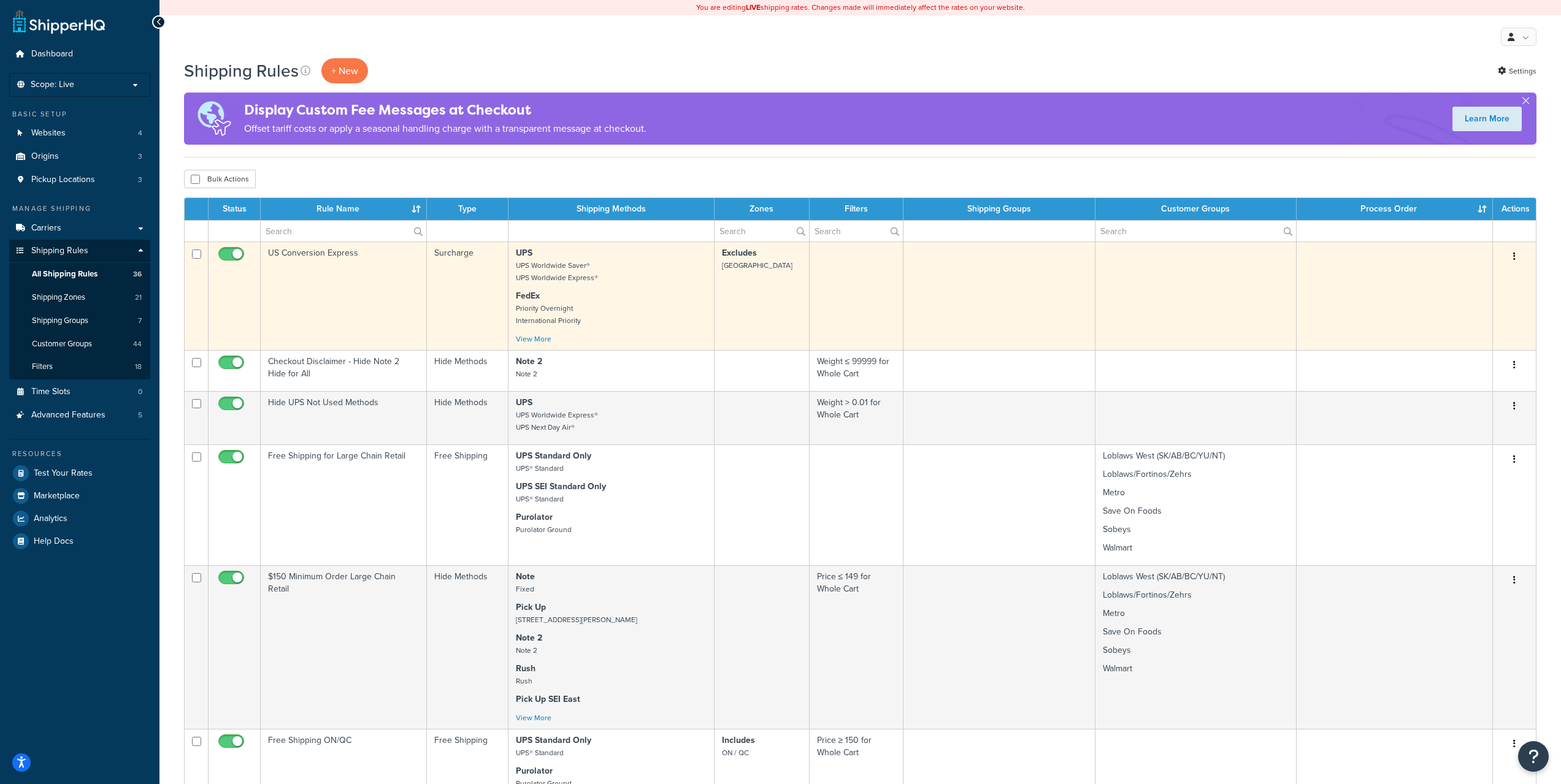
click at [373, 295] on td "US Conversion Express" at bounding box center [343, 296] width 167 height 109
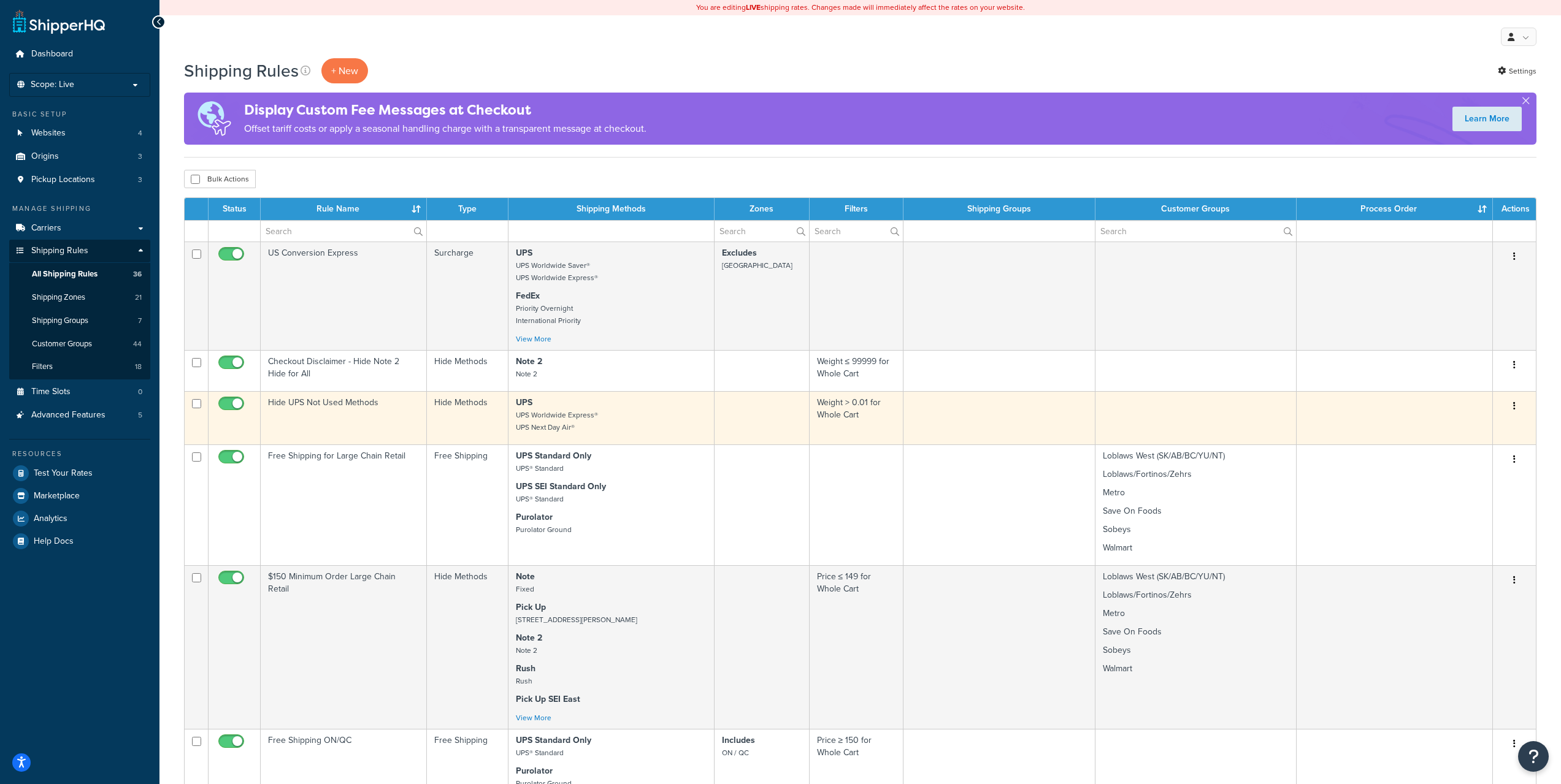
click at [628, 409] on p "UPS UPS Worldwide Express® UPS Next Day Air®" at bounding box center [611, 415] width 191 height 37
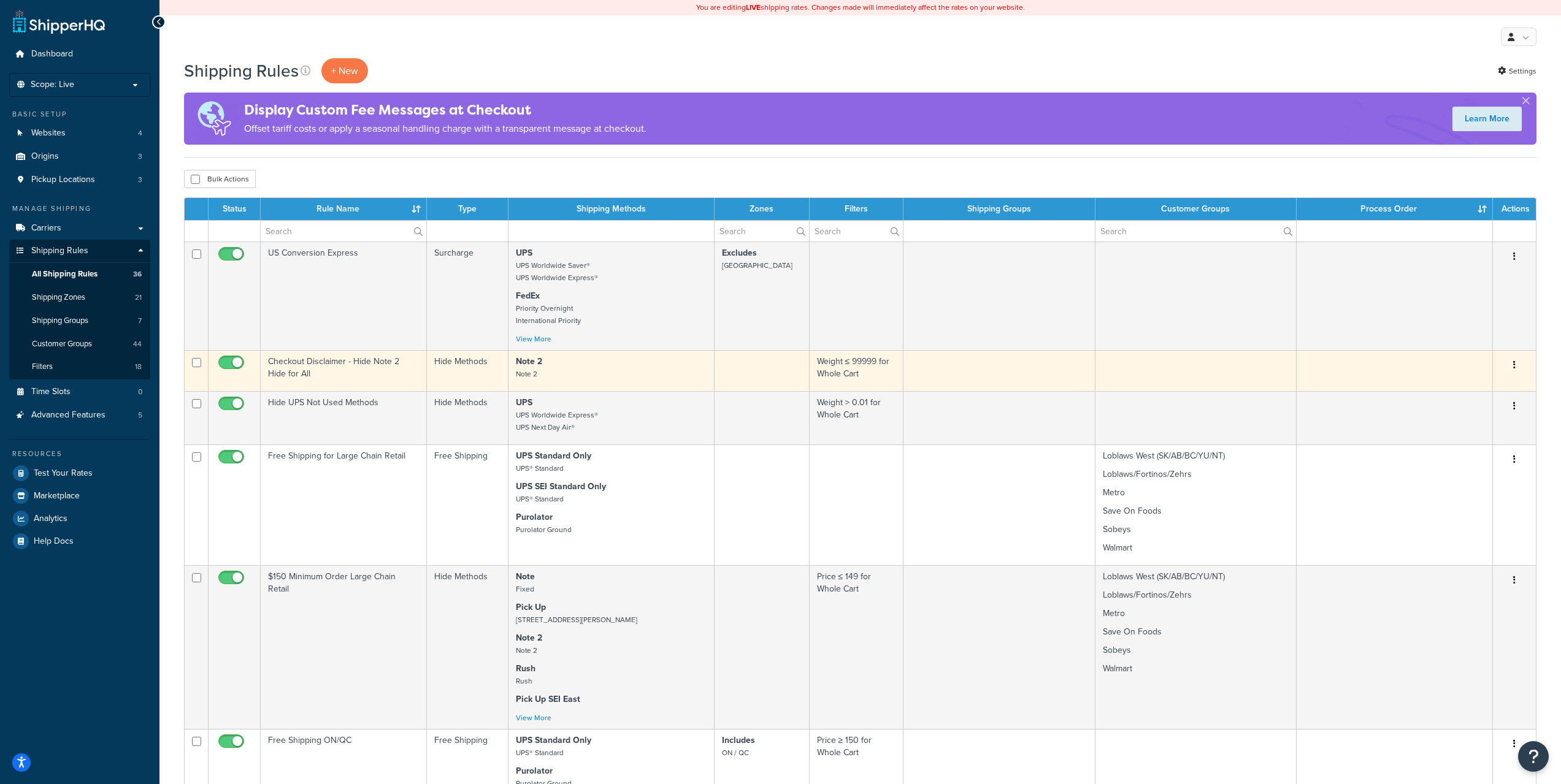
click at [1515, 362] on icon "button" at bounding box center [1513, 365] width 2 height 9
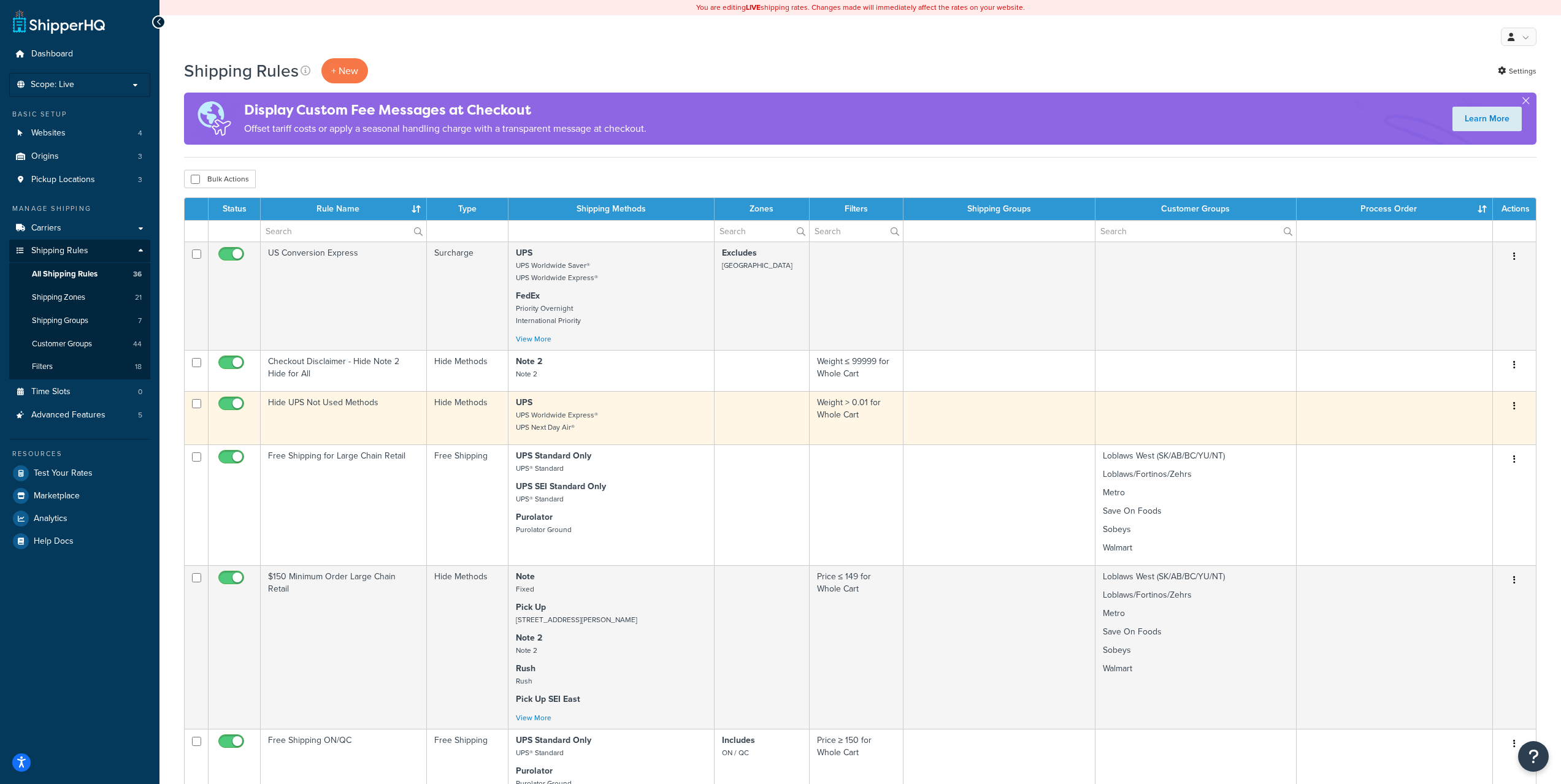
click at [199, 399] on input "checkbox" at bounding box center [197, 403] width 10 height 10
click at [195, 403] on input "checkbox" at bounding box center [197, 403] width 10 height 10
checkbox input "false"
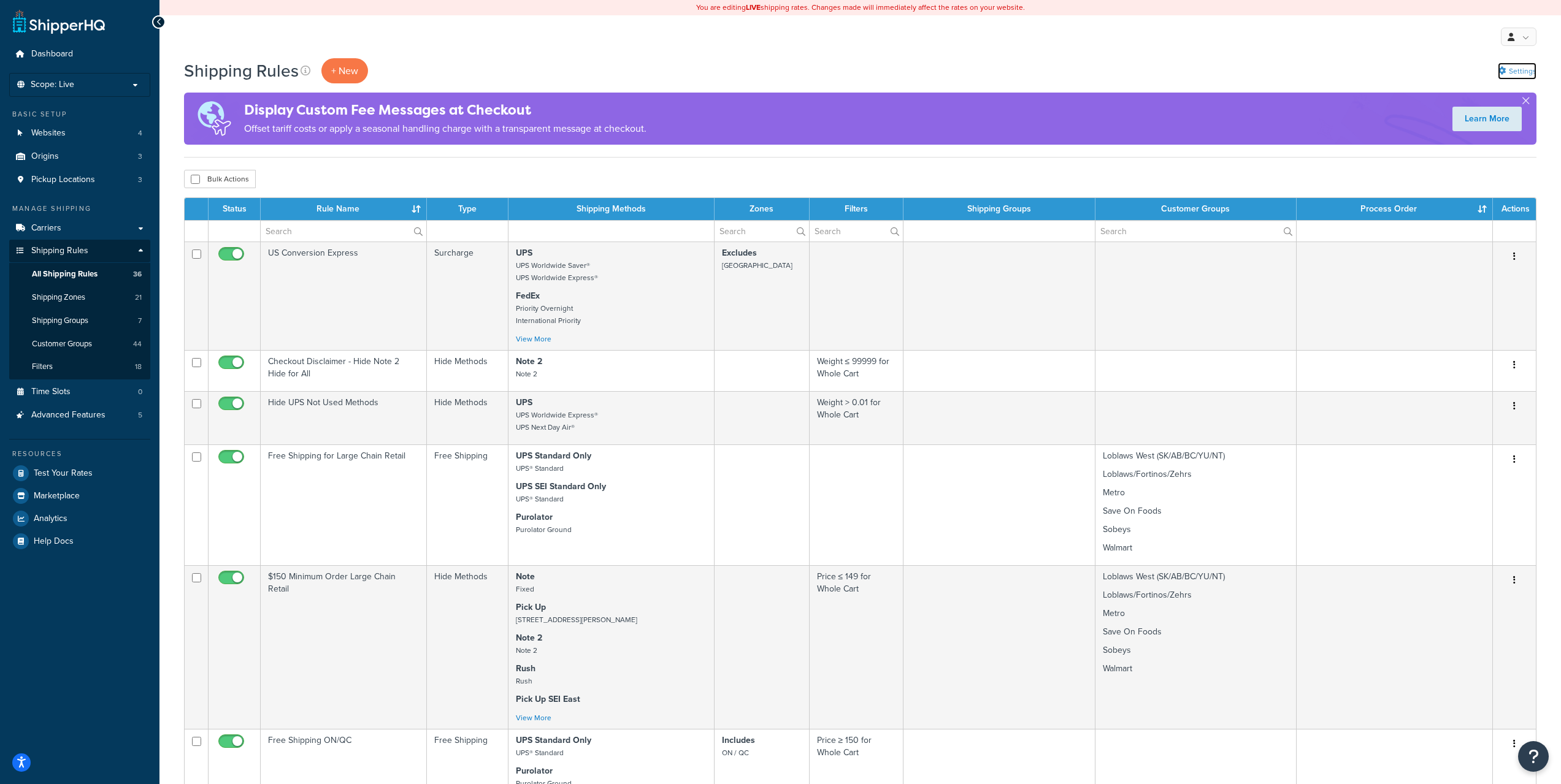
click at [1513, 71] on link "Settings" at bounding box center [1517, 70] width 39 height 17
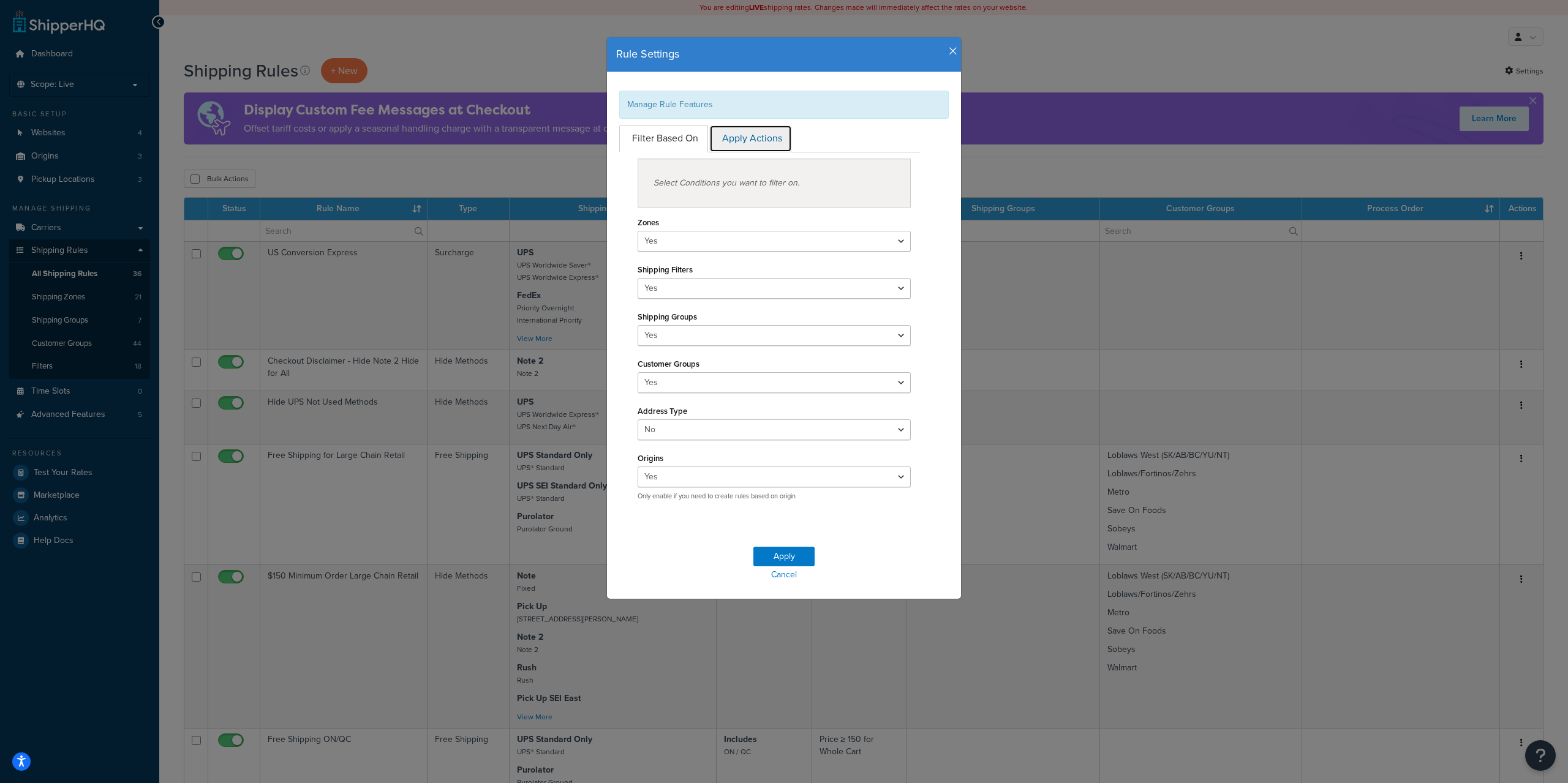
click at [740, 130] on link "Apply Actions" at bounding box center [750, 139] width 83 height 28
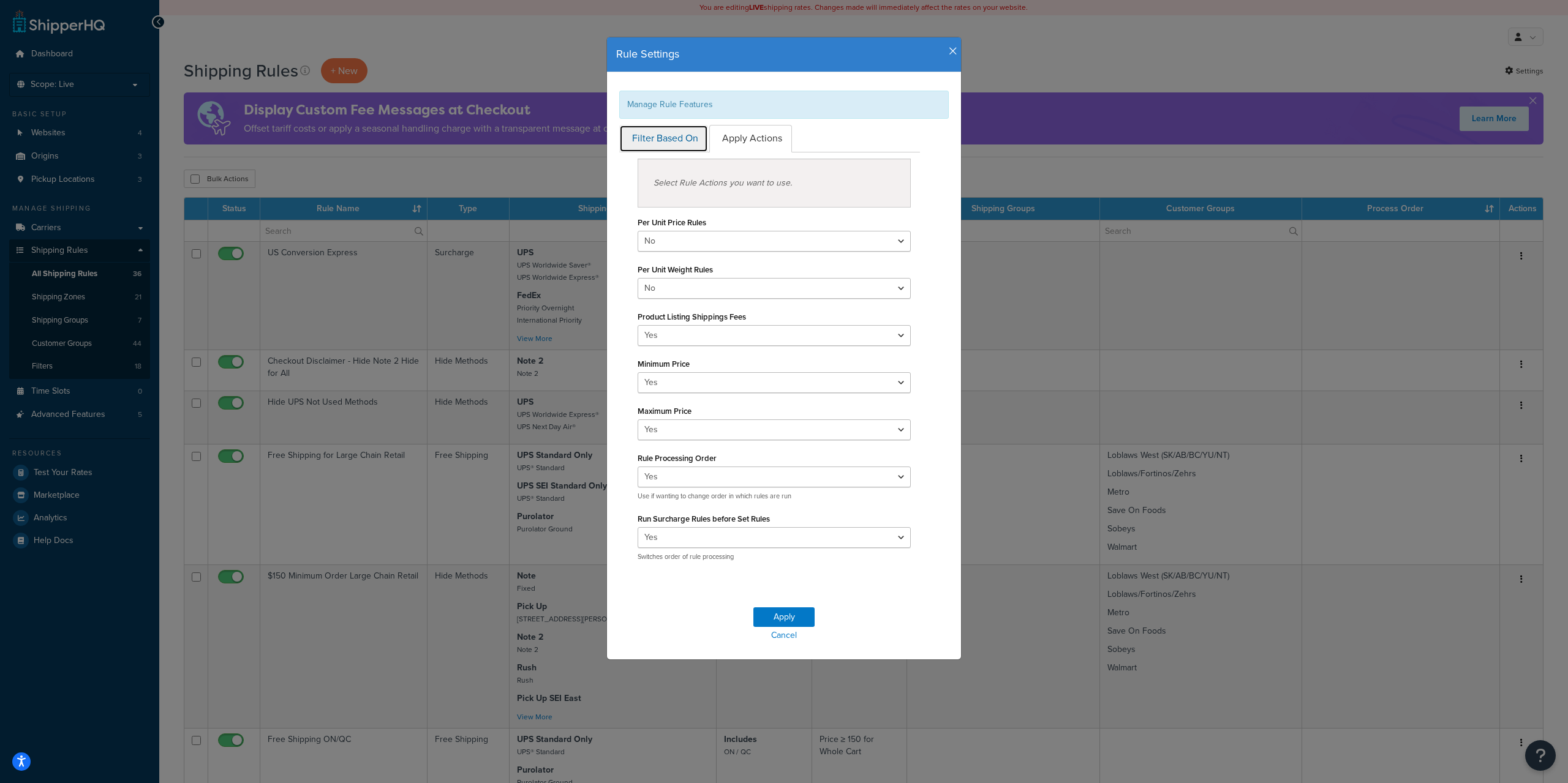
click at [664, 135] on link "Filter Based On" at bounding box center [663, 139] width 89 height 28
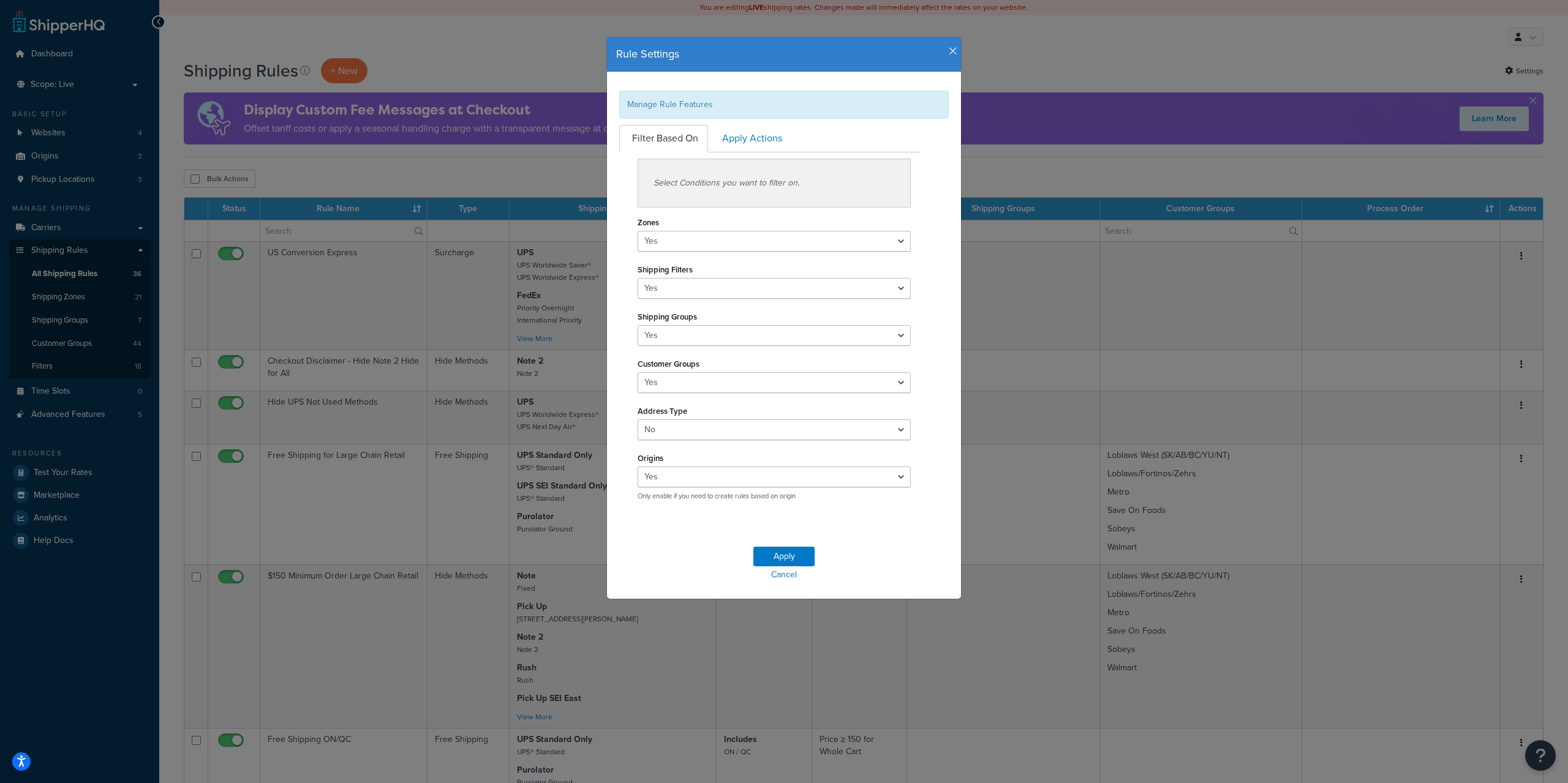
click at [949, 53] on icon "button" at bounding box center [953, 51] width 9 height 11
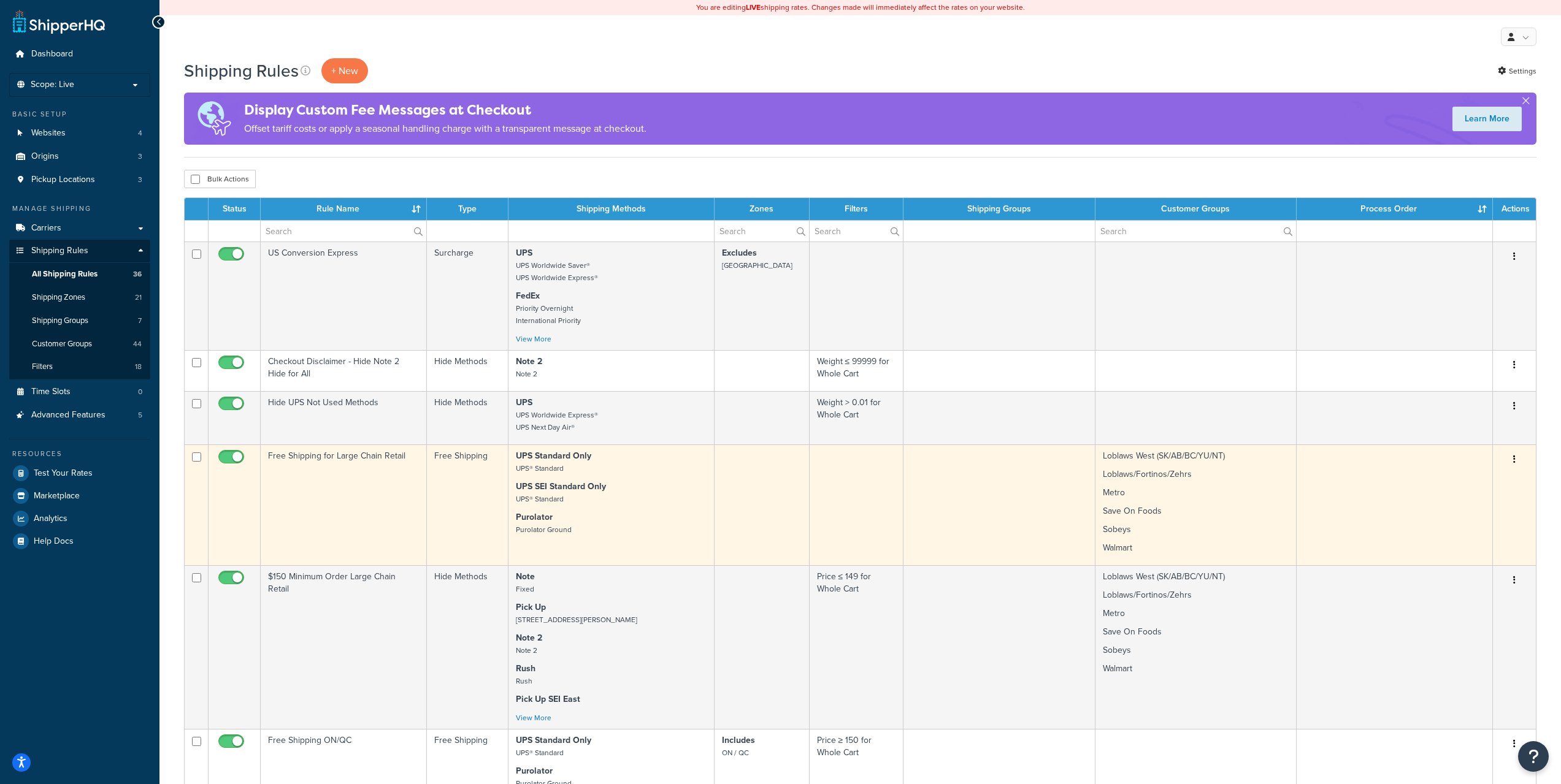
click at [360, 494] on td "Free Shipping for Large Chain Retail" at bounding box center [343, 505] width 167 height 121
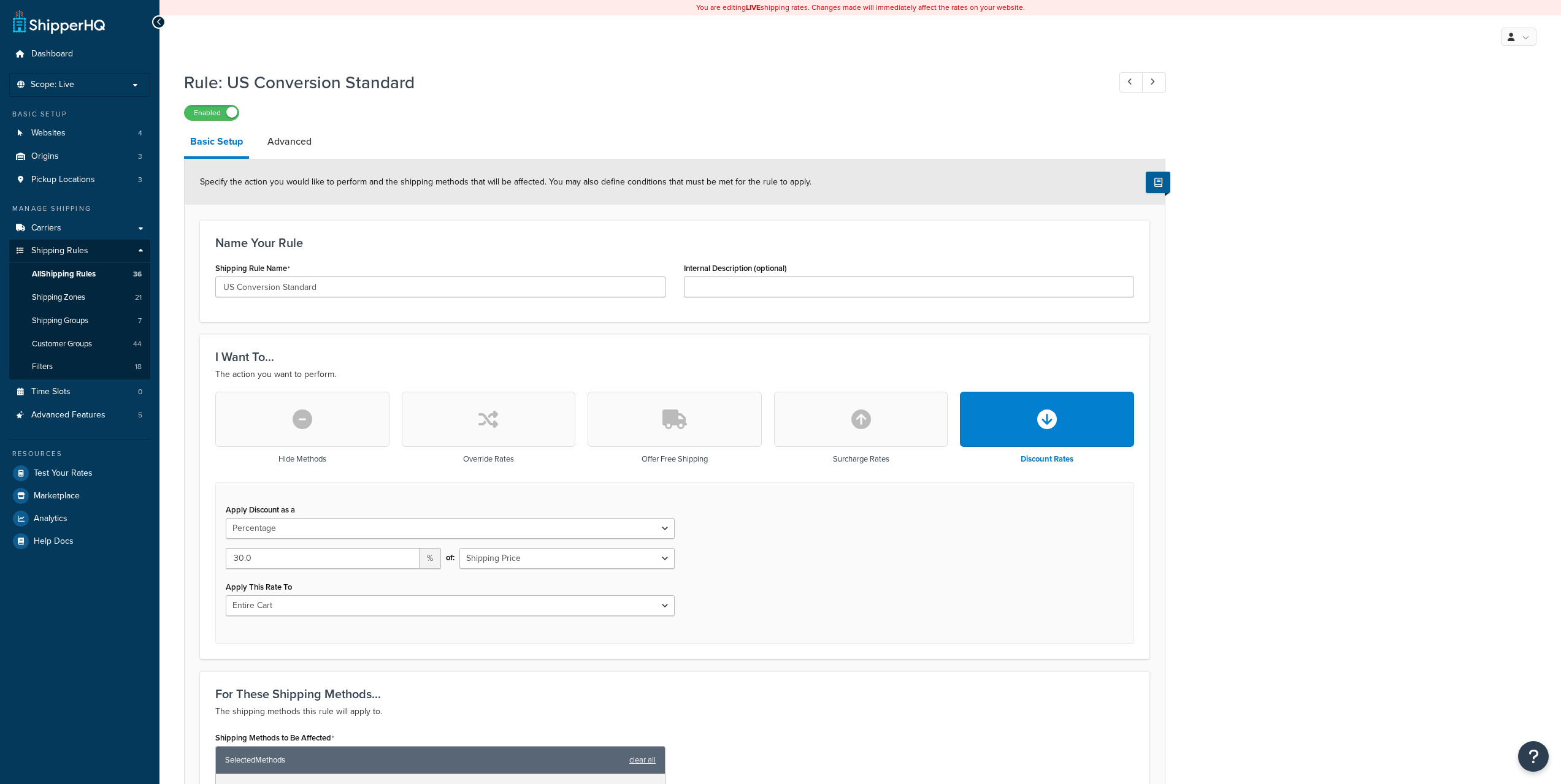
select select "PERCENTAGE"
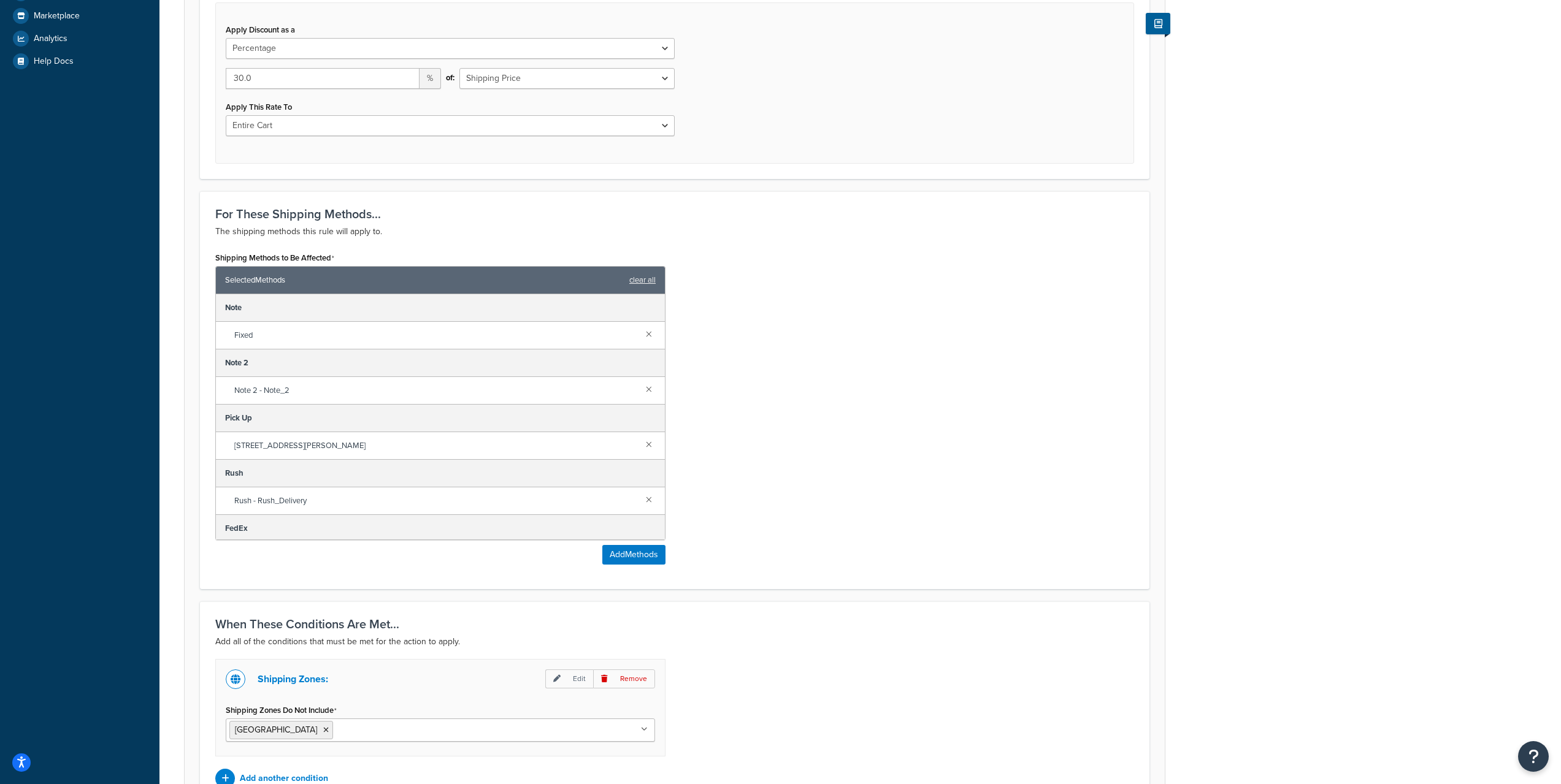
scroll to position [612, 0]
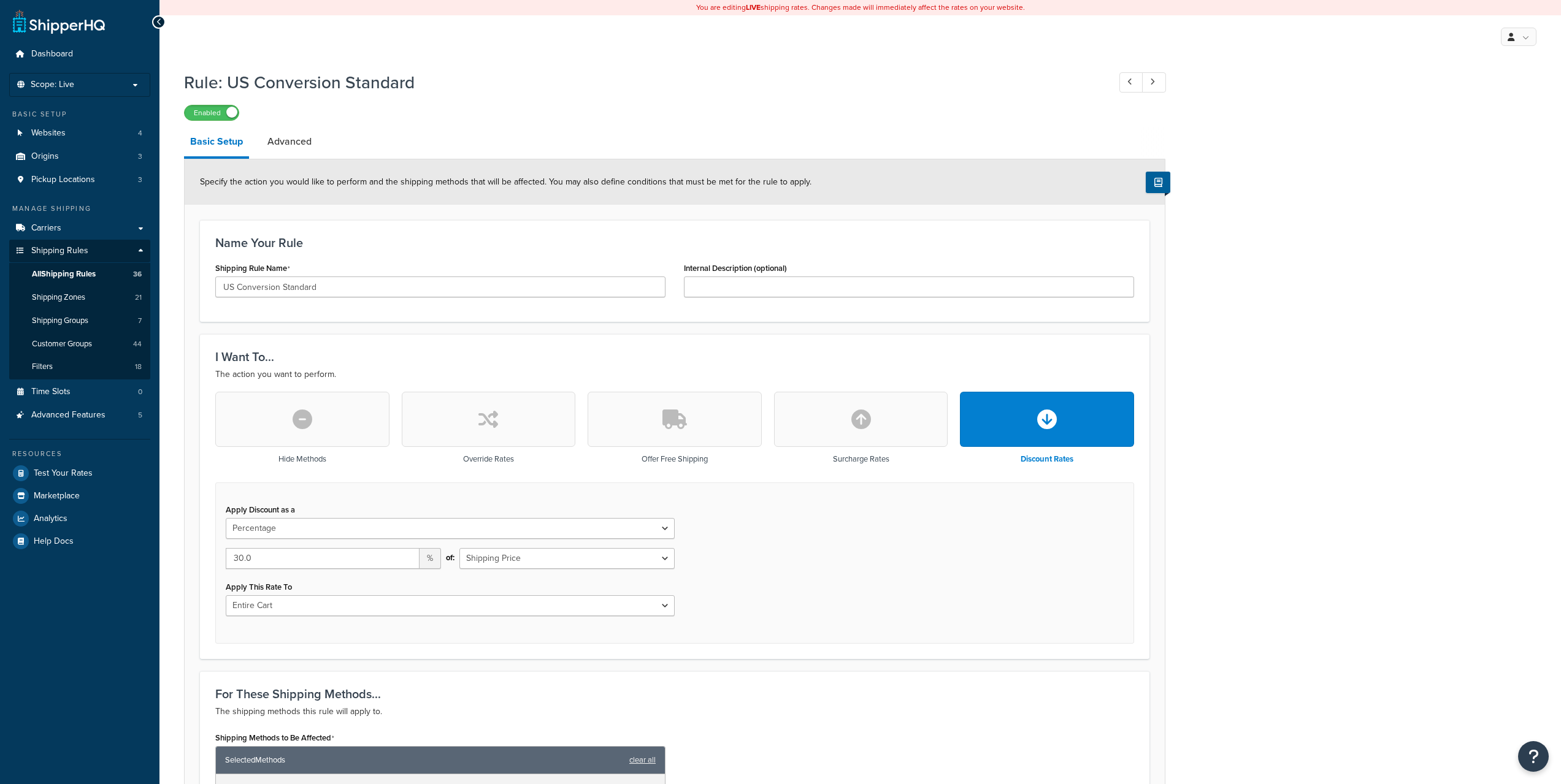
select select "PERCENTAGE"
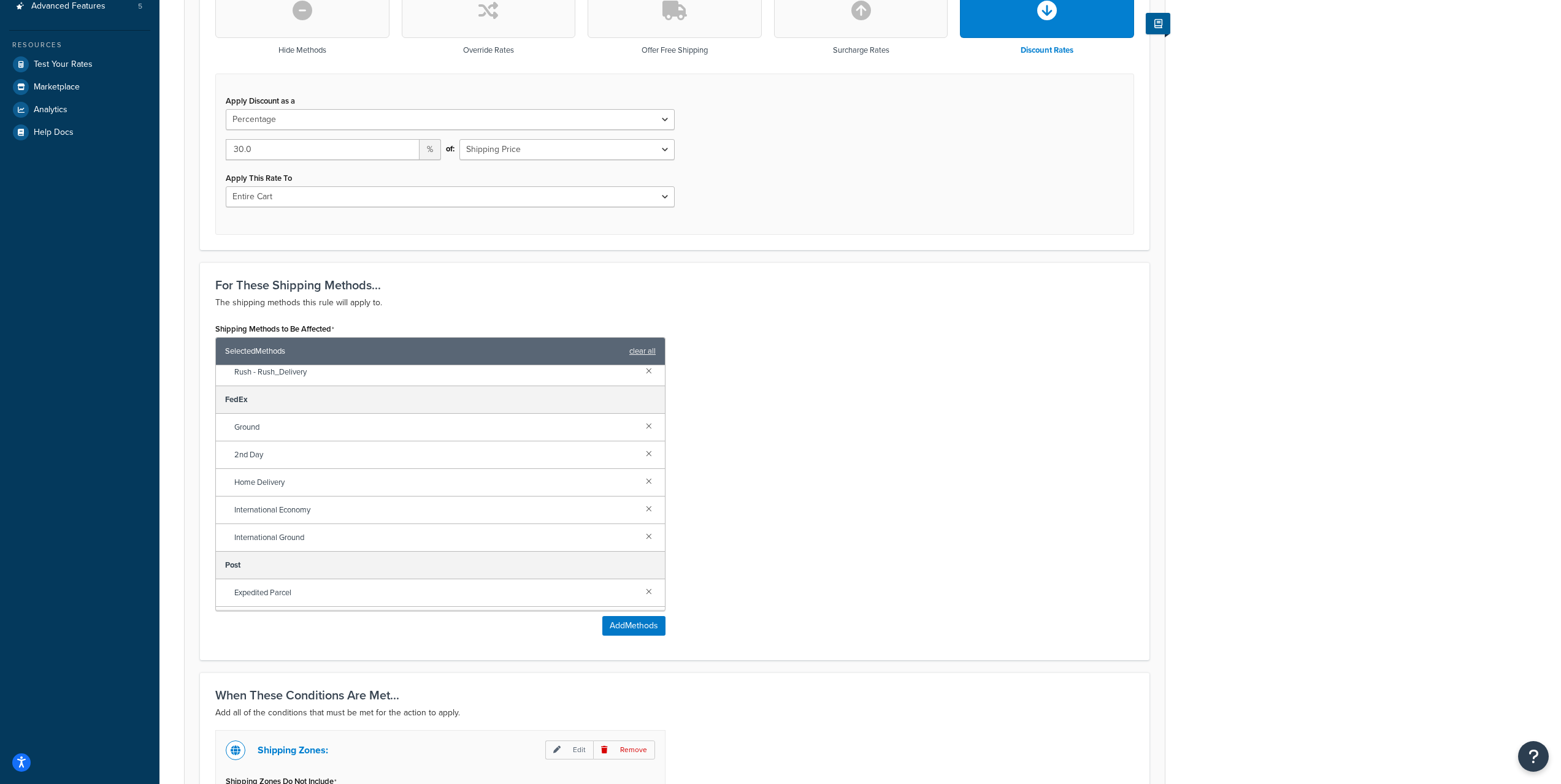
scroll to position [204, 0]
click at [642, 502] on link at bounding box center [648, 504] width 13 height 13
click at [825, 485] on div "Shipping Methods to Be Affected Selected Methods clear all Note Fixed Note 2 No…" at bounding box center [674, 482] width 937 height 325
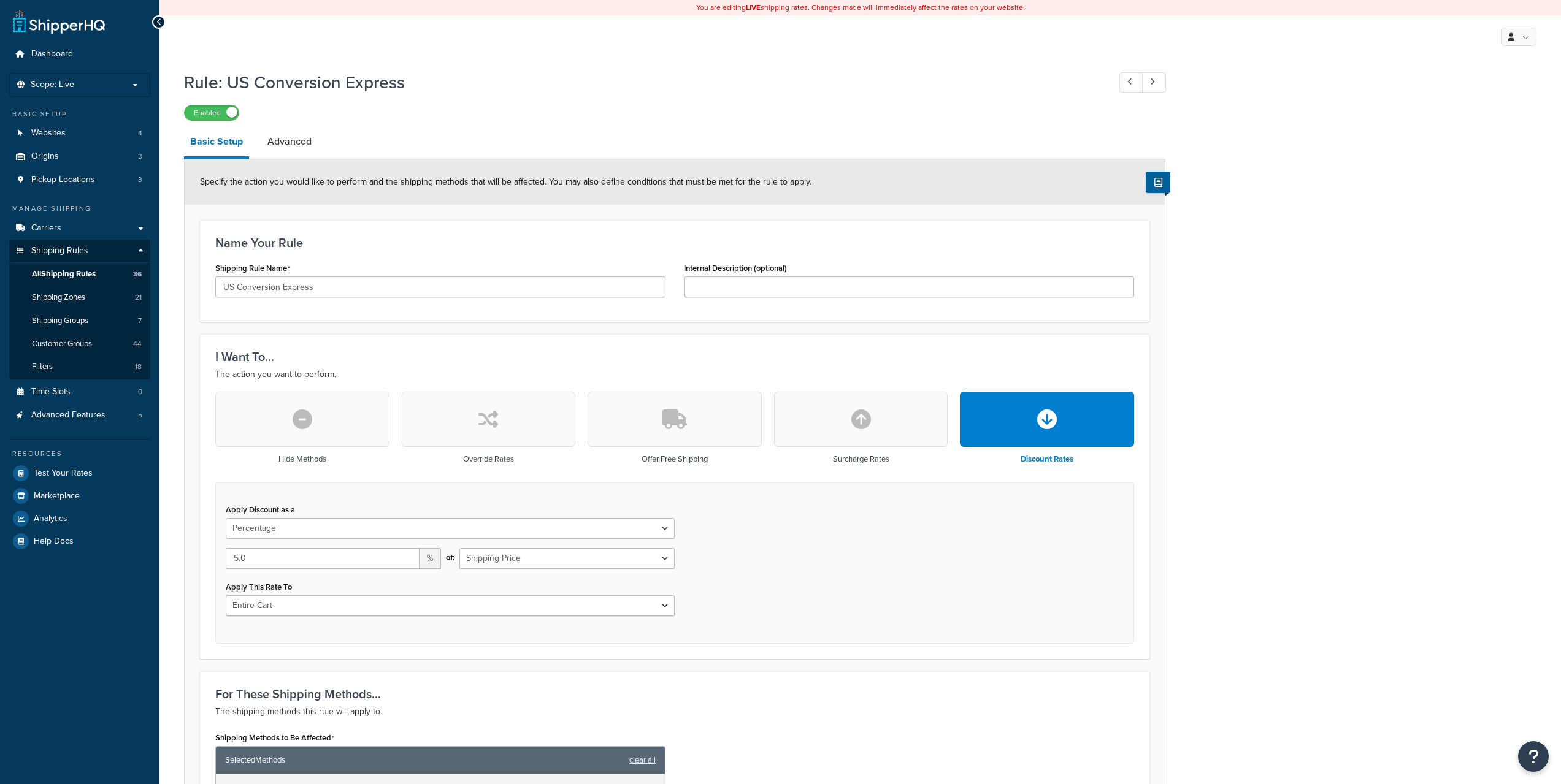
select select "PERCENTAGE"
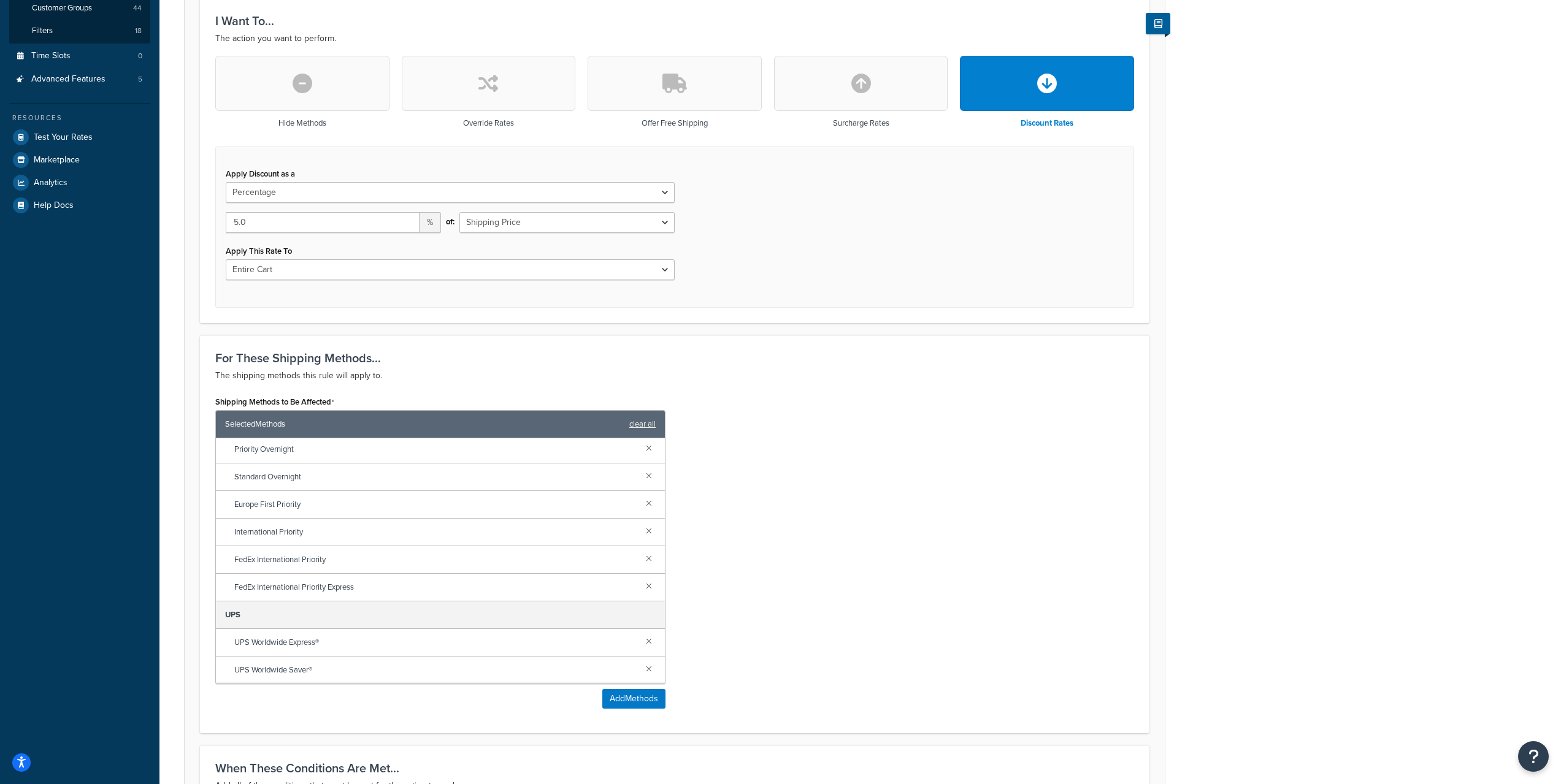
scroll to position [612, 0]
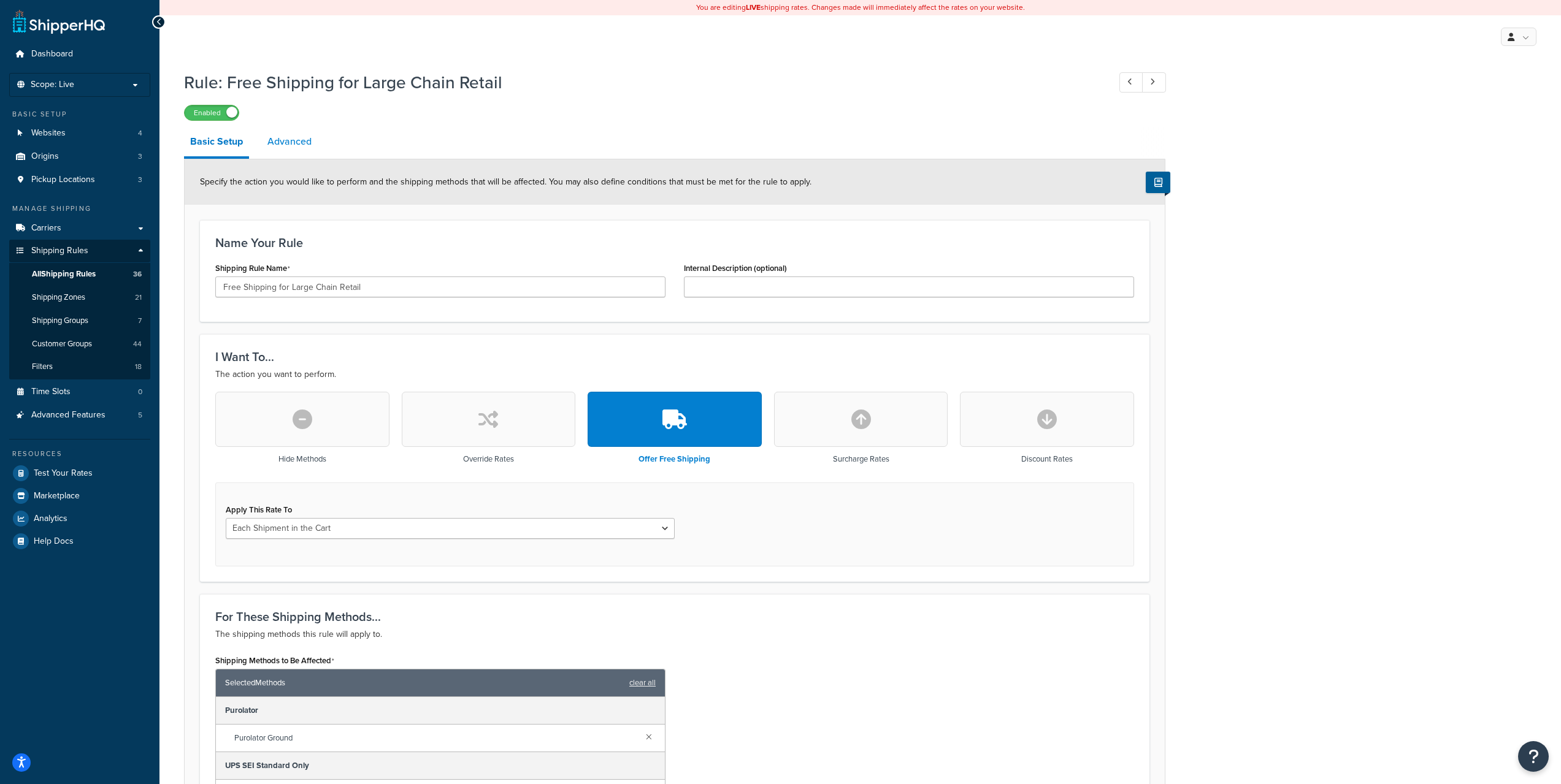
click at [278, 137] on link "Advanced" at bounding box center [289, 142] width 56 height 29
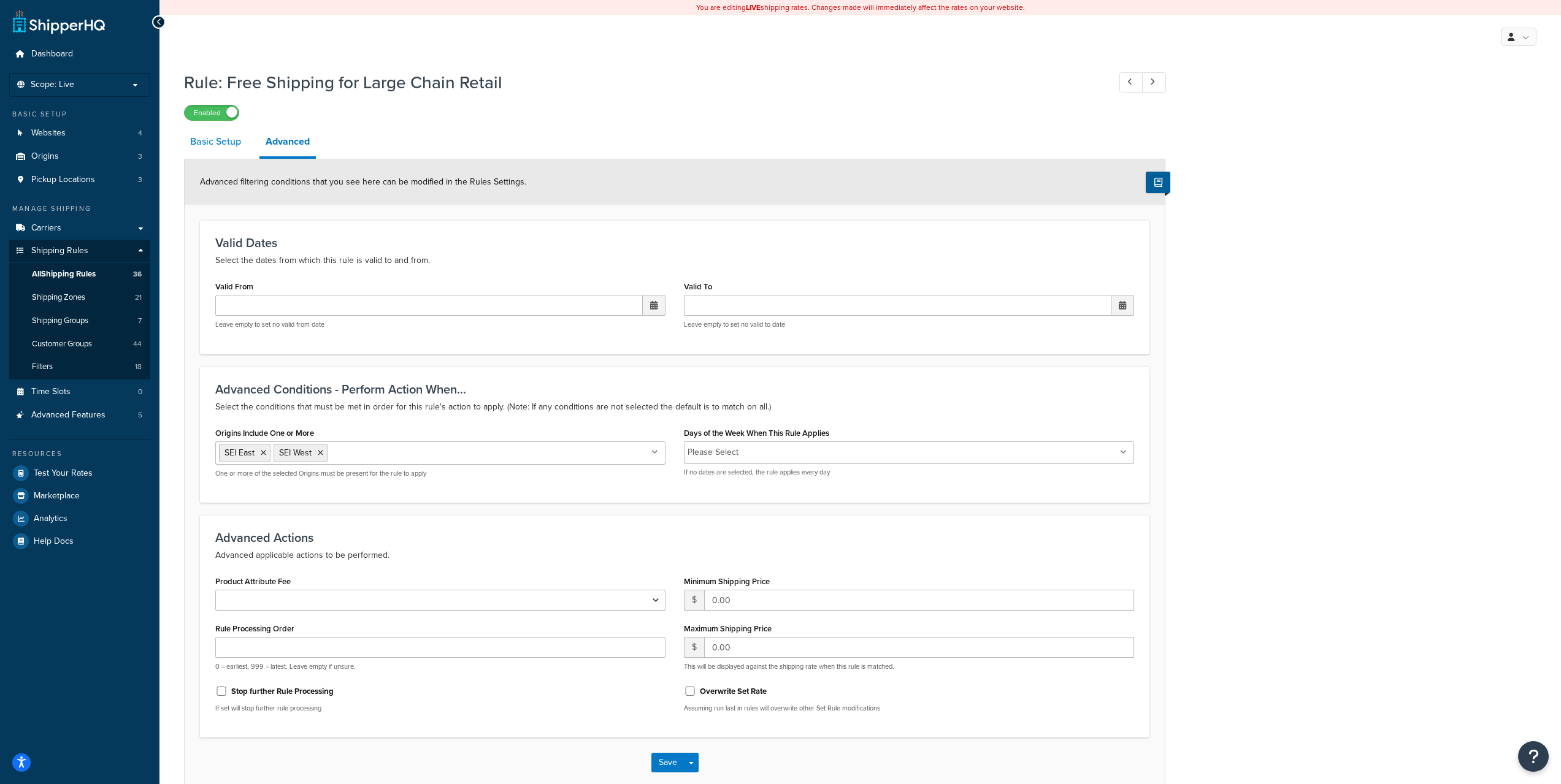
click at [224, 144] on link "Basic Setup" at bounding box center [216, 142] width 63 height 29
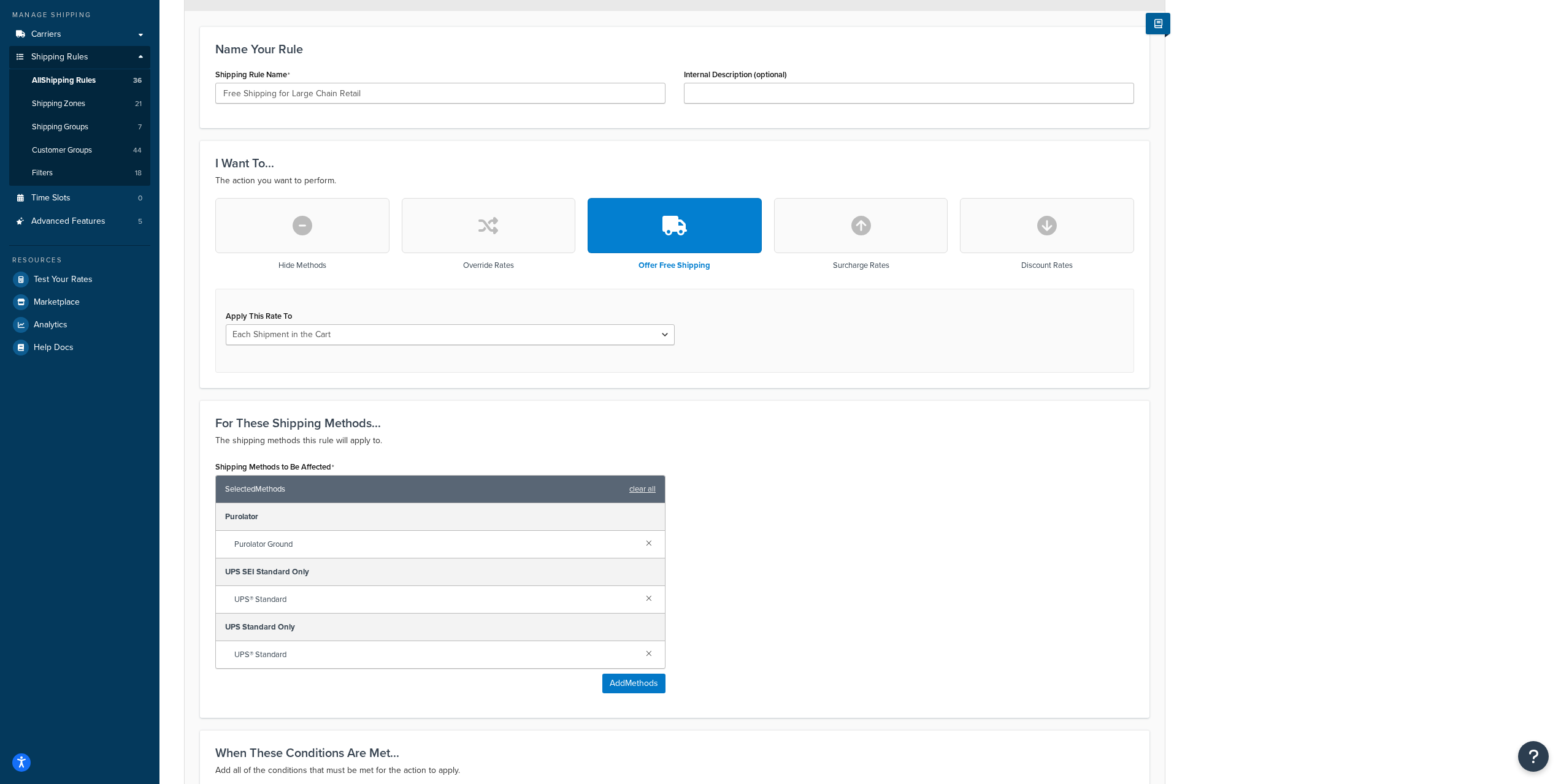
scroll to position [409, 0]
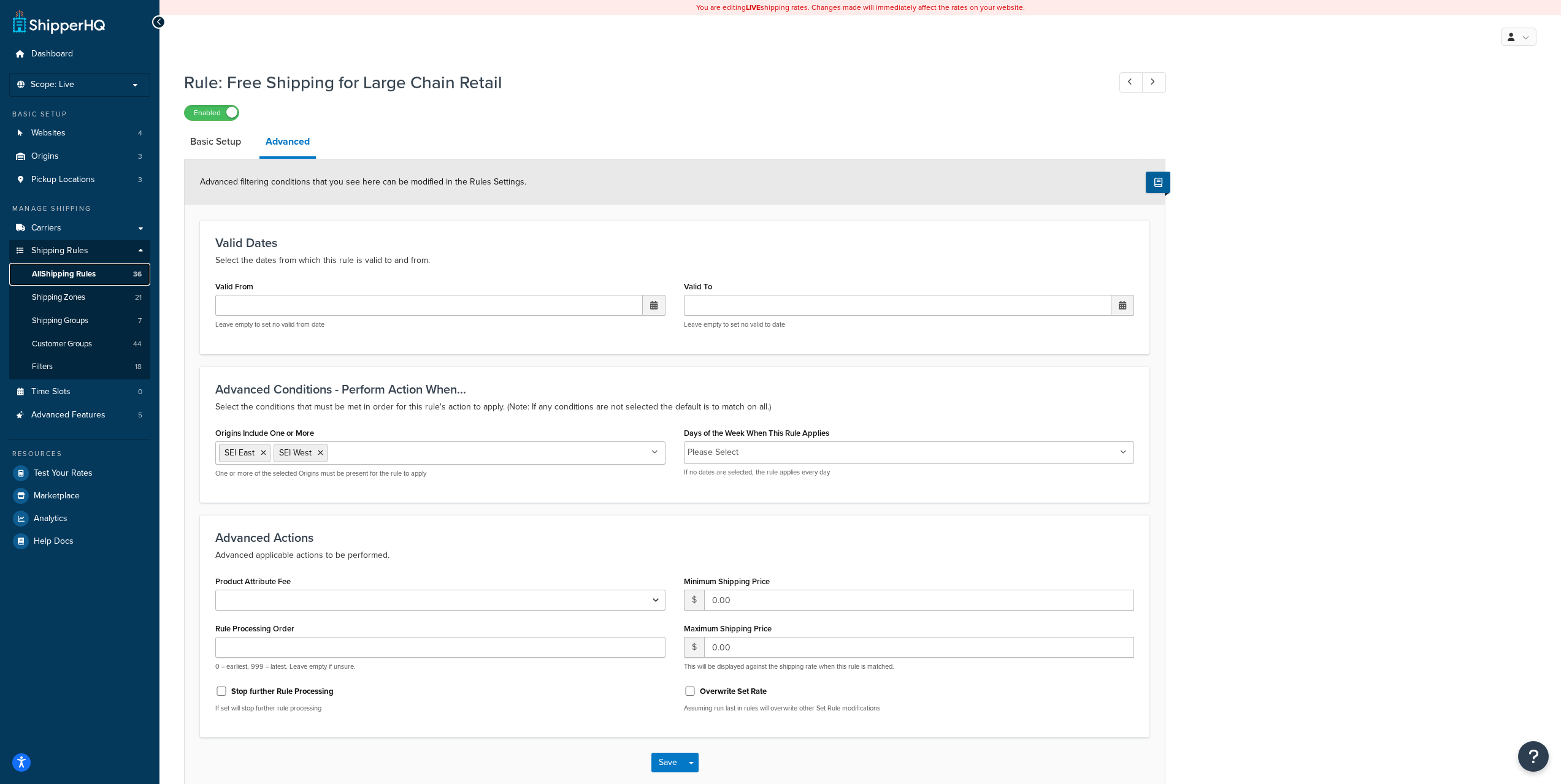
click at [58, 272] on span "All Shipping Rules" at bounding box center [63, 274] width 64 height 10
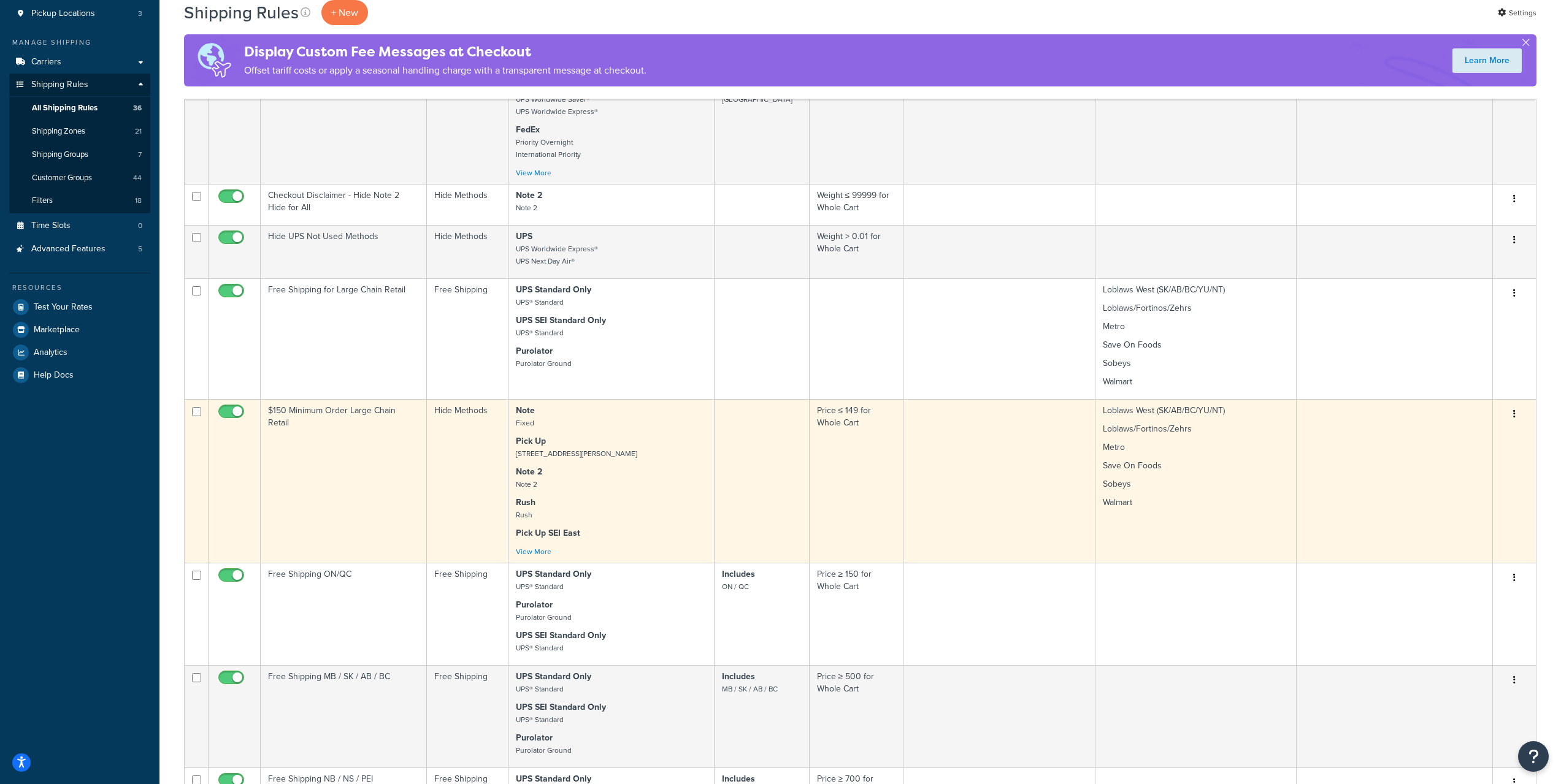
scroll to position [307, 0]
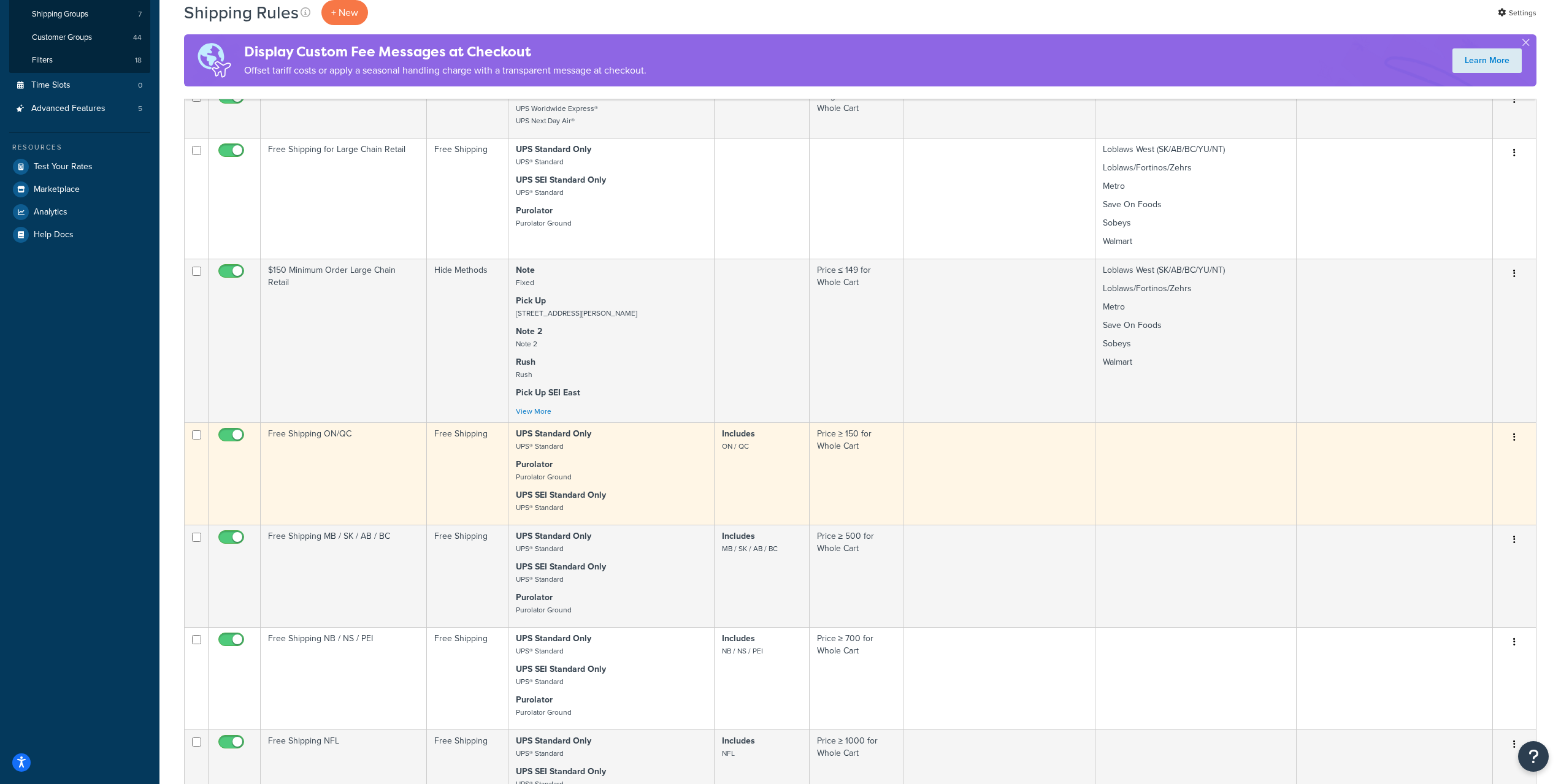
click at [629, 458] on td "UPS Standard Only UPS® Standard Purolator Purolator Ground UPS SEI Standard Onl…" at bounding box center [611, 474] width 206 height 103
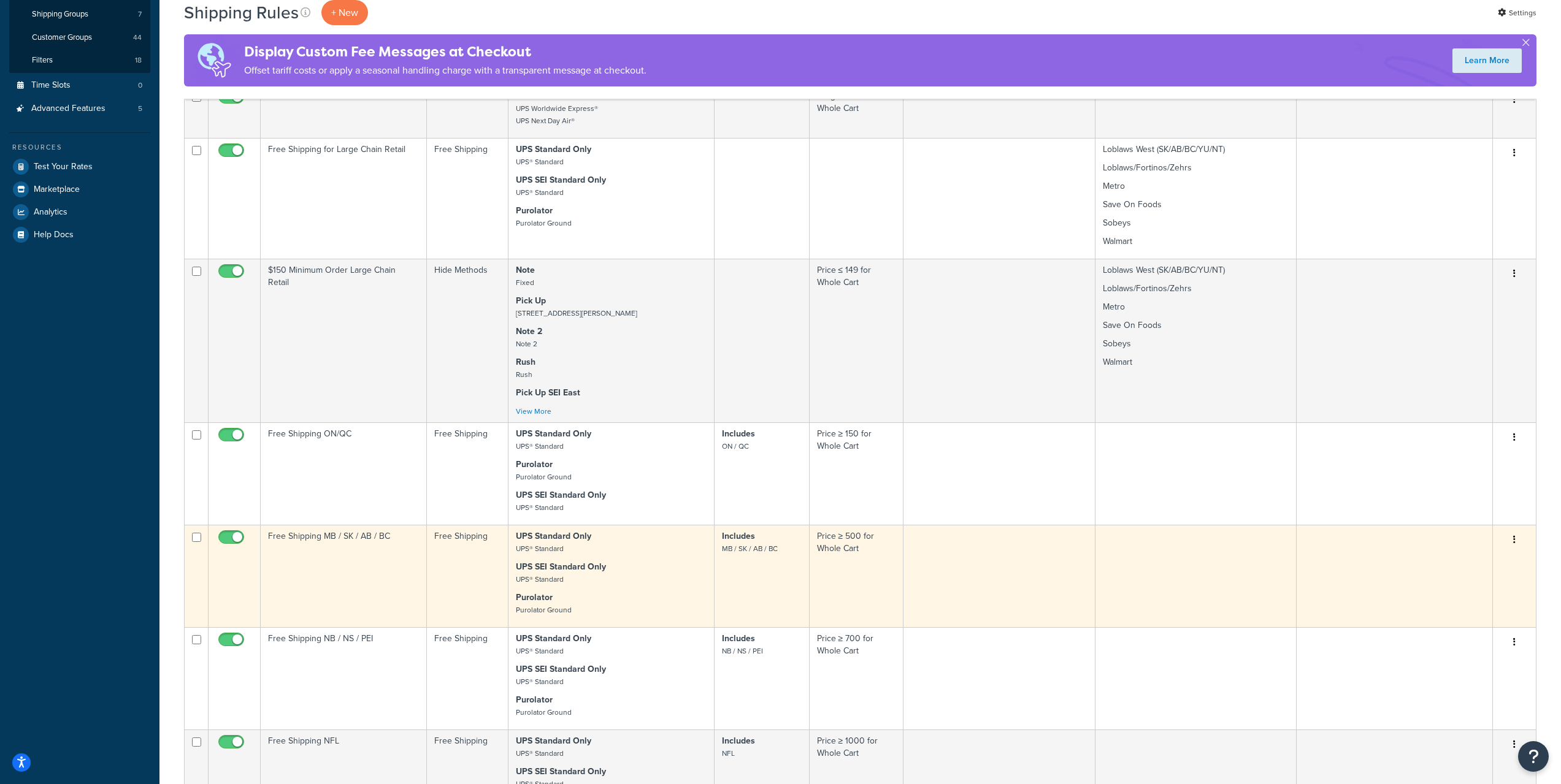
scroll to position [867, 0]
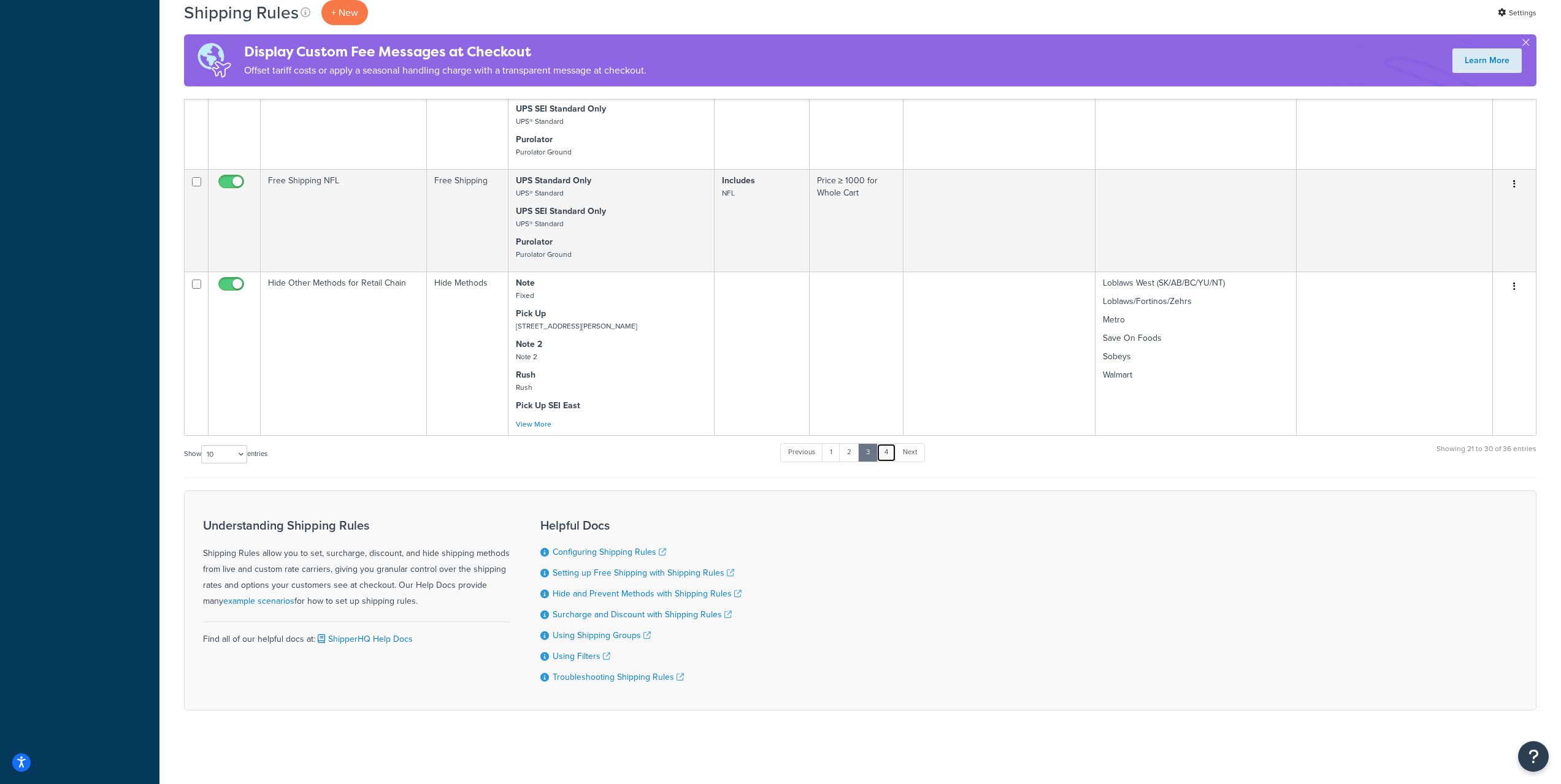
click at [883, 448] on link "4" at bounding box center [886, 452] width 20 height 18
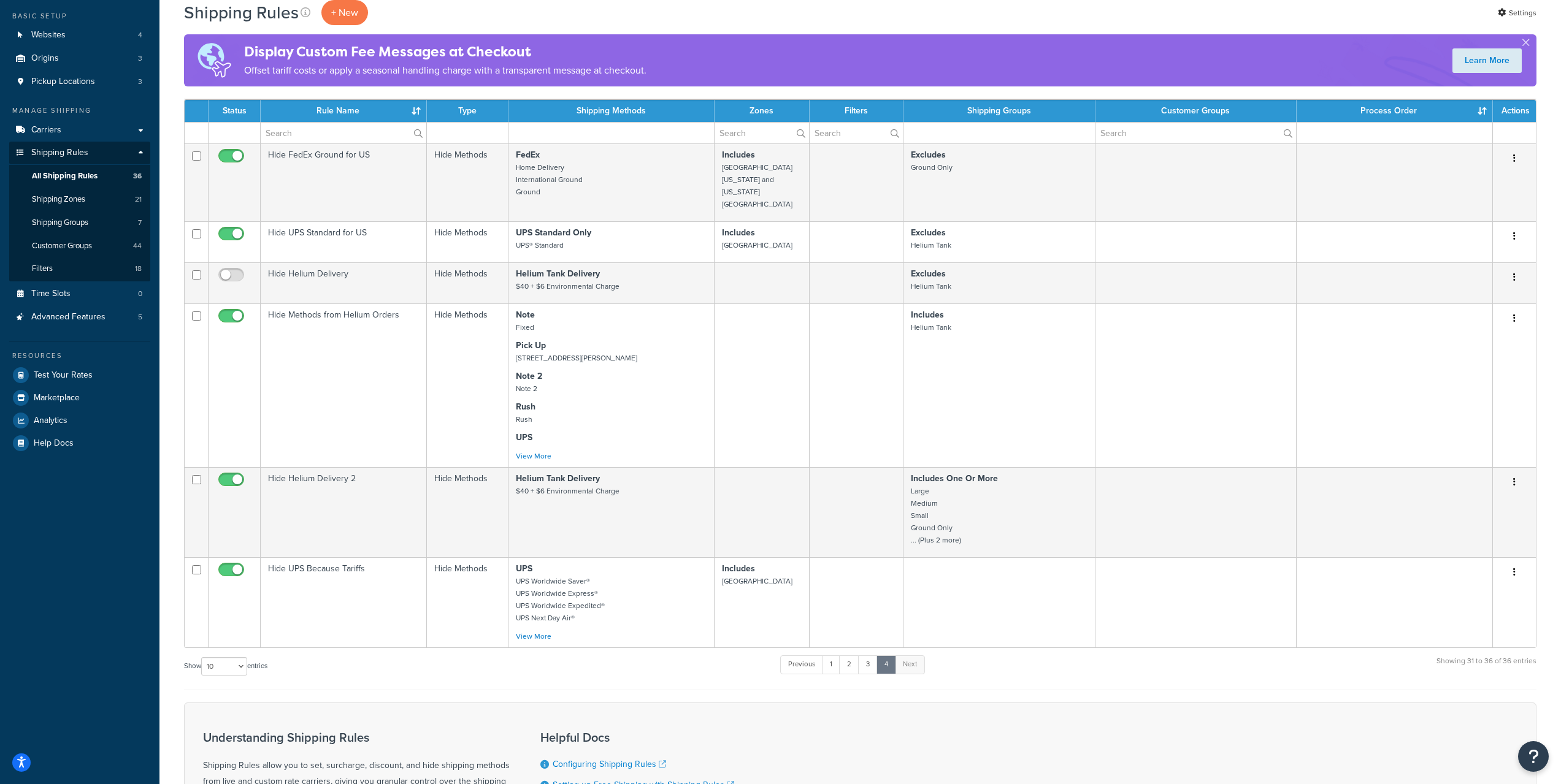
scroll to position [94, 0]
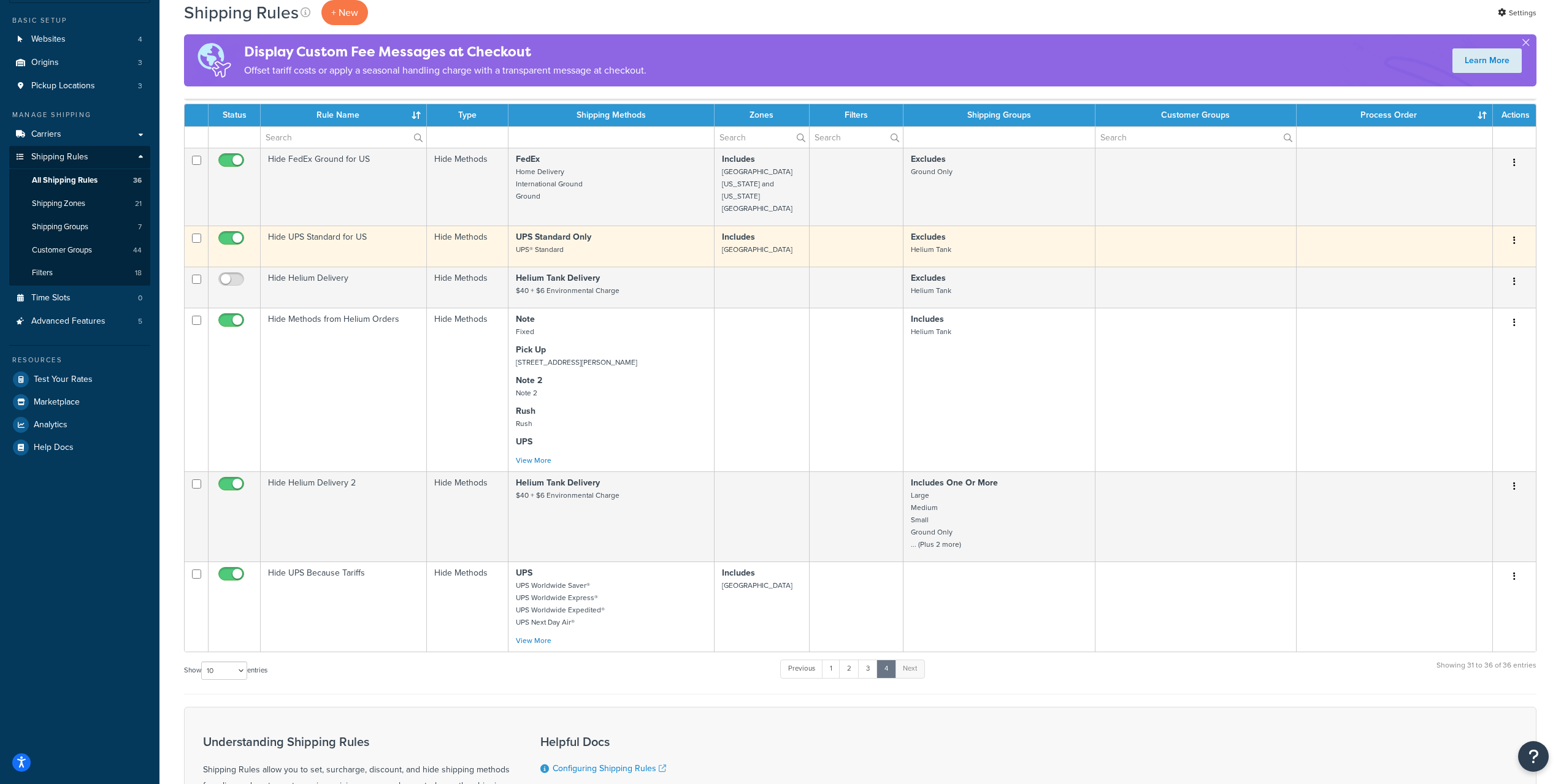
click at [635, 226] on td "UPS Standard Only UPS® Standard" at bounding box center [611, 246] width 206 height 41
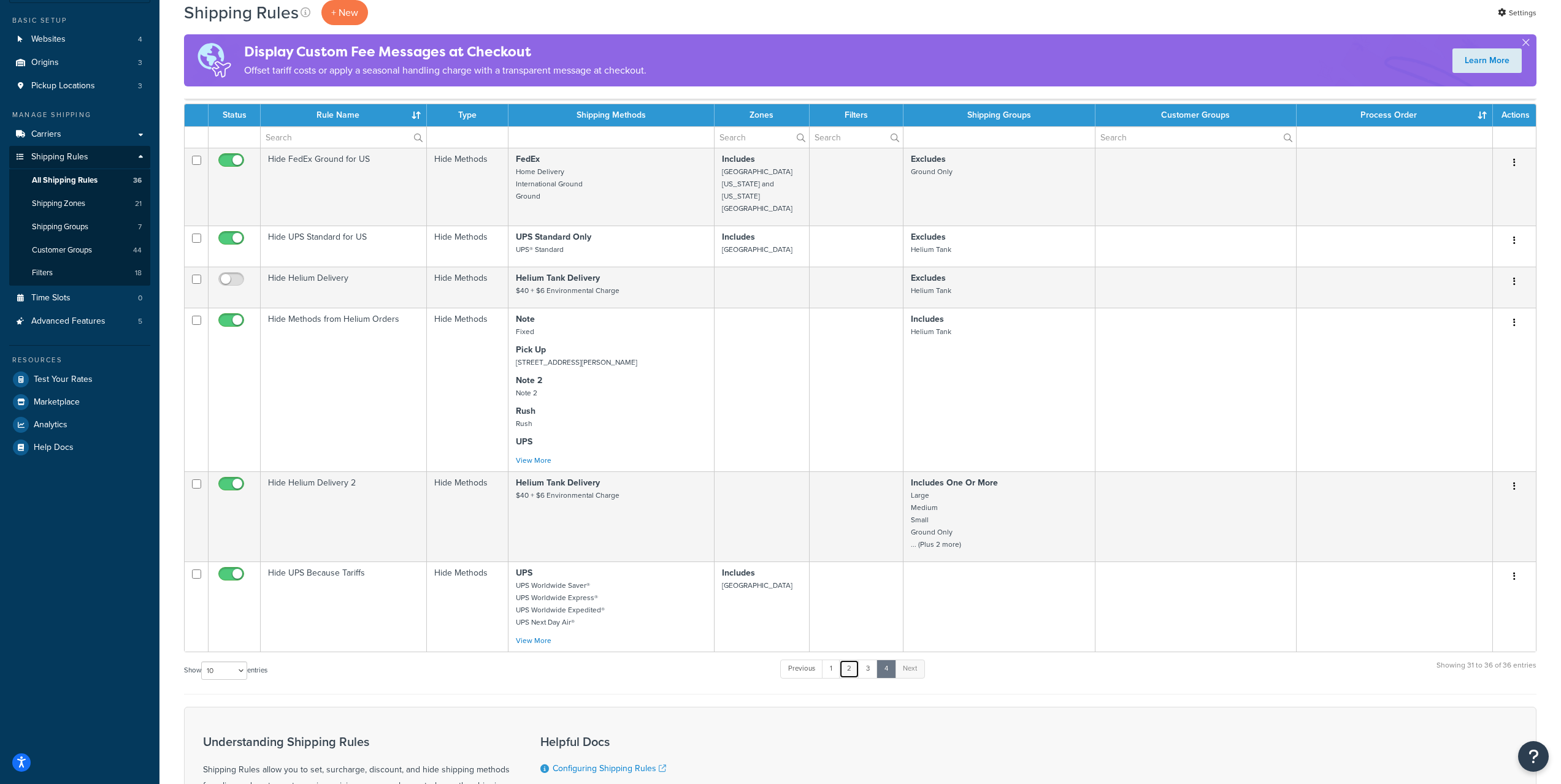
click at [858, 660] on link "2" at bounding box center [849, 669] width 21 height 18
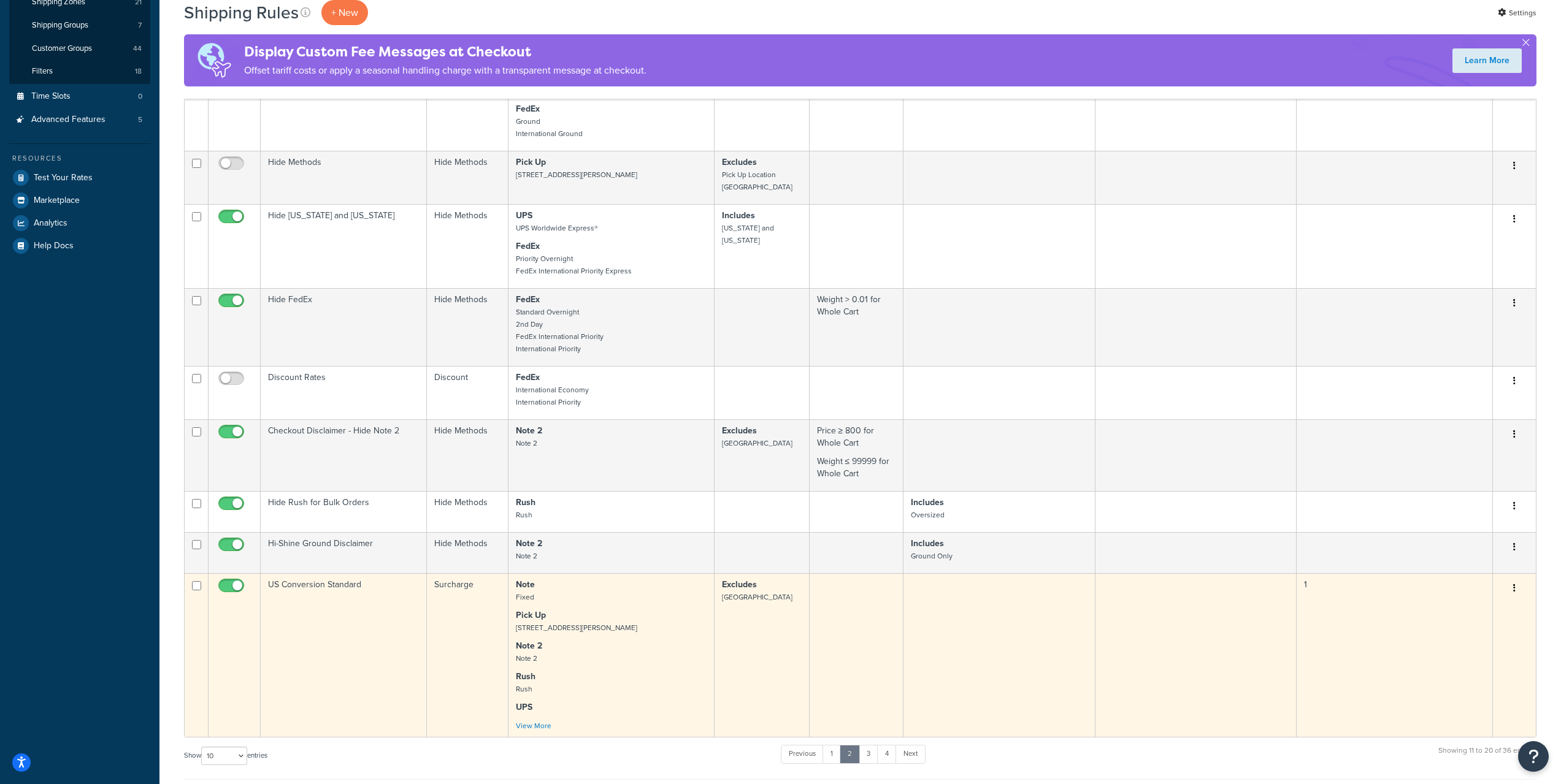
scroll to position [290, 0]
click at [351, 653] on td "US Conversion Standard" at bounding box center [343, 659] width 167 height 164
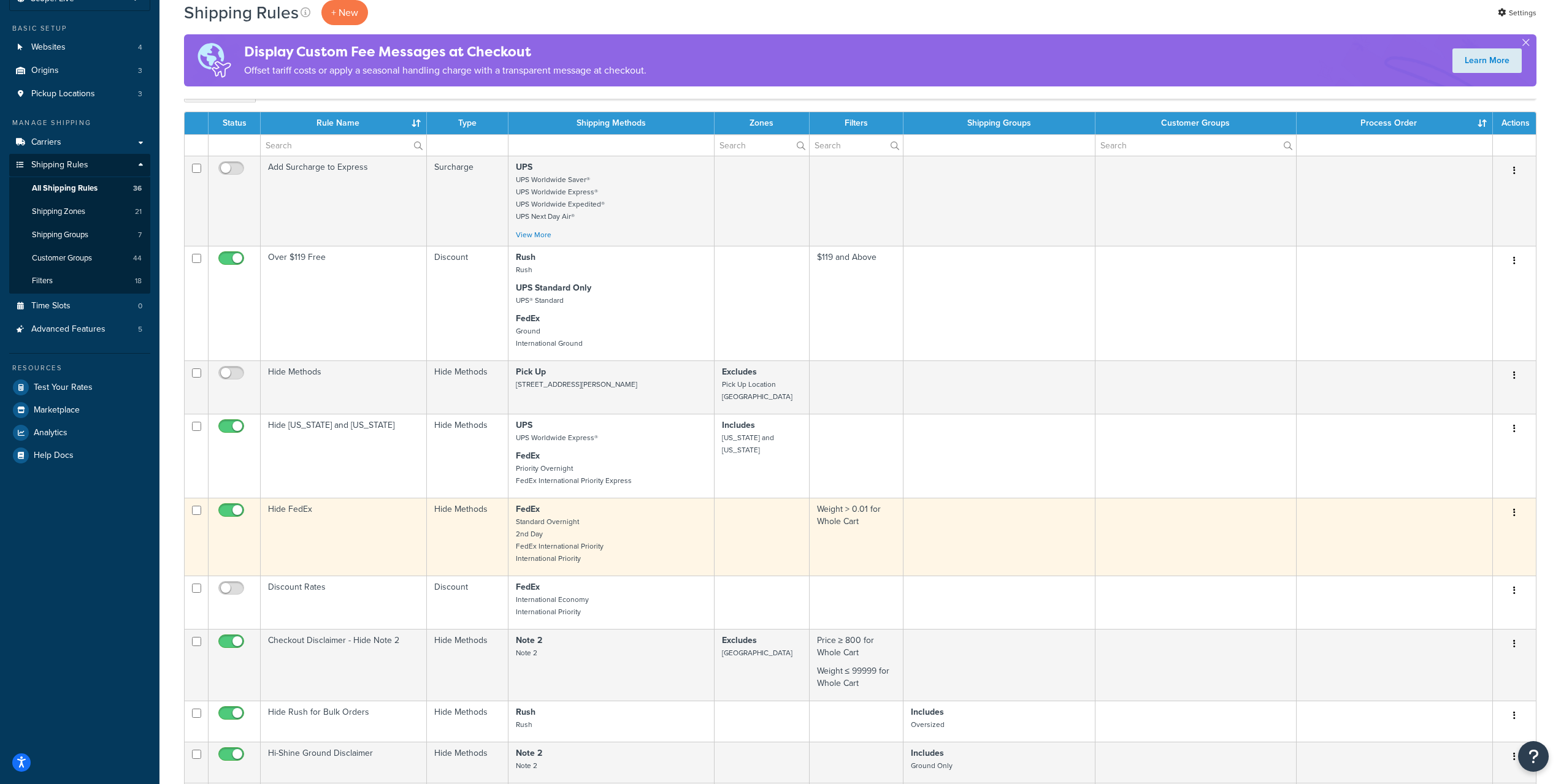
scroll to position [597, 0]
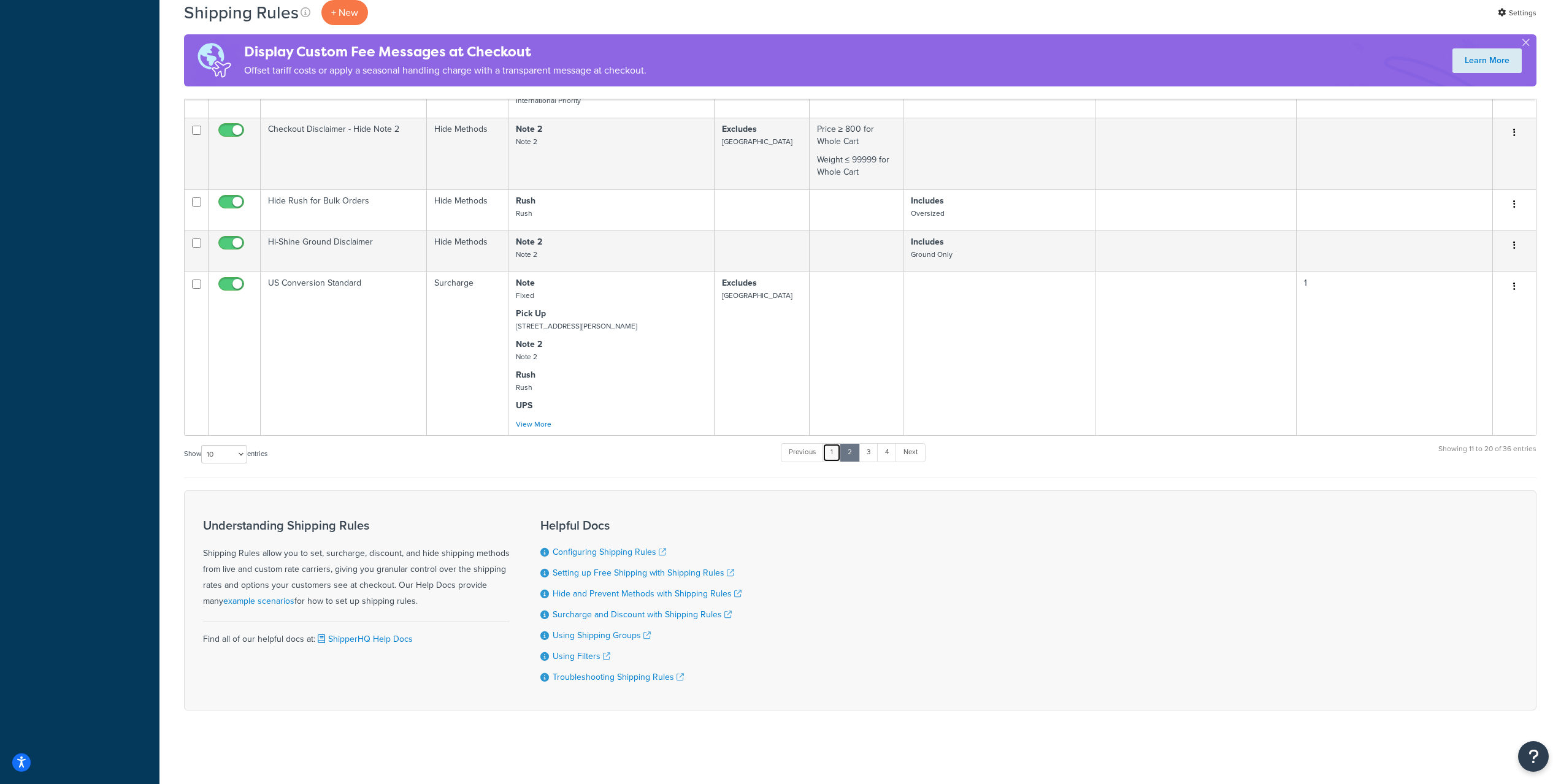
click at [832, 457] on link "1" at bounding box center [831, 452] width 18 height 18
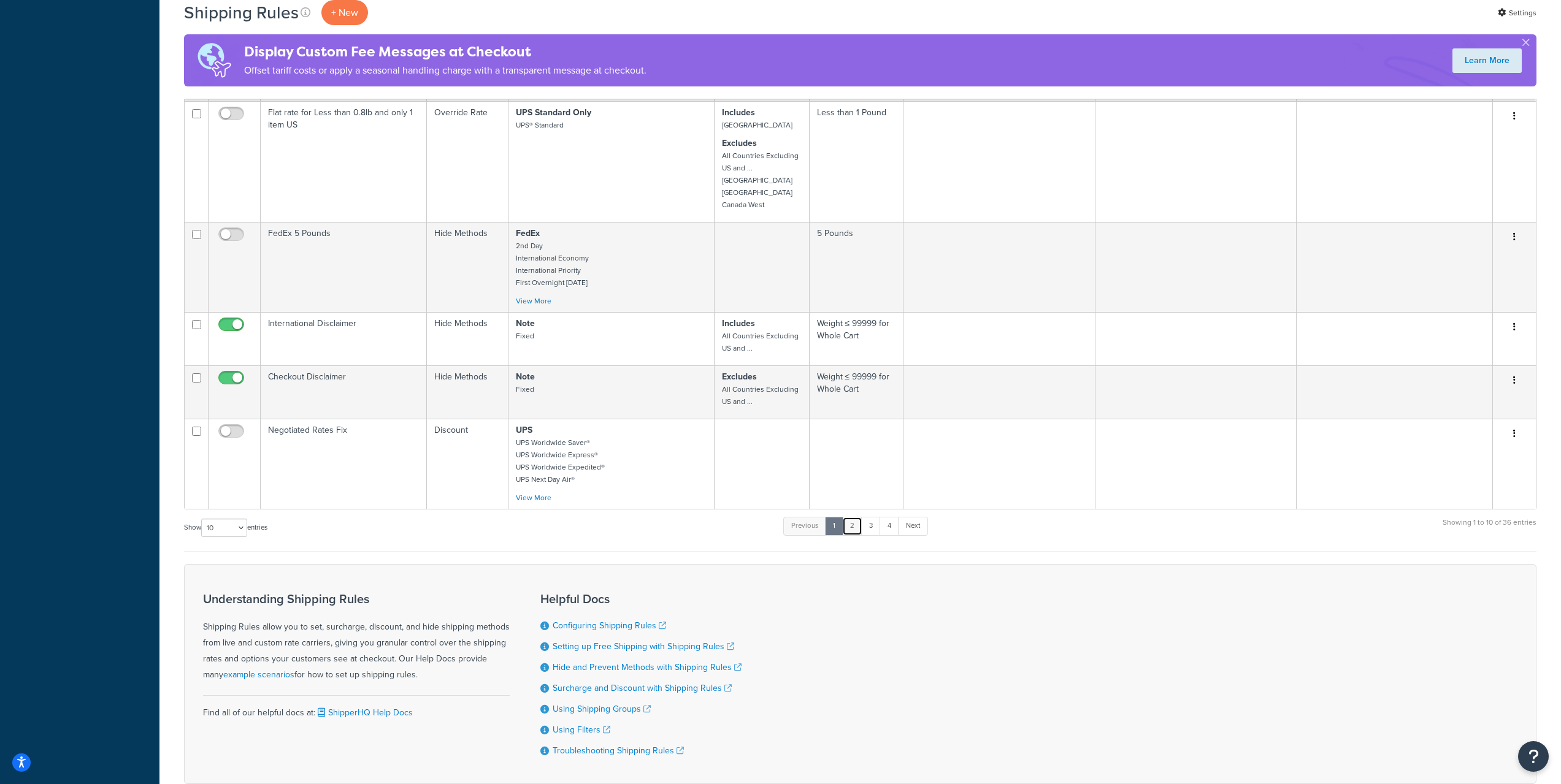
click at [852, 532] on link "2" at bounding box center [852, 526] width 21 height 18
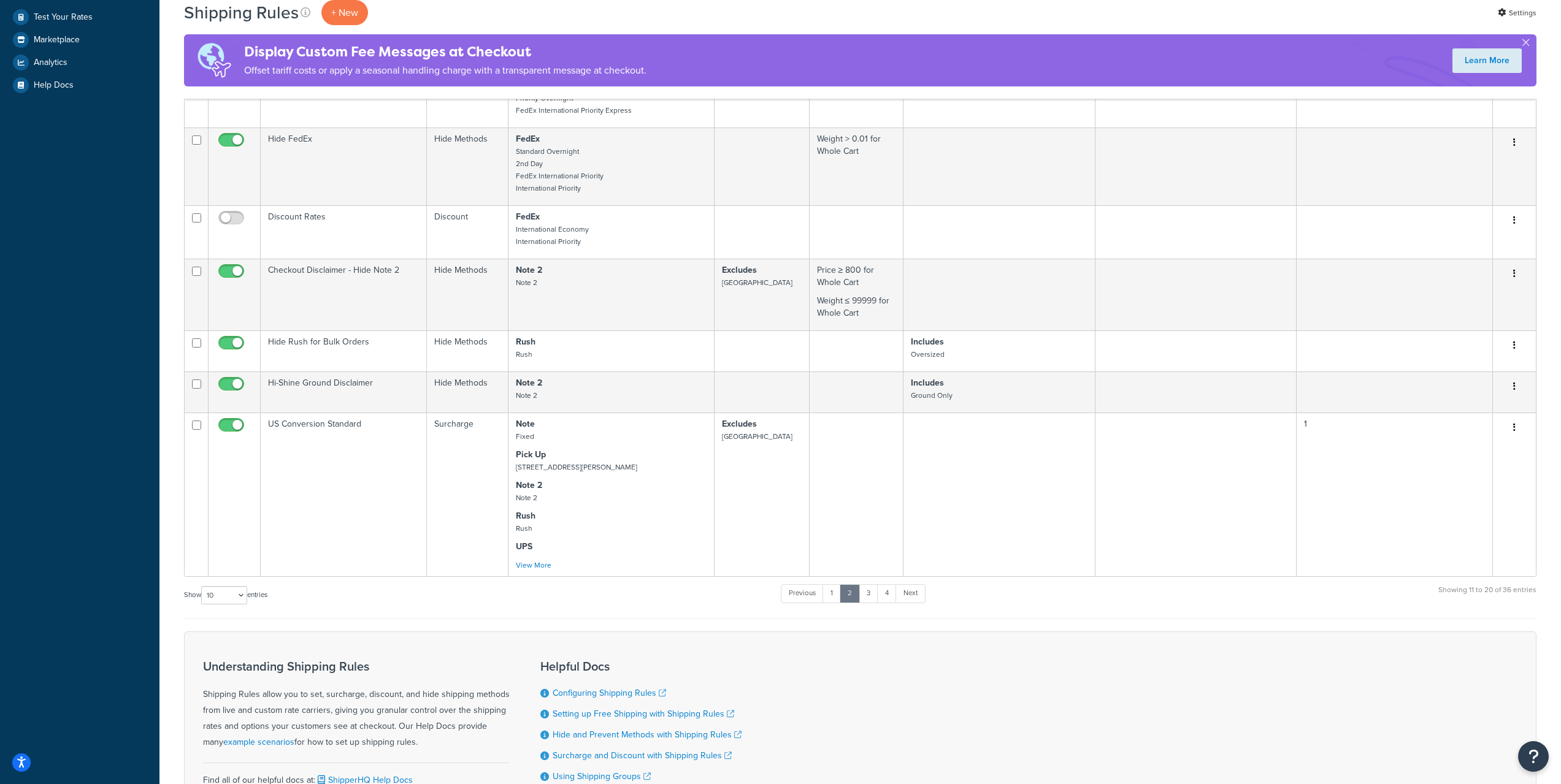
scroll to position [86, 0]
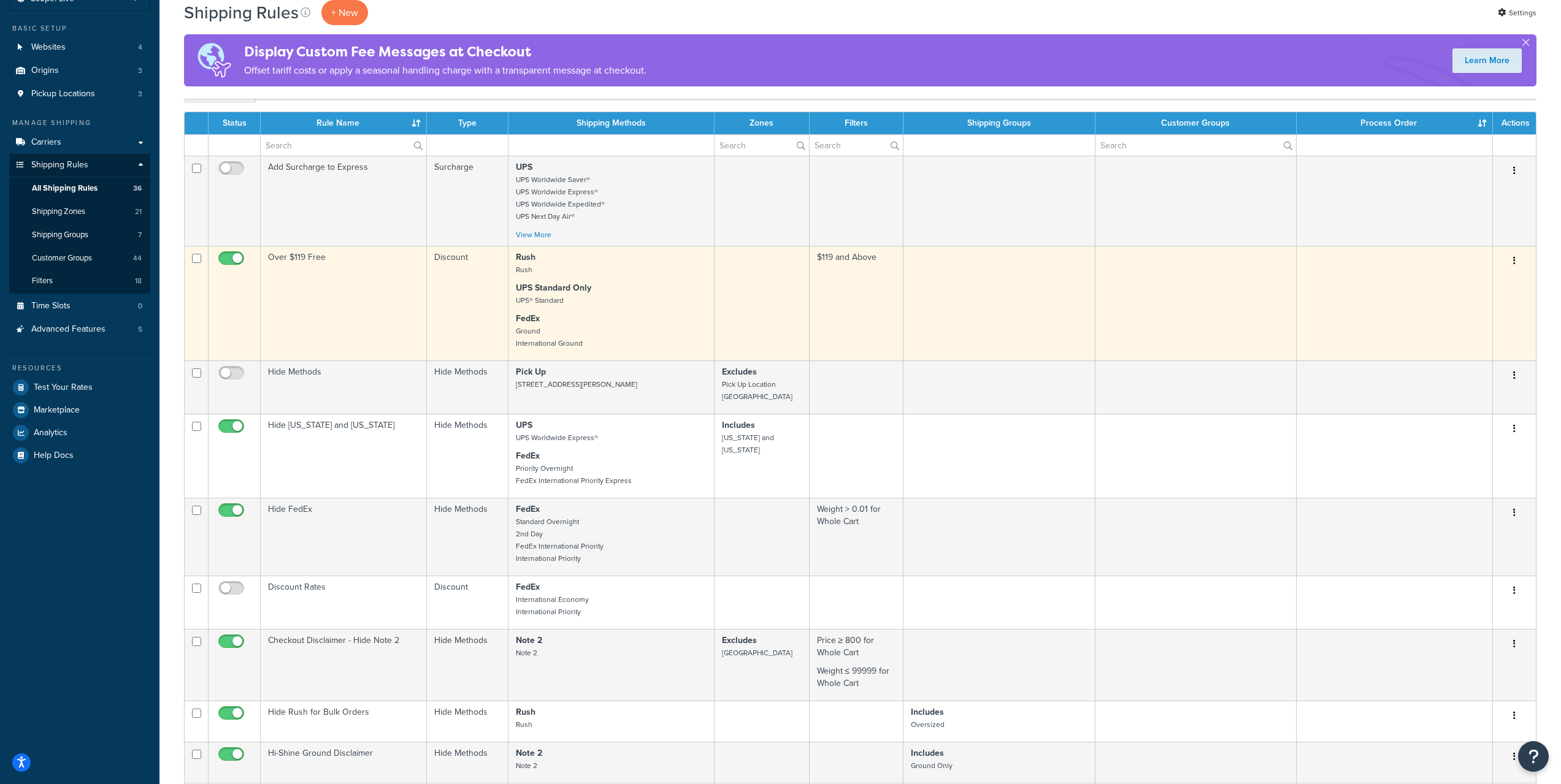
click at [338, 304] on td "Over $119 Free" at bounding box center [343, 303] width 167 height 114
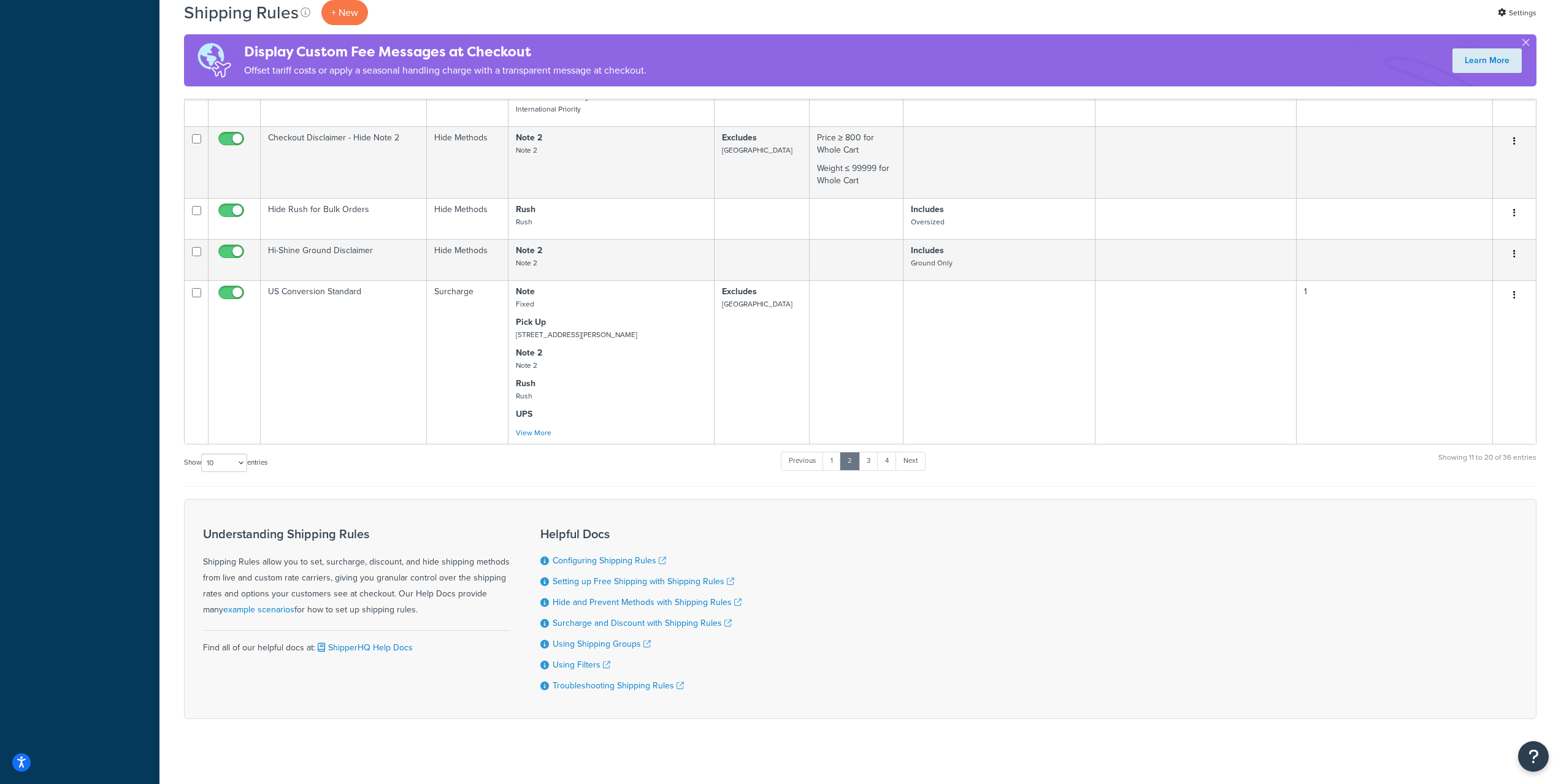
scroll to position [597, 0]
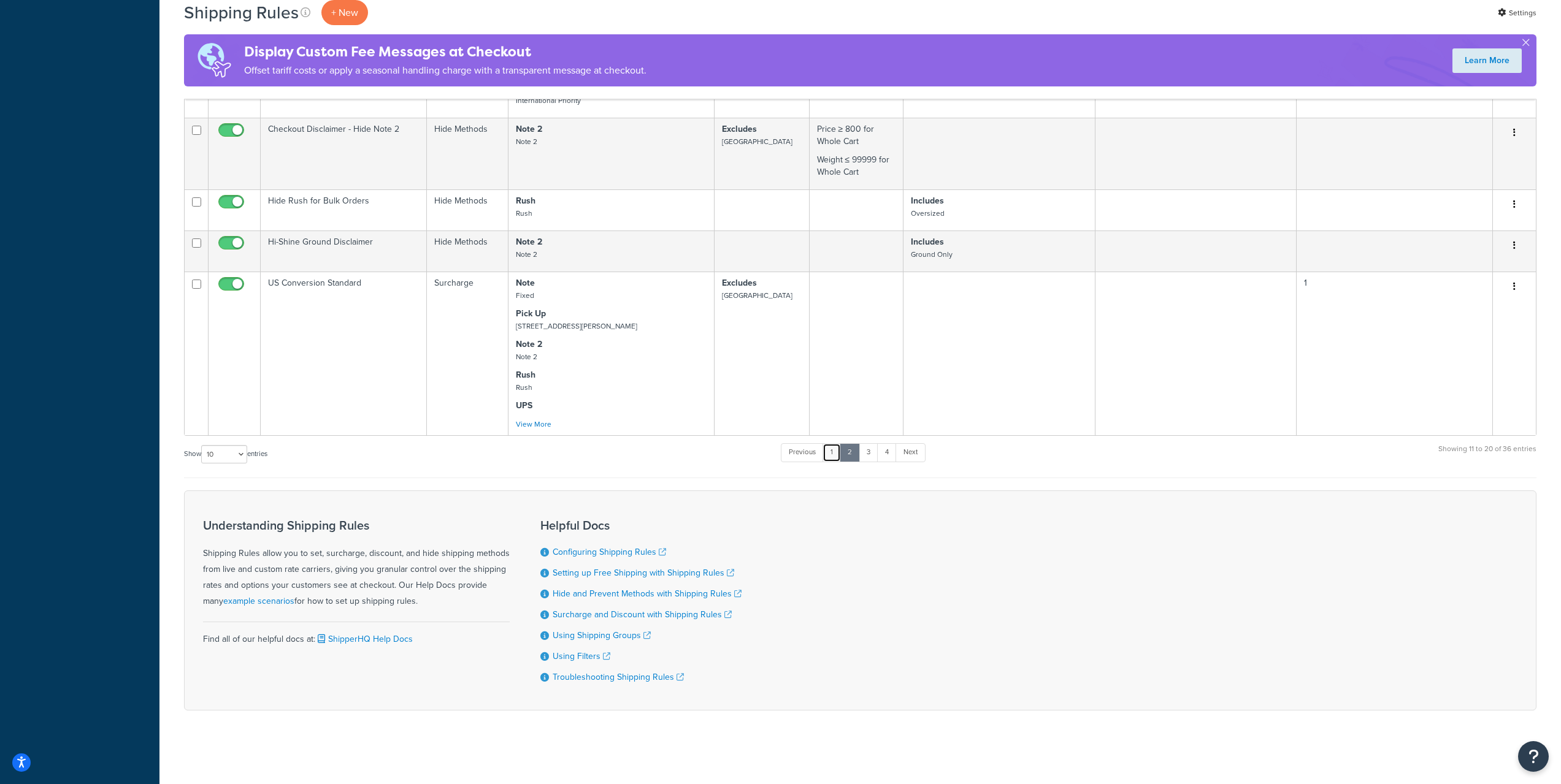
click at [830, 457] on link "1" at bounding box center [831, 452] width 18 height 18
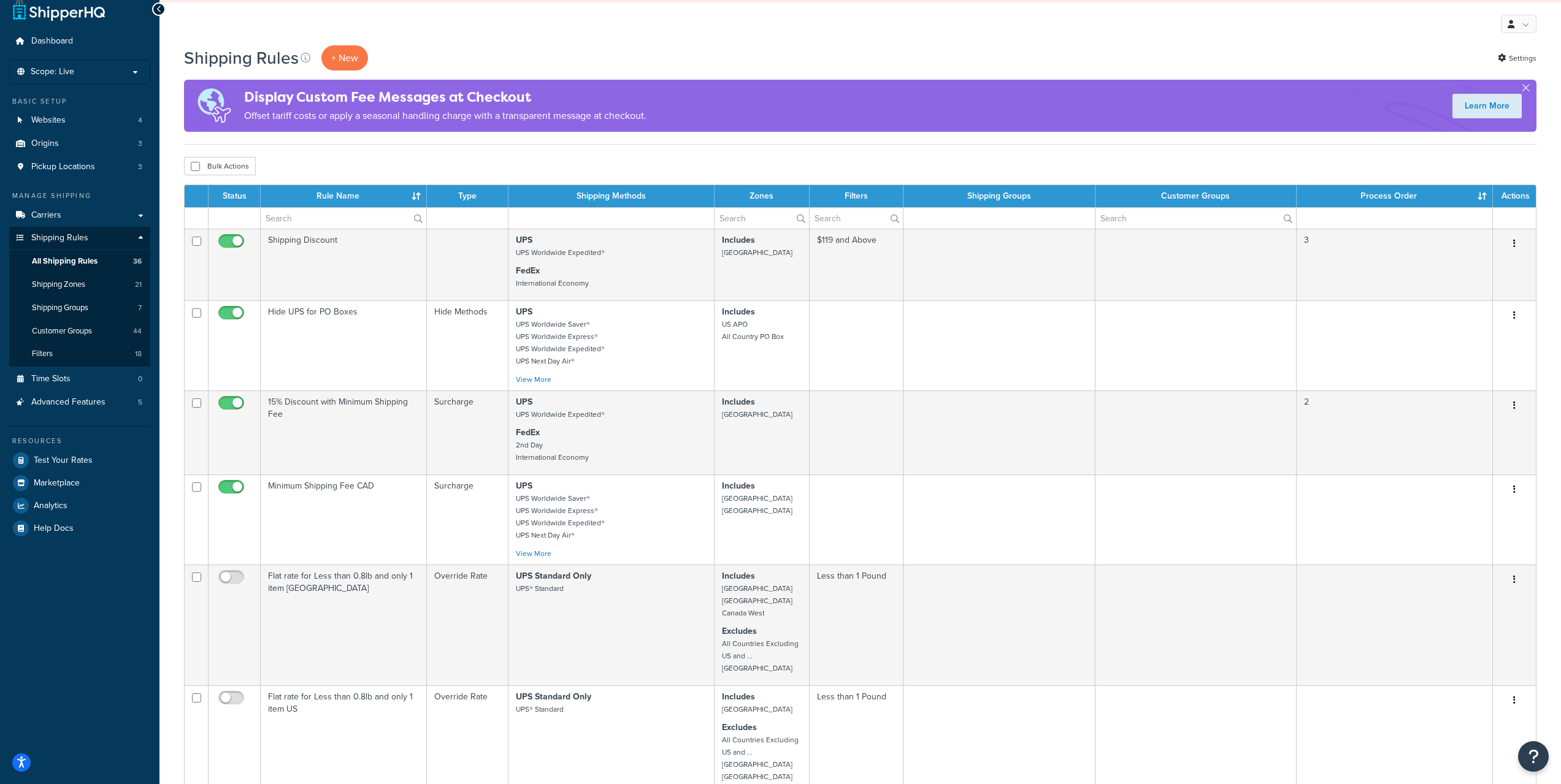
scroll to position [0, 0]
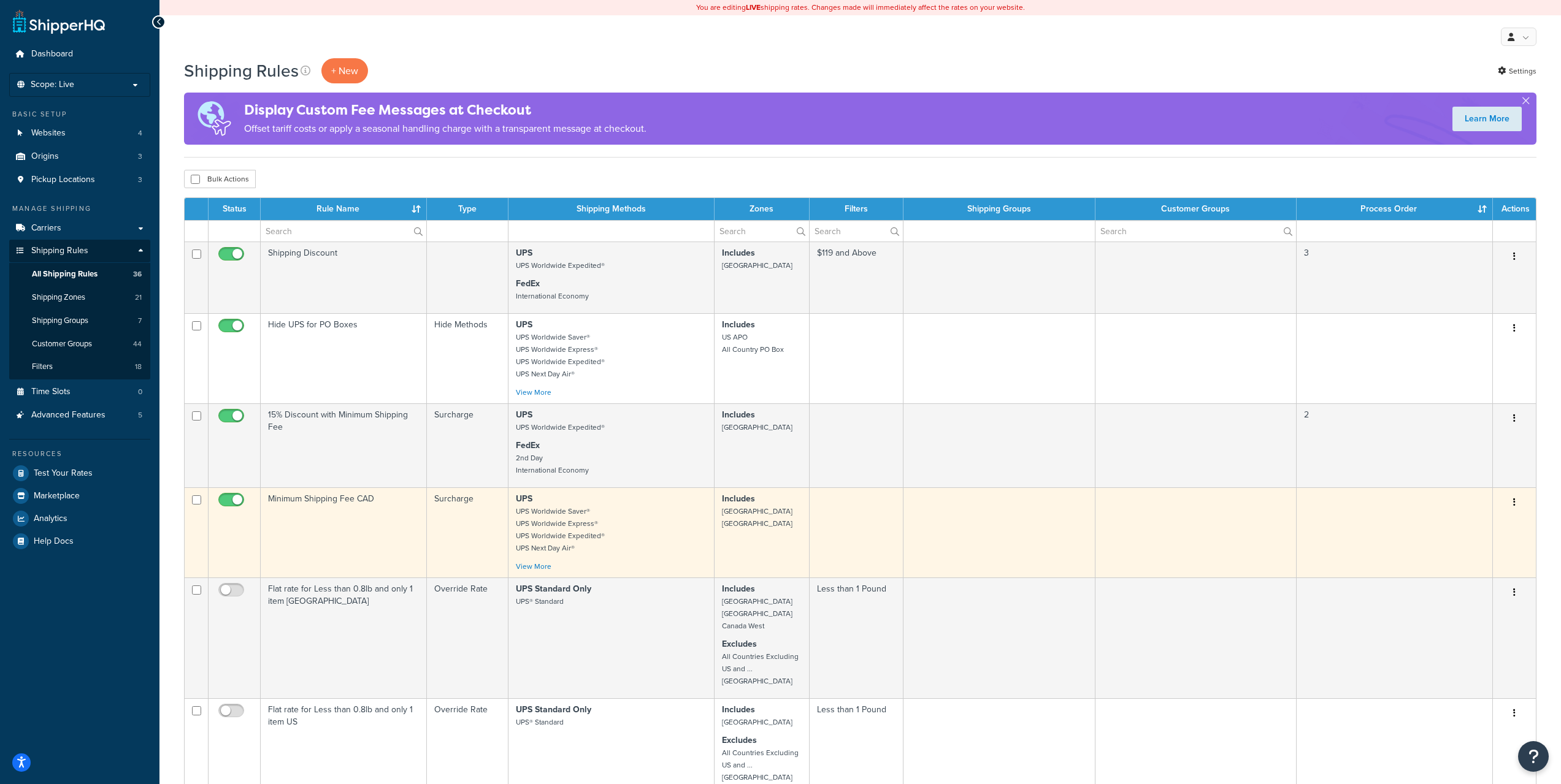
click at [368, 523] on td "Minimum Shipping Fee CAD" at bounding box center [343, 532] width 167 height 90
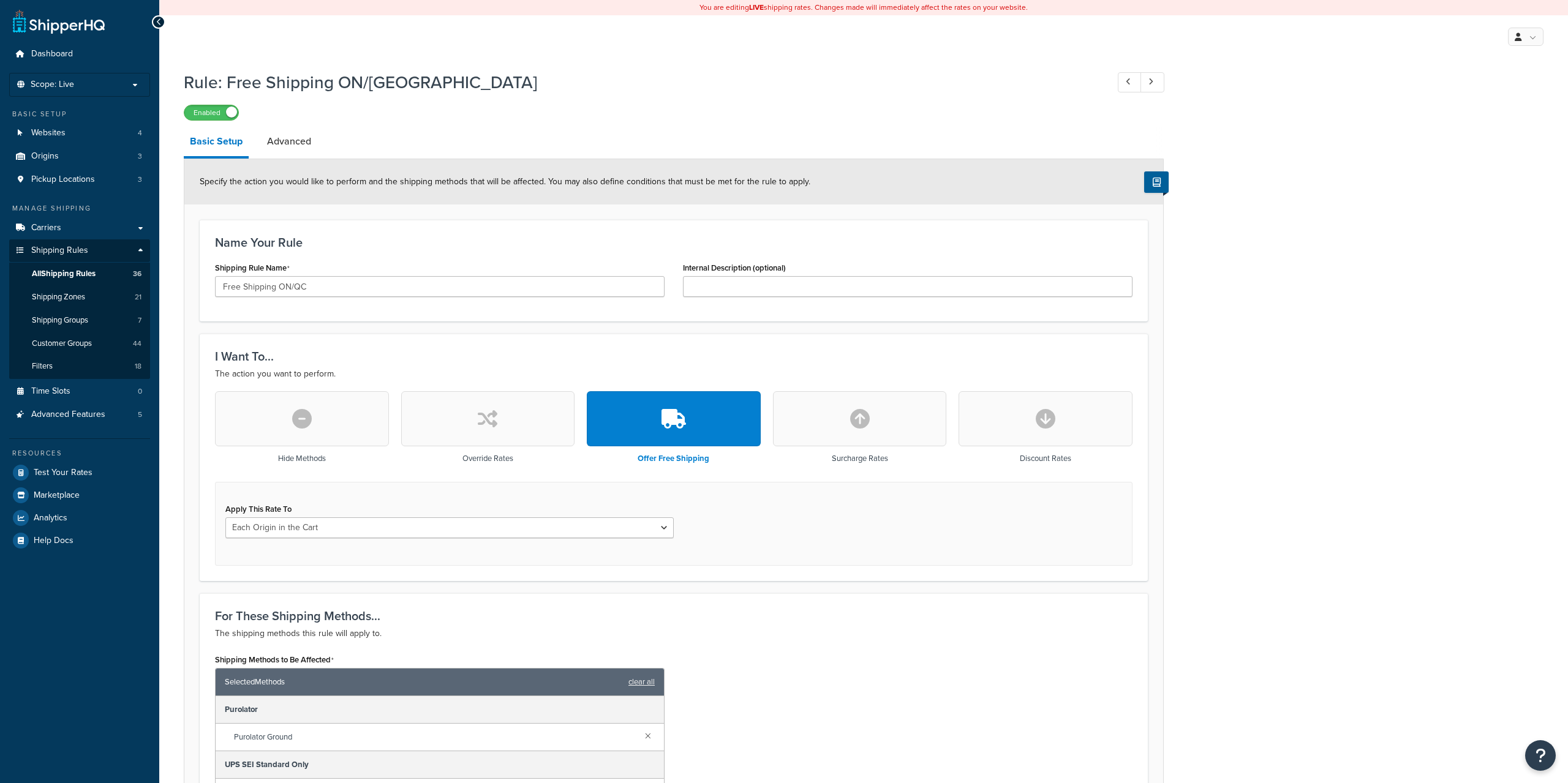
select select "LOCATION"
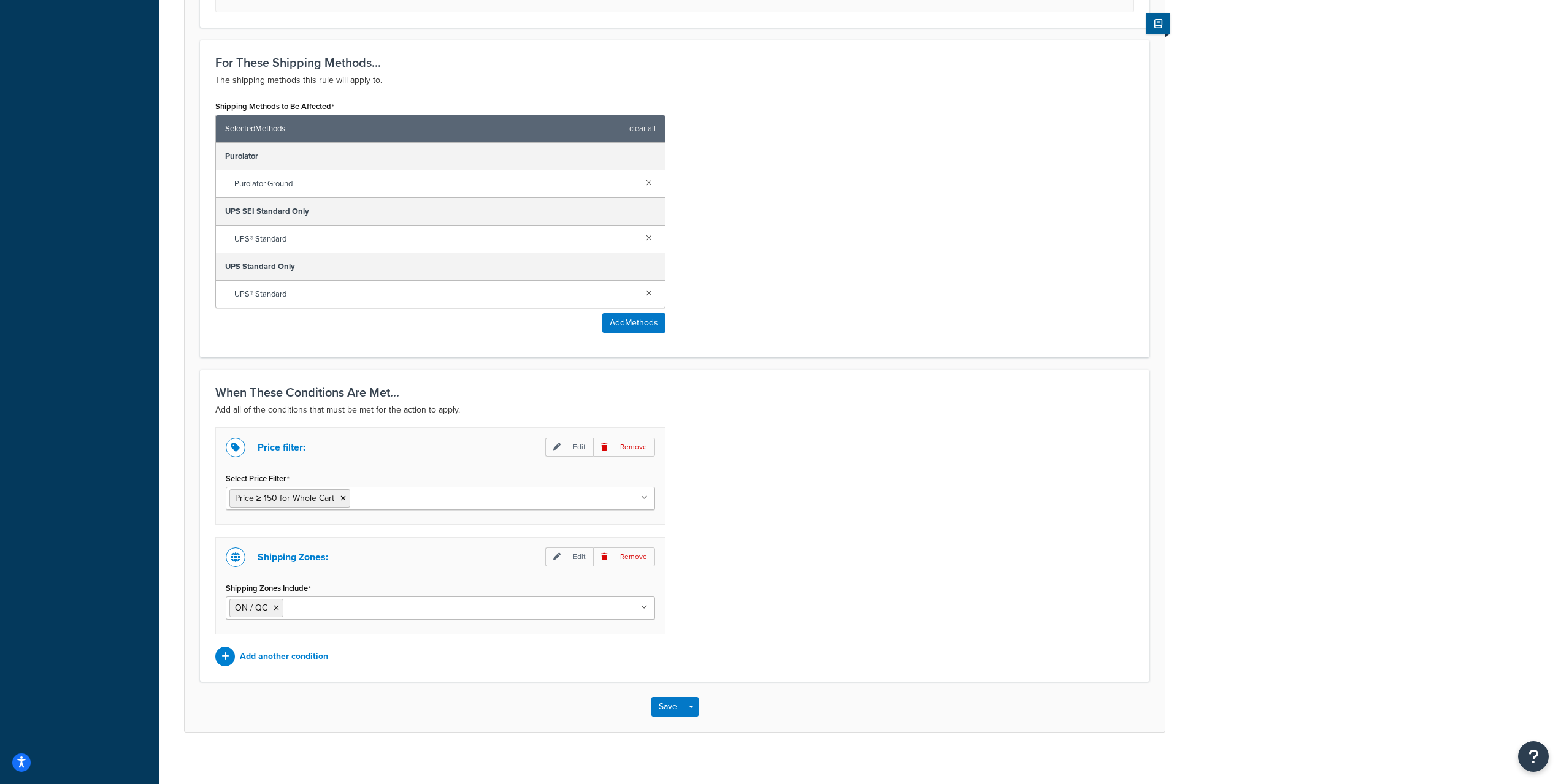
scroll to position [564, 0]
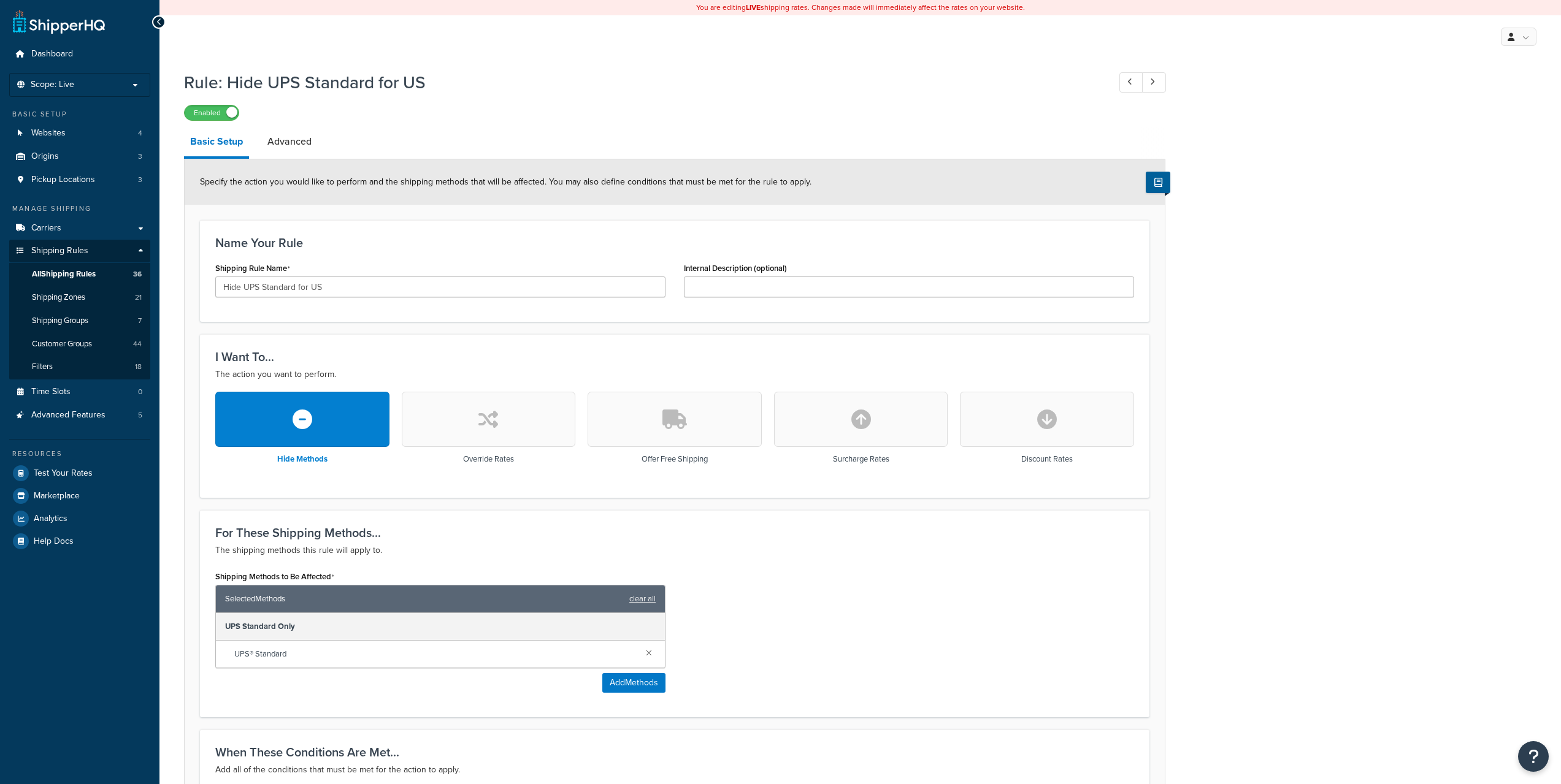
scroll to position [370, 0]
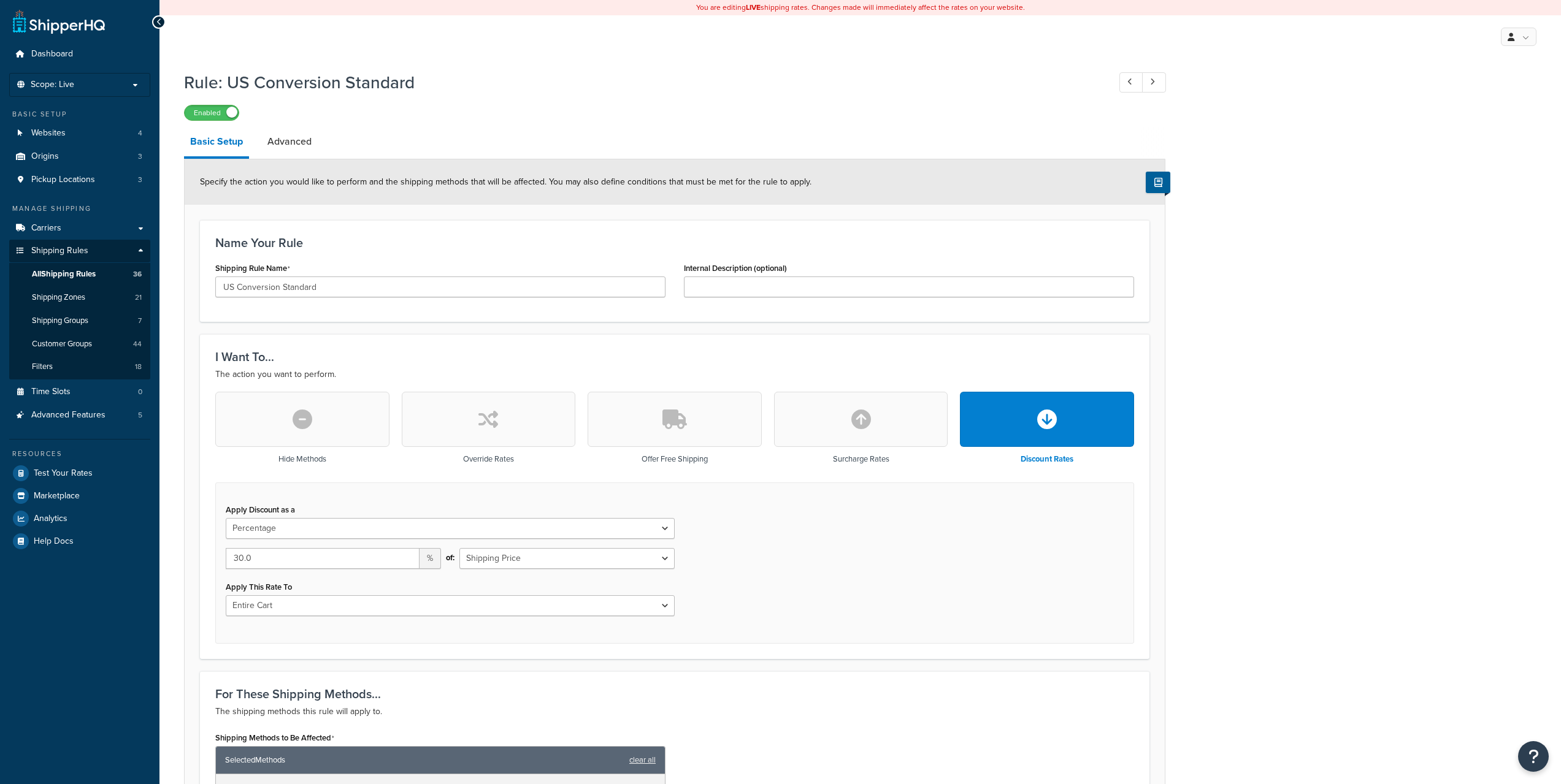
select select "PERCENTAGE"
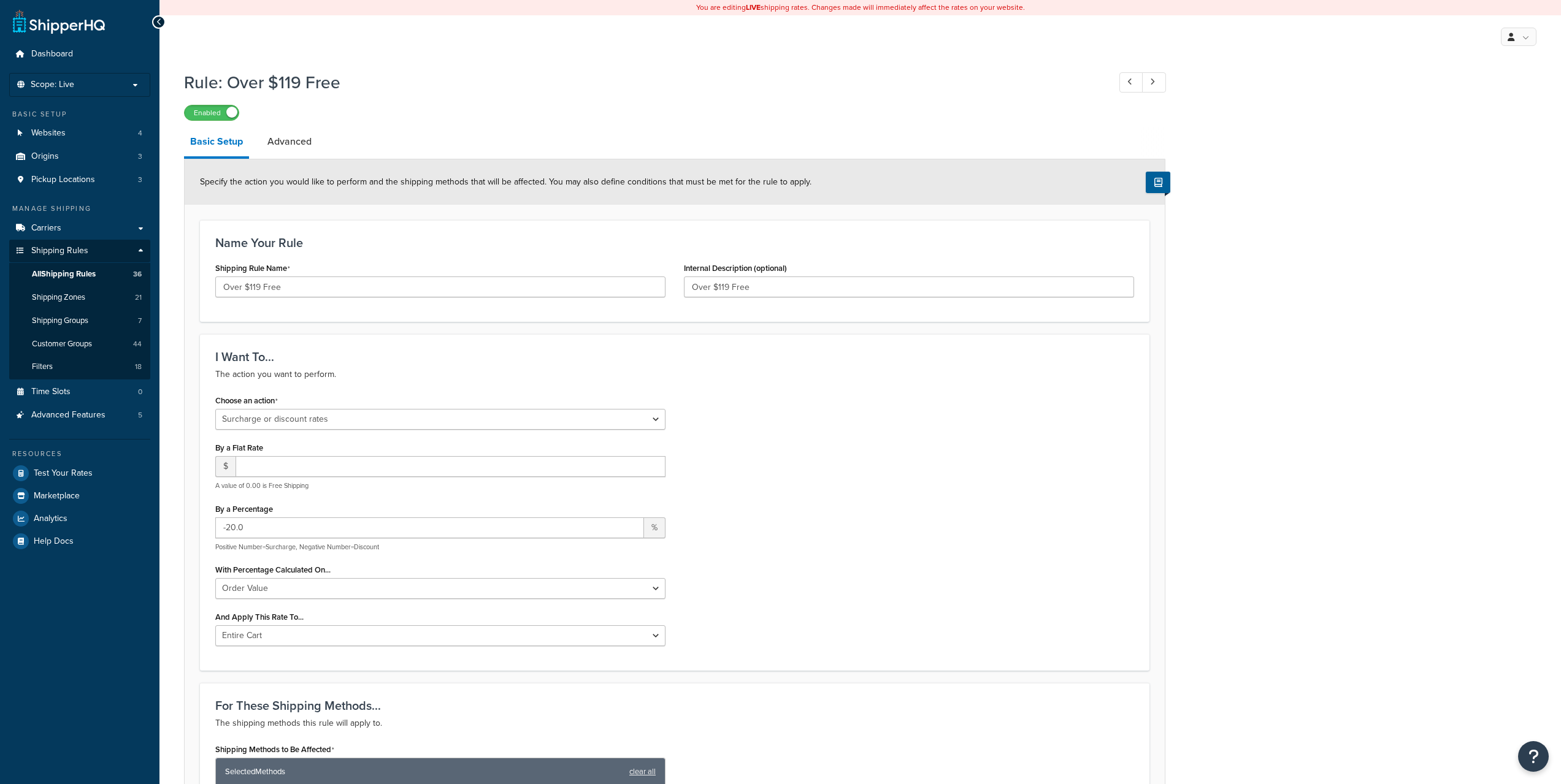
select select "SURCHARGE"
select select "ORDER"
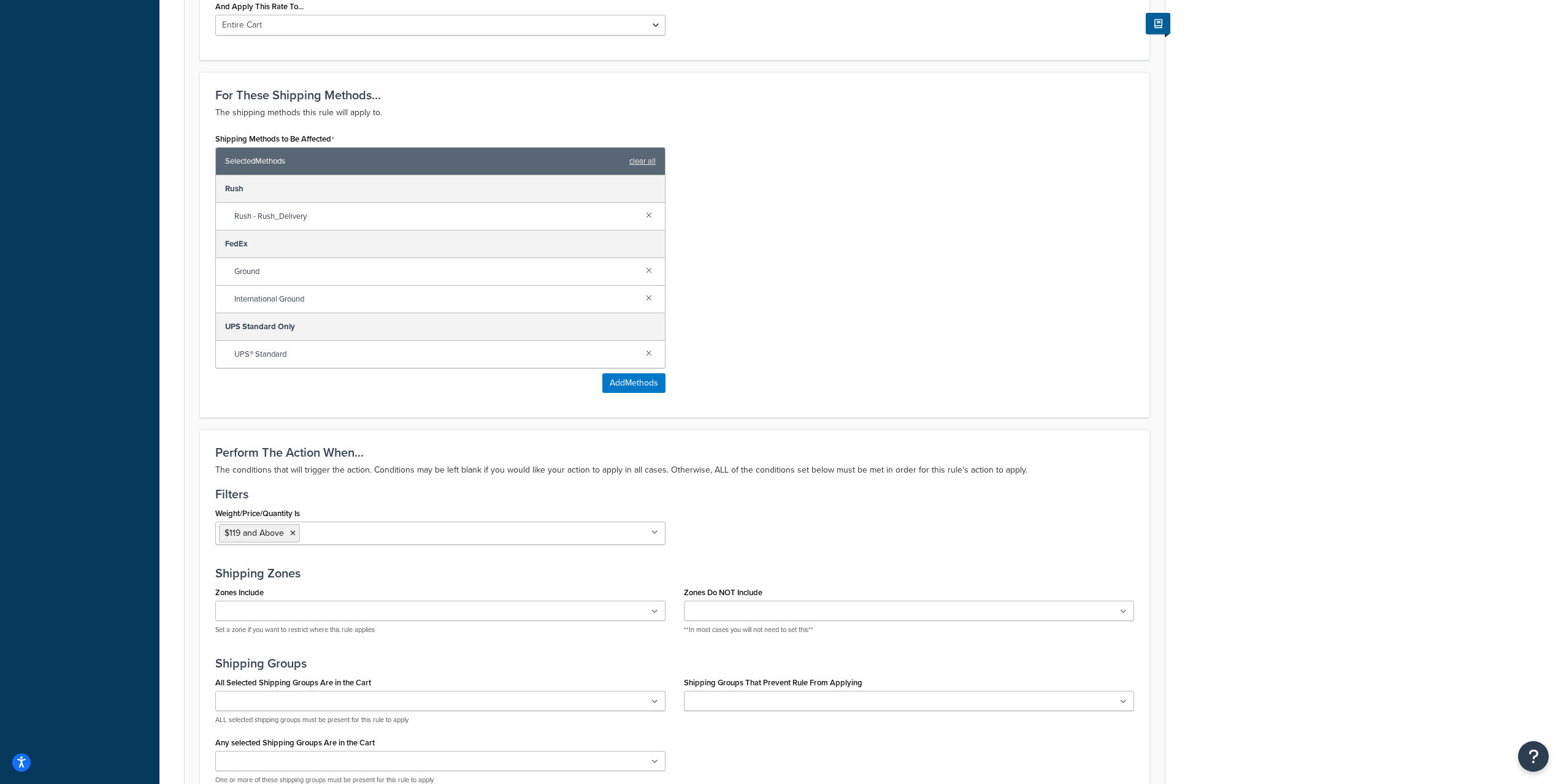
scroll to position [613, 0]
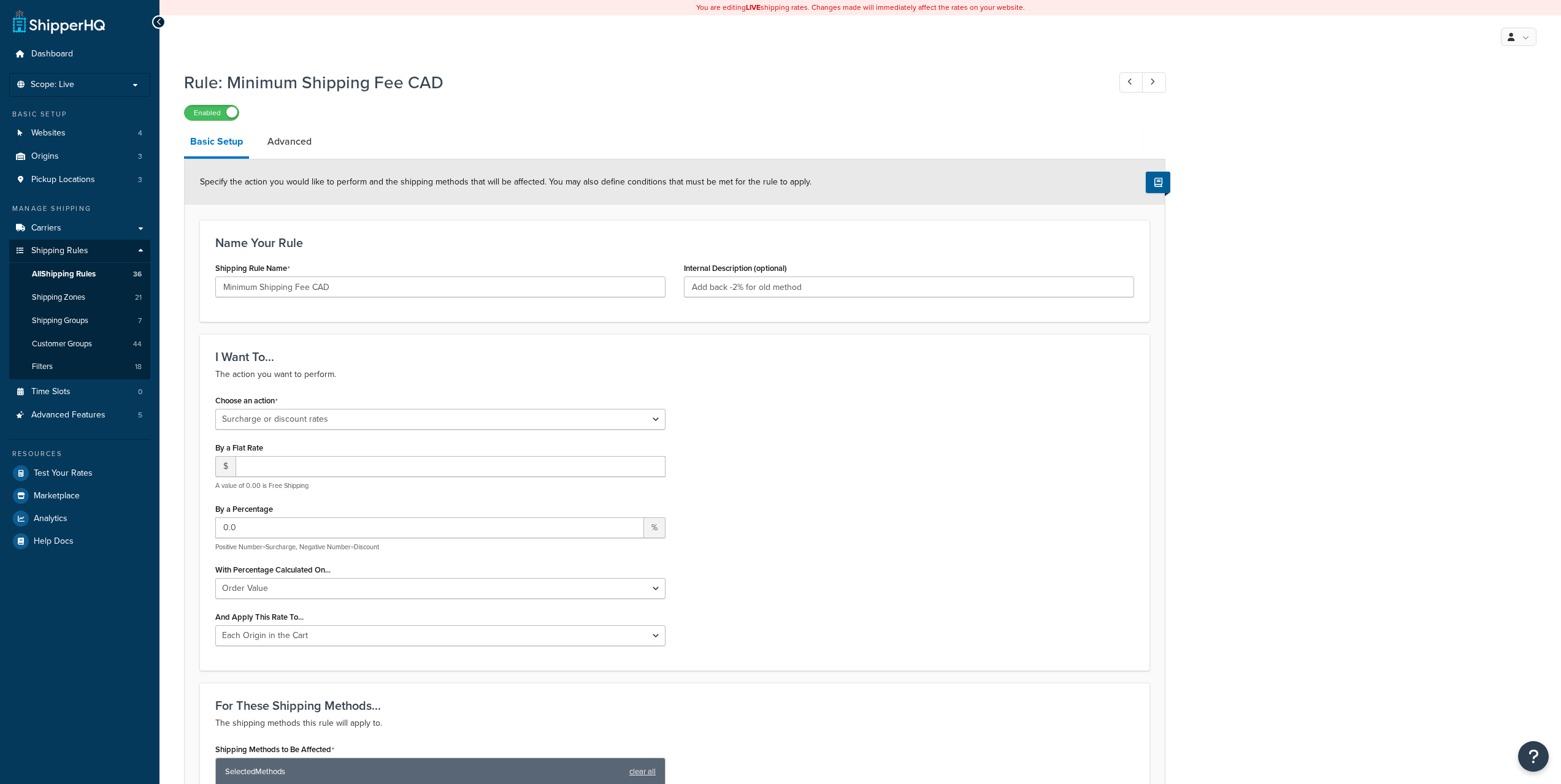
select select "SURCHARGE"
select select "ORDER"
select select "LOCATION"
click at [263, 147] on link "Advanced" at bounding box center [289, 142] width 56 height 29
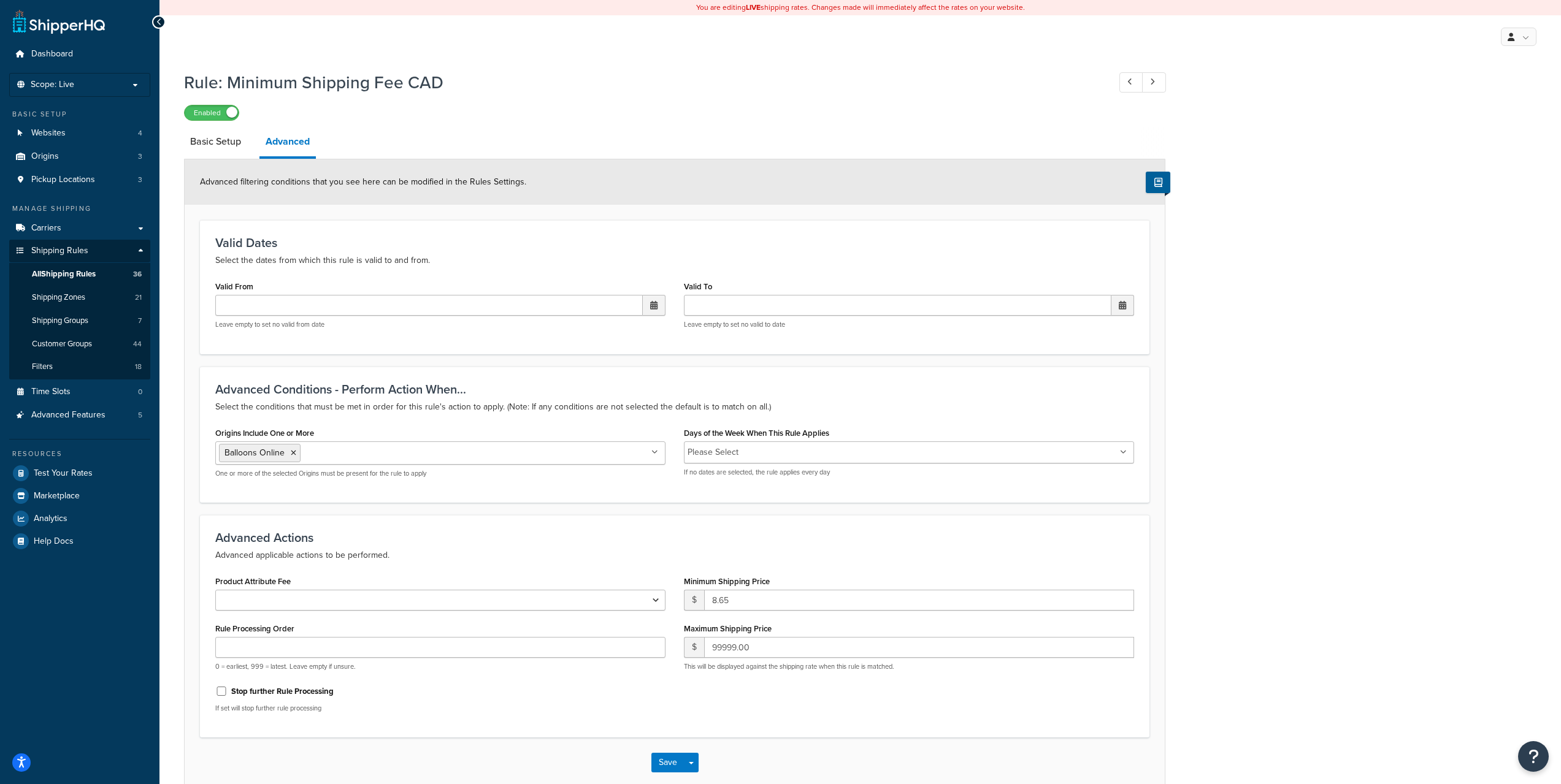
click at [337, 444] on ul "Balloons Online" at bounding box center [440, 453] width 450 height 23
click at [216, 148] on link "Basic Setup" at bounding box center [216, 142] width 63 height 29
select select "SURCHARGE"
select select "ORDER"
select select "LOCATION"
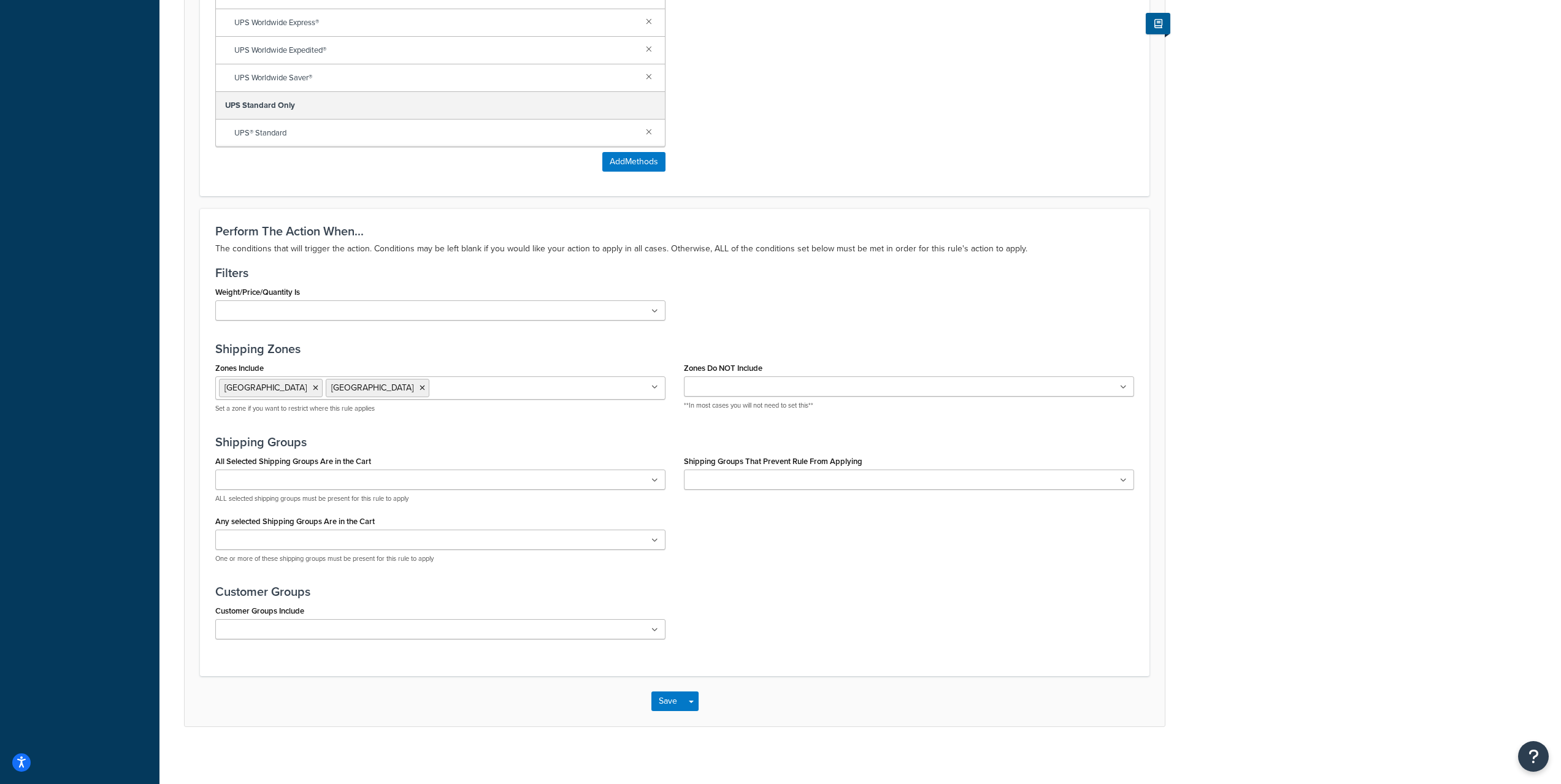
scroll to position [889, 0]
click at [661, 692] on button "Save" at bounding box center [668, 697] width 33 height 20
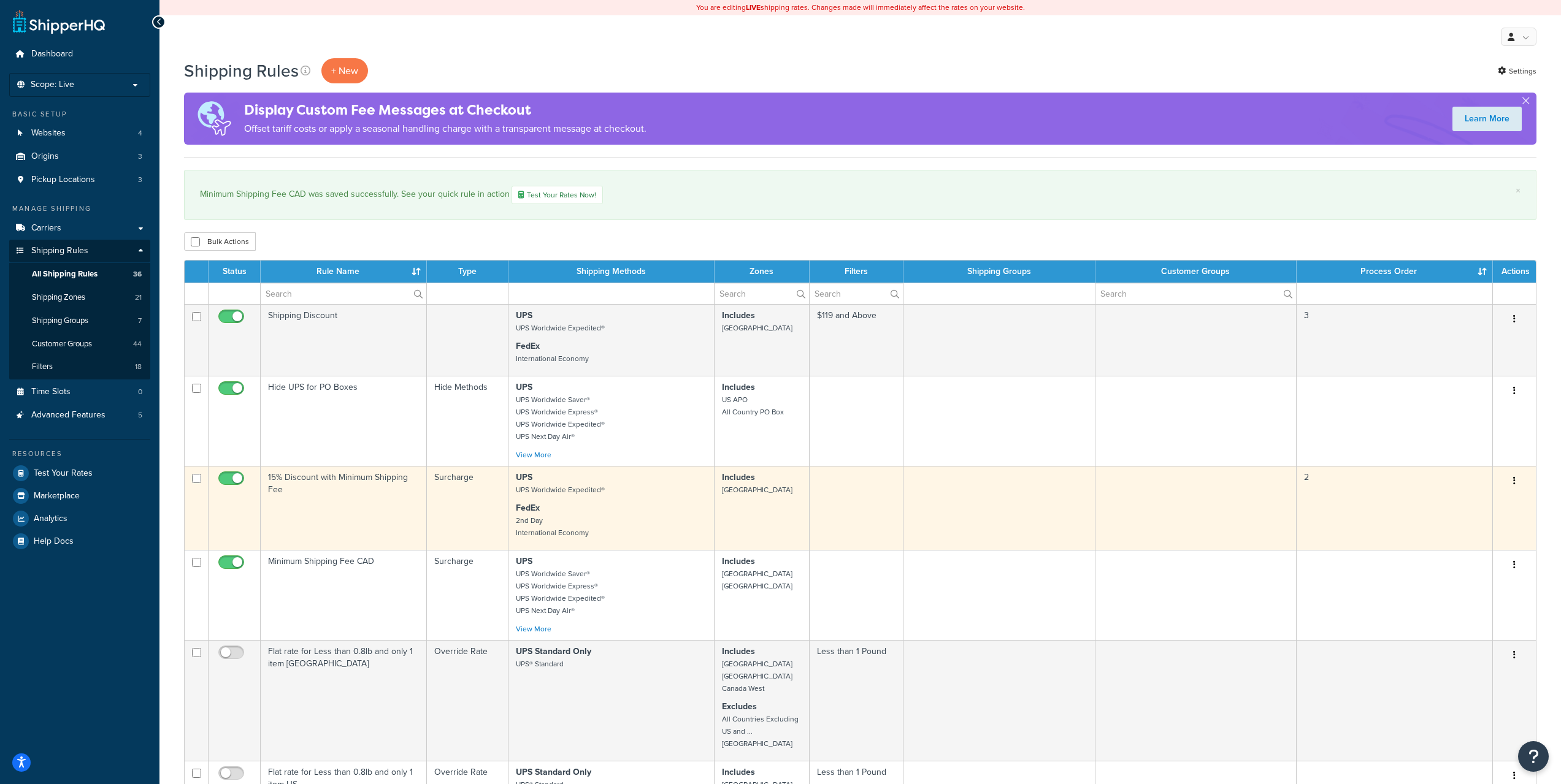
click at [350, 486] on td "15% Discount with Minimum Shipping Fee" at bounding box center [343, 508] width 167 height 84
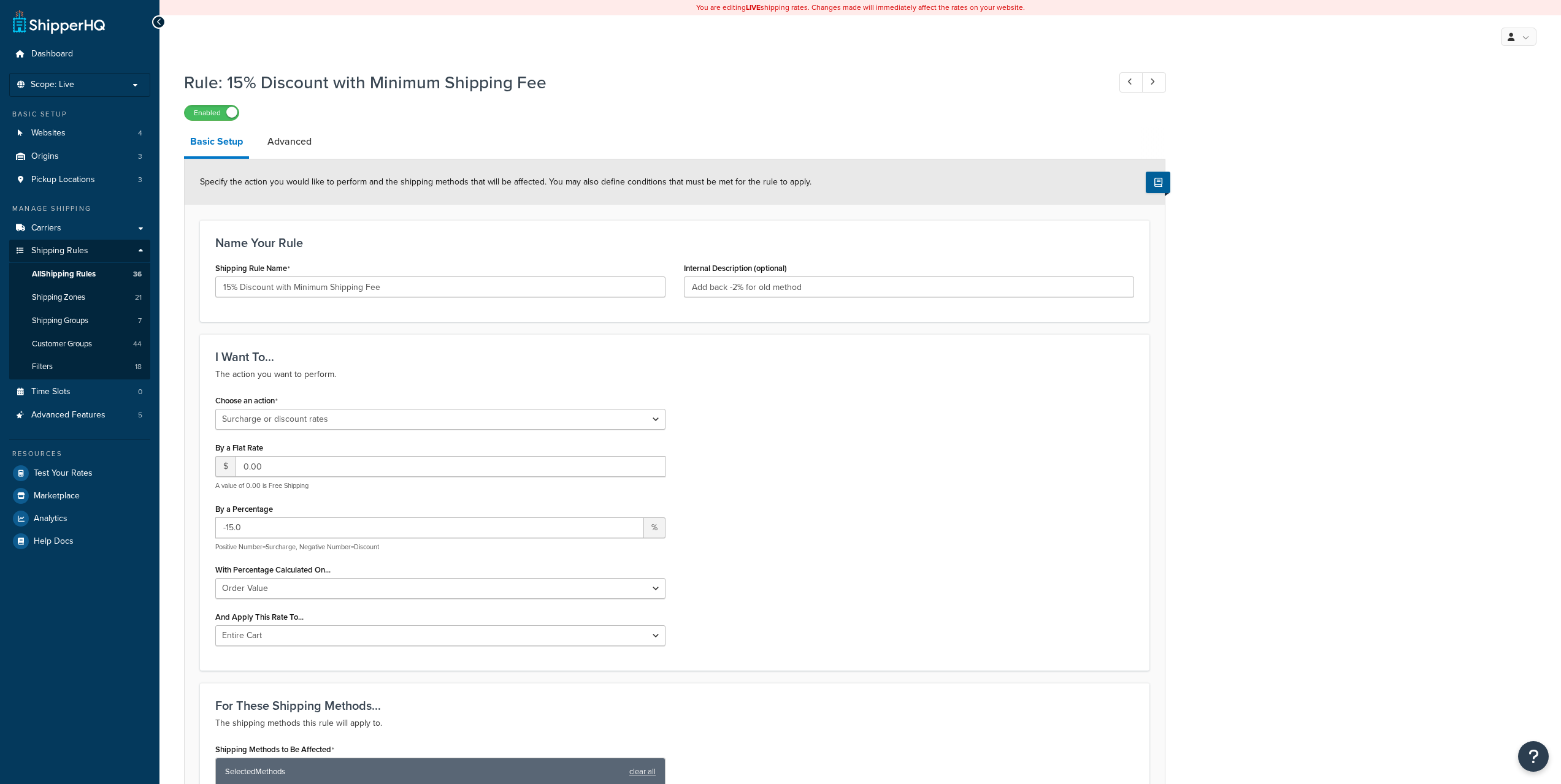
select select "SURCHARGE"
select select "ORDER"
click at [66, 275] on span "All Shipping Rules" at bounding box center [63, 274] width 64 height 10
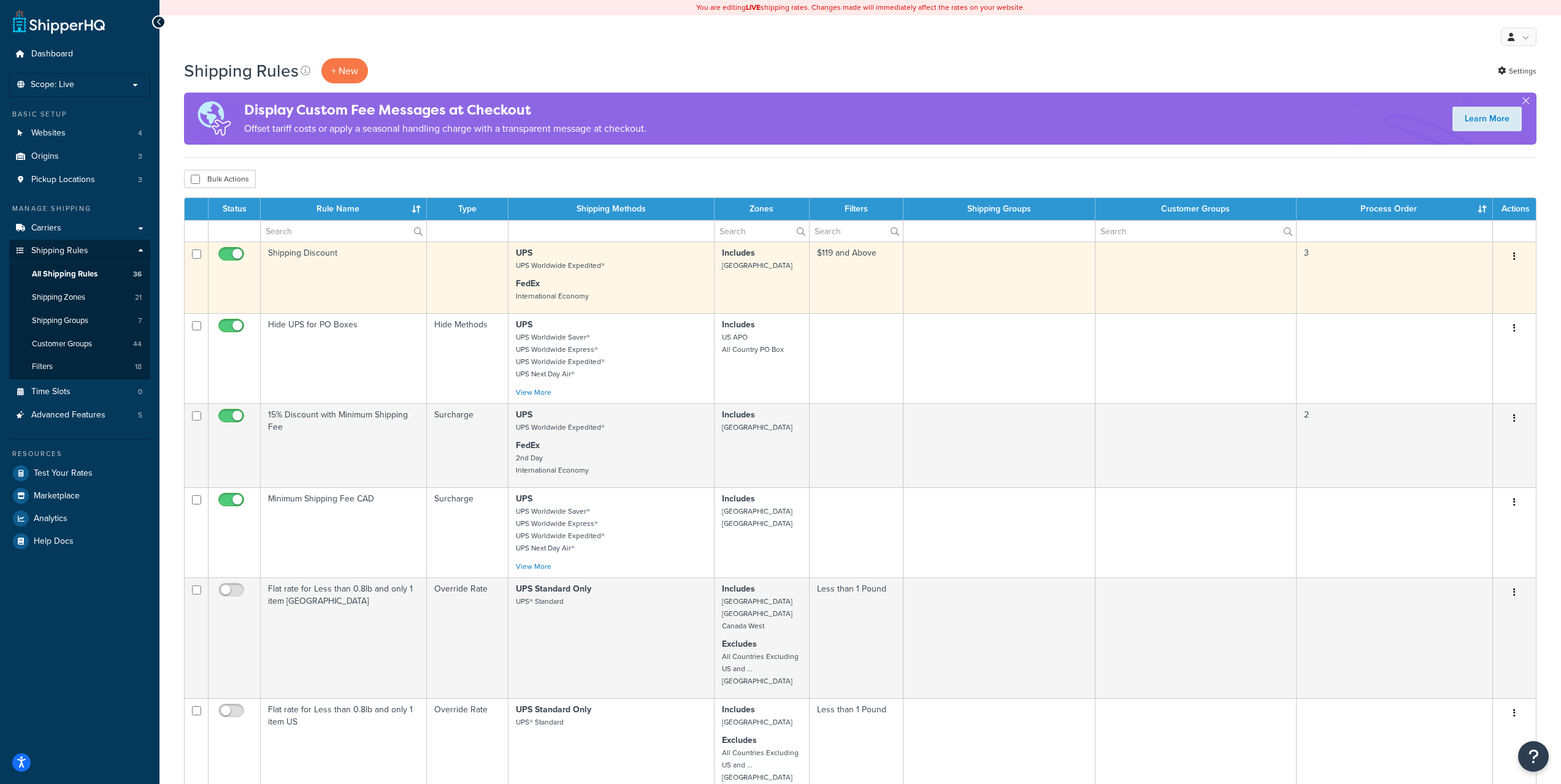
click at [355, 278] on td "Shipping Discount" at bounding box center [343, 277] width 167 height 72
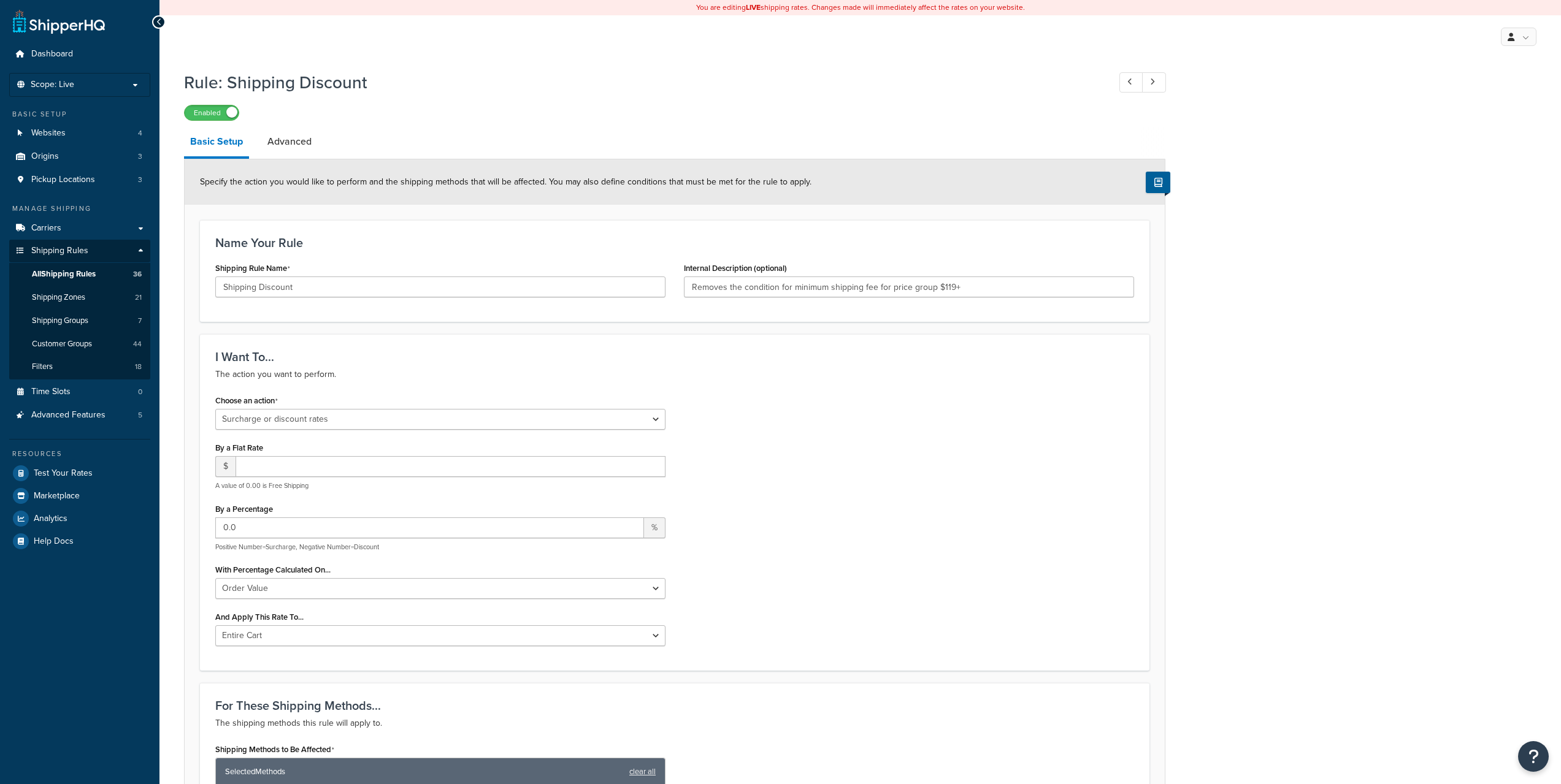
select select "SURCHARGE"
select select "ORDER"
click at [292, 144] on link "Advanced" at bounding box center [289, 142] width 56 height 29
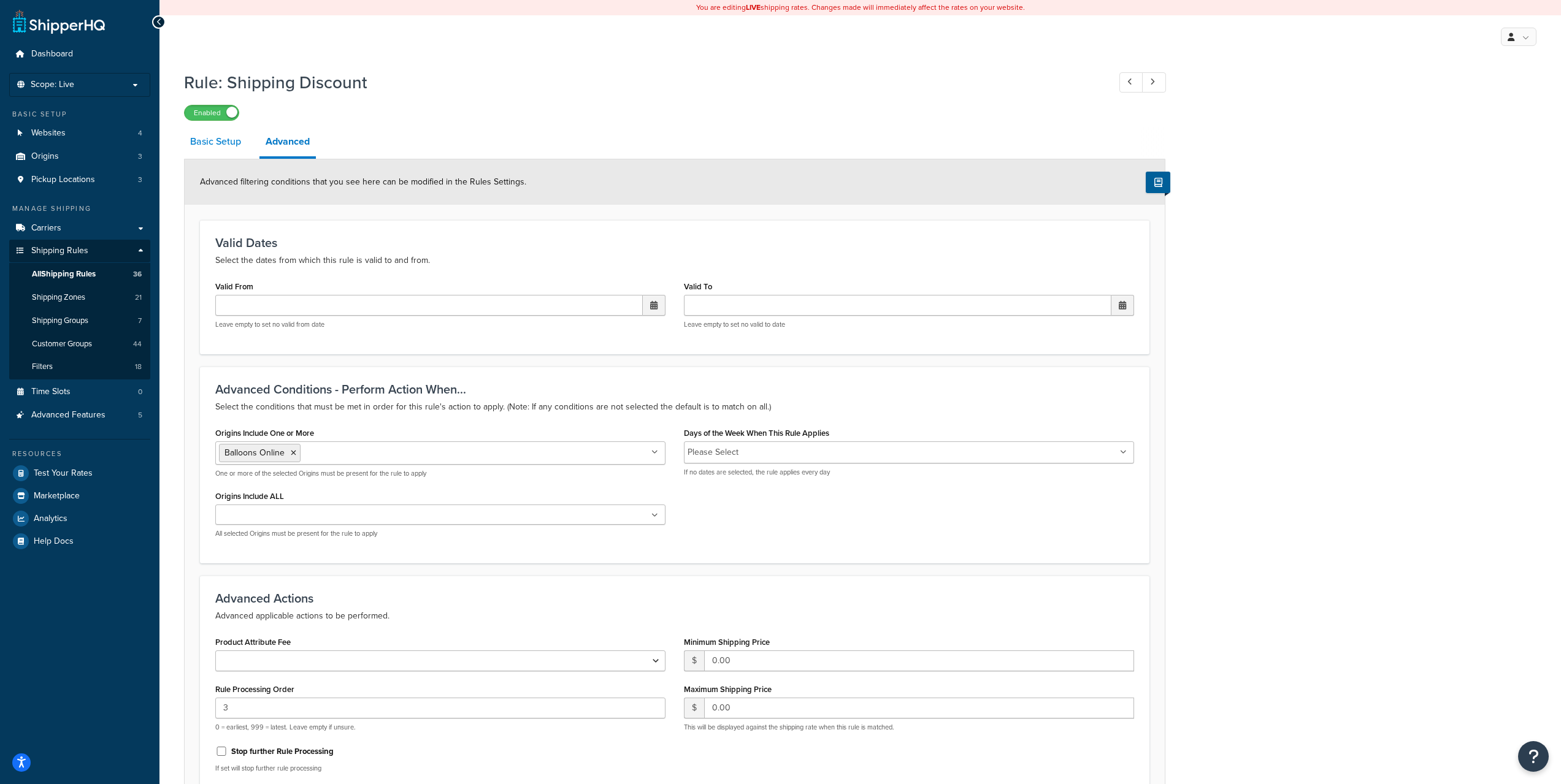
click at [233, 142] on link "Basic Setup" at bounding box center [216, 142] width 63 height 29
select select "SURCHARGE"
select select "ORDER"
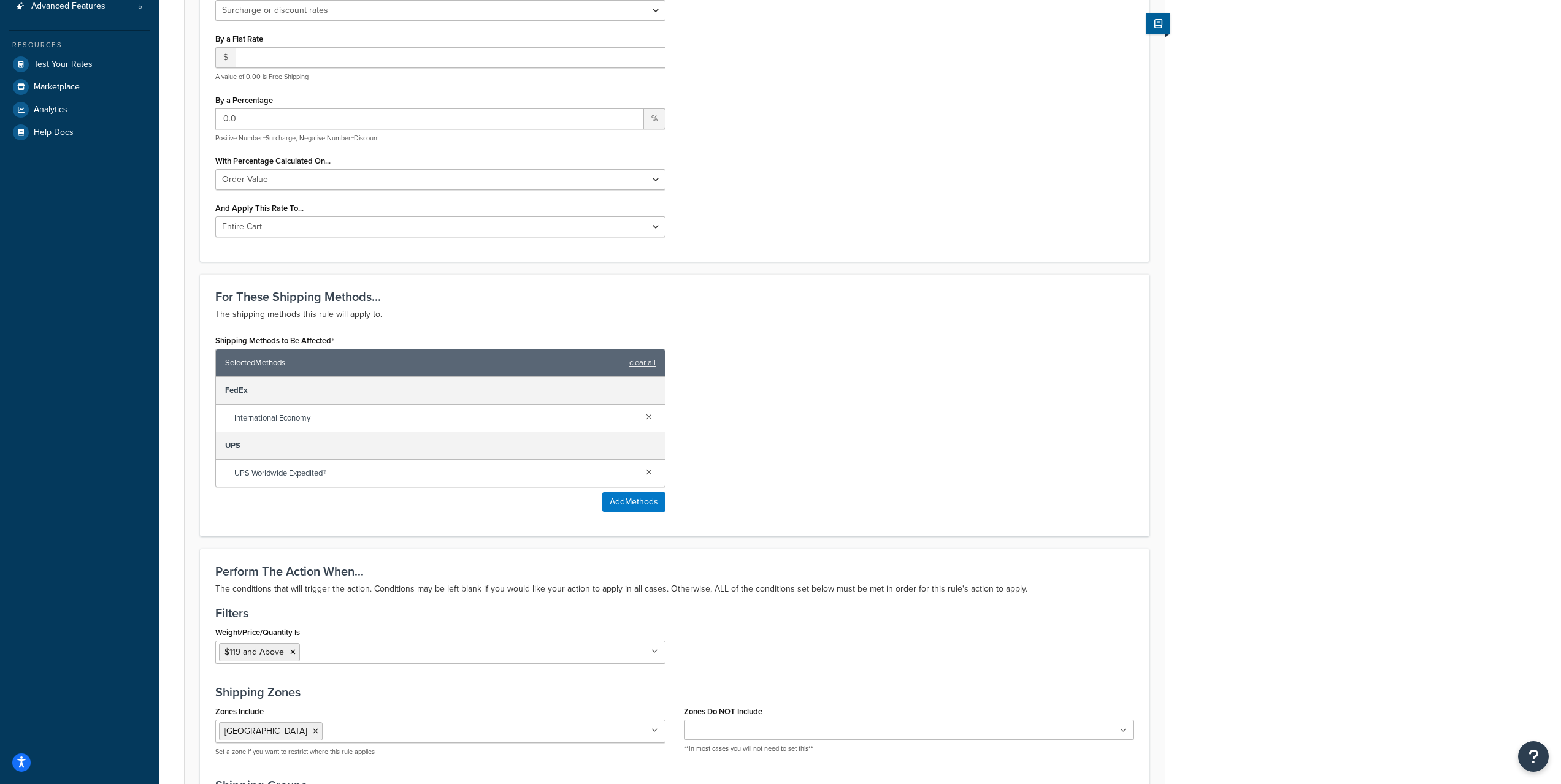
scroll to position [716, 0]
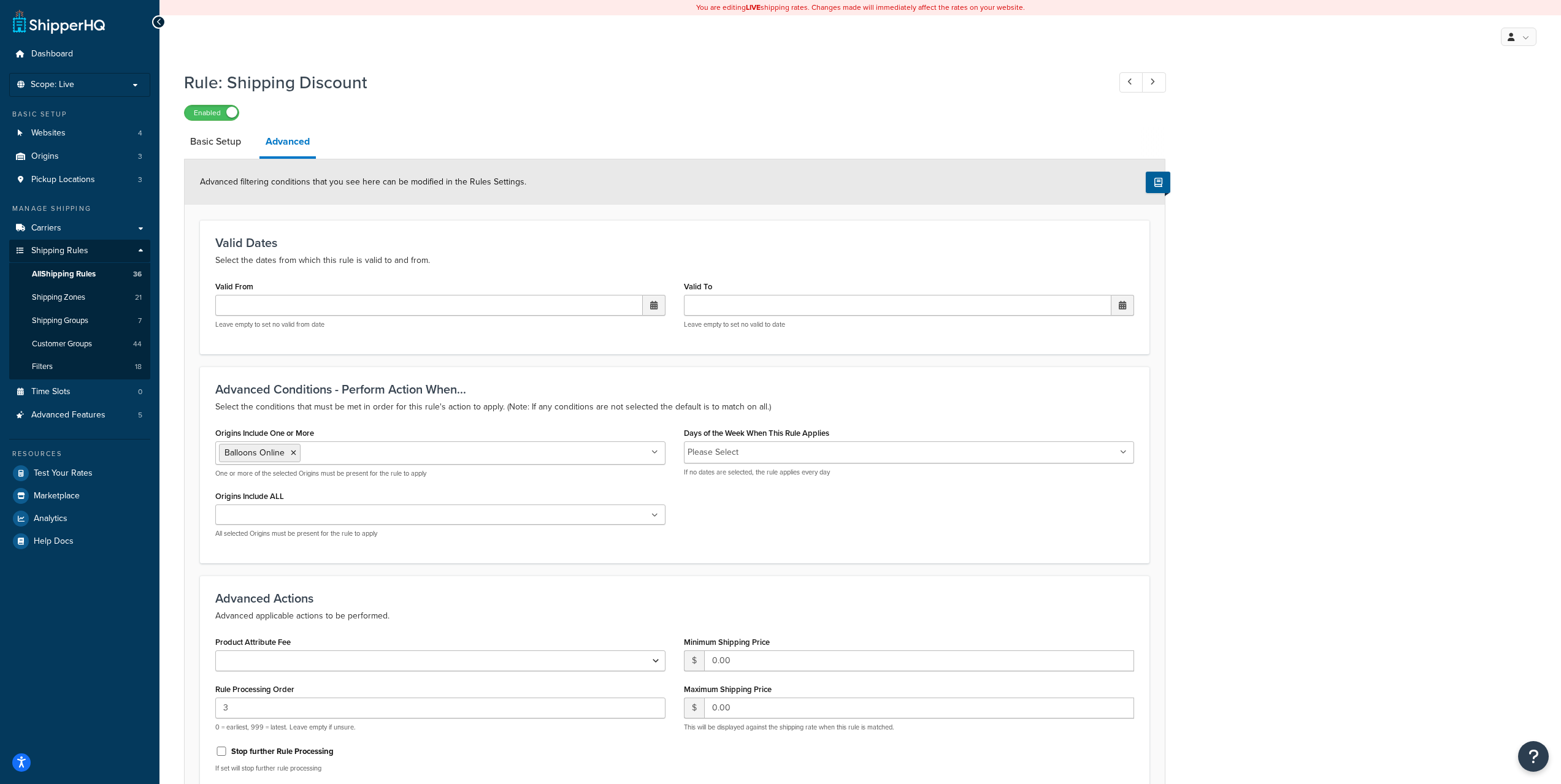
select select "SURCHARGE"
select select "ORDER"
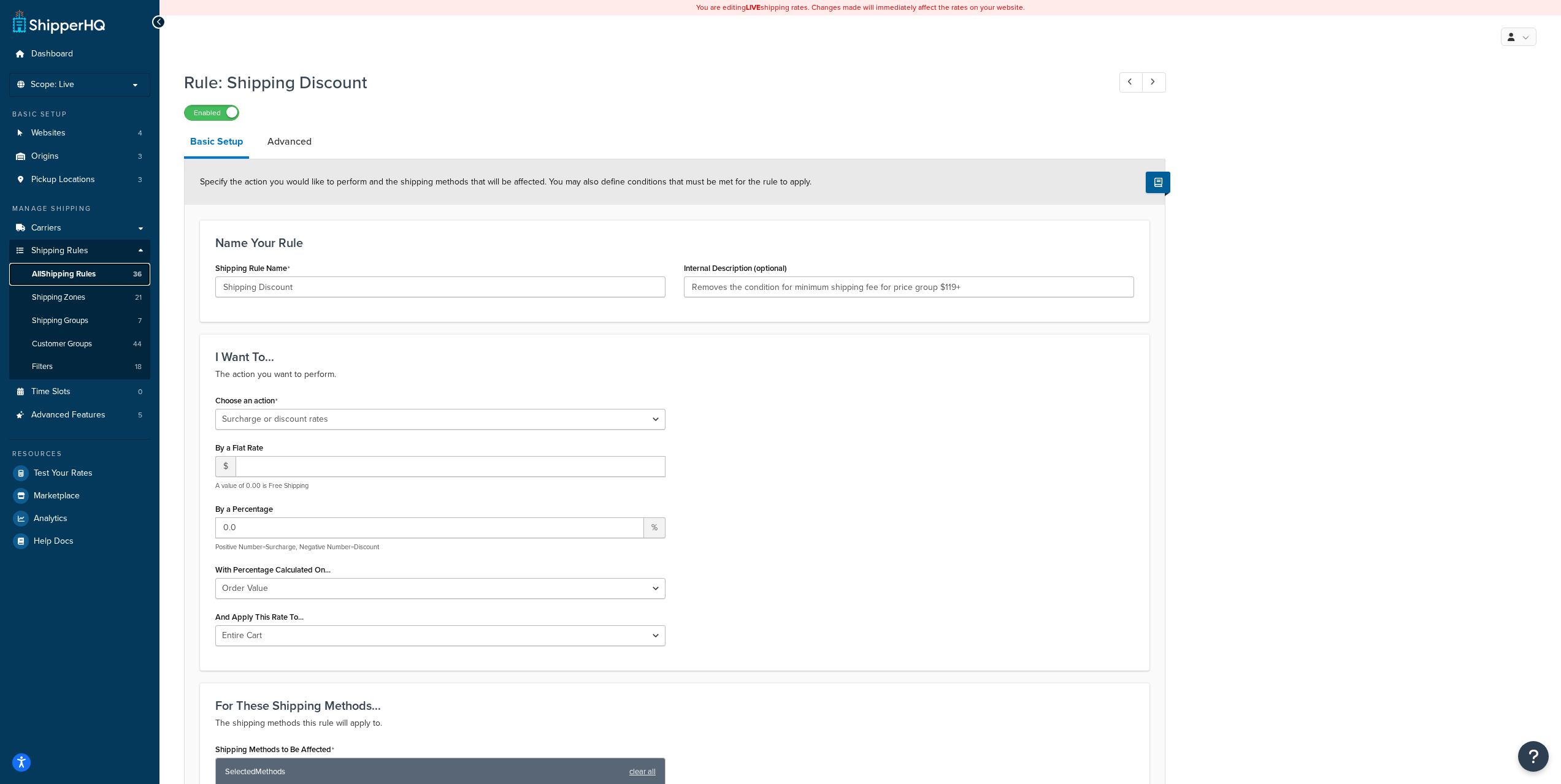
click at [57, 271] on span "All Shipping Rules" at bounding box center [63, 274] width 64 height 10
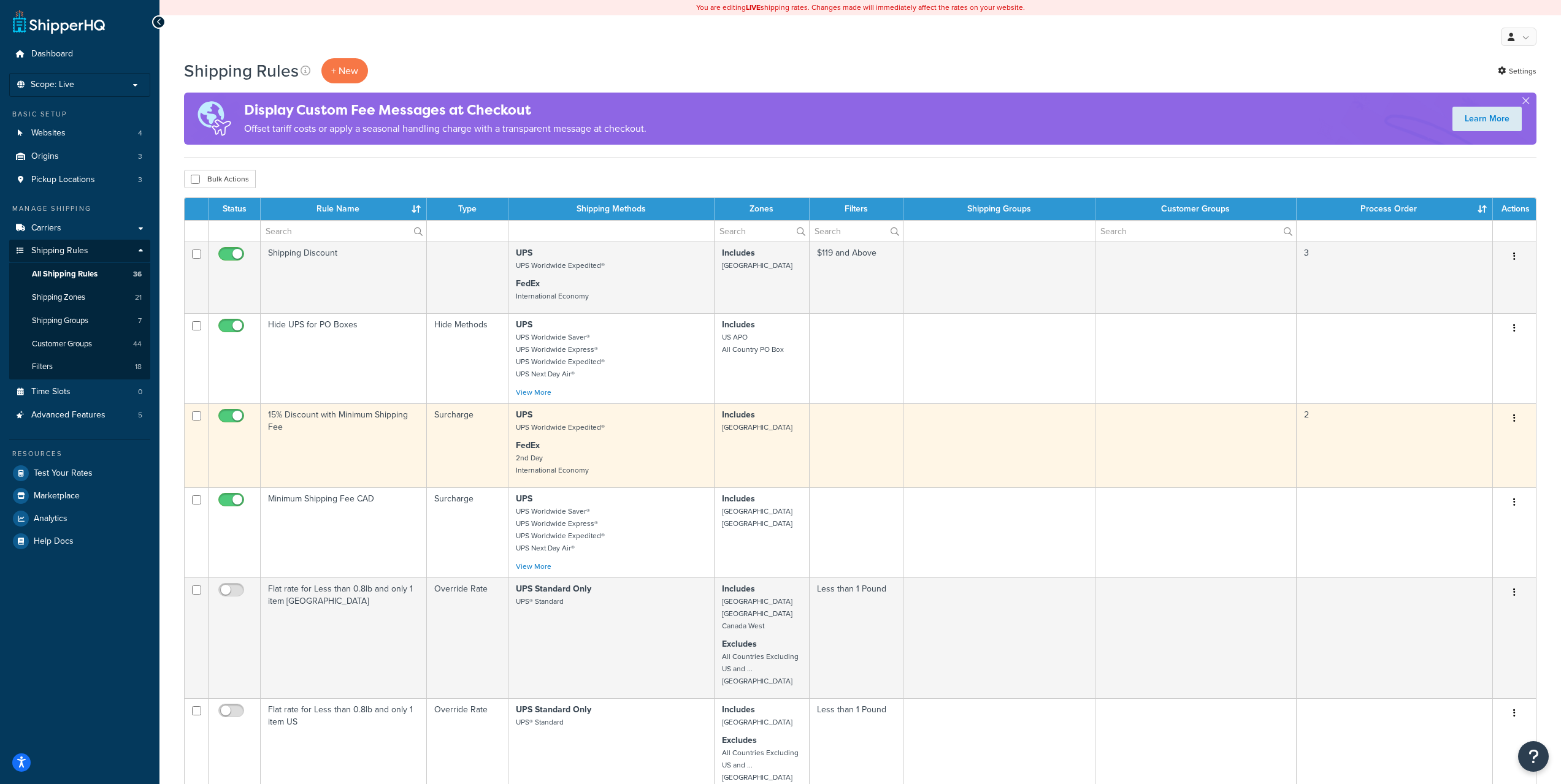
click at [348, 421] on td "15% Discount with Minimum Shipping Fee" at bounding box center [343, 445] width 167 height 84
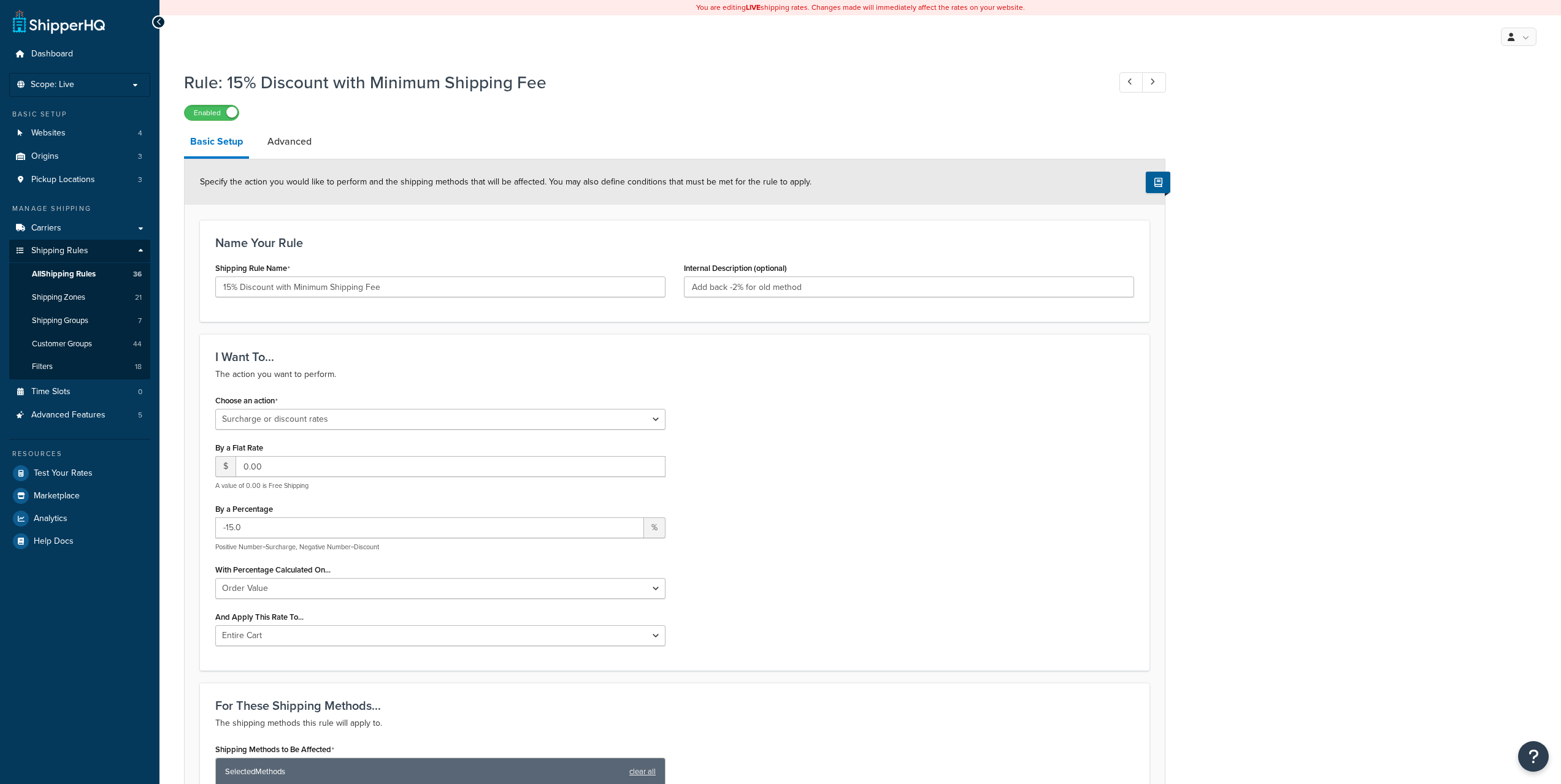
select select "SURCHARGE"
select select "ORDER"
click at [286, 139] on link "Advanced" at bounding box center [289, 142] width 56 height 29
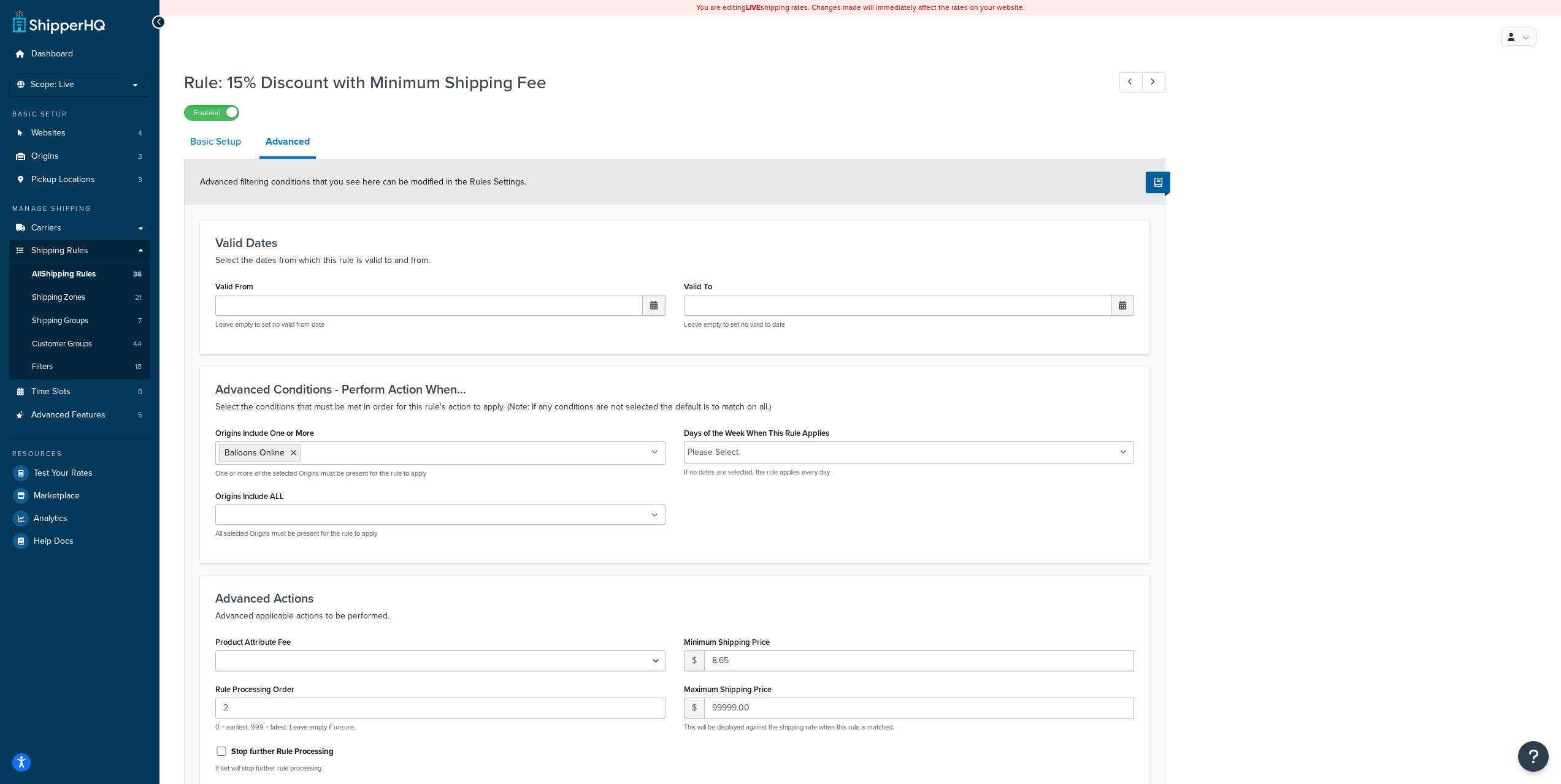
click at [208, 150] on link "Basic Setup" at bounding box center [216, 142] width 63 height 29
select select "SURCHARGE"
select select "ORDER"
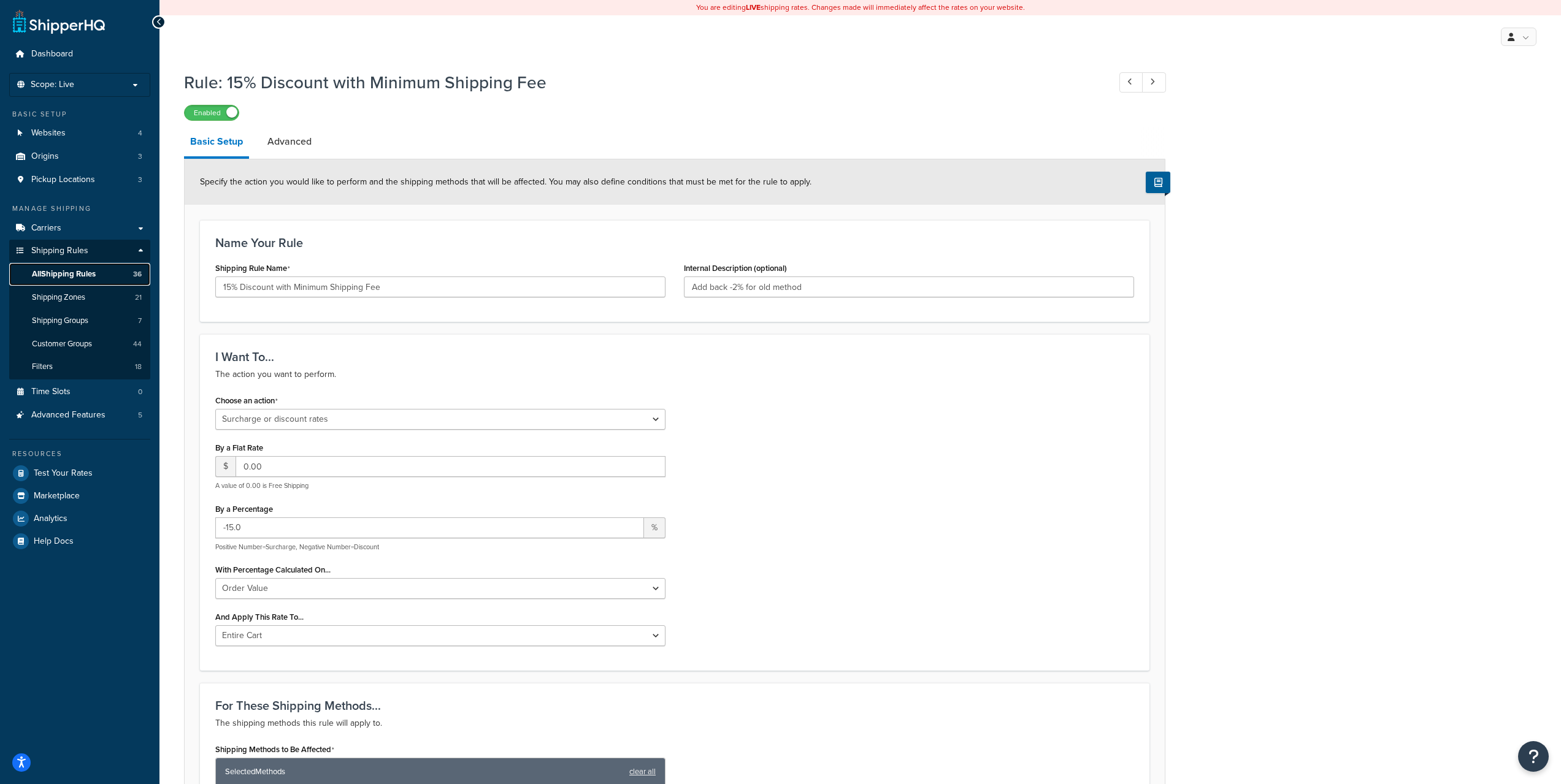
click at [70, 275] on span "All Shipping Rules" at bounding box center [63, 274] width 64 height 10
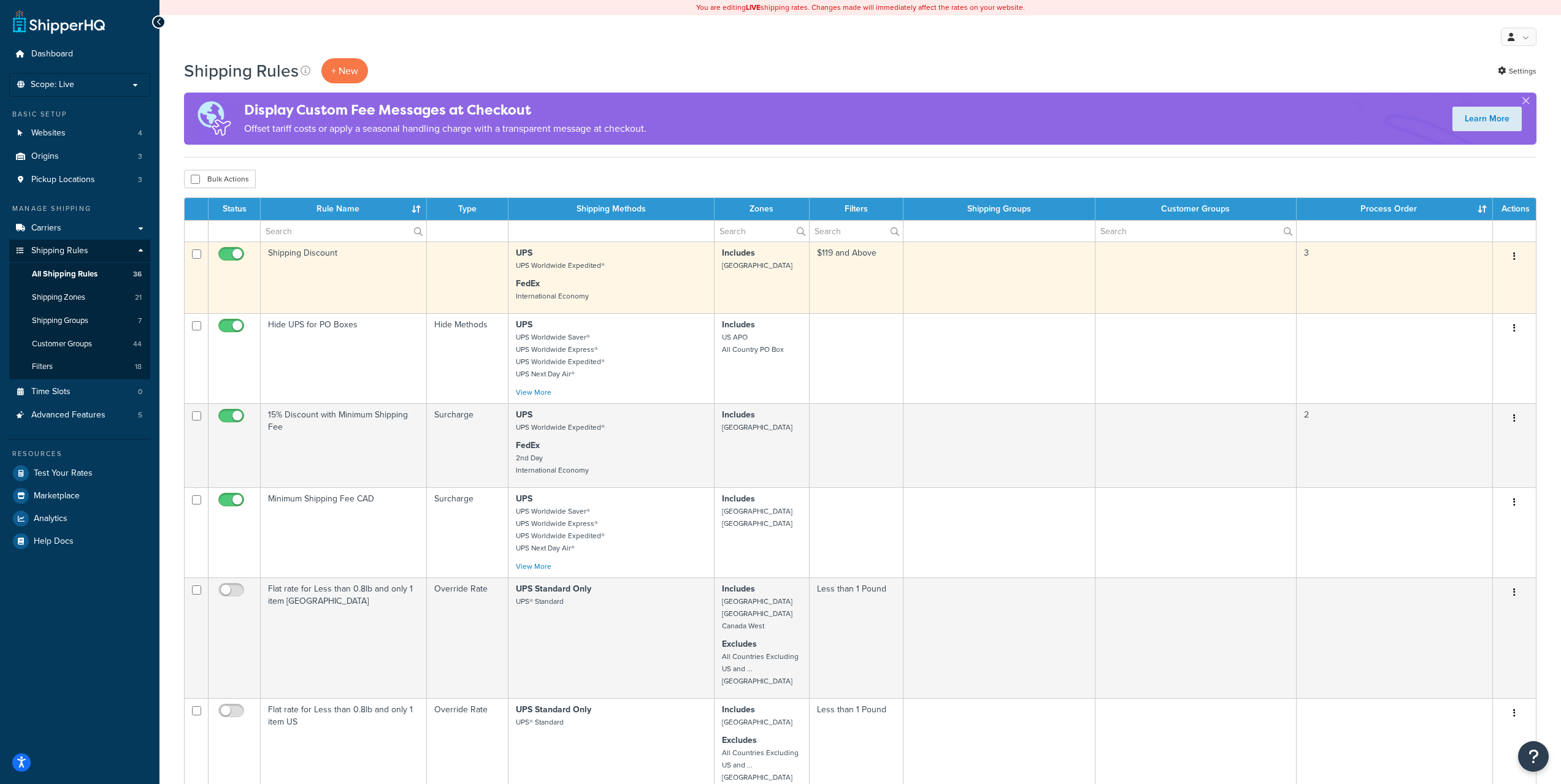
click at [343, 252] on td "Shipping Discount" at bounding box center [343, 277] width 167 height 72
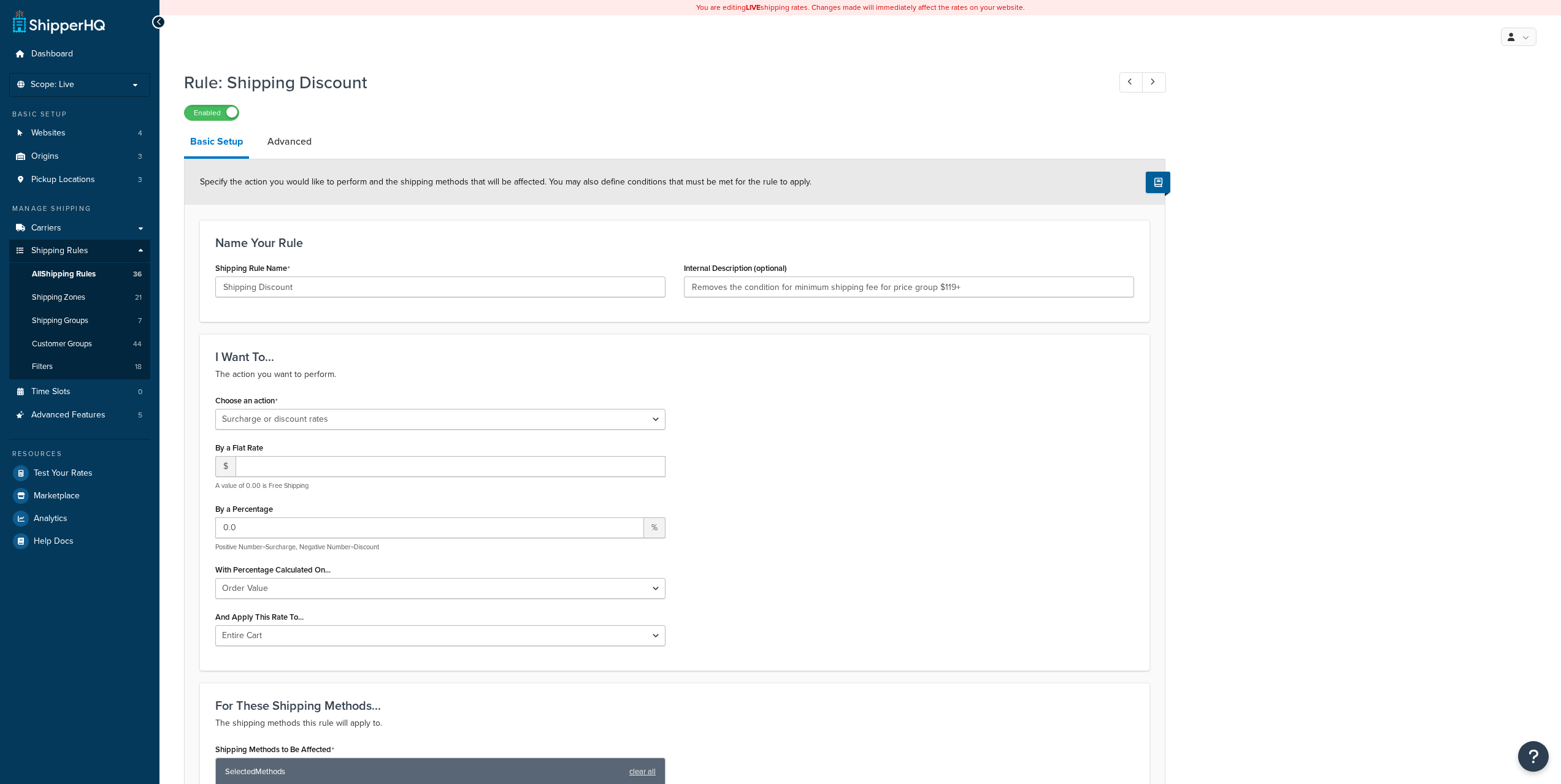
select select "SURCHARGE"
select select "ORDER"
click at [282, 295] on input "Shipping Discount" at bounding box center [440, 287] width 450 height 21
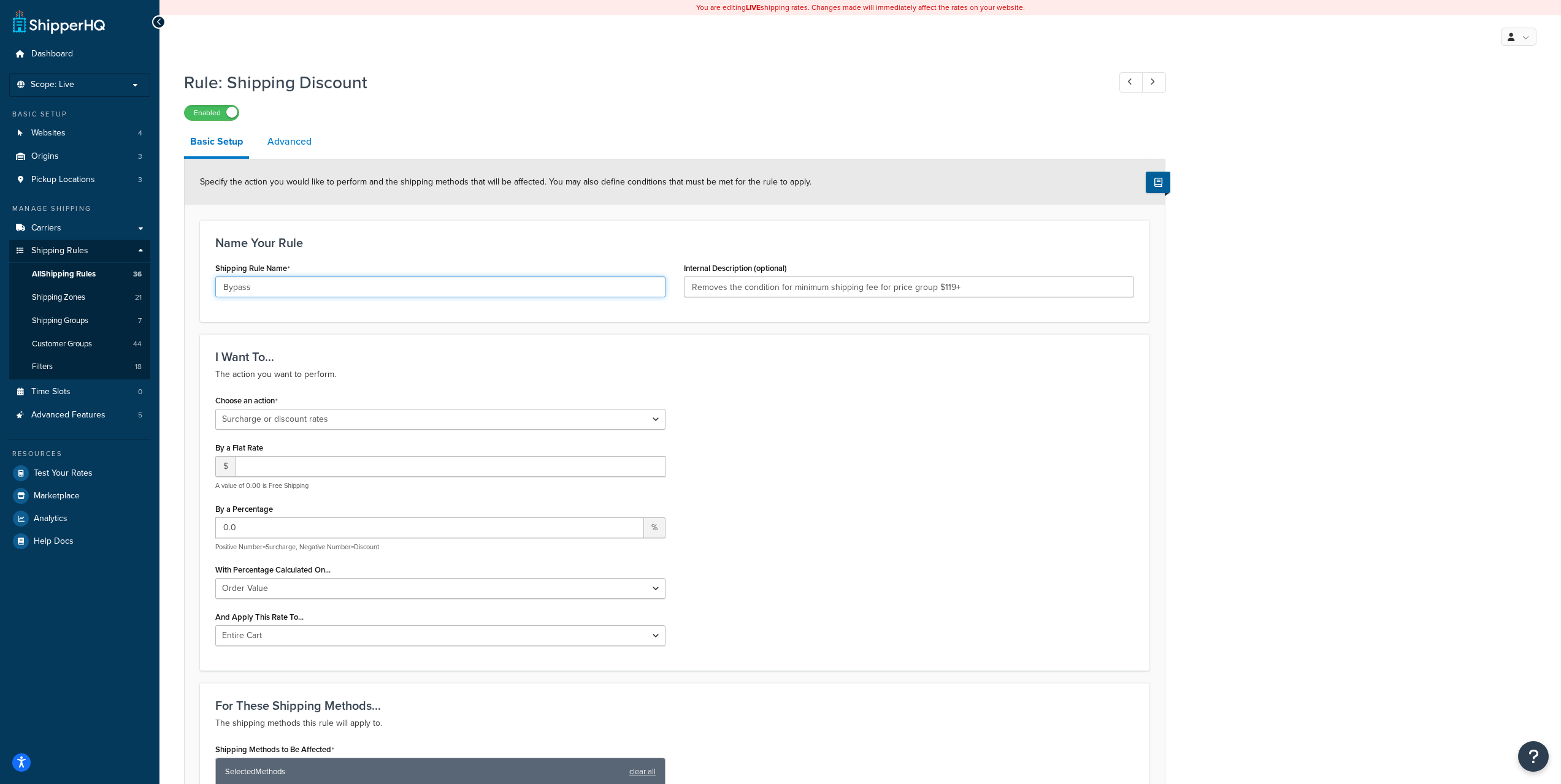
type input "Bypass"
click at [300, 136] on link "Advanced" at bounding box center [289, 142] width 56 height 29
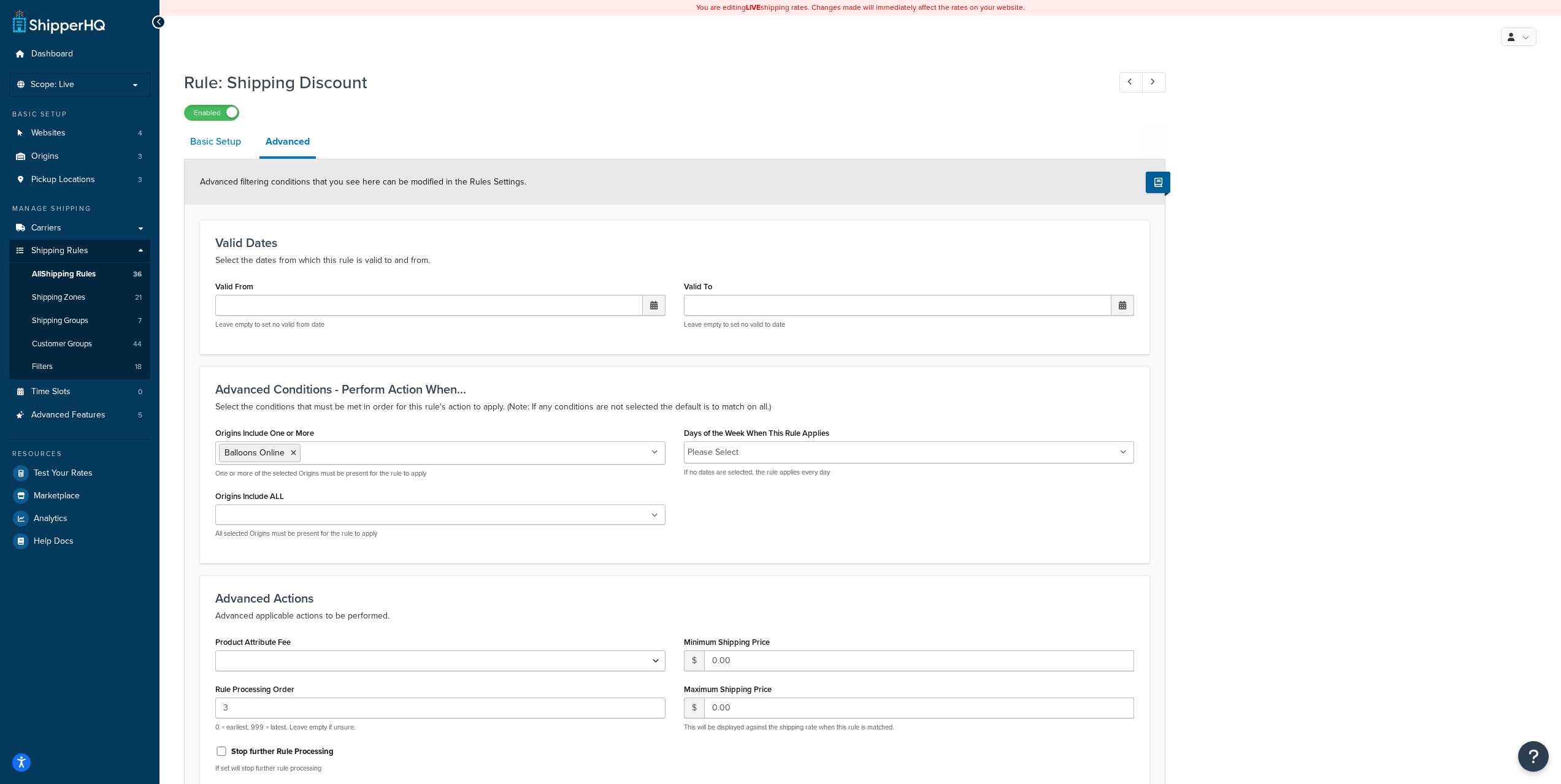
click at [237, 146] on link "Basic Setup" at bounding box center [216, 142] width 63 height 29
select select "SURCHARGE"
select select "ORDER"
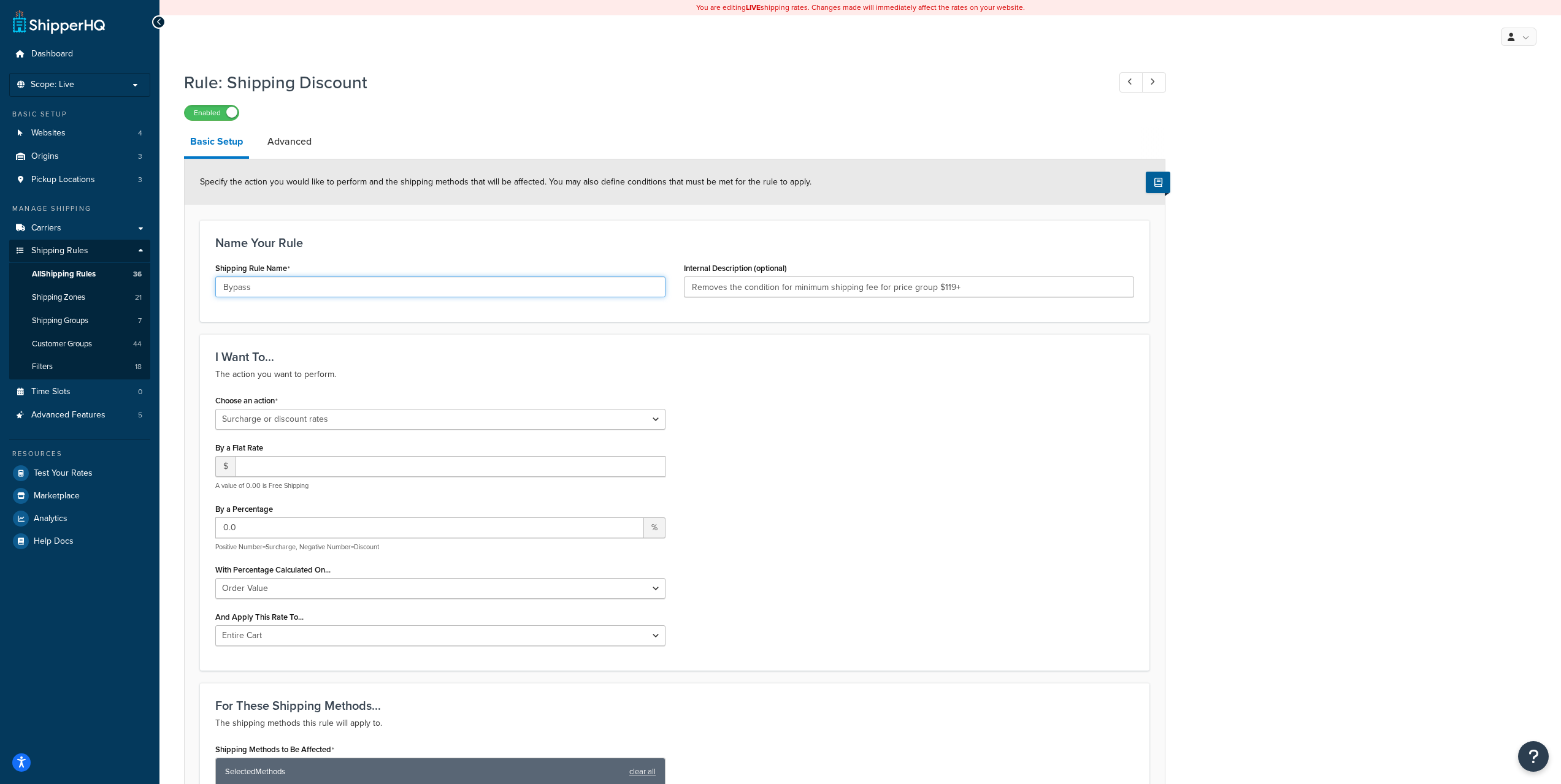
click at [420, 288] on input "Bypass" at bounding box center [440, 287] width 450 height 21
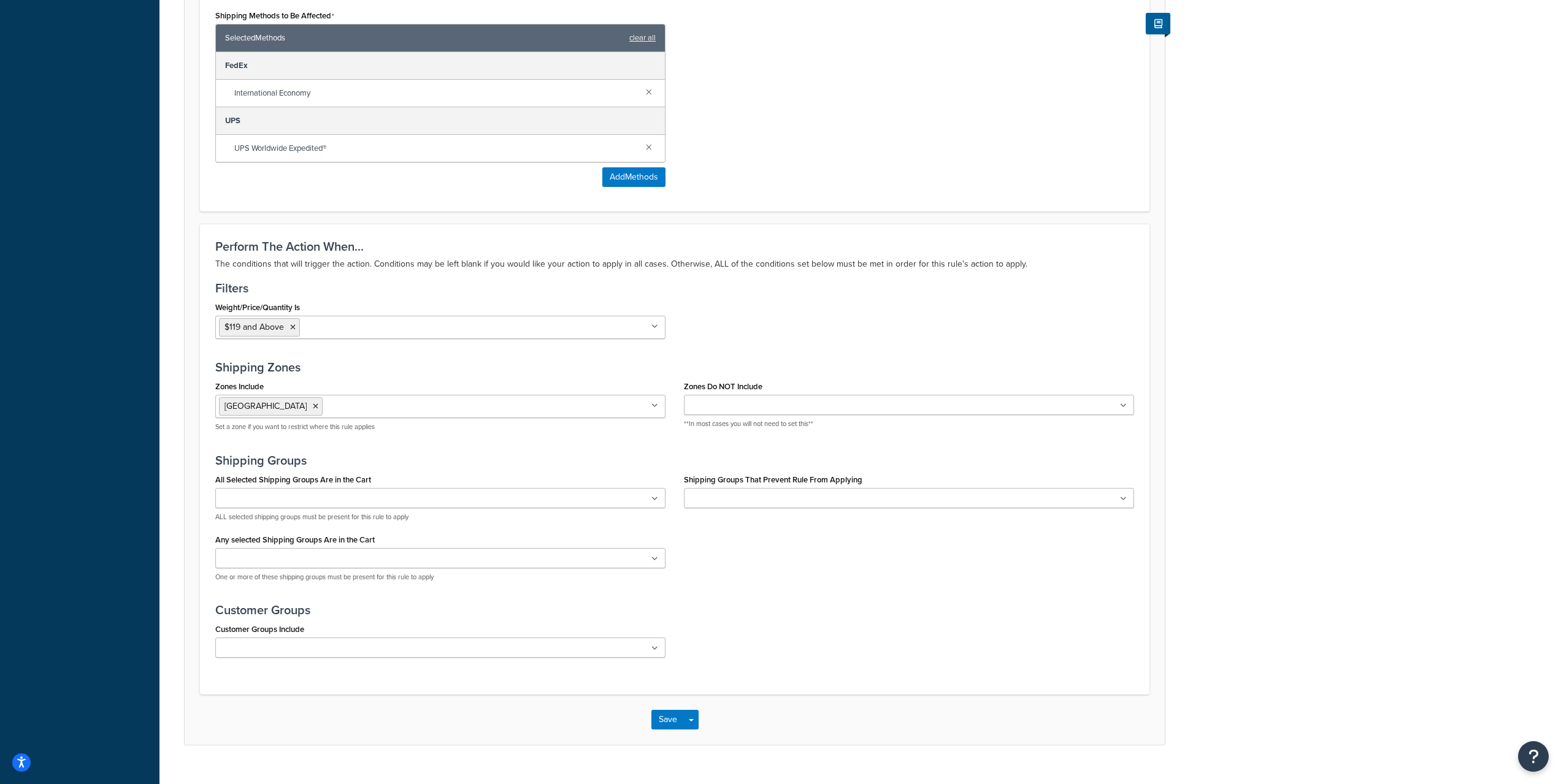
scroll to position [757, 0]
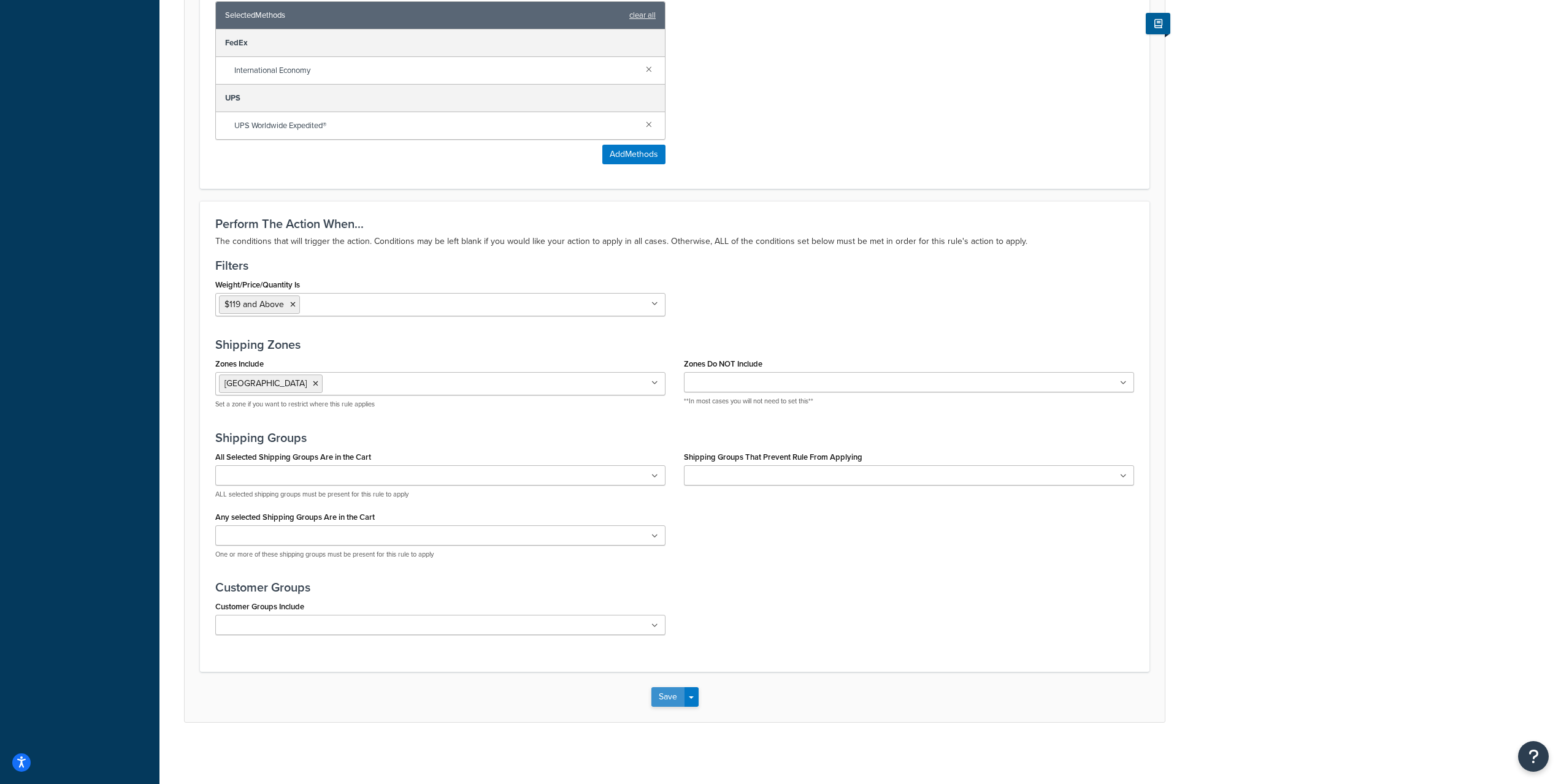
type input "Bypass Minimum Shipping Price from Discount Rule"
click at [662, 699] on button "Save" at bounding box center [668, 697] width 33 height 20
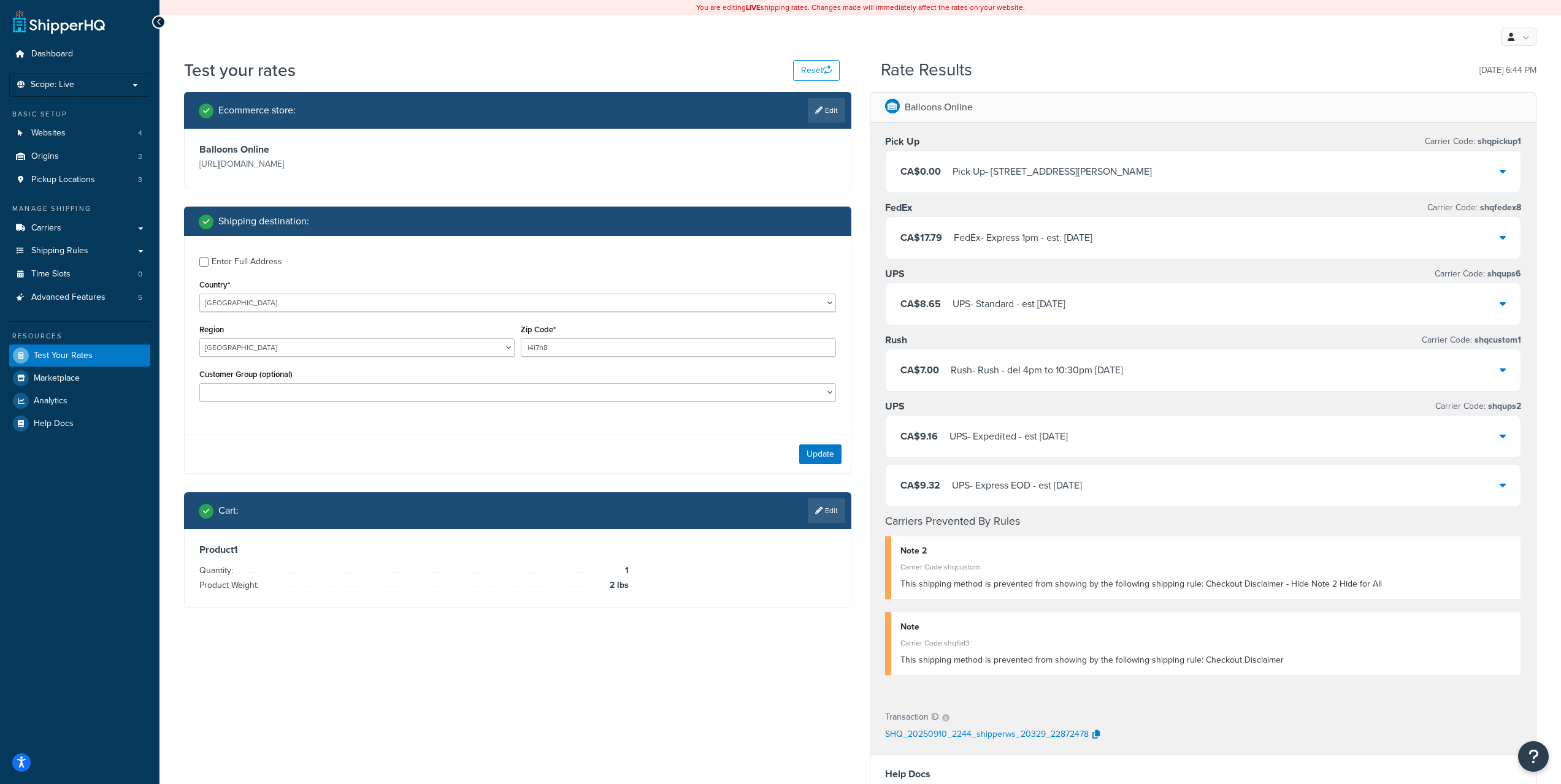
select select "CA"
select select "ON"
